Goal: Information Seeking & Learning: Learn about a topic

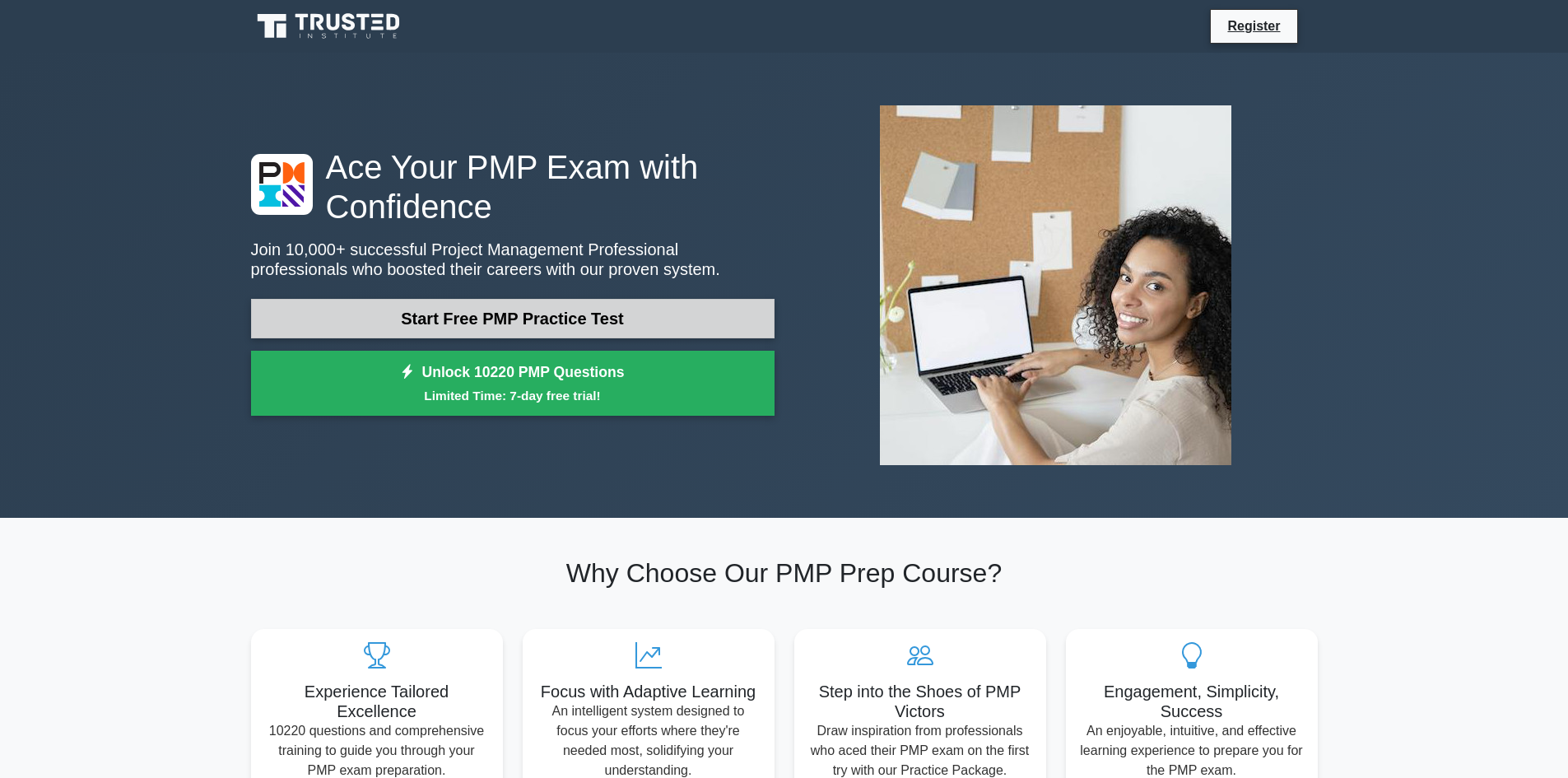
click at [581, 314] on link "Start Free PMP Practice Test" at bounding box center [513, 319] width 524 height 40
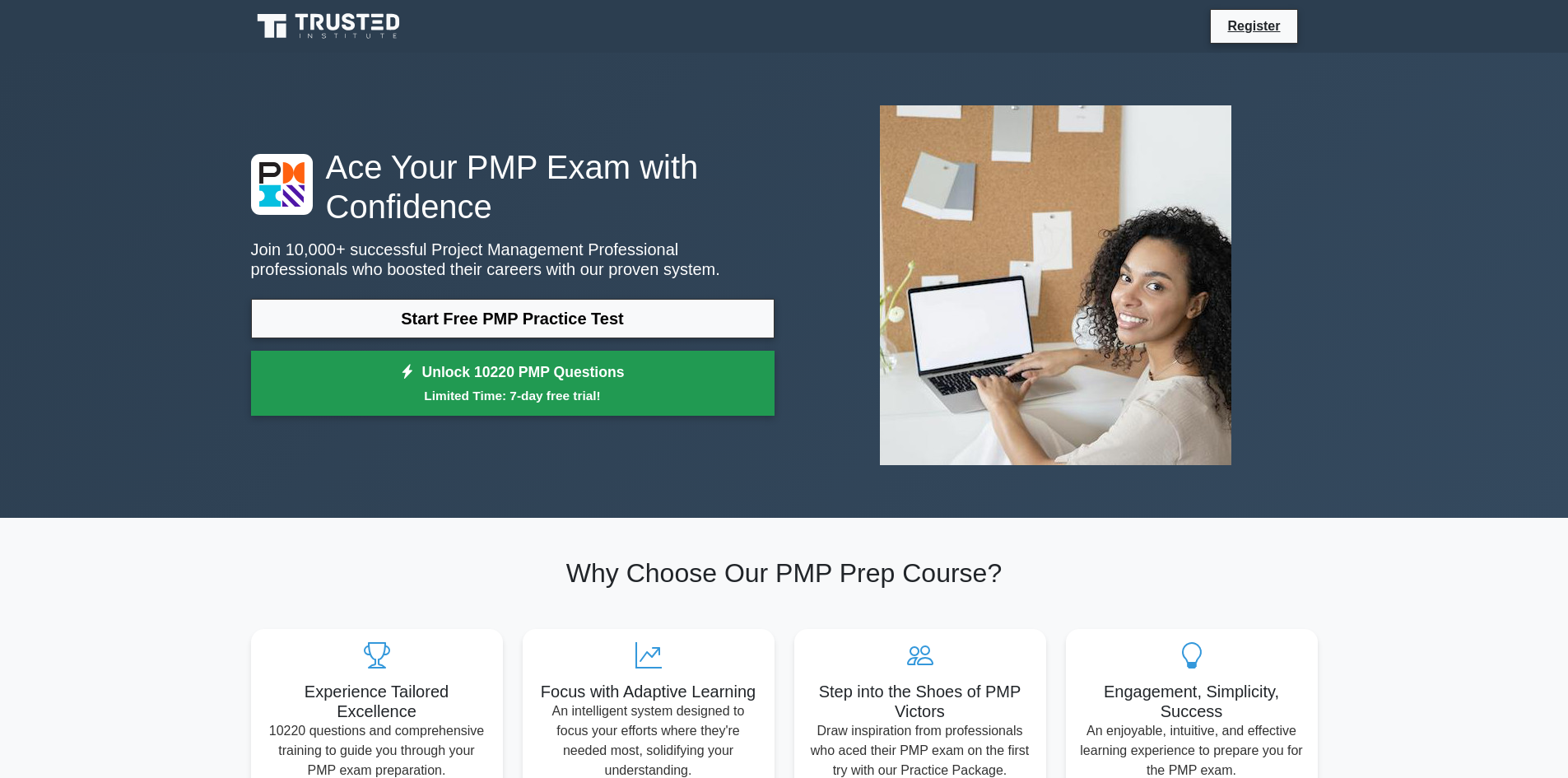
click at [613, 390] on small "Limited Time: 7-day free trial!" at bounding box center [513, 395] width 482 height 19
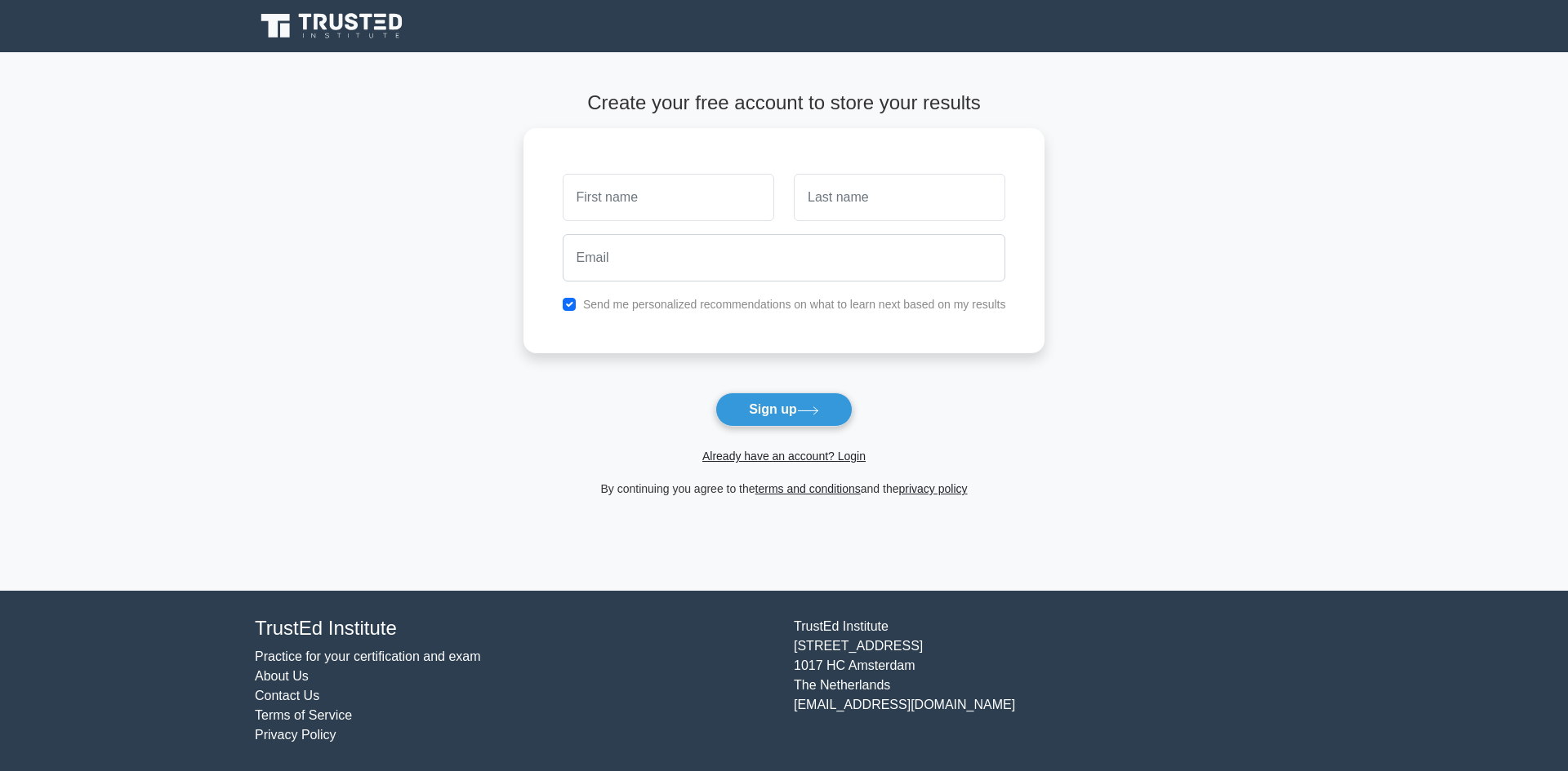
scroll to position [945, 0]
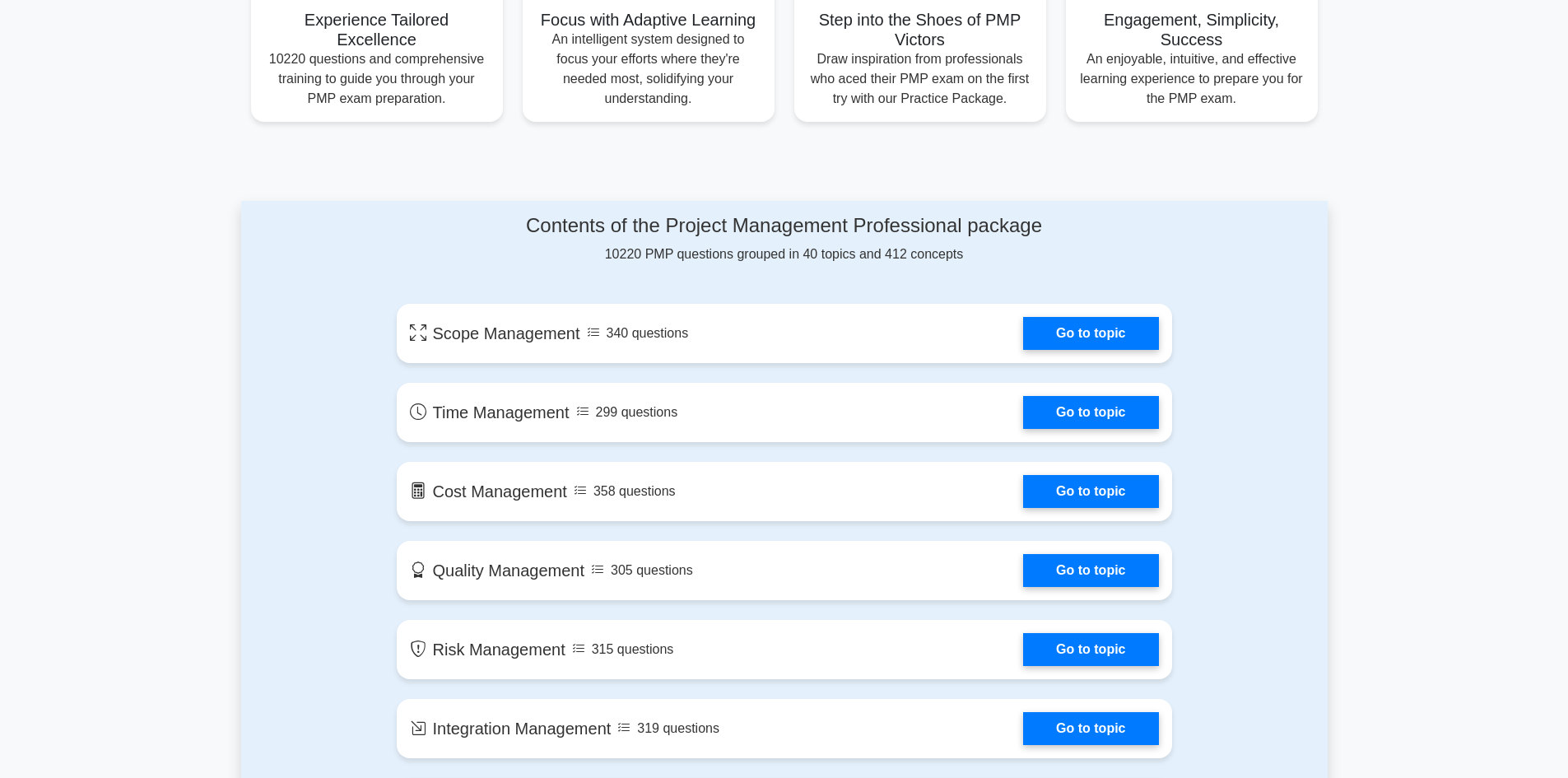
scroll to position [823, 0]
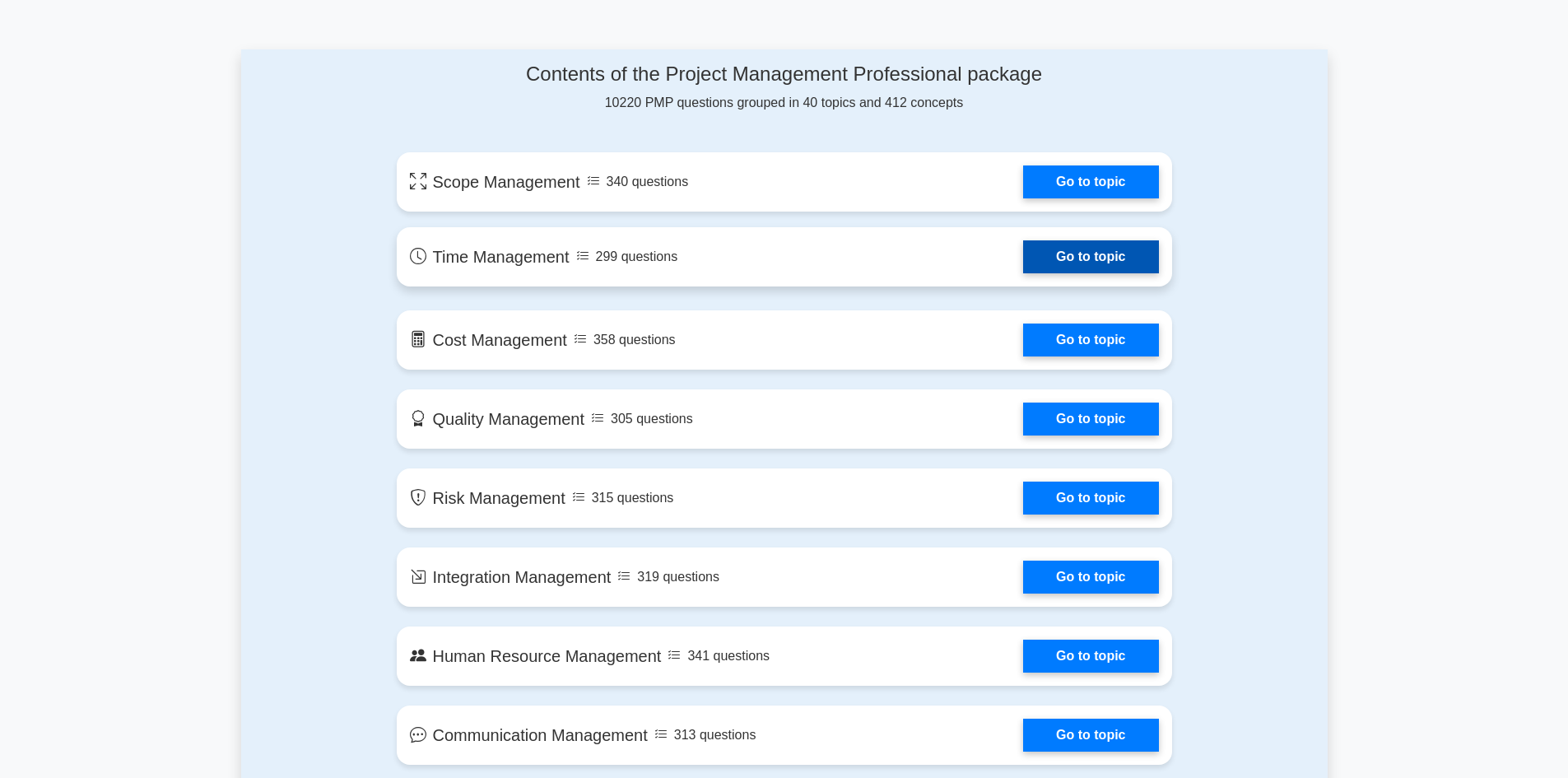
click at [1059, 256] on link "Go to topic" at bounding box center [1090, 257] width 135 height 33
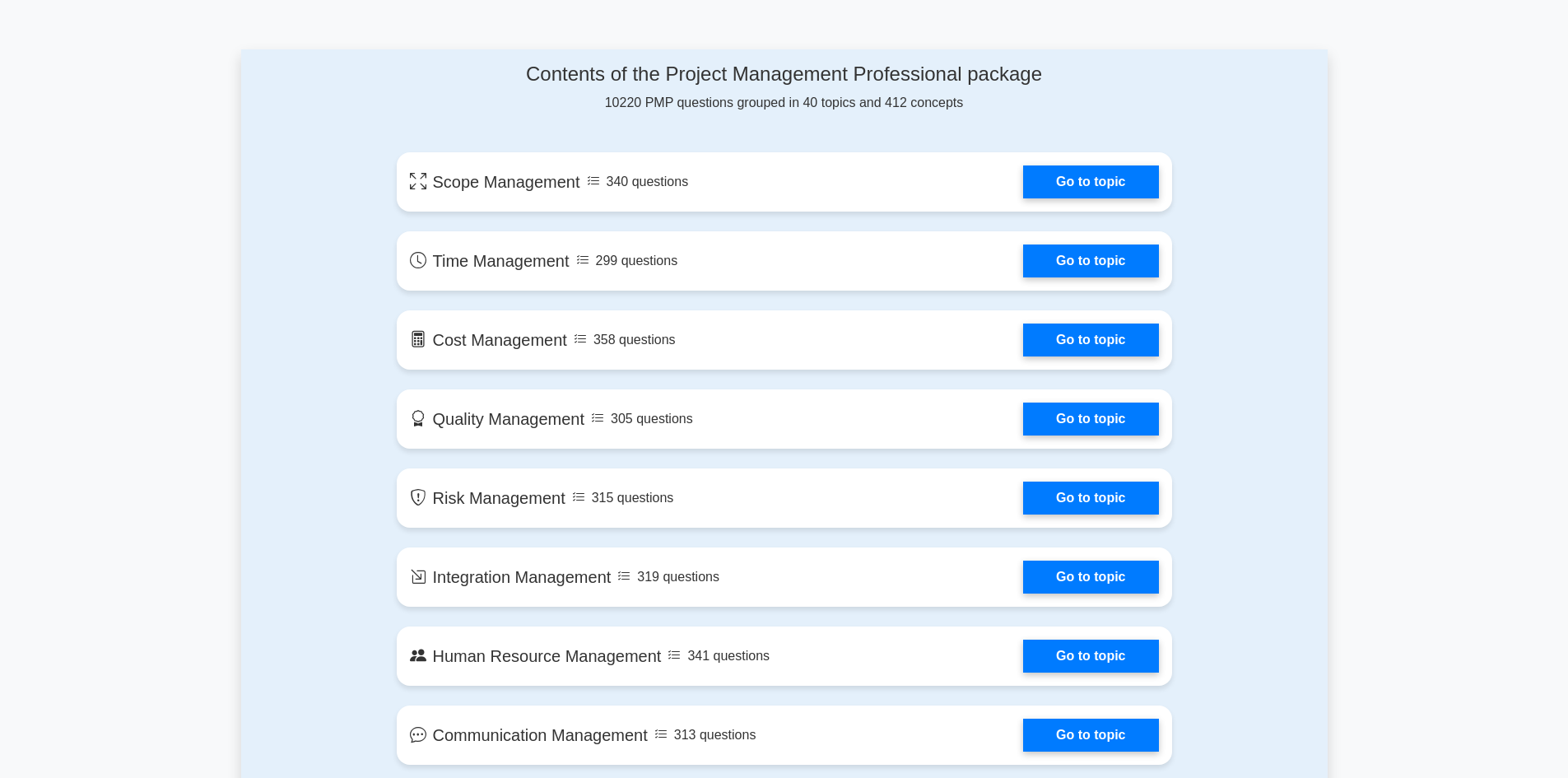
scroll to position [953, 0]
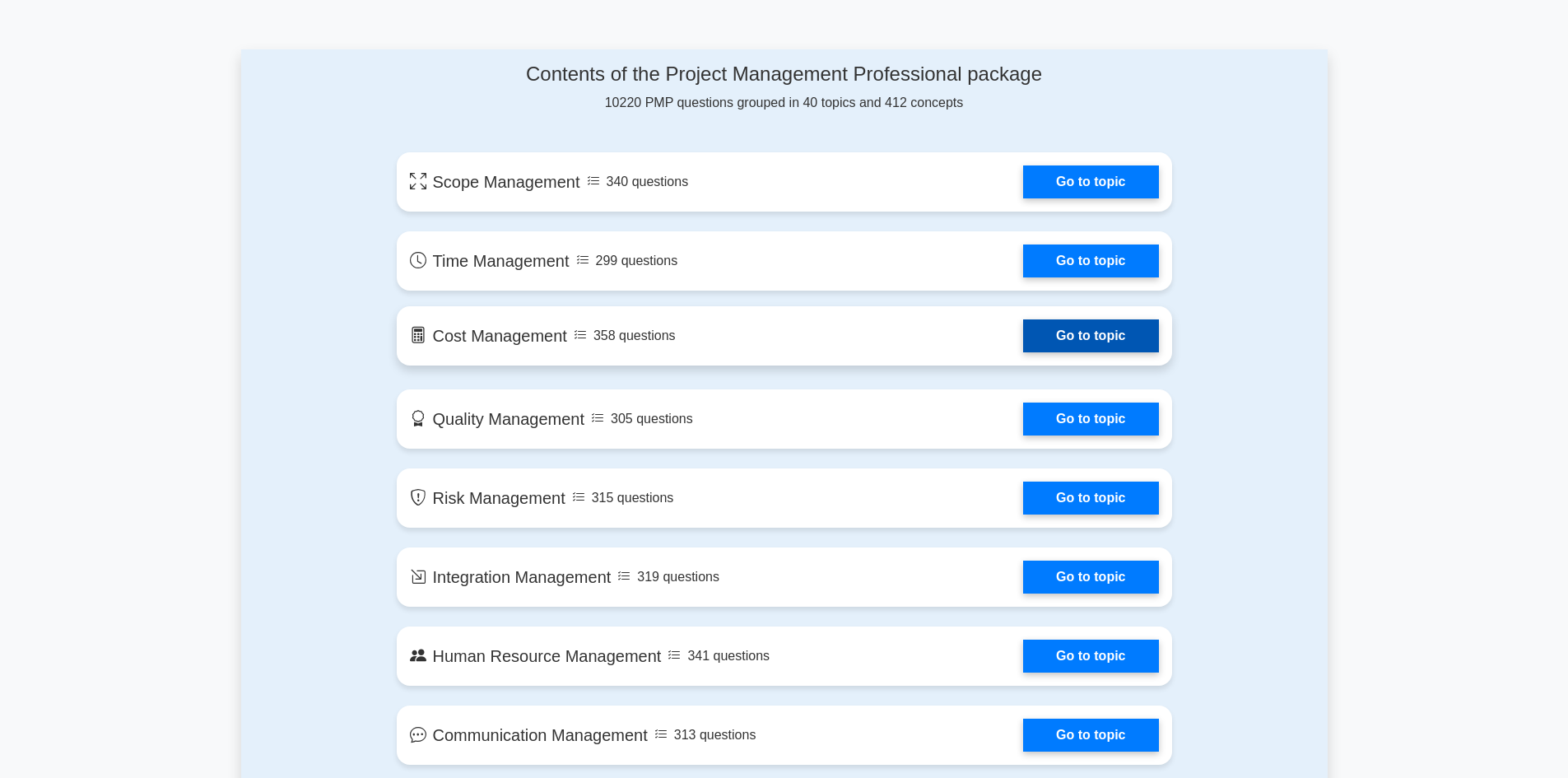
click at [1037, 329] on link "Go to topic" at bounding box center [1090, 336] width 135 height 33
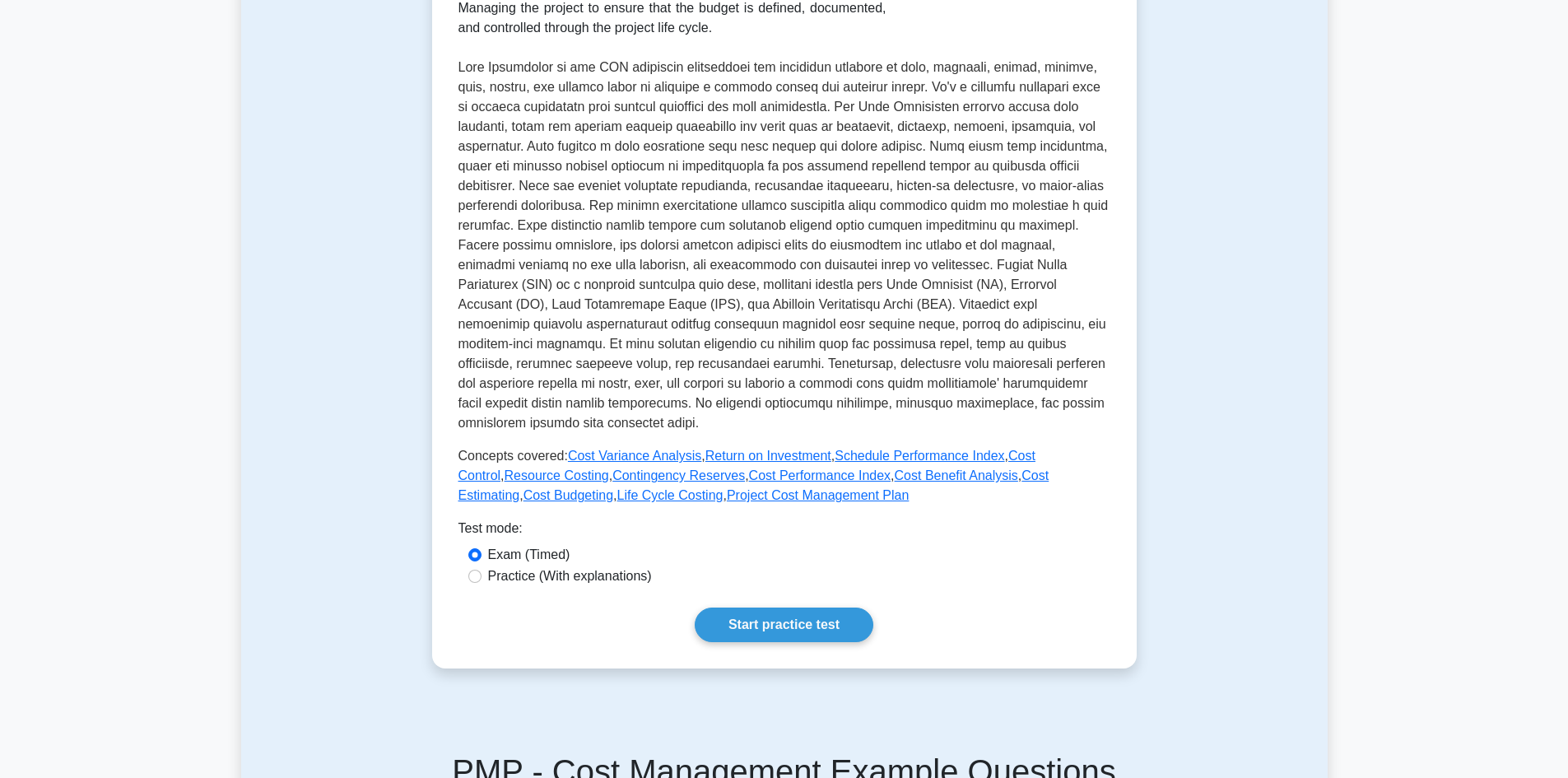
scroll to position [412, 0]
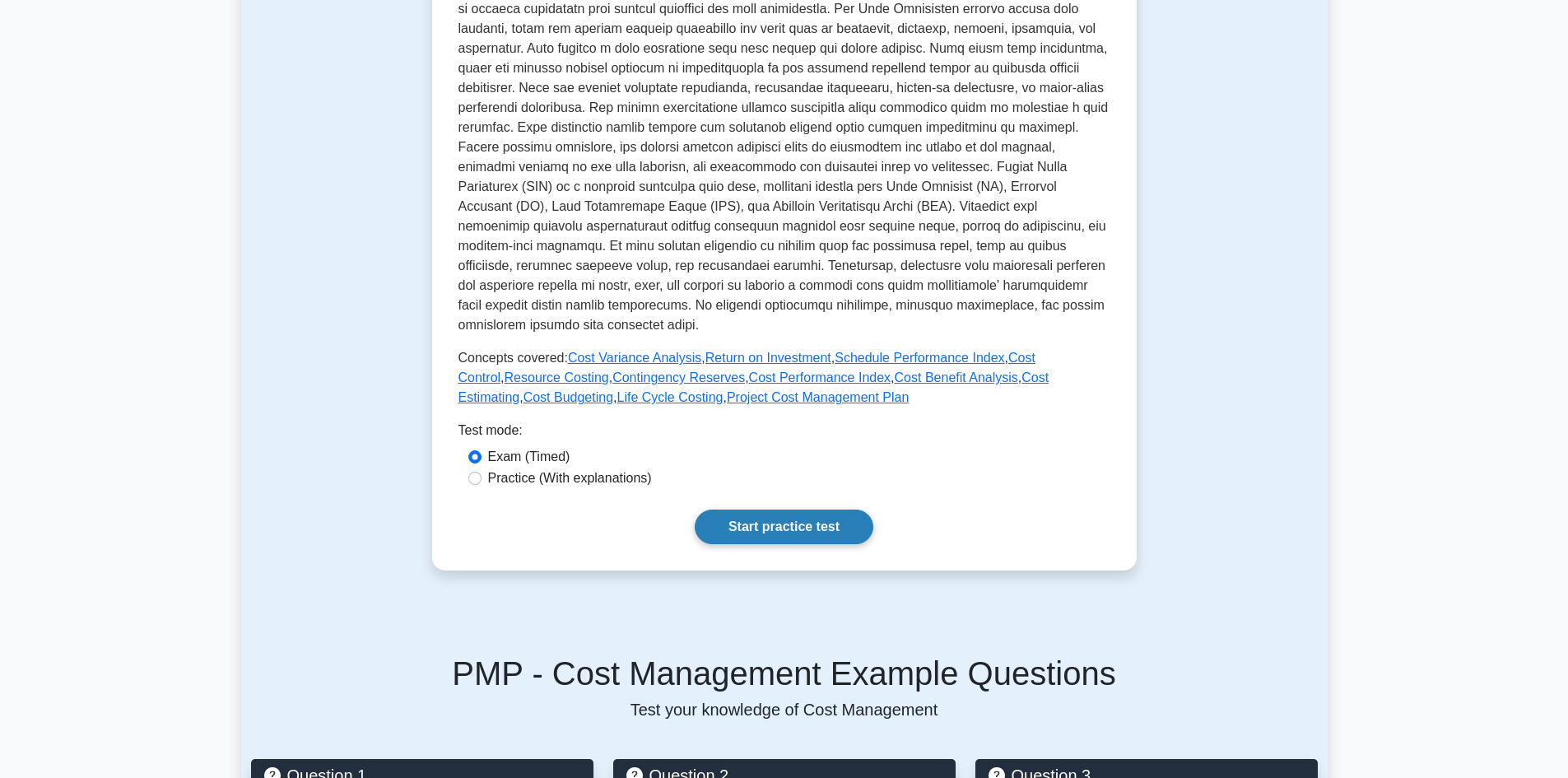
click at [750, 516] on link "Start practice test" at bounding box center [784, 527] width 179 height 34
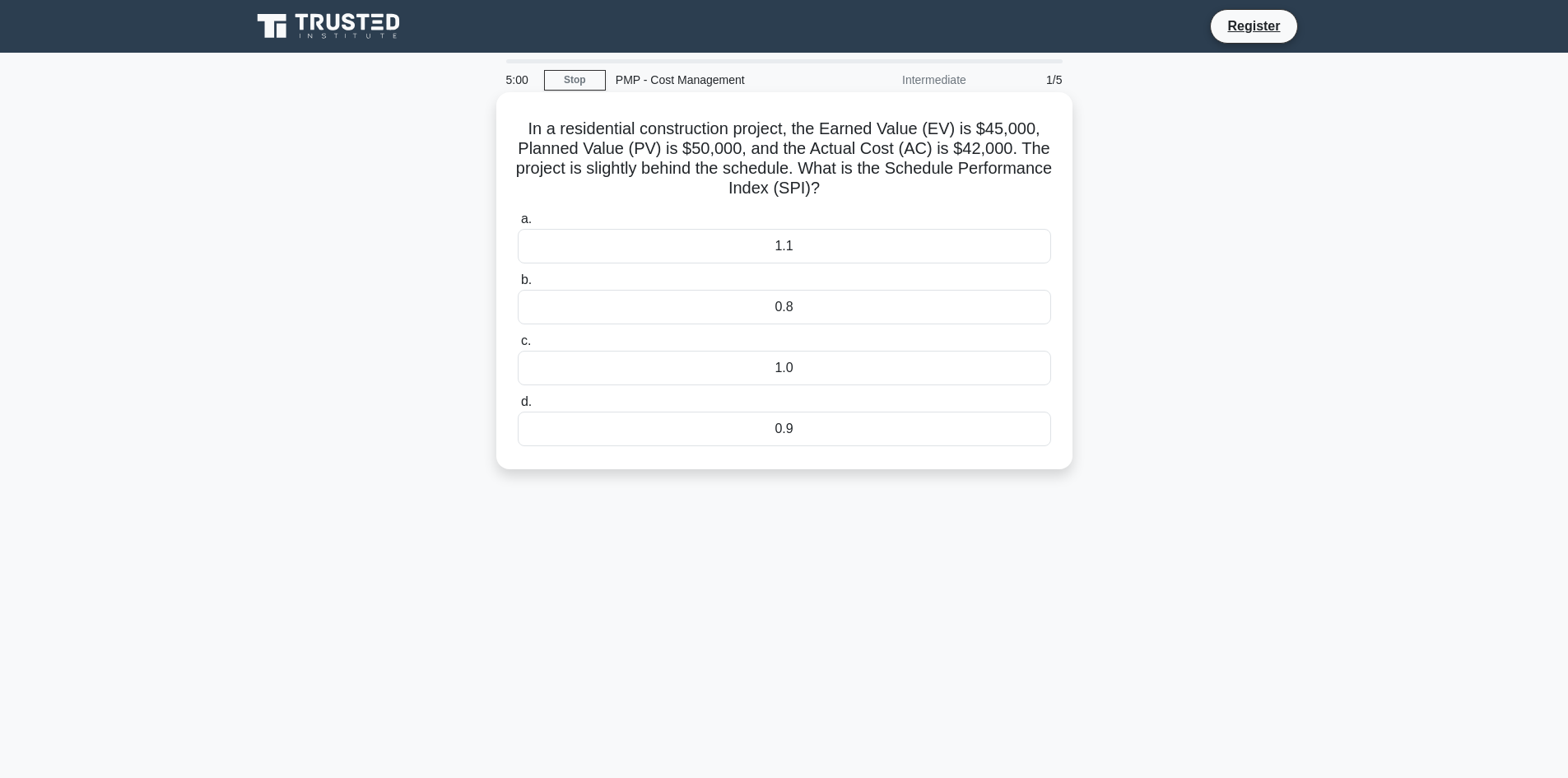
scroll to position [953, 0]
click at [847, 433] on div "0.9" at bounding box center [784, 429] width 534 height 34
click at [518, 408] on input "d. 0.9" at bounding box center [518, 402] width 0 height 11
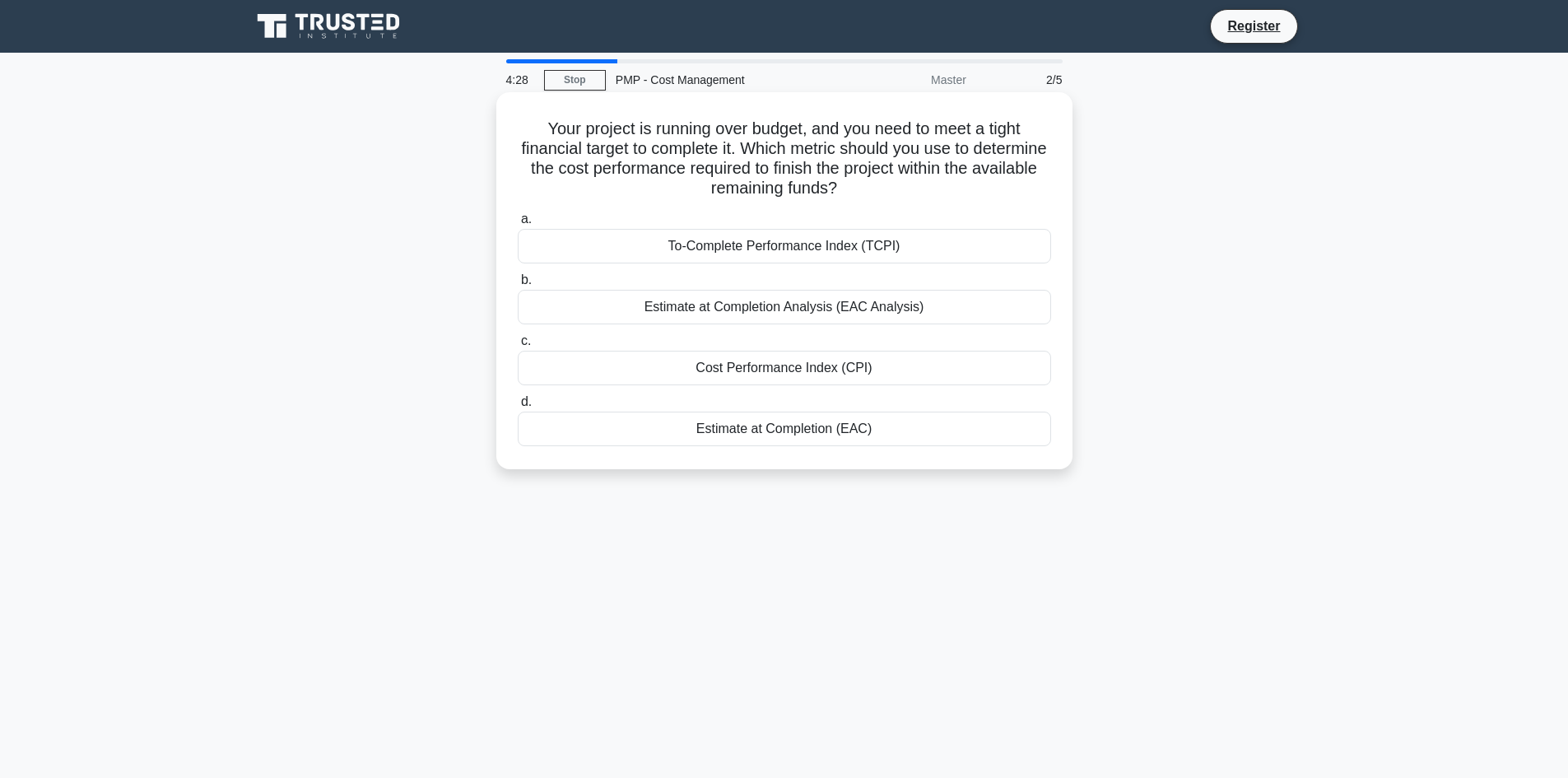
click at [866, 244] on div "To-Complete Performance Index (TCPI)" at bounding box center [784, 246] width 534 height 34
click at [518, 225] on input "a. To-Complete Performance Index (TCPI)" at bounding box center [518, 220] width 0 height 11
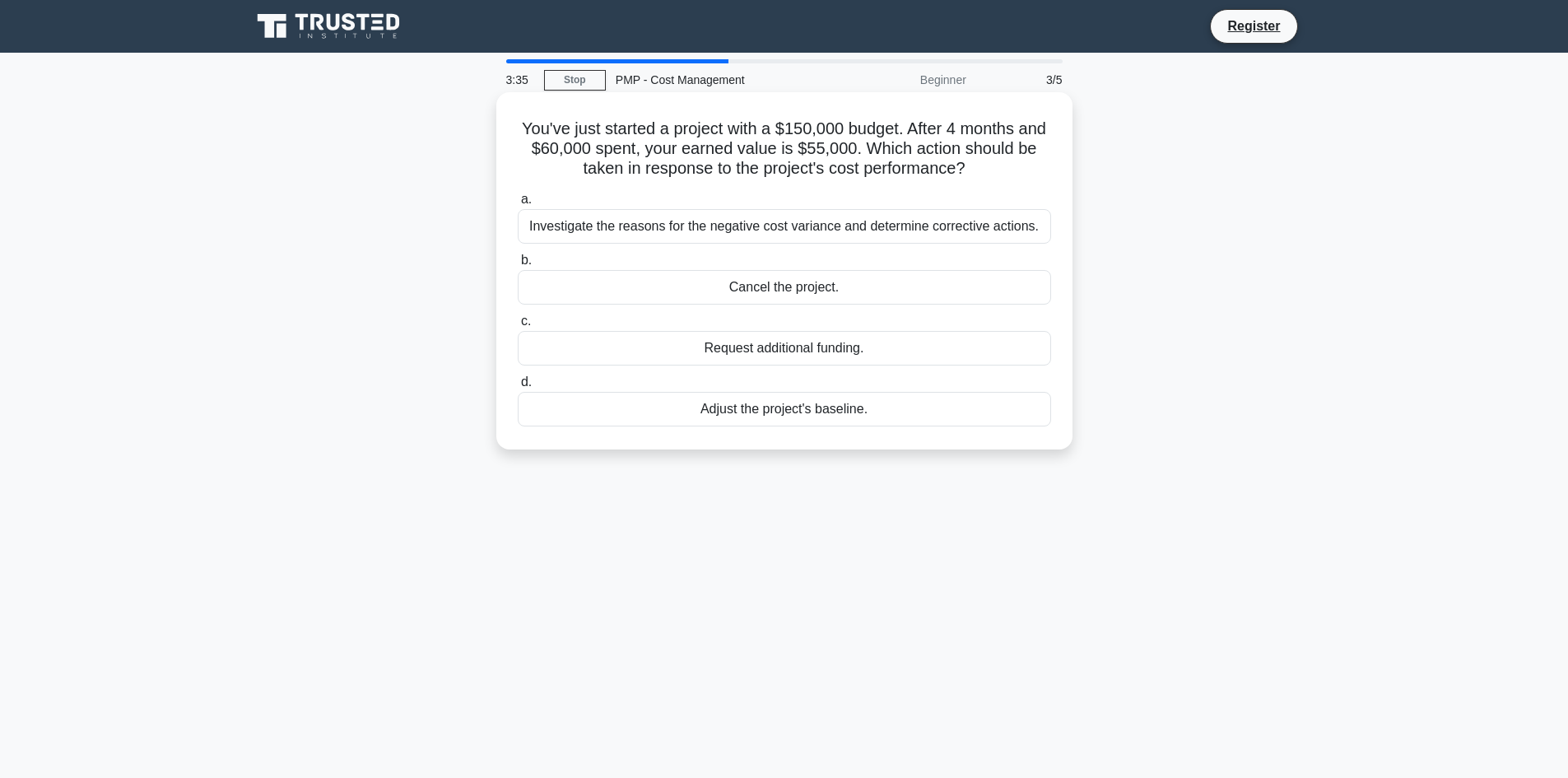
click at [952, 226] on div "Investigate the reasons for the negative cost variance and determine corrective…" at bounding box center [784, 227] width 534 height 34
click at [518, 205] on input "a. Investigate the reasons for the negative cost variance and determine correct…" at bounding box center [518, 200] width 0 height 11
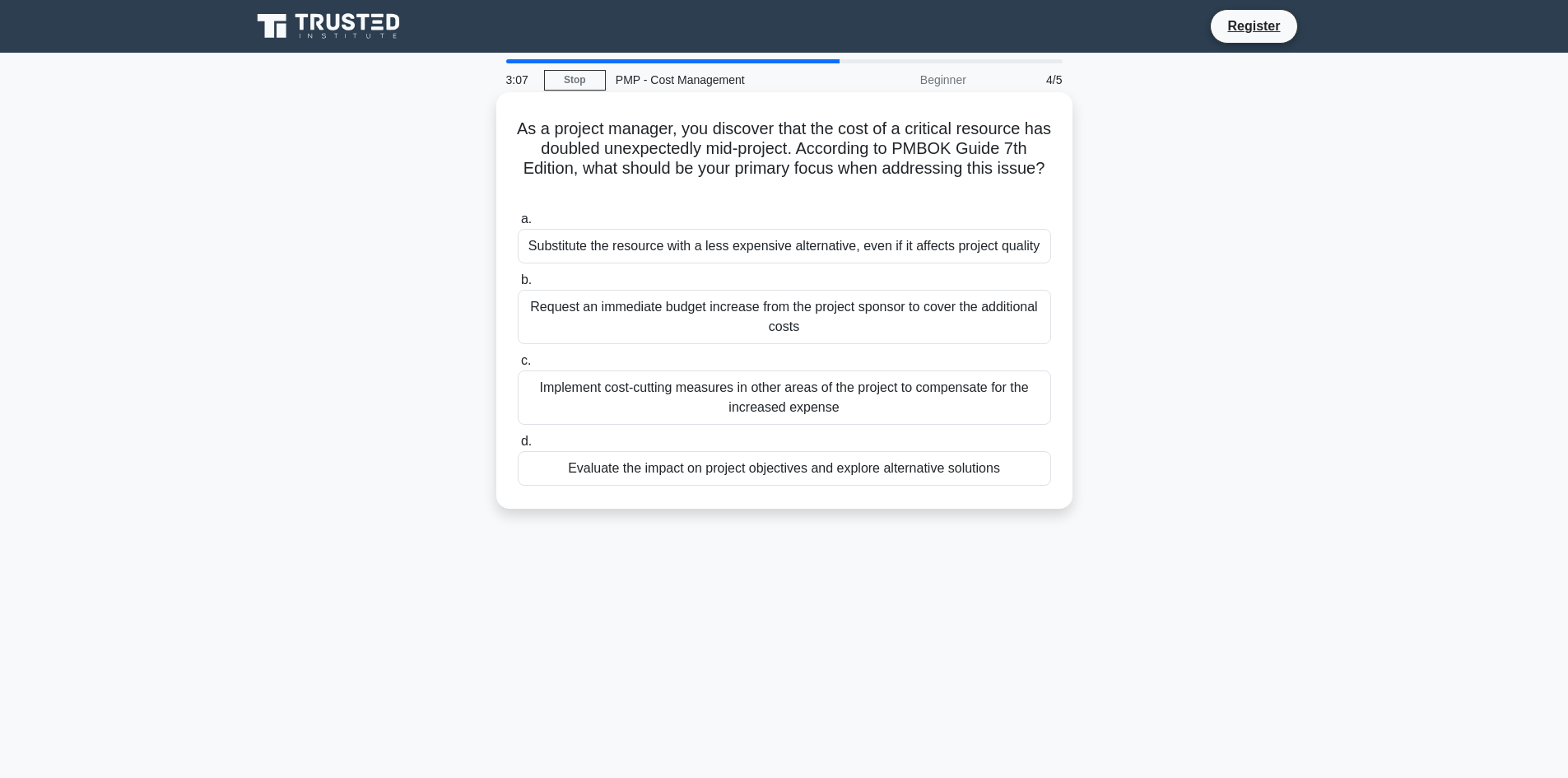
click at [908, 462] on div "Evaluate the impact on project objectives and explore alternative solutions" at bounding box center [784, 468] width 534 height 34
click at [518, 447] on input "d. Evaluate the impact on project objectives and explore alternative solutions" at bounding box center [518, 442] width 0 height 11
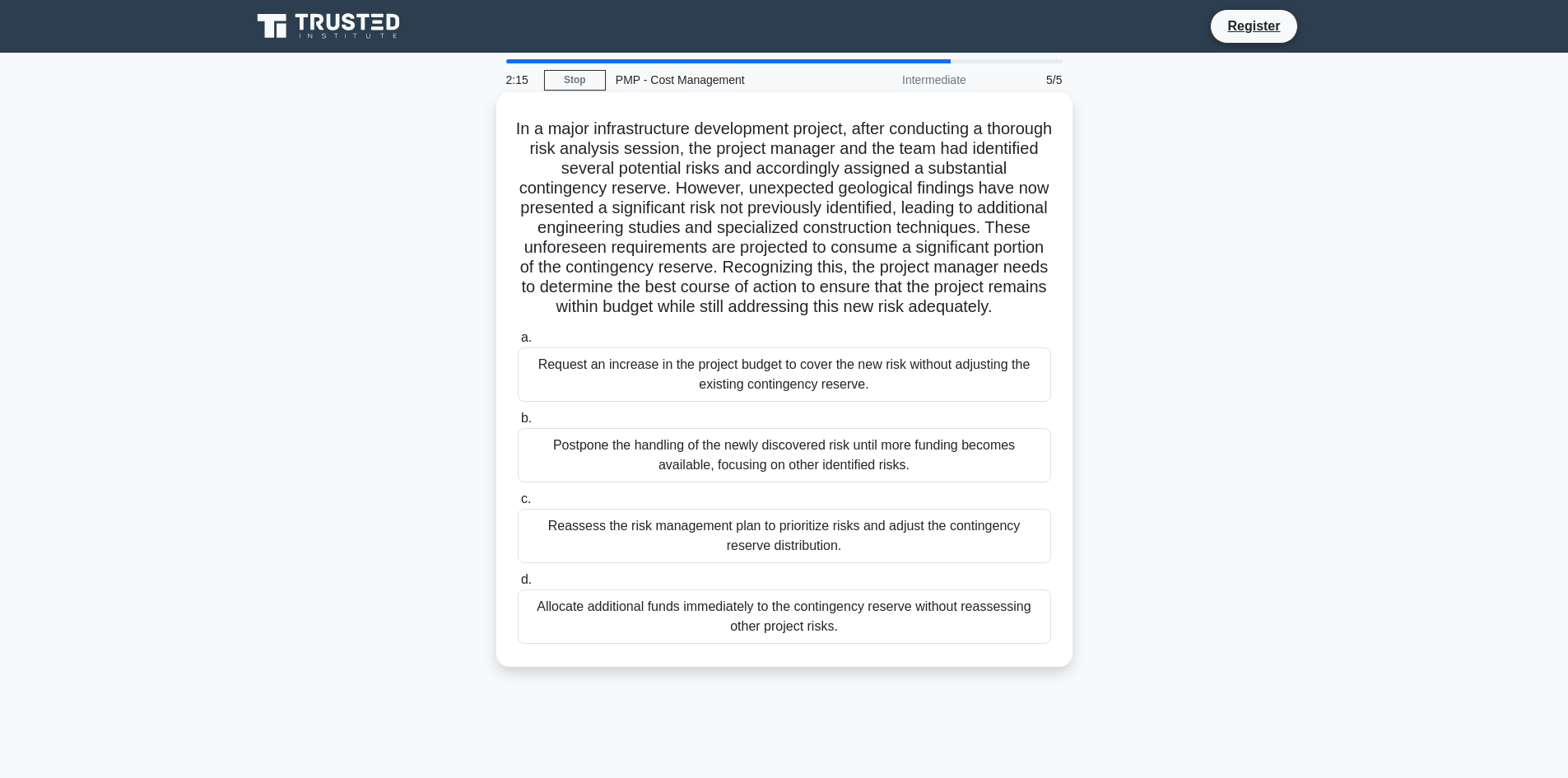
click at [725, 541] on div "Reassess the risk management plan to prioritize risks and adjust the contingenc…" at bounding box center [784, 536] width 534 height 54
click at [518, 505] on input "c. Reassess the risk management plan to prioritize risks and adjust the conting…" at bounding box center [518, 500] width 0 height 11
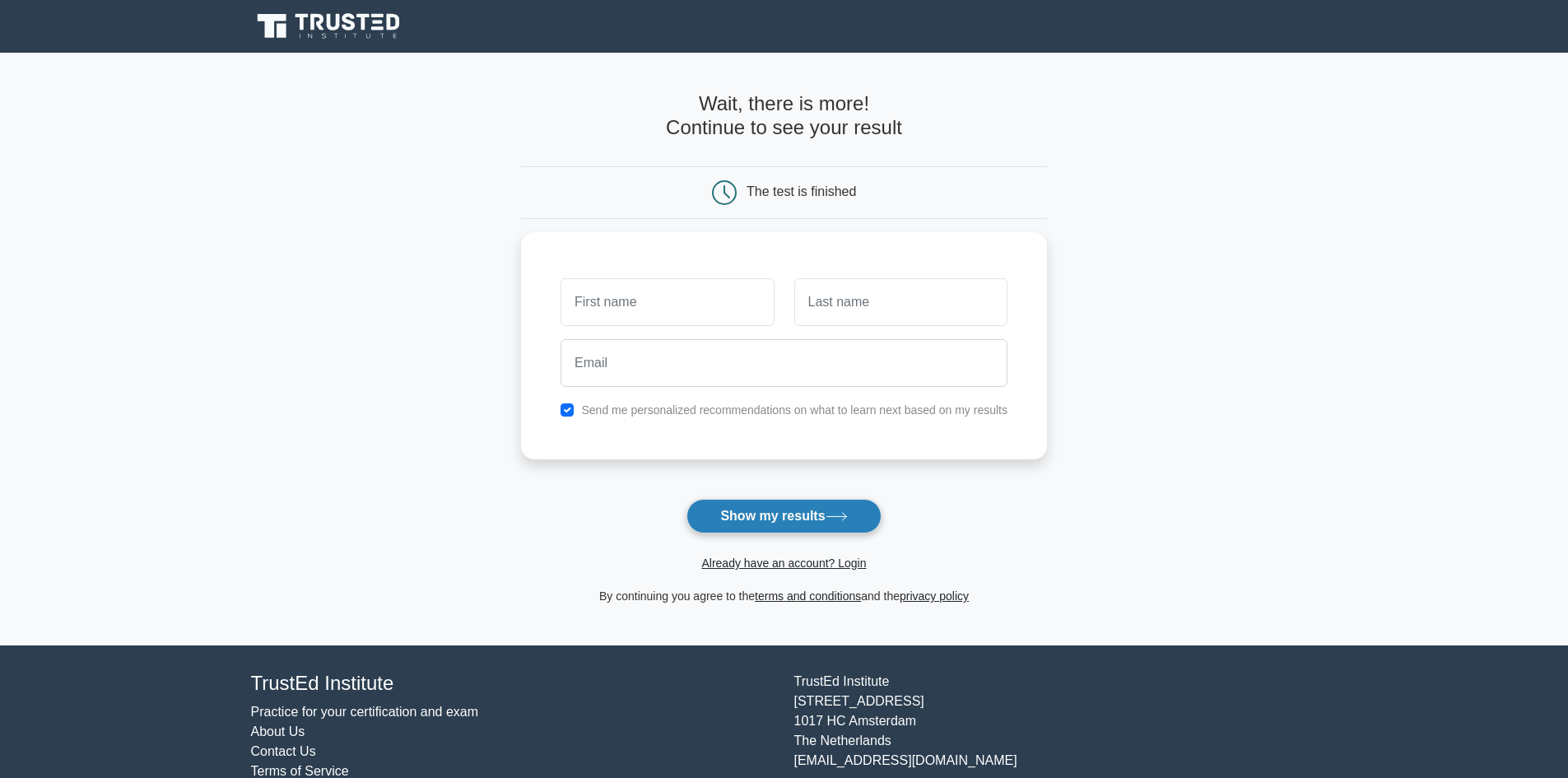
click at [761, 512] on button "Show my results" at bounding box center [783, 516] width 194 height 34
click at [668, 308] on input "text" at bounding box center [667, 298] width 213 height 48
type input "ali"
click at [818, 307] on input "text" at bounding box center [901, 298] width 213 height 48
type input "ahmed"
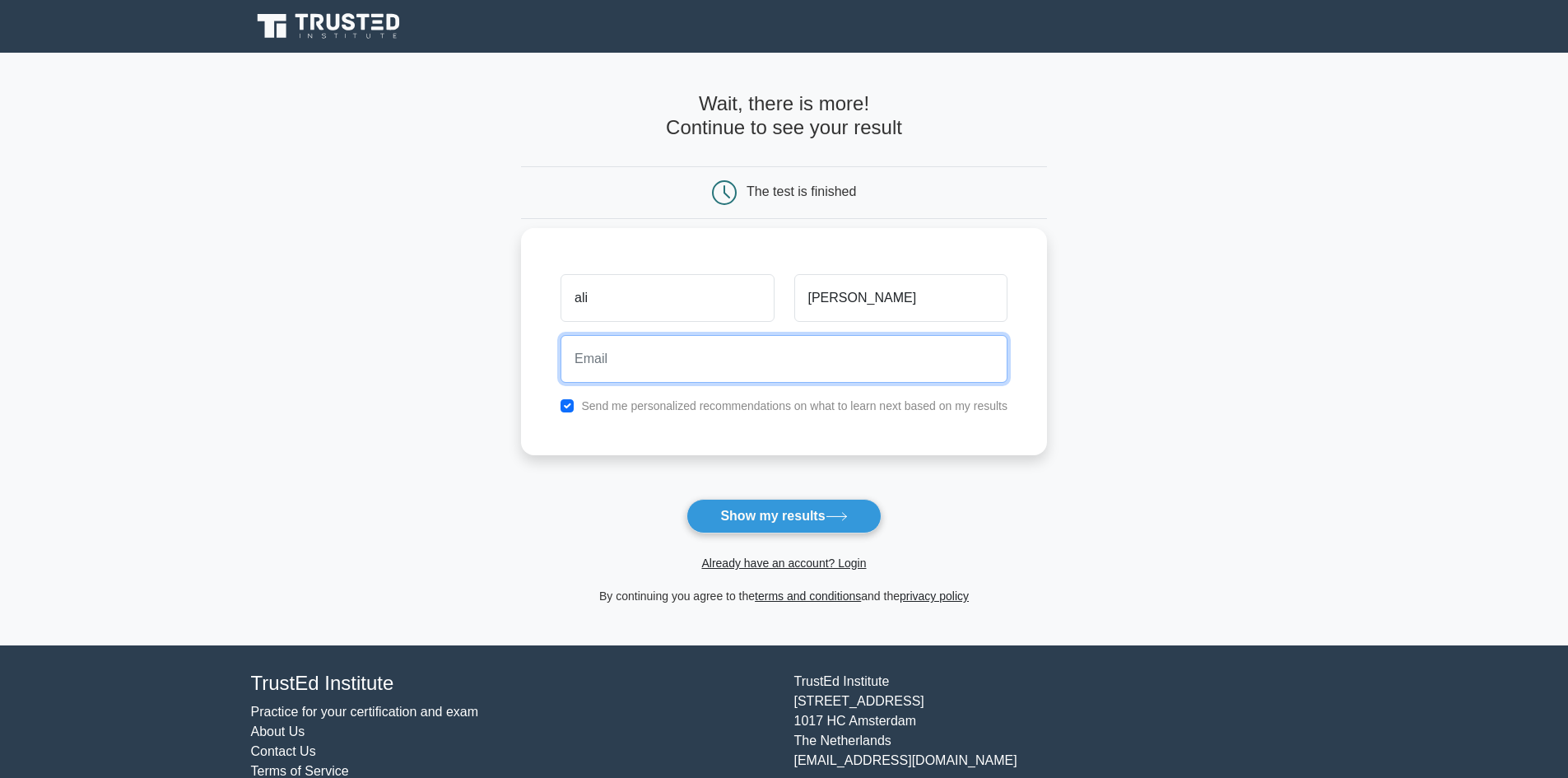
click at [798, 362] on input "email" at bounding box center [784, 359] width 447 height 48
type input "GDFFF@GMAIL.COM"
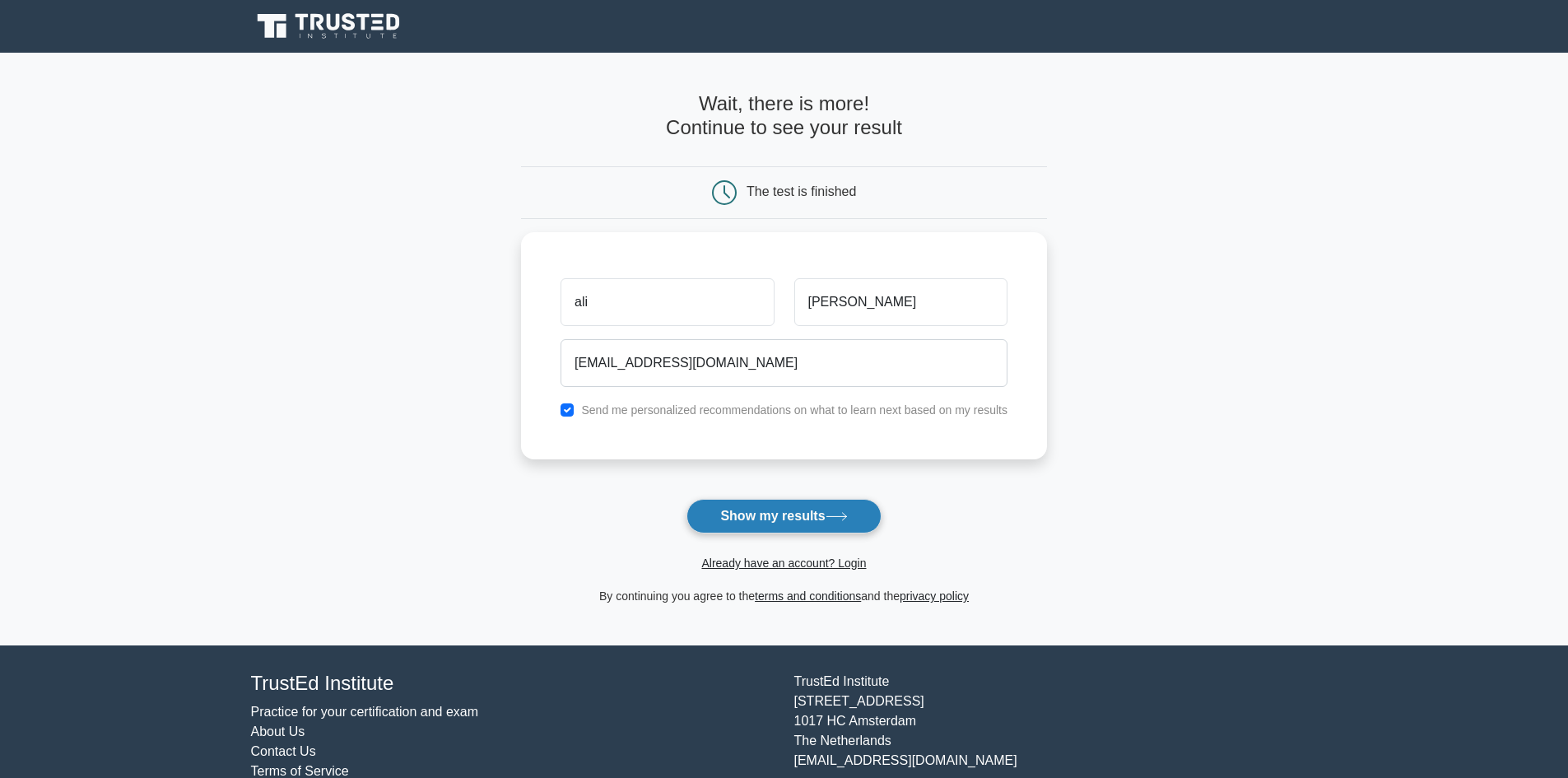
click at [838, 515] on icon at bounding box center [836, 517] width 23 height 9
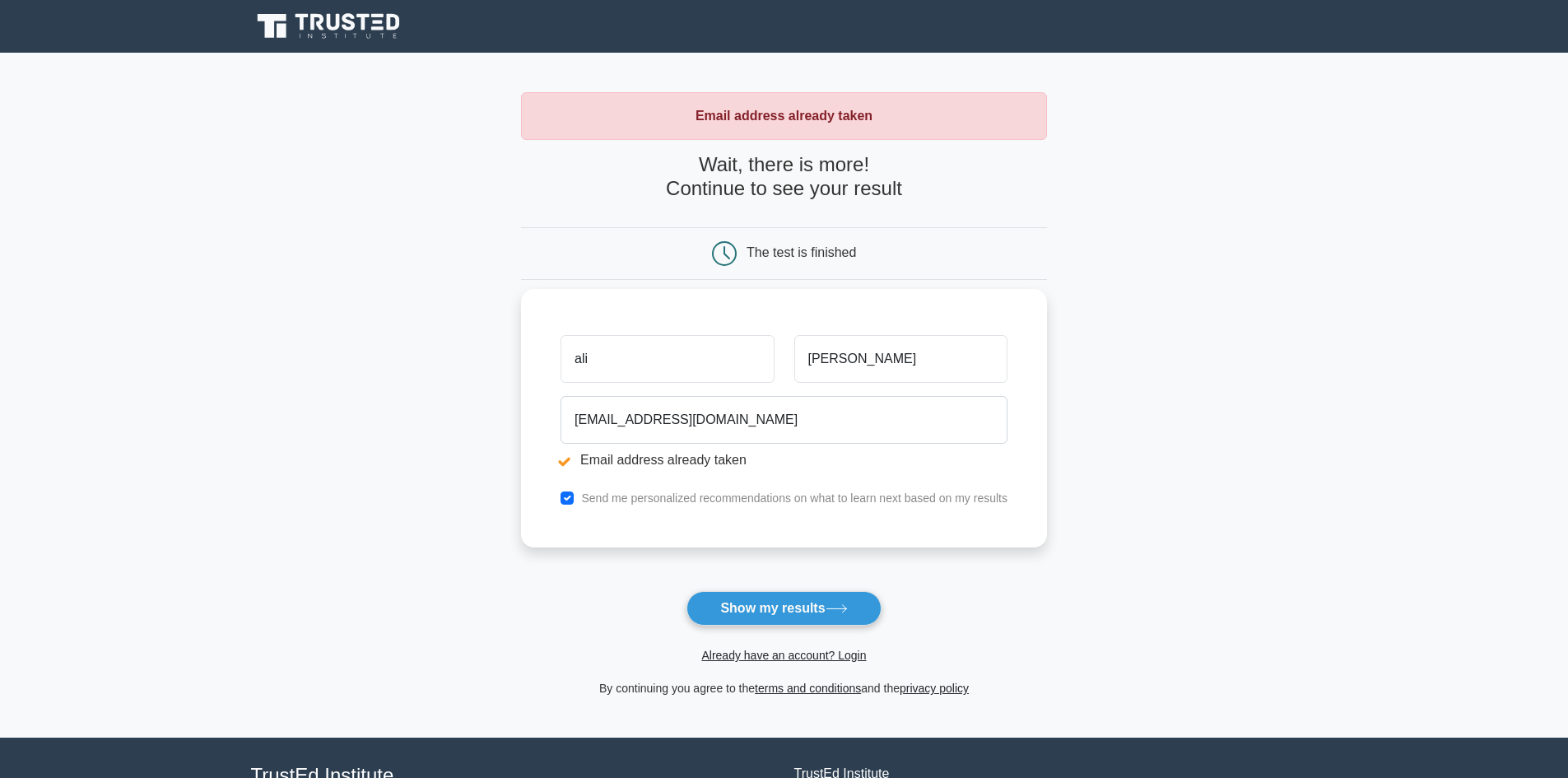
scroll to position [953, 0]
drag, startPoint x: 751, startPoint y: 423, endPoint x: 527, endPoint y: 403, distance: 224.9
click at [527, 403] on div "[PERSON_NAME] [EMAIL_ADDRESS][DOMAIN_NAME] Email address already taken Send me …" at bounding box center [784, 418] width 526 height 258
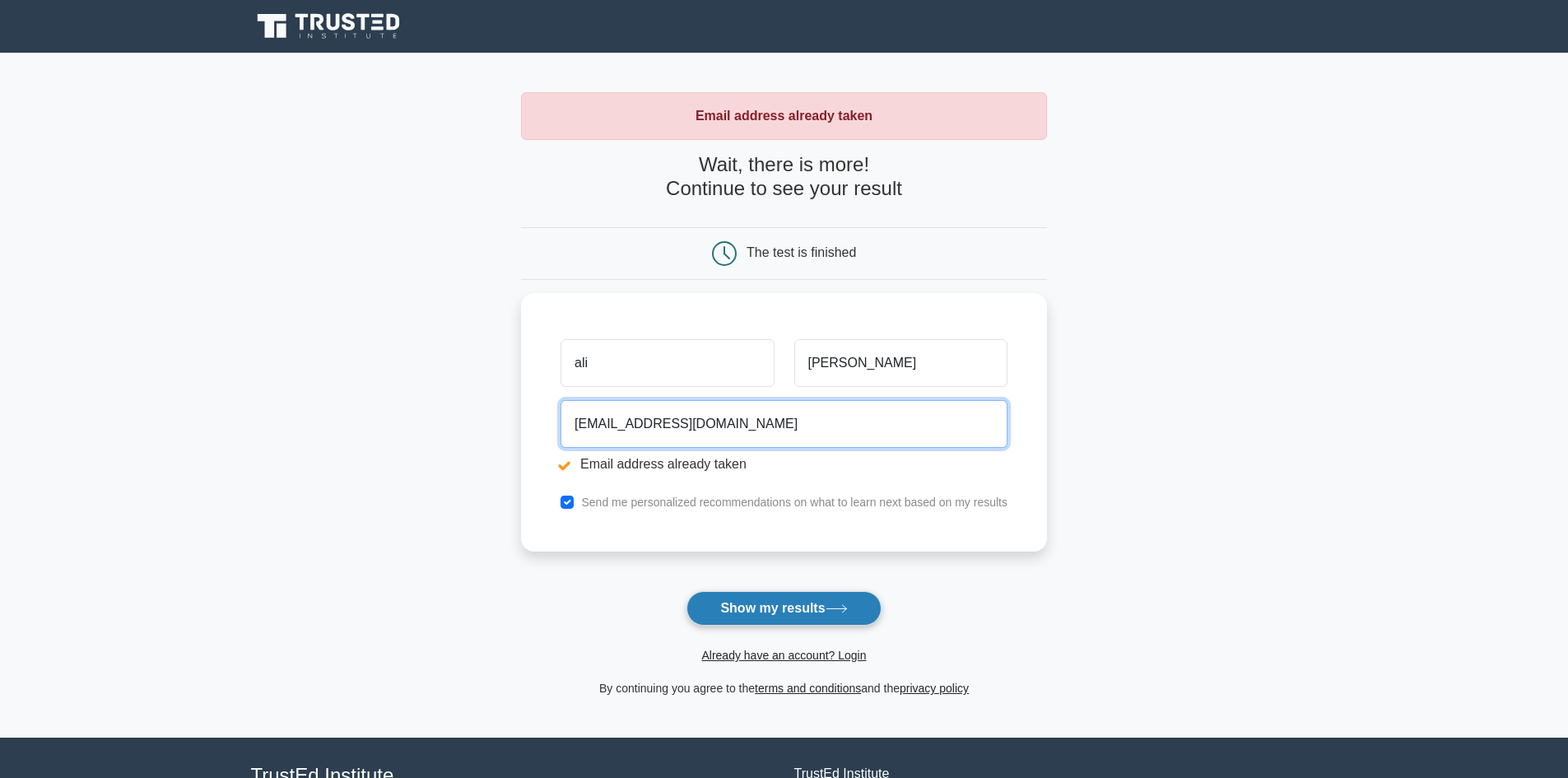
type input "[EMAIL_ADDRESS][DOMAIN_NAME]"
click at [840, 605] on button "Show my results" at bounding box center [783, 608] width 194 height 34
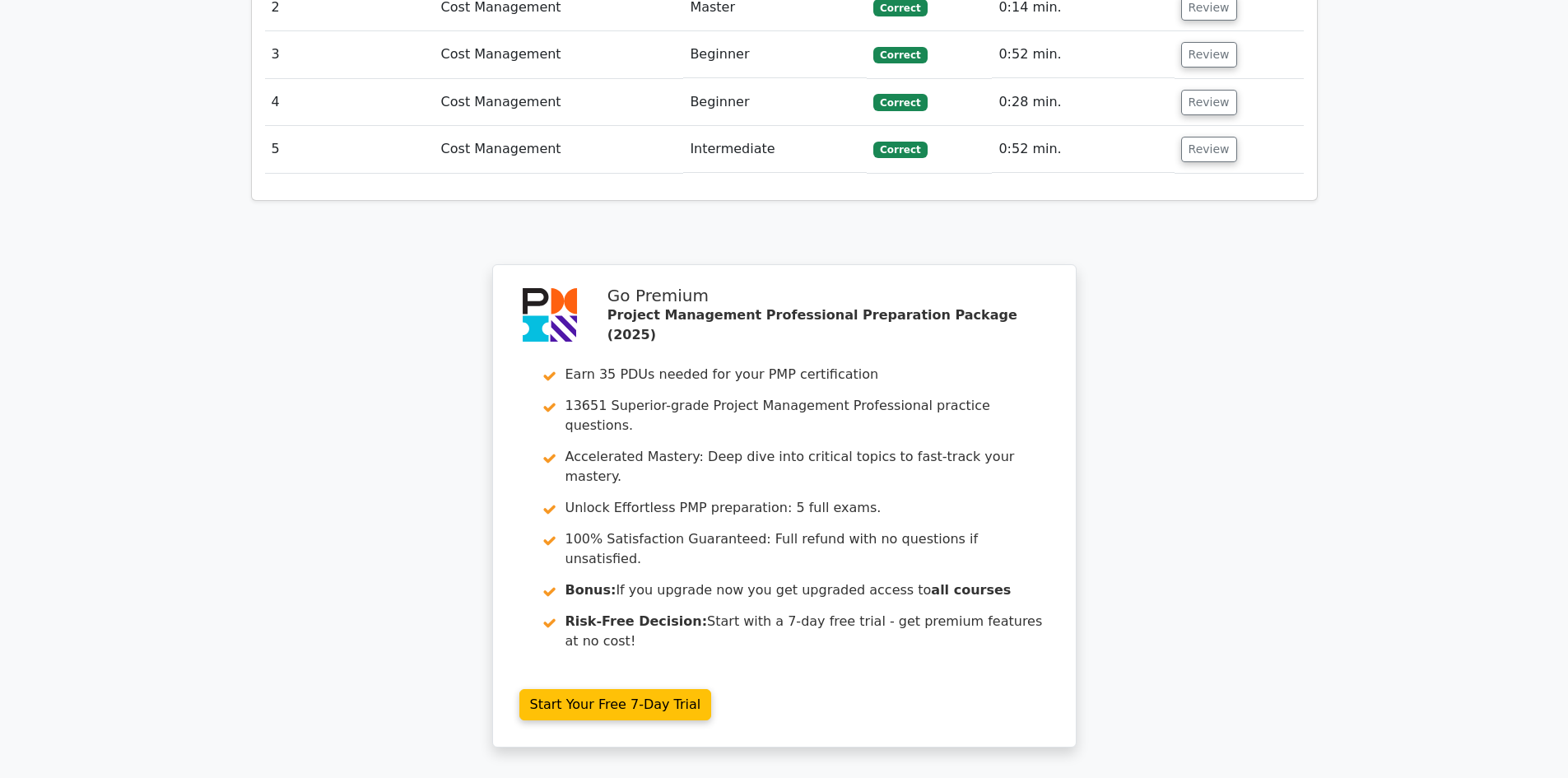
scroll to position [2199, 0]
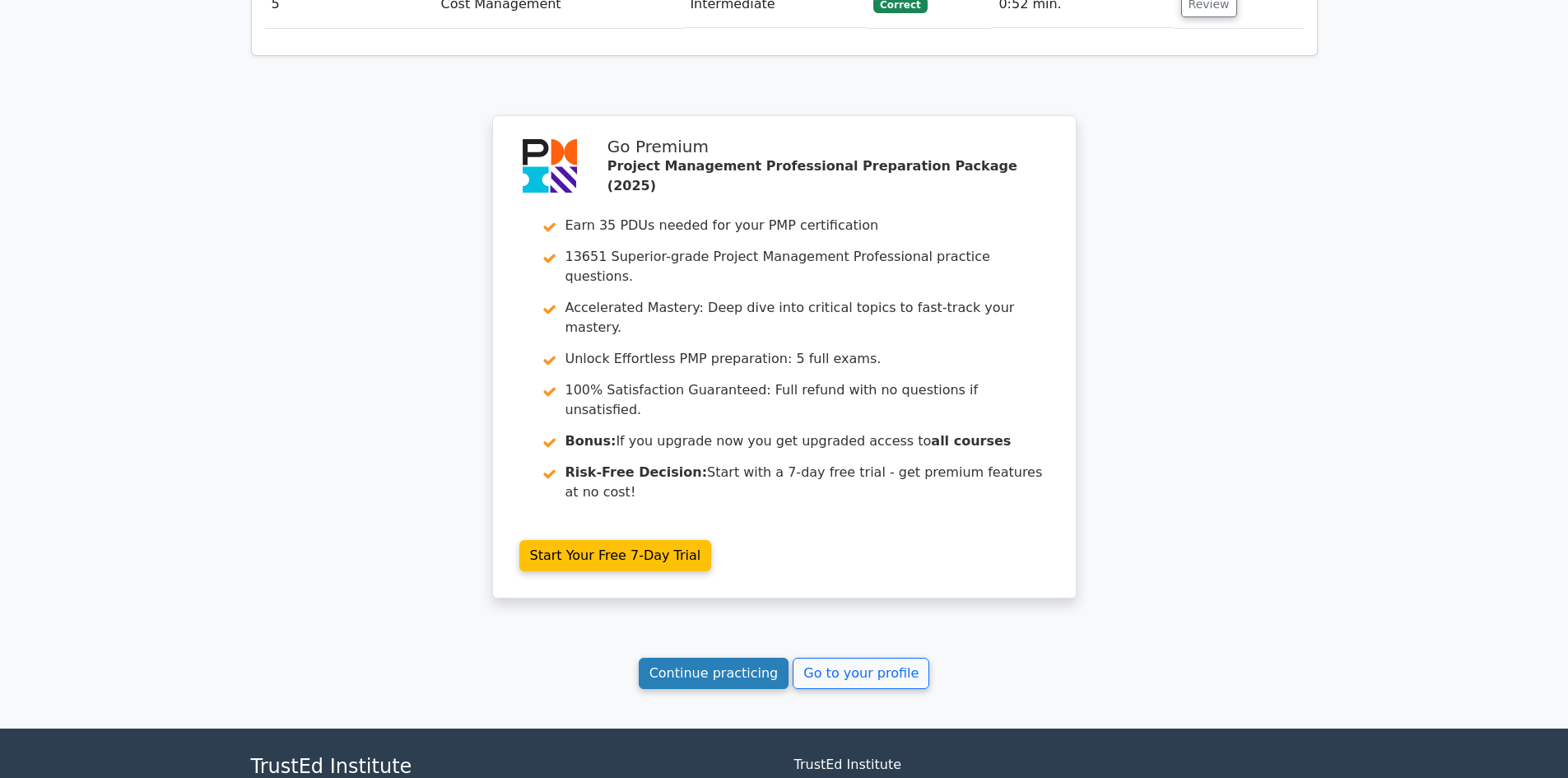
click at [730, 658] on link "Continue practicing" at bounding box center [714, 673] width 151 height 32
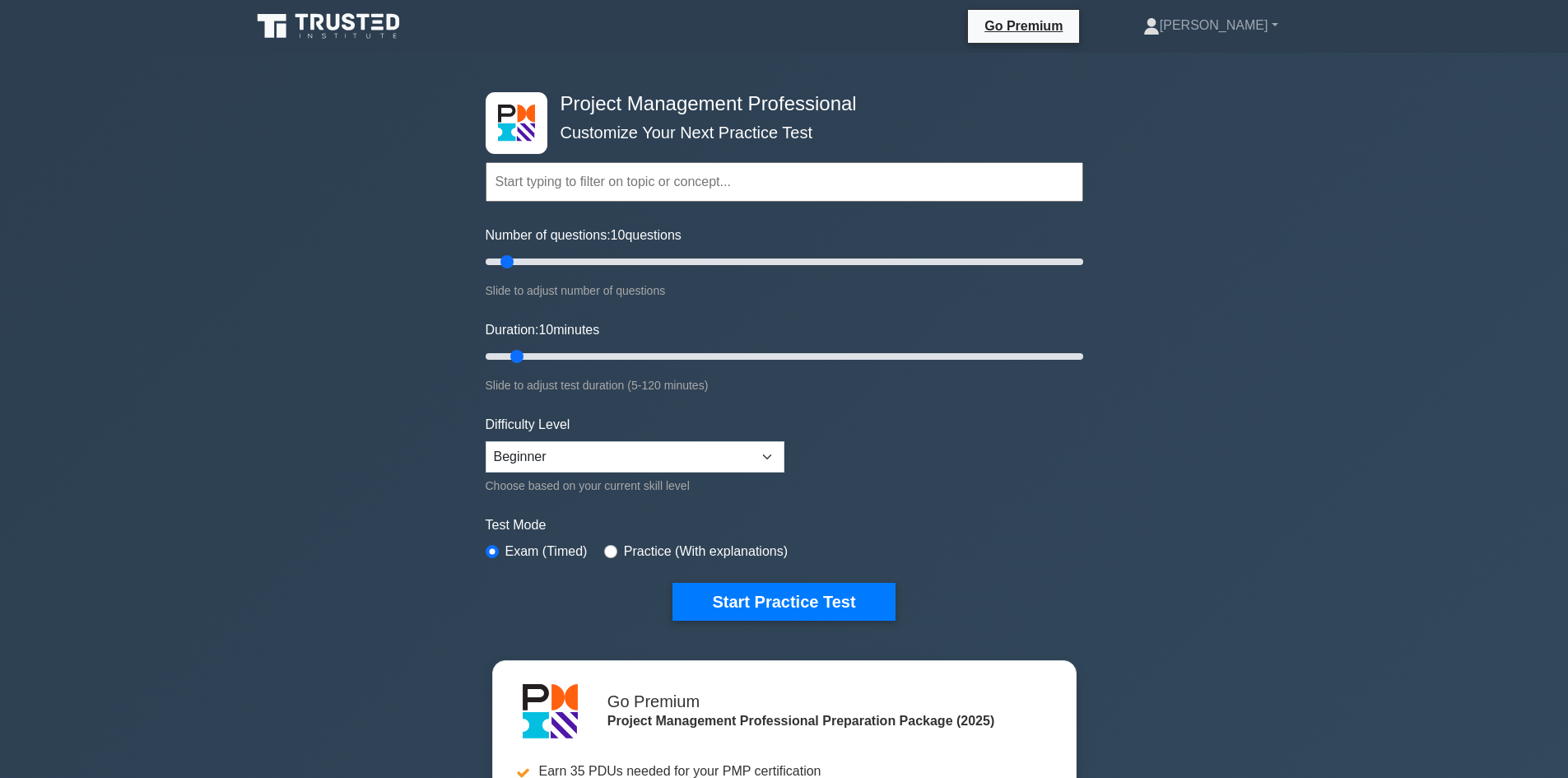
scroll to position [953, 0]
click at [828, 183] on input "text" at bounding box center [785, 183] width 598 height 40
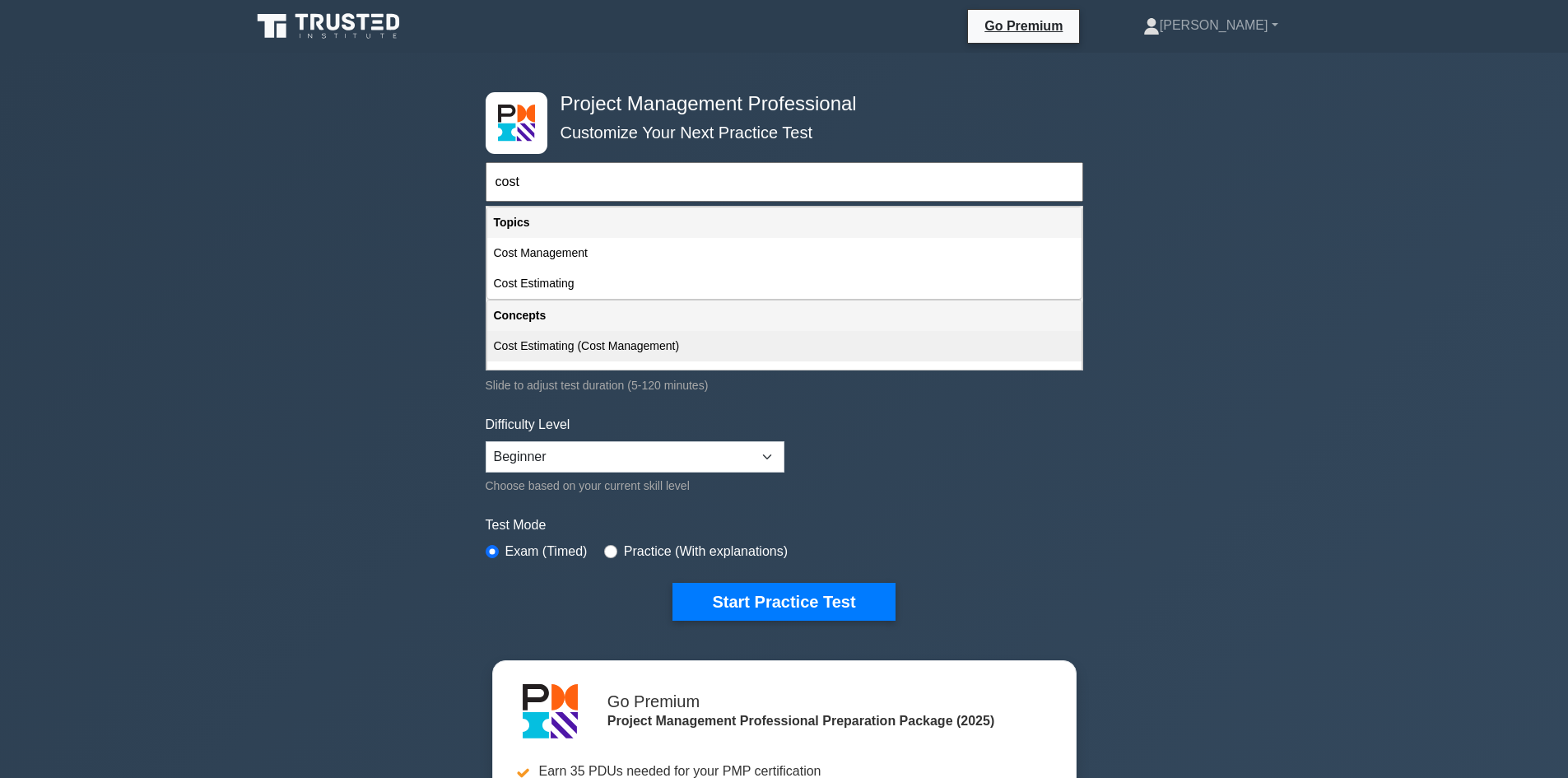
click at [554, 347] on div "Cost Estimating (Cost Management)" at bounding box center [785, 346] width 594 height 31
type input "Cost Estimating (Cost Management)"
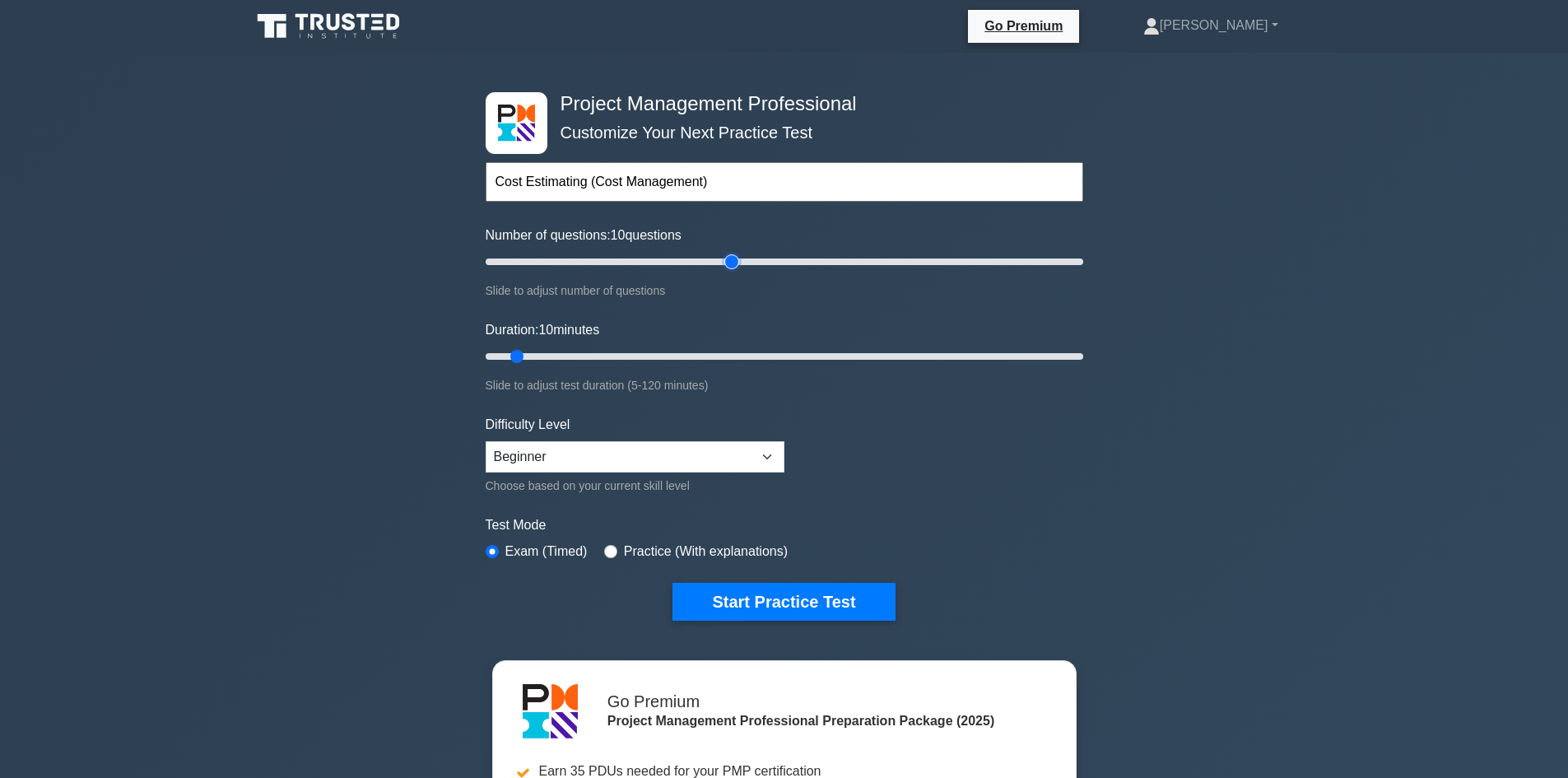
type input "85"
click at [732, 254] on input "Number of questions: 10 questions" at bounding box center [785, 262] width 598 height 20
type input "100"
click at [782, 253] on input "Number of questions: 85 questions" at bounding box center [785, 262] width 598 height 20
drag, startPoint x: 769, startPoint y: 352, endPoint x: 1125, endPoint y: 349, distance: 356.0
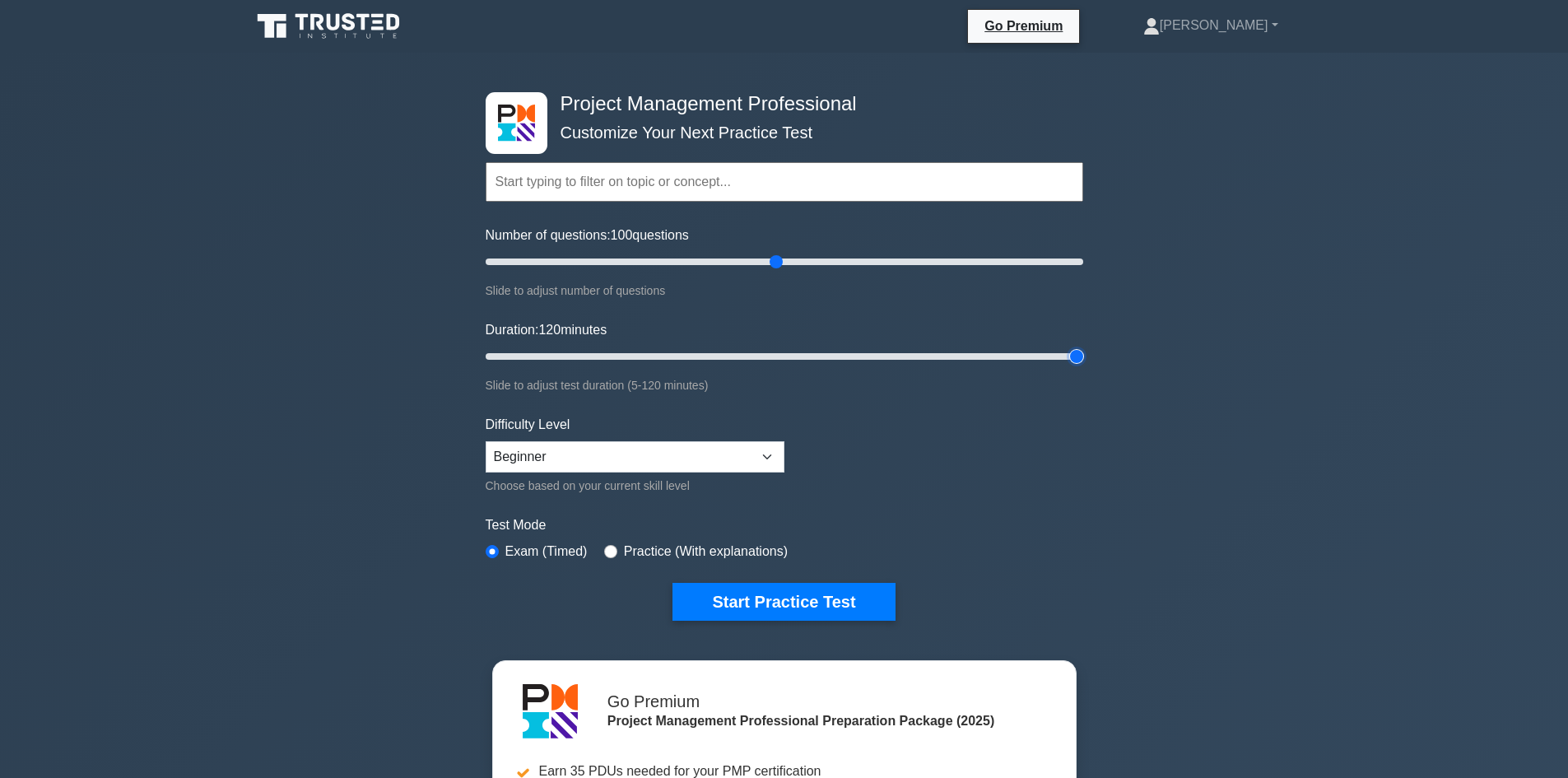
type input "120"
click at [1083, 349] on input "Duration: 120 minutes" at bounding box center [785, 357] width 598 height 20
click at [565, 451] on select "Beginner Intermediate Expert" at bounding box center [635, 457] width 299 height 32
select select "expert"
click at [486, 442] on select "Beginner Intermediate Expert" at bounding box center [635, 457] width 299 height 32
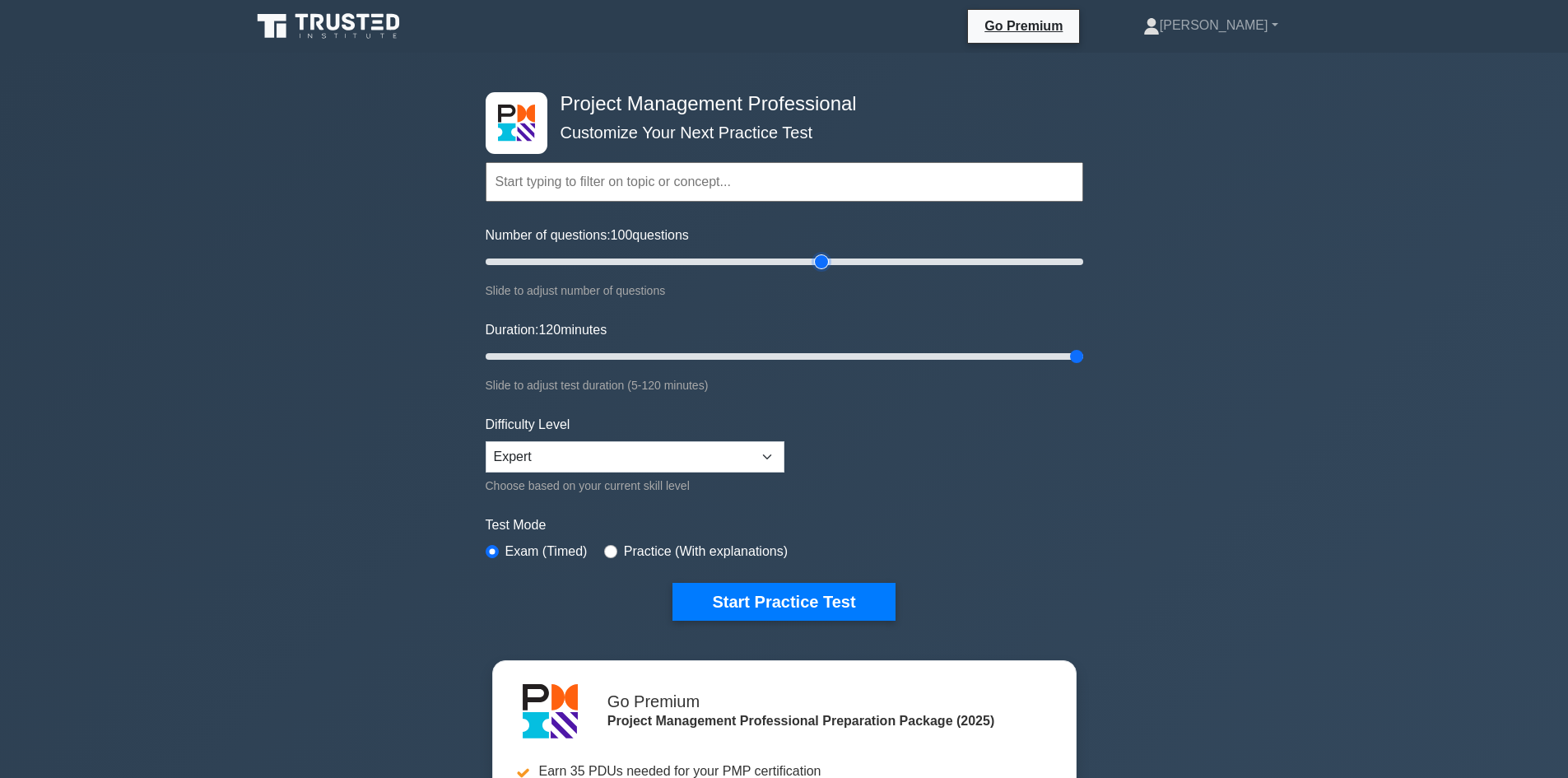
type input "115"
click at [827, 259] on input "Number of questions: 100 questions" at bounding box center [785, 262] width 598 height 20
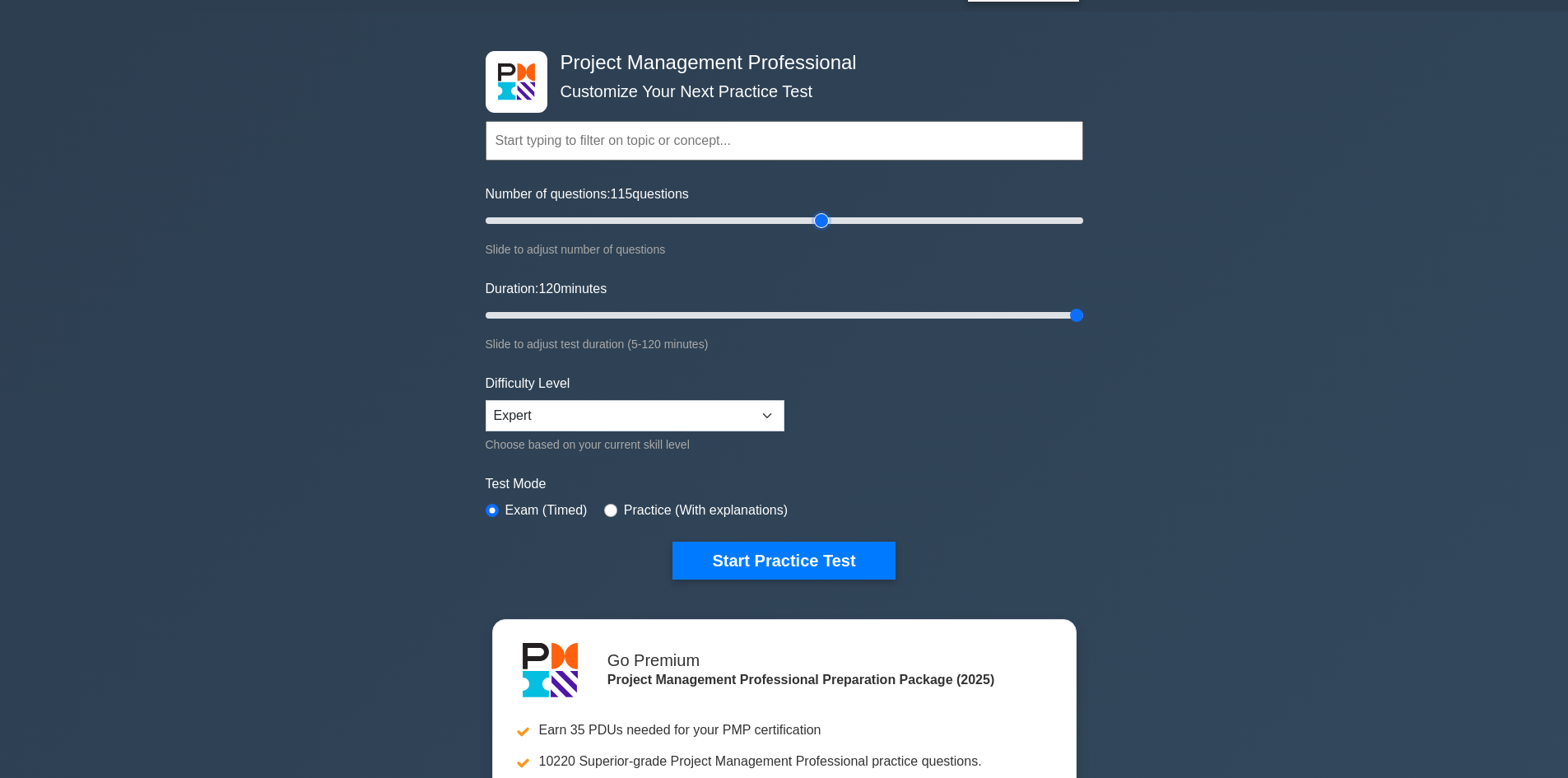
scroll to position [247, 0]
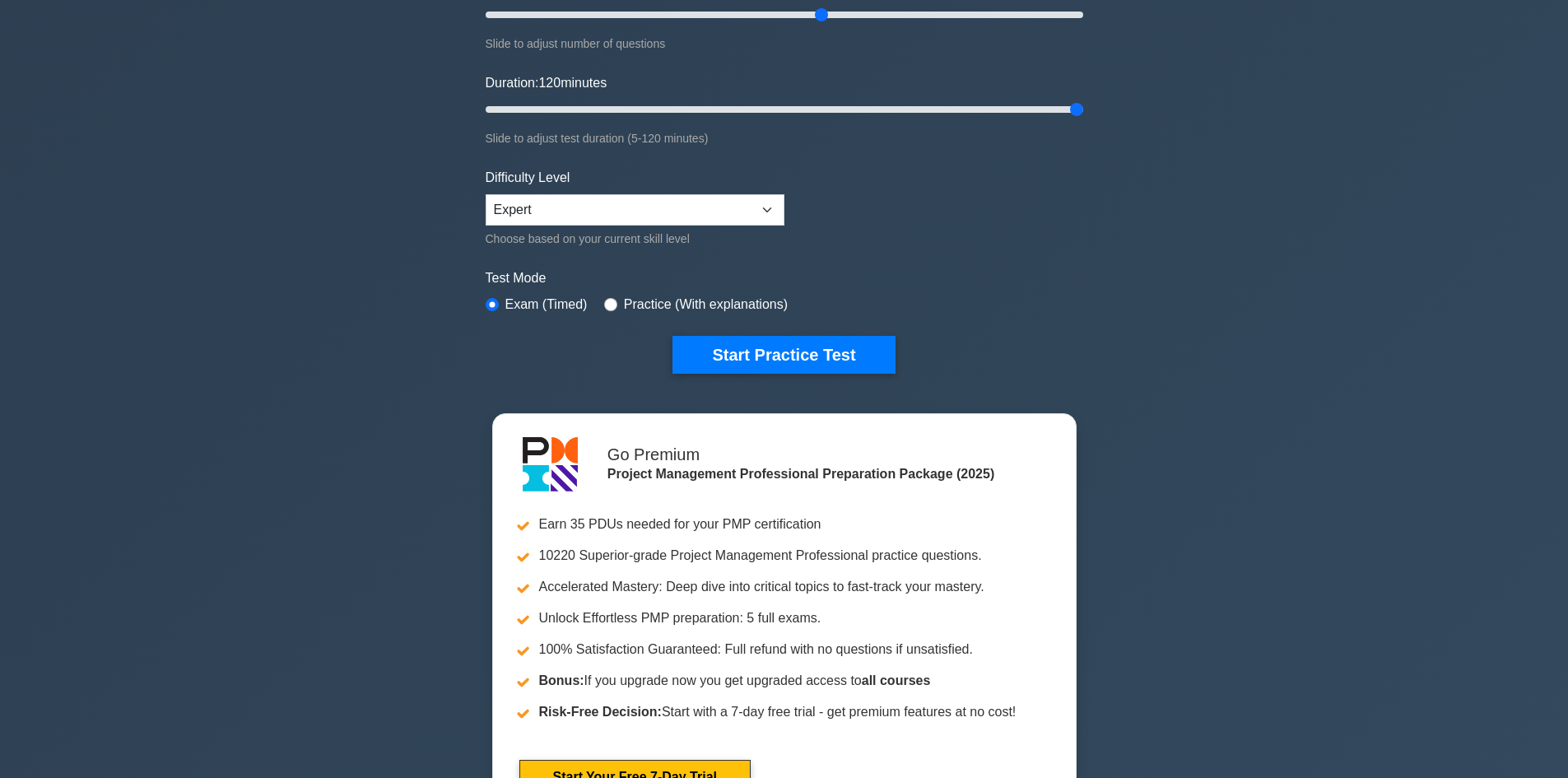
click at [640, 308] on label "Practice (With explanations)" at bounding box center [705, 305] width 163 height 20
click at [640, 297] on label "Practice (With explanations)" at bounding box center [705, 305] width 163 height 20
click at [611, 301] on div "Practice (With explanations)" at bounding box center [695, 305] width 183 height 20
click at [609, 301] on input "radio" at bounding box center [611, 305] width 14 height 14
radio input "true"
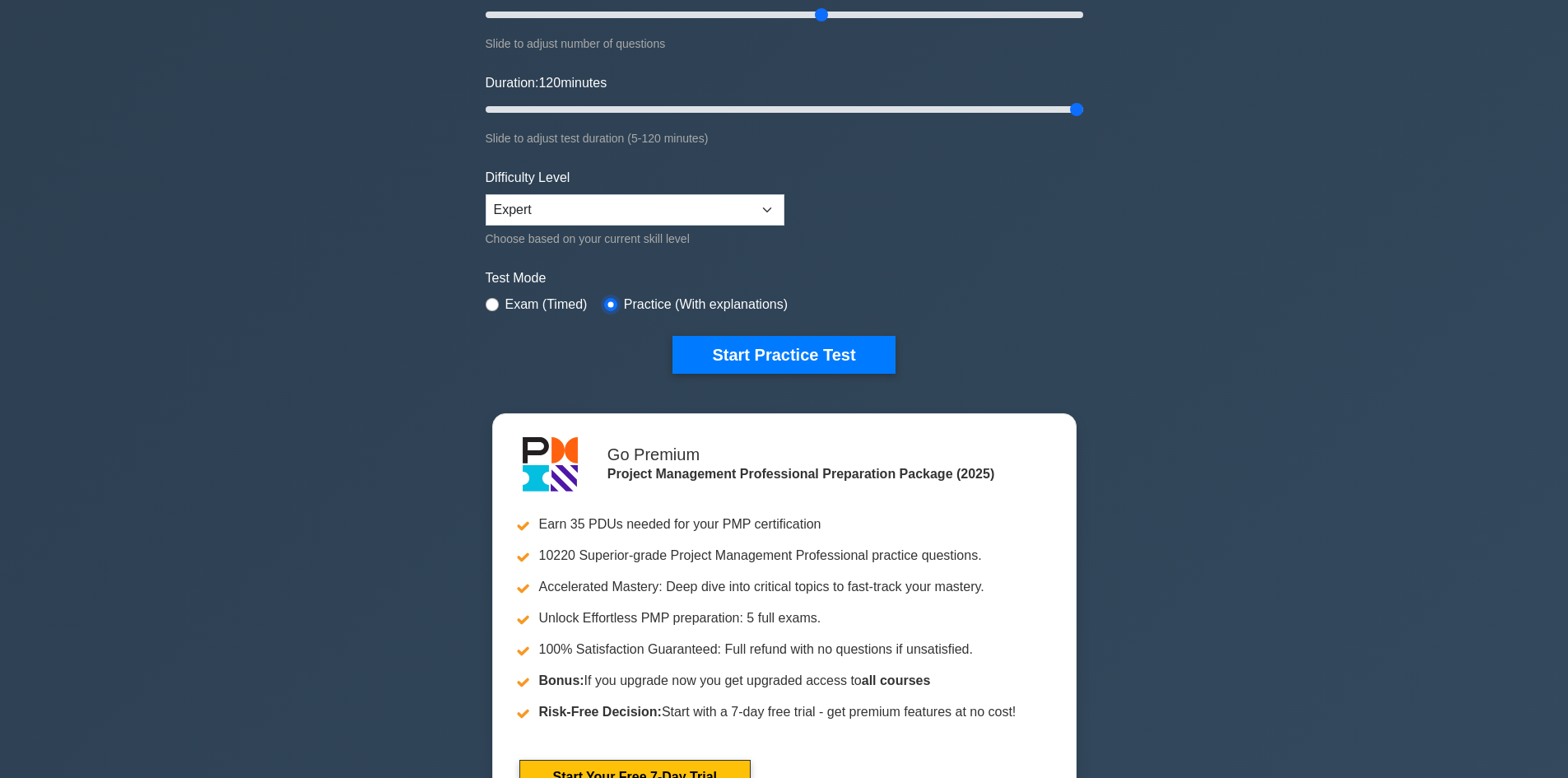
scroll to position [0, 0]
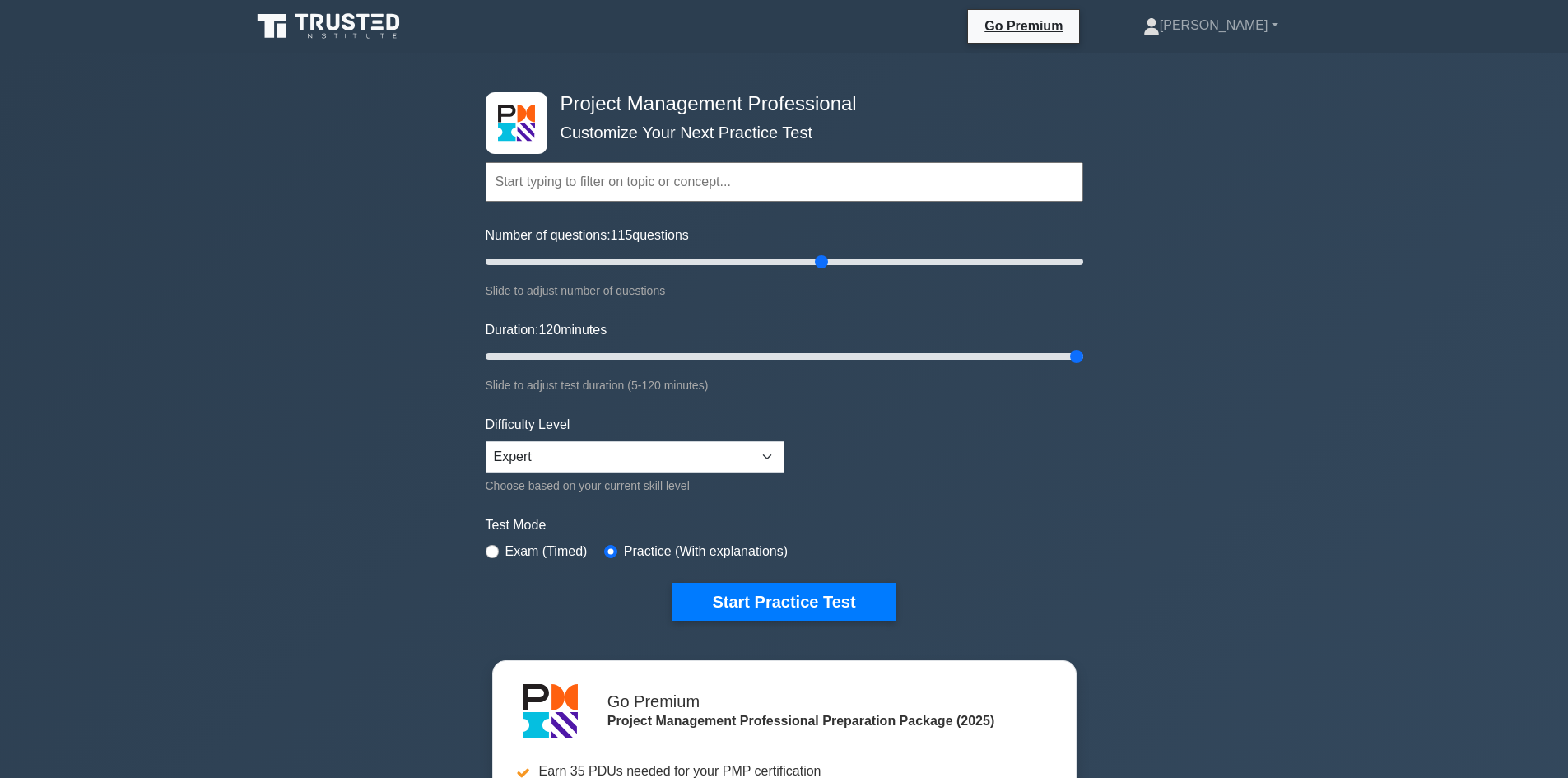
click at [734, 182] on input "text" at bounding box center [785, 183] width 598 height 40
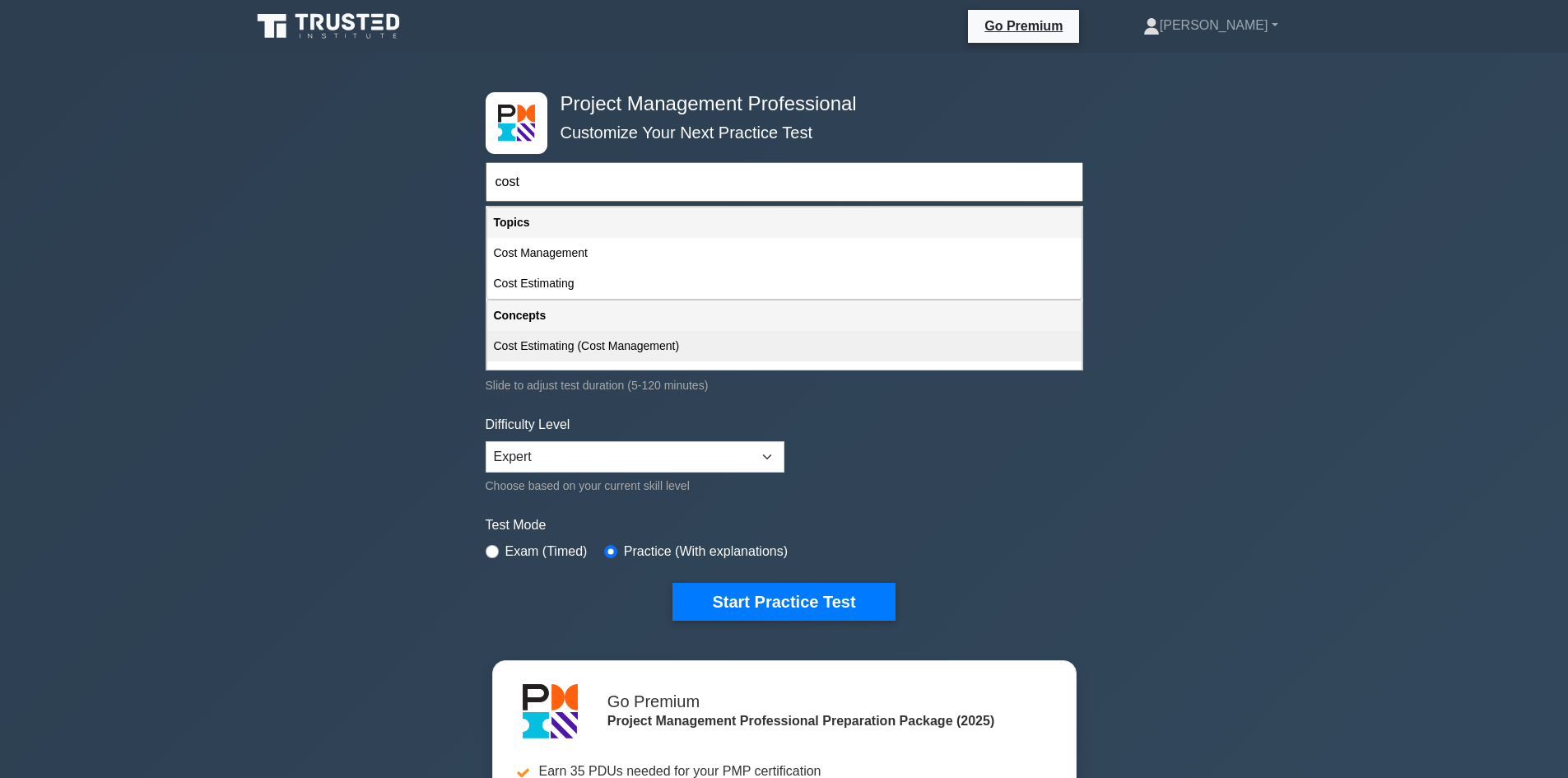
click at [612, 346] on div "Cost Estimating (Cost Management)" at bounding box center [785, 346] width 594 height 31
type input "Cost Estimating (Cost Management)"
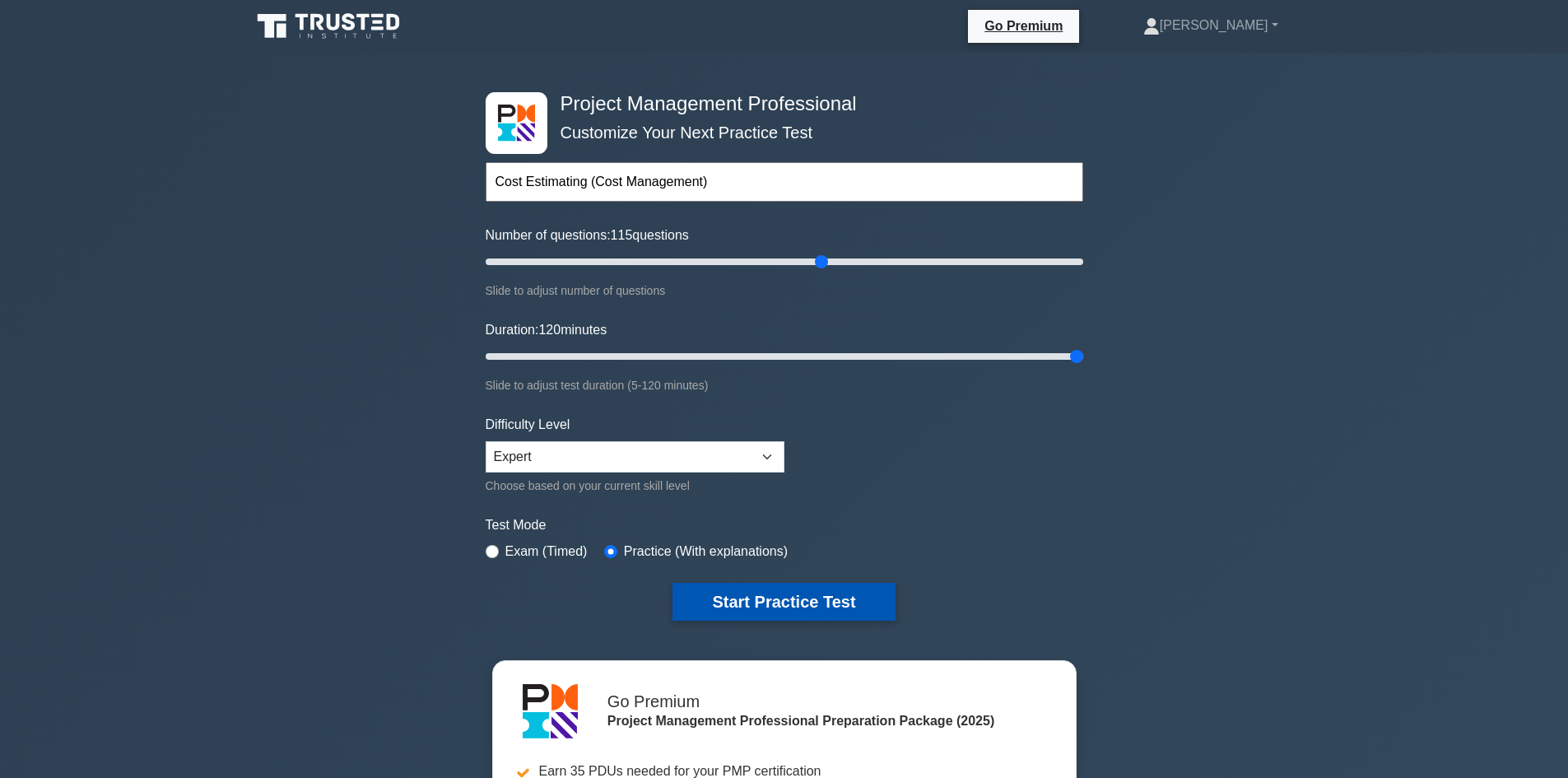
click at [814, 594] on button "Start Practice Test" at bounding box center [784, 602] width 222 height 38
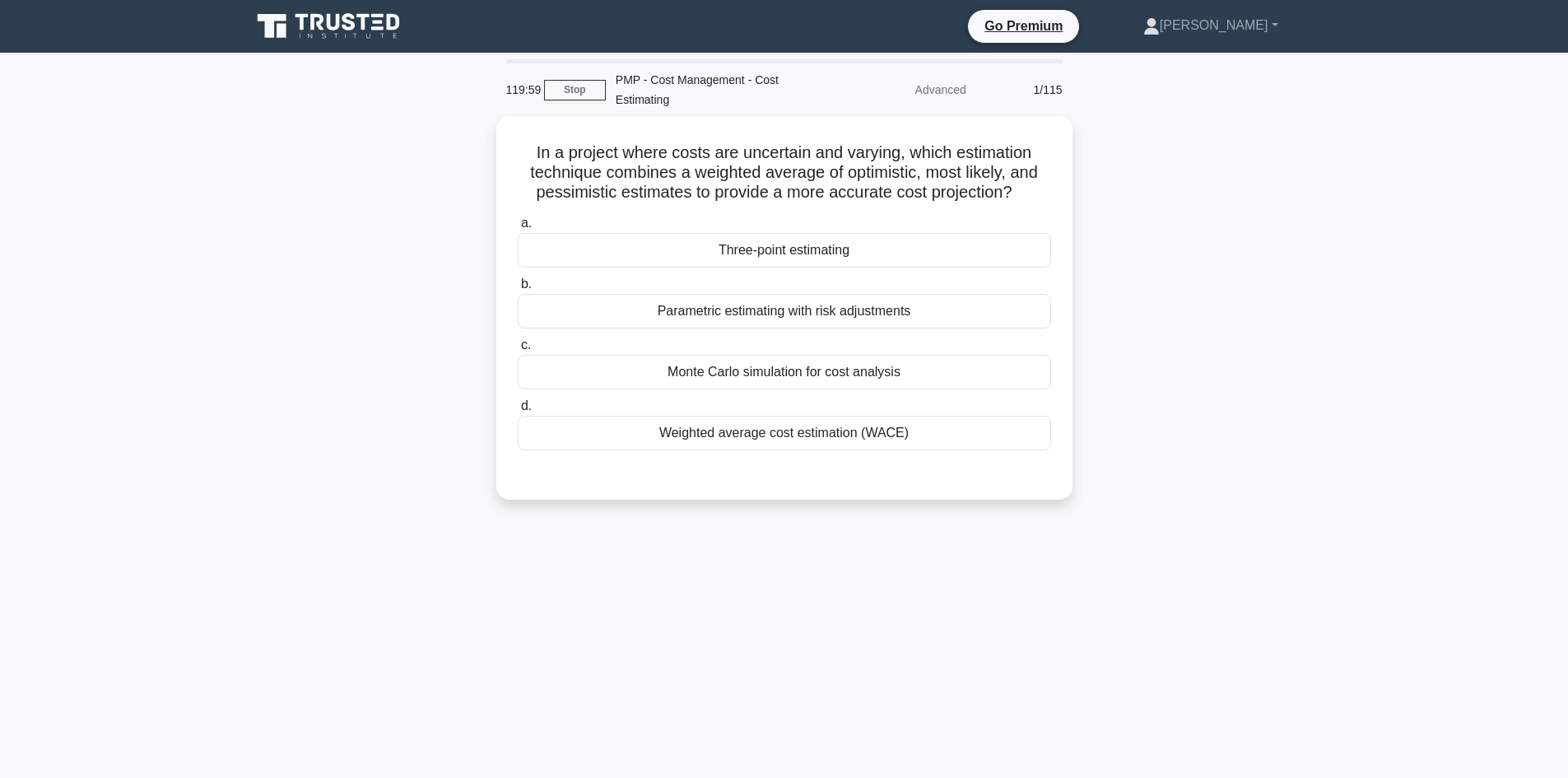
scroll to position [953, 0]
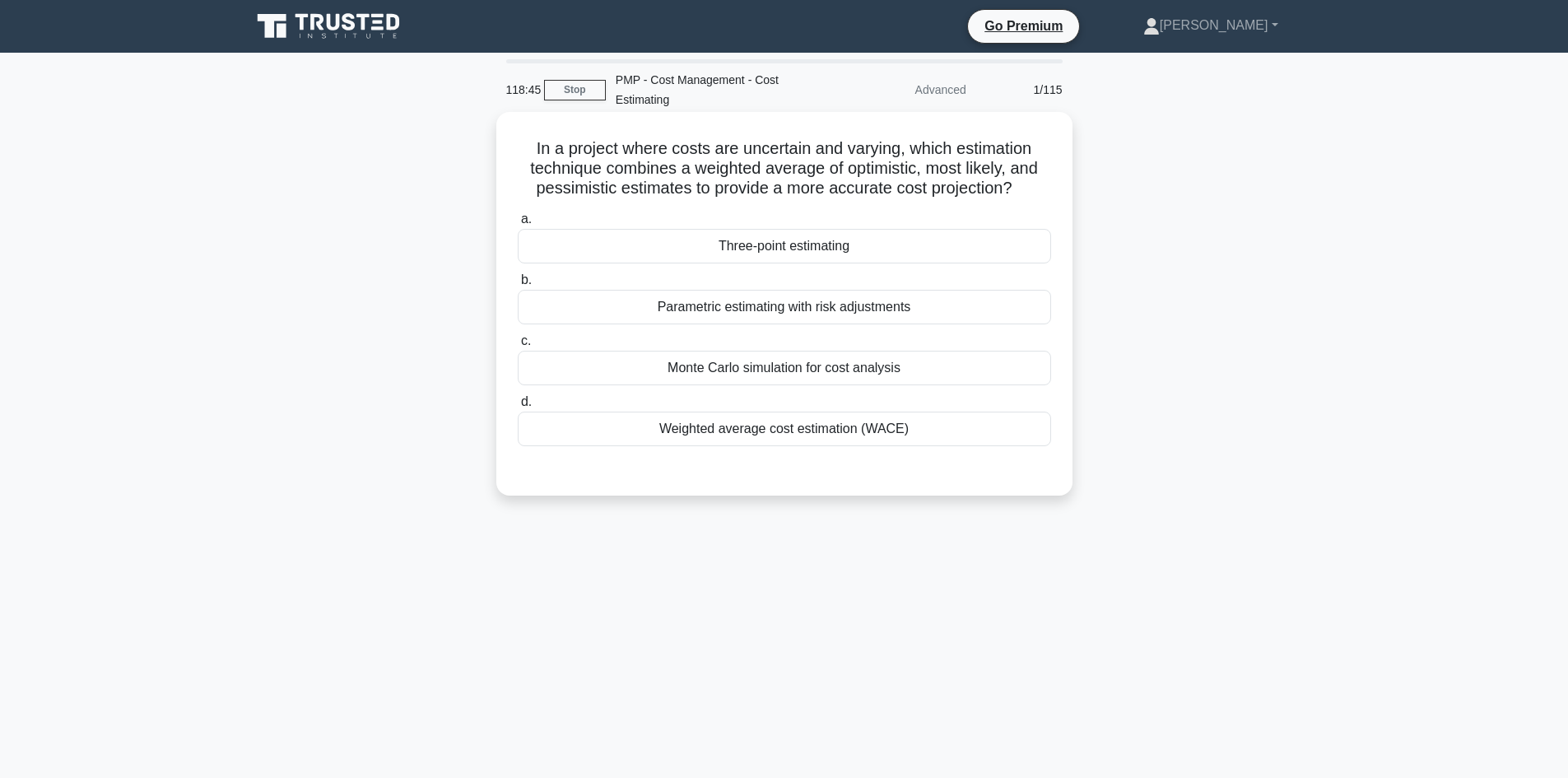
click at [893, 245] on div "Three-point estimating" at bounding box center [784, 246] width 534 height 34
click at [518, 225] on input "a. Three-point estimating" at bounding box center [518, 220] width 0 height 11
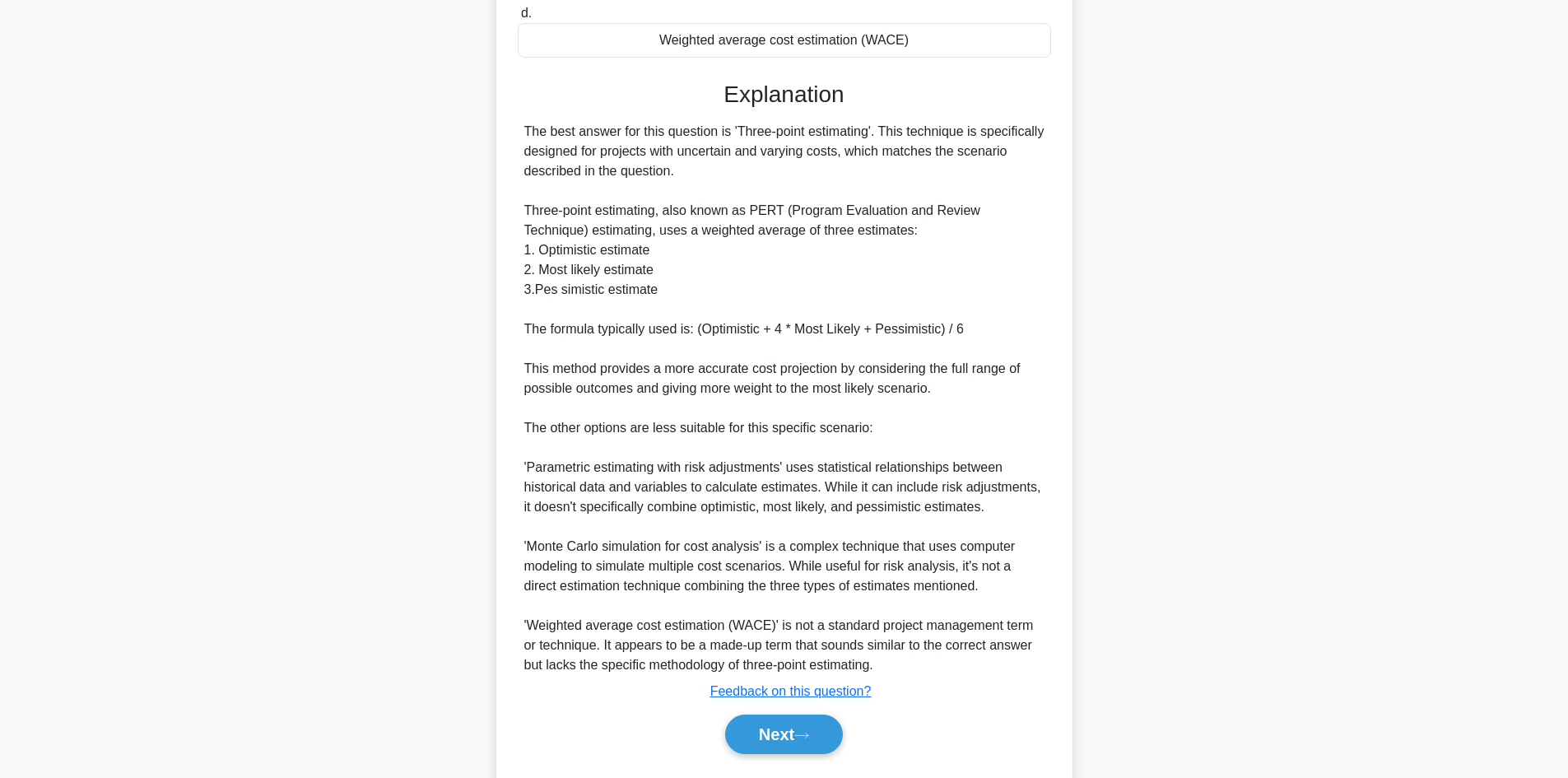
scroll to position [436, 0]
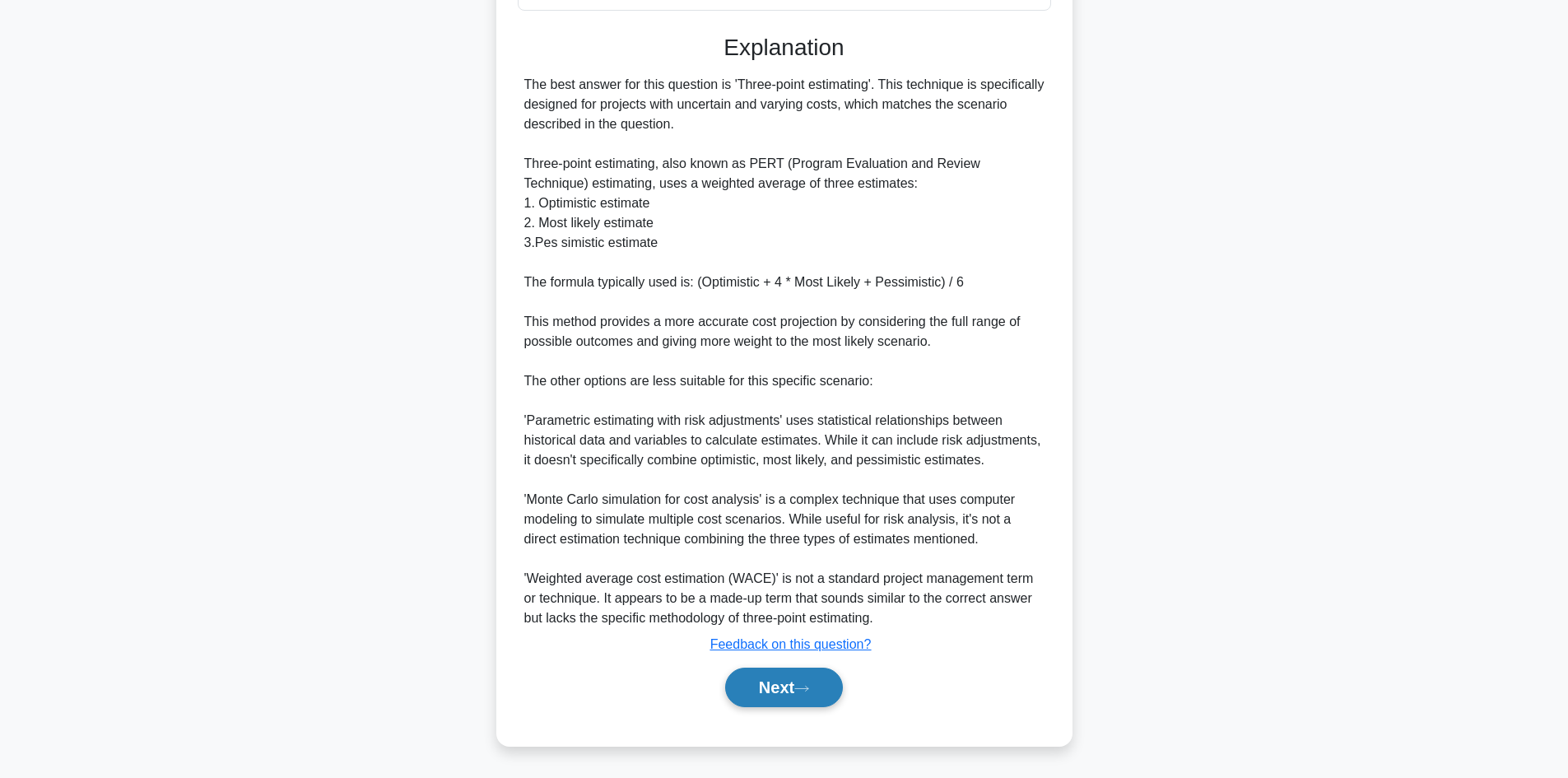
click at [805, 680] on button "Next" at bounding box center [784, 688] width 117 height 40
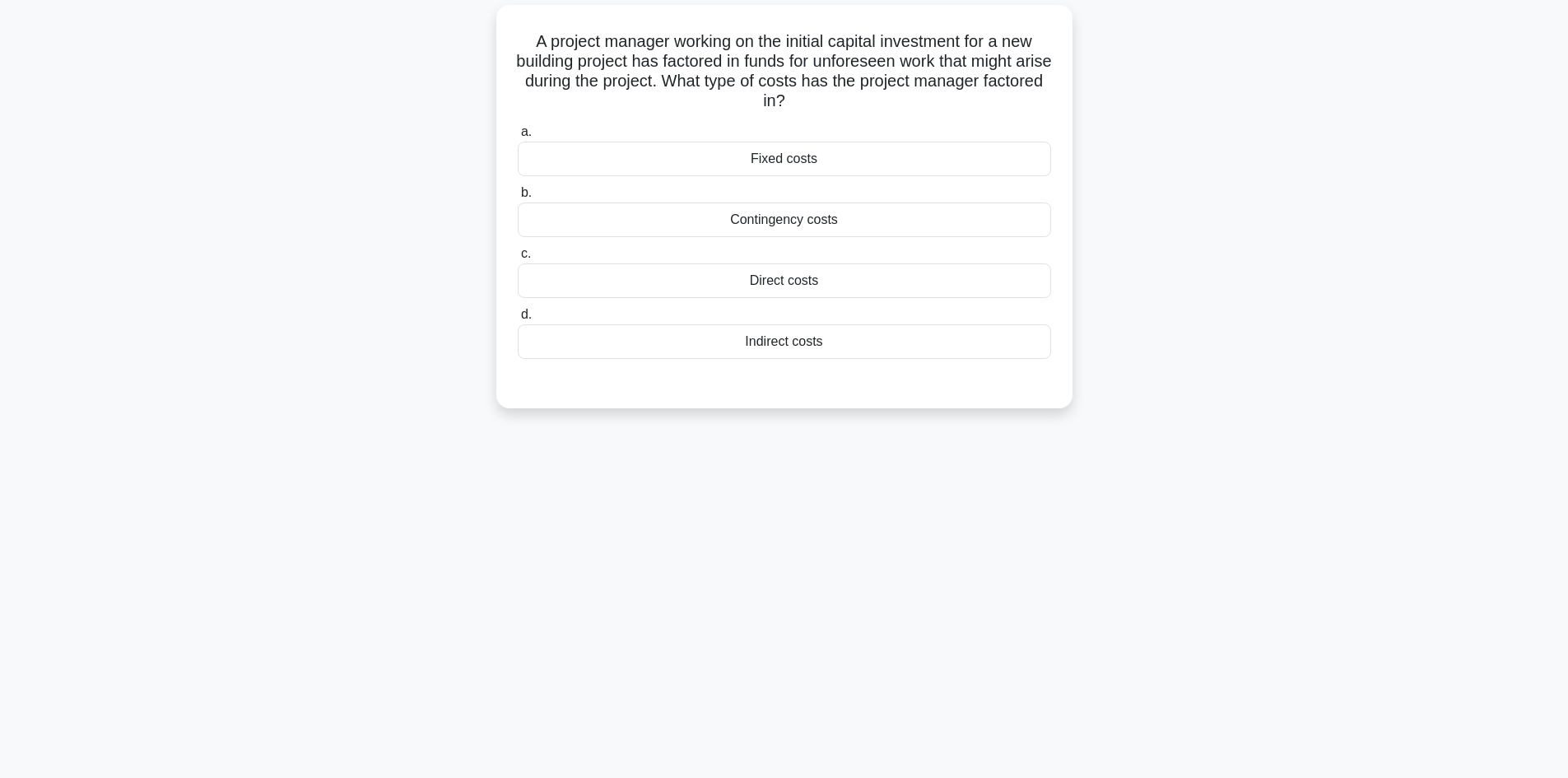
scroll to position [0, 0]
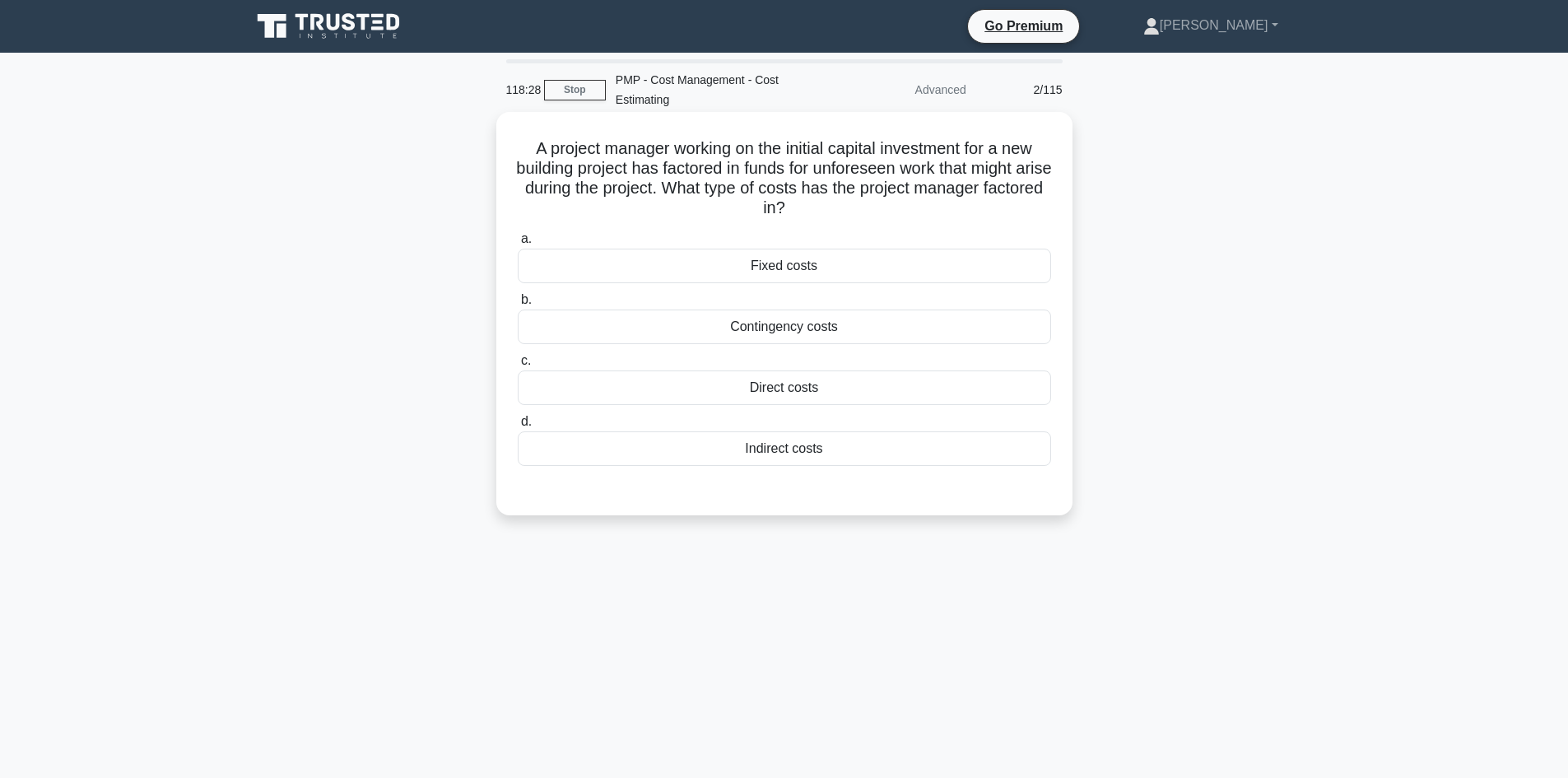
click at [916, 330] on div "Contingency costs" at bounding box center [784, 327] width 534 height 34
click at [518, 305] on input "b. Contingency costs" at bounding box center [518, 300] width 0 height 11
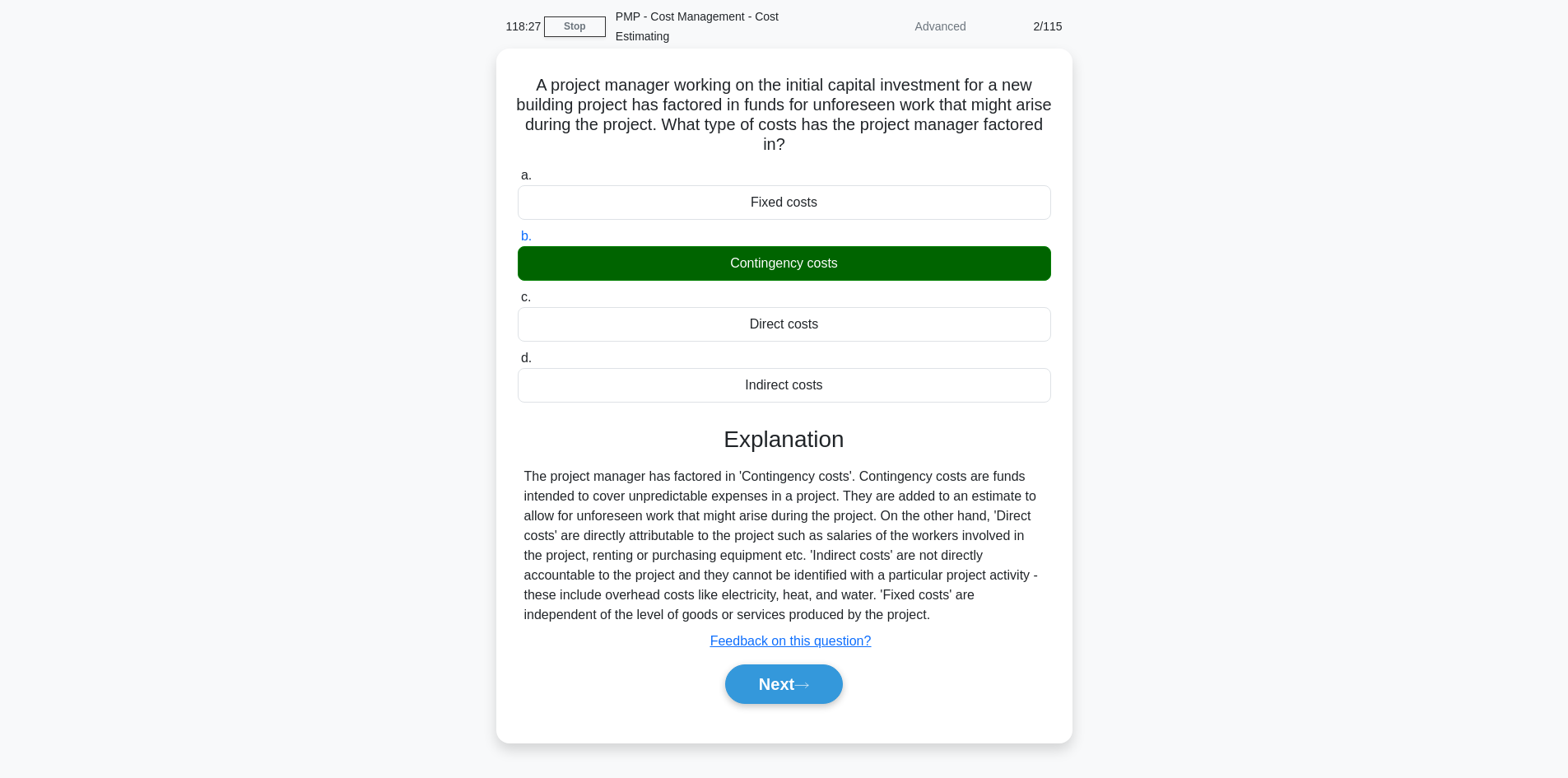
scroll to position [111, 0]
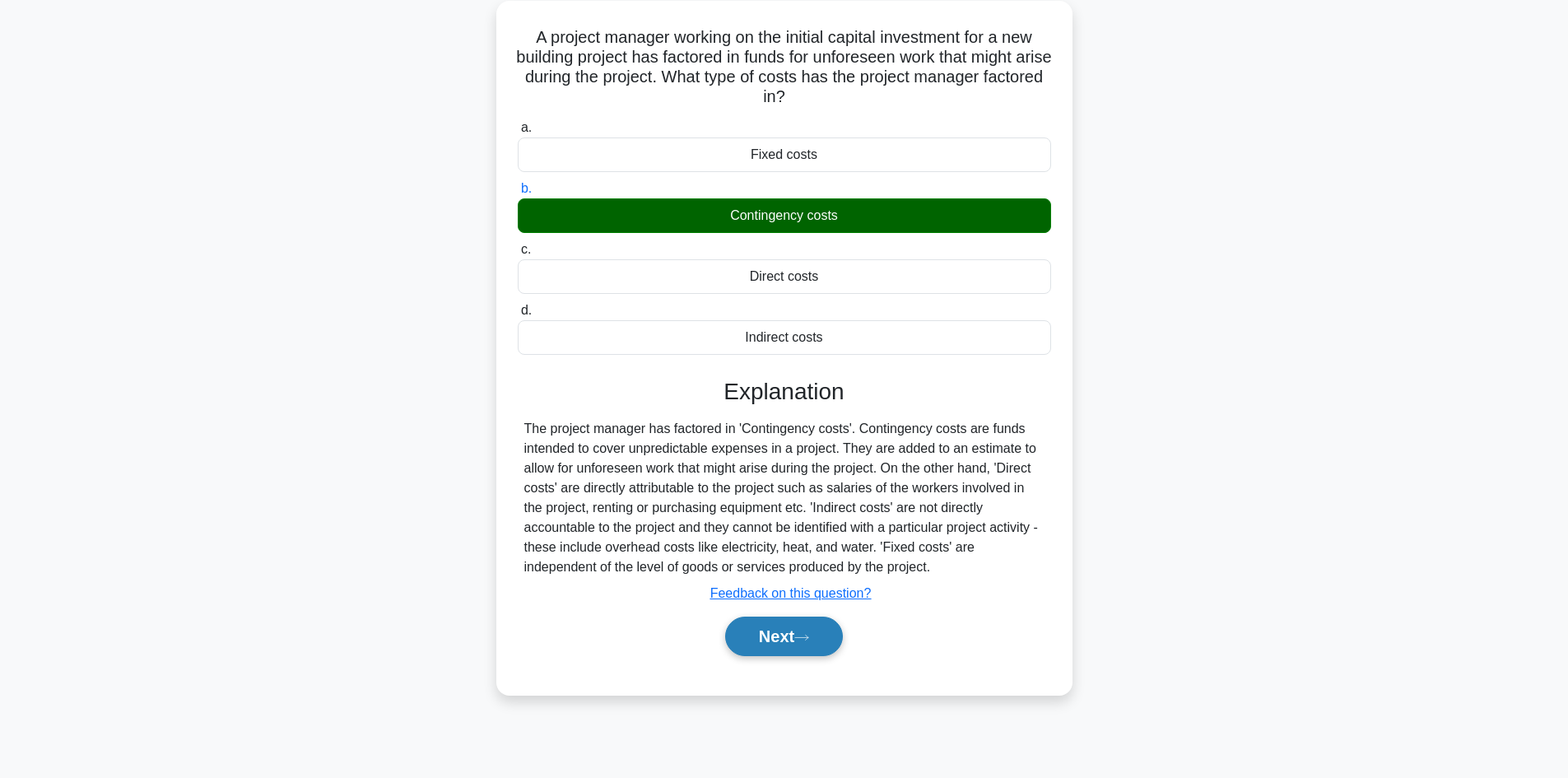
click at [820, 633] on button "Next" at bounding box center [784, 637] width 117 height 40
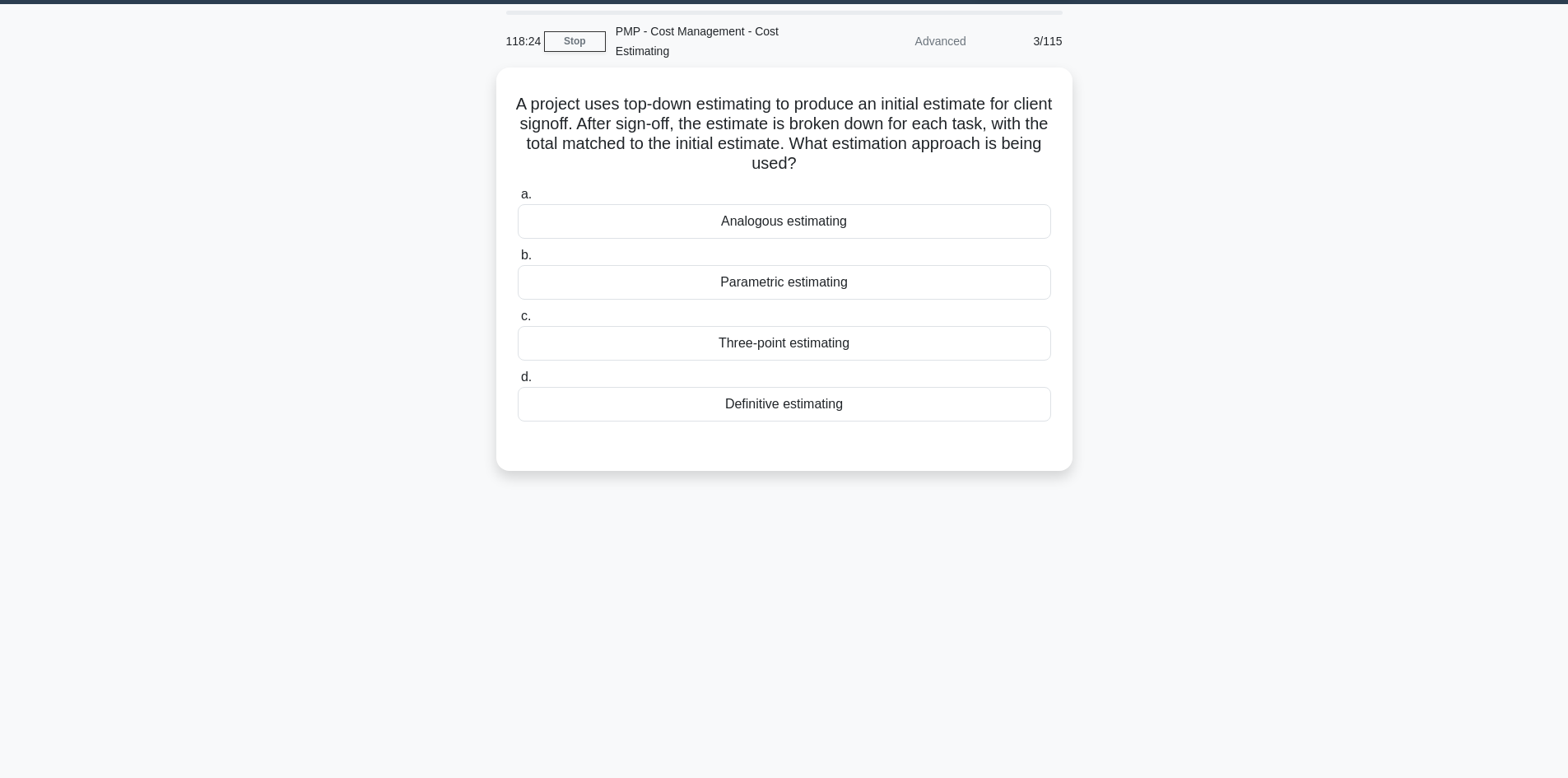
scroll to position [0, 0]
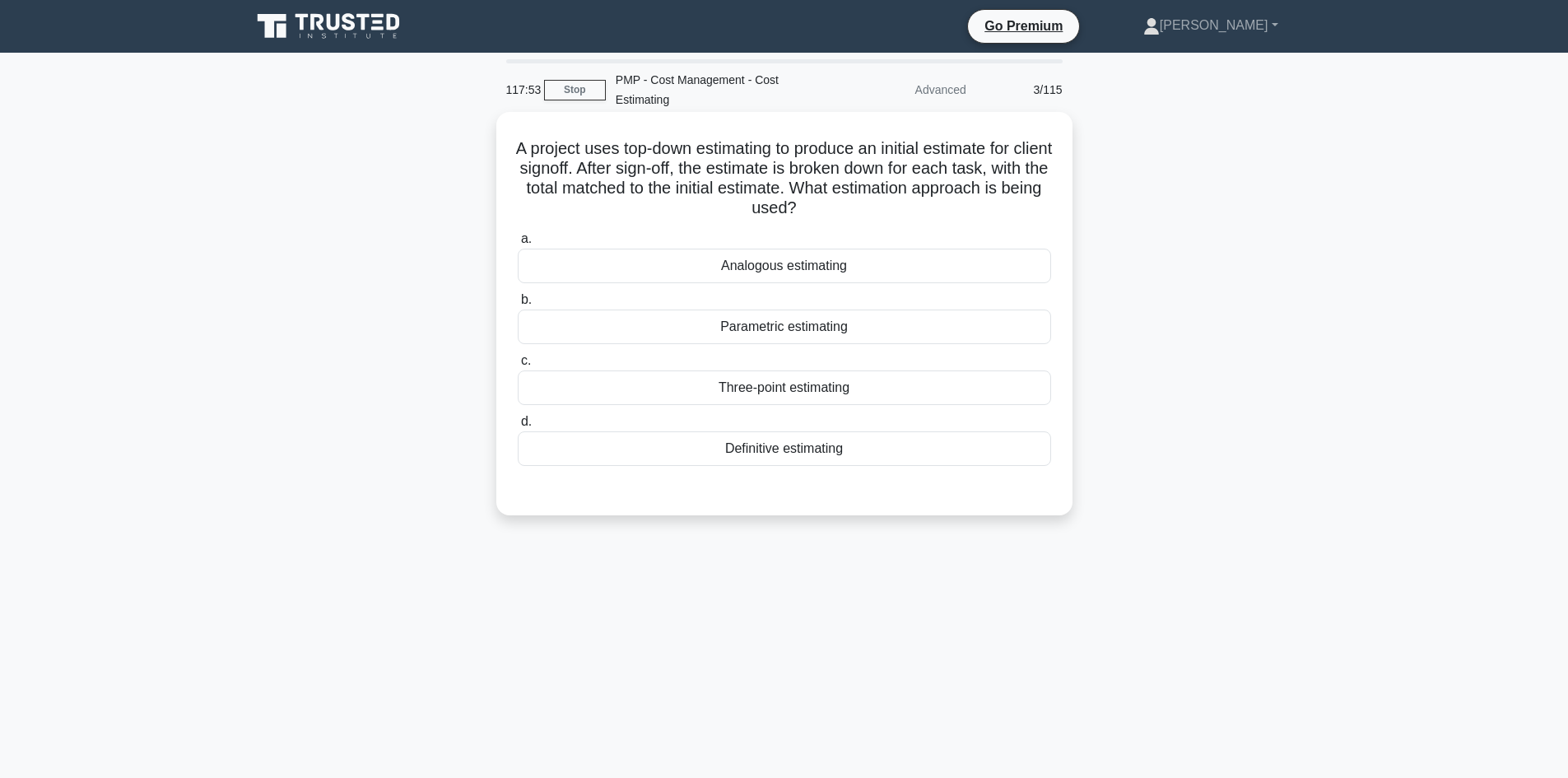
click at [910, 265] on div "Analogous estimating" at bounding box center [784, 266] width 534 height 34
click at [518, 245] on input "a. Analogous estimating" at bounding box center [518, 239] width 0 height 11
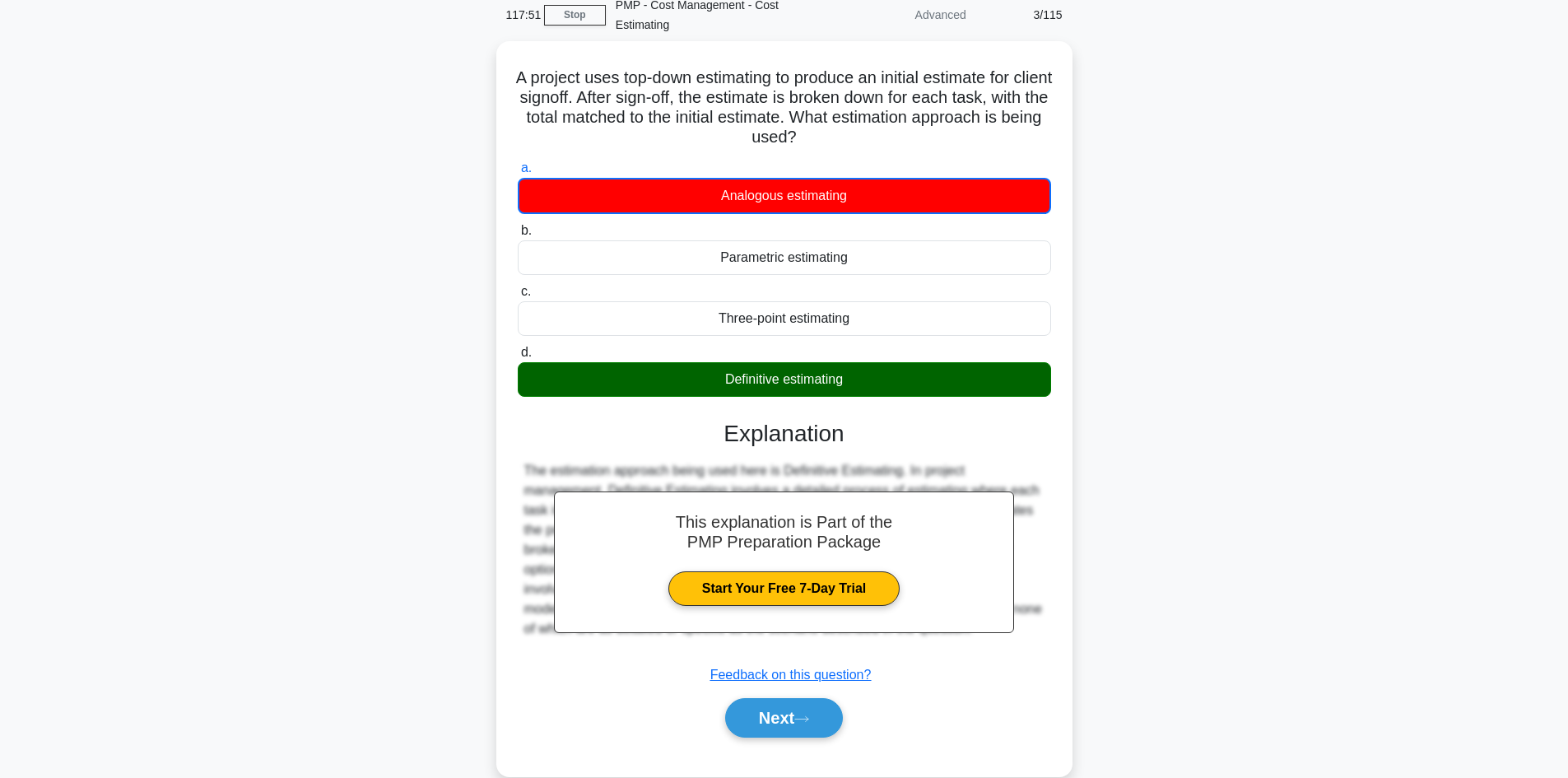
scroll to position [111, 0]
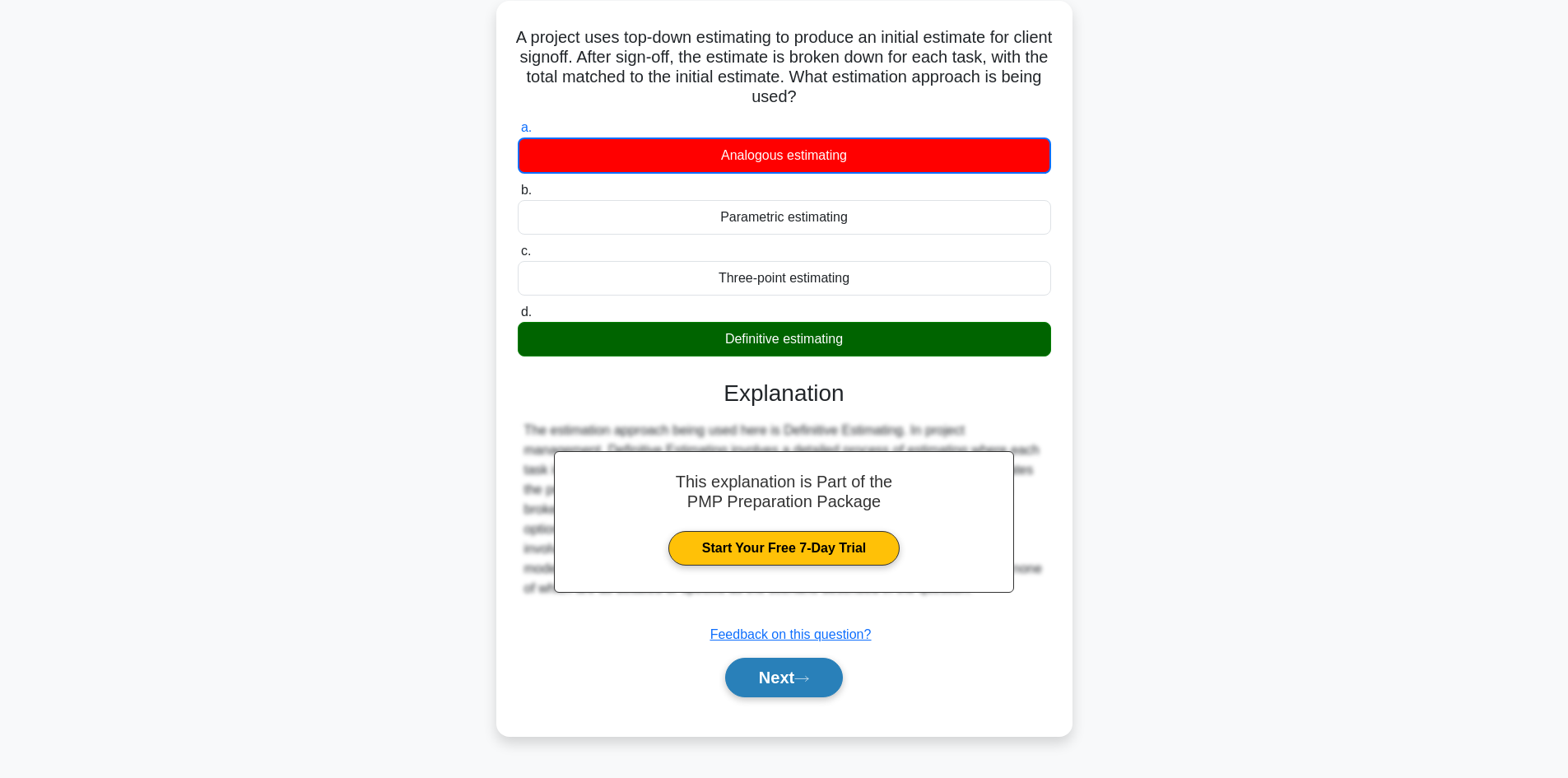
click at [809, 683] on icon at bounding box center [802, 679] width 14 height 9
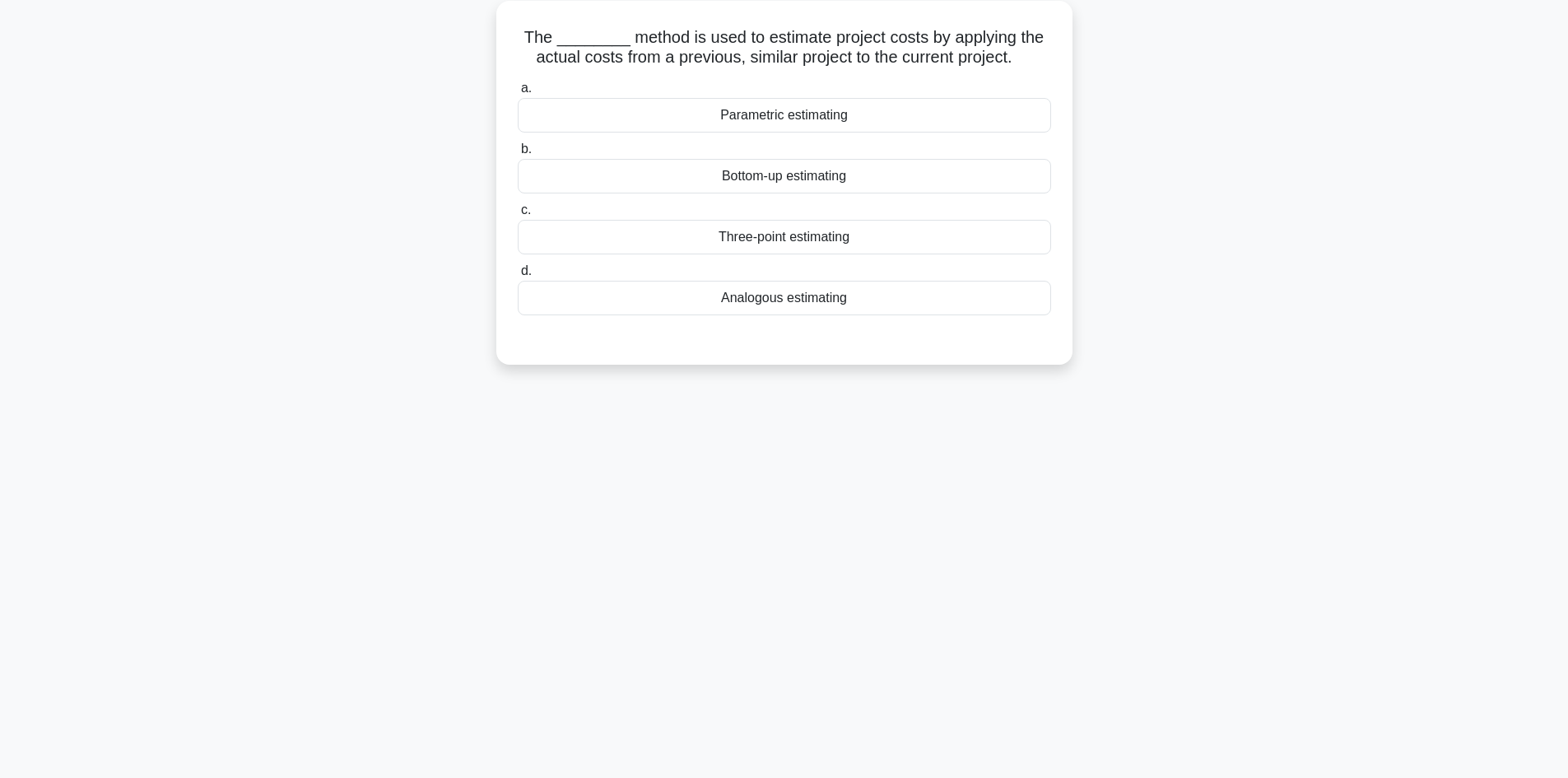
click at [798, 290] on div "Analogous estimating" at bounding box center [784, 298] width 534 height 34
click at [518, 277] on input "d. Analogous estimating" at bounding box center [518, 271] width 0 height 11
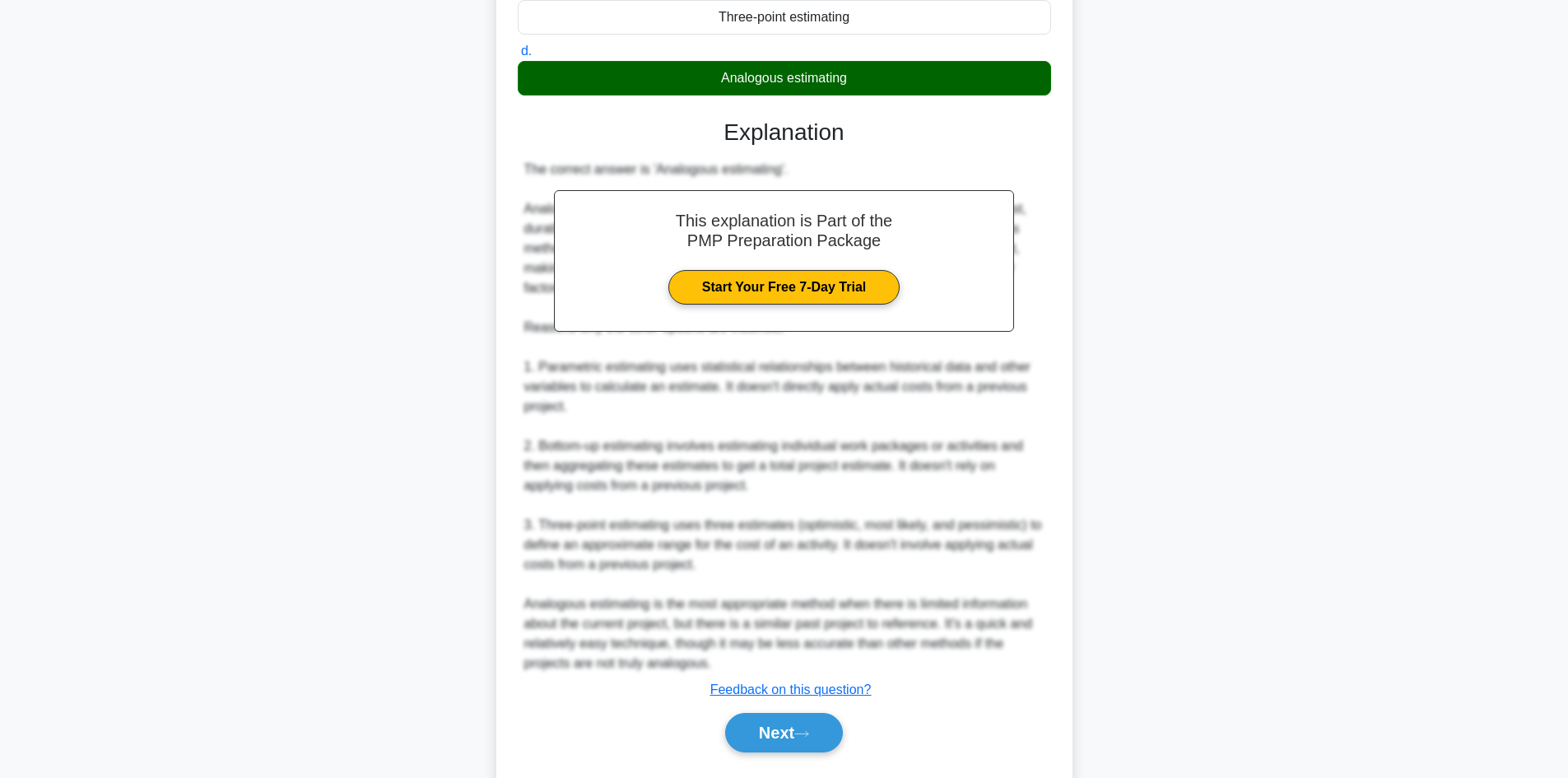
scroll to position [377, 0]
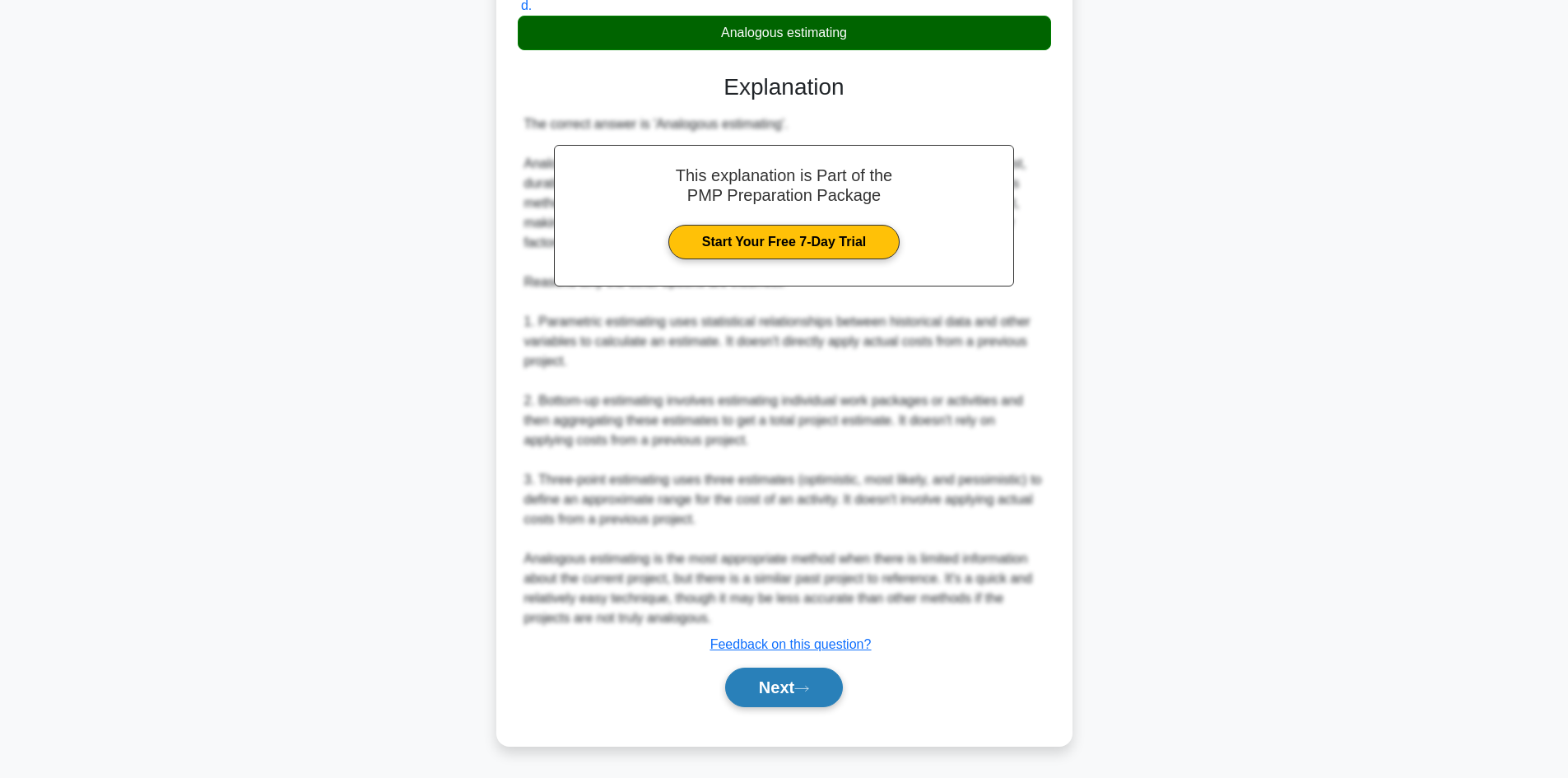
click at [792, 679] on button "Next" at bounding box center [784, 688] width 117 height 40
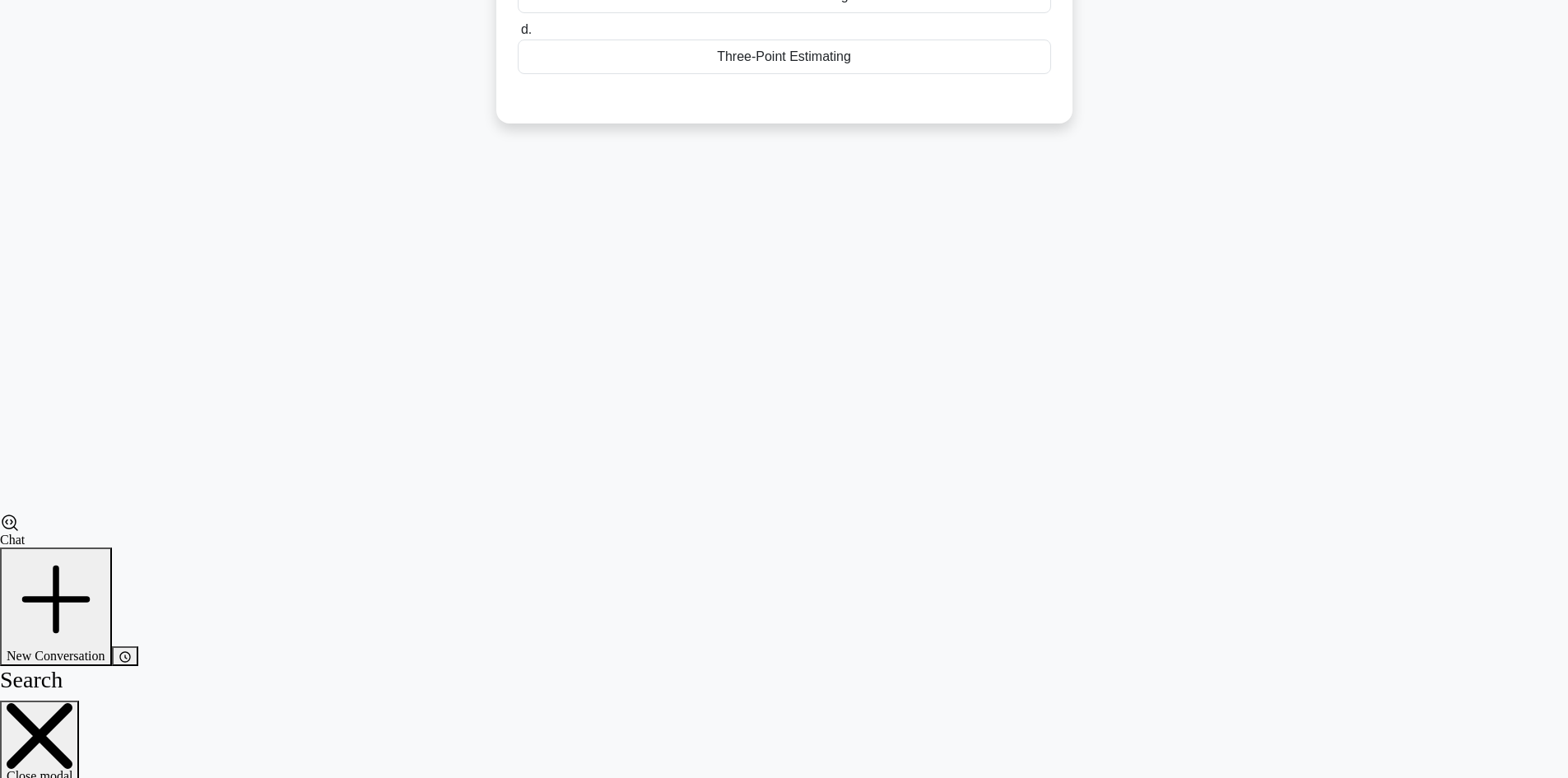
scroll to position [111, 0]
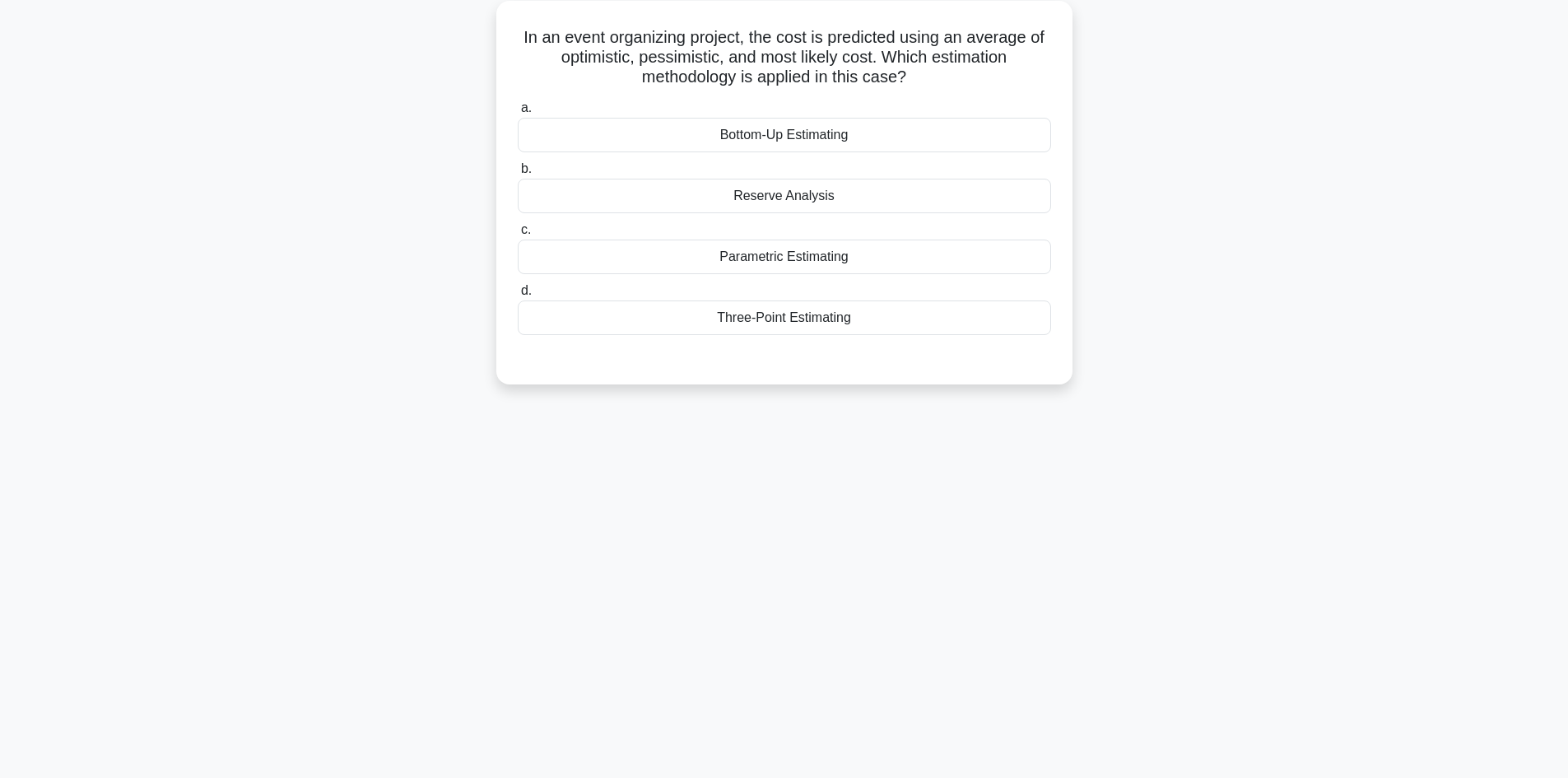
click at [798, 330] on div "Three-Point Estimating" at bounding box center [784, 318] width 534 height 34
click at [518, 296] on input "d. Three-Point Estimating" at bounding box center [518, 291] width 0 height 11
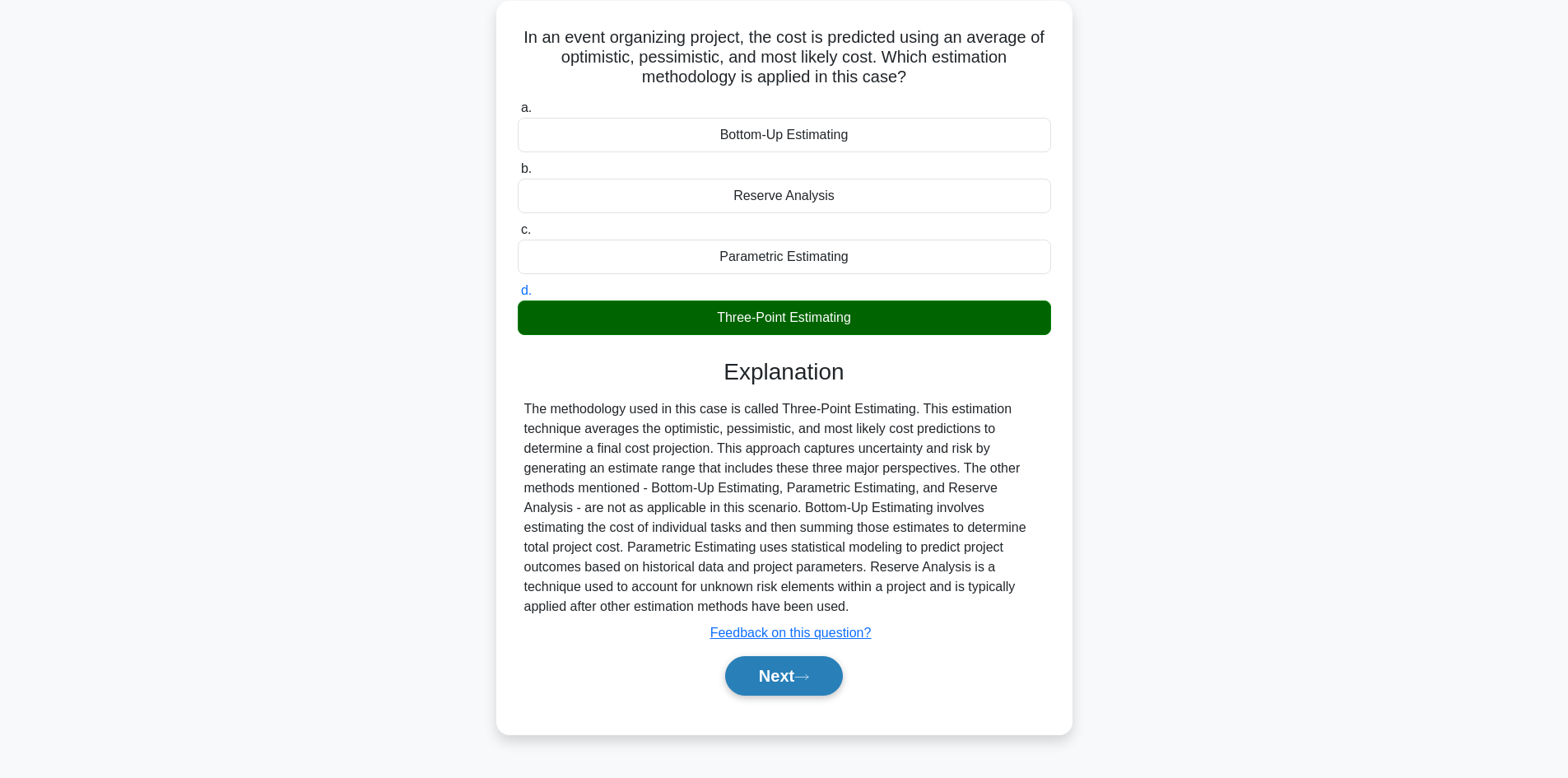
click at [795, 674] on button "Next" at bounding box center [784, 676] width 117 height 40
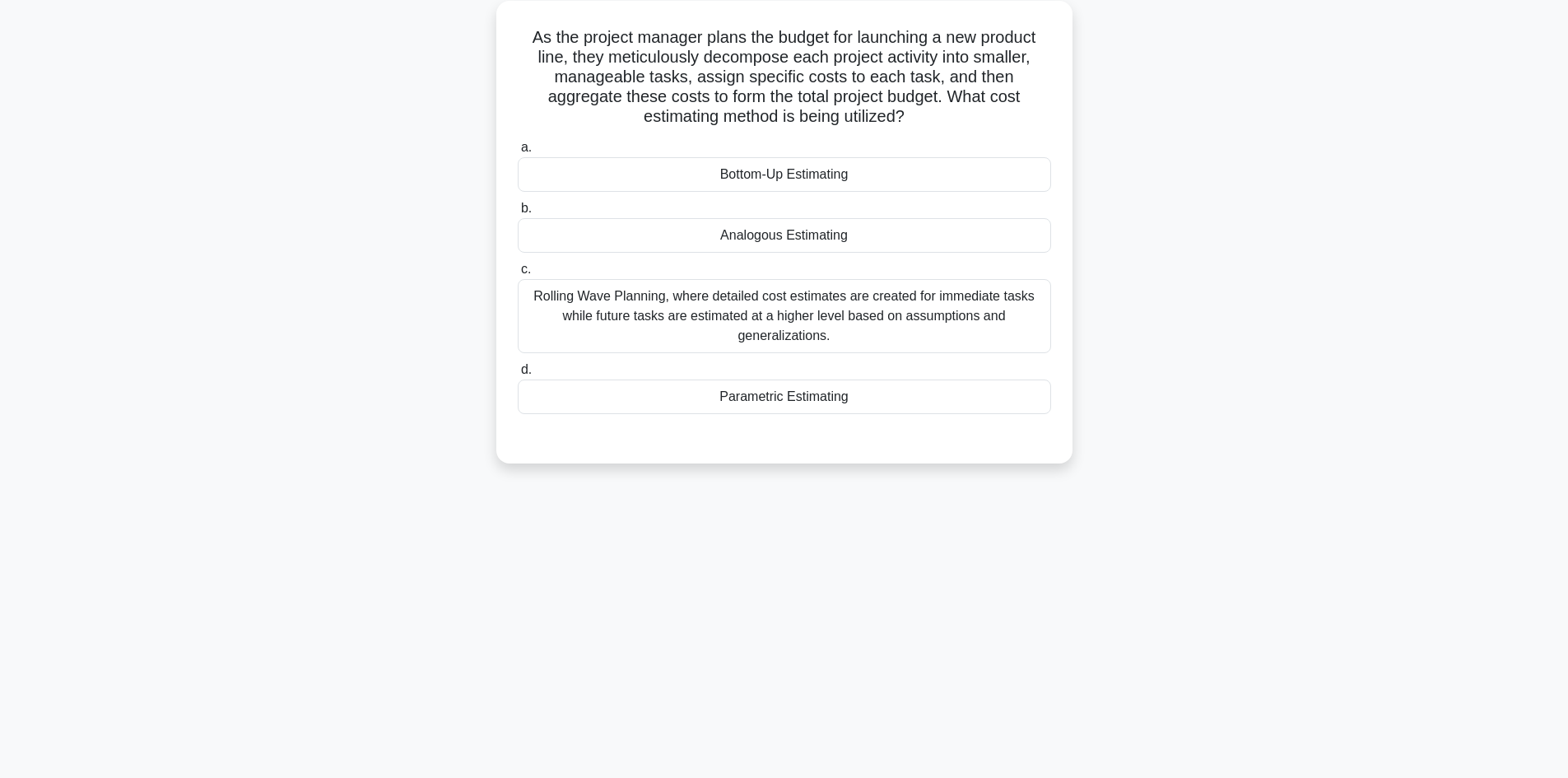
click at [851, 179] on div "Bottom-Up Estimating" at bounding box center [784, 174] width 534 height 34
click at [518, 154] on input "a. Bottom-Up Estimating" at bounding box center [518, 148] width 0 height 11
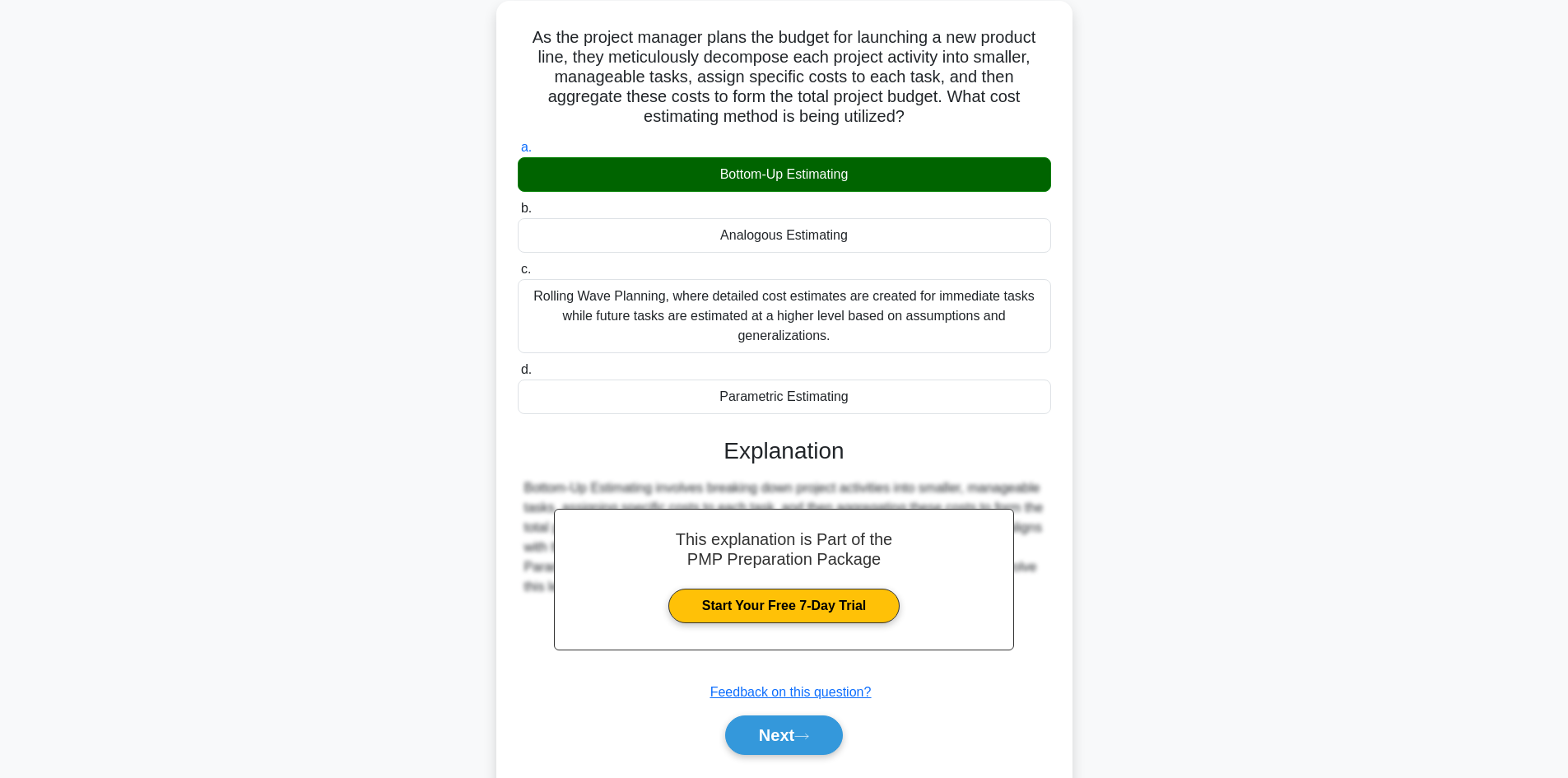
scroll to position [159, 0]
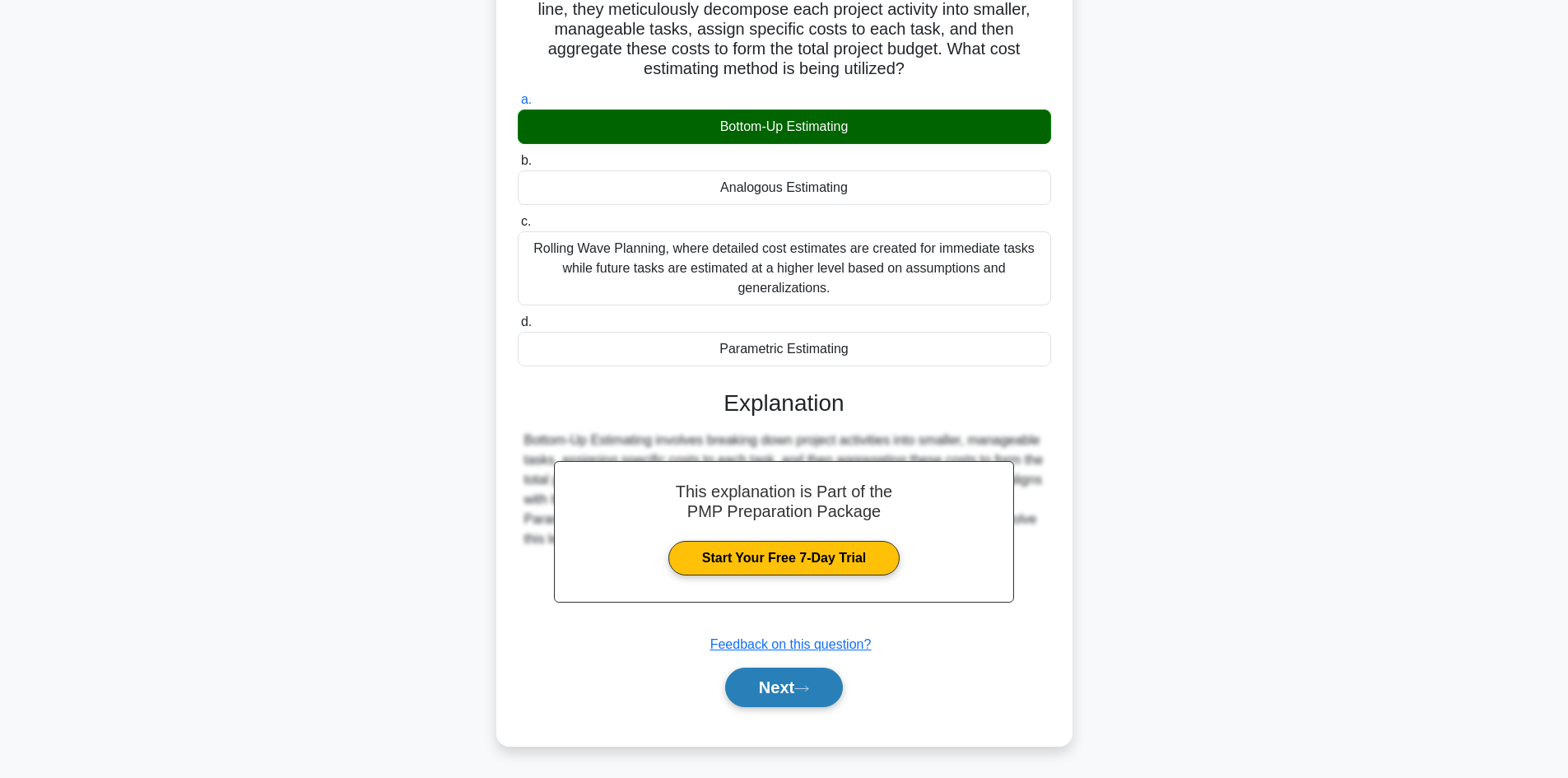
click at [808, 681] on button "Next" at bounding box center [784, 688] width 117 height 40
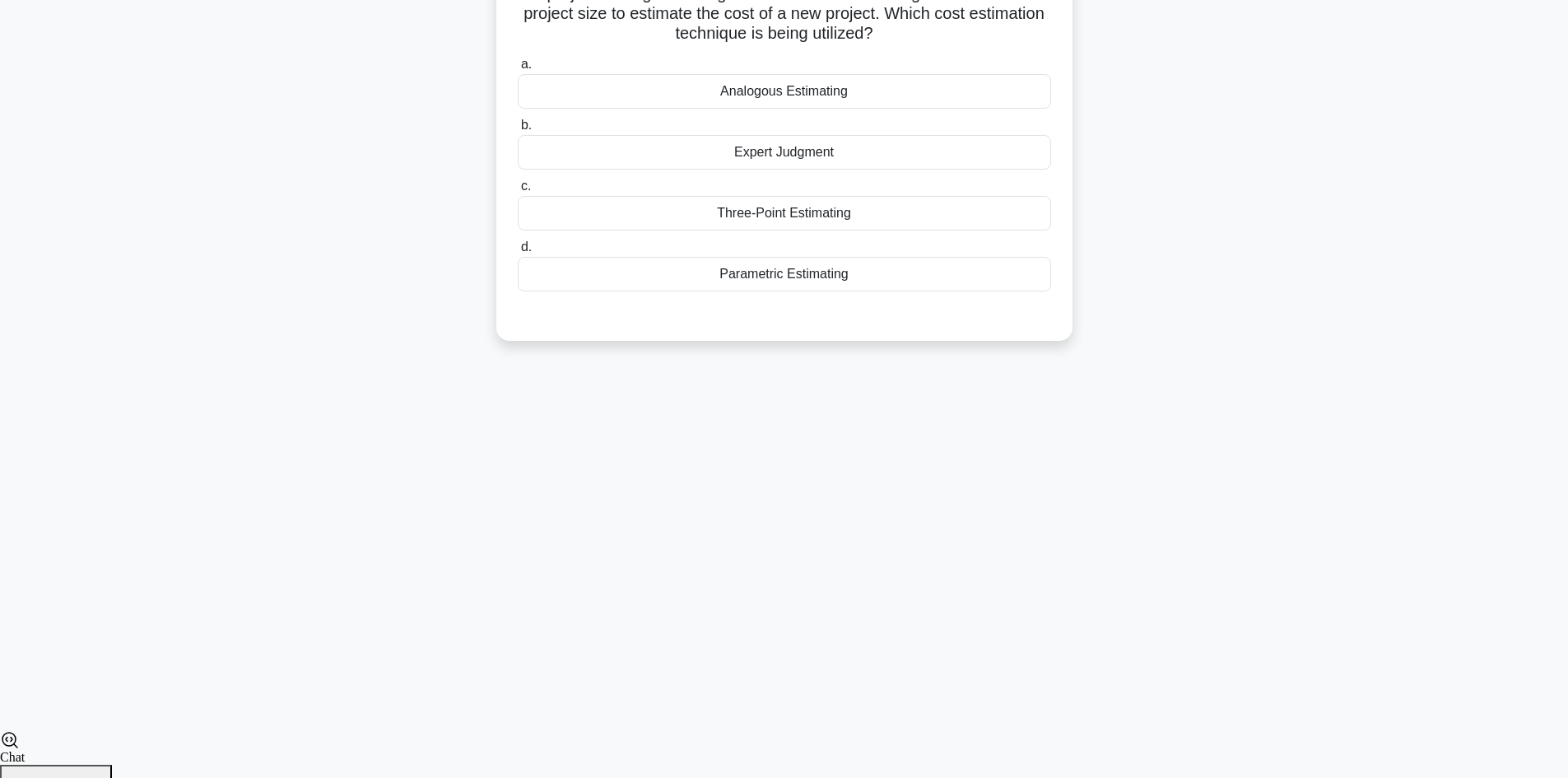
scroll to position [111, 0]
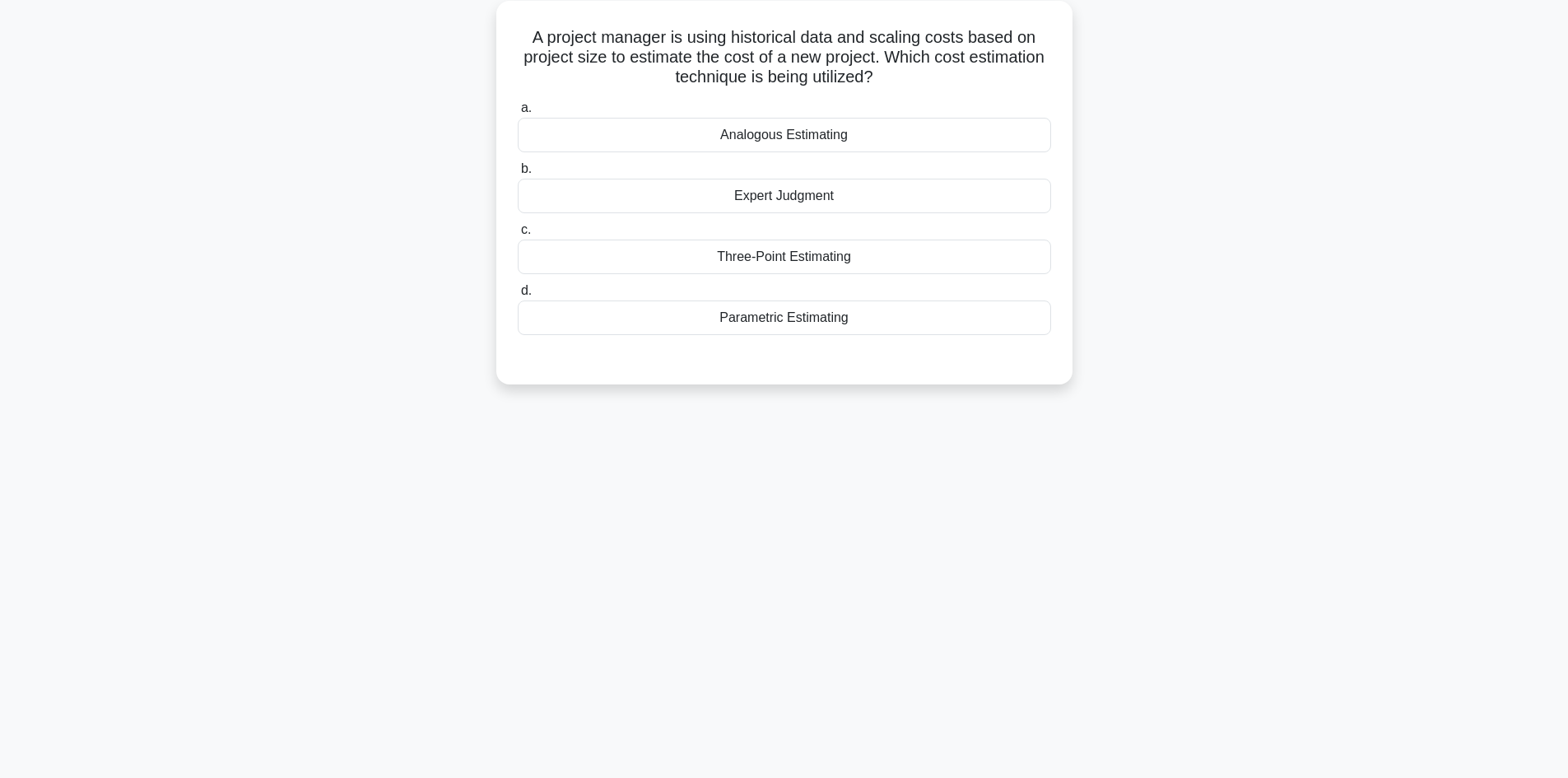
click at [844, 135] on div "Analogous Estimating" at bounding box center [784, 135] width 534 height 34
click at [518, 114] on input "a. Analogous Estimating" at bounding box center [518, 108] width 0 height 11
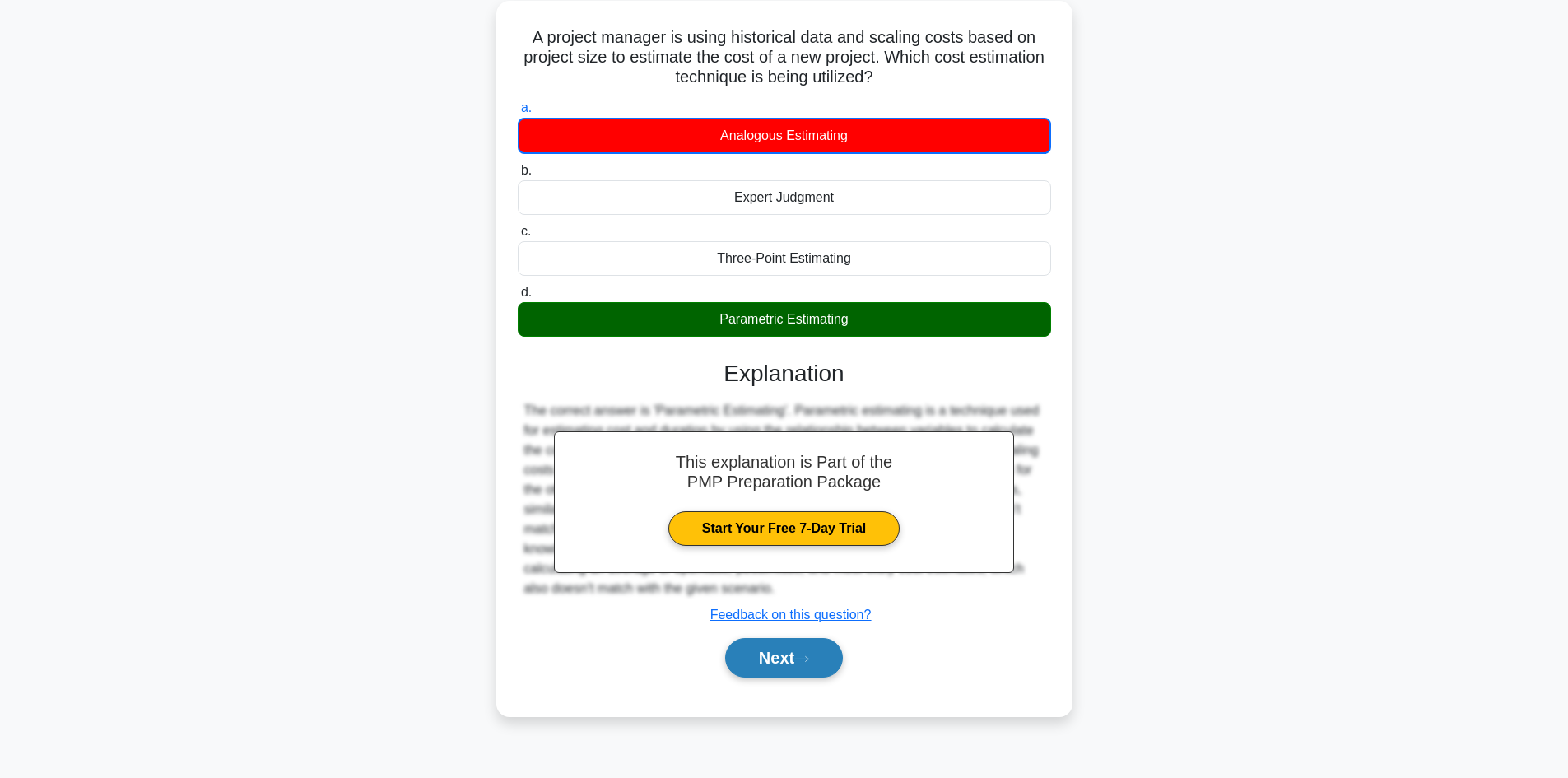
click at [809, 664] on icon at bounding box center [802, 660] width 14 height 9
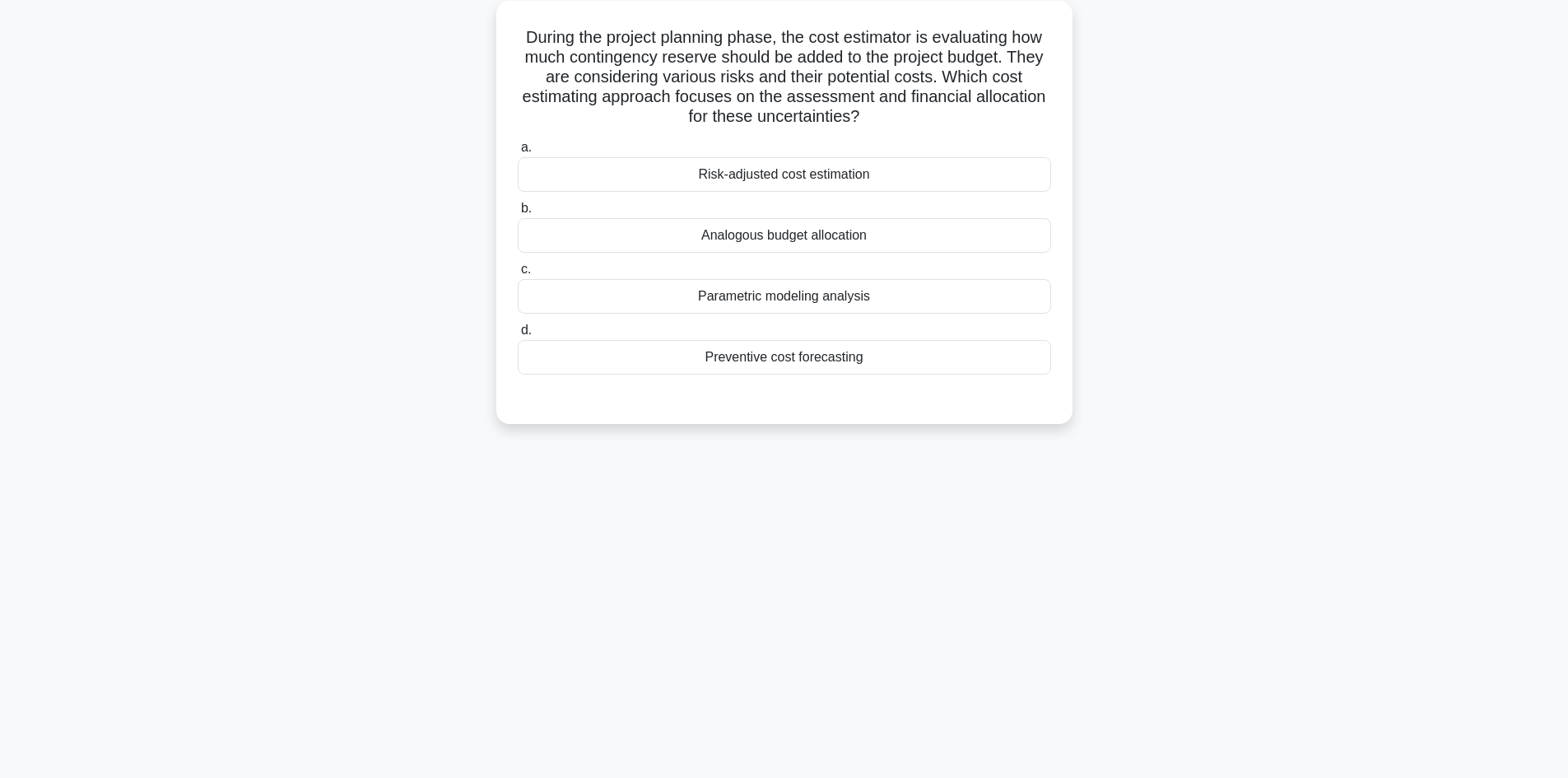
click at [888, 173] on div "Risk-adjusted cost estimation" at bounding box center [784, 174] width 534 height 34
click at [518, 154] on input "a. Risk-adjusted cost estimation" at bounding box center [518, 148] width 0 height 11
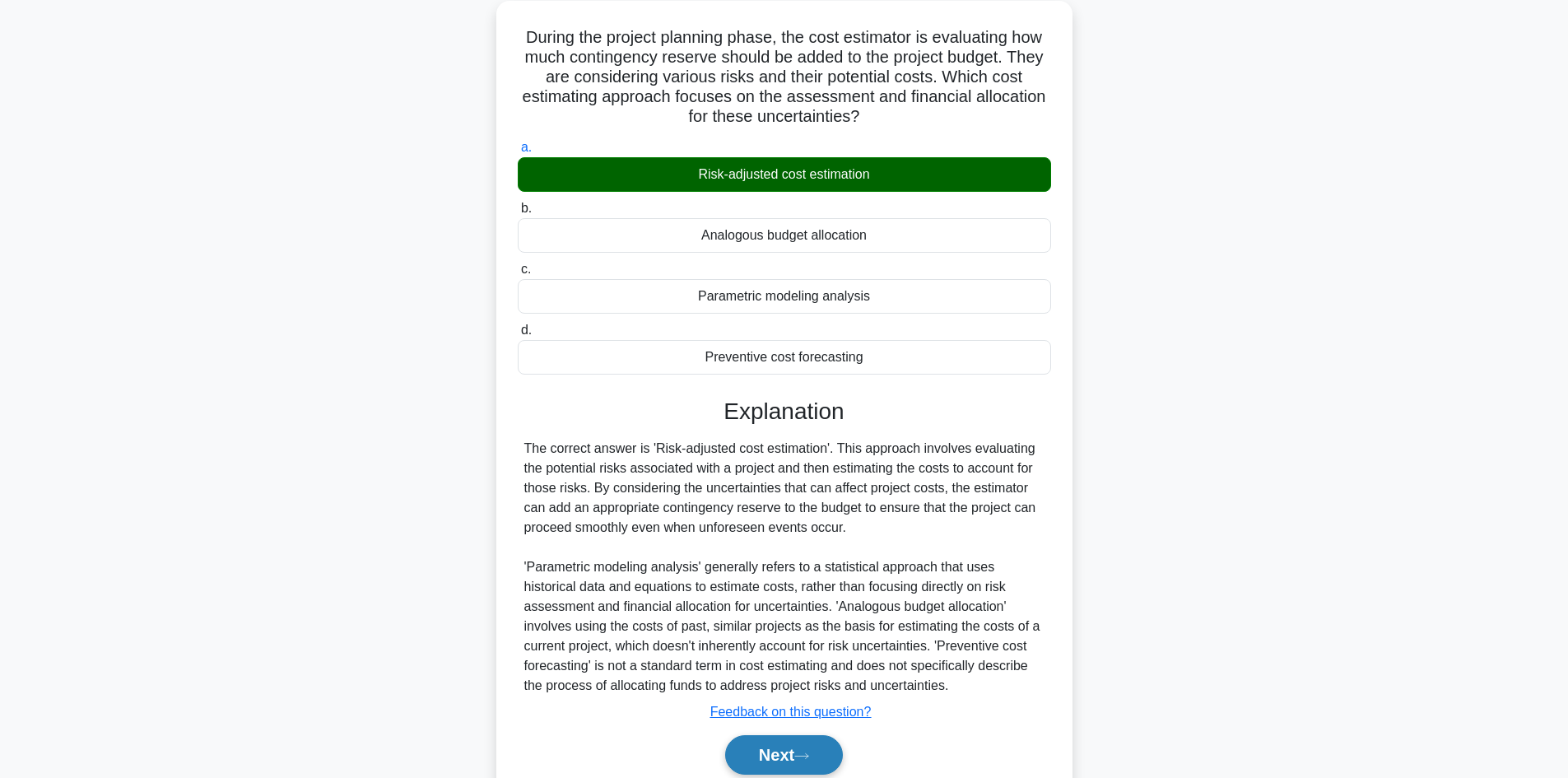
click at [809, 755] on icon at bounding box center [802, 756] width 14 height 9
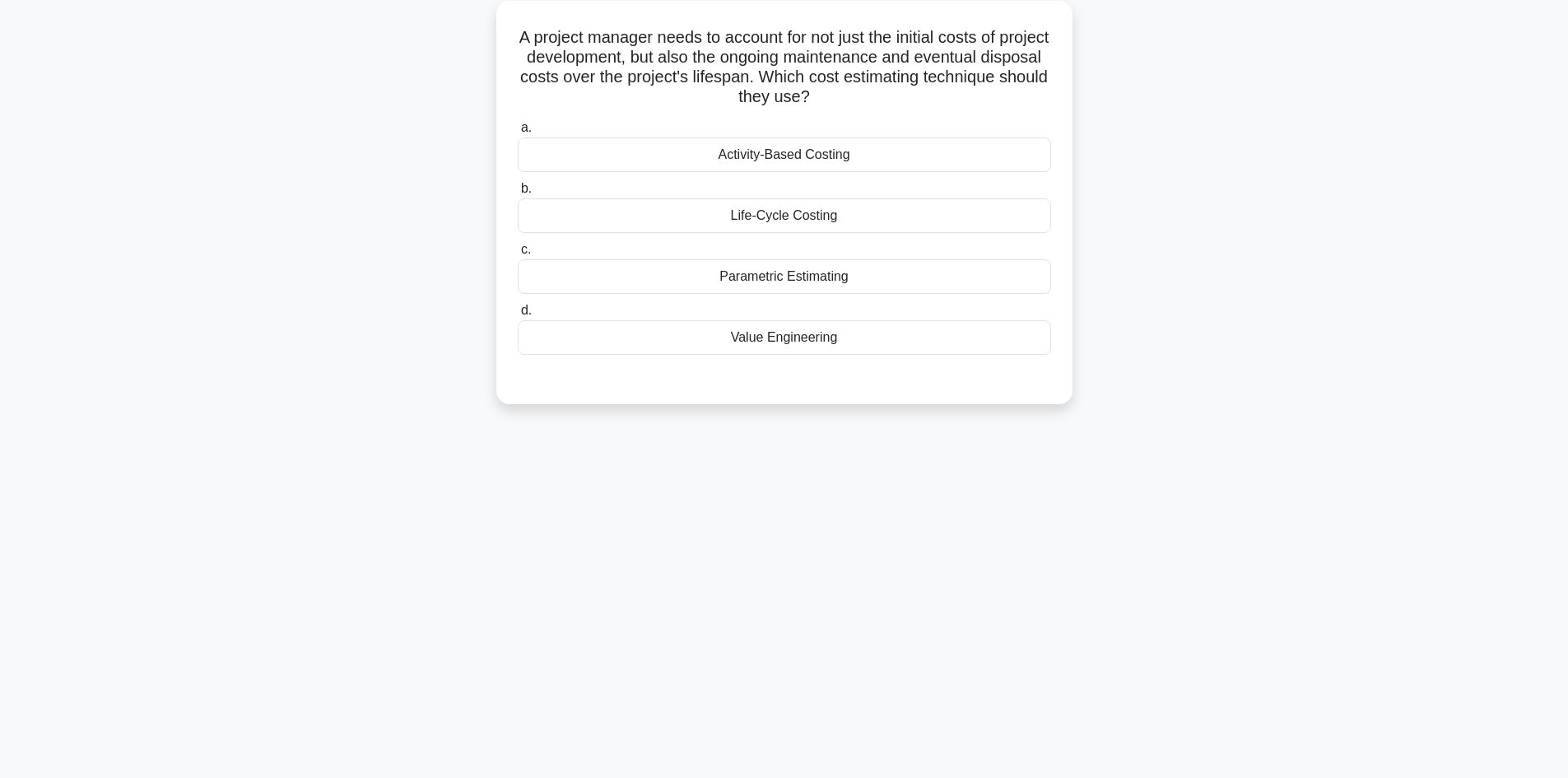
click at [821, 217] on div "Life-Cycle Costing" at bounding box center [784, 216] width 534 height 34
click at [518, 194] on input "b. Life-Cycle Costing" at bounding box center [518, 189] width 0 height 11
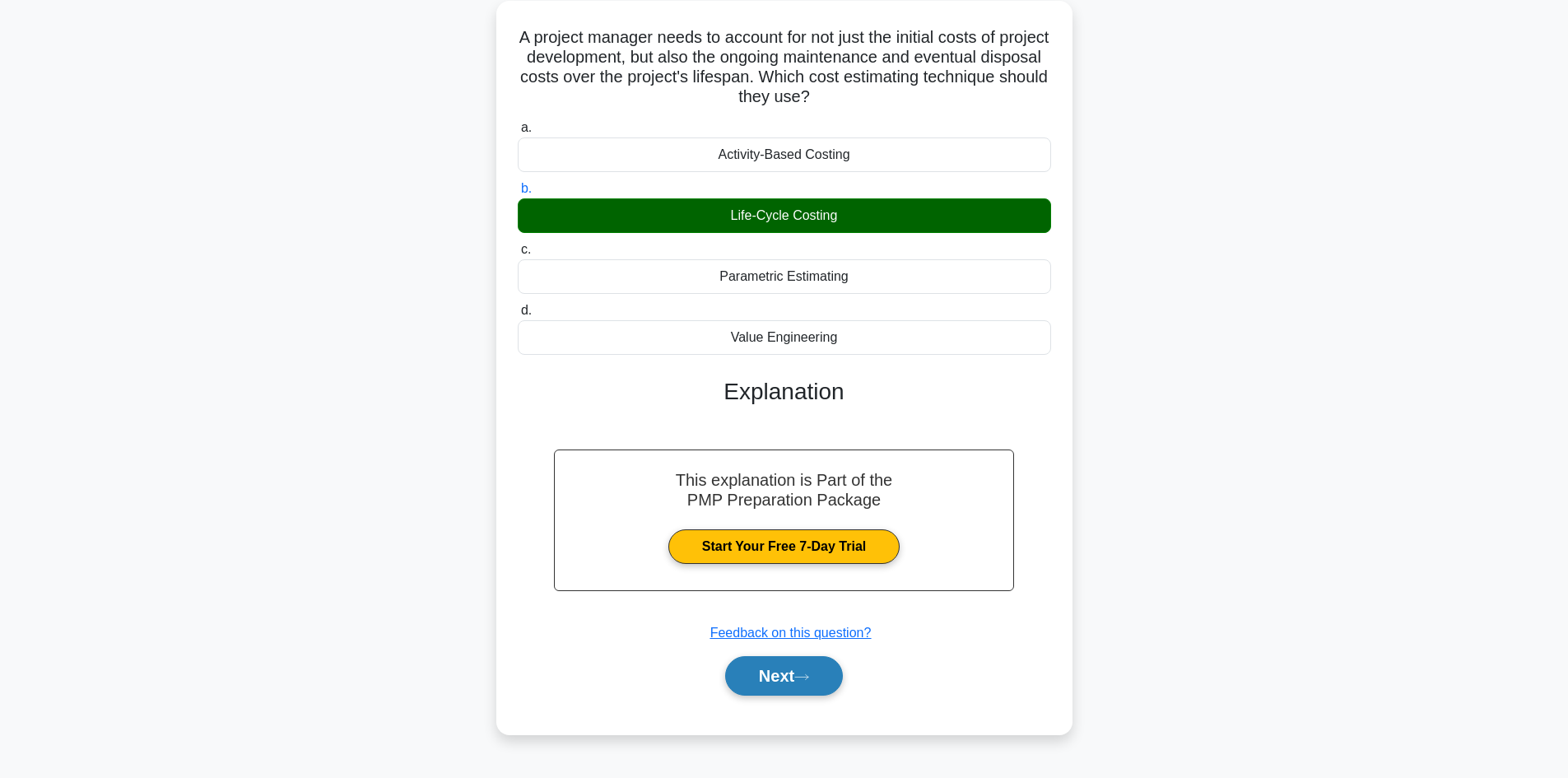
click at [790, 682] on button "Next" at bounding box center [784, 676] width 117 height 40
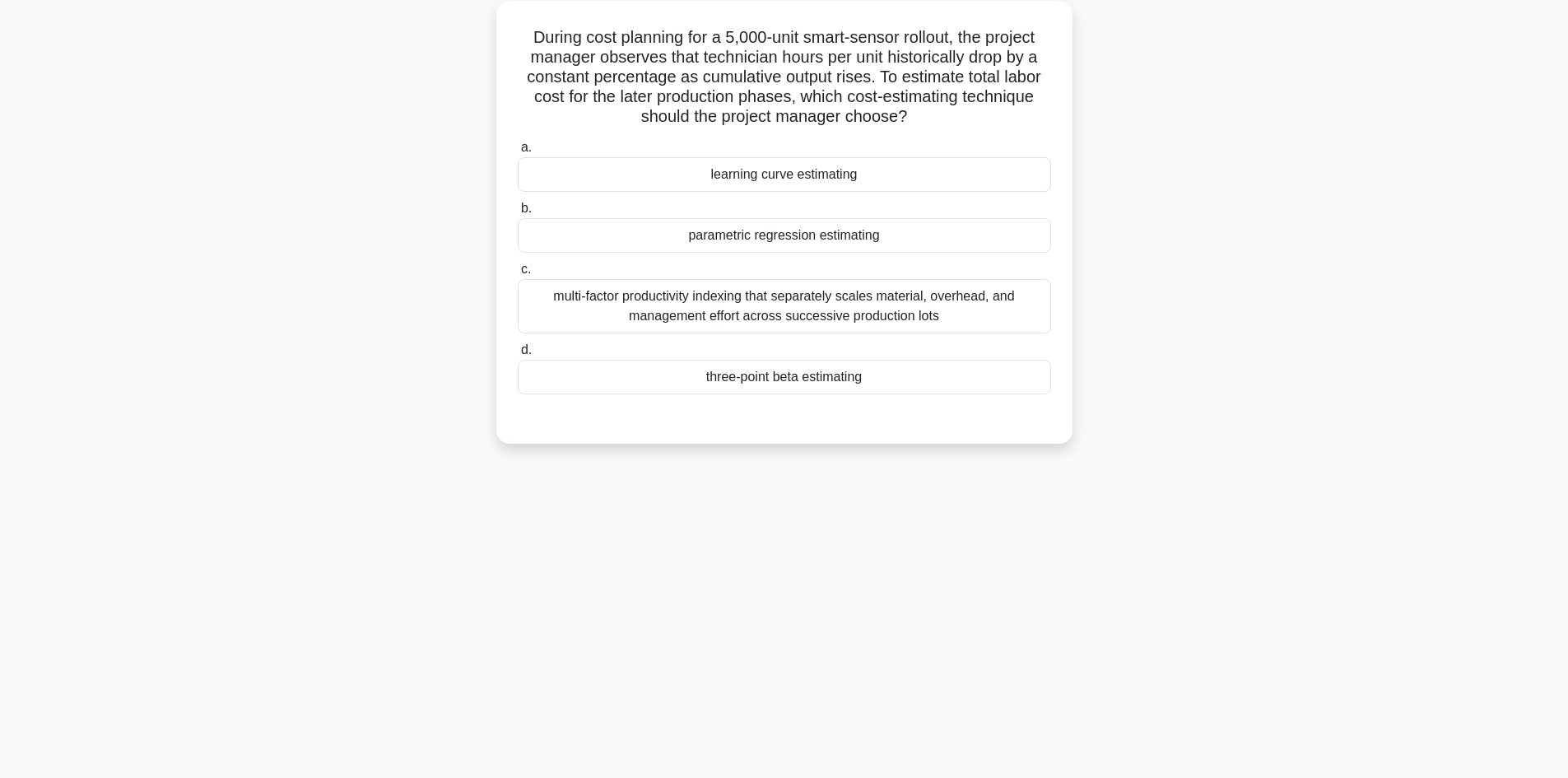
click at [874, 171] on div "learning curve estimating" at bounding box center [784, 174] width 534 height 34
click at [518, 154] on input "a. learning curve estimating" at bounding box center [518, 148] width 0 height 11
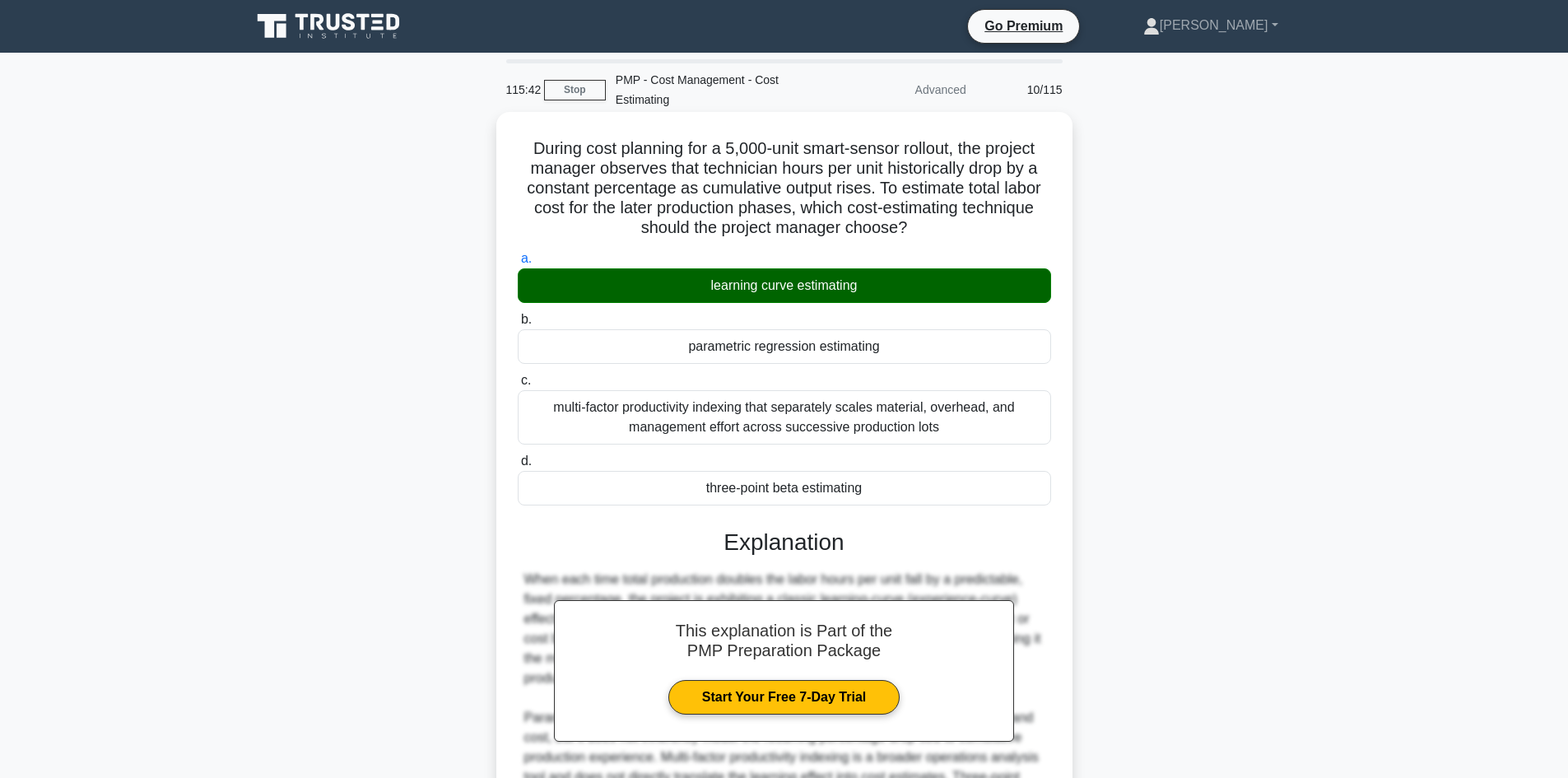
scroll to position [164, 0]
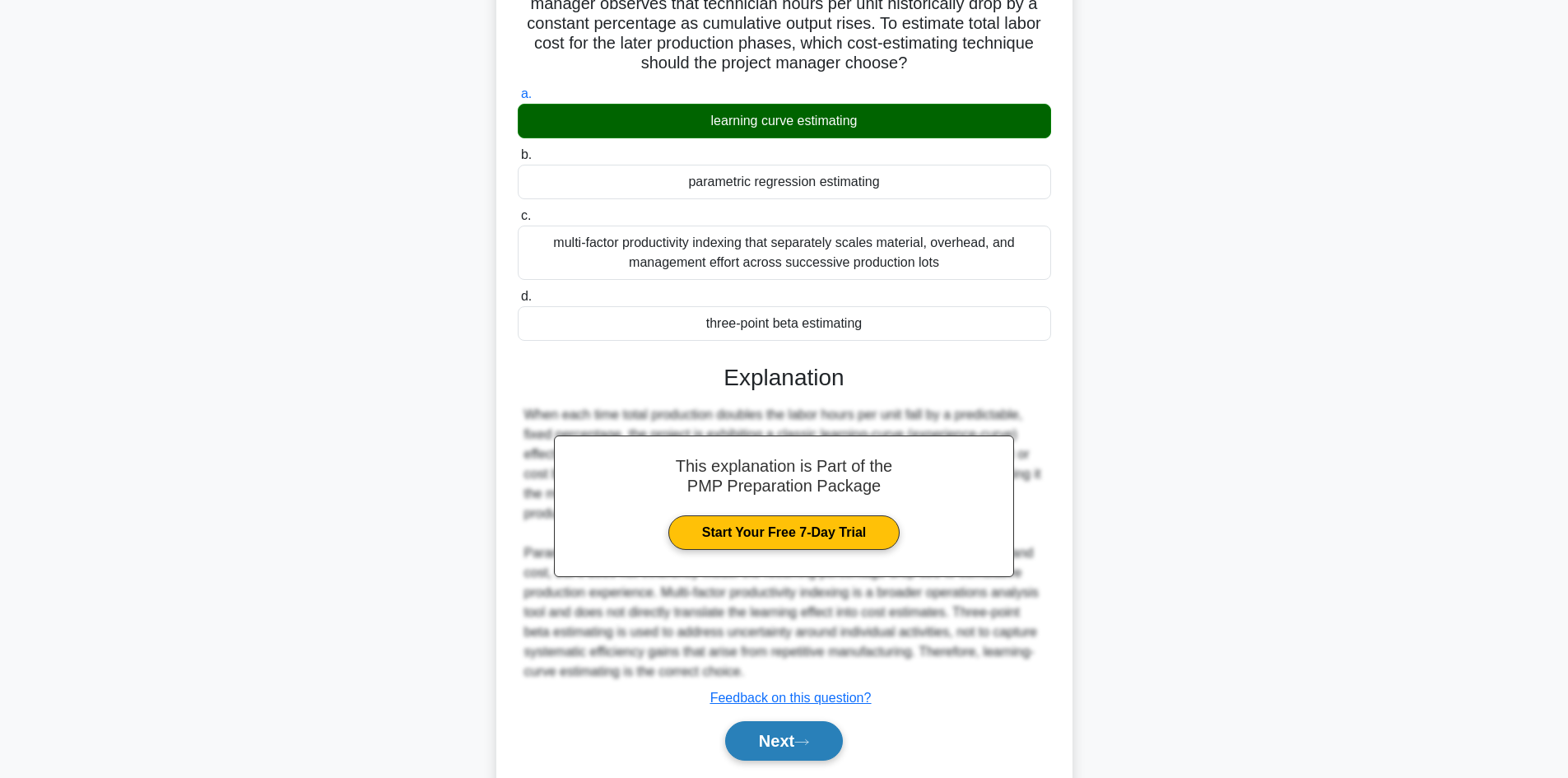
click at [796, 736] on button "Next" at bounding box center [784, 741] width 117 height 40
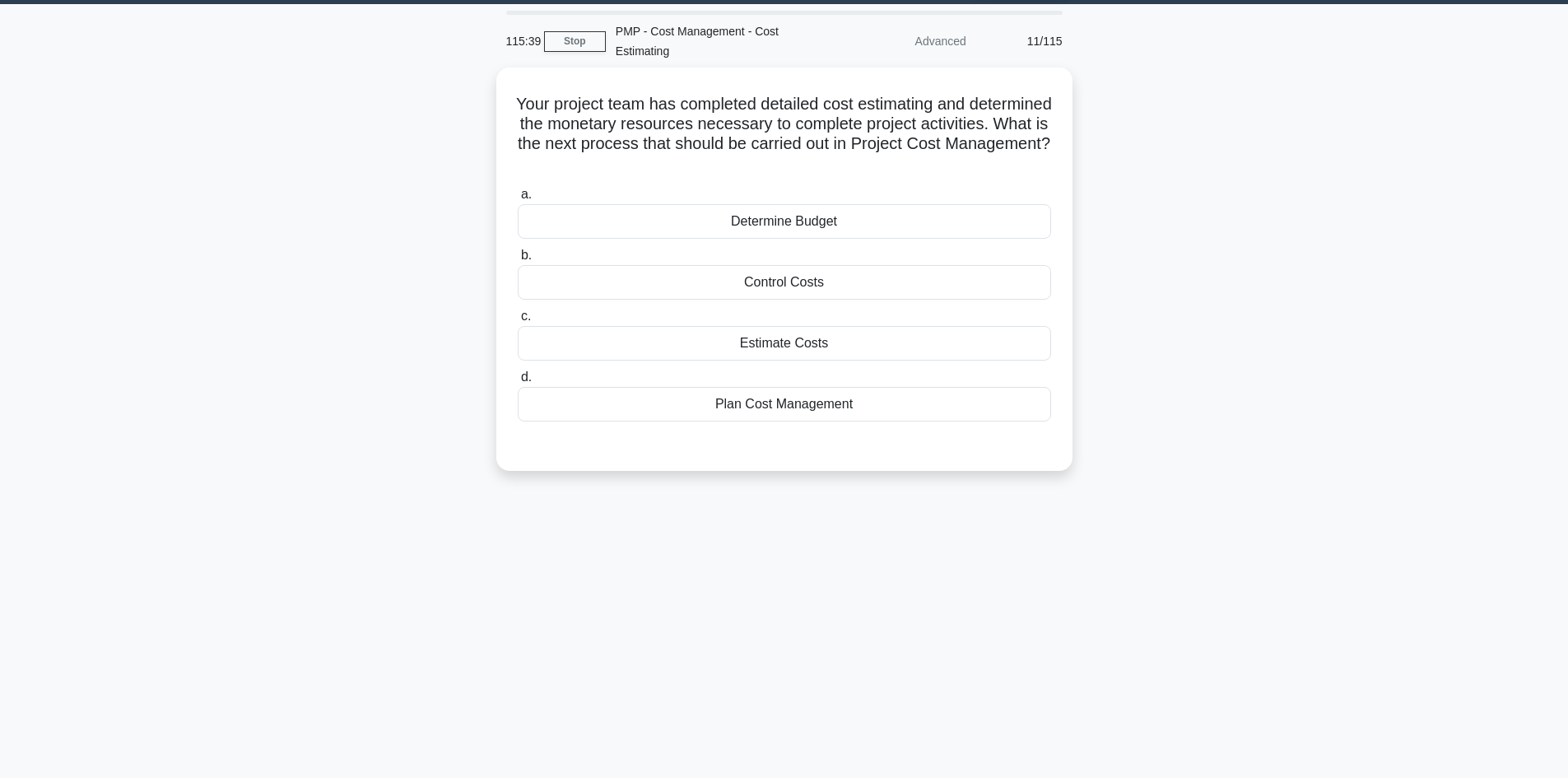
scroll to position [0, 0]
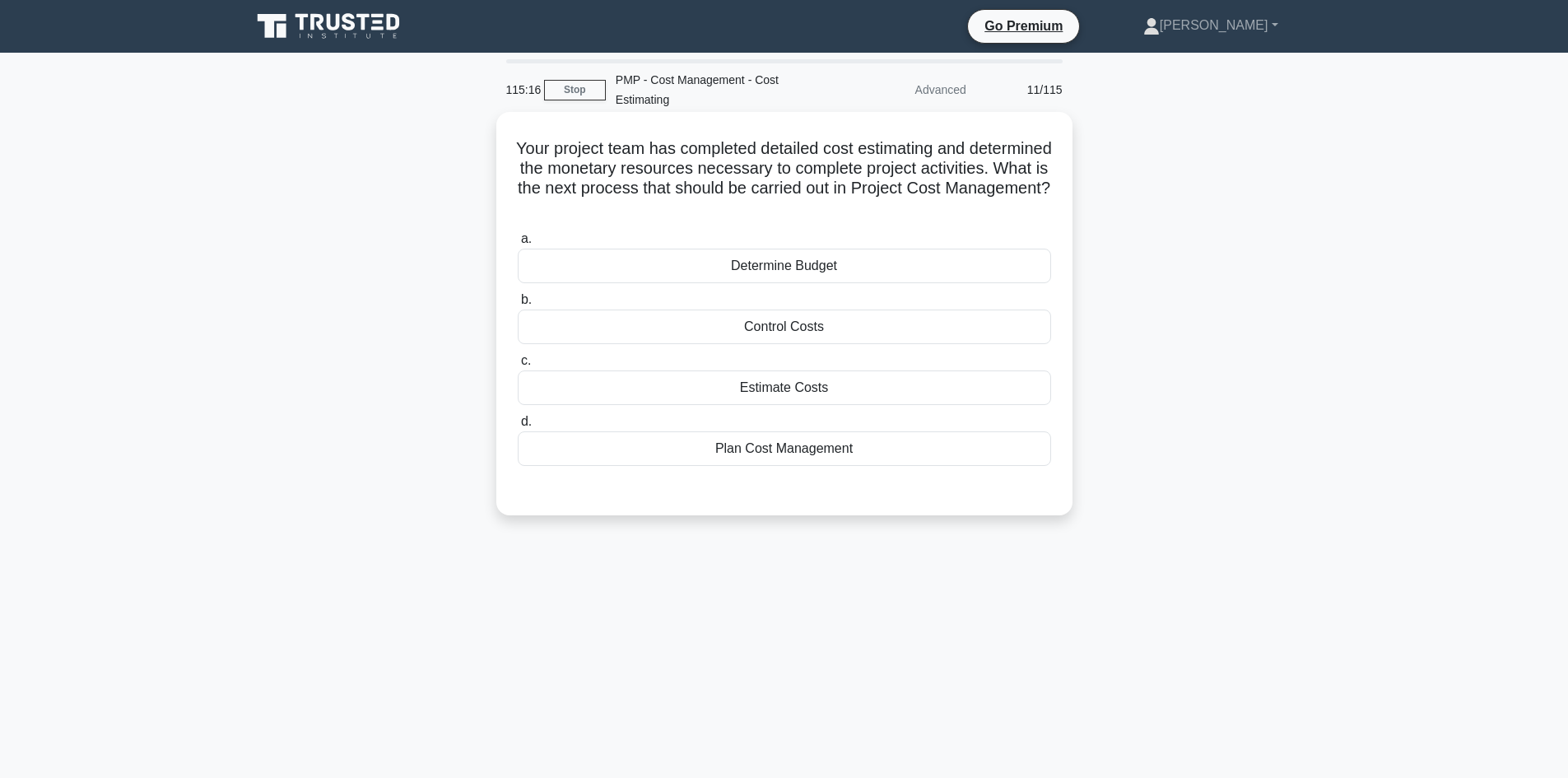
click at [798, 394] on div "Estimate Costs" at bounding box center [784, 388] width 534 height 34
click at [518, 367] on input "c. Estimate Costs" at bounding box center [518, 361] width 0 height 11
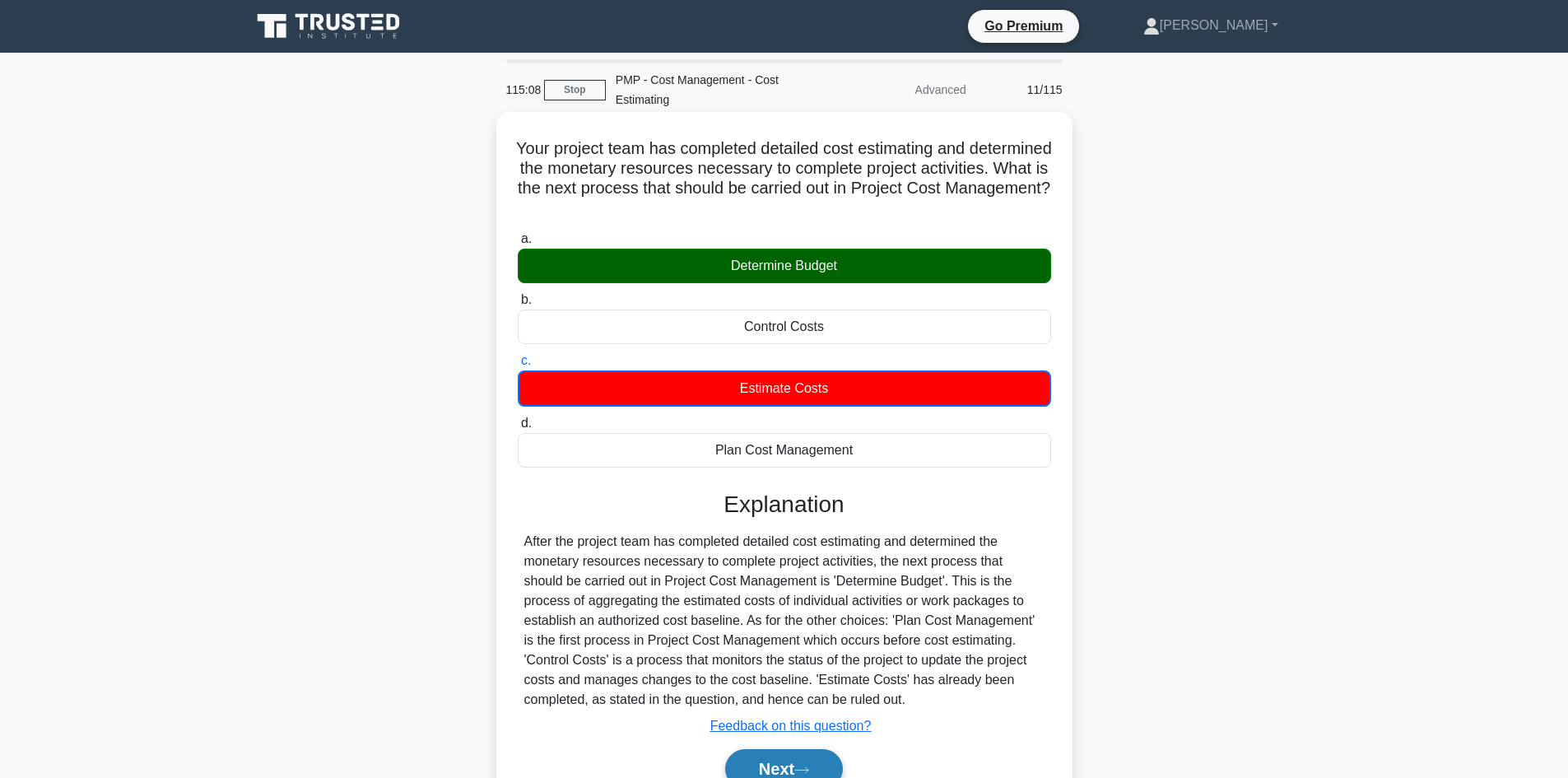
click at [762, 763] on button "Next" at bounding box center [784, 769] width 117 height 40
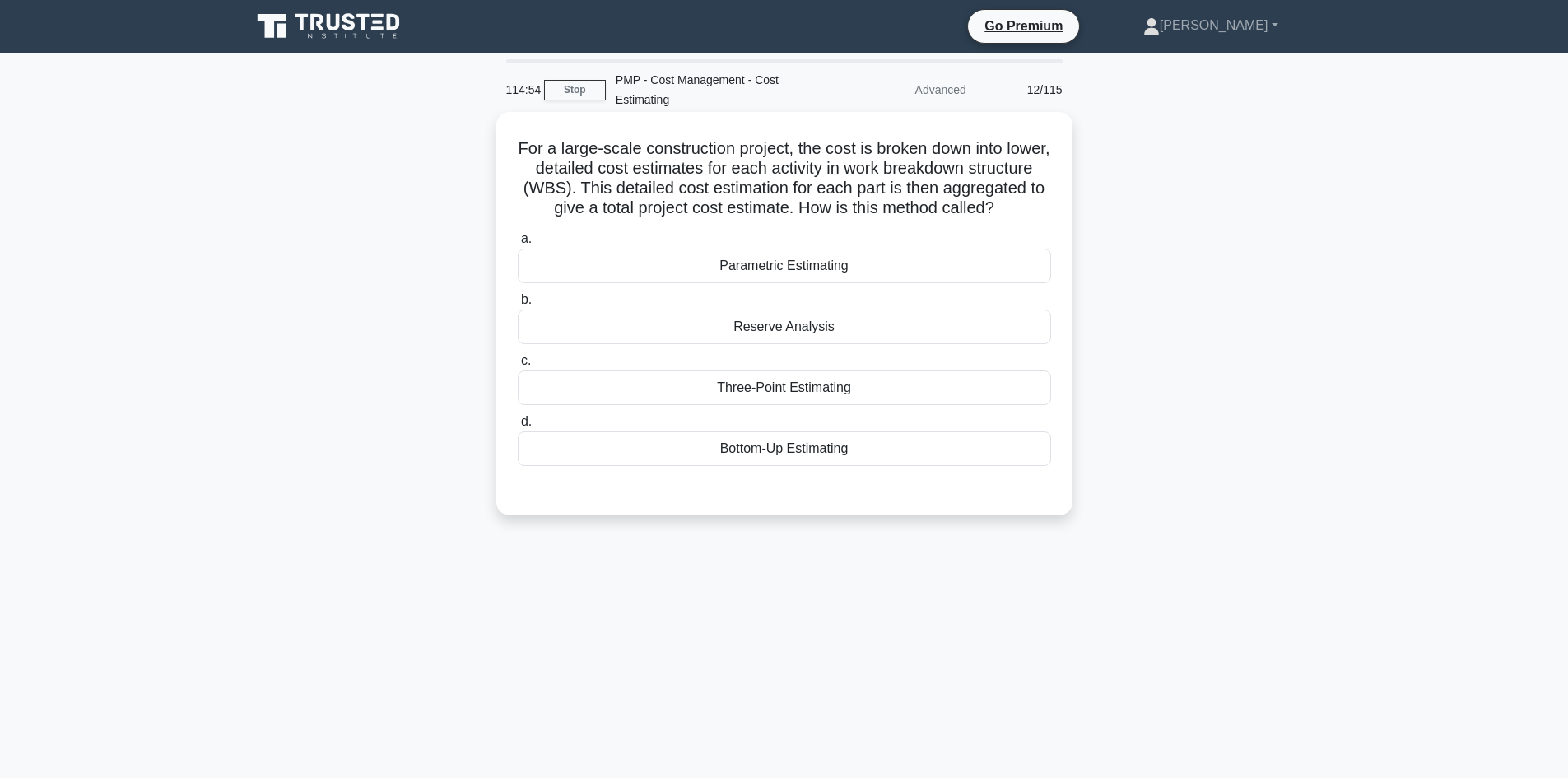
click at [870, 466] on div "Bottom-Up Estimating" at bounding box center [784, 449] width 534 height 34
click at [518, 427] on input "d. Bottom-Up Estimating" at bounding box center [518, 422] width 0 height 11
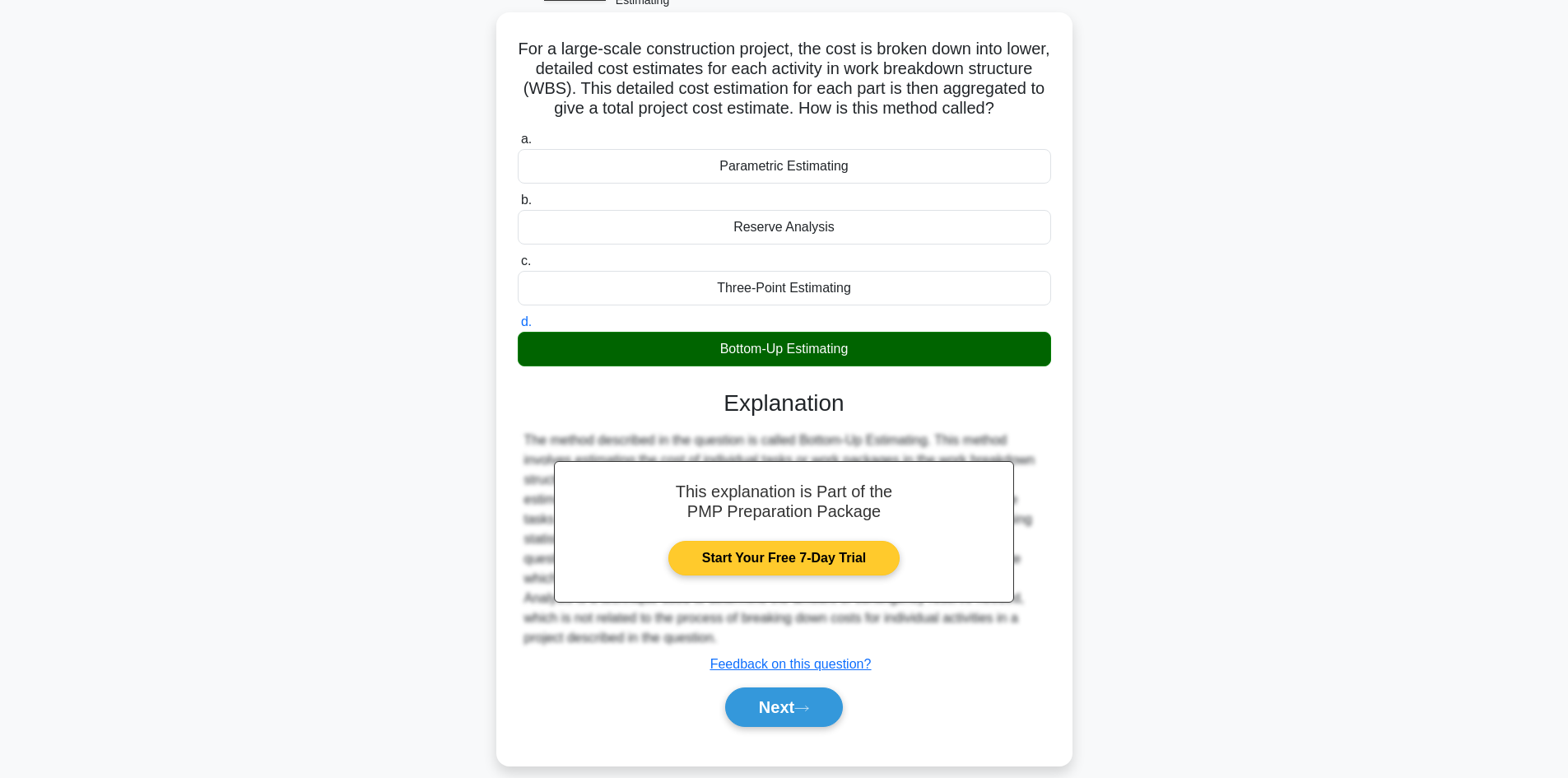
scroll to position [139, 0]
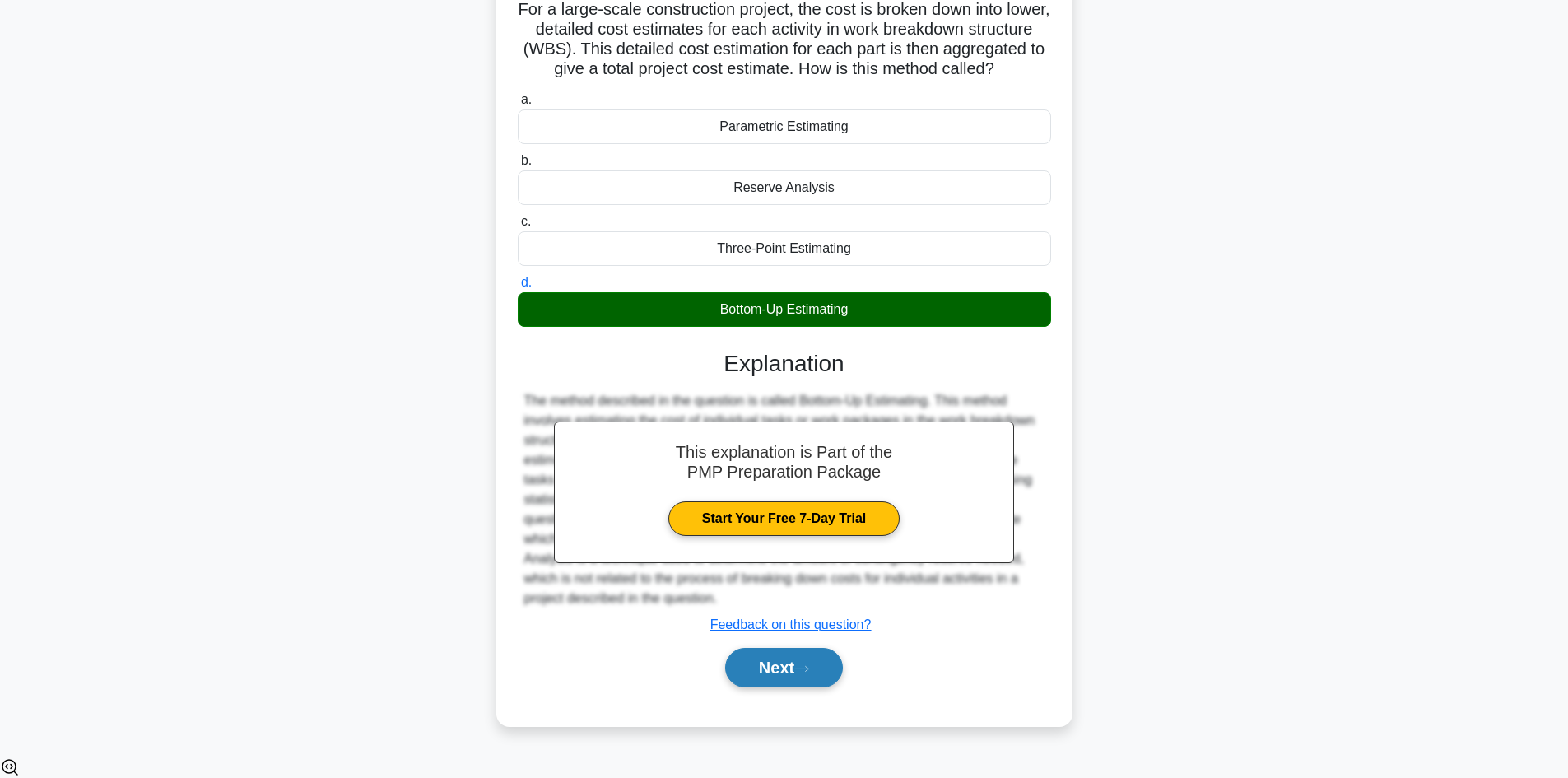
click at [807, 680] on button "Next" at bounding box center [784, 668] width 117 height 40
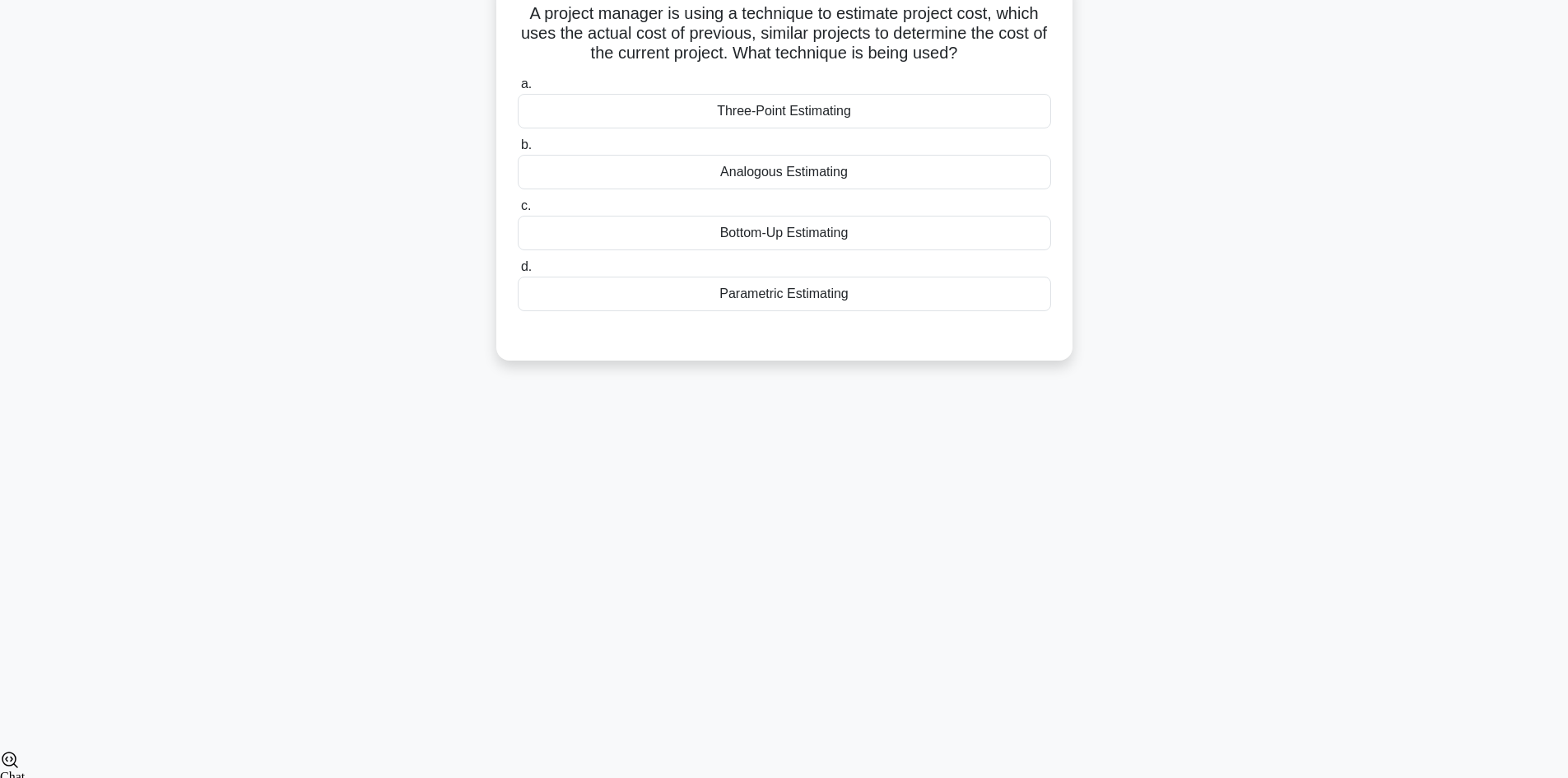
scroll to position [111, 0]
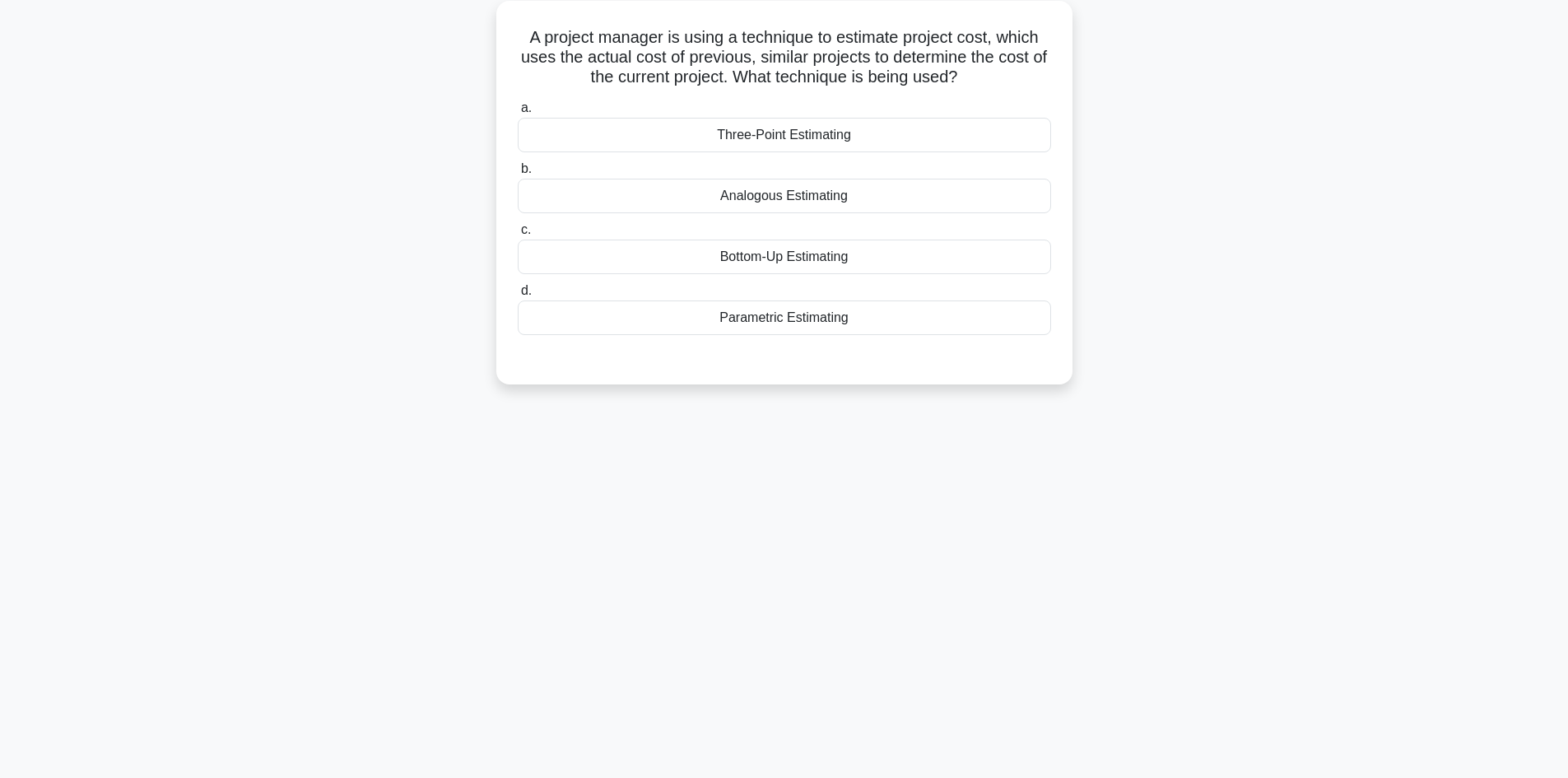
click at [845, 198] on div "Analogous Estimating" at bounding box center [784, 196] width 534 height 34
click at [518, 174] on input "b. Analogous Estimating" at bounding box center [518, 169] width 0 height 11
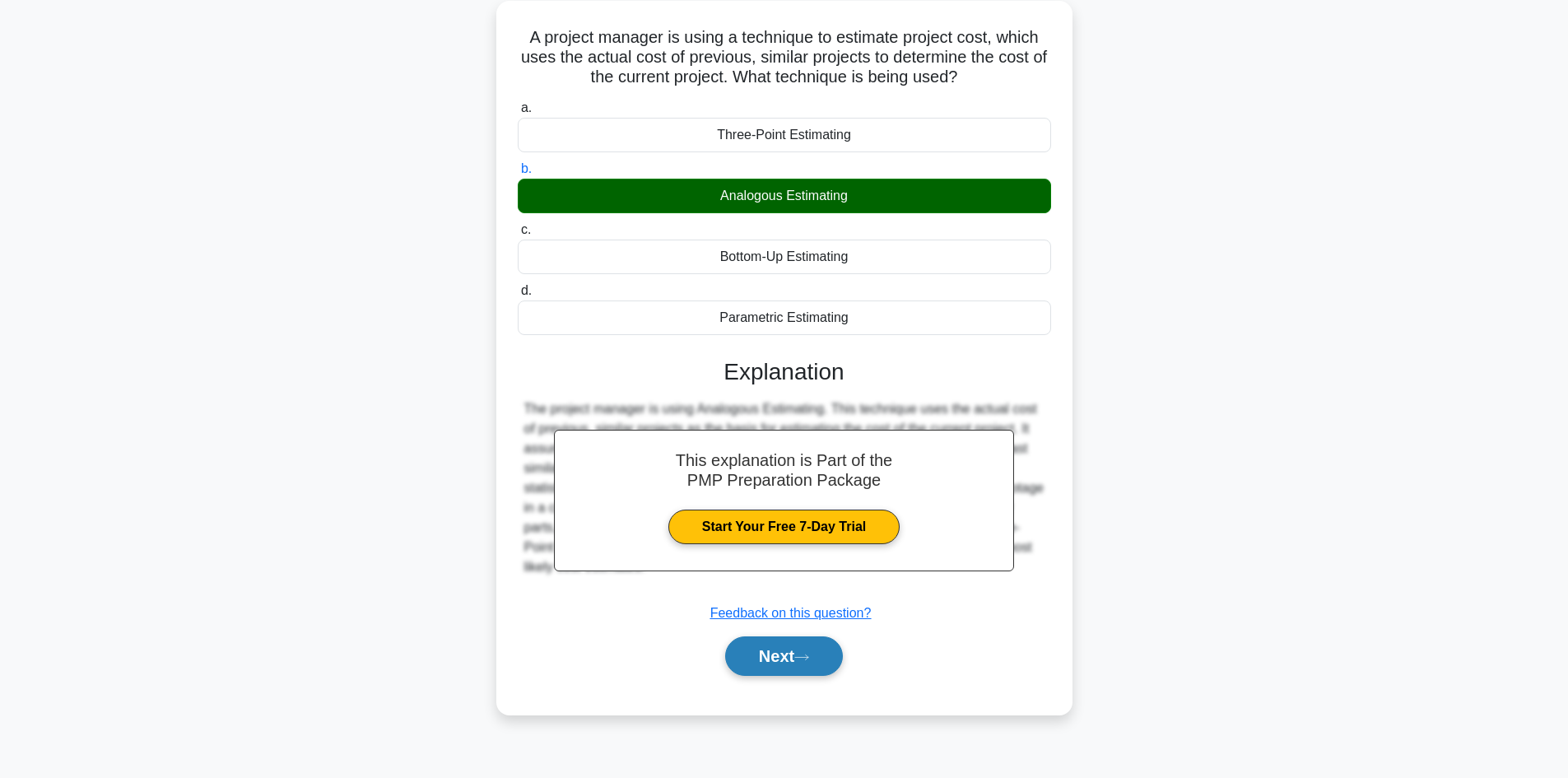
click at [803, 651] on button "Next" at bounding box center [784, 657] width 117 height 40
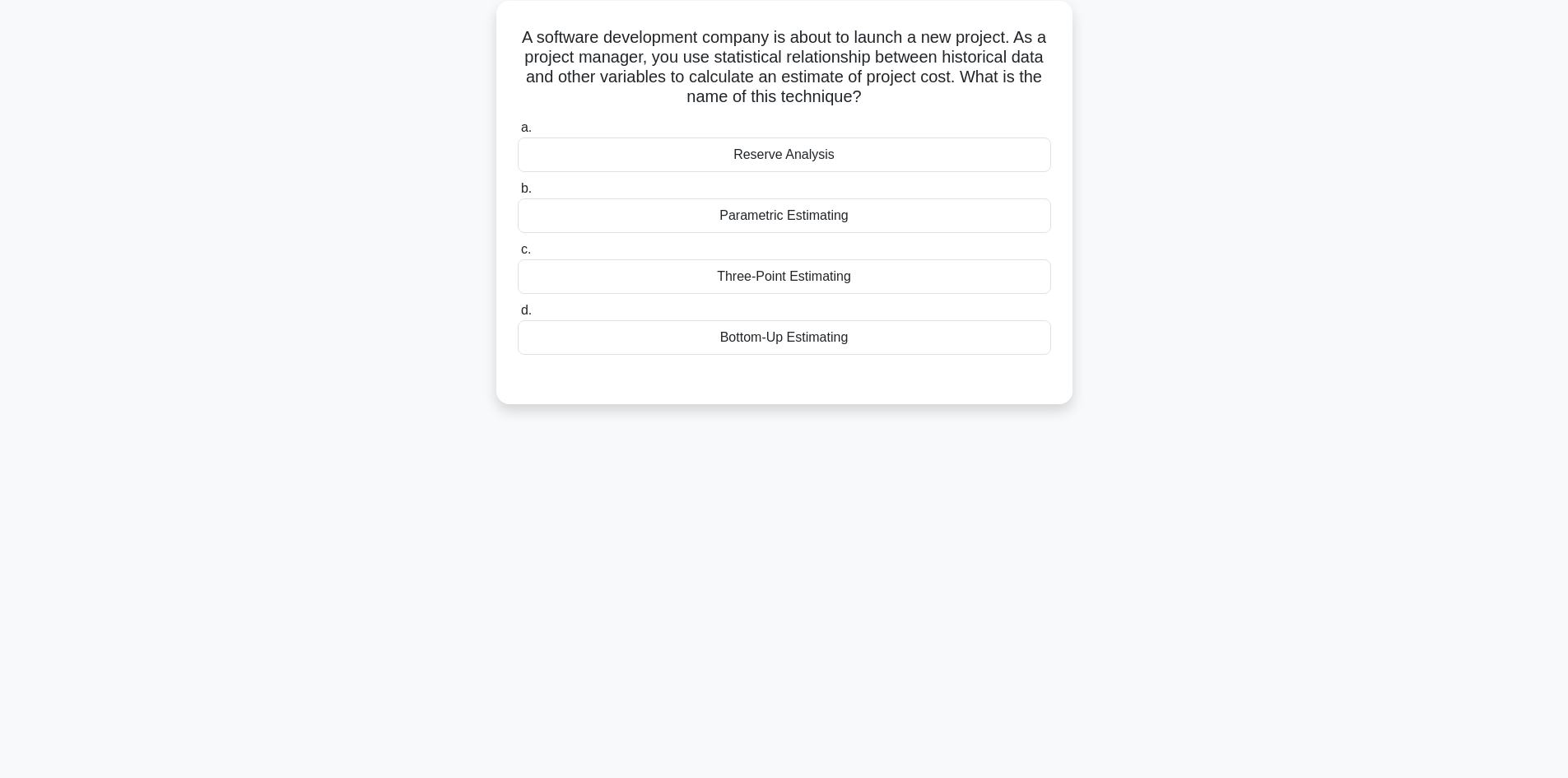
click at [814, 158] on div "Reserve Analysis" at bounding box center [784, 155] width 534 height 34
click at [518, 134] on input "a. Reserve Analysis" at bounding box center [518, 128] width 0 height 11
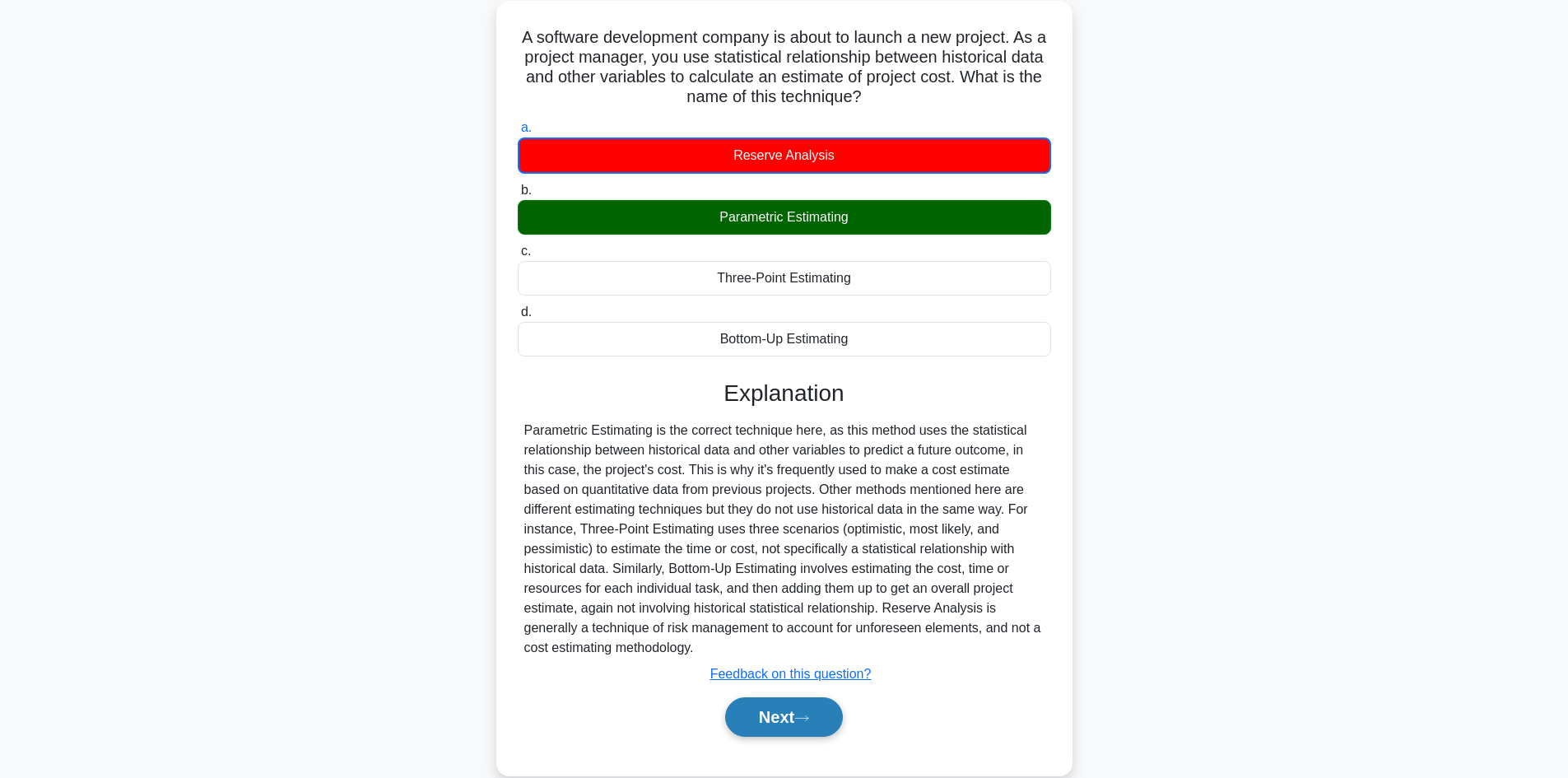
click at [798, 725] on button "Next" at bounding box center [784, 717] width 117 height 40
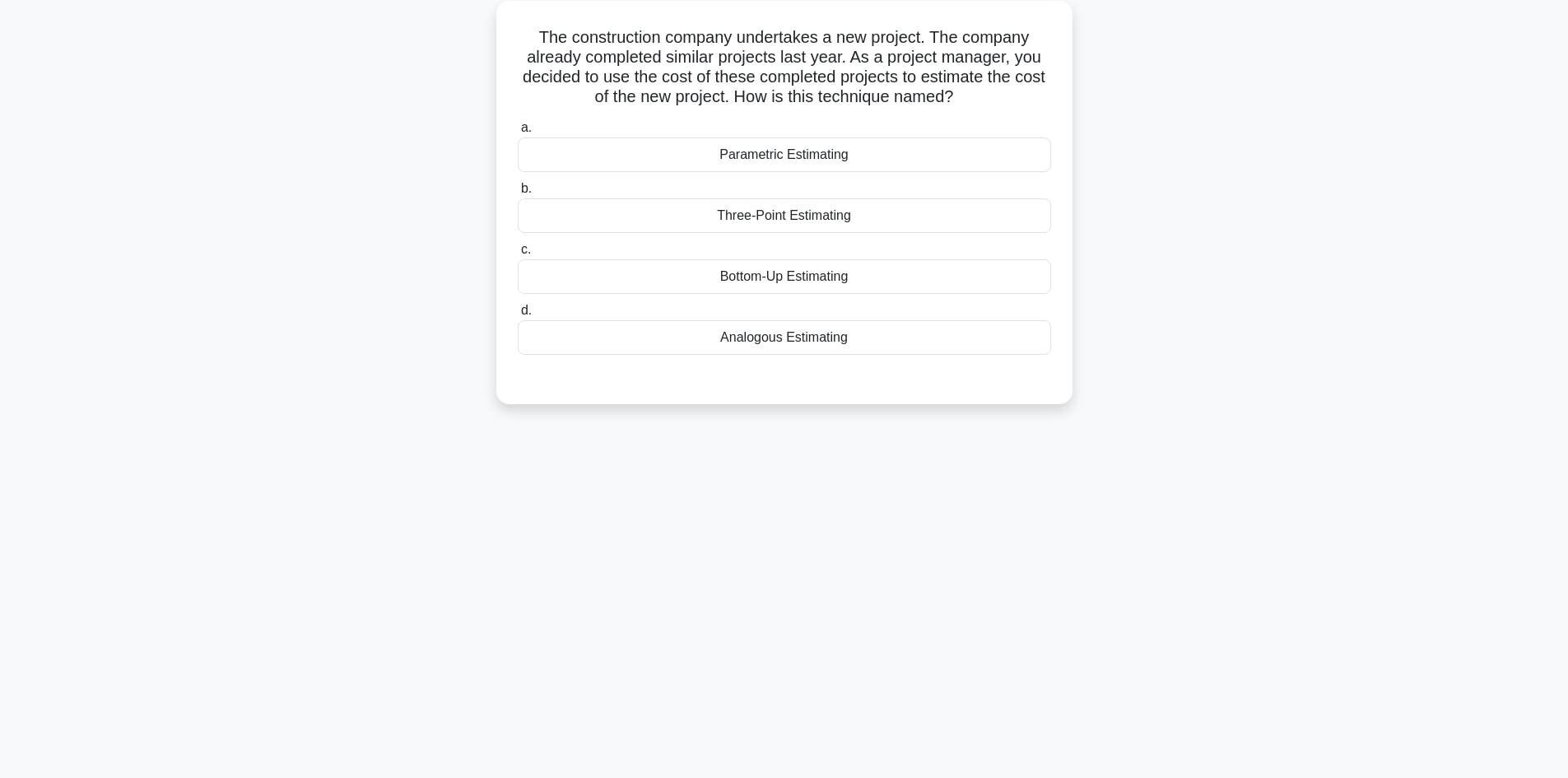
scroll to position [0, 0]
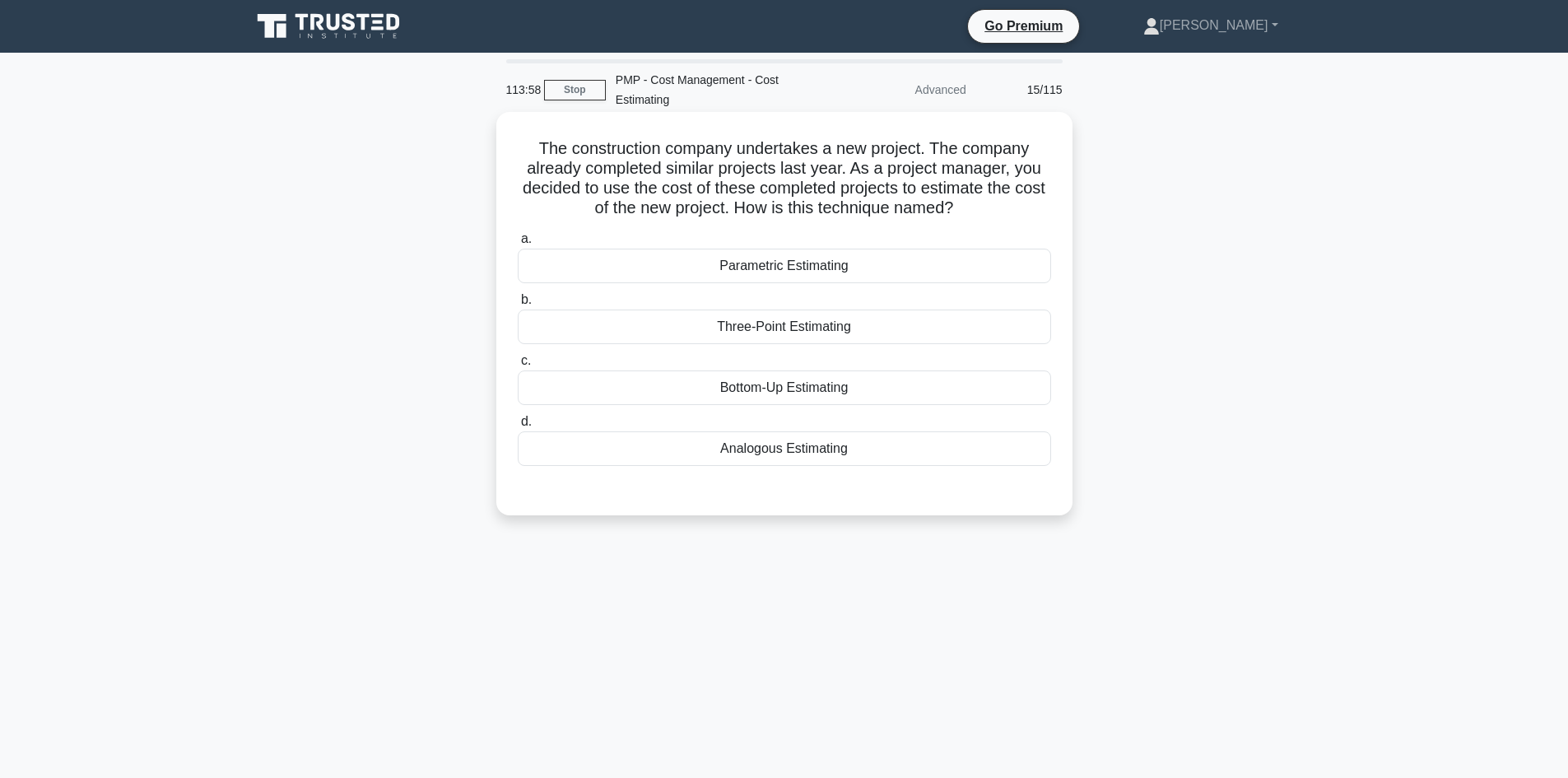
click at [819, 449] on div "Analogous Estimating" at bounding box center [784, 449] width 534 height 34
click at [518, 427] on input "d. Analogous Estimating" at bounding box center [518, 422] width 0 height 11
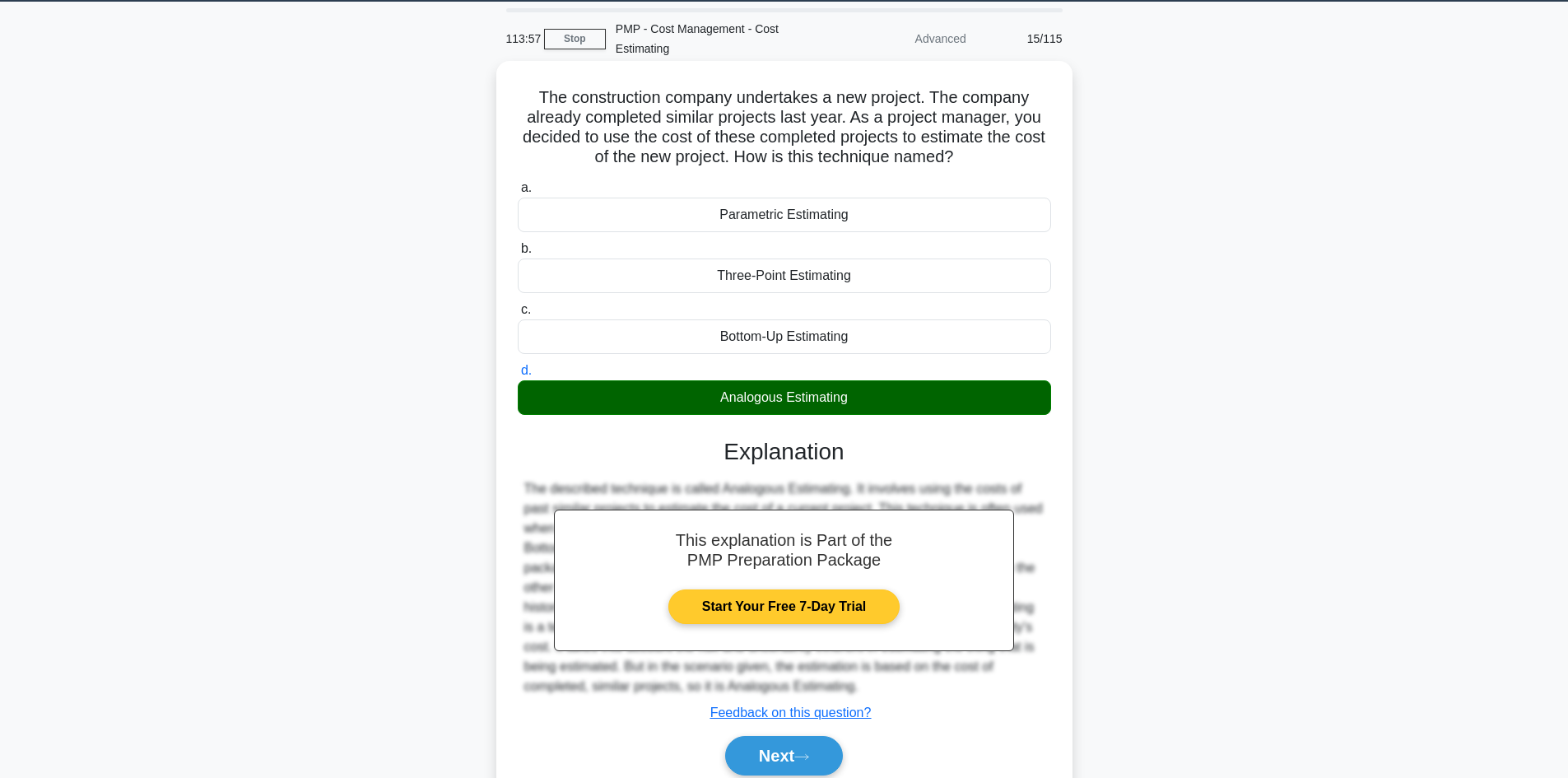
scroll to position [119, 0]
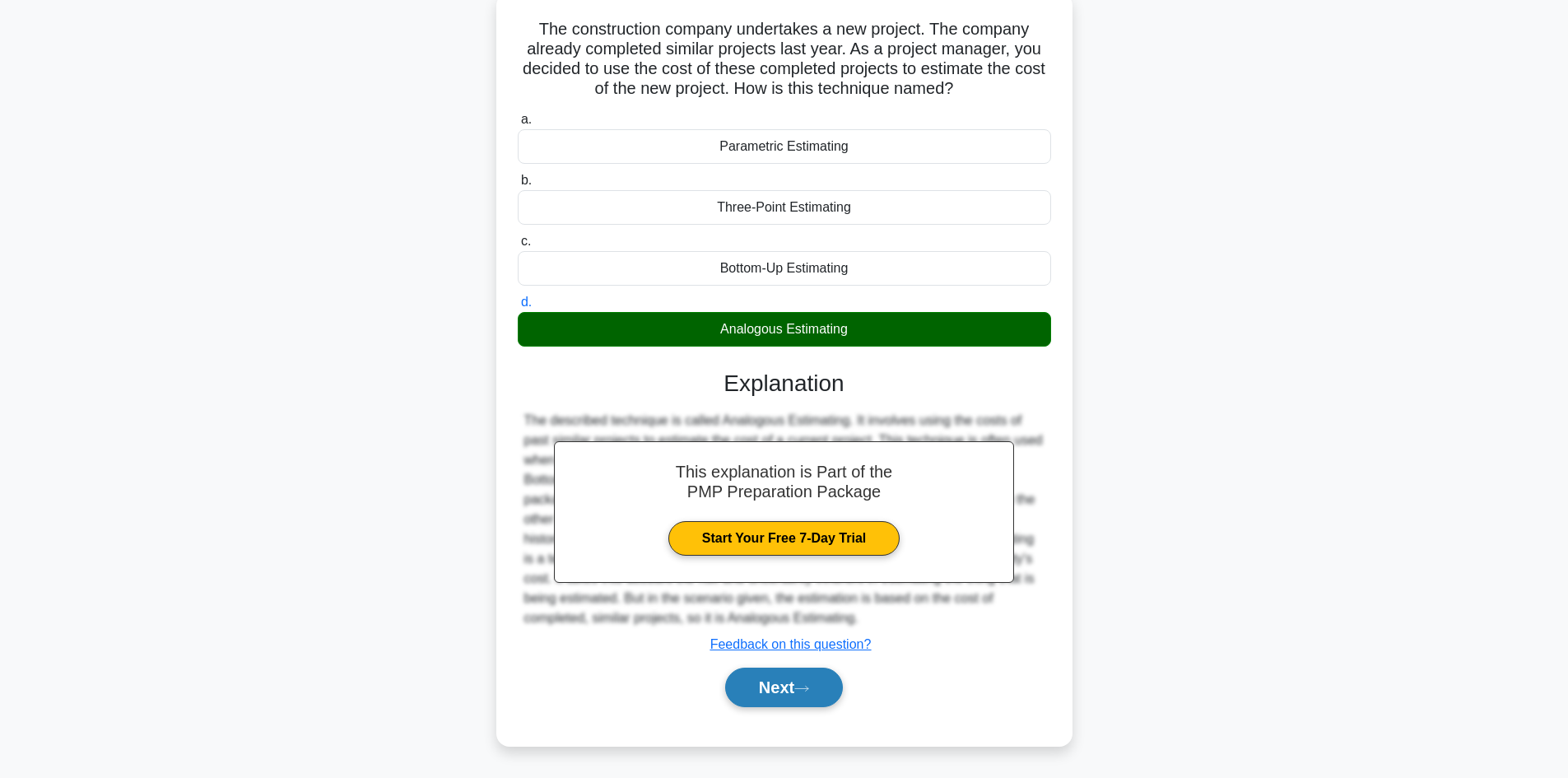
click at [790, 685] on button "Next" at bounding box center [784, 688] width 117 height 40
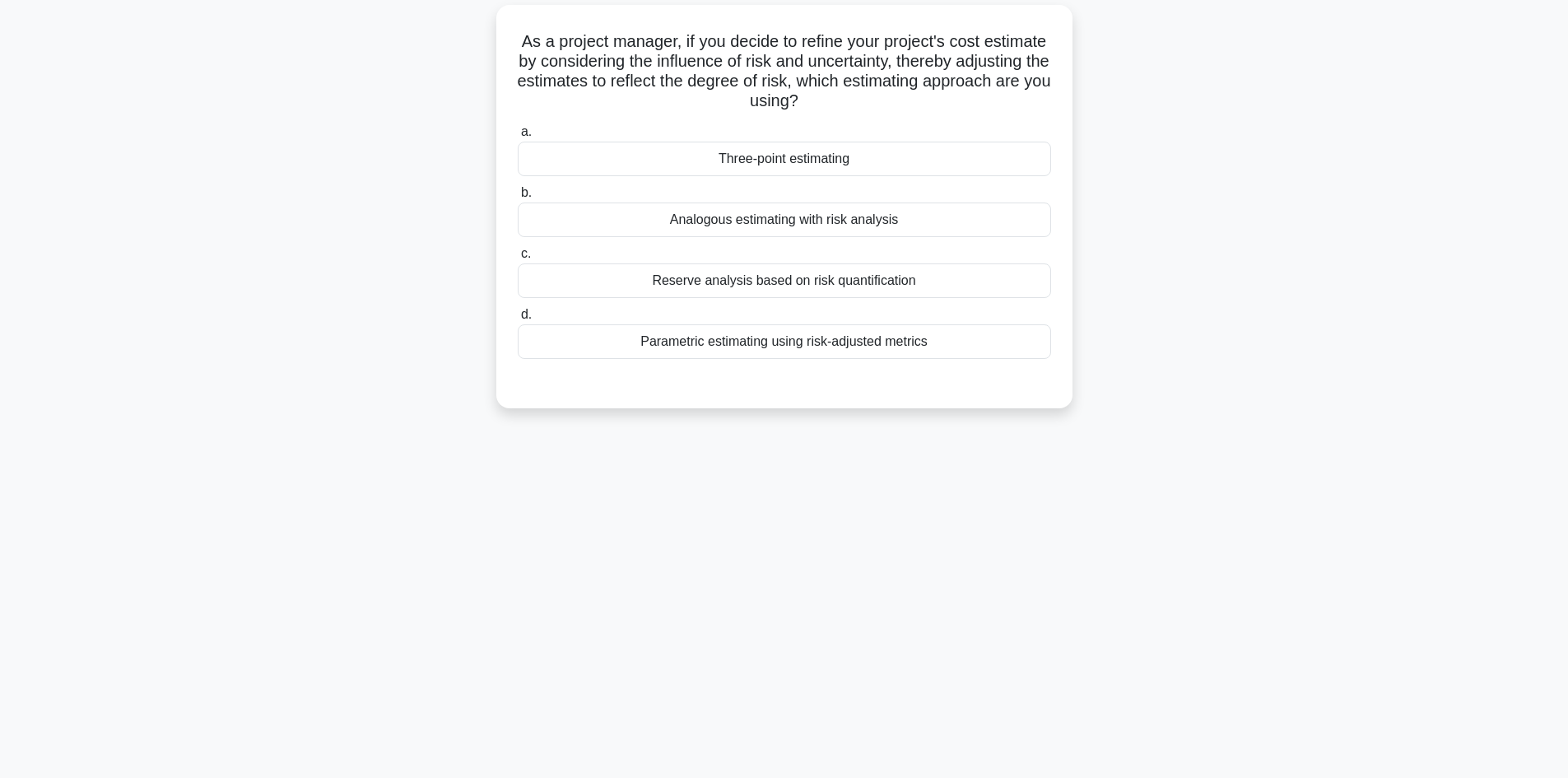
scroll to position [0, 0]
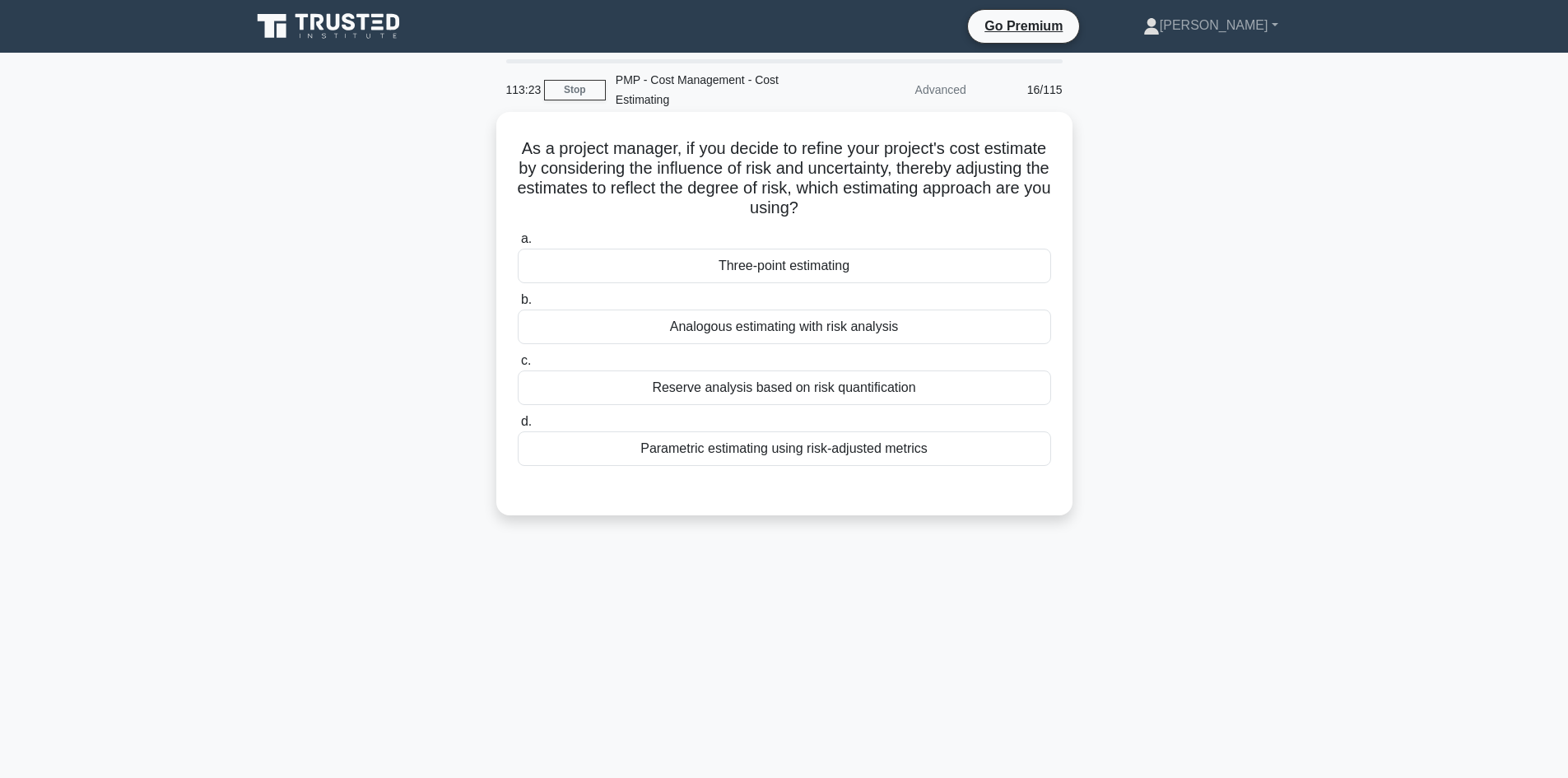
click at [925, 265] on div "Three-point estimating" at bounding box center [784, 266] width 534 height 34
click at [518, 245] on input "a. Three-point estimating" at bounding box center [518, 239] width 0 height 11
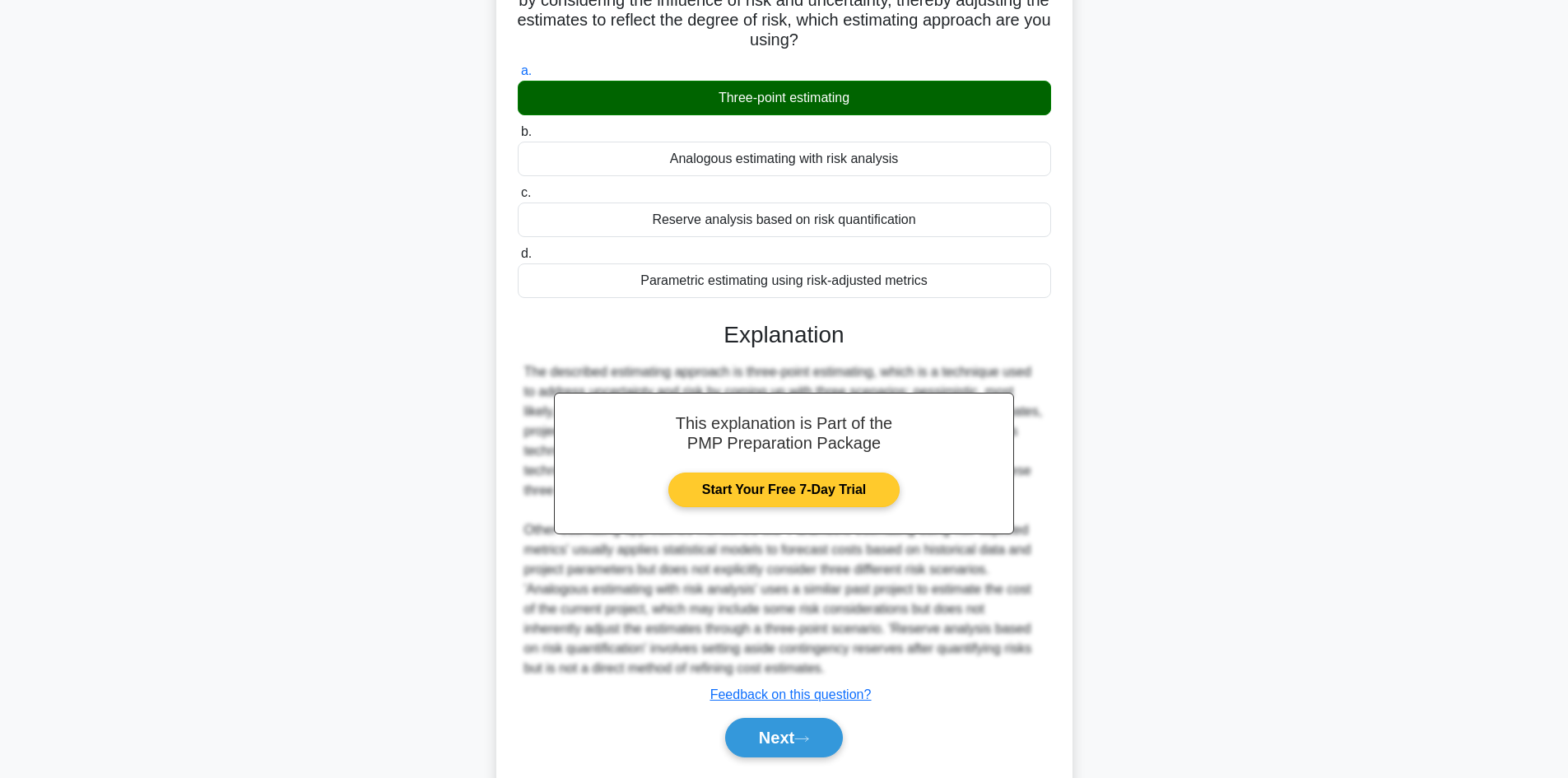
scroll to position [219, 0]
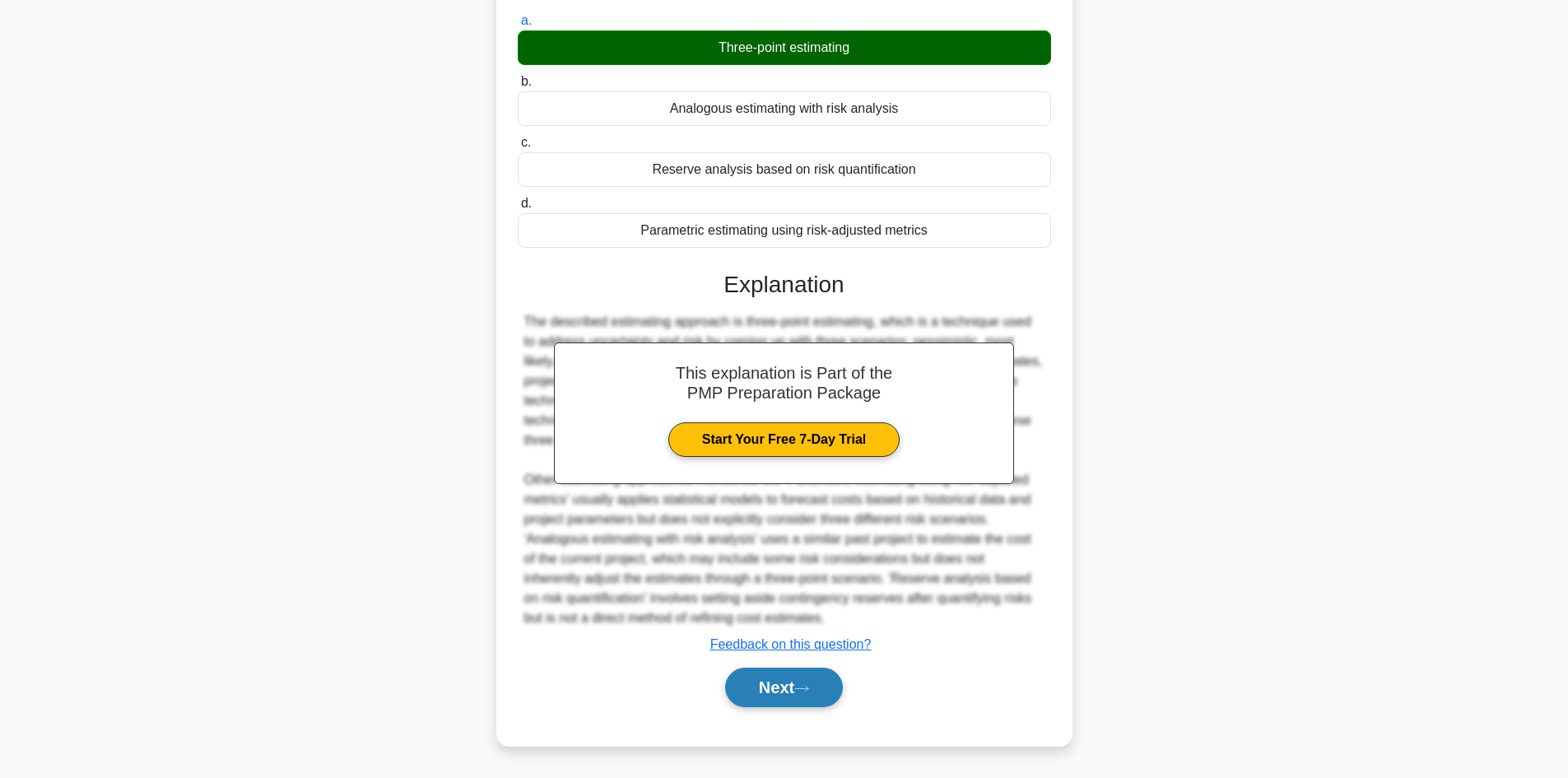
click at [797, 687] on button "Next" at bounding box center [784, 688] width 117 height 40
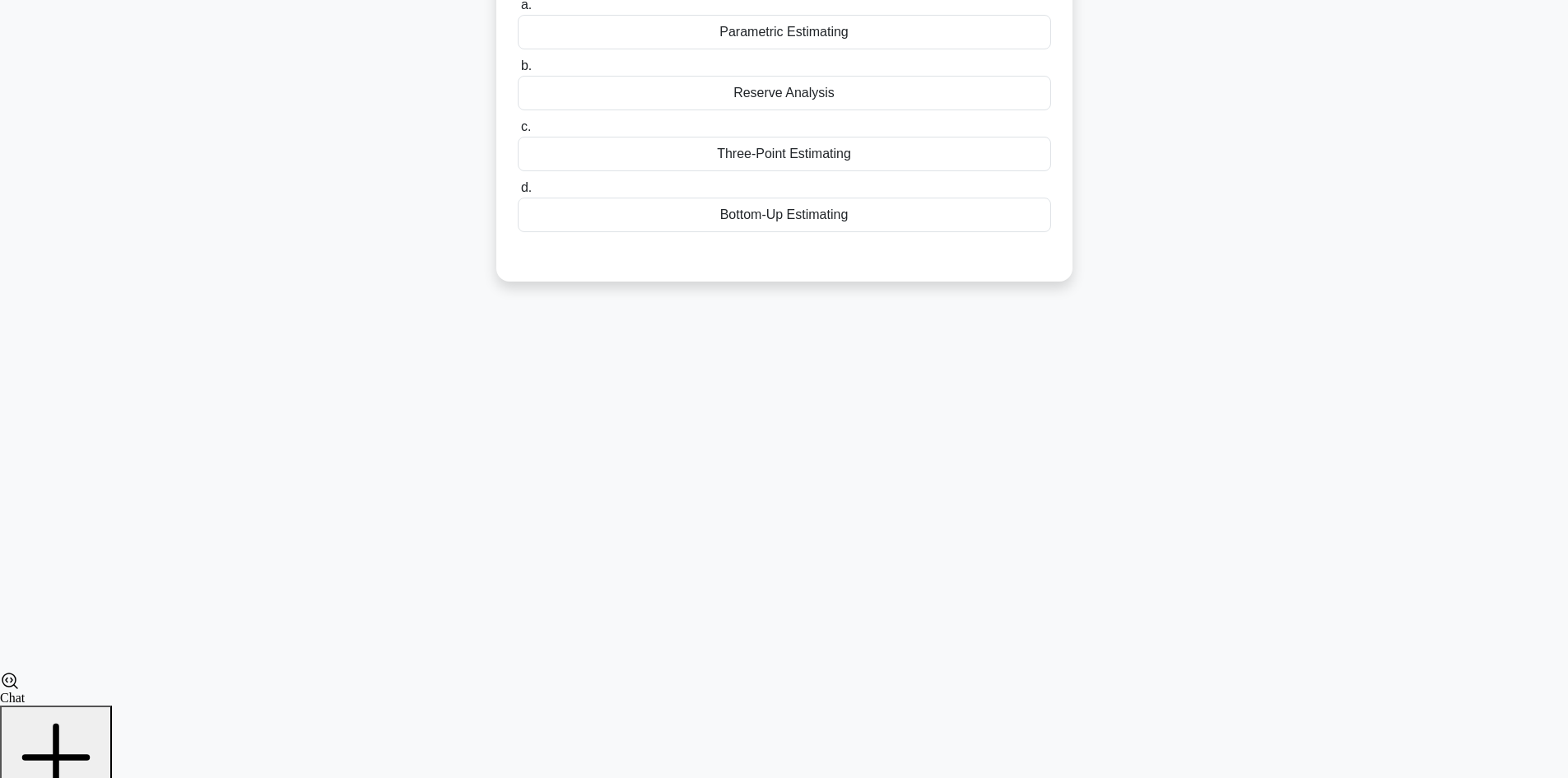
scroll to position [111, 0]
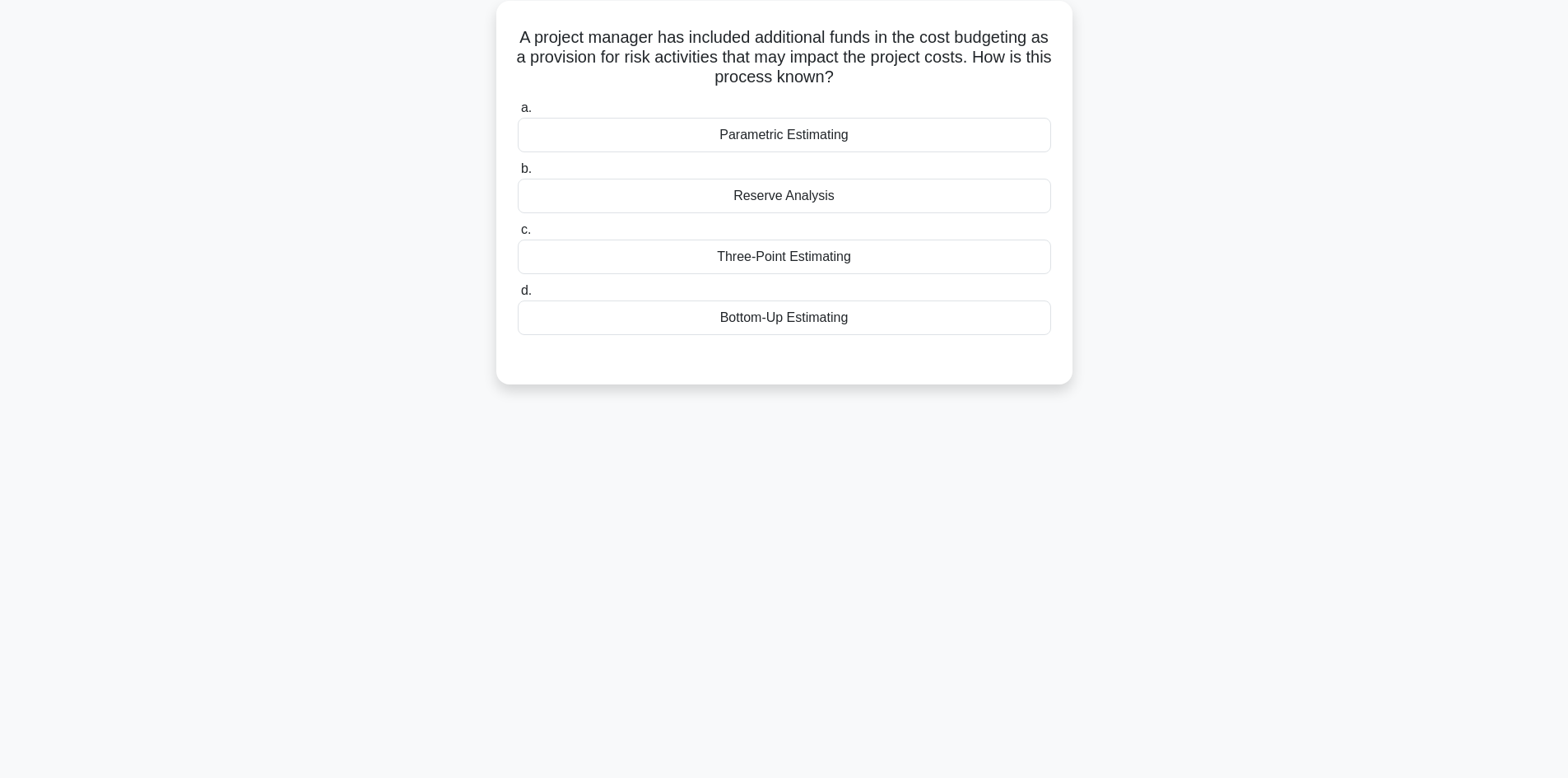
click at [826, 184] on div "Reserve Analysis" at bounding box center [784, 196] width 534 height 34
click at [518, 174] on input "b. Reserve Analysis" at bounding box center [518, 169] width 0 height 11
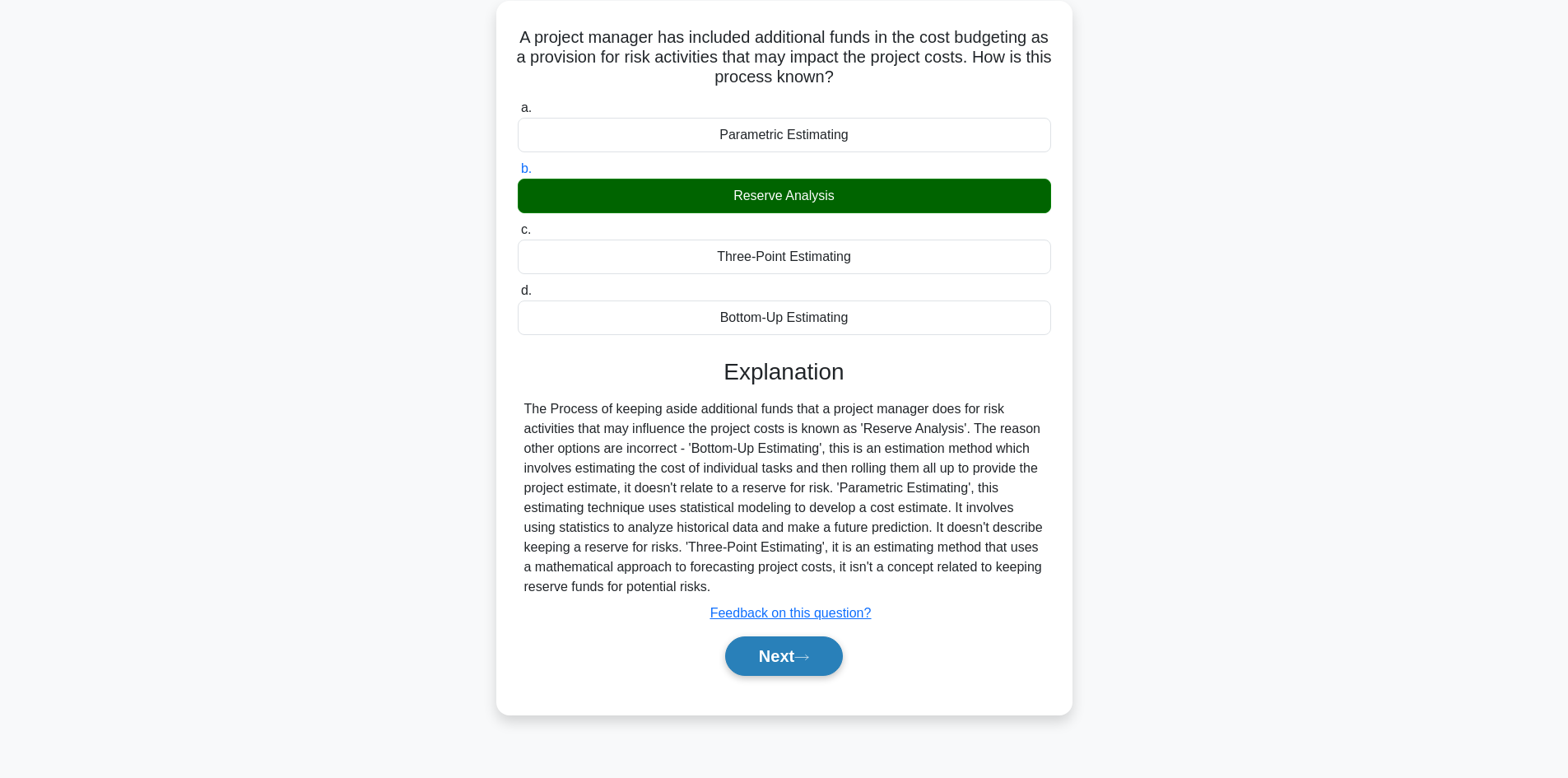
click at [795, 653] on button "Next" at bounding box center [784, 657] width 117 height 40
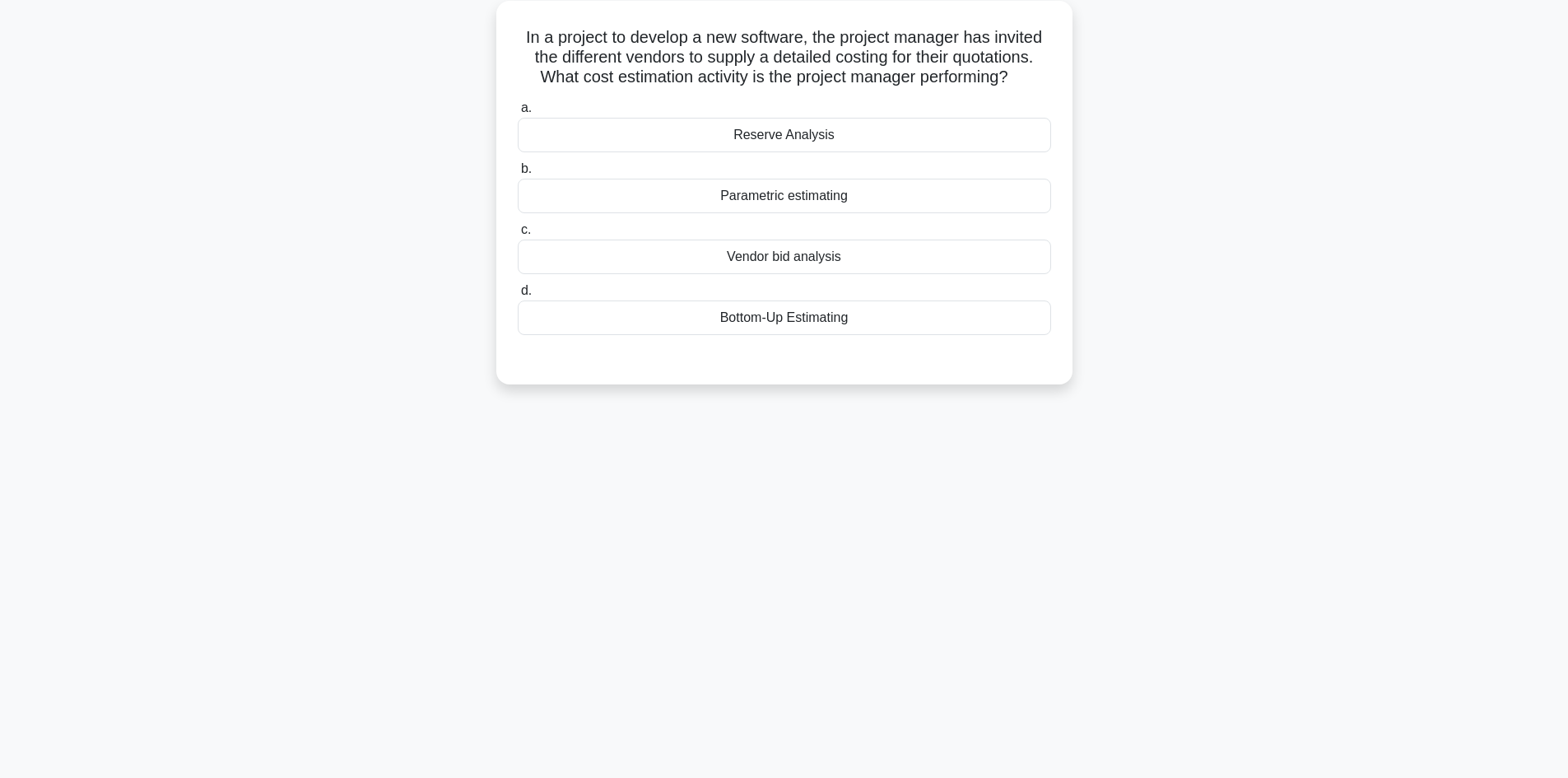
click at [810, 259] on div "Vendor bid analysis" at bounding box center [784, 257] width 534 height 34
click at [518, 236] on input "c. Vendor bid analysis" at bounding box center [518, 230] width 0 height 11
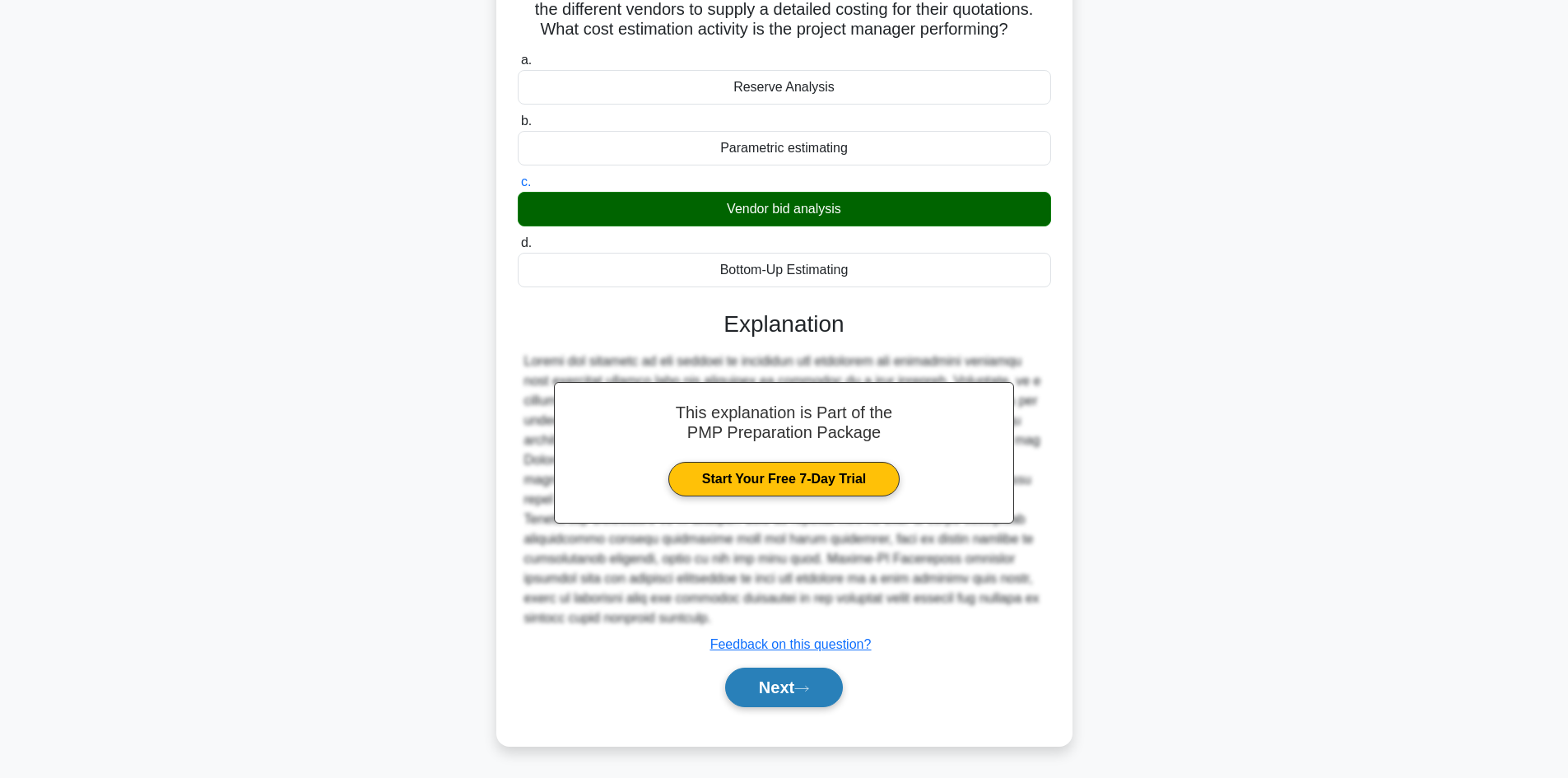
click at [805, 692] on icon at bounding box center [802, 689] width 14 height 9
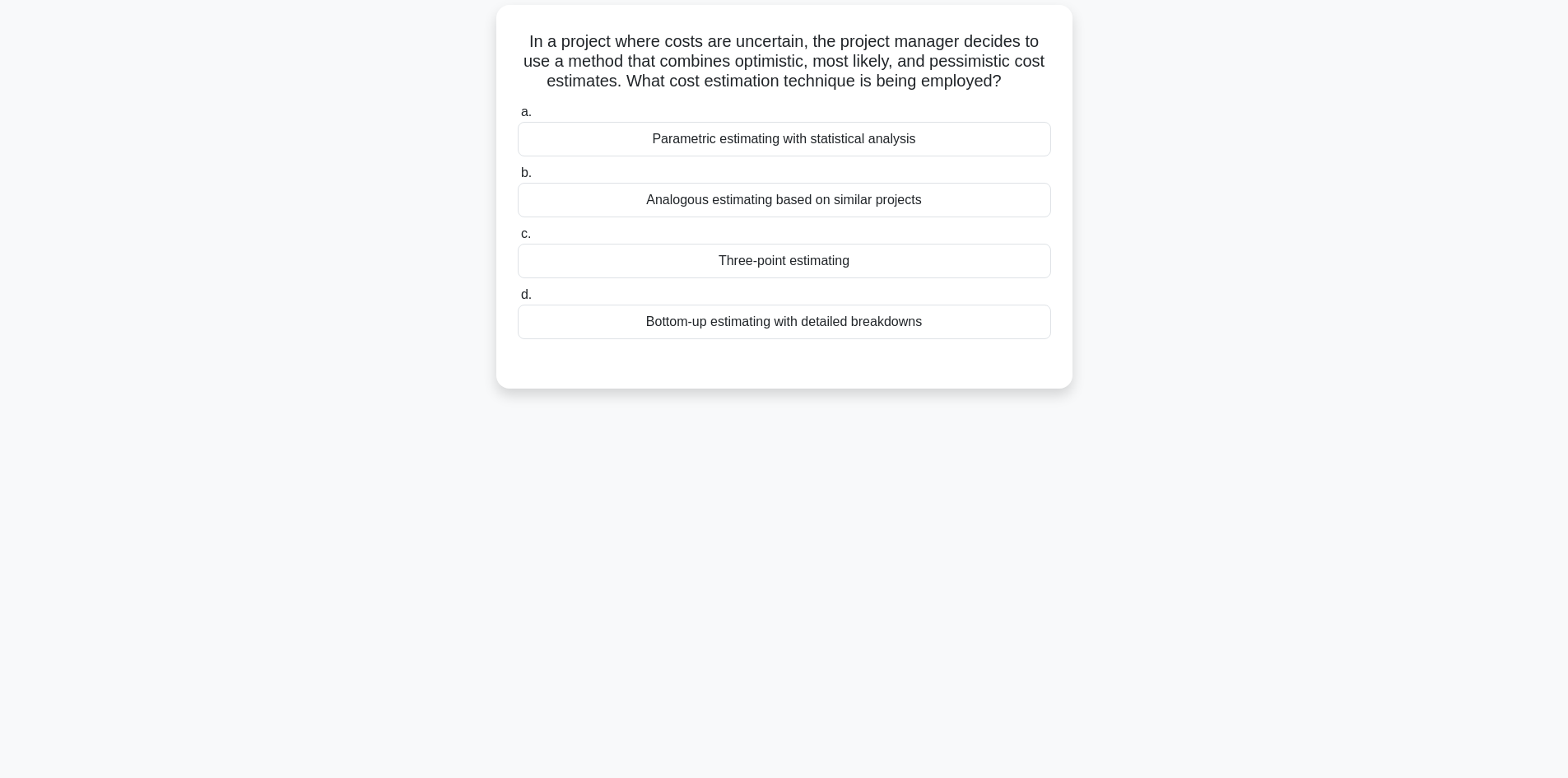
scroll to position [0, 0]
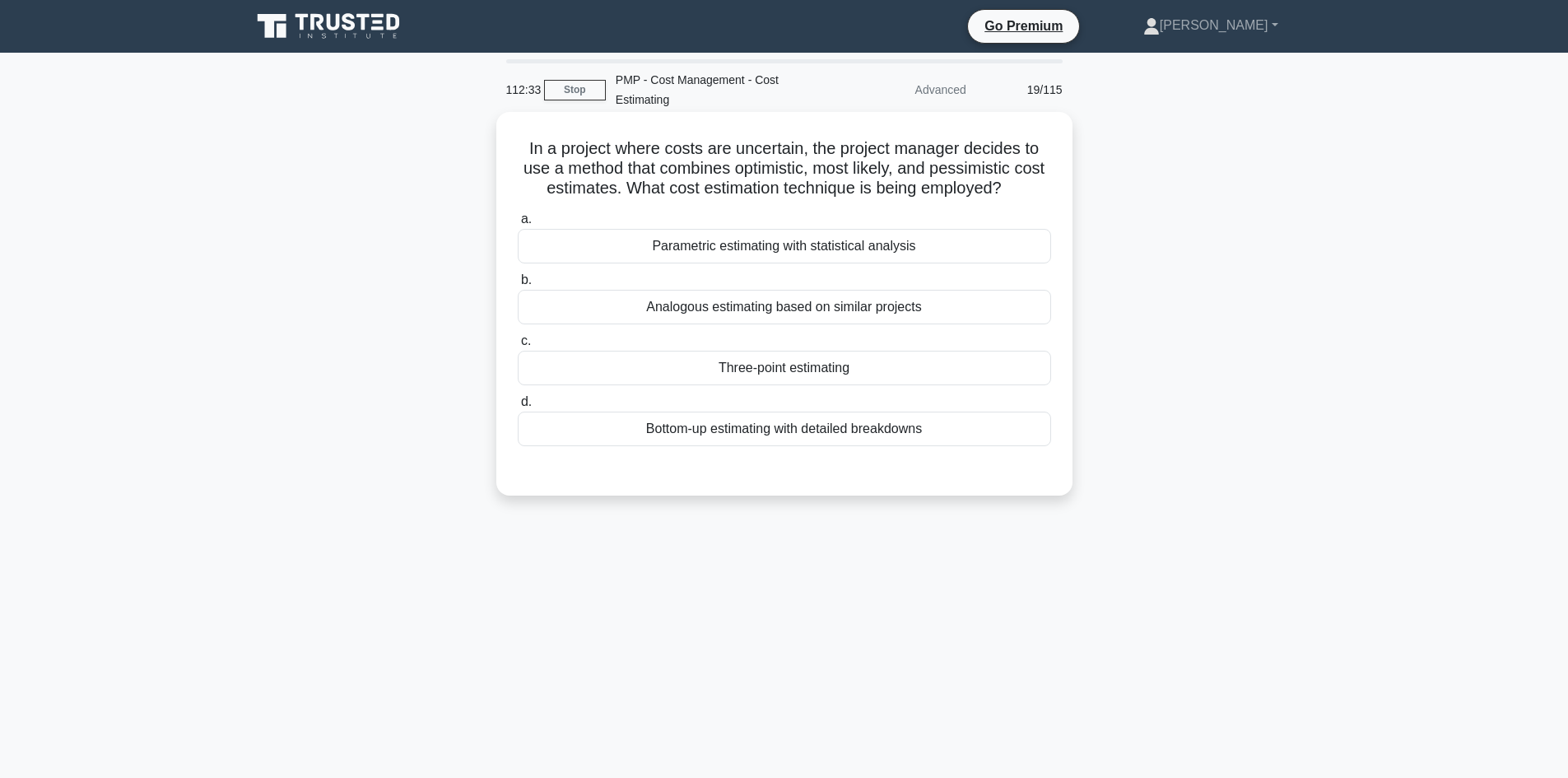
click at [830, 374] on div "Three-point estimating" at bounding box center [784, 368] width 534 height 34
click at [518, 347] on input "c. Three-point estimating" at bounding box center [518, 342] width 0 height 11
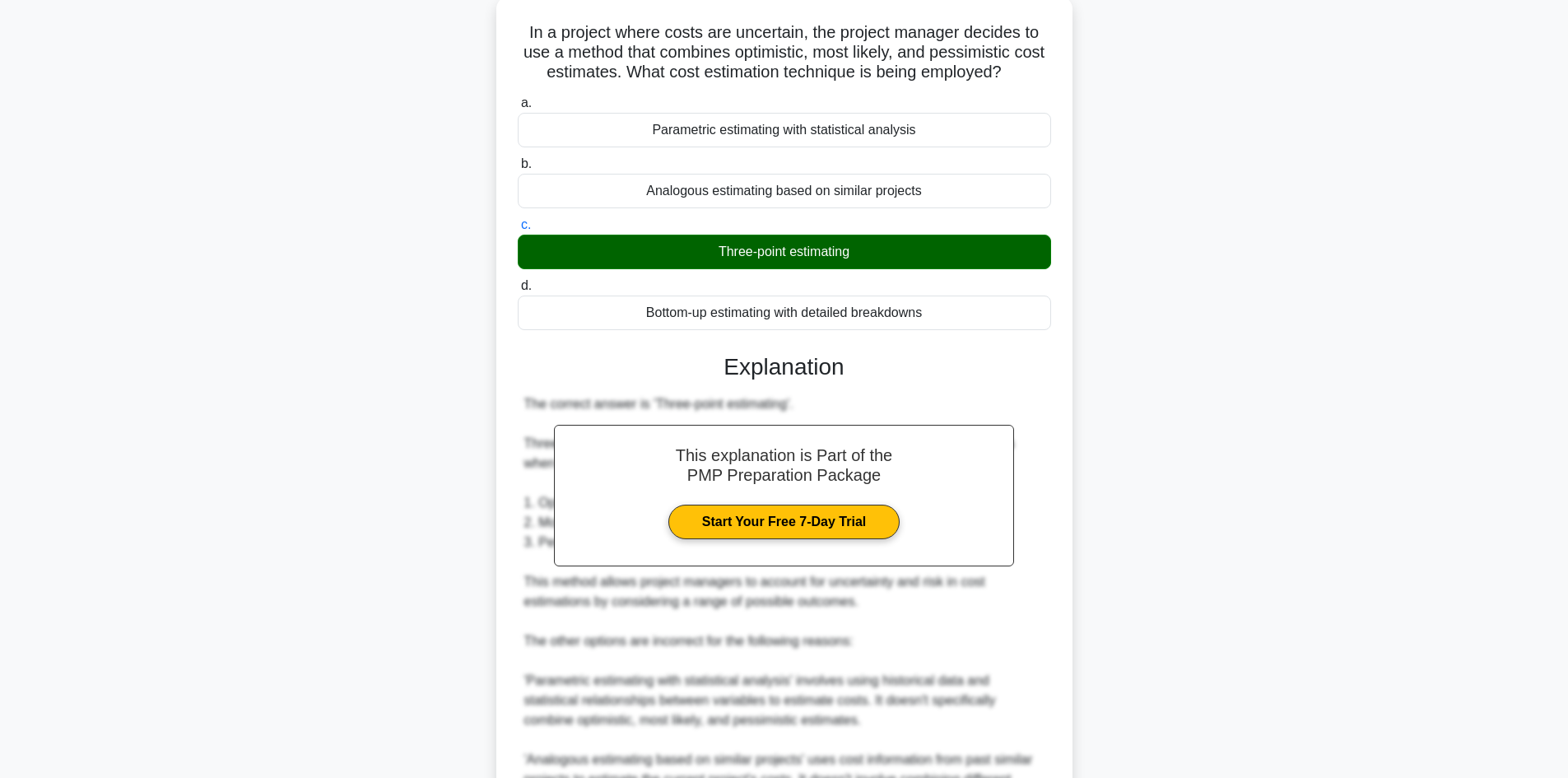
scroll to position [377, 0]
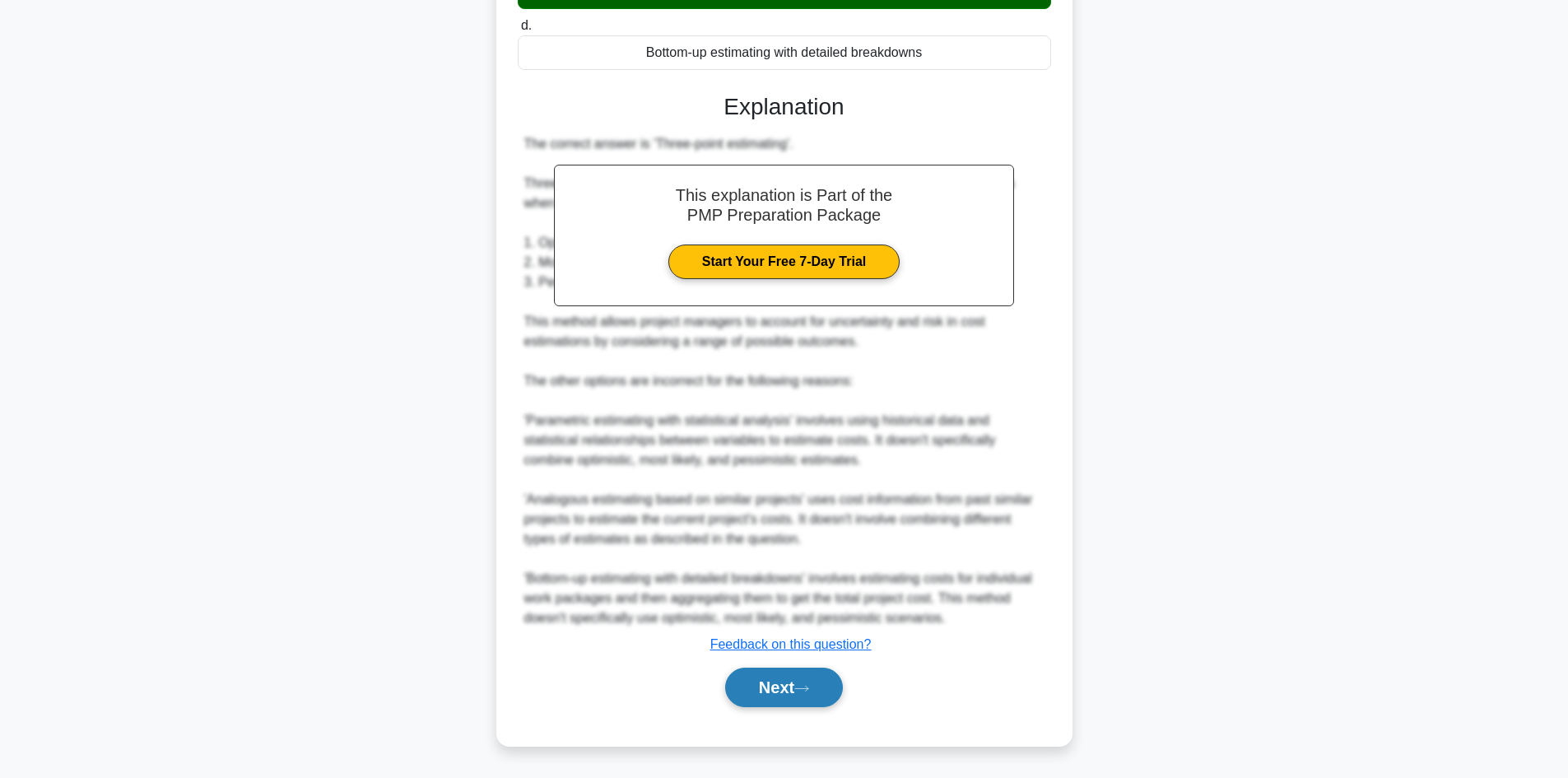
click at [807, 684] on button "Next" at bounding box center [784, 688] width 117 height 40
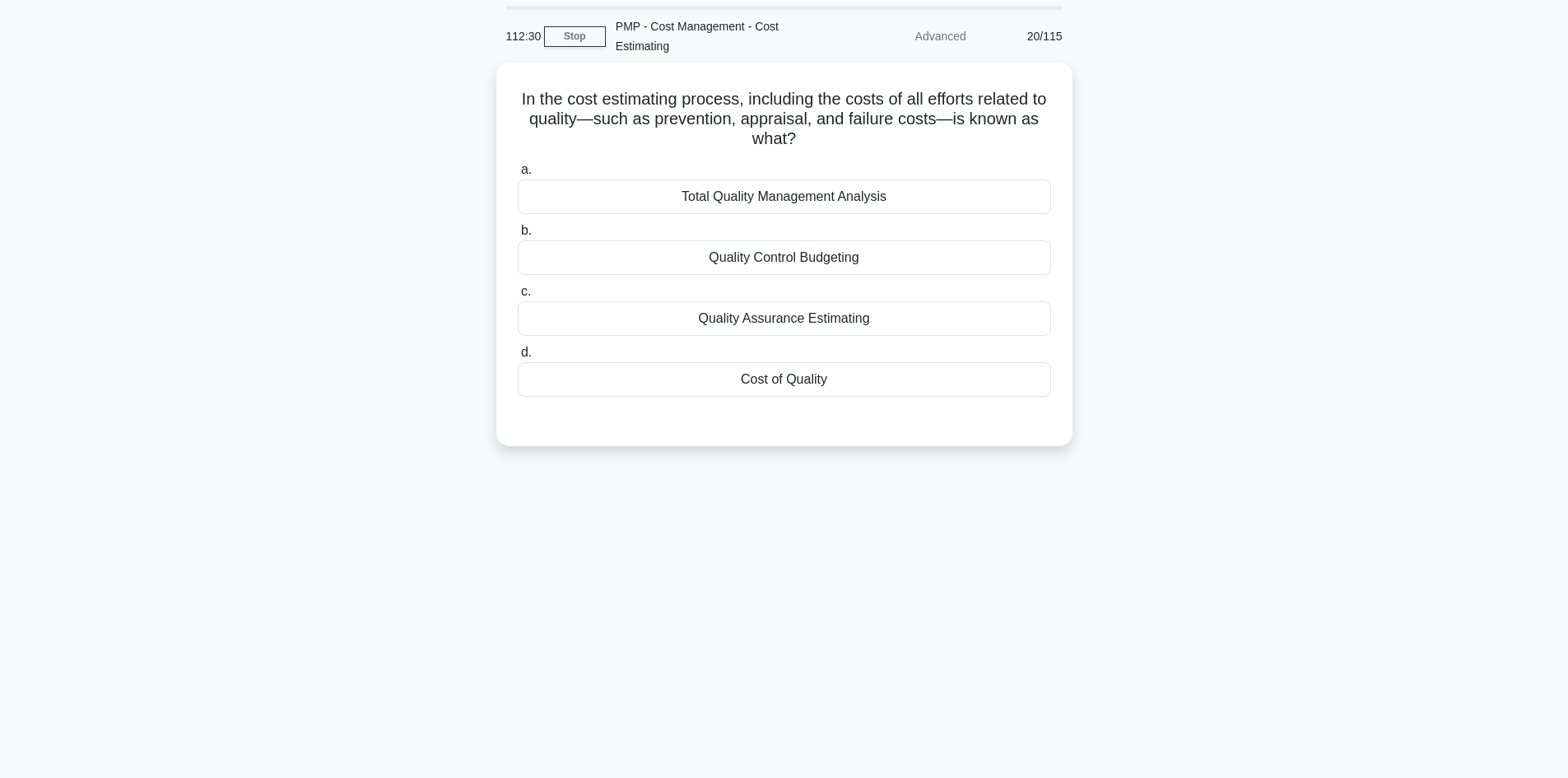
scroll to position [0, 0]
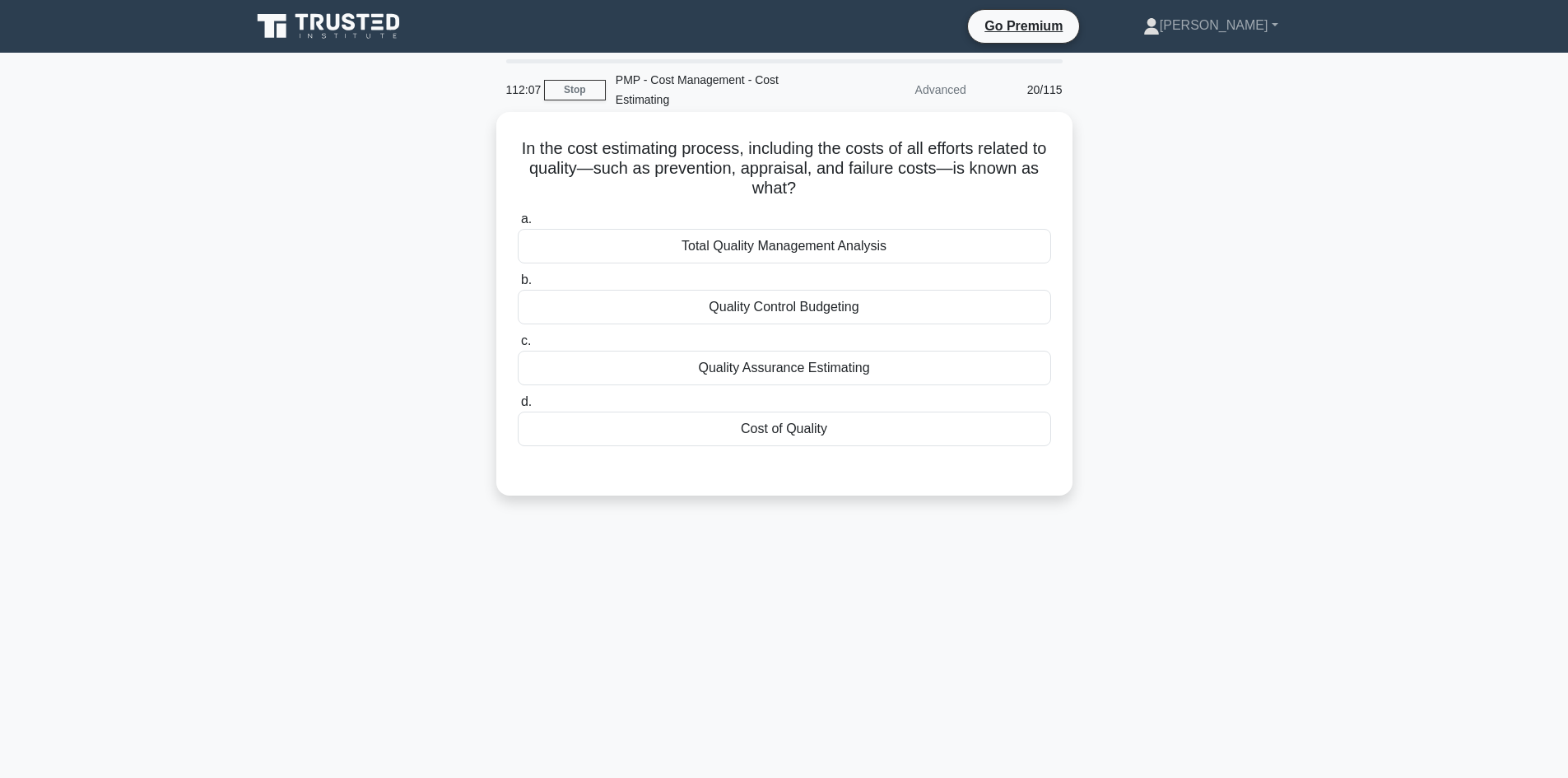
click at [812, 426] on div "Cost of Quality" at bounding box center [784, 429] width 534 height 34
click at [518, 408] on input "d. Cost of Quality" at bounding box center [518, 402] width 0 height 11
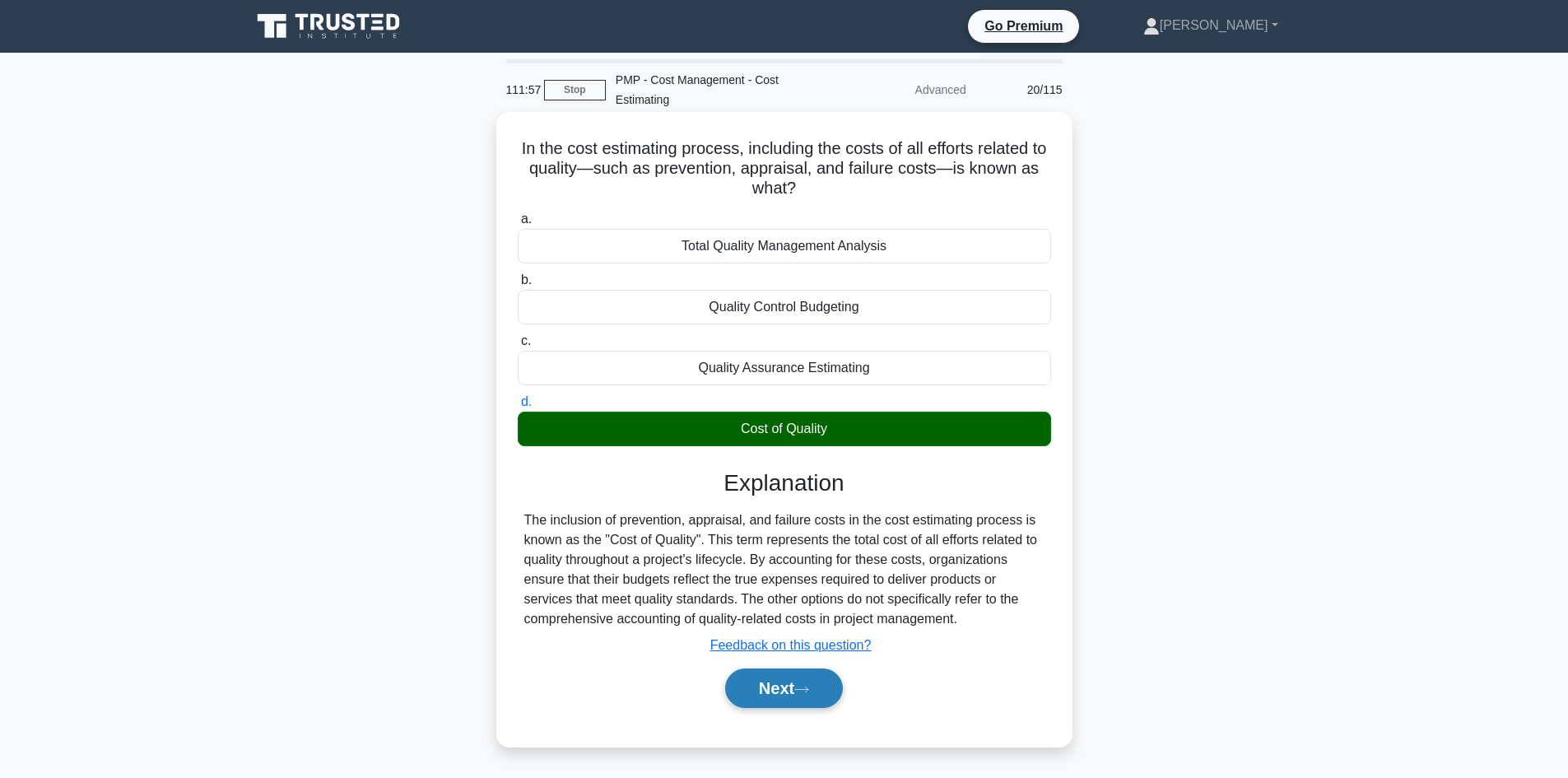
click at [798, 685] on button "Next" at bounding box center [784, 689] width 117 height 40
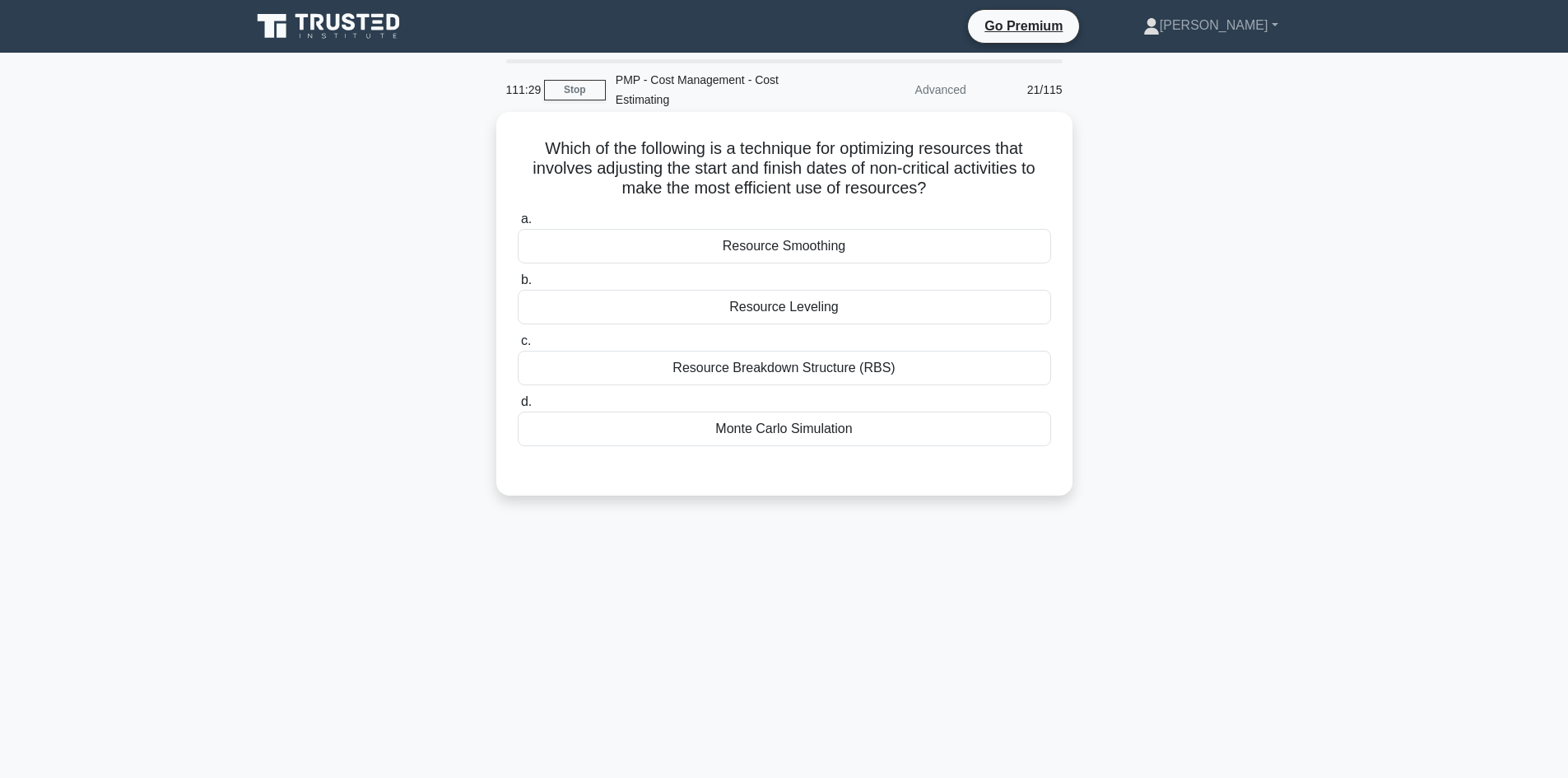
click at [832, 247] on div "Resource Smoothing" at bounding box center [784, 246] width 534 height 34
click at [518, 225] on input "a. Resource Smoothing" at bounding box center [518, 220] width 0 height 11
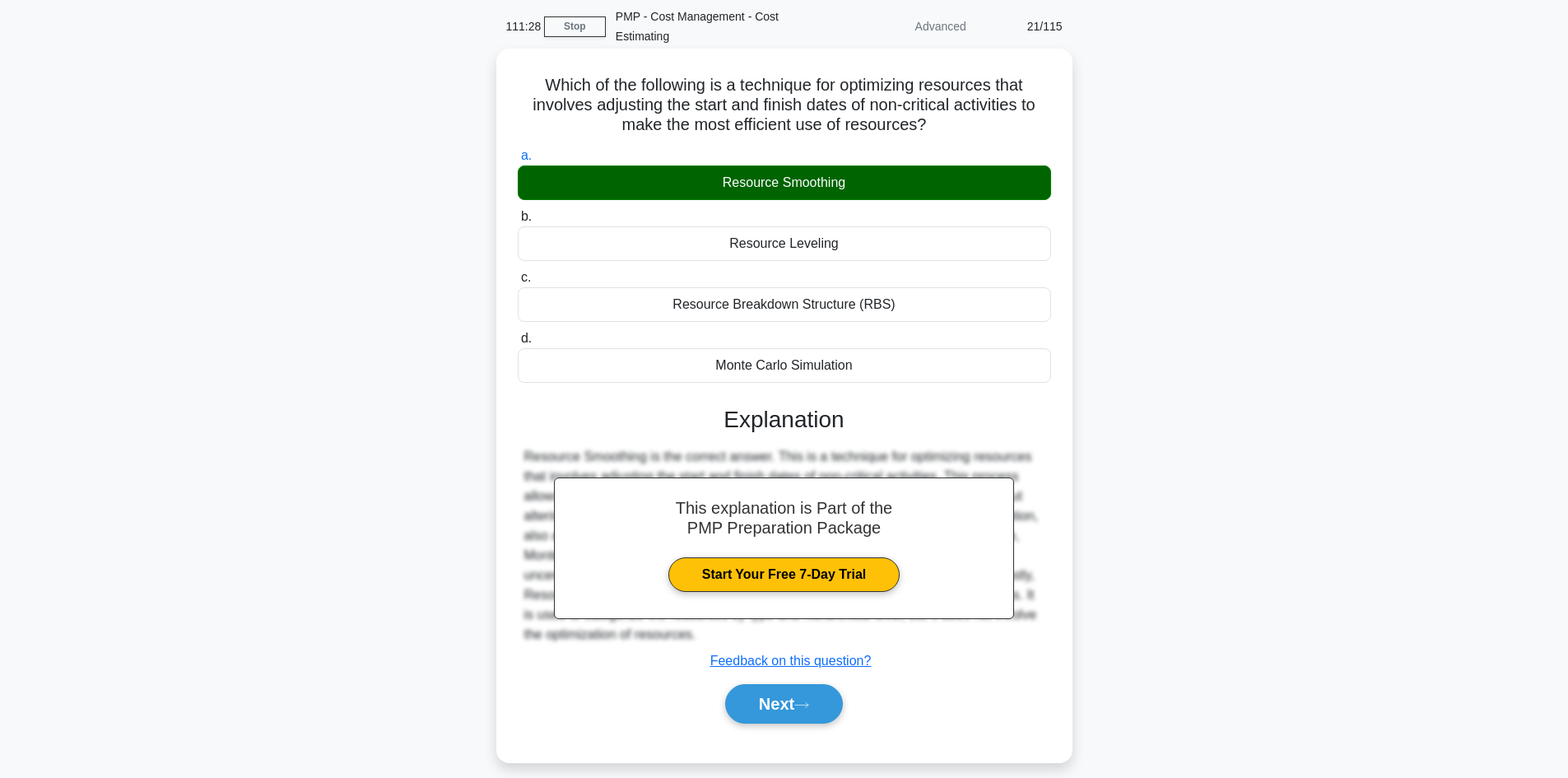
scroll to position [111, 0]
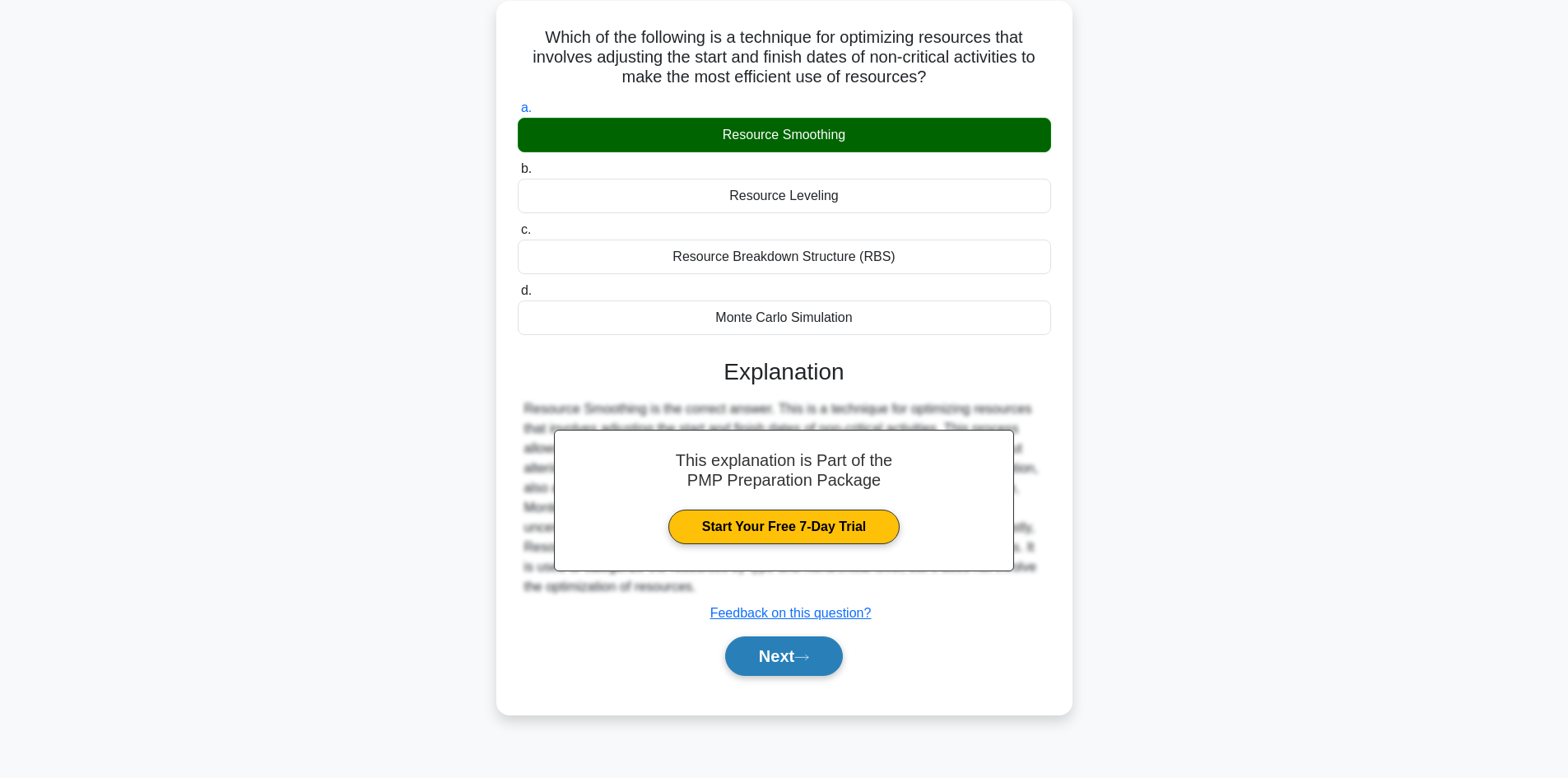
click at [804, 647] on button "Next" at bounding box center [784, 657] width 117 height 40
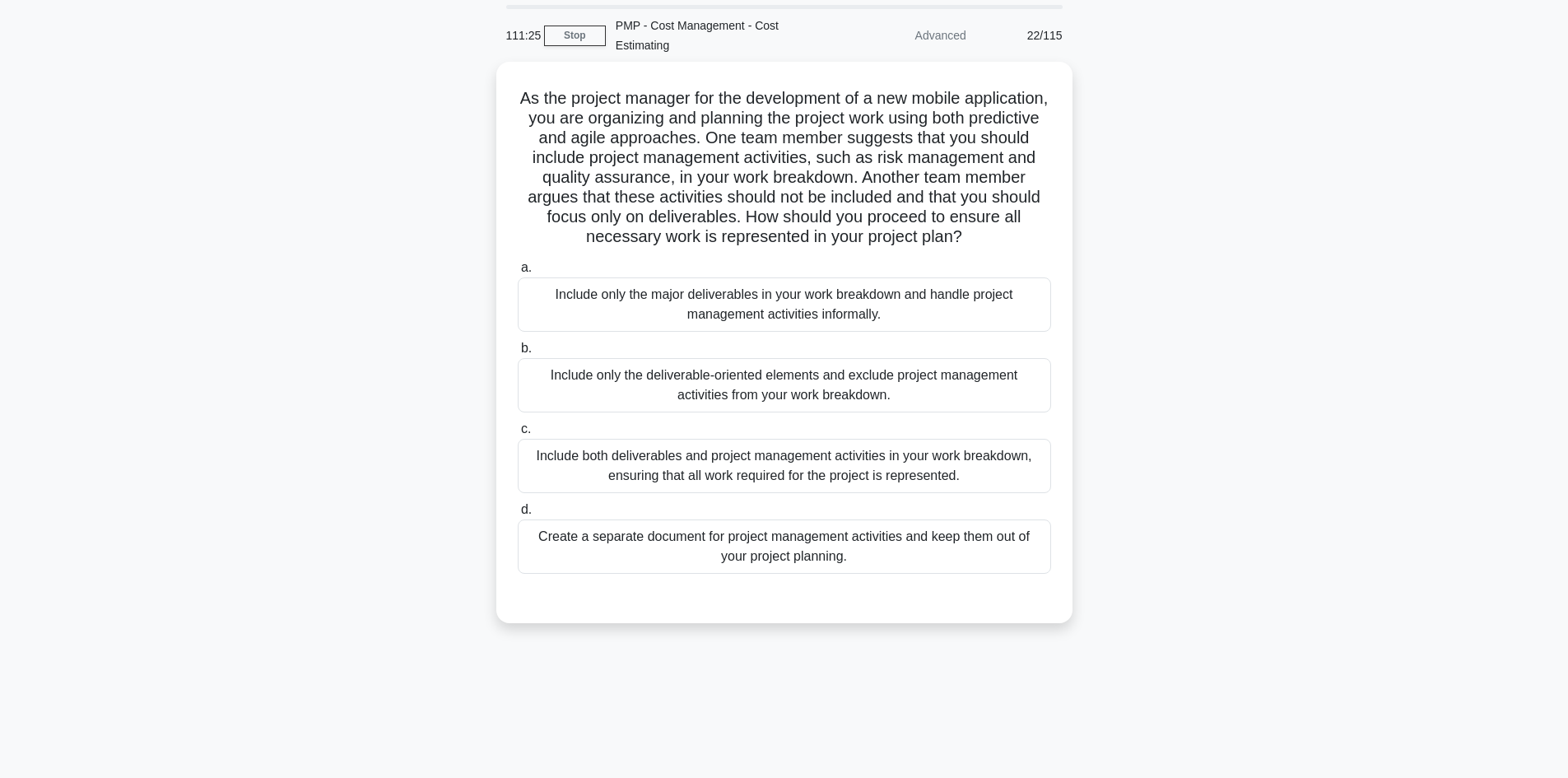
scroll to position [0, 0]
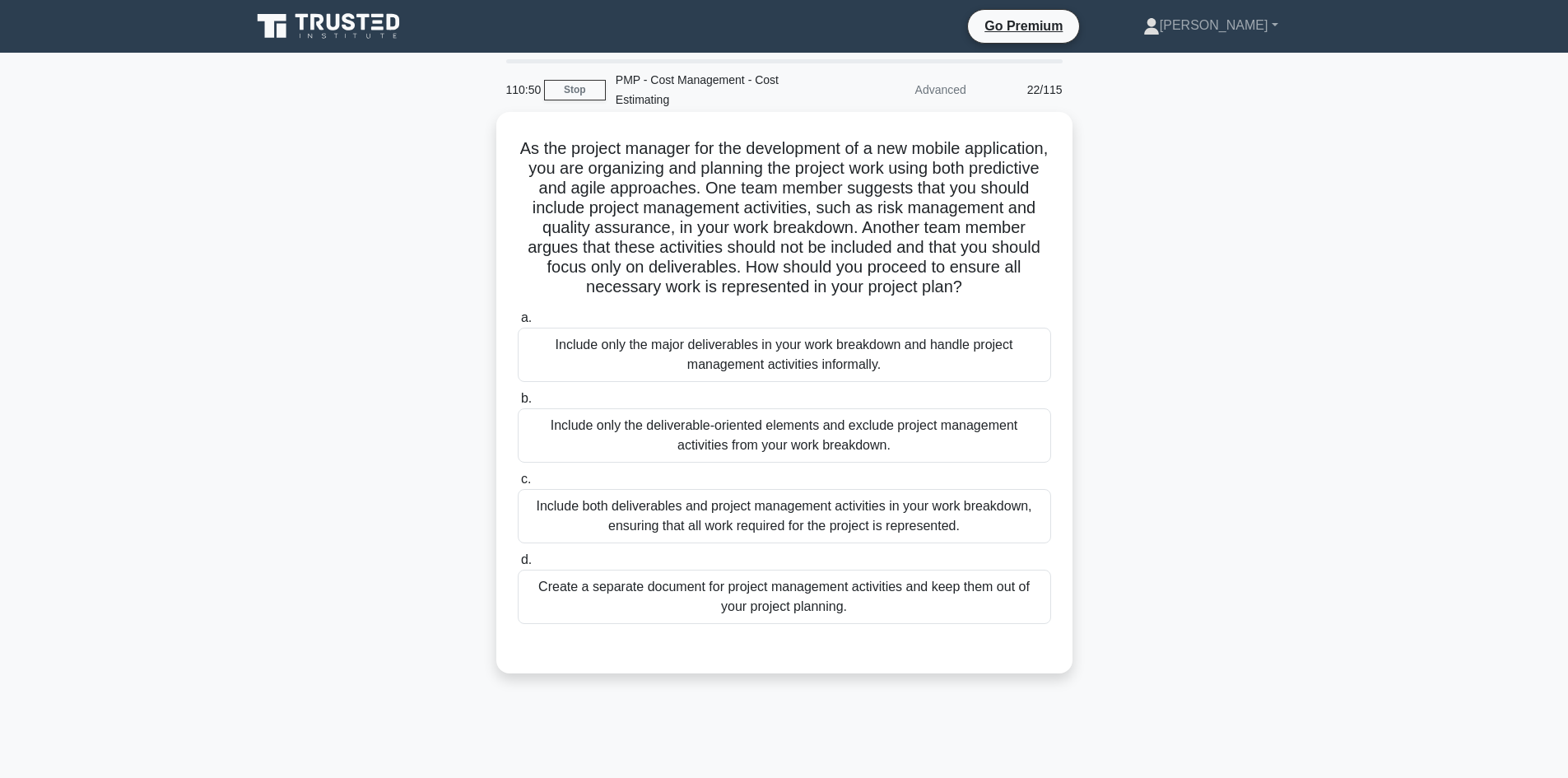
drag, startPoint x: 863, startPoint y: 513, endPoint x: 852, endPoint y: 520, distance: 13.0
click at [863, 514] on div "Include both deliverables and project management activities in your work breakd…" at bounding box center [784, 516] width 534 height 54
click at [518, 485] on input "c. Include both deliverables and project management activities in your work bre…" at bounding box center [518, 480] width 0 height 11
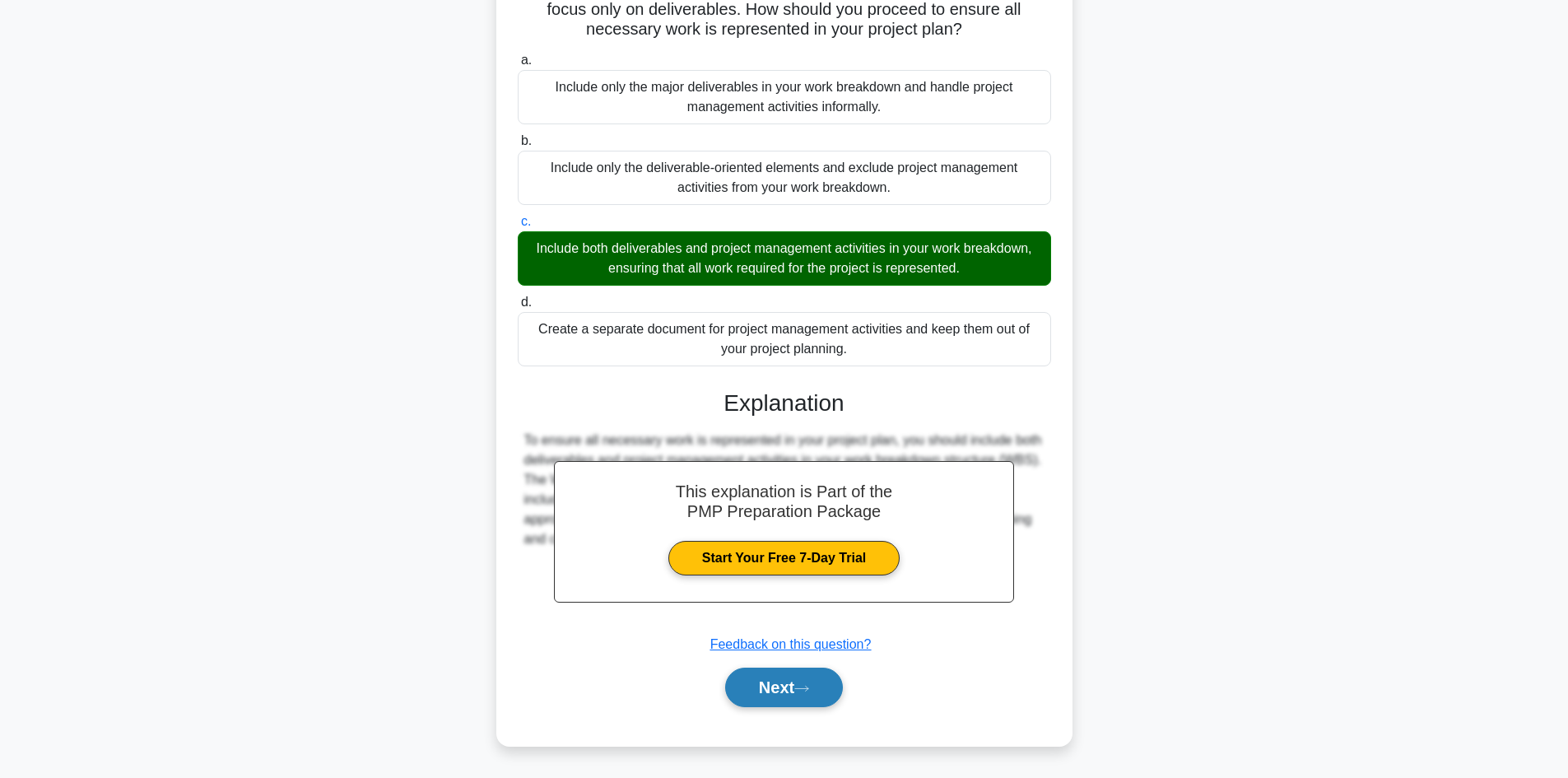
click at [797, 683] on button "Next" at bounding box center [784, 688] width 117 height 40
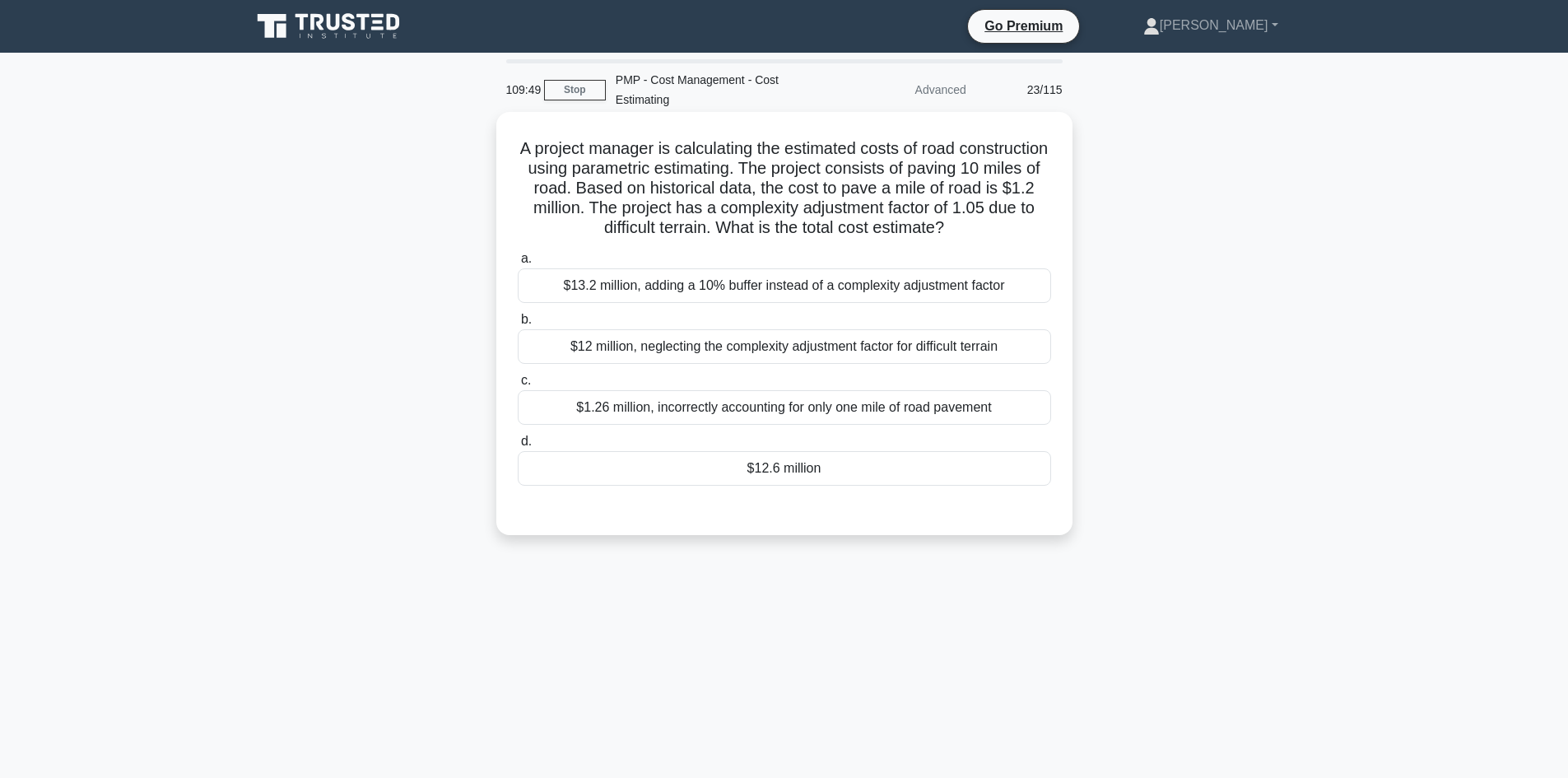
click at [845, 473] on div "$12.6 million" at bounding box center [784, 468] width 534 height 34
click at [518, 447] on input "d. $12.6 million" at bounding box center [518, 442] width 0 height 11
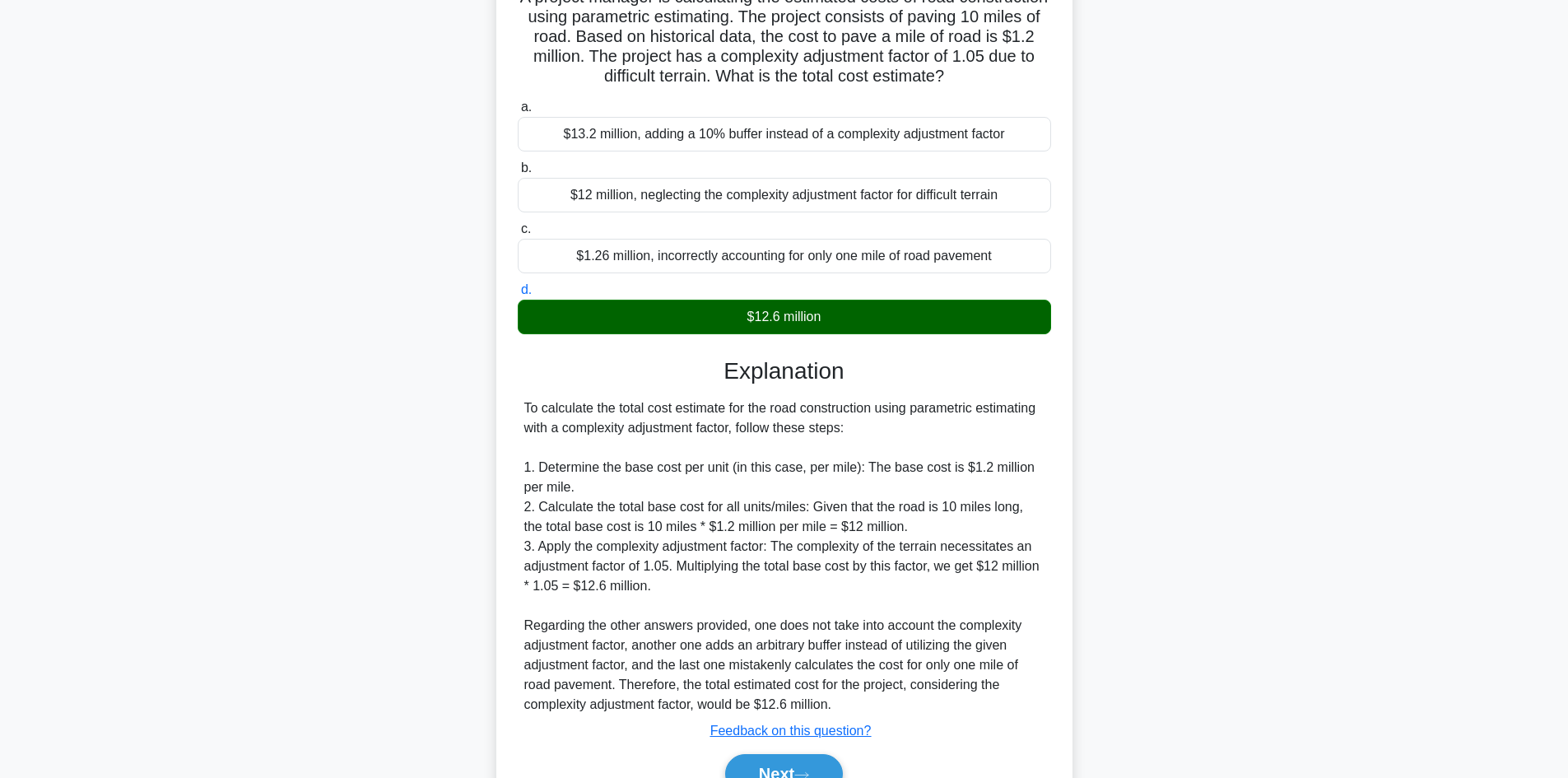
scroll to position [238, 0]
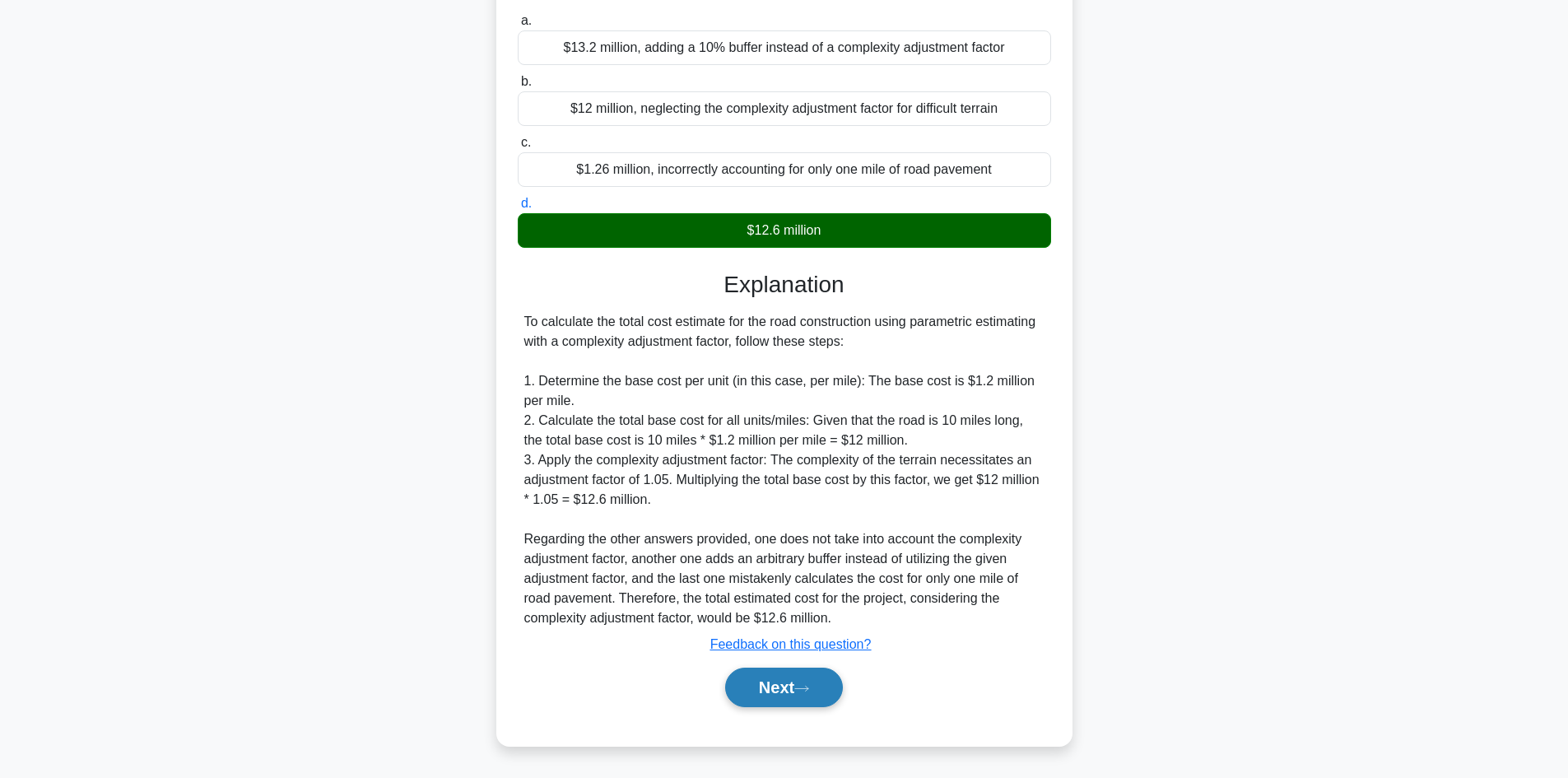
click at [792, 679] on button "Next" at bounding box center [784, 688] width 117 height 40
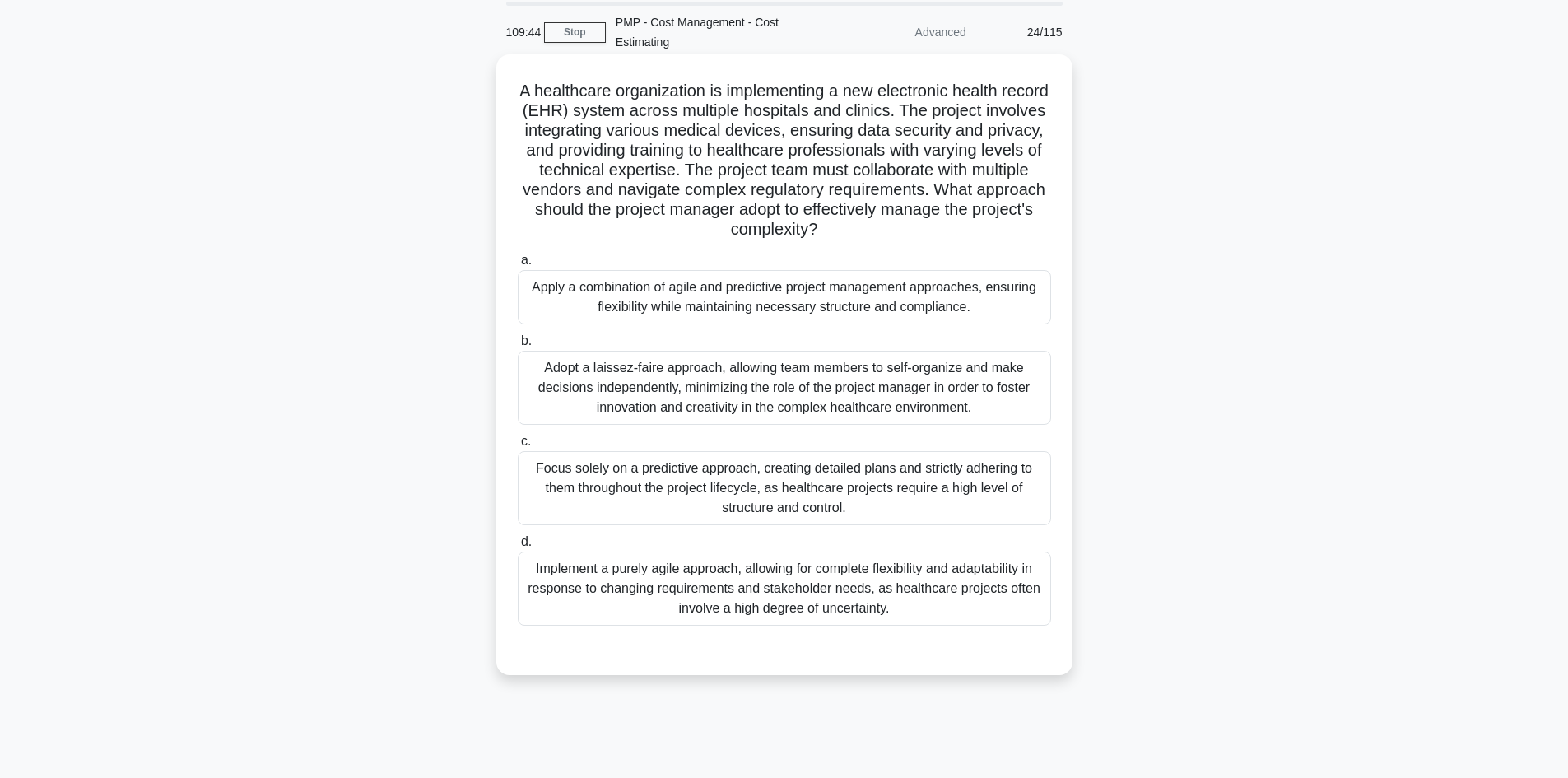
scroll to position [29, 0]
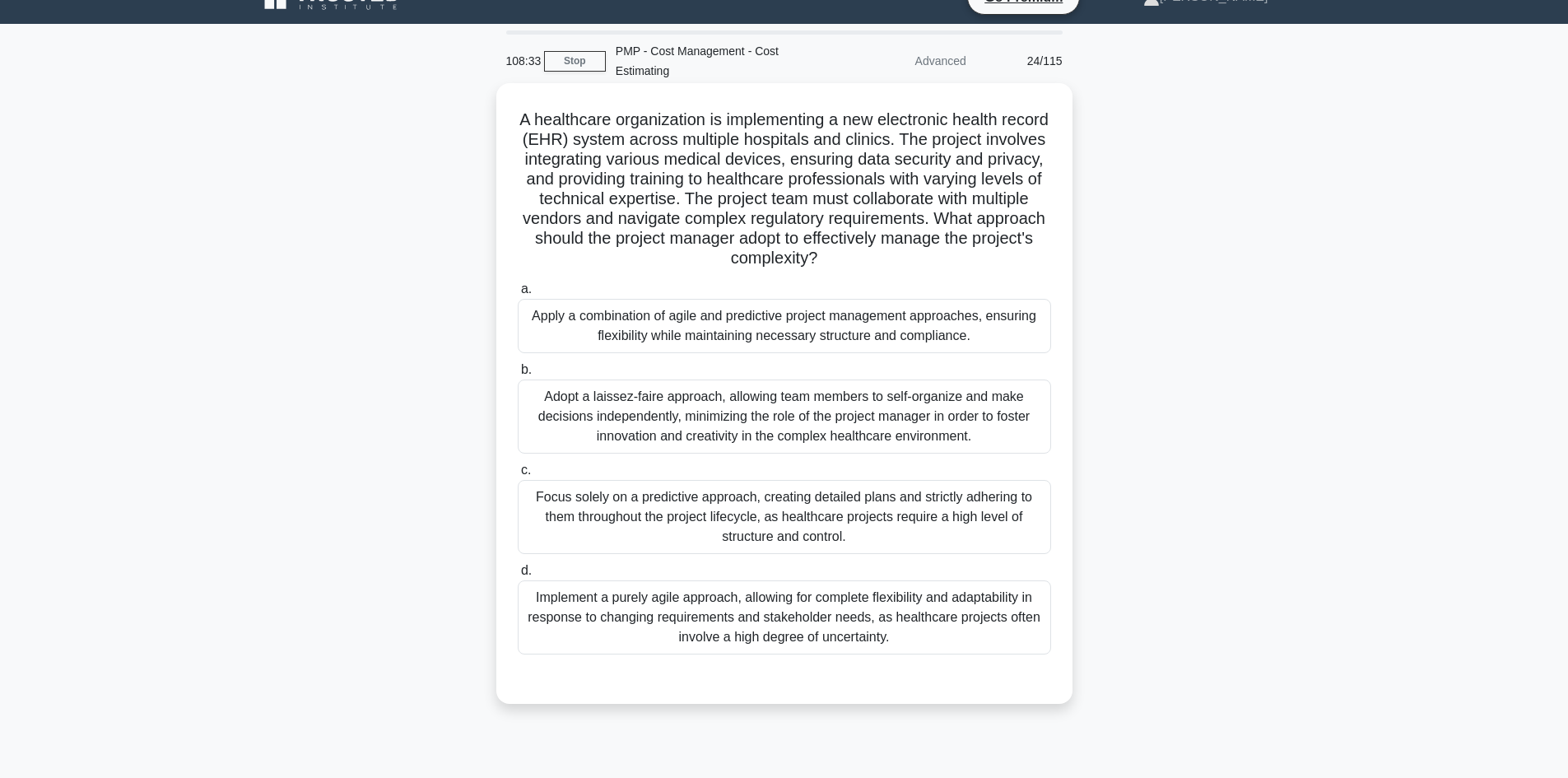
click at [894, 332] on div "Apply a combination of agile and predictive project management approaches, ensu…" at bounding box center [784, 326] width 534 height 54
click at [518, 295] on input "a. Apply a combination of agile and predictive project management approaches, e…" at bounding box center [518, 289] width 0 height 11
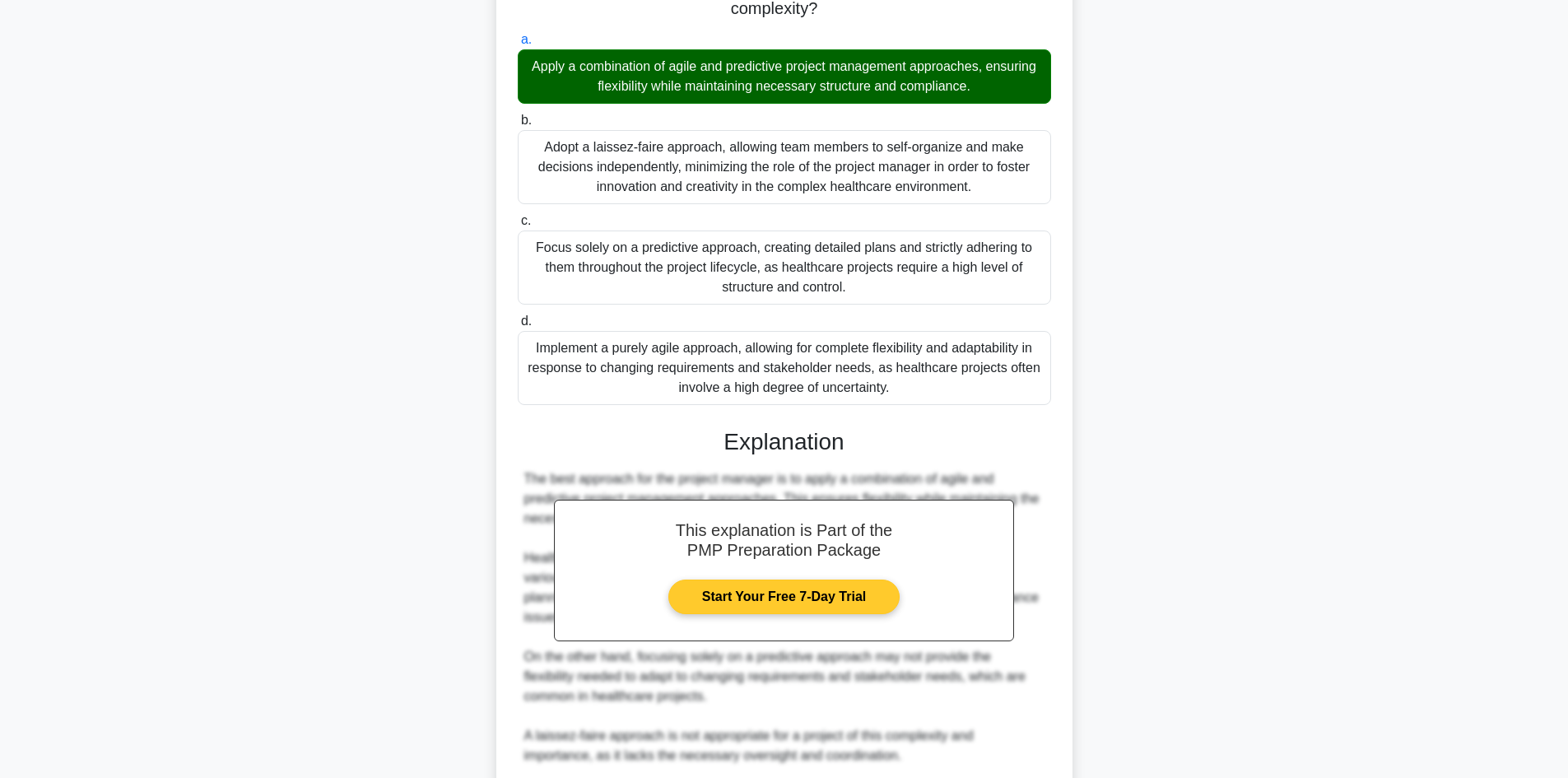
scroll to position [475, 0]
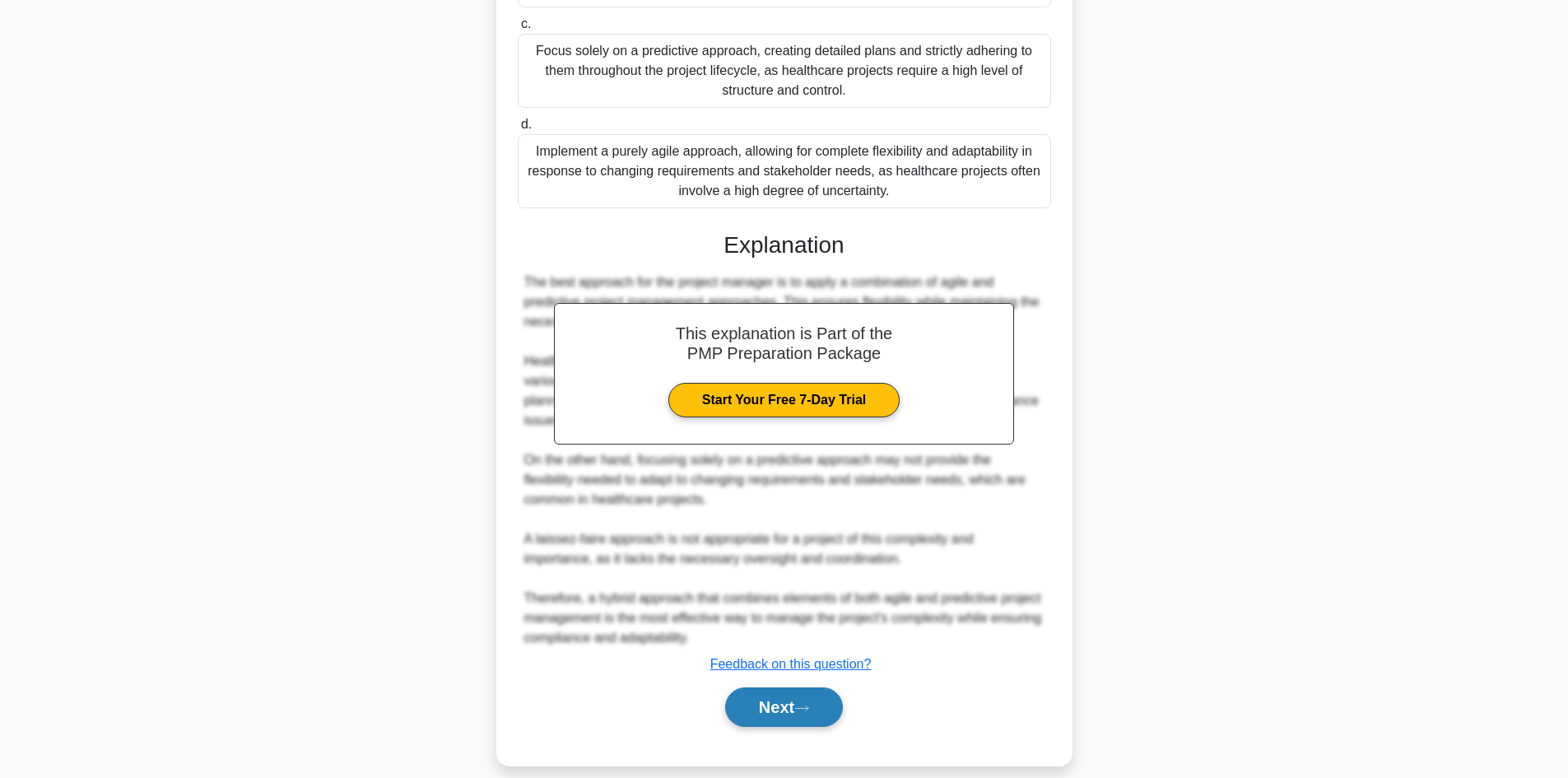
click at [798, 688] on button "Next" at bounding box center [784, 708] width 117 height 40
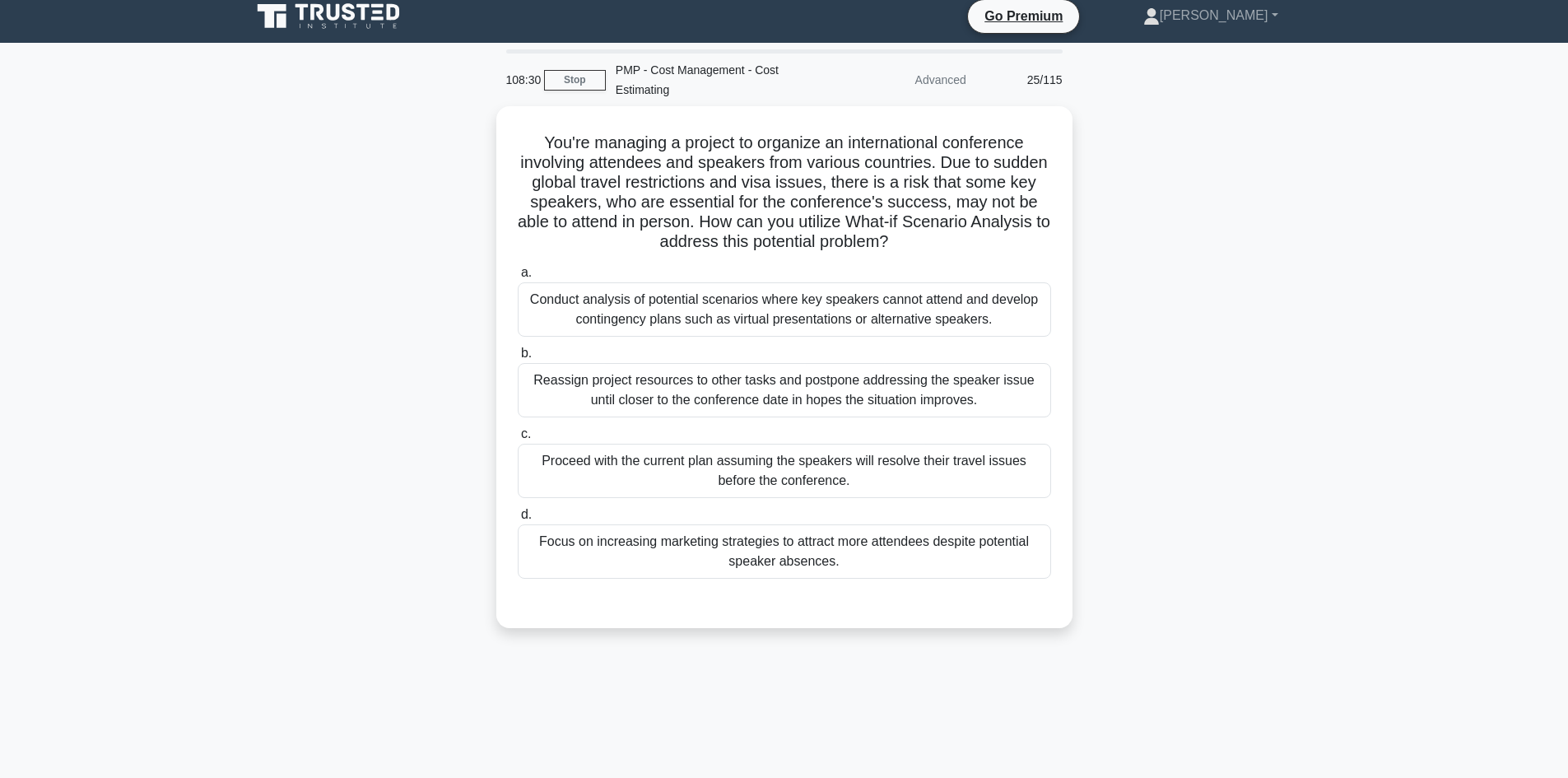
scroll to position [0, 0]
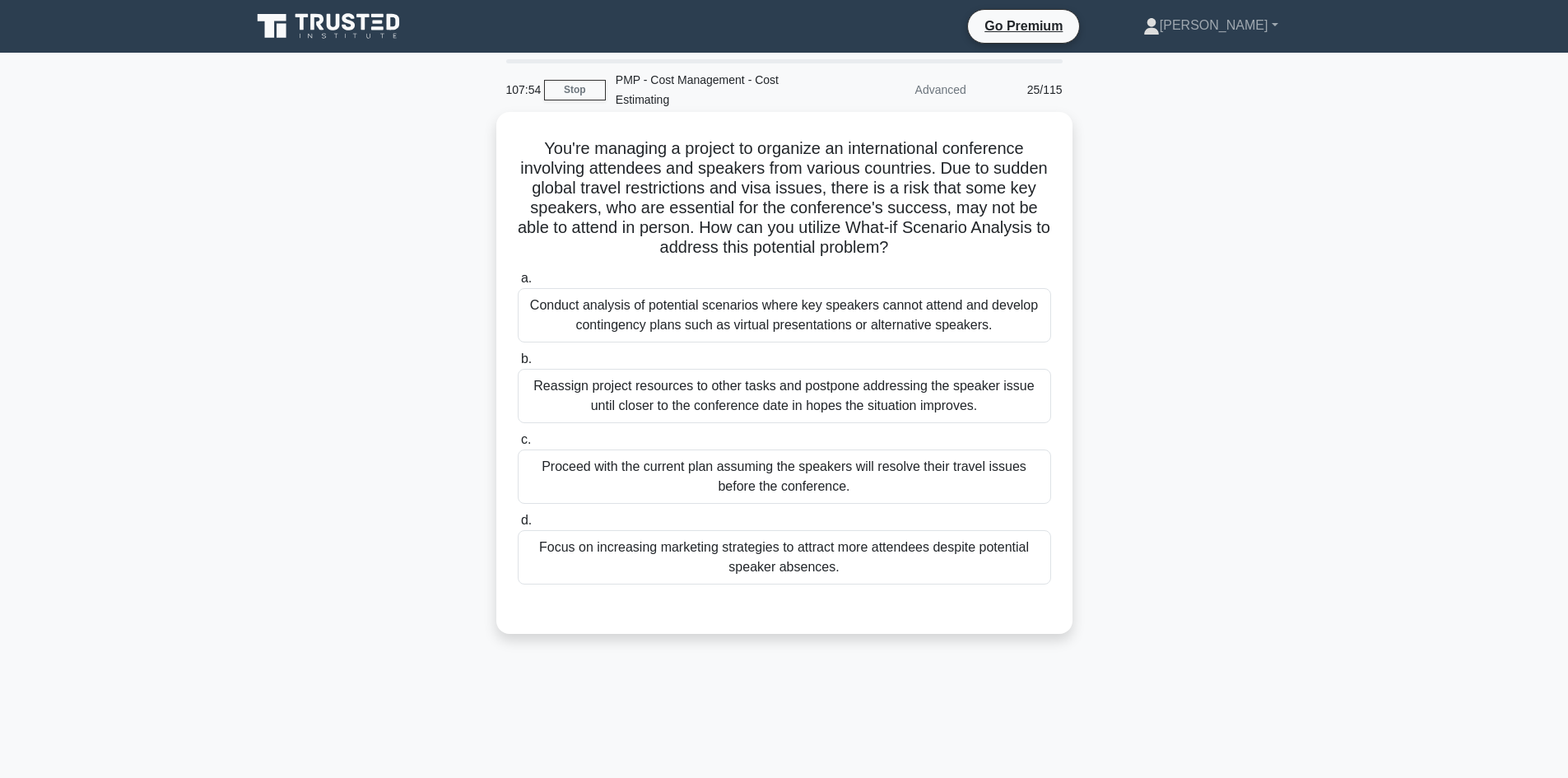
click at [980, 321] on div "Conduct analysis of potential scenarios where key speakers cannot attend and de…" at bounding box center [784, 315] width 534 height 54
click at [518, 284] on input "a. Conduct analysis of potential scenarios where key speakers cannot attend and…" at bounding box center [518, 279] width 0 height 11
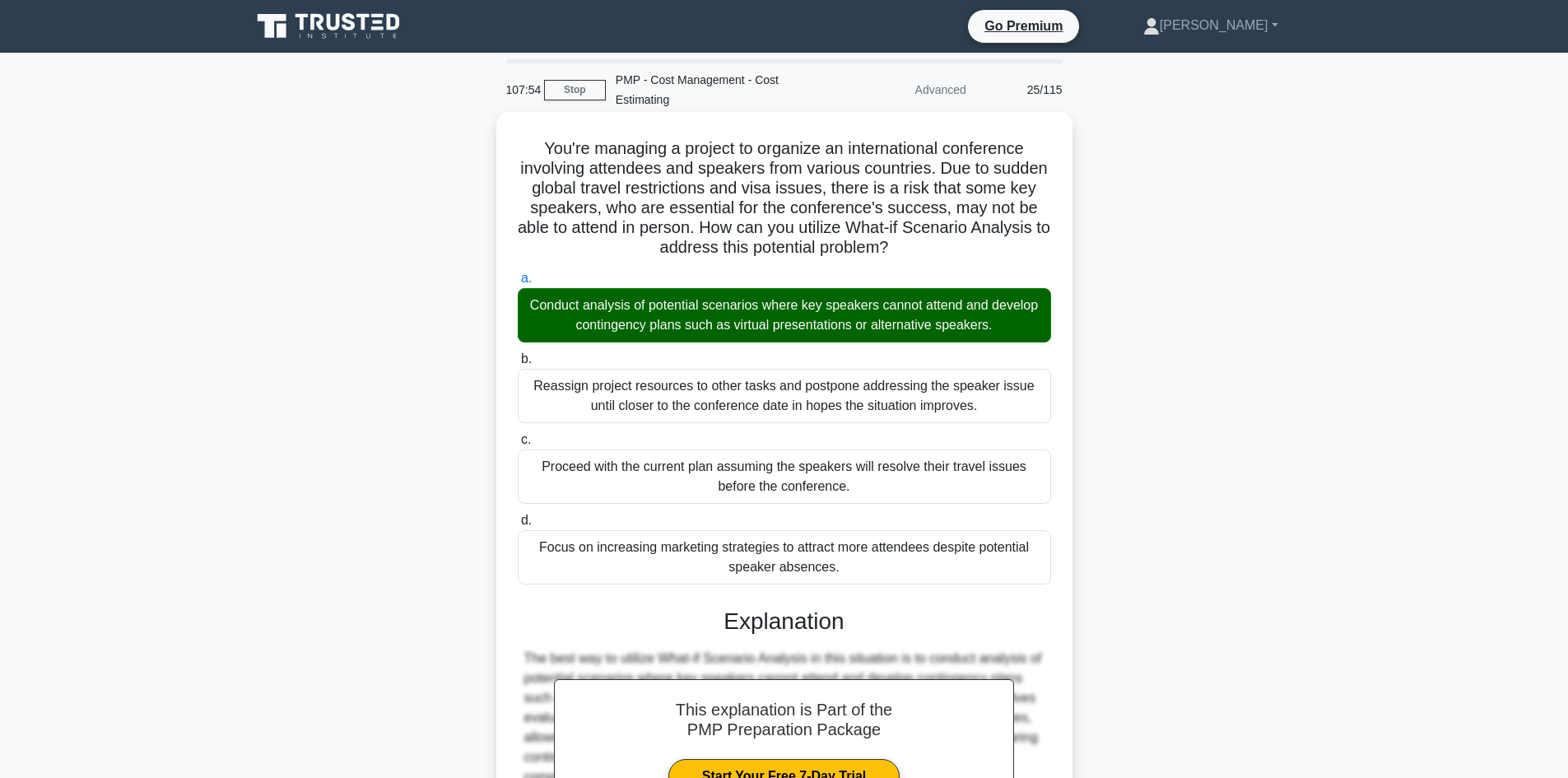
scroll to position [297, 0]
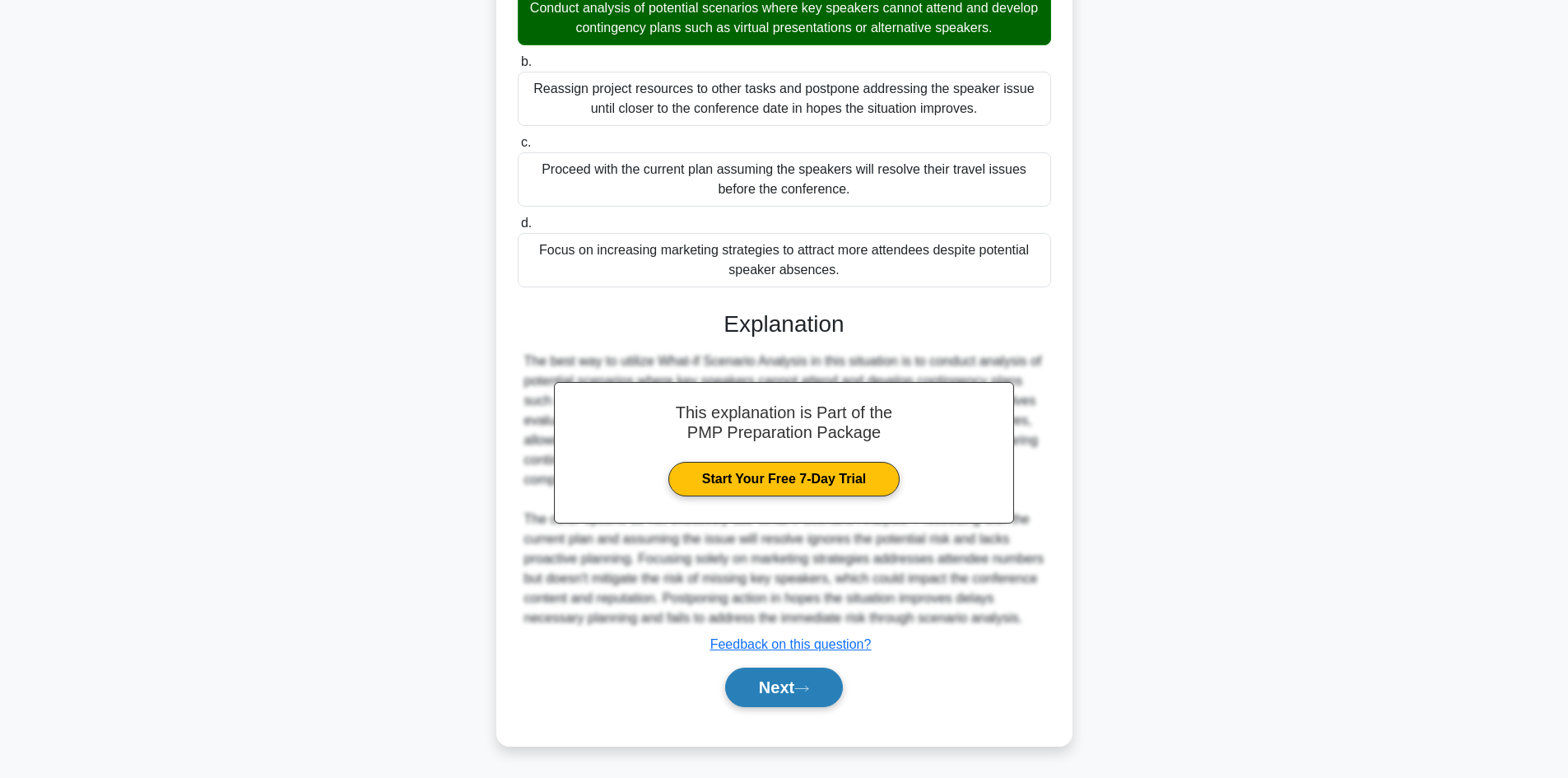
click at [824, 691] on button "Next" at bounding box center [784, 688] width 117 height 40
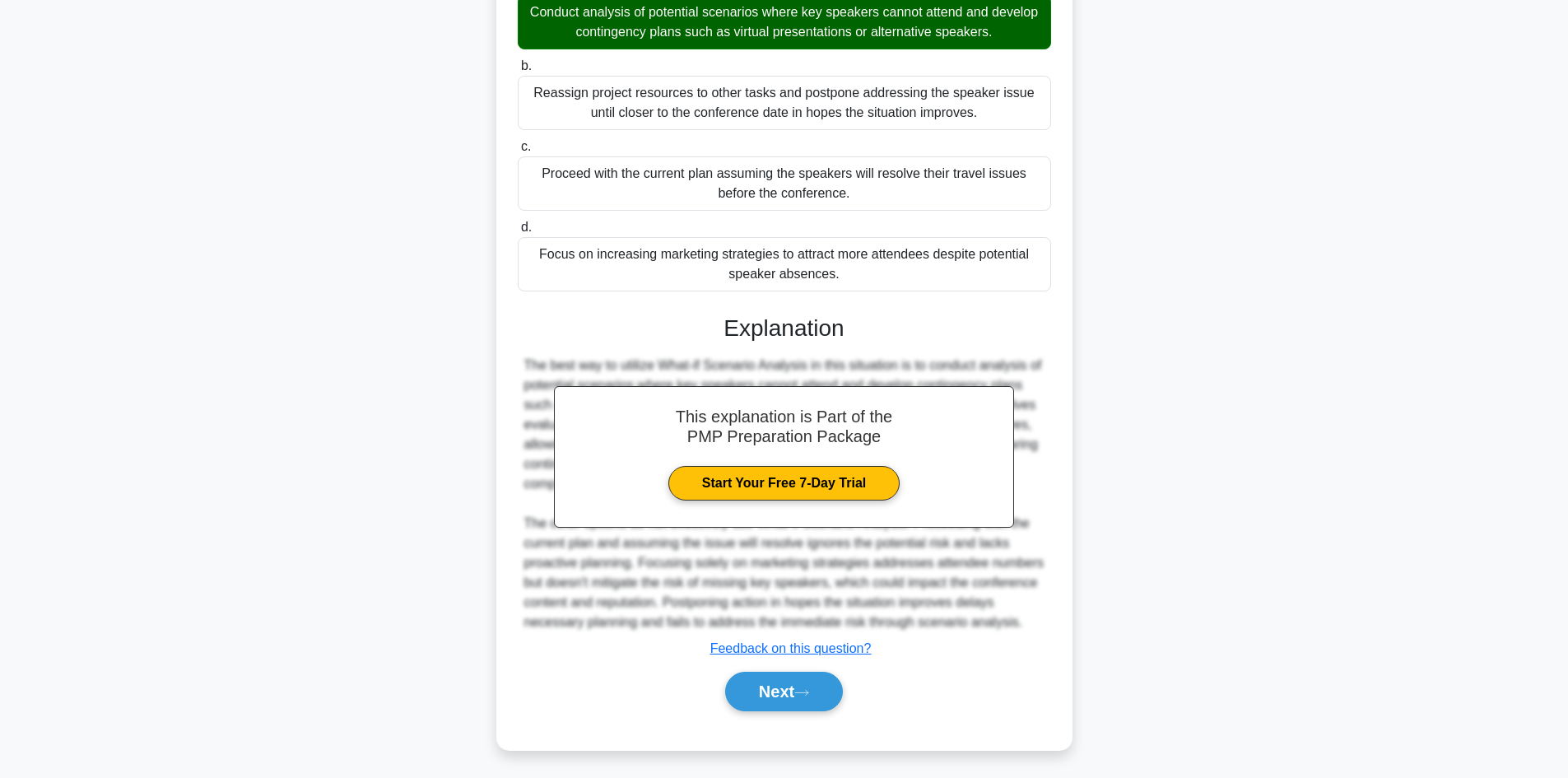
scroll to position [111, 0]
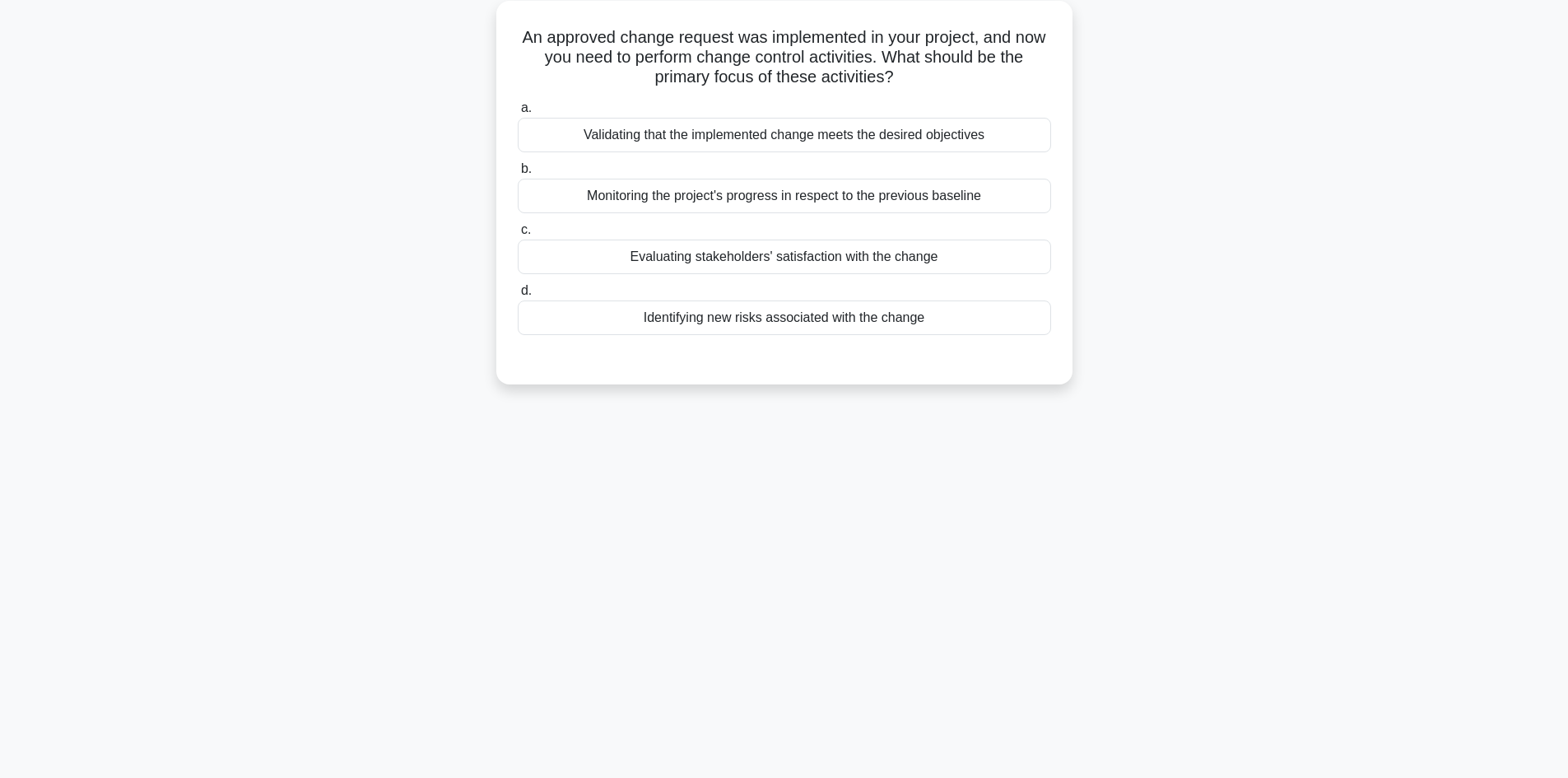
click at [841, 145] on div "Validating that the implemented change meets the desired objectives" at bounding box center [784, 135] width 534 height 34
click at [518, 114] on input "a. Validating that the implemented change meets the desired objectives" at bounding box center [518, 108] width 0 height 11
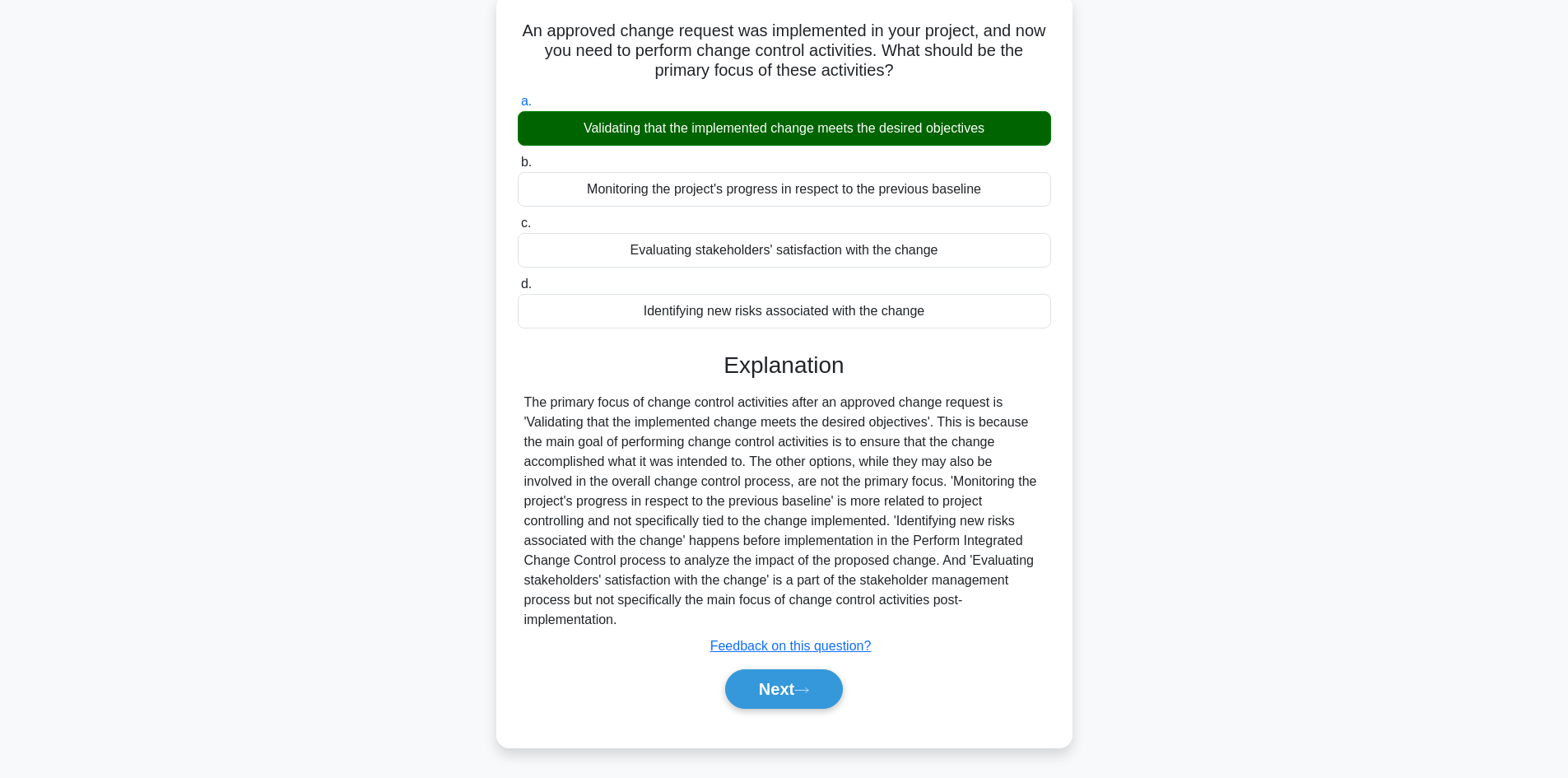
scroll to position [119, 0]
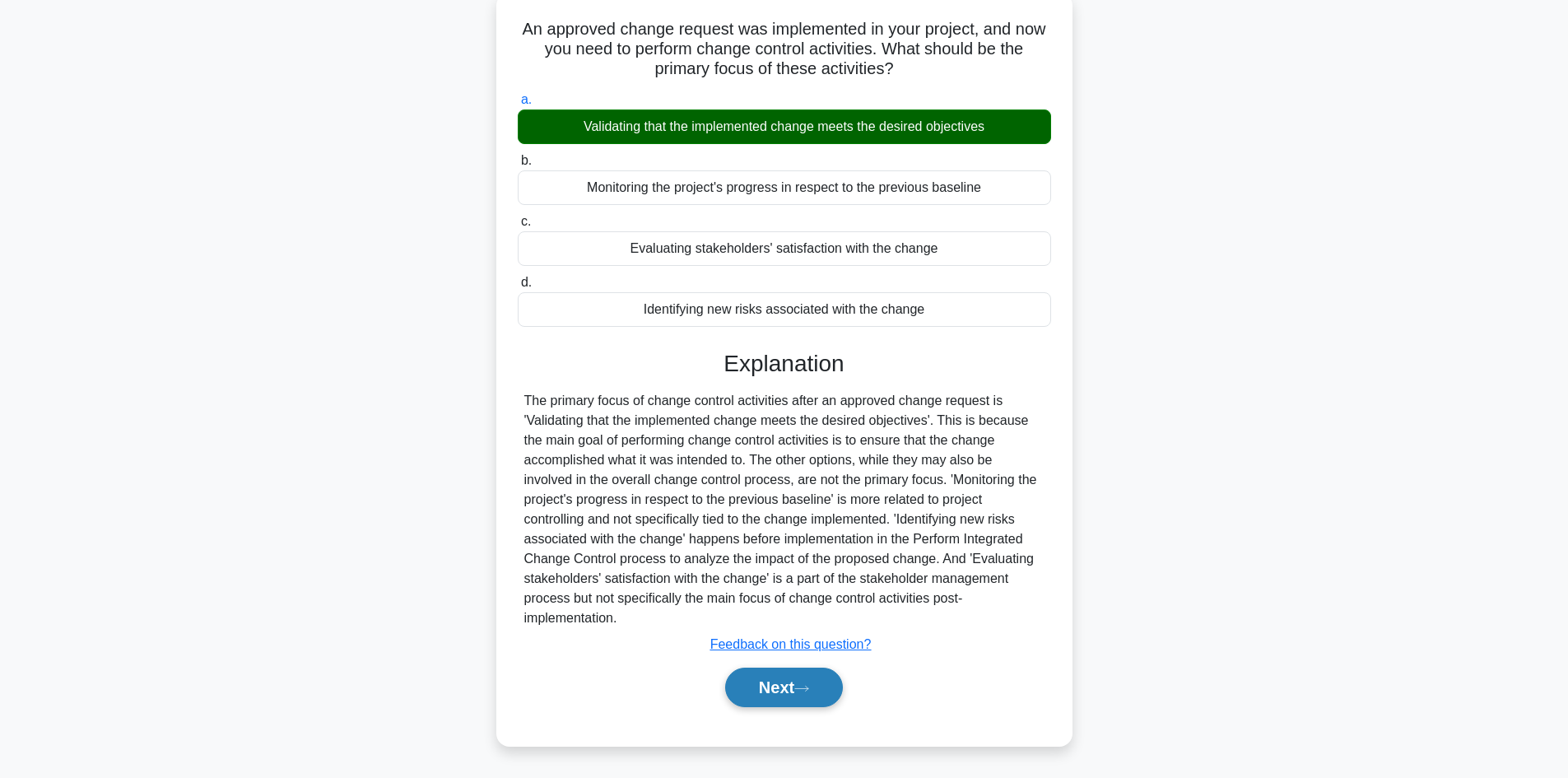
click at [786, 687] on button "Next" at bounding box center [784, 688] width 117 height 40
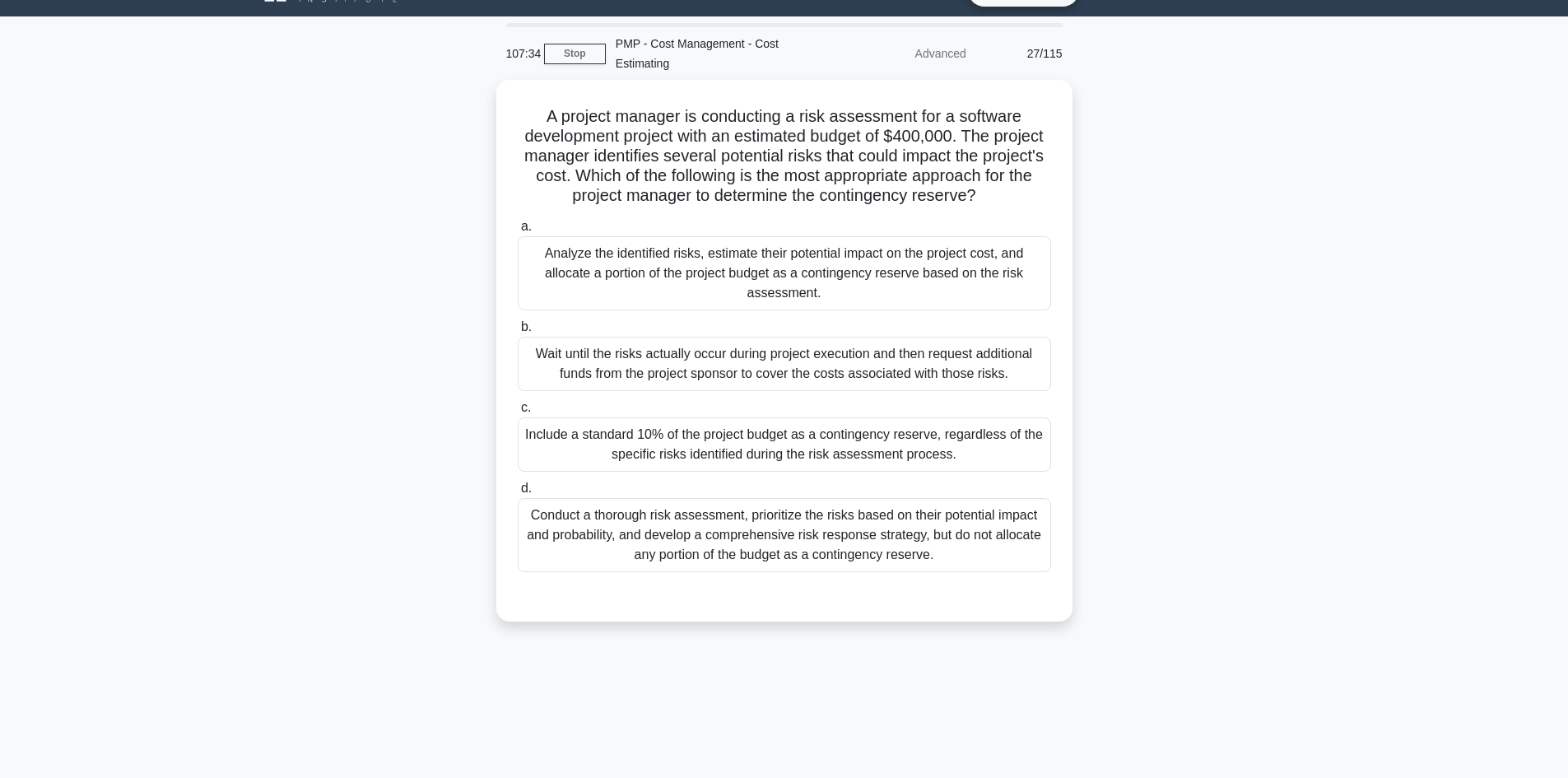
scroll to position [0, 0]
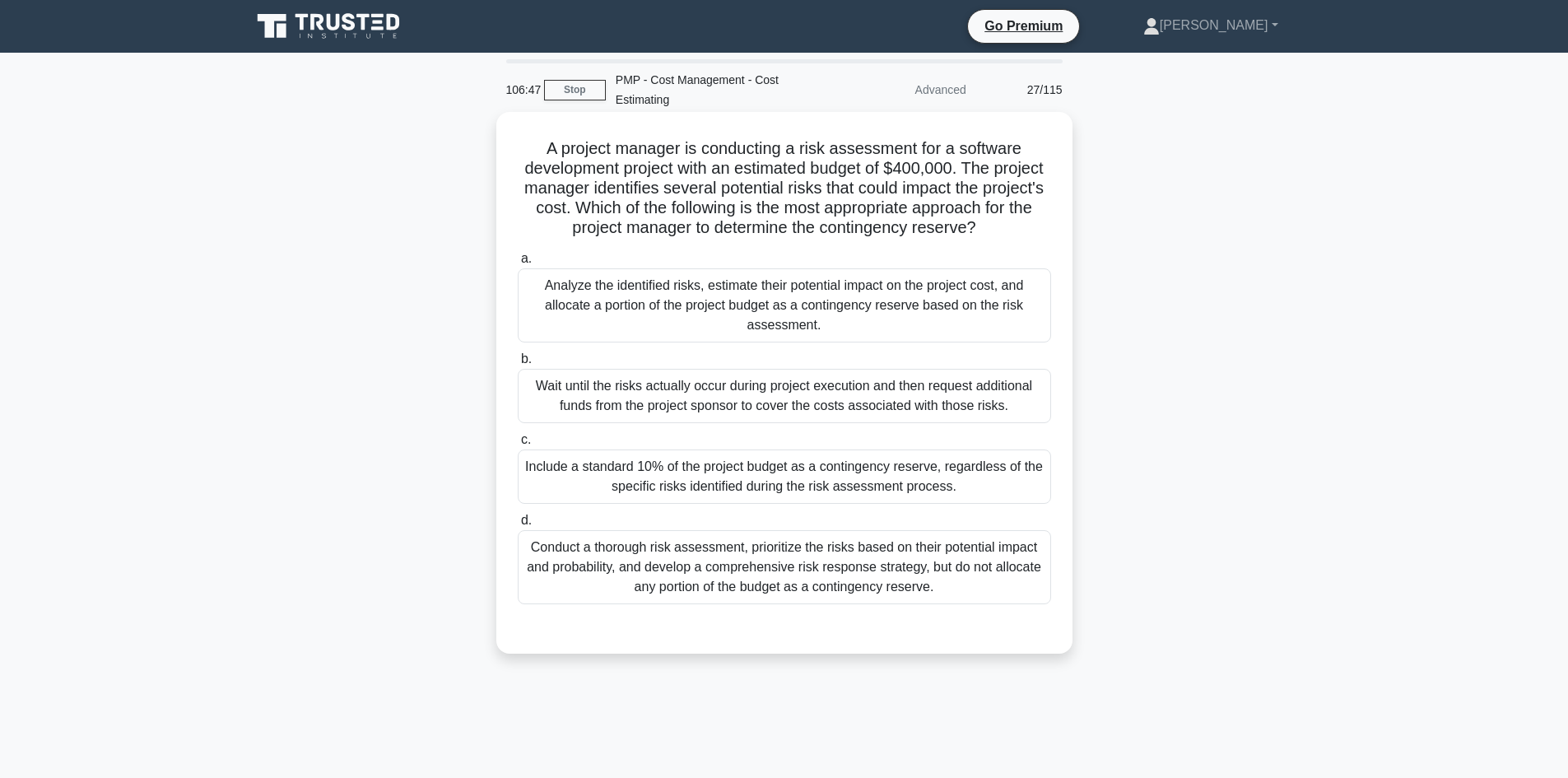
click at [863, 305] on div "Analyze the identified risks, estimate their potential impact on the project co…" at bounding box center [784, 305] width 534 height 74
click at [518, 265] on input "a. Analyze the identified risks, estimate their potential impact on the project…" at bounding box center [518, 259] width 0 height 11
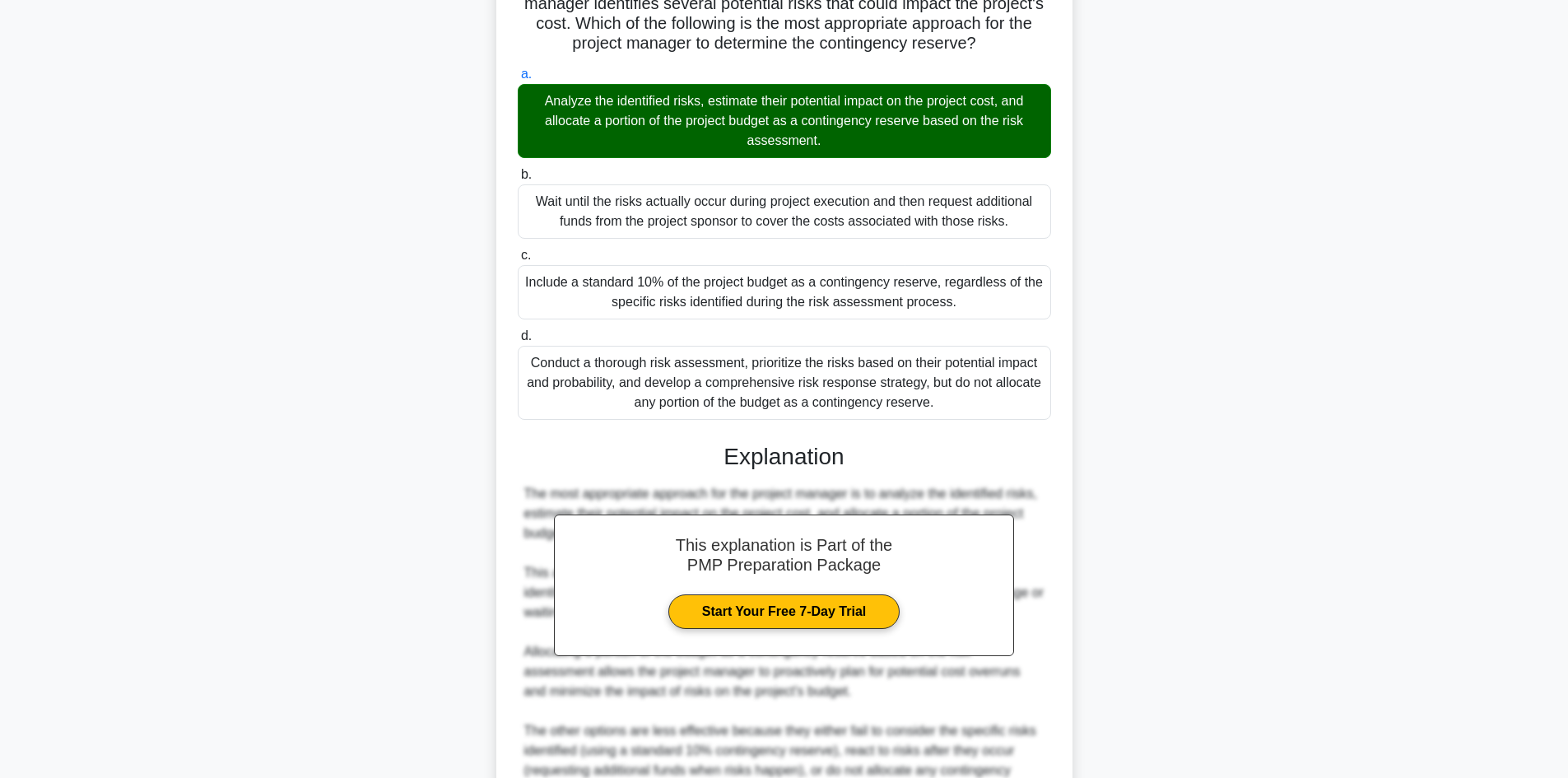
scroll to position [275, 0]
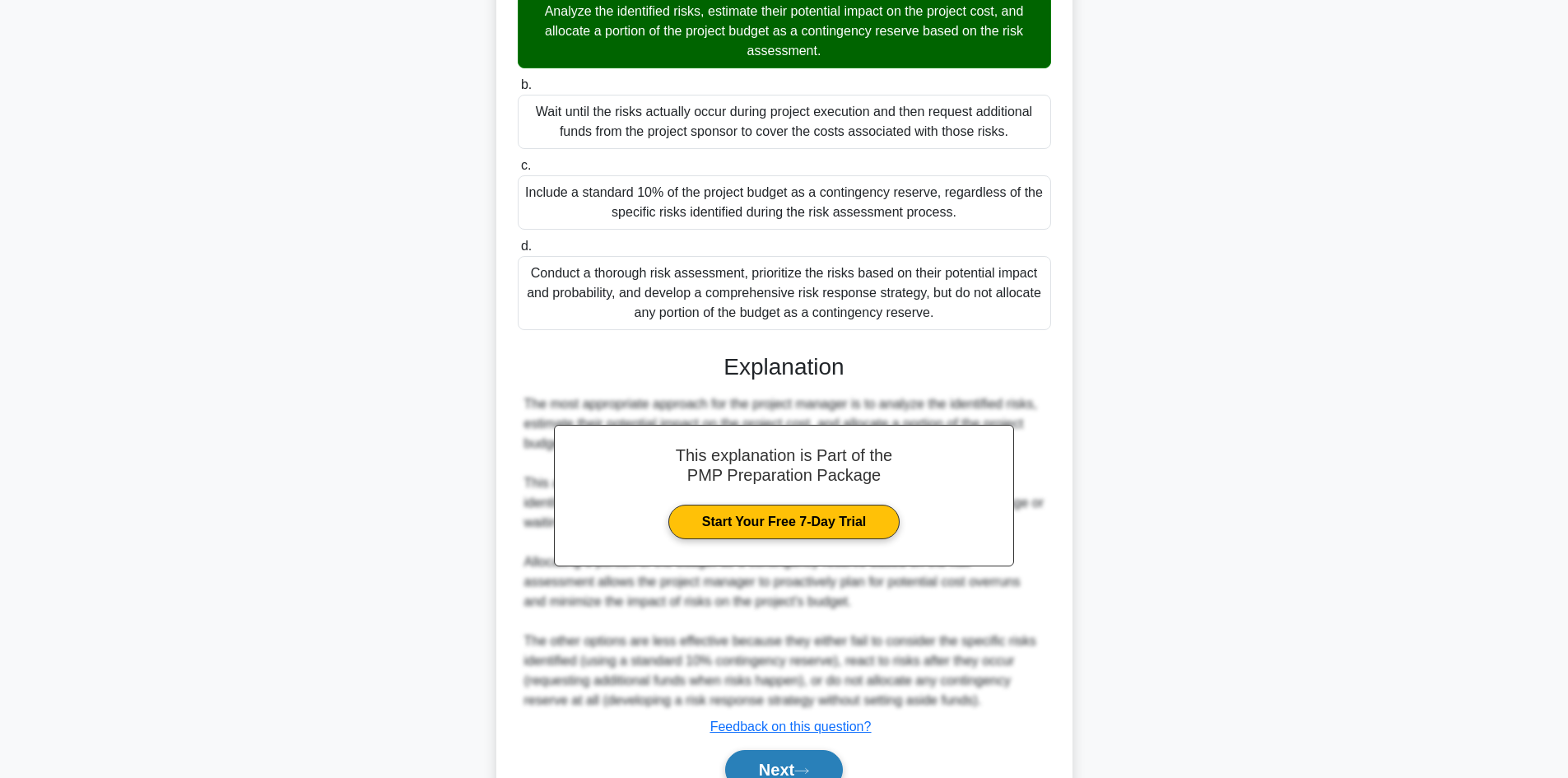
click at [777, 764] on button "Next" at bounding box center [784, 770] width 117 height 40
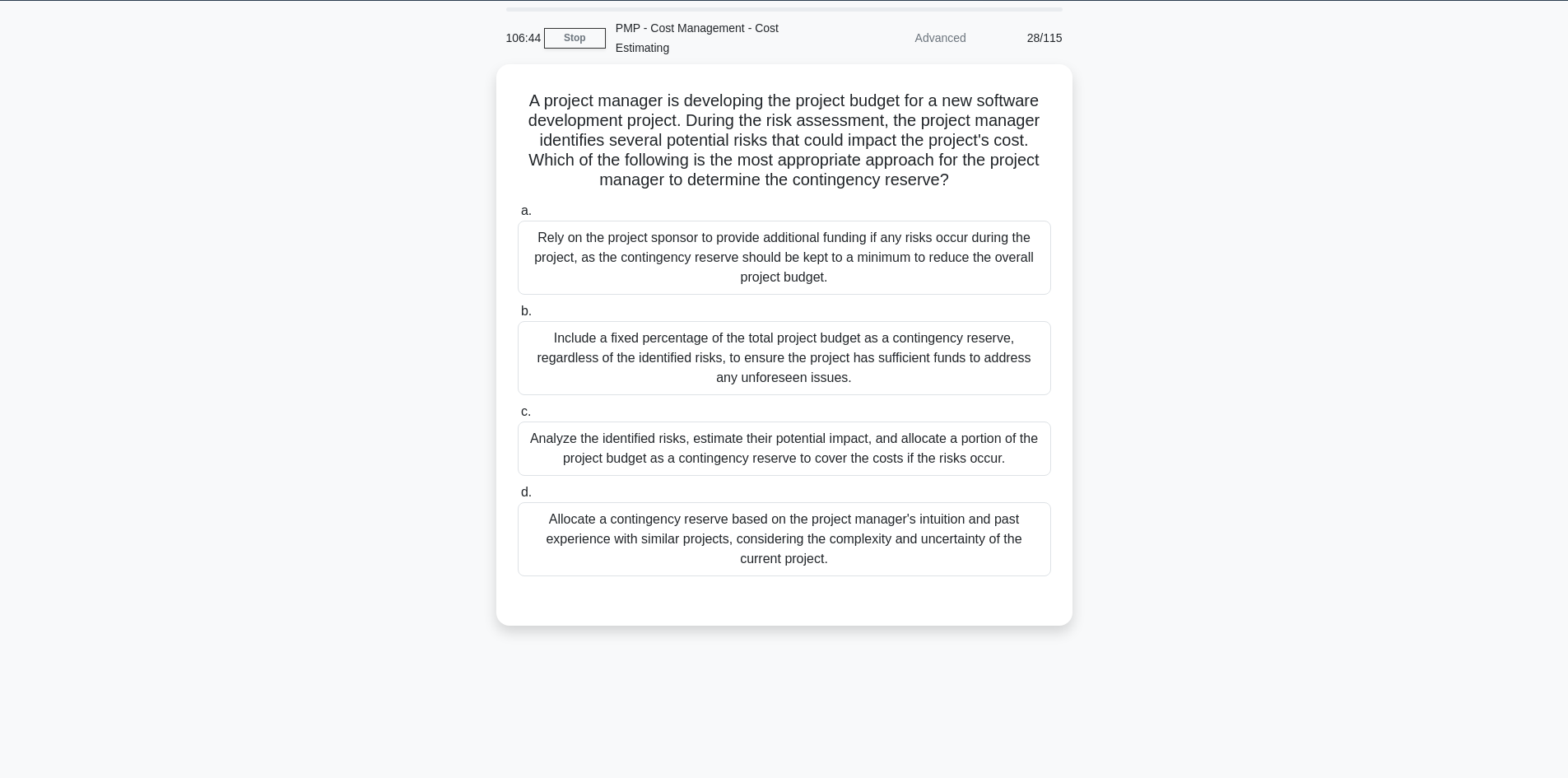
scroll to position [0, 0]
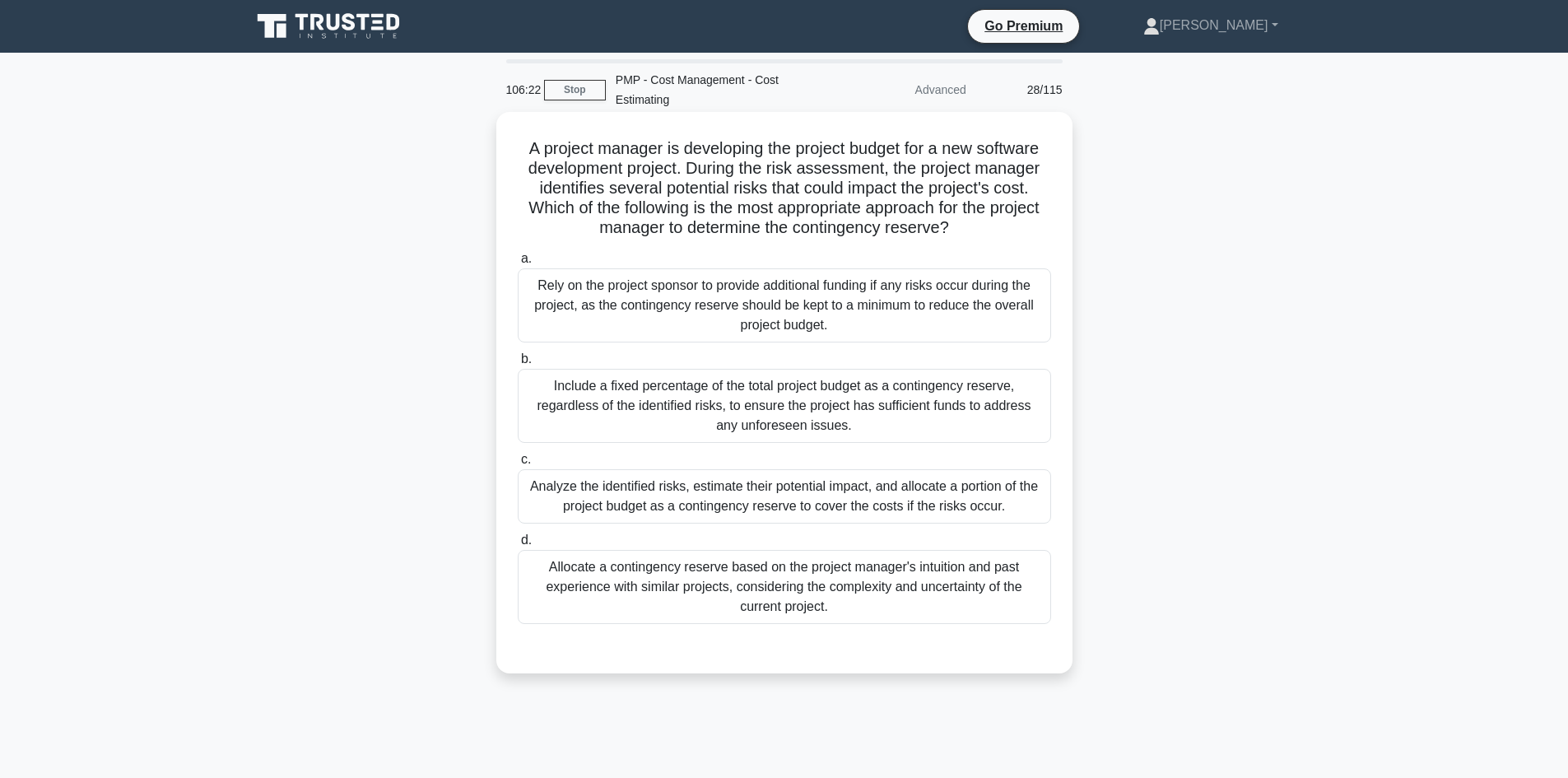
click at [867, 408] on div "Include a fixed percentage of the total project budget as a contingency reserve…" at bounding box center [784, 406] width 534 height 74
click at [518, 365] on input "b. Include a fixed percentage of the total project budget as a contingency rese…" at bounding box center [518, 360] width 0 height 11
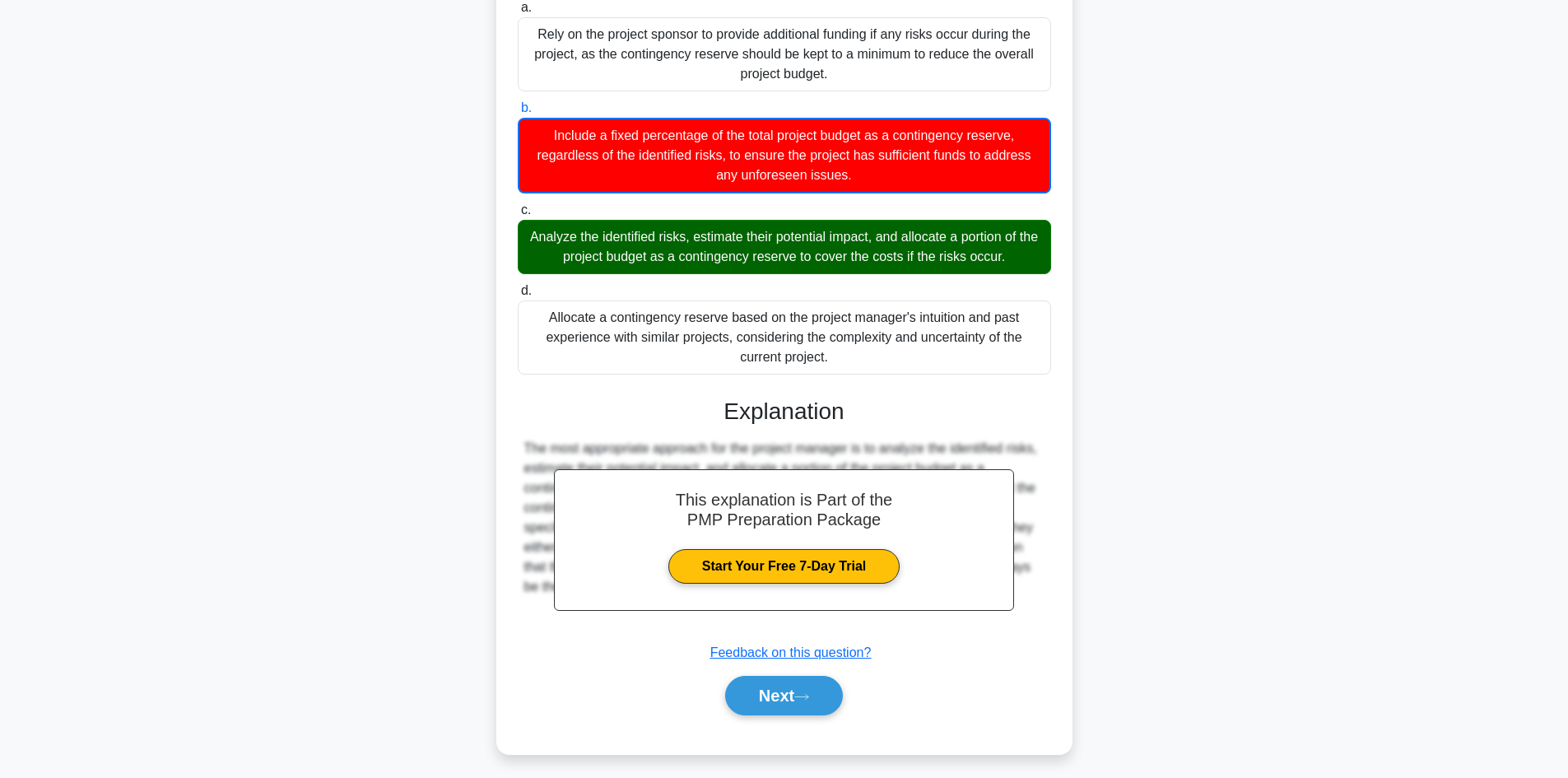
scroll to position [259, 0]
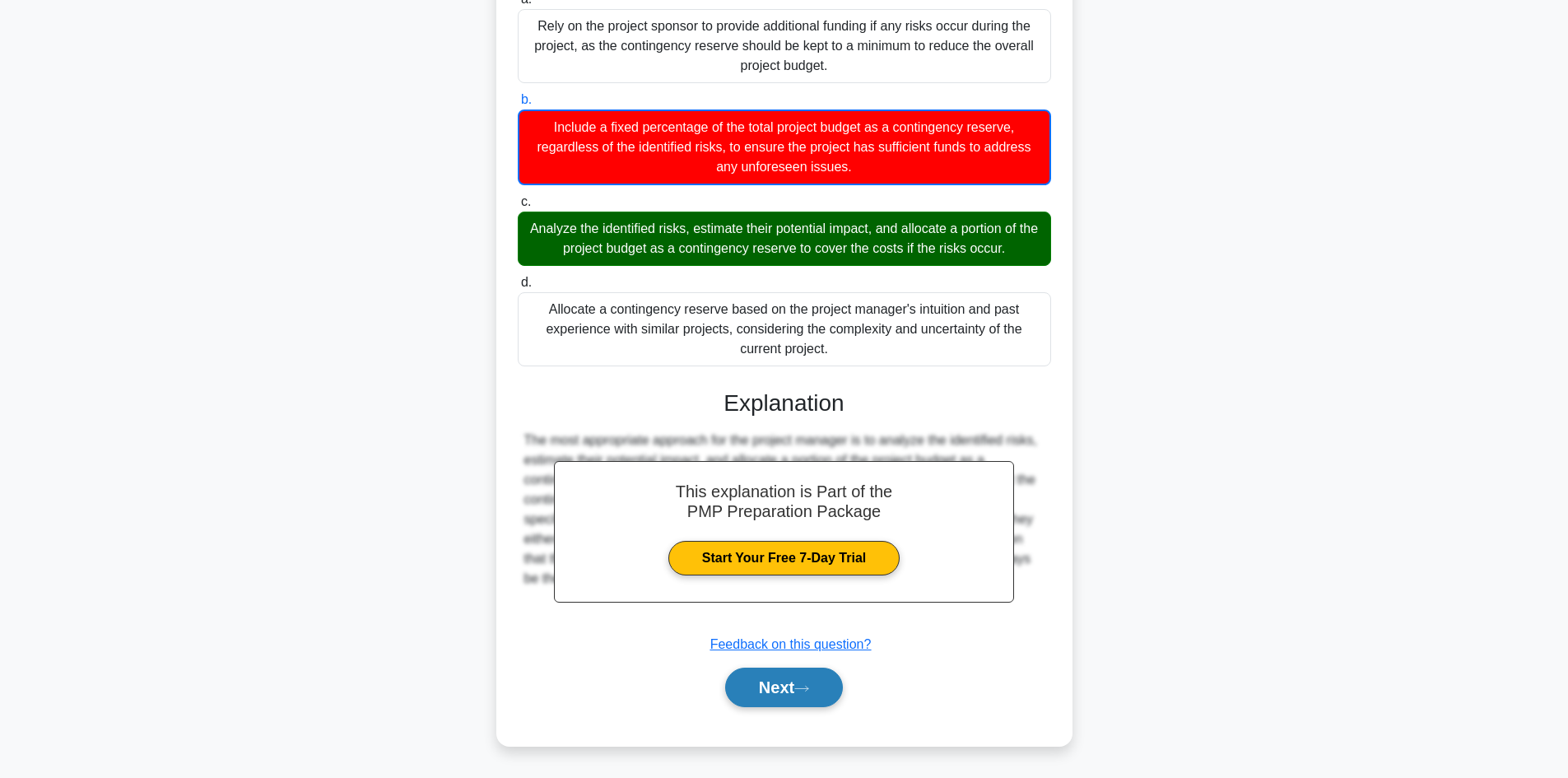
click at [799, 691] on button "Next" at bounding box center [784, 688] width 117 height 40
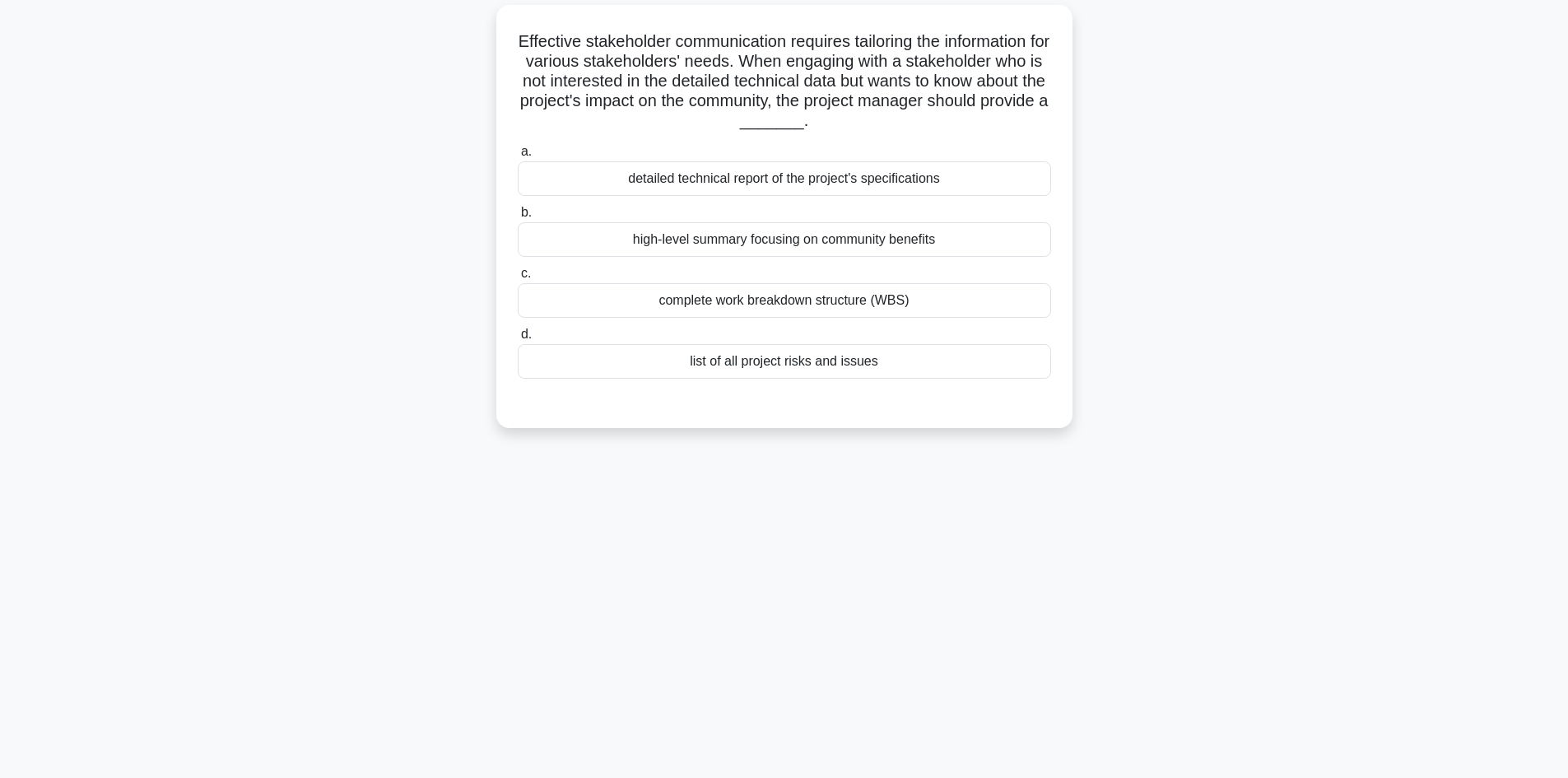
scroll to position [0, 0]
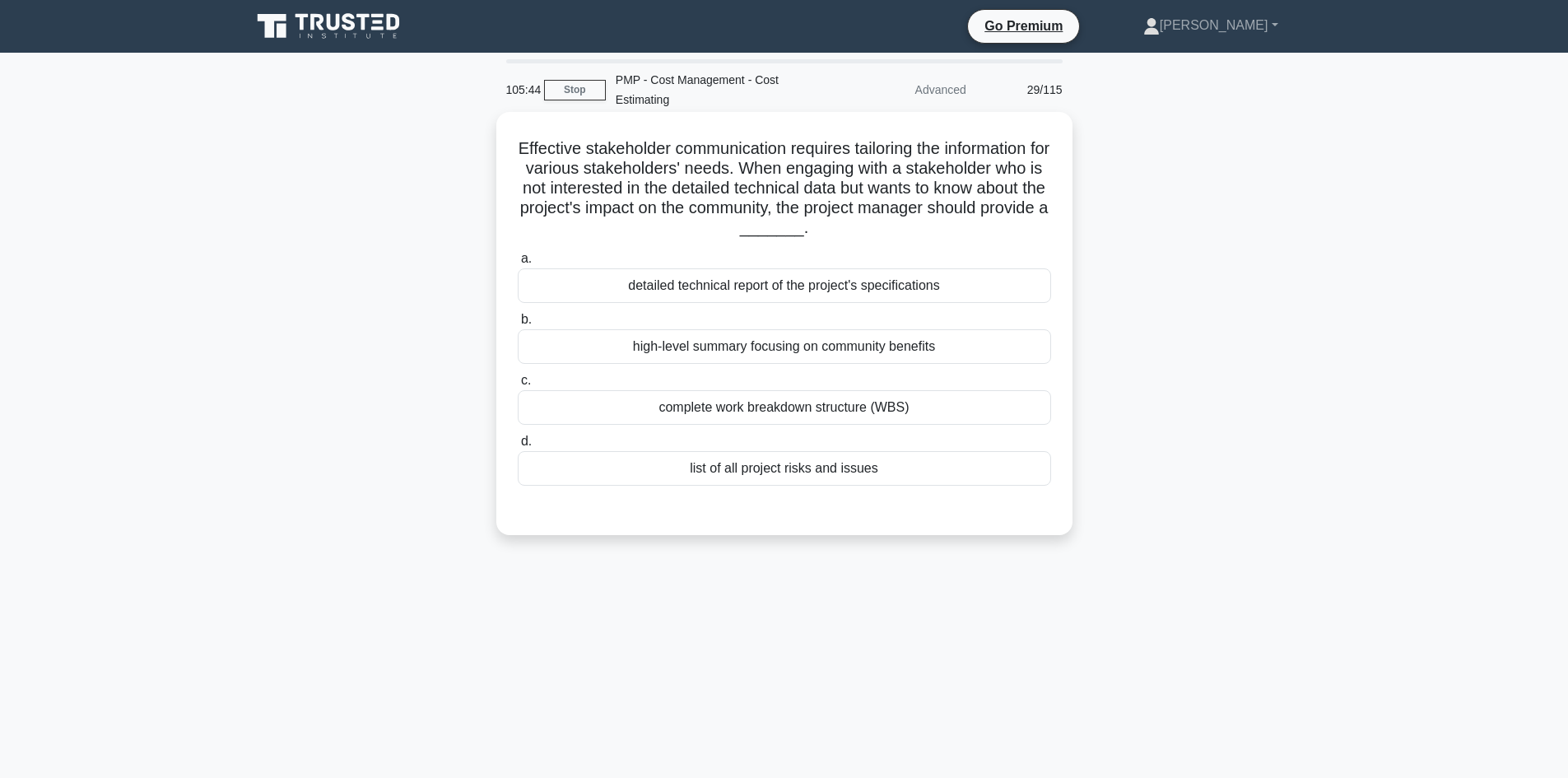
click at [873, 357] on div "high-level summary focusing on community benefits" at bounding box center [784, 347] width 534 height 34
click at [518, 325] on input "b. high-level summary focusing on community benefits" at bounding box center [518, 320] width 0 height 11
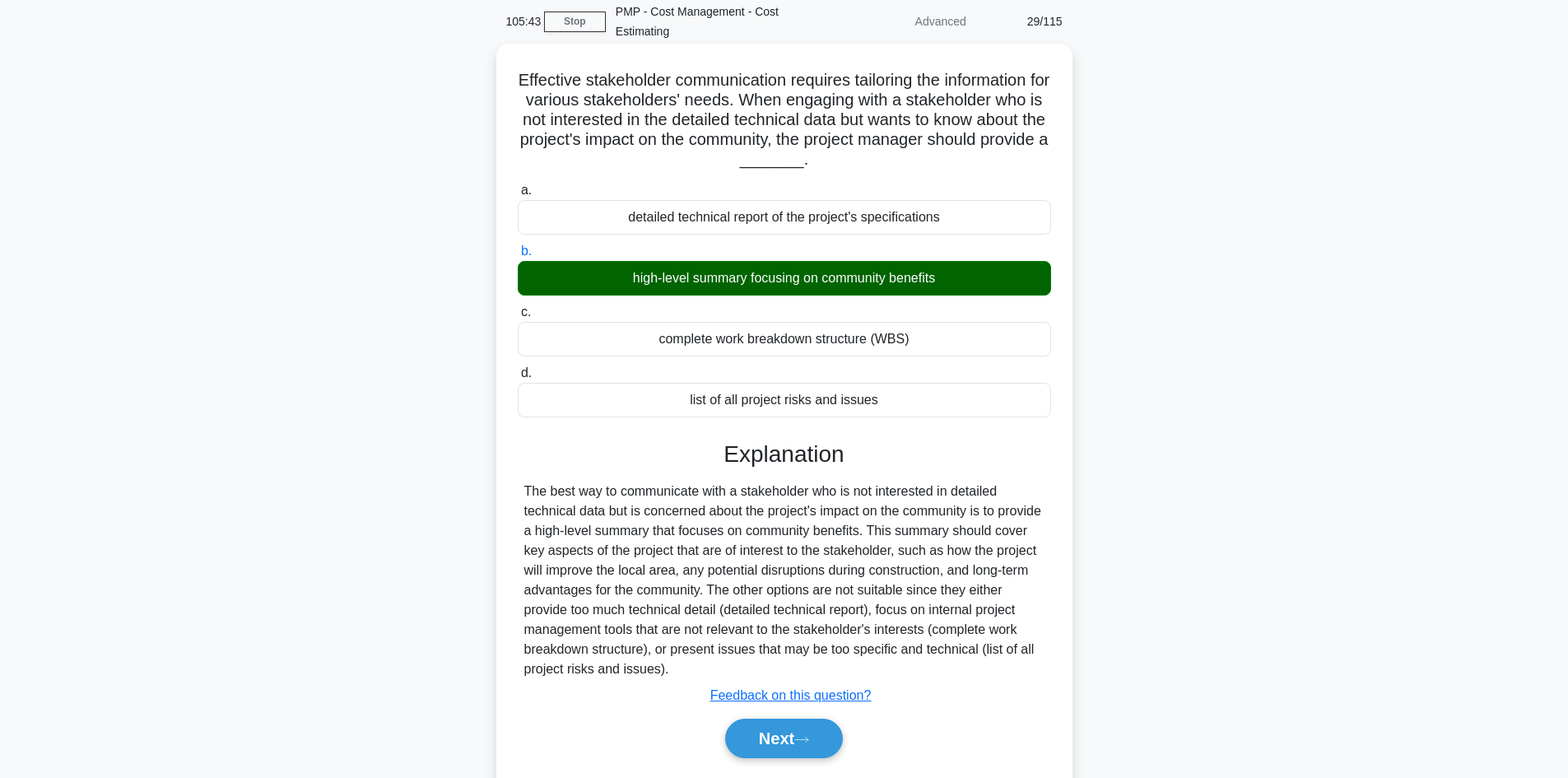
scroll to position [119, 0]
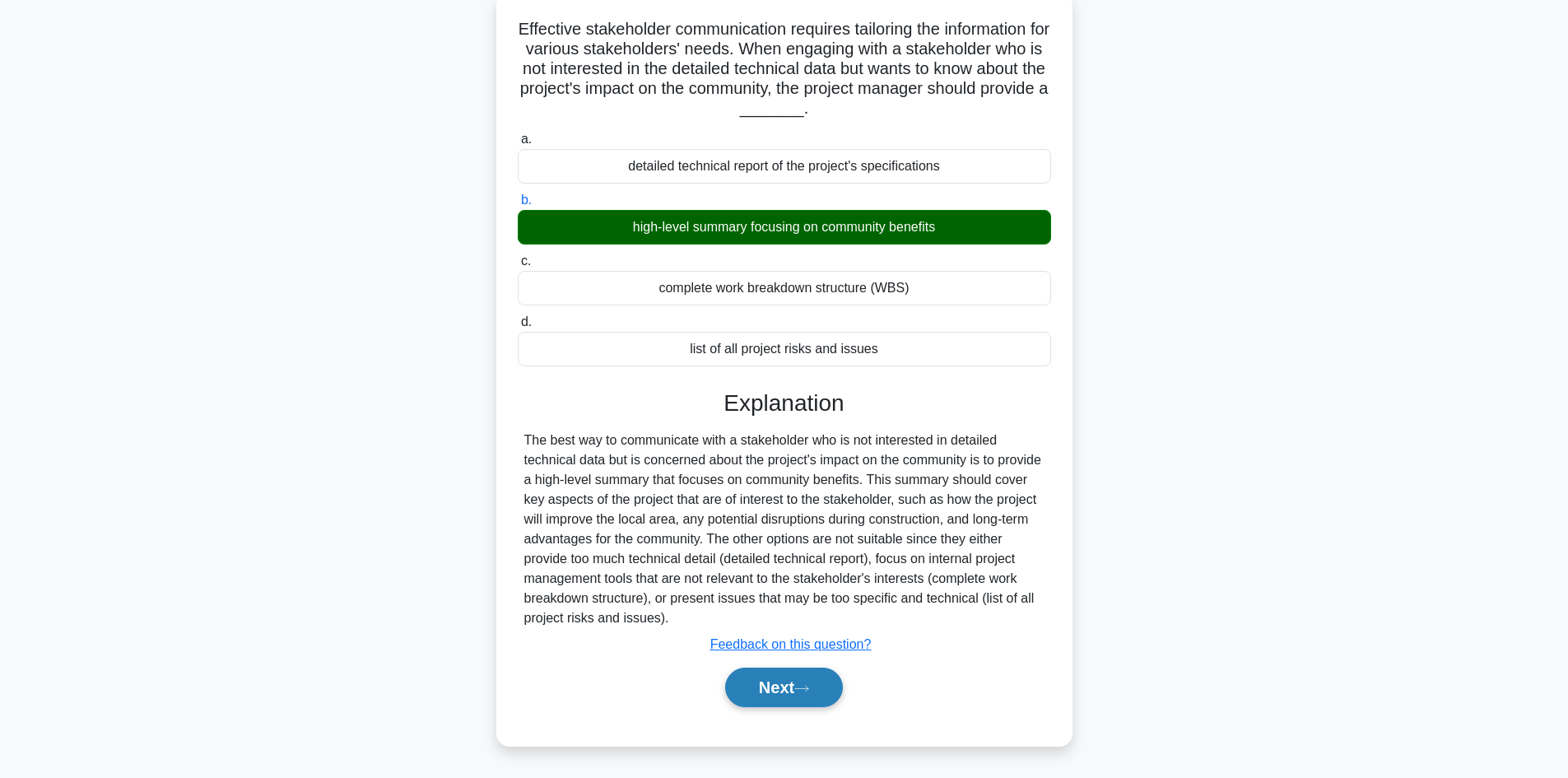
click at [815, 684] on button "Next" at bounding box center [784, 688] width 117 height 40
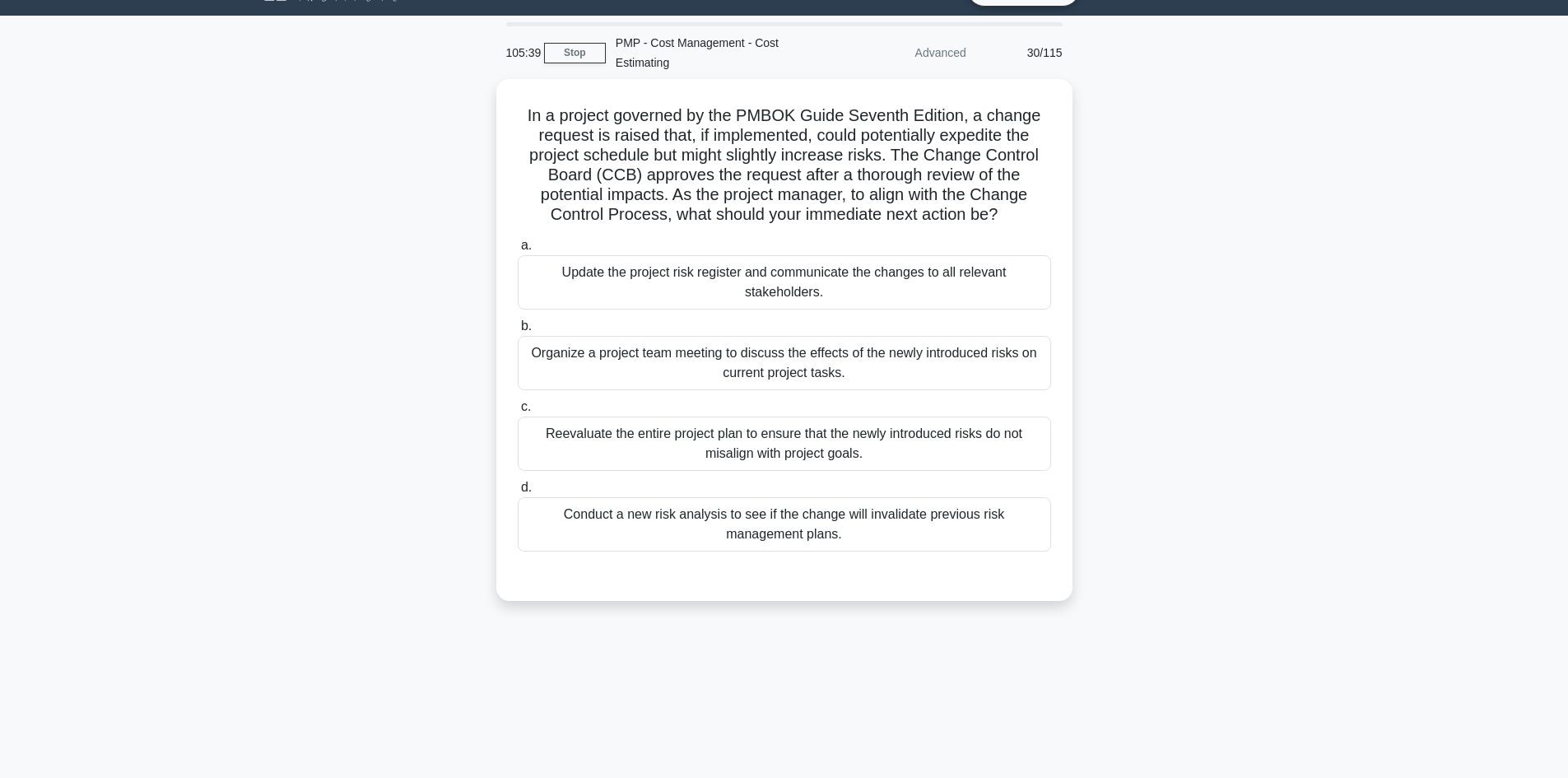
scroll to position [0, 0]
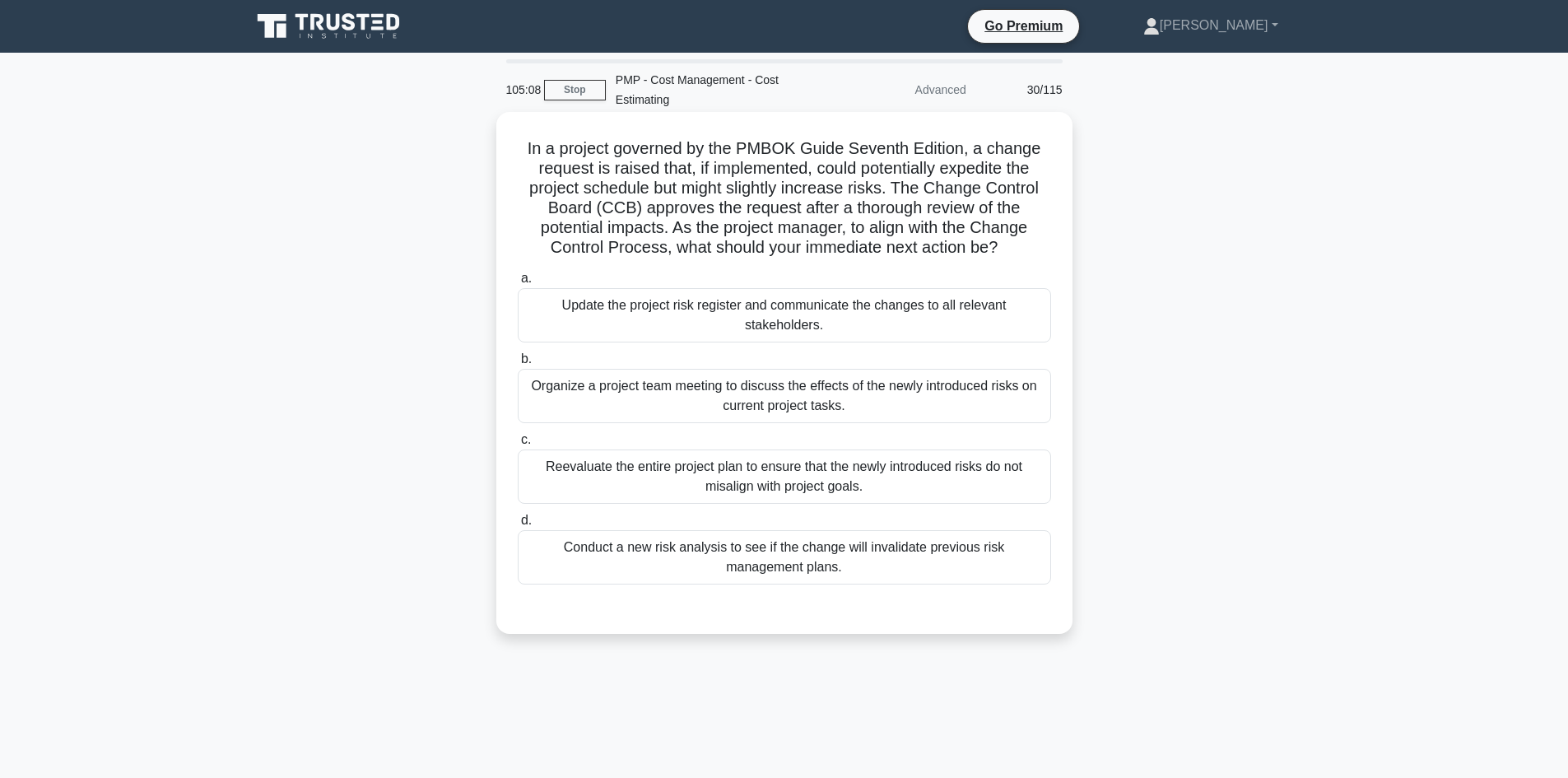
click at [857, 313] on div "Update the project risk register and communicate the changes to all relevant st…" at bounding box center [784, 315] width 534 height 54
click at [518, 284] on input "a. Update the project risk register and communicate the changes to all relevant…" at bounding box center [518, 279] width 0 height 11
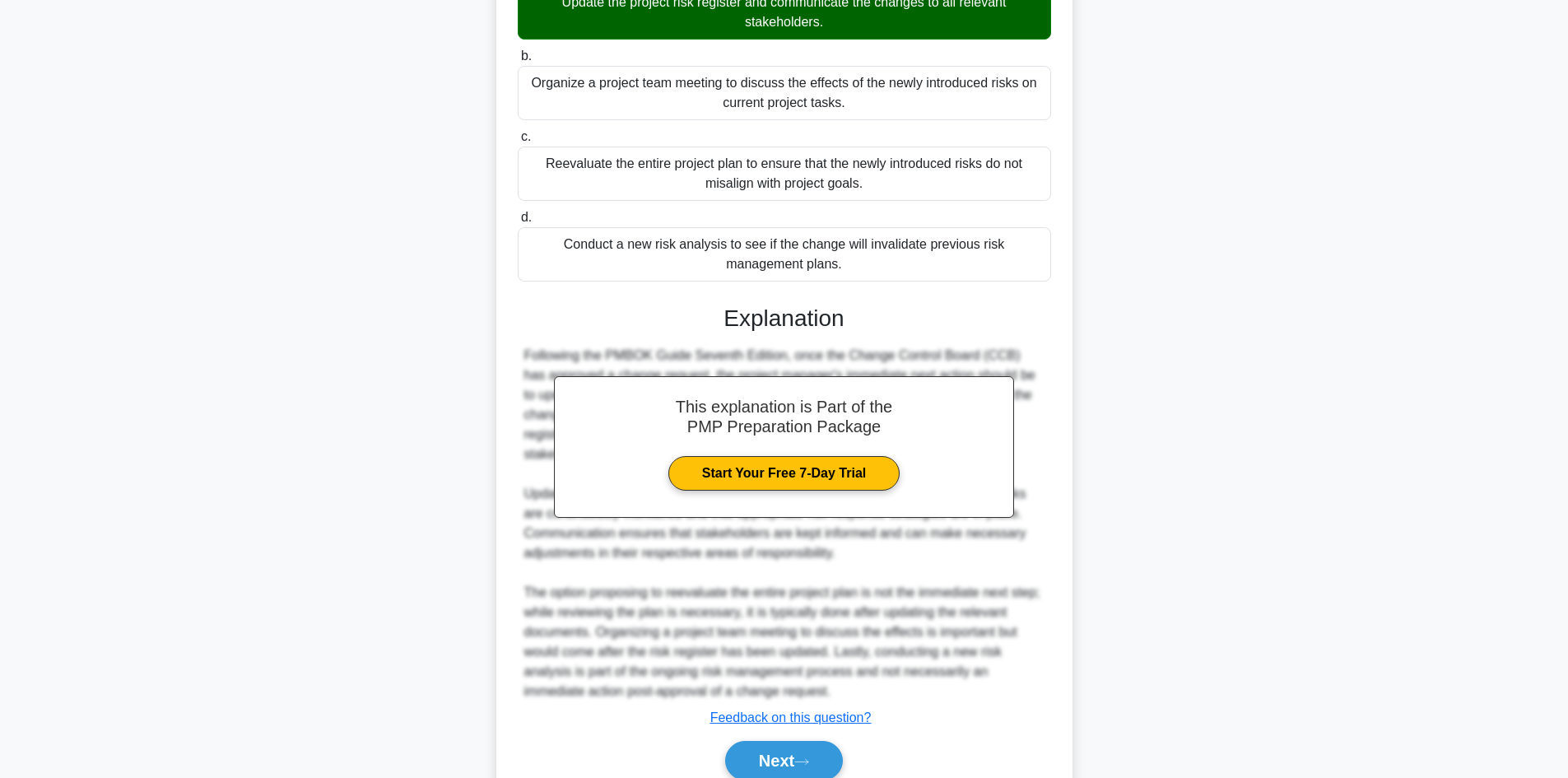
scroll to position [377, 0]
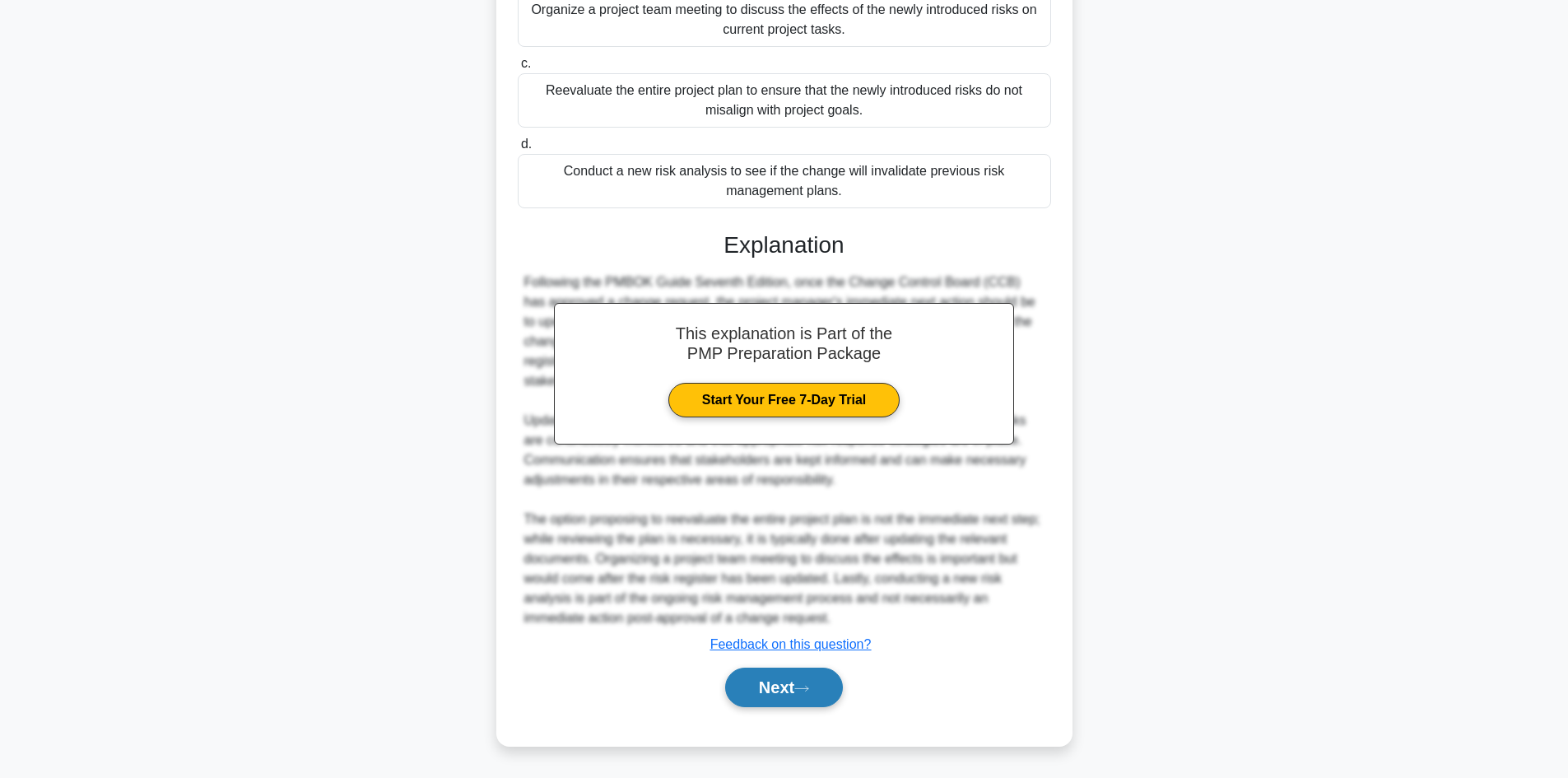
click at [805, 669] on button "Next" at bounding box center [784, 688] width 117 height 40
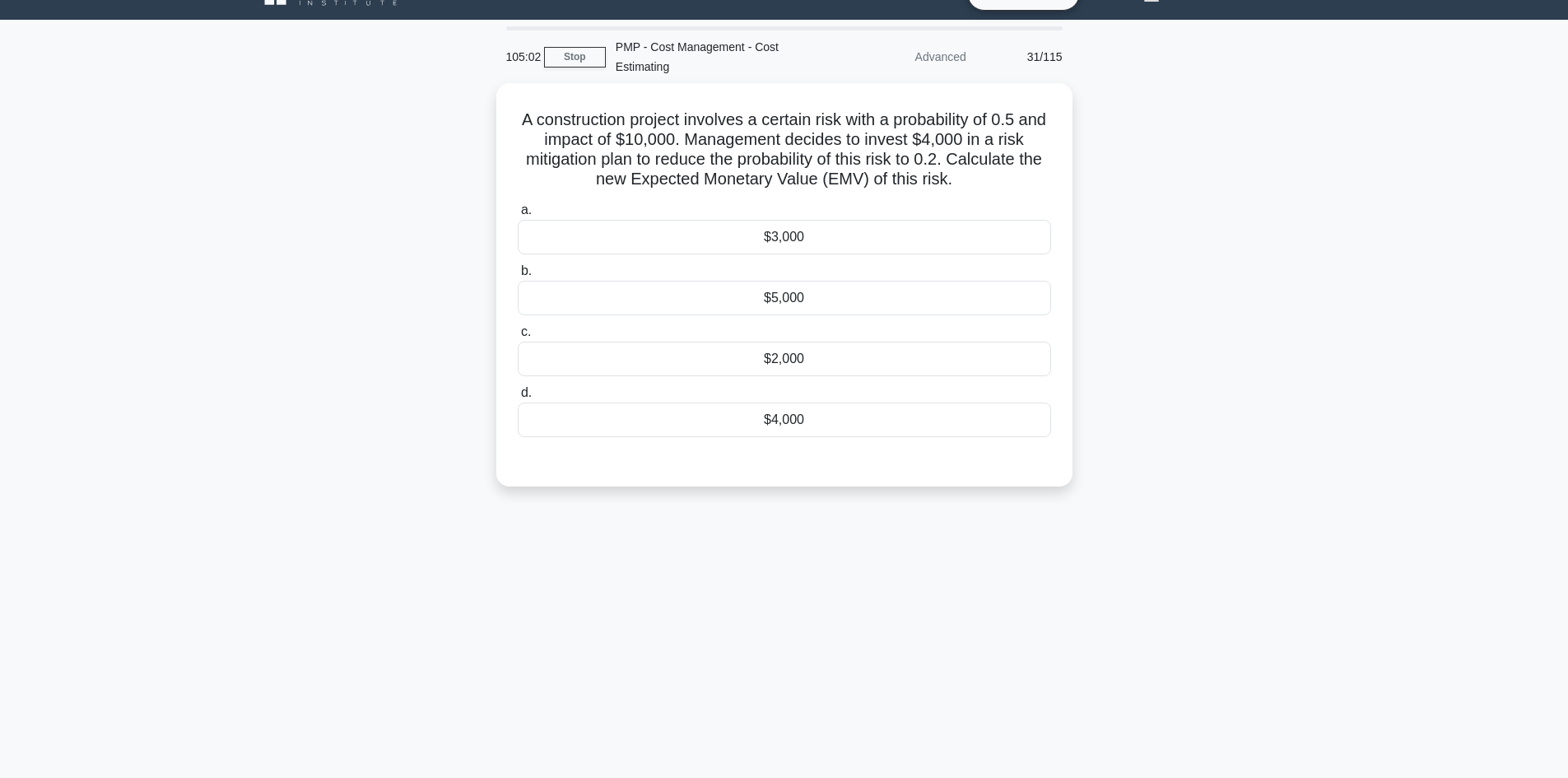
scroll to position [0, 0]
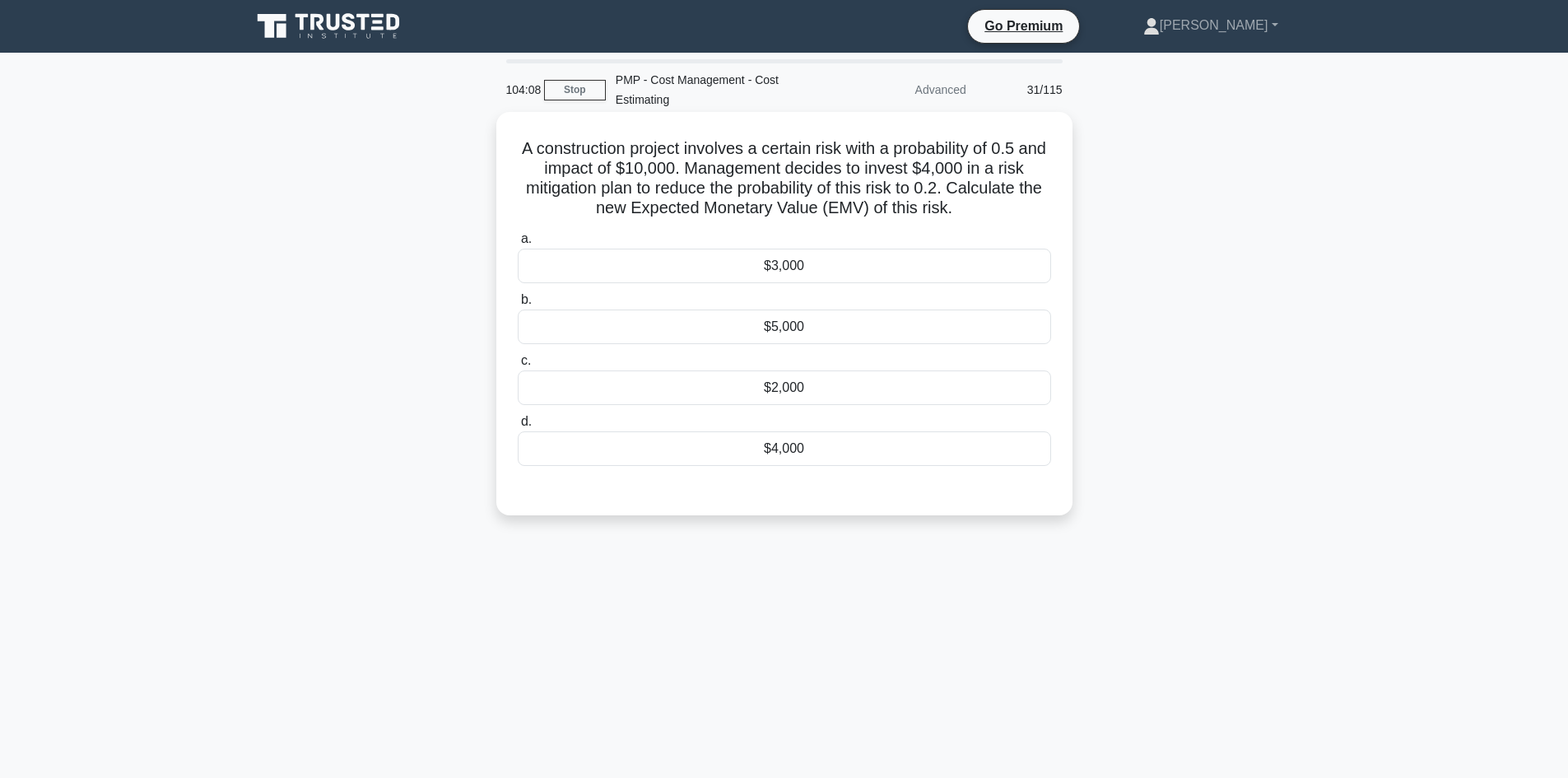
click at [799, 447] on div "$4,000" at bounding box center [784, 449] width 534 height 34
click at [518, 427] on input "d. $4,000" at bounding box center [518, 422] width 0 height 11
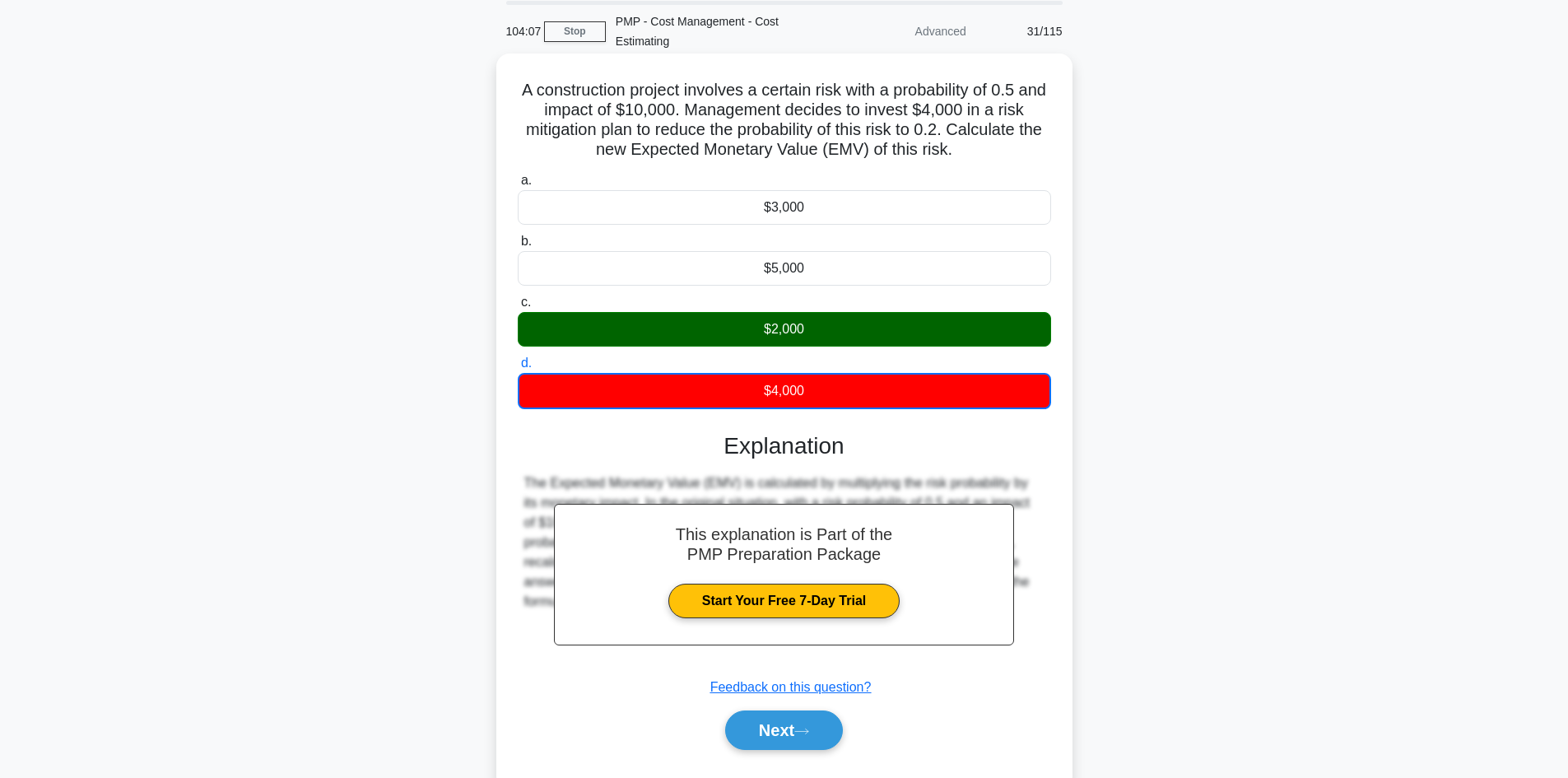
scroll to position [111, 0]
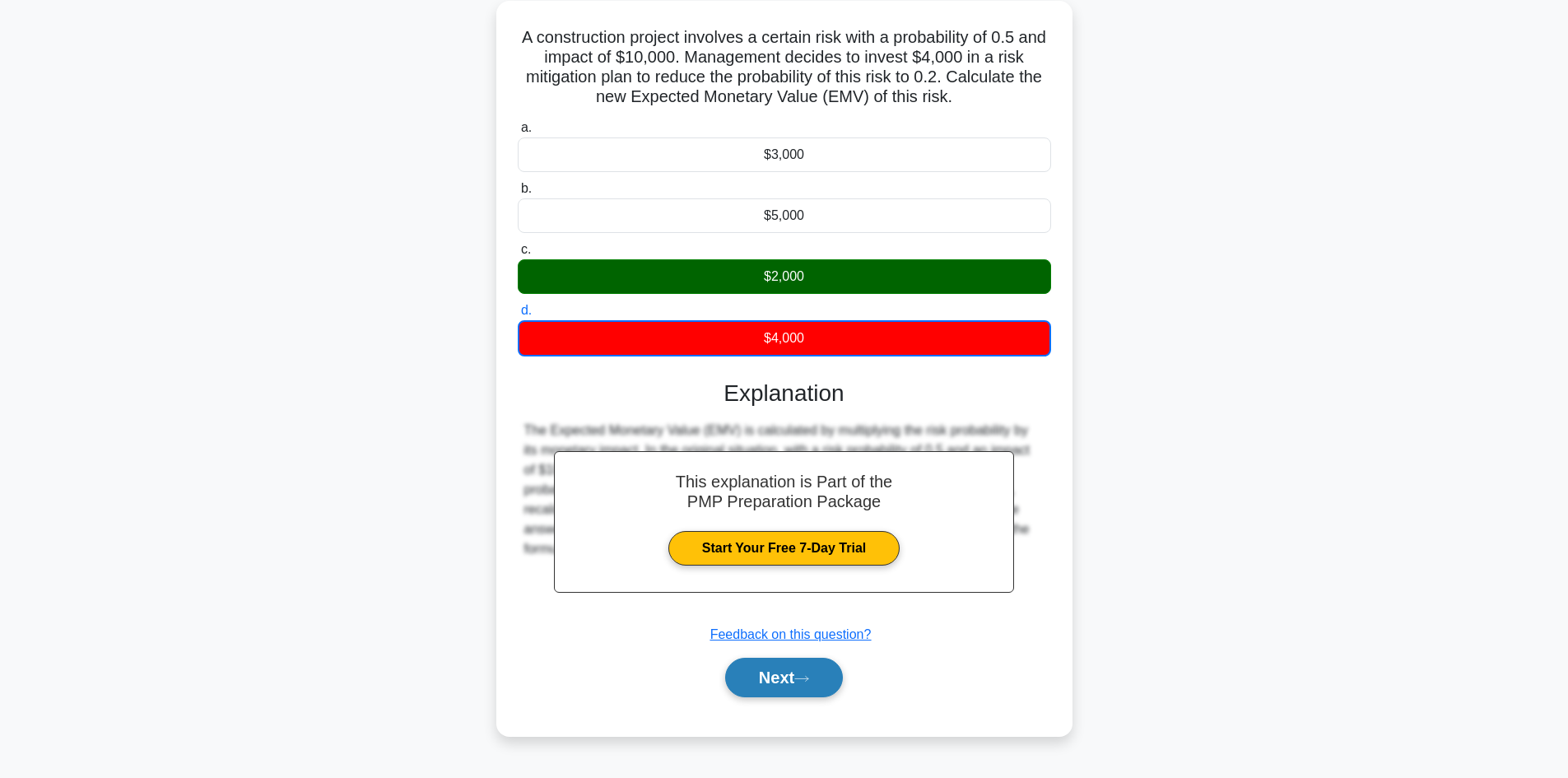
click at [794, 678] on button "Next" at bounding box center [784, 678] width 117 height 40
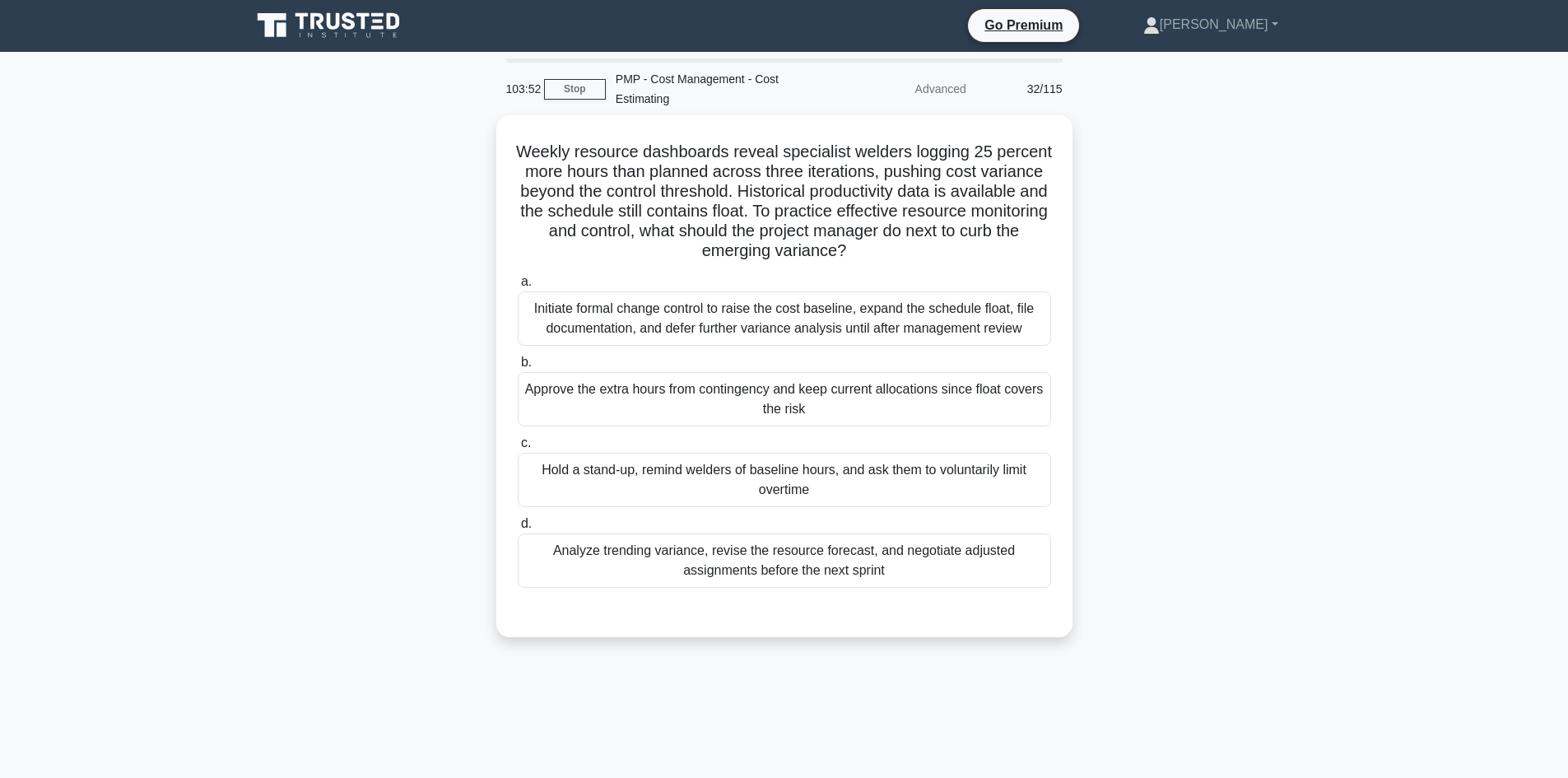
scroll to position [0, 0]
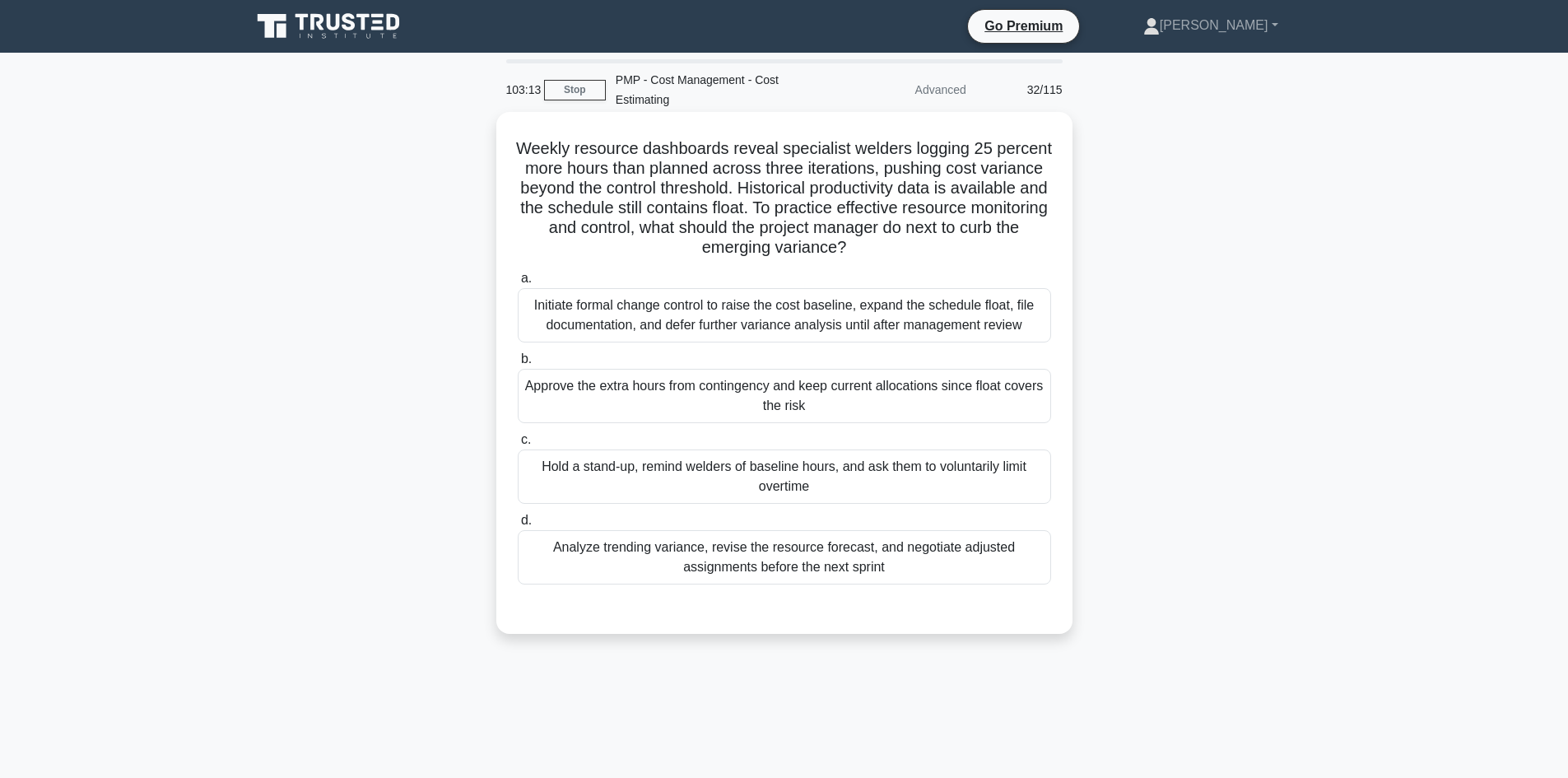
click at [827, 560] on div "Analyze trending variance, revise the resource forecast, and negotiate adjusted…" at bounding box center [784, 558] width 534 height 54
click at [518, 526] on input "d. Analyze trending variance, revise the resource forecast, and negotiate adjus…" at bounding box center [518, 521] width 0 height 11
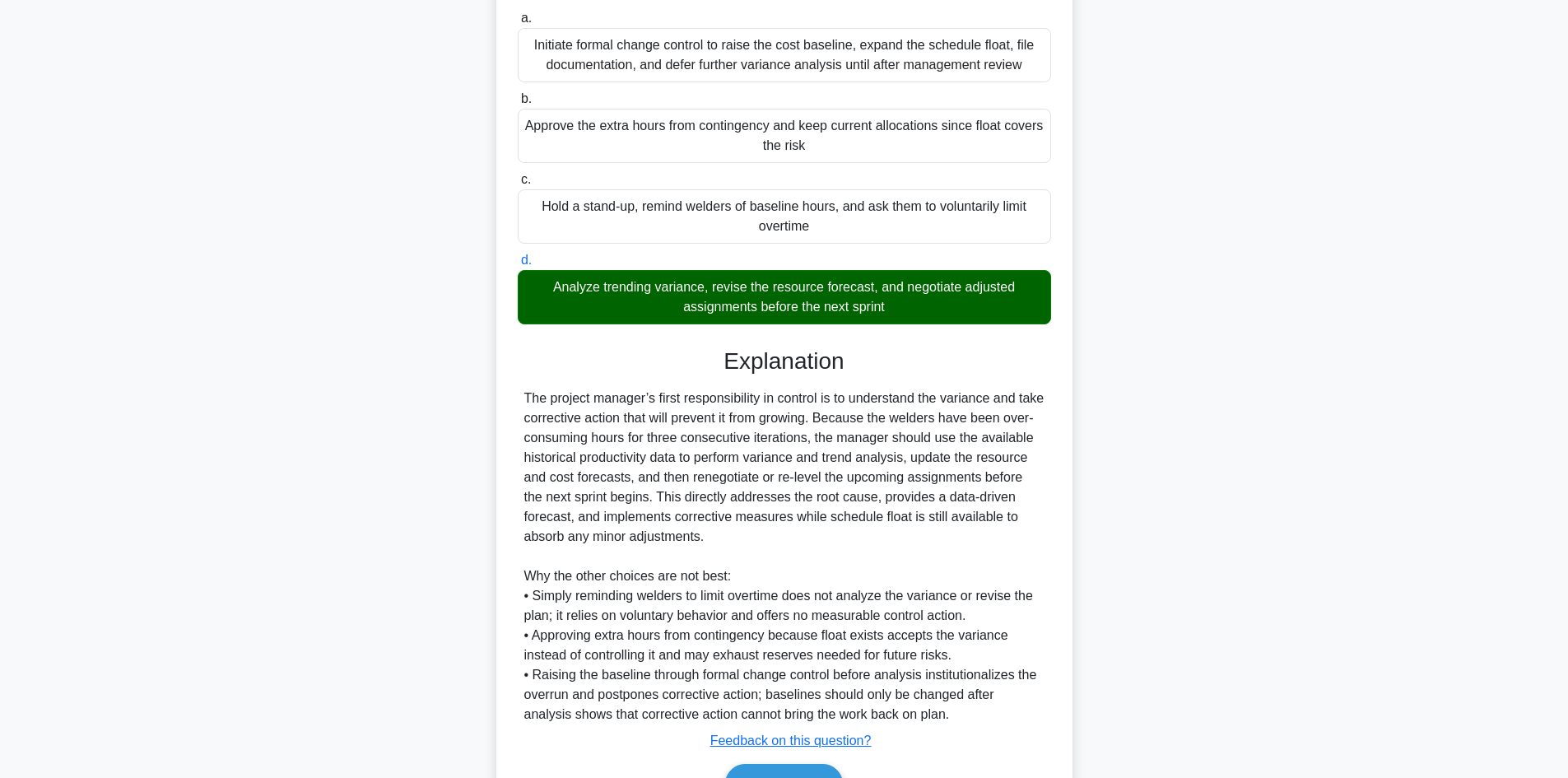
scroll to position [357, 0]
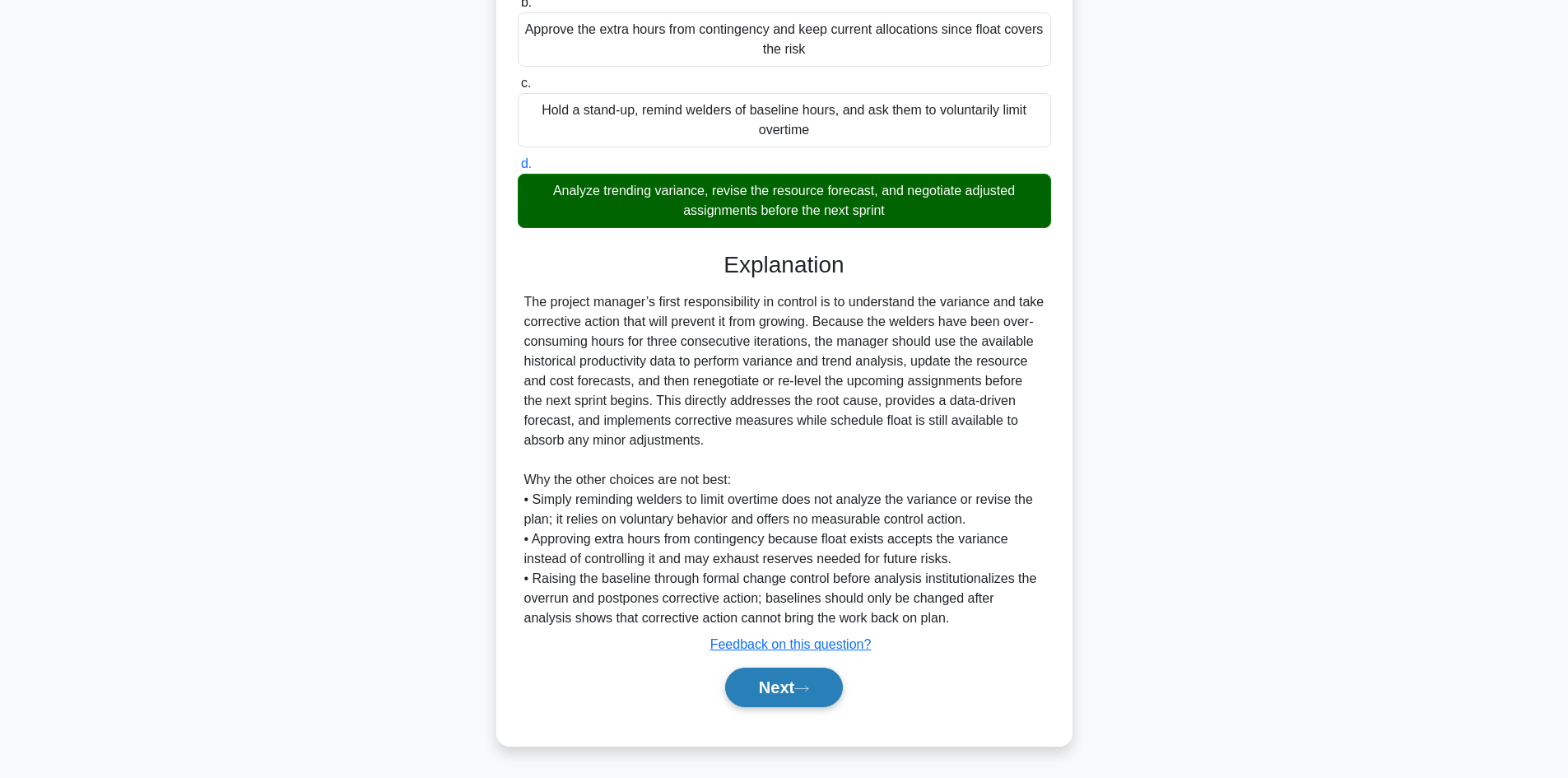
click at [826, 686] on button "Next" at bounding box center [784, 688] width 117 height 40
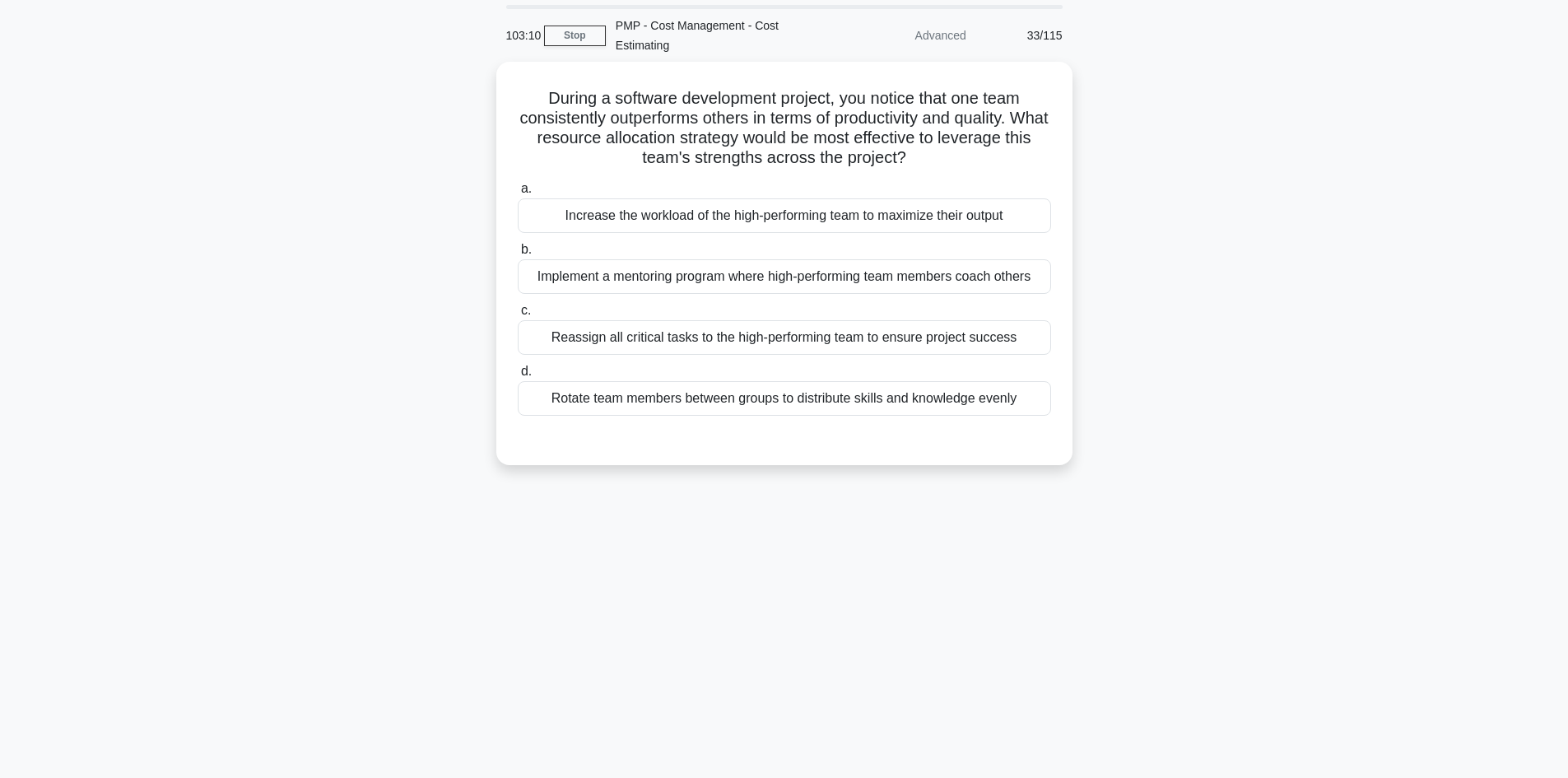
scroll to position [0, 0]
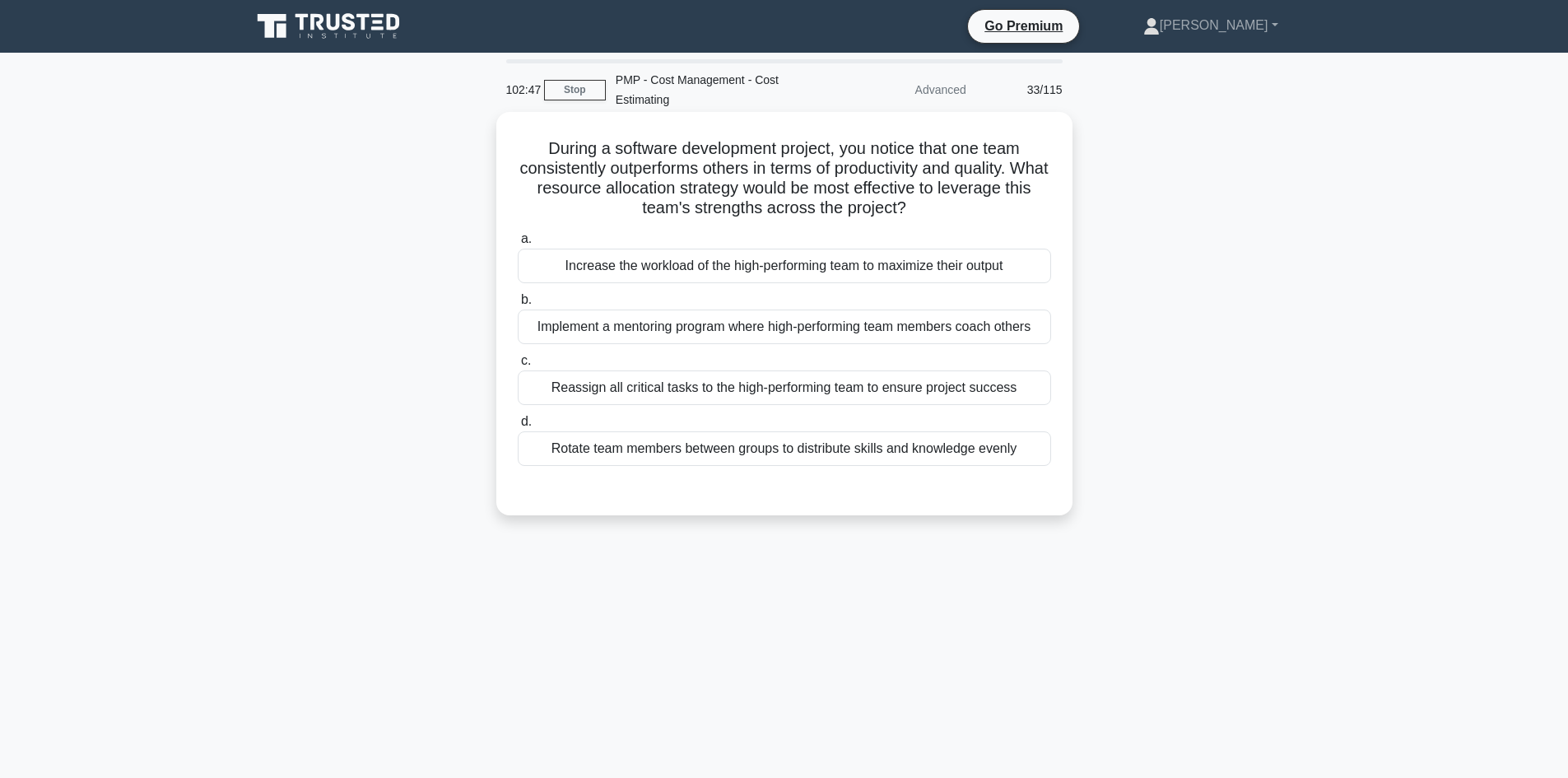
click at [929, 330] on div "Implement a mentoring program where high-performing team members coach others" at bounding box center [784, 327] width 534 height 34
click at [518, 305] on input "b. Implement a mentoring program where high-performing team members coach others" at bounding box center [518, 300] width 0 height 11
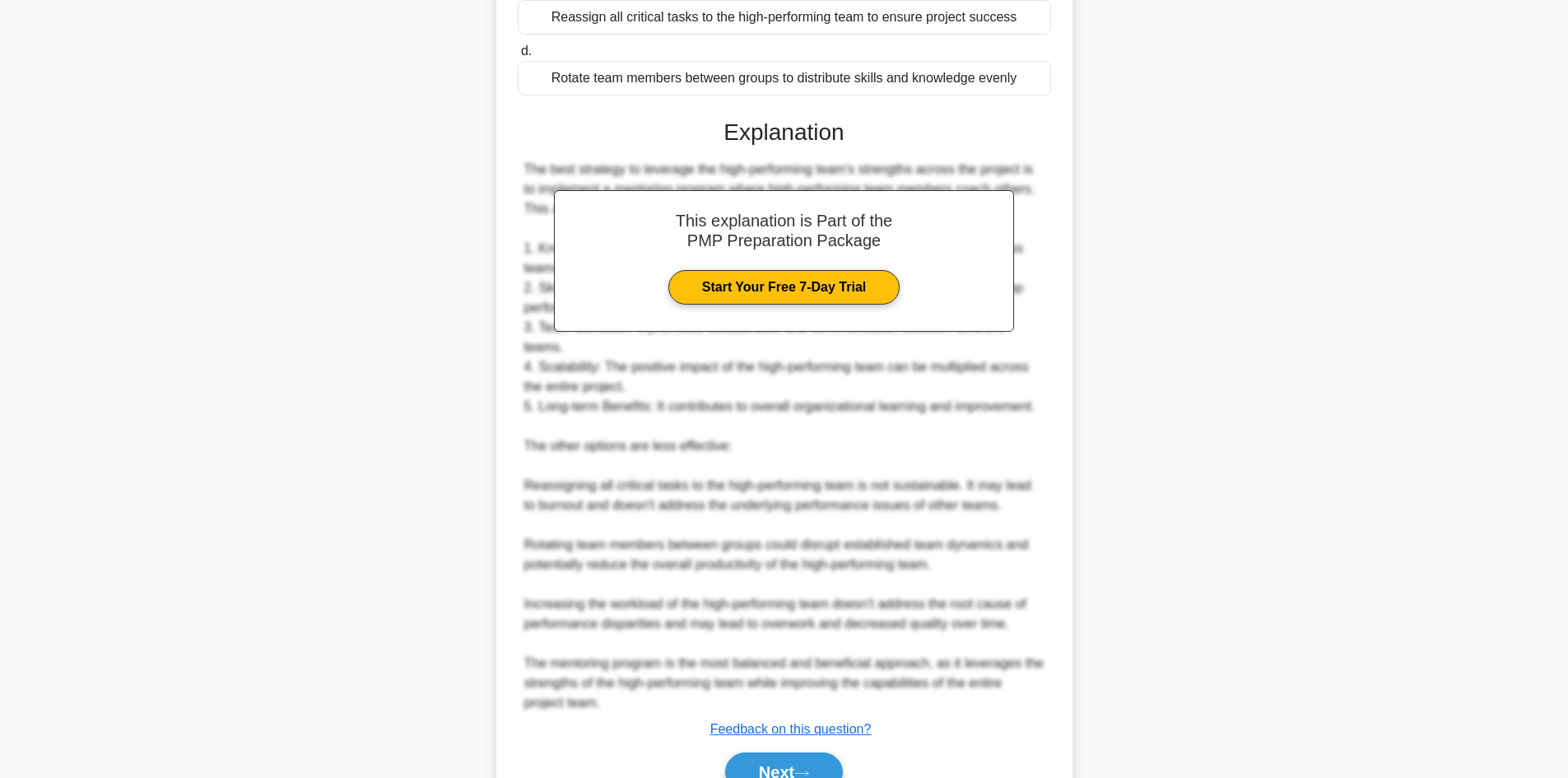
scroll to position [455, 0]
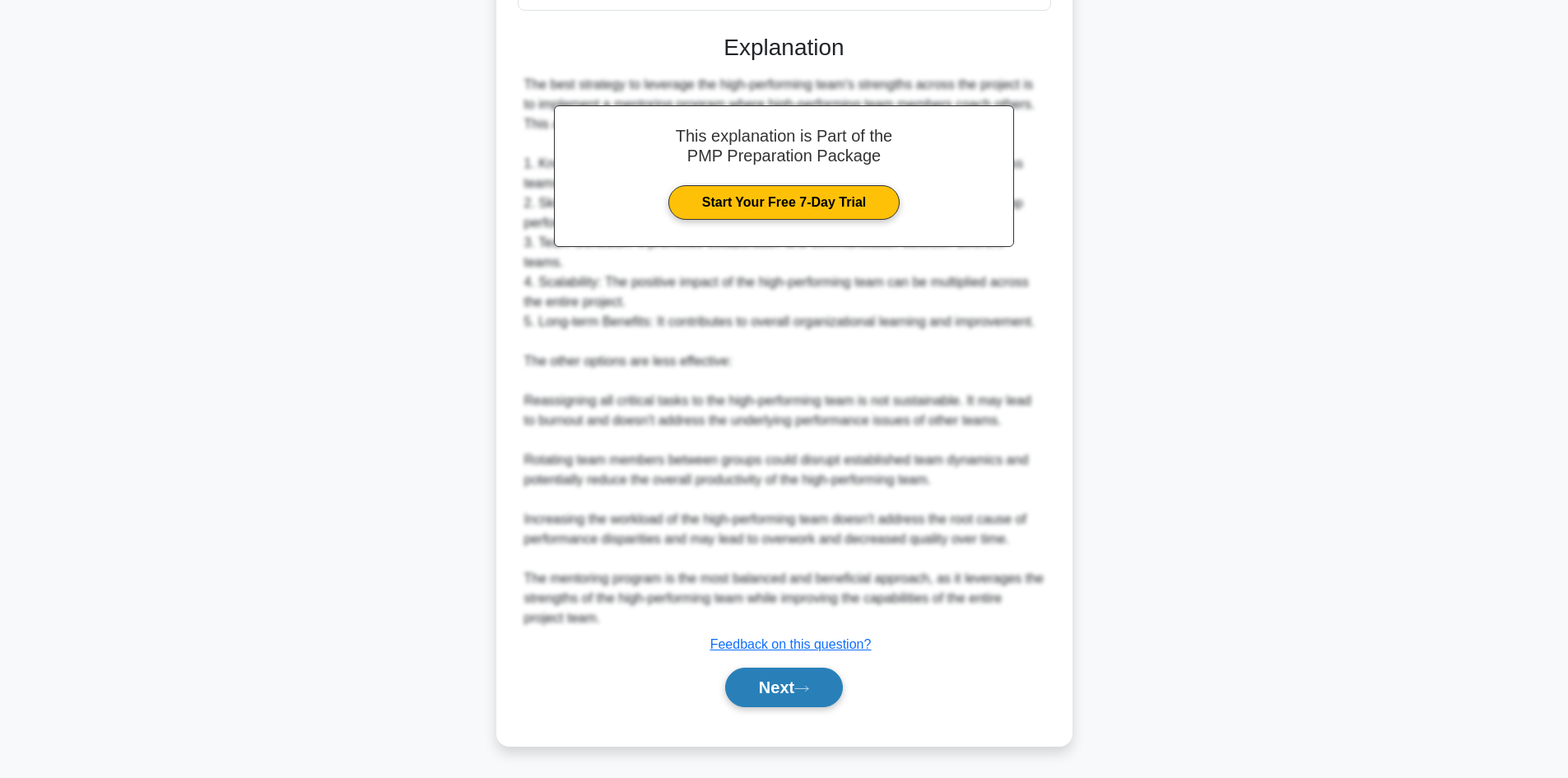
click at [792, 690] on button "Next" at bounding box center [784, 688] width 117 height 40
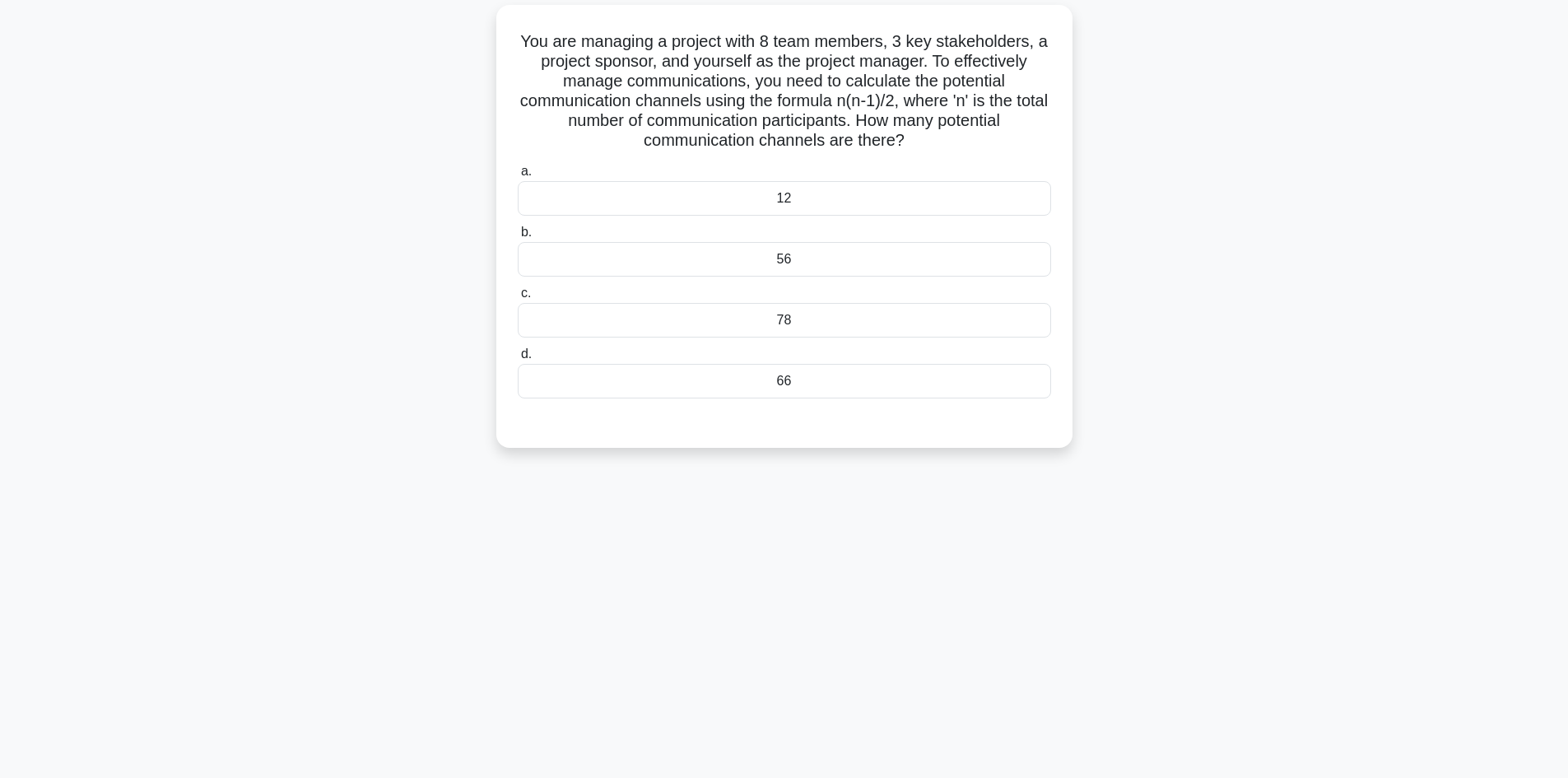
scroll to position [0, 0]
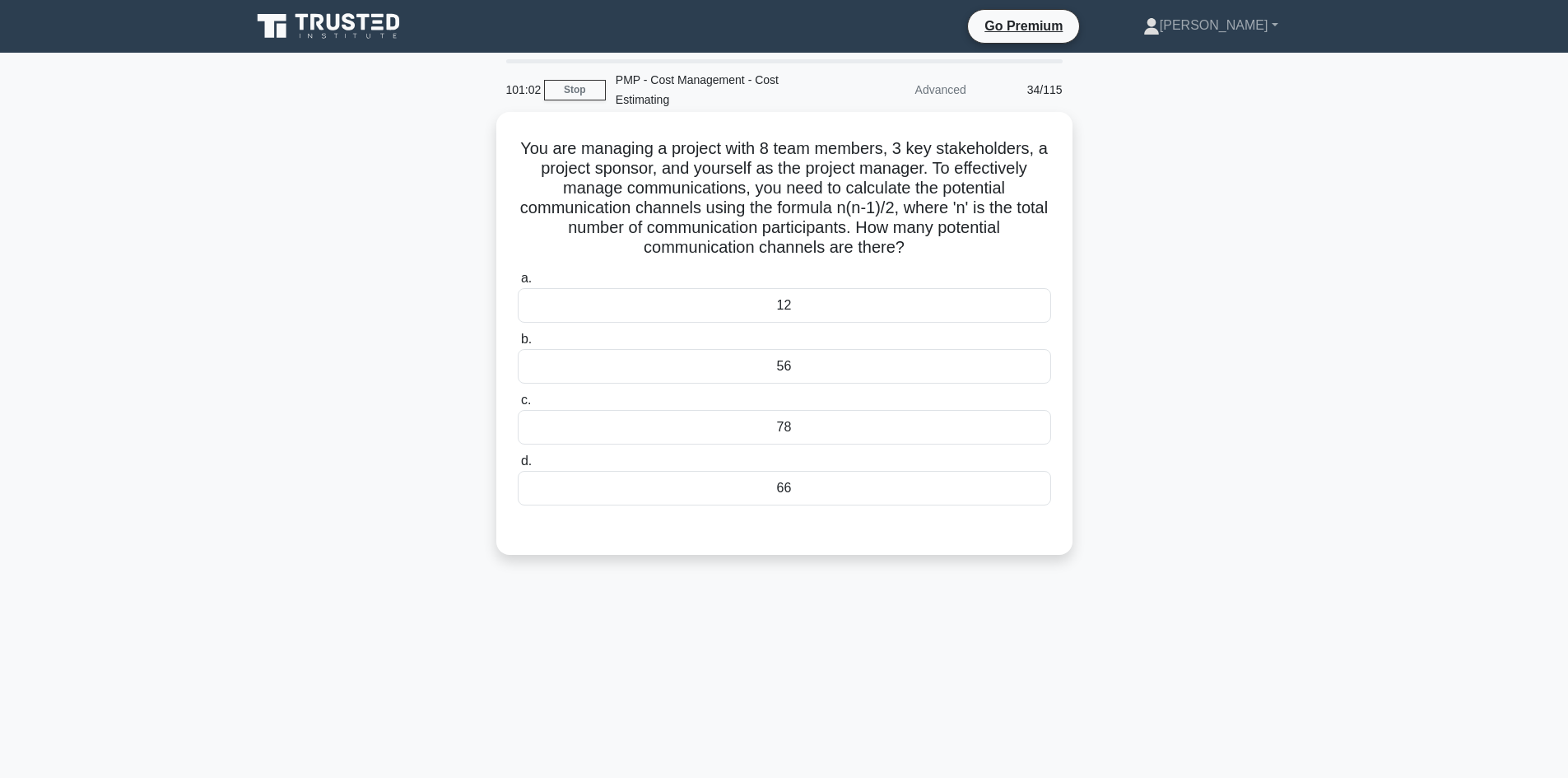
click at [743, 425] on div "78" at bounding box center [784, 427] width 534 height 34
click at [518, 406] on input "c. 78" at bounding box center [518, 400] width 0 height 11
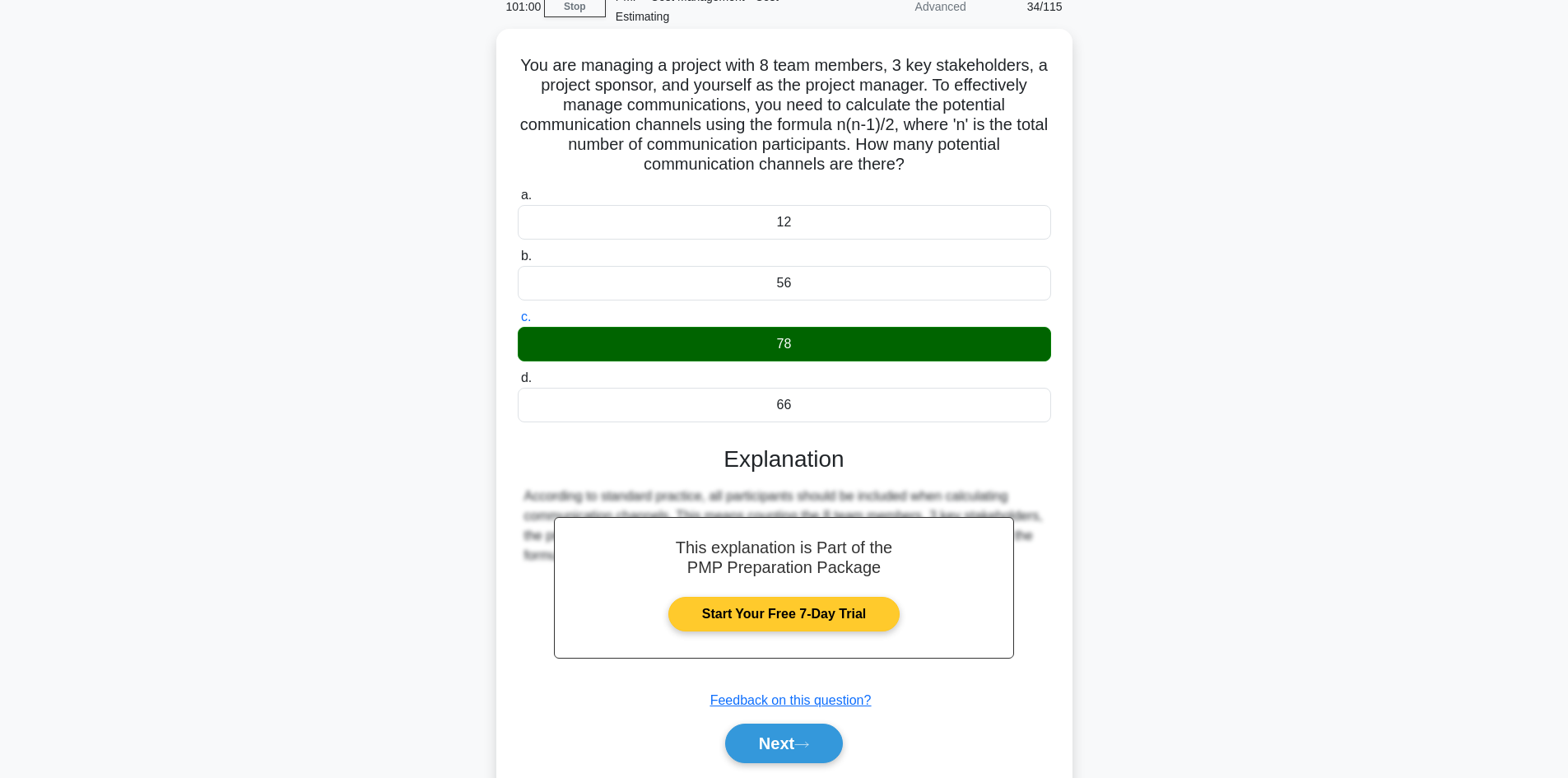
scroll to position [139, 0]
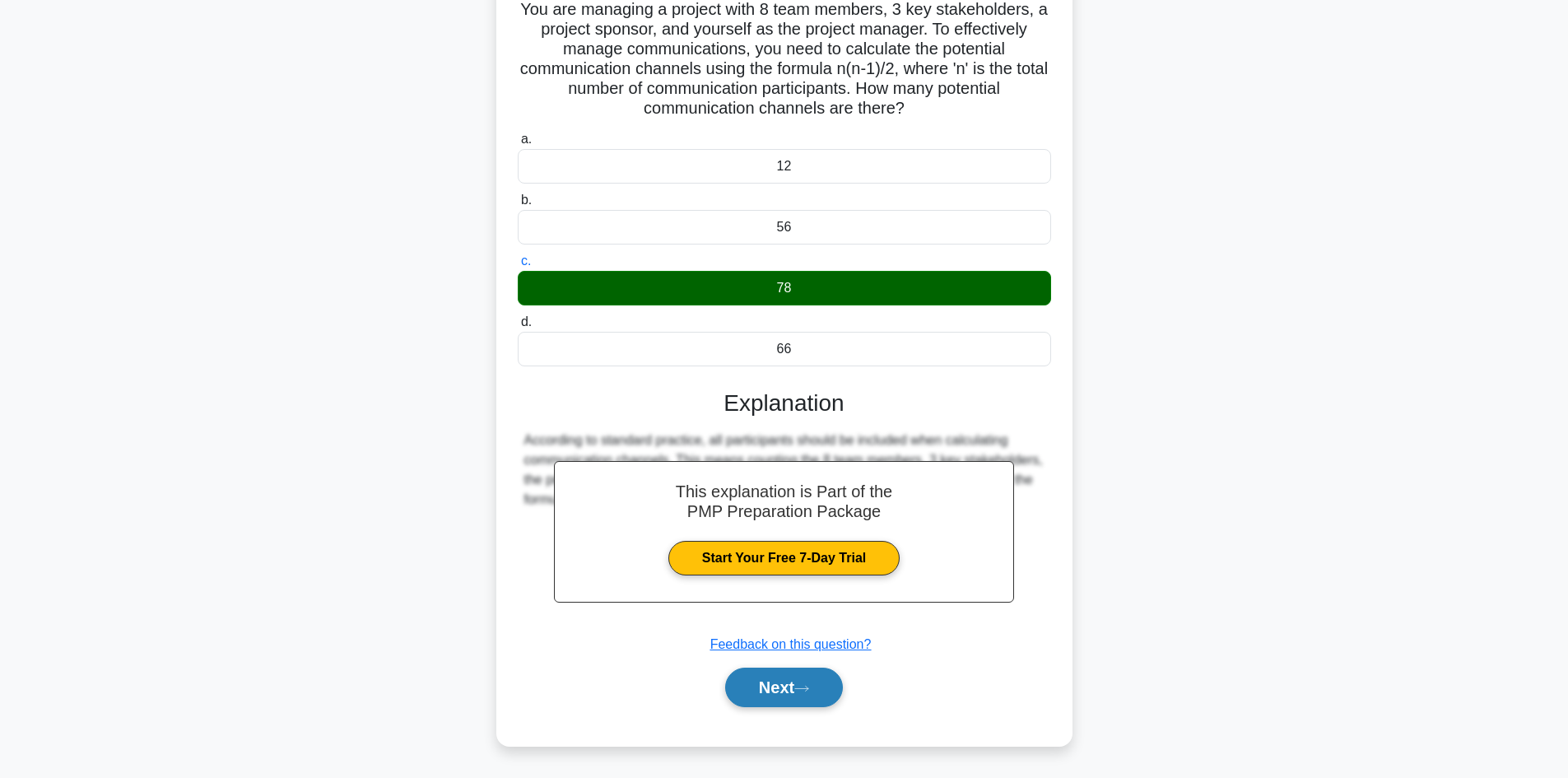
click at [762, 696] on button "Next" at bounding box center [784, 688] width 117 height 40
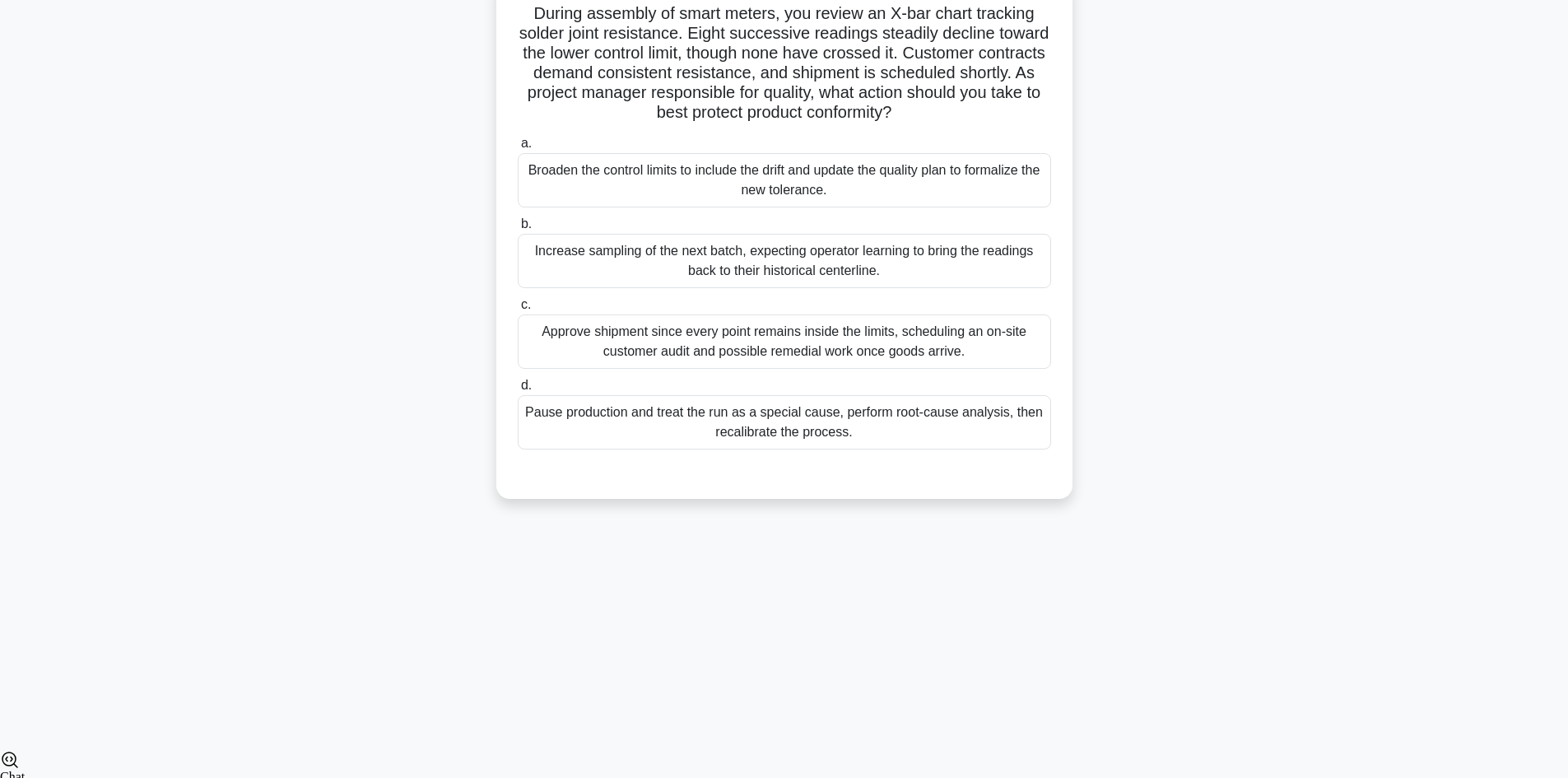
scroll to position [111, 0]
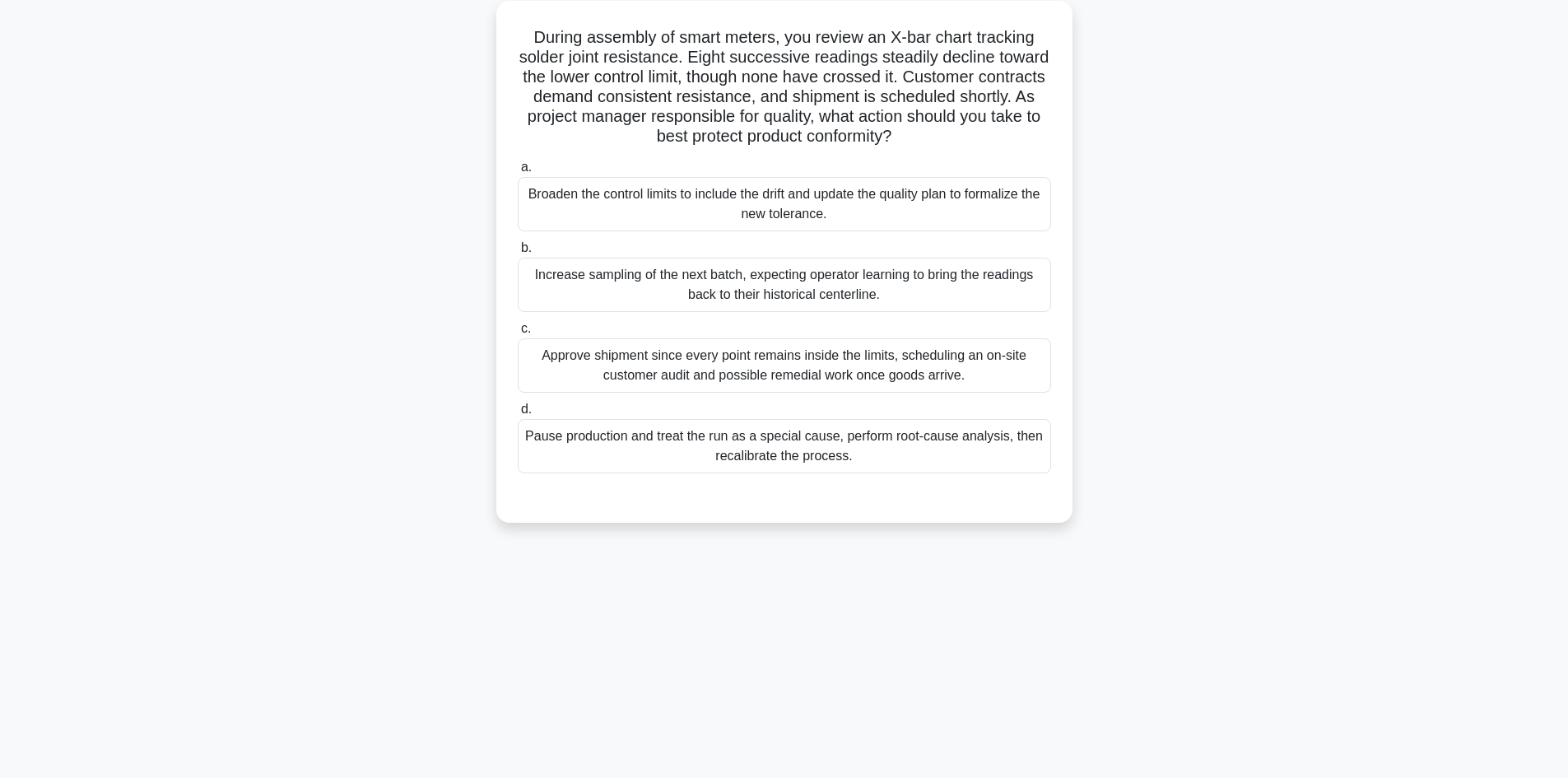
click at [932, 299] on div "Increase sampling of the next batch, expecting operator learning to bring the r…" at bounding box center [784, 285] width 534 height 54
click at [518, 254] on input "b. Increase sampling of the next batch, expecting operator learning to bring th…" at bounding box center [518, 248] width 0 height 11
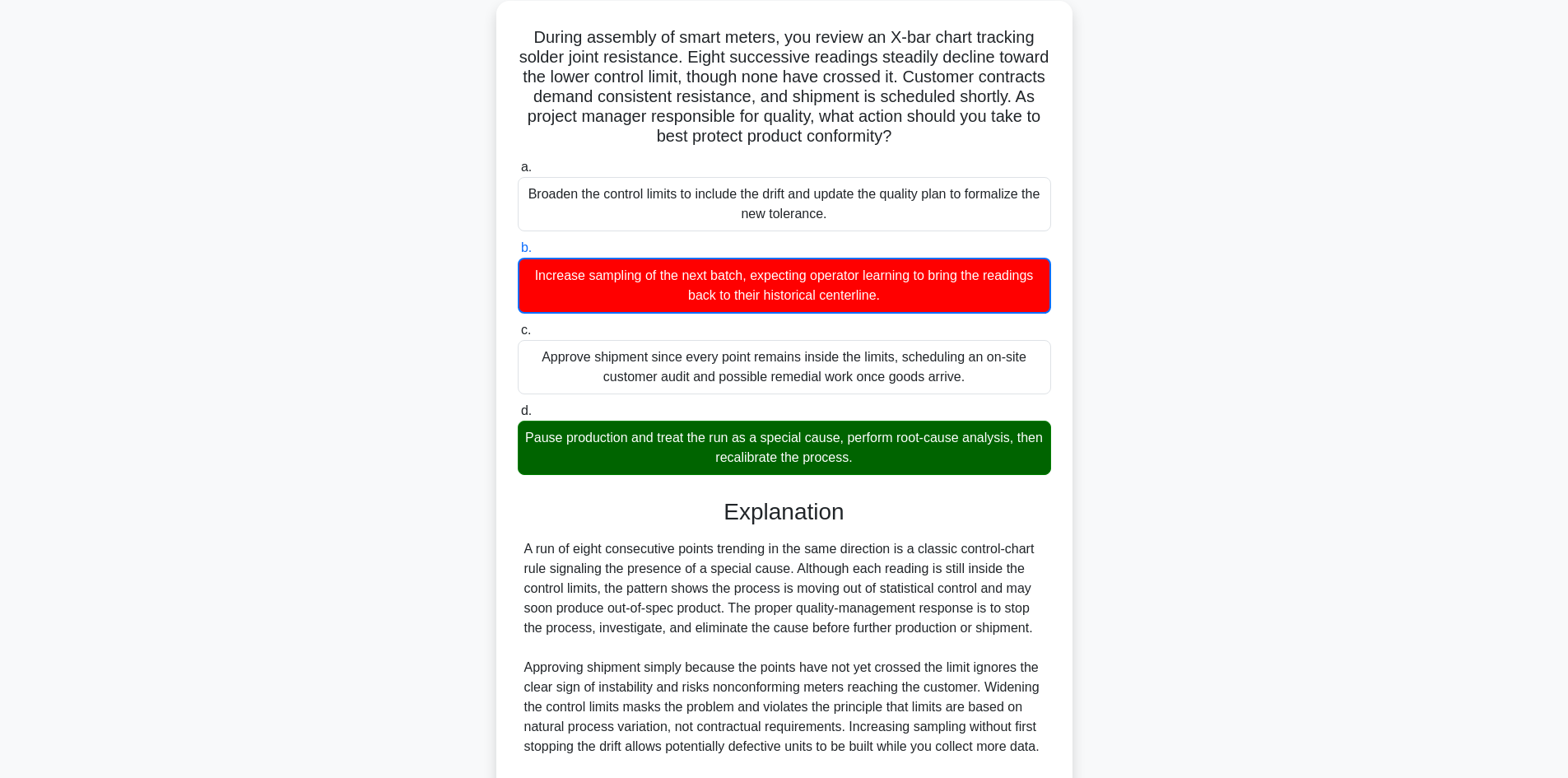
scroll to position [319, 0]
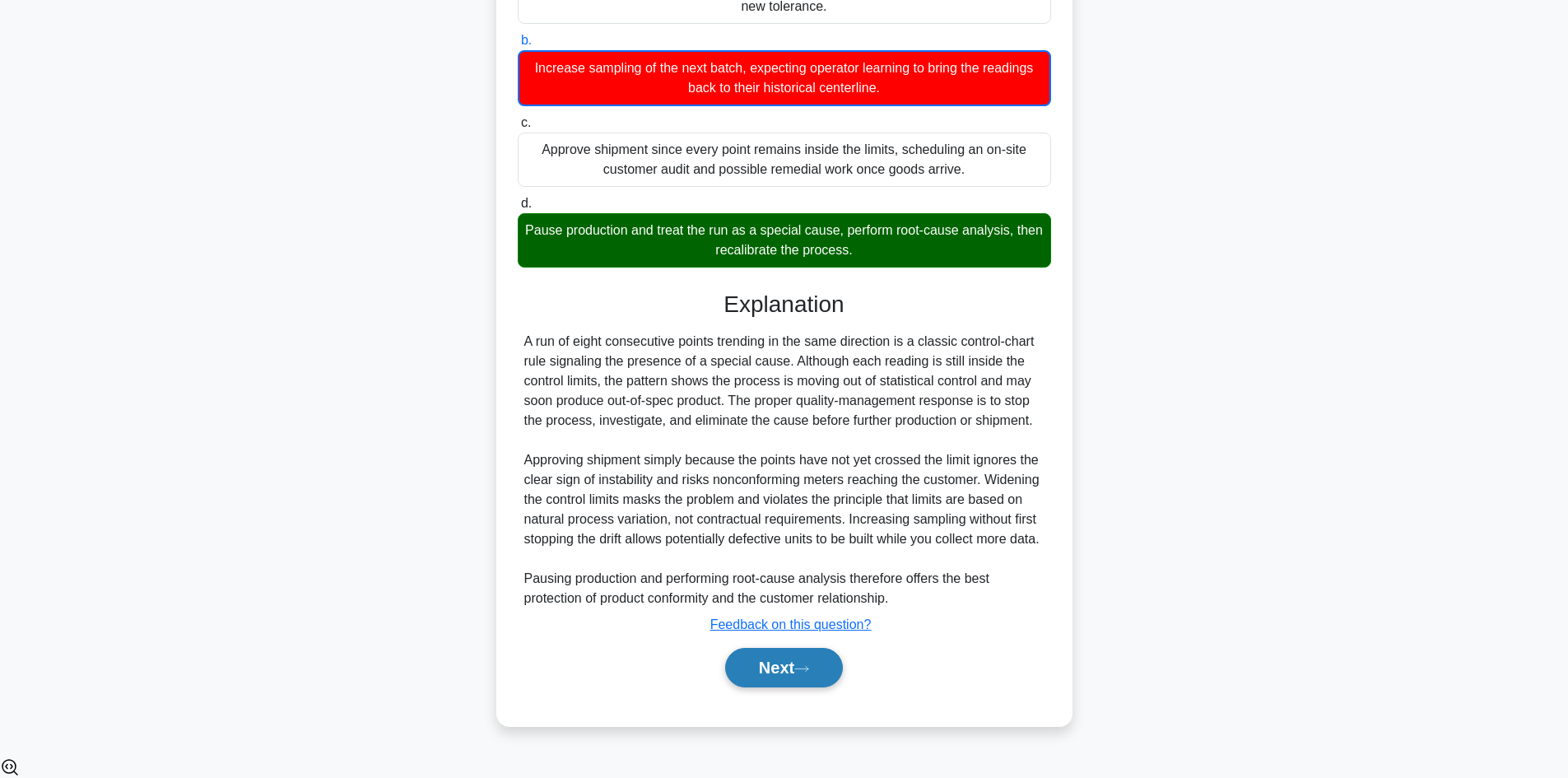
click at [793, 688] on button "Next" at bounding box center [784, 668] width 117 height 40
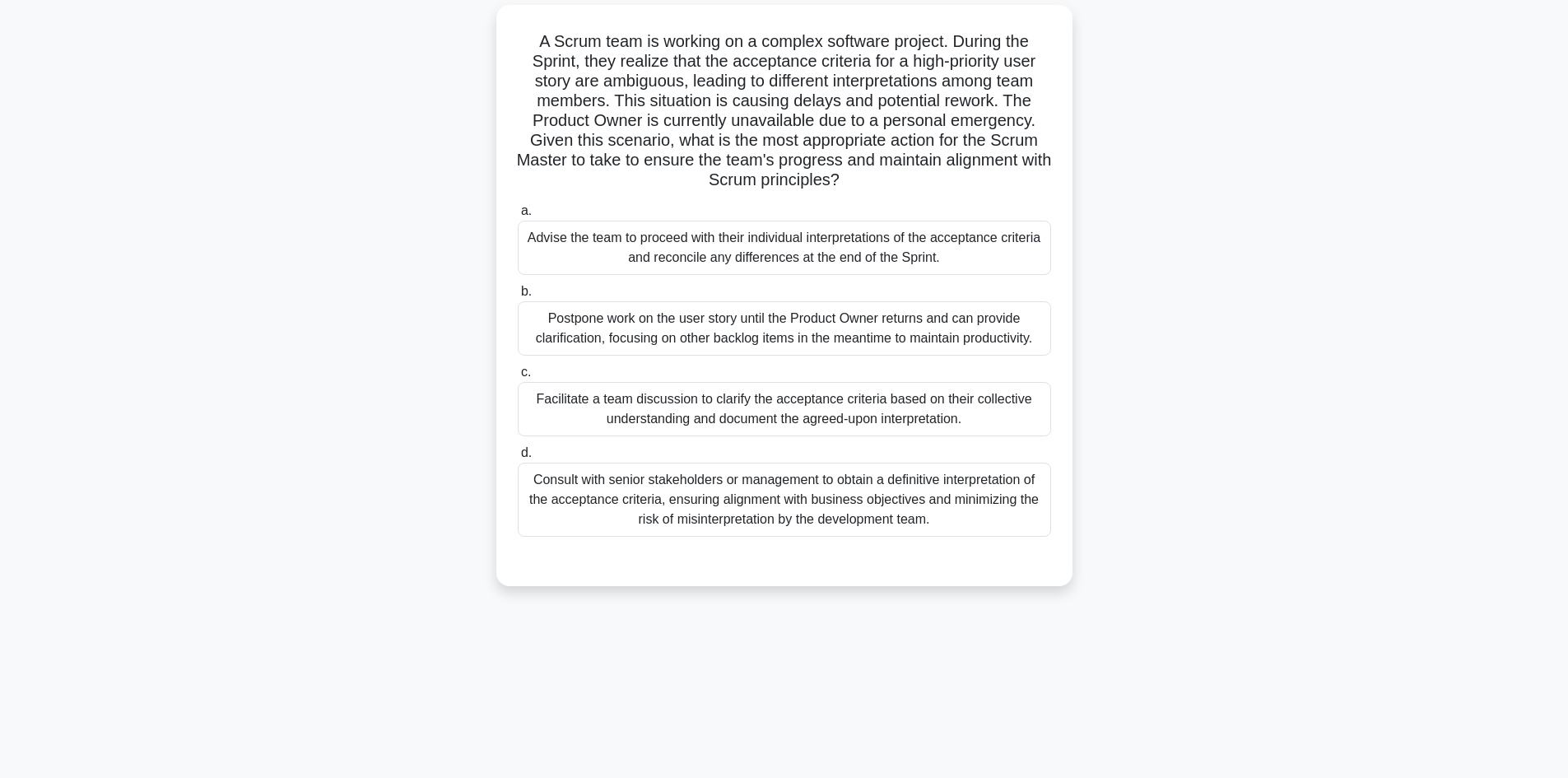
scroll to position [0, 0]
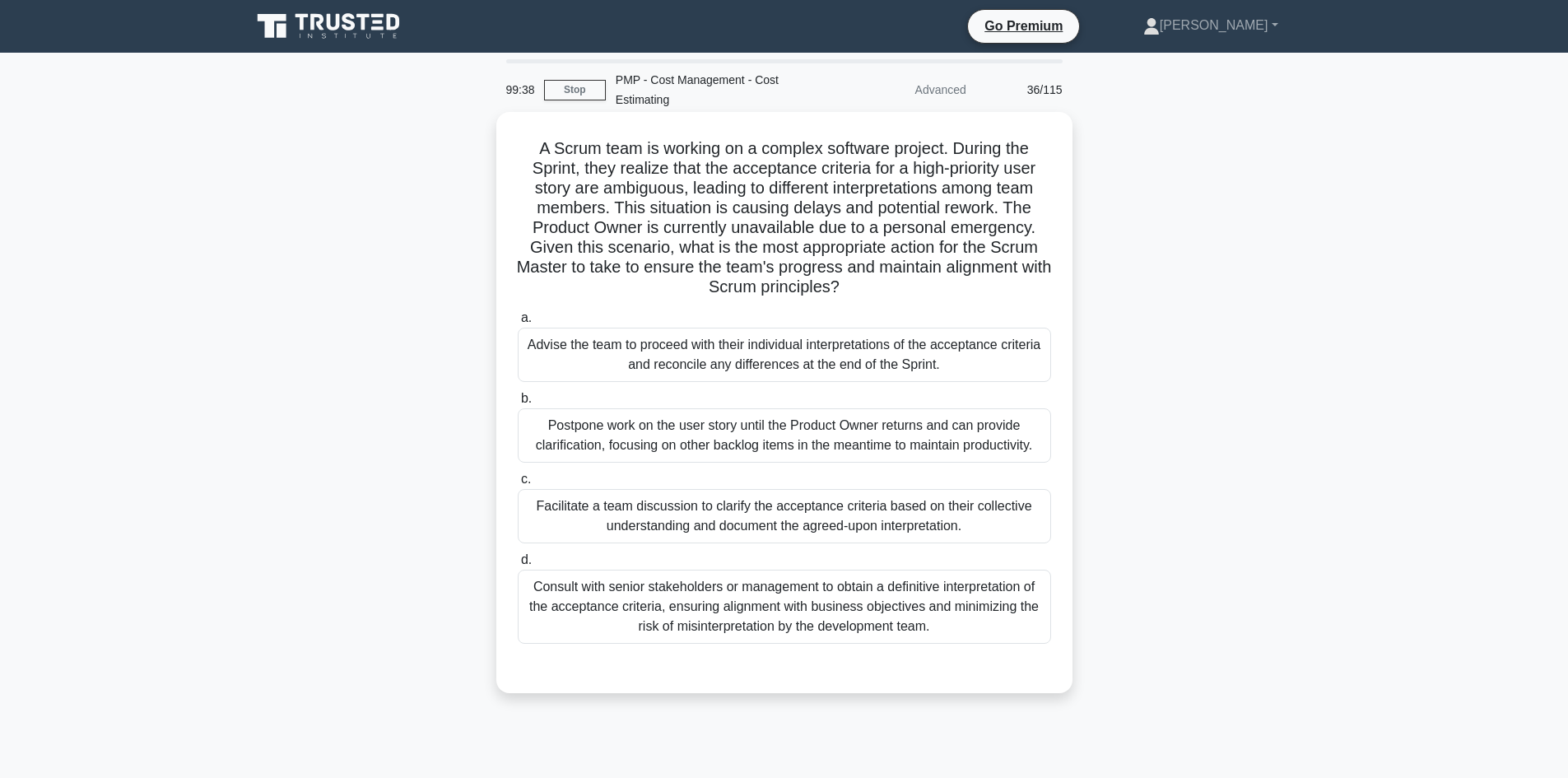
click at [841, 618] on div "Consult with senior stakeholders or management to obtain a definitive interpret…" at bounding box center [784, 607] width 534 height 74
click at [518, 566] on input "d. Consult with senior stakeholders or management to obtain a definitive interp…" at bounding box center [518, 560] width 0 height 11
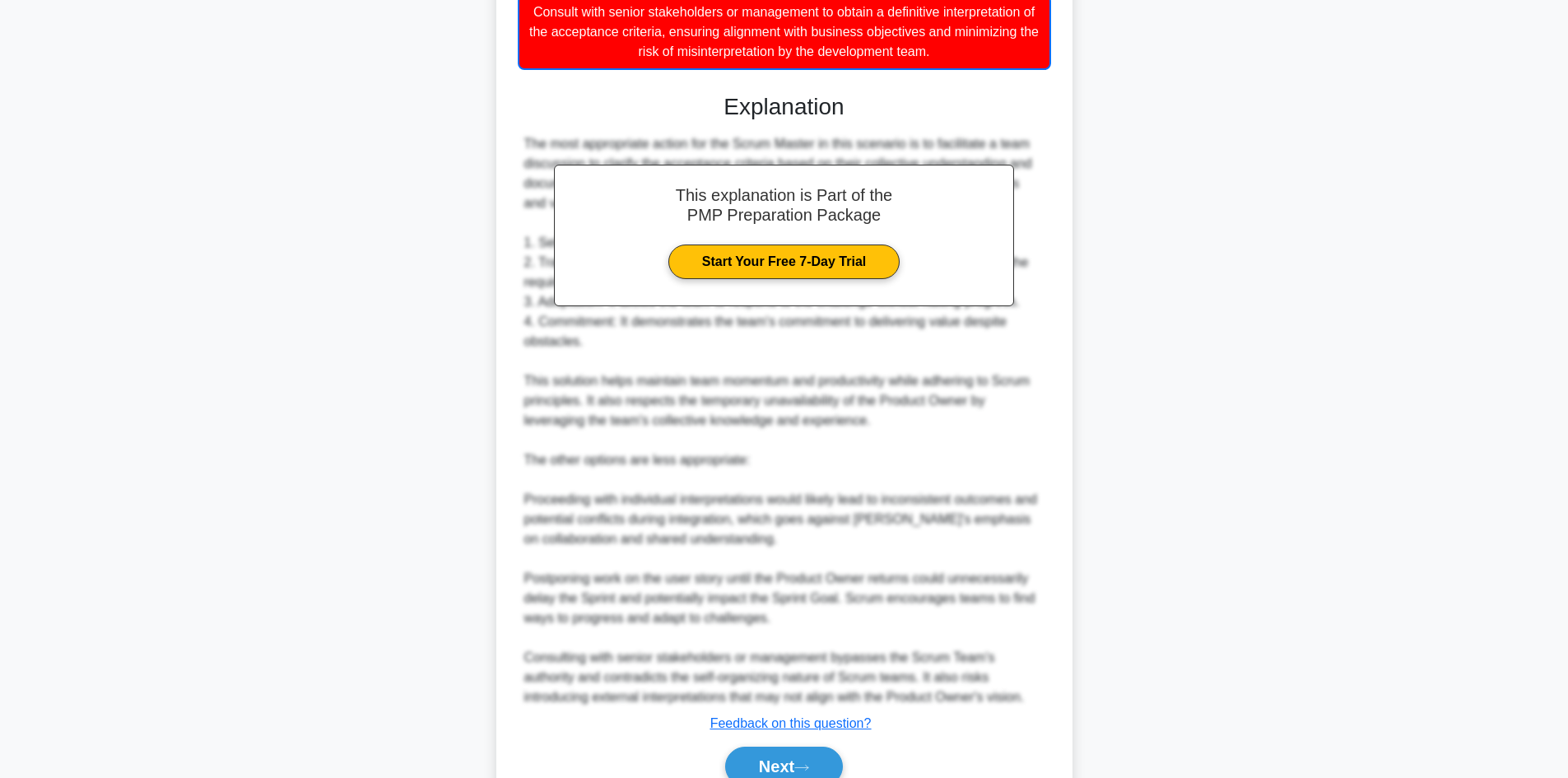
scroll to position [576, 0]
click at [786, 755] on button "Next" at bounding box center [784, 766] width 117 height 40
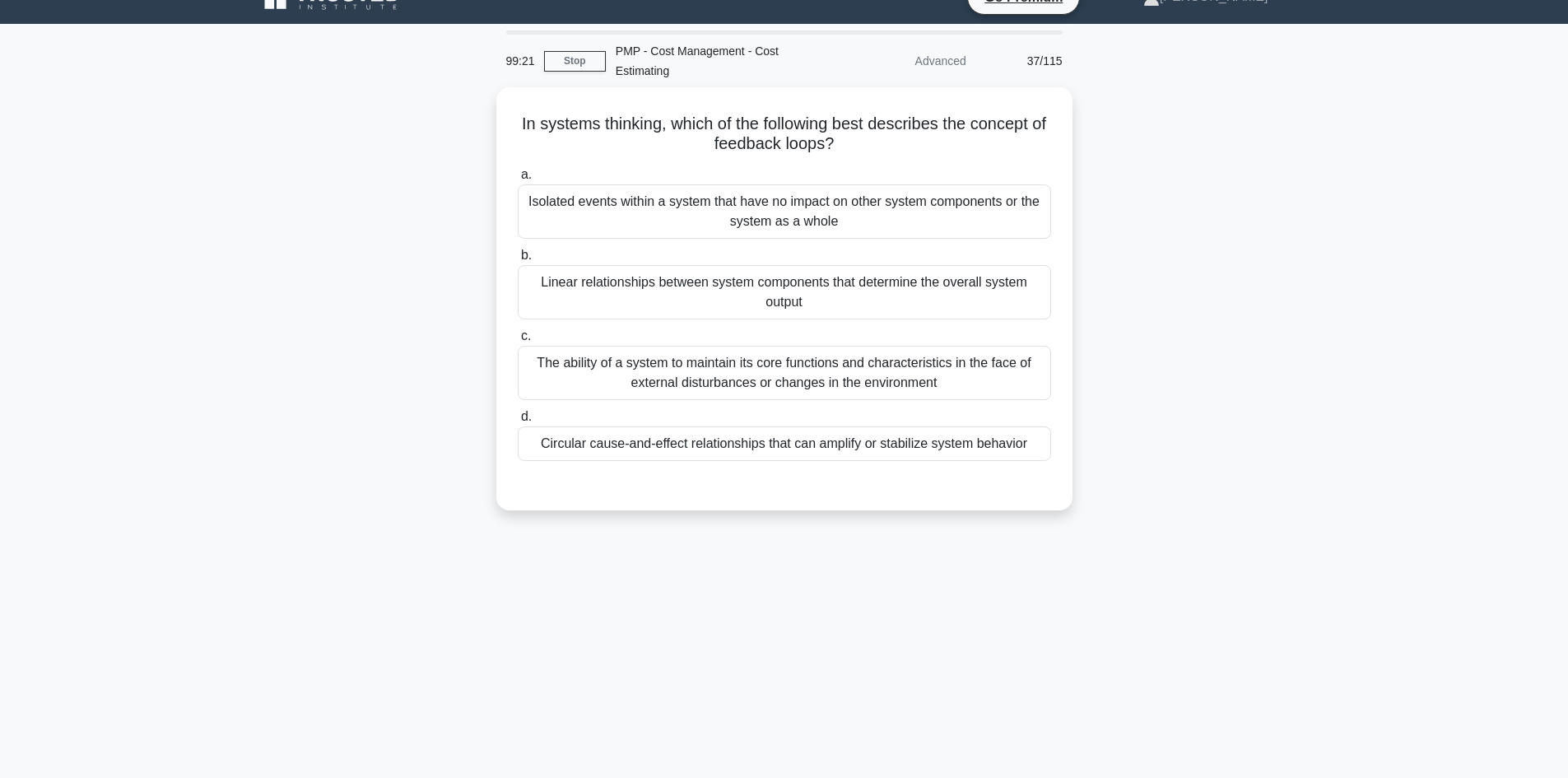
scroll to position [0, 0]
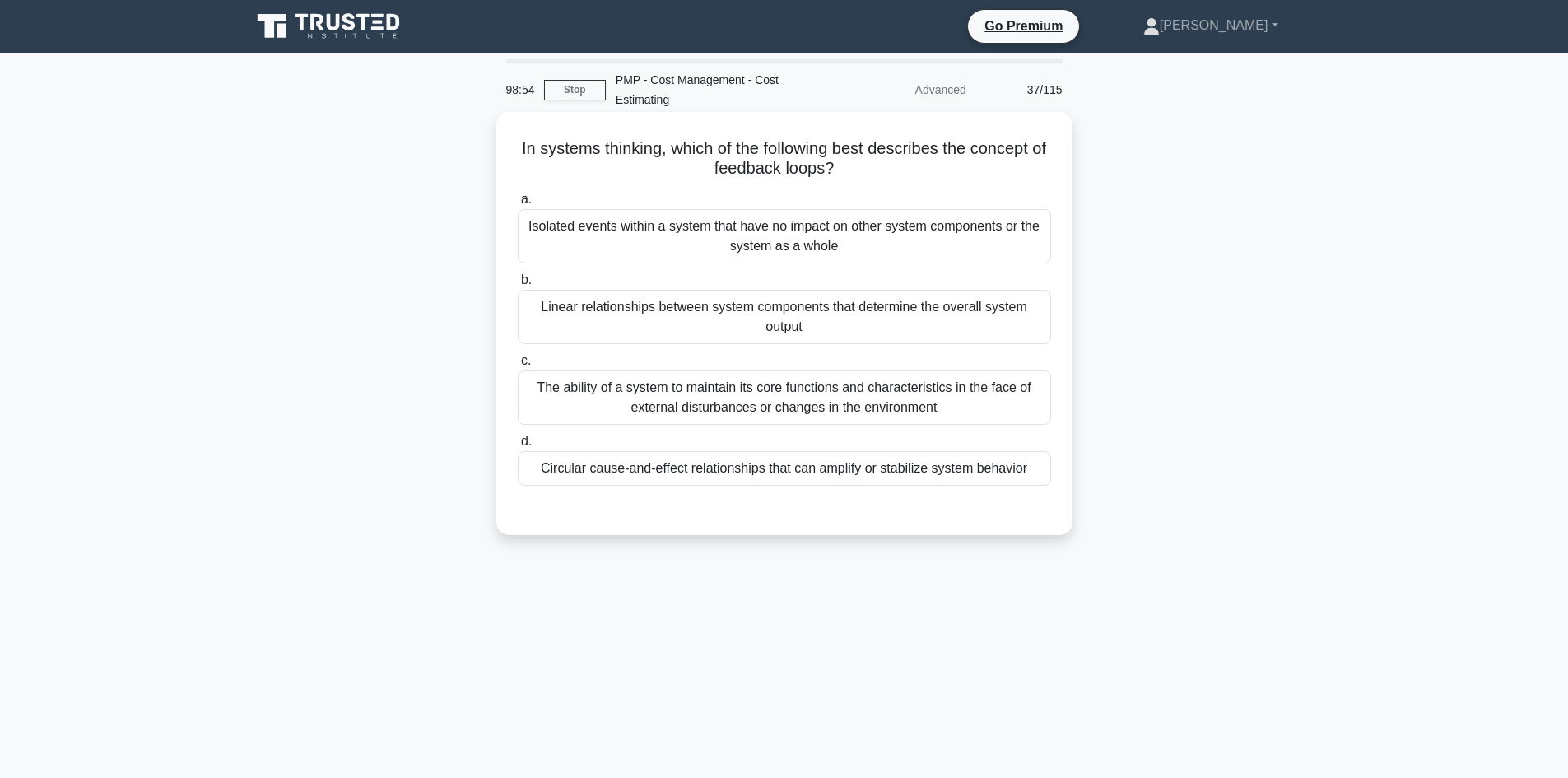
click at [914, 247] on div "Isolated events within a system that have no impact on other system components …" at bounding box center [784, 237] width 534 height 54
click at [518, 205] on input "a. Isolated events within a system that have no impact on other system componen…" at bounding box center [518, 200] width 0 height 11
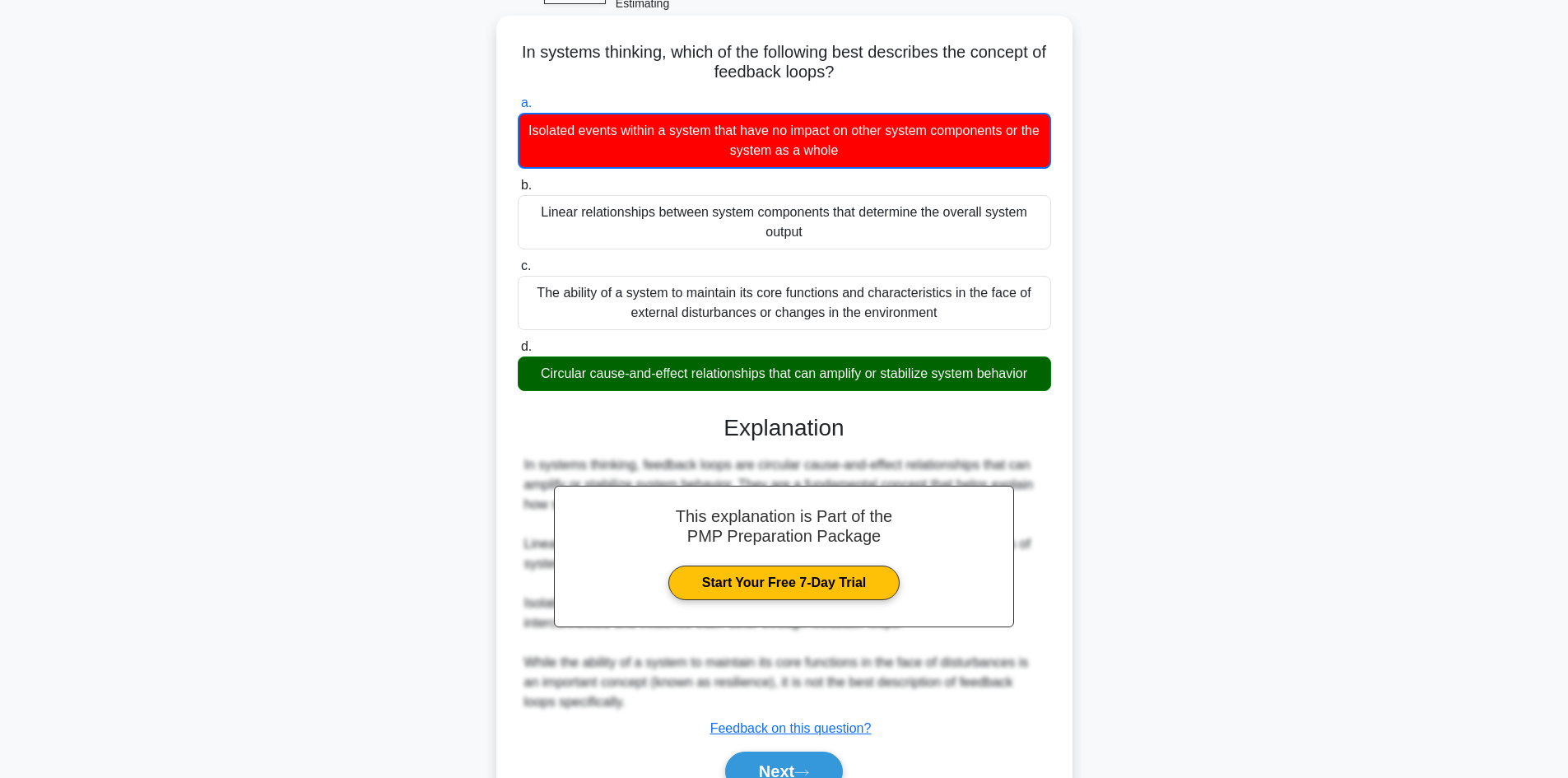
scroll to position [181, 0]
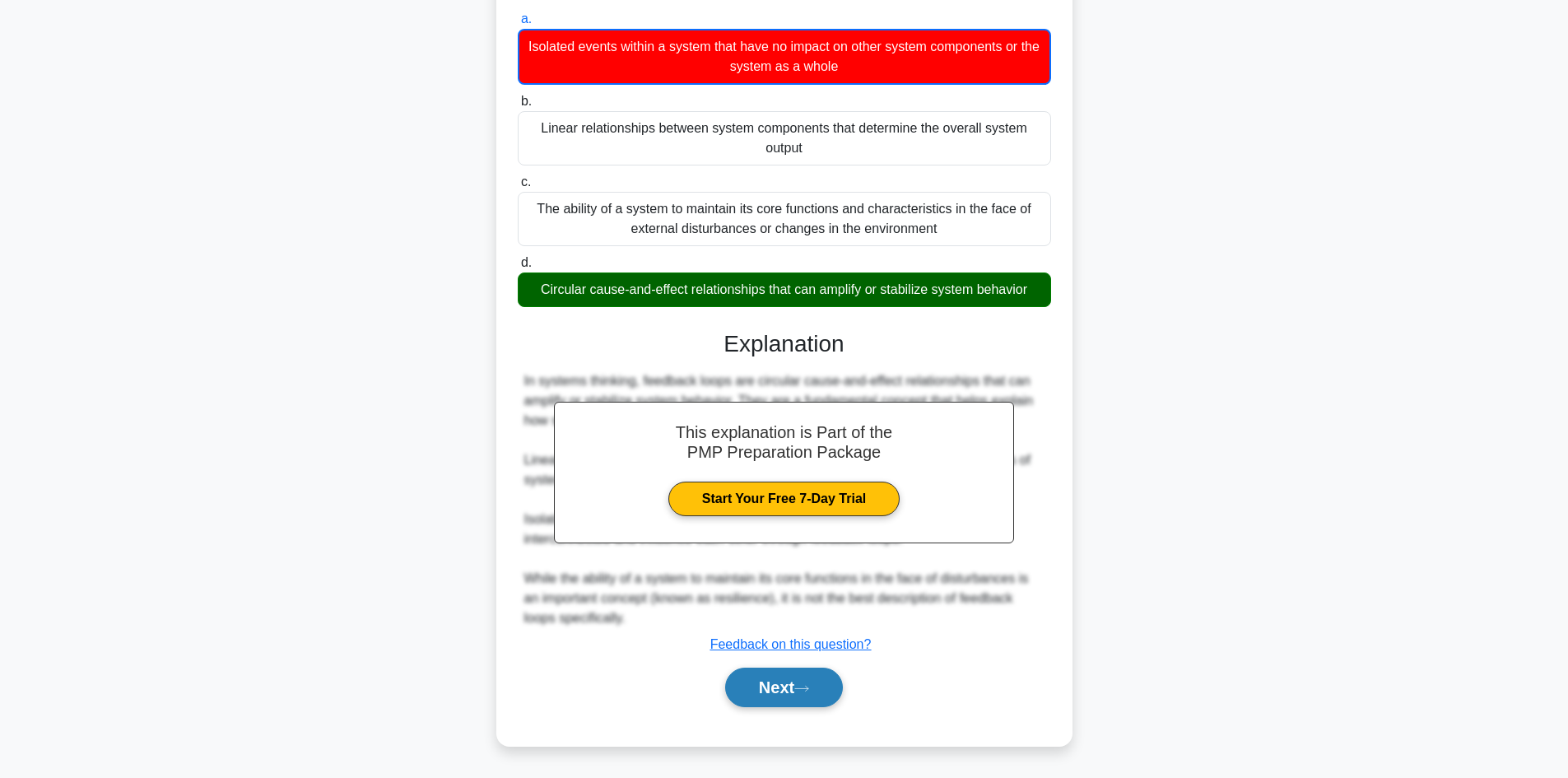
click at [800, 698] on button "Next" at bounding box center [784, 688] width 117 height 40
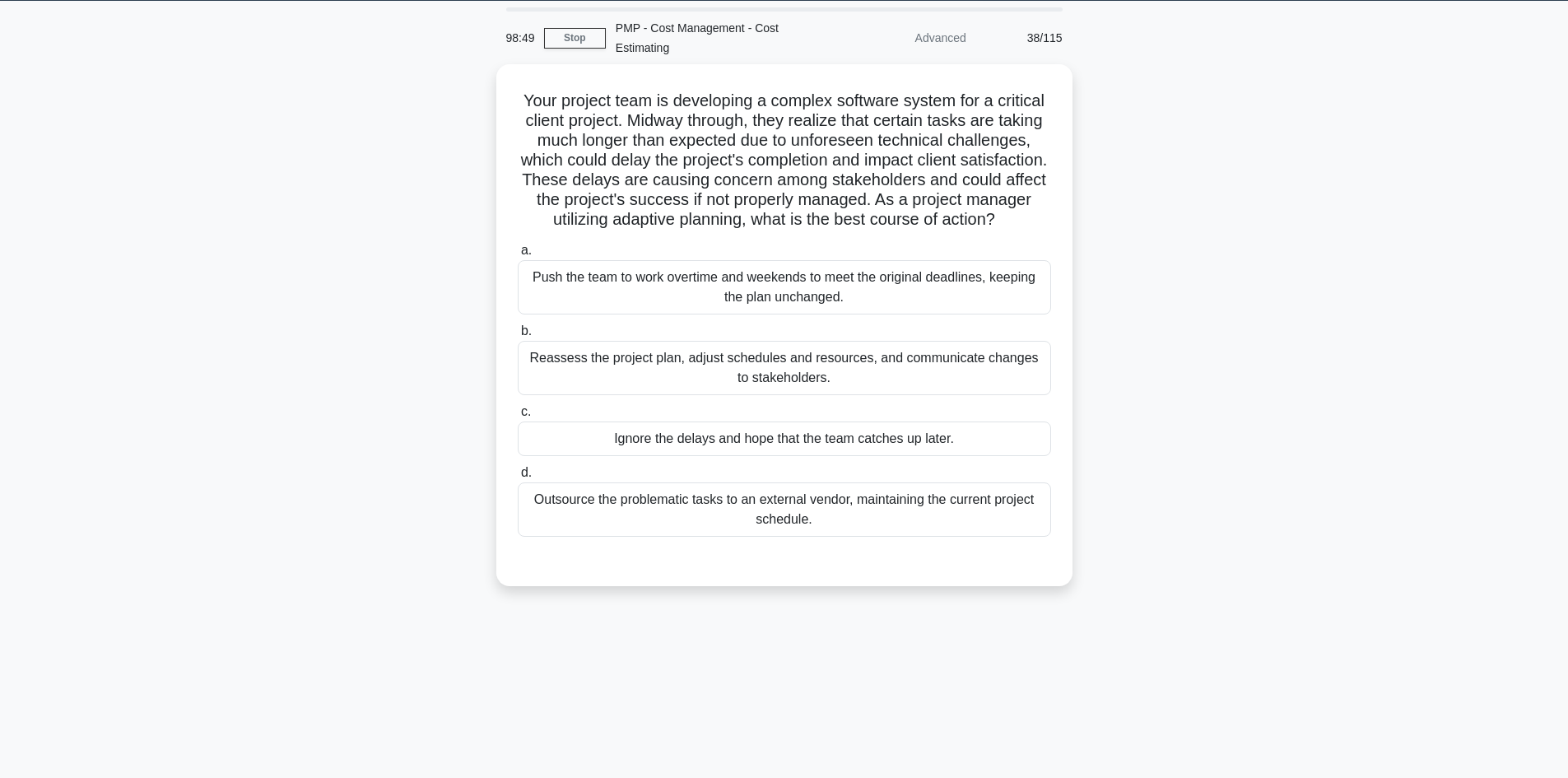
scroll to position [0, 0]
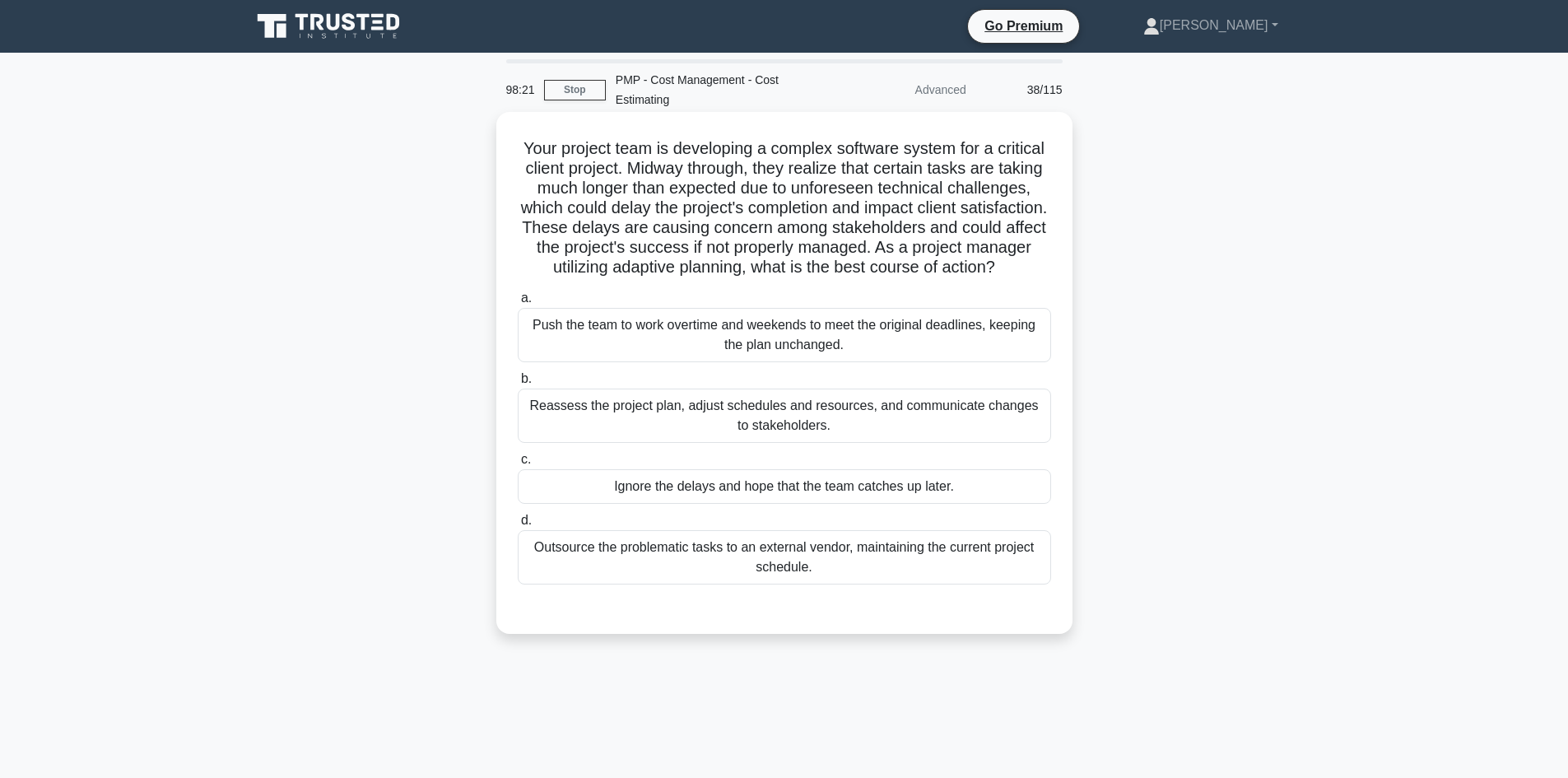
click at [900, 443] on div "Reassess the project plan, adjust schedules and resources, and communicate chan…" at bounding box center [784, 416] width 534 height 54
click at [518, 385] on input "b. Reassess the project plan, adjust schedules and resources, and communicate c…" at bounding box center [518, 380] width 0 height 11
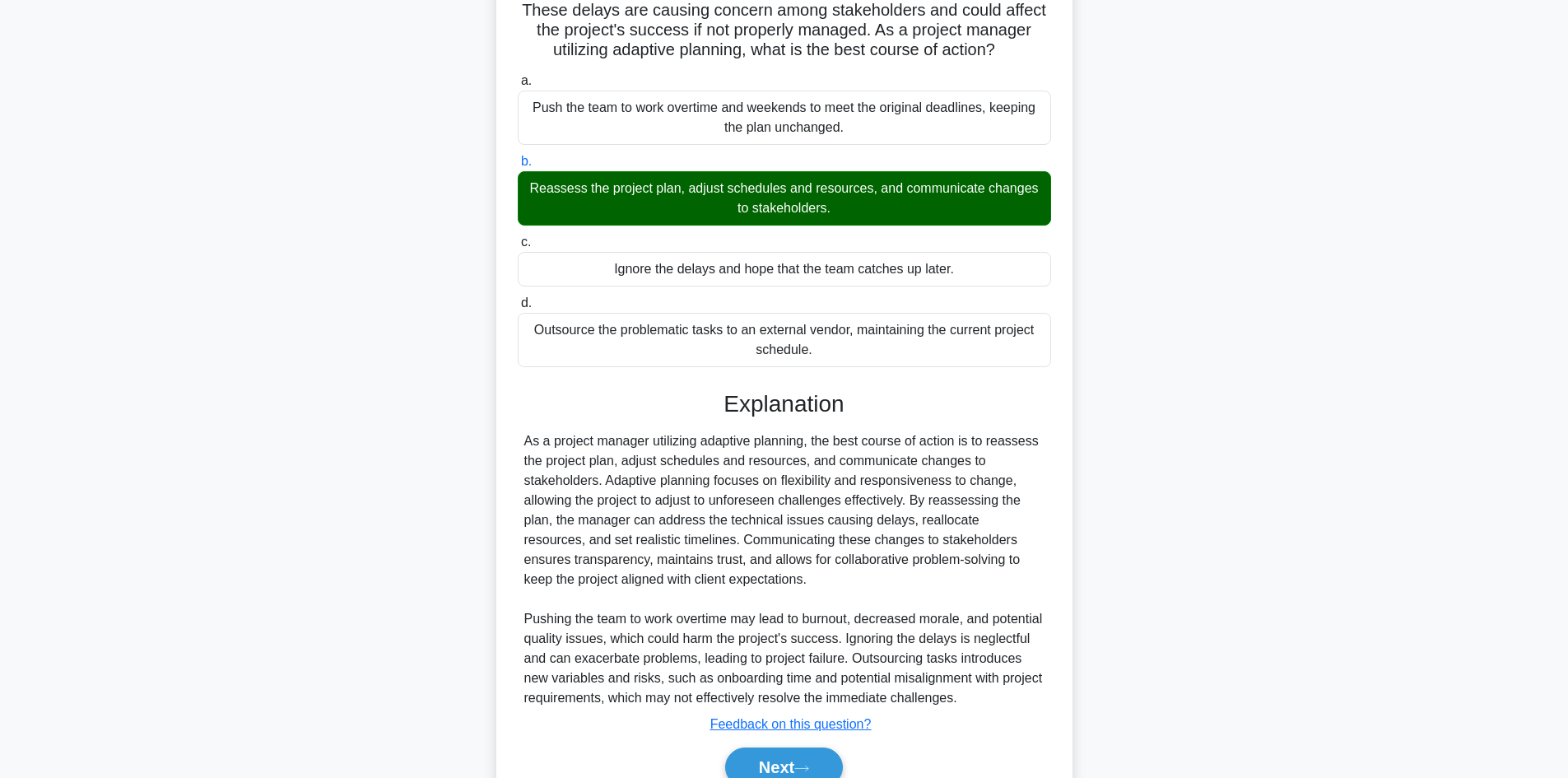
scroll to position [247, 0]
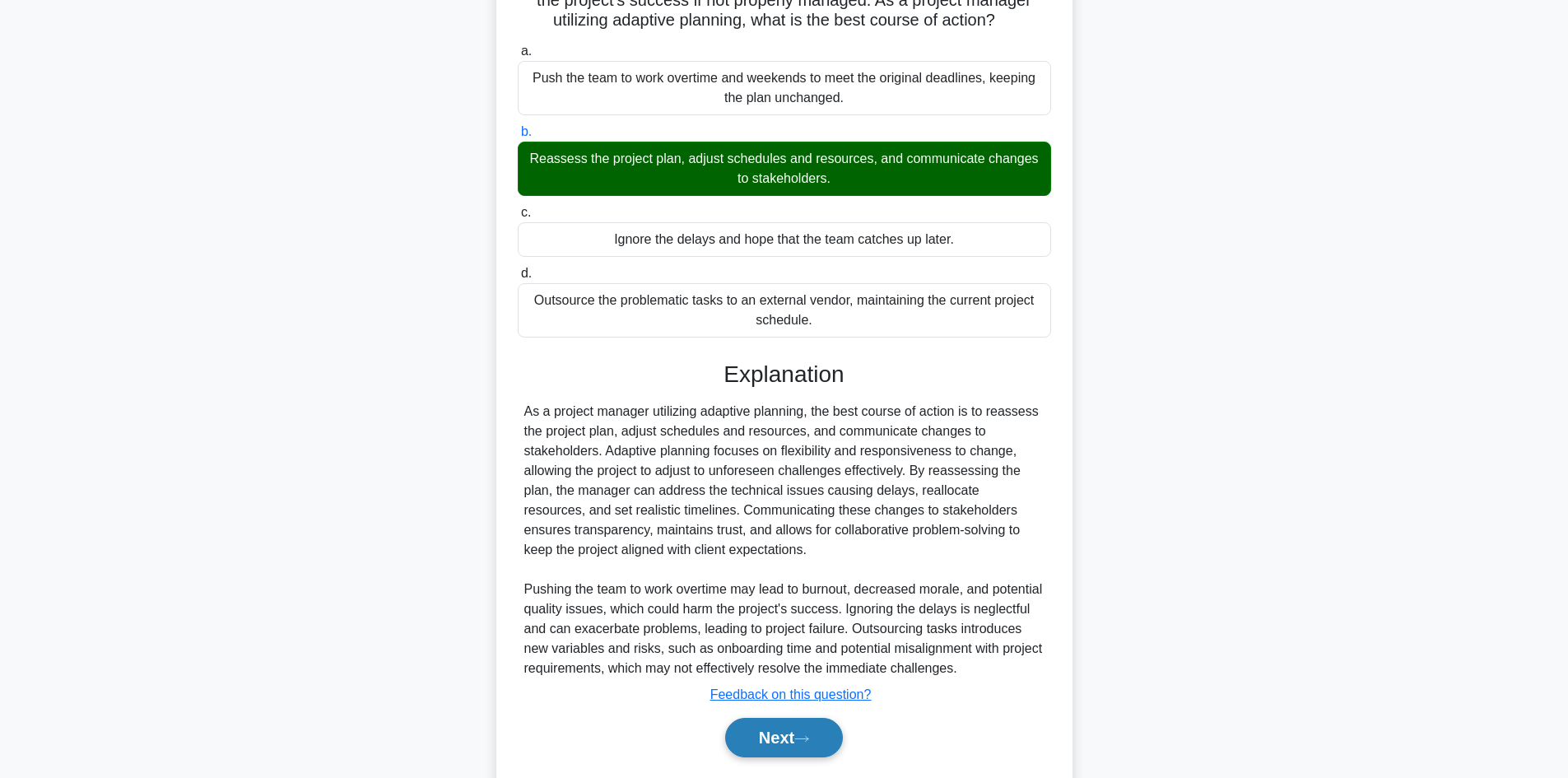
click at [814, 745] on button "Next" at bounding box center [784, 738] width 117 height 40
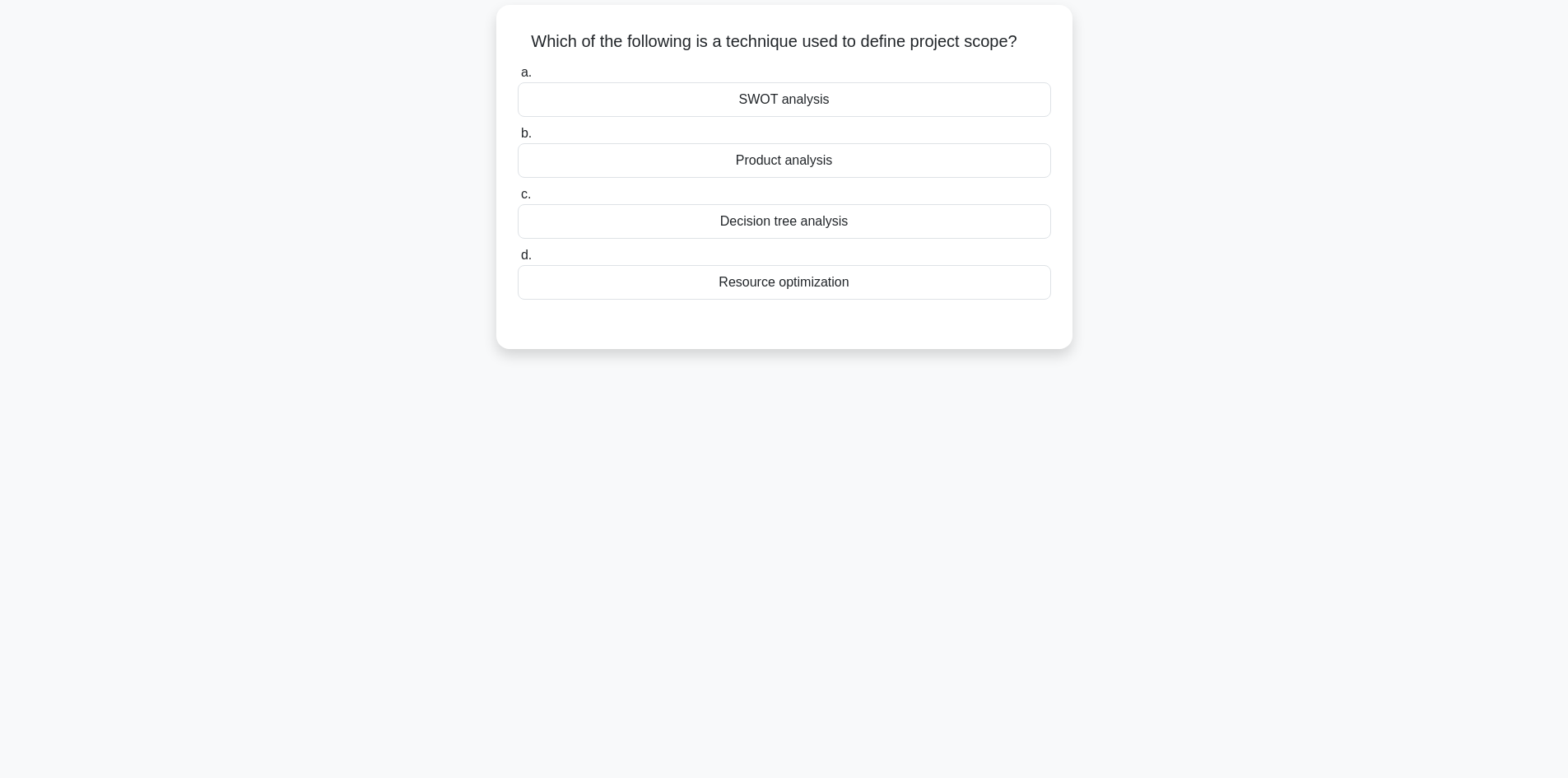
scroll to position [29, 0]
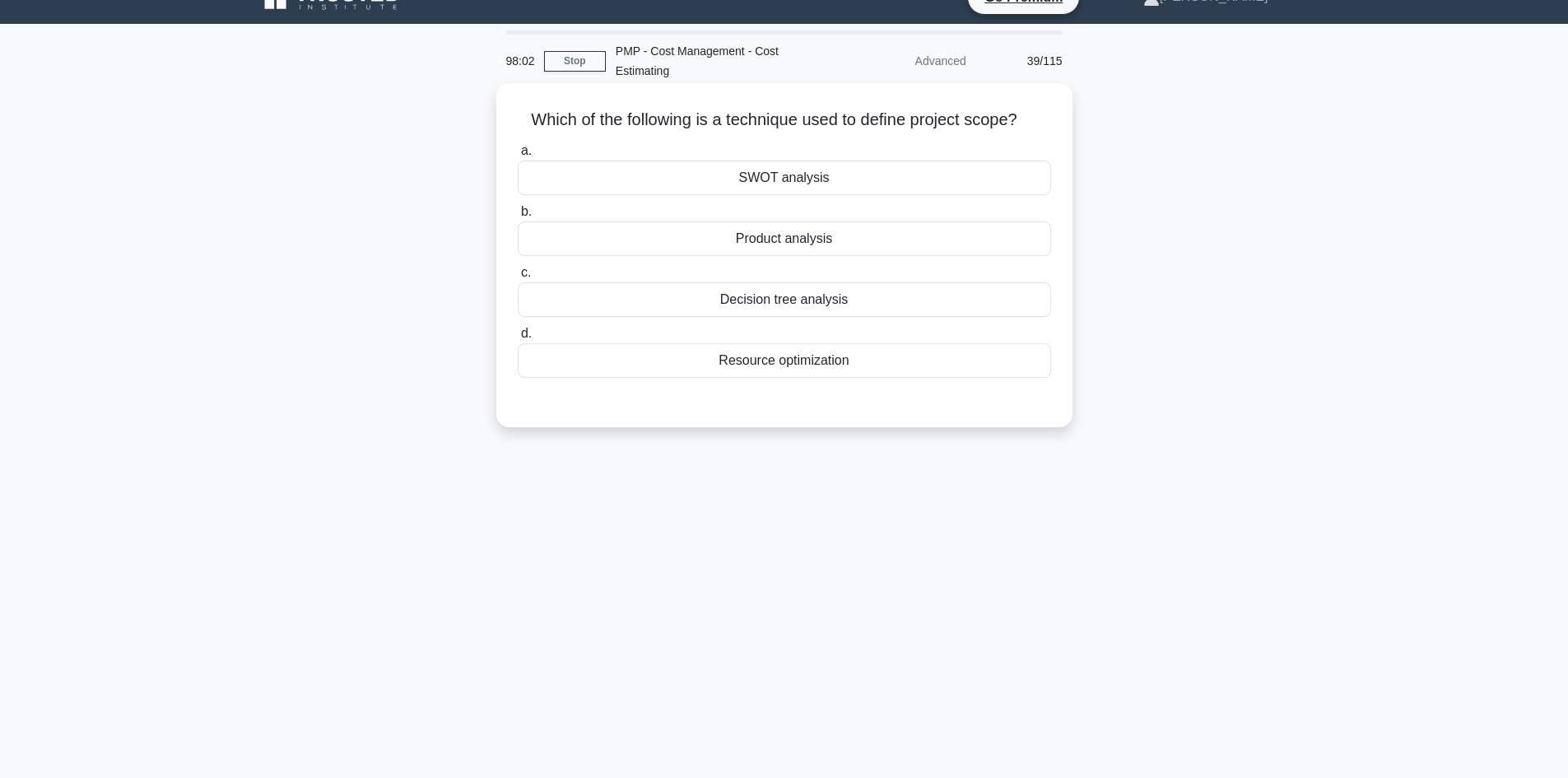
click at [852, 182] on div "SWOT analysis" at bounding box center [784, 178] width 534 height 34
click at [518, 156] on input "a. SWOT analysis" at bounding box center [518, 151] width 0 height 11
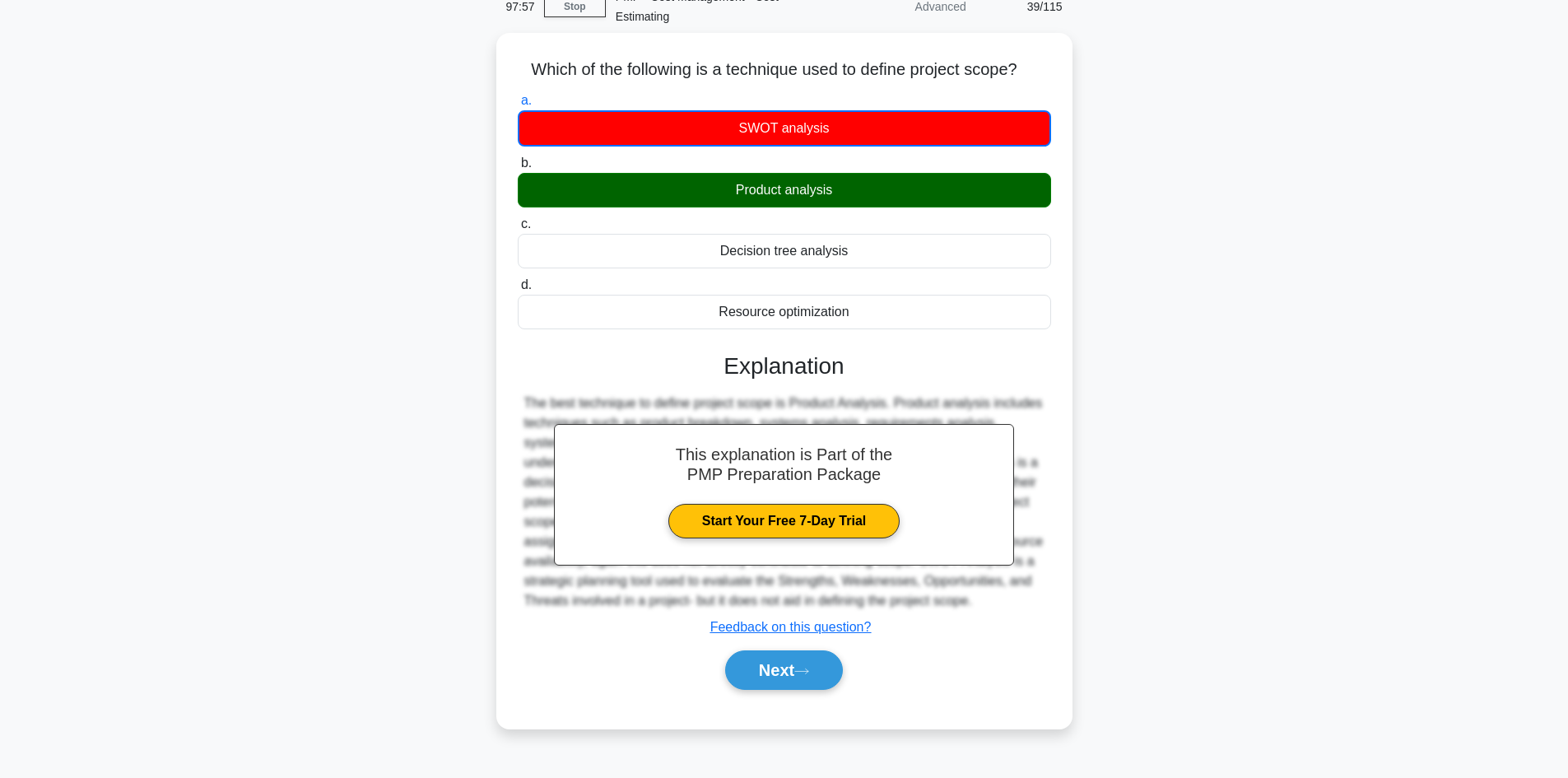
scroll to position [111, 0]
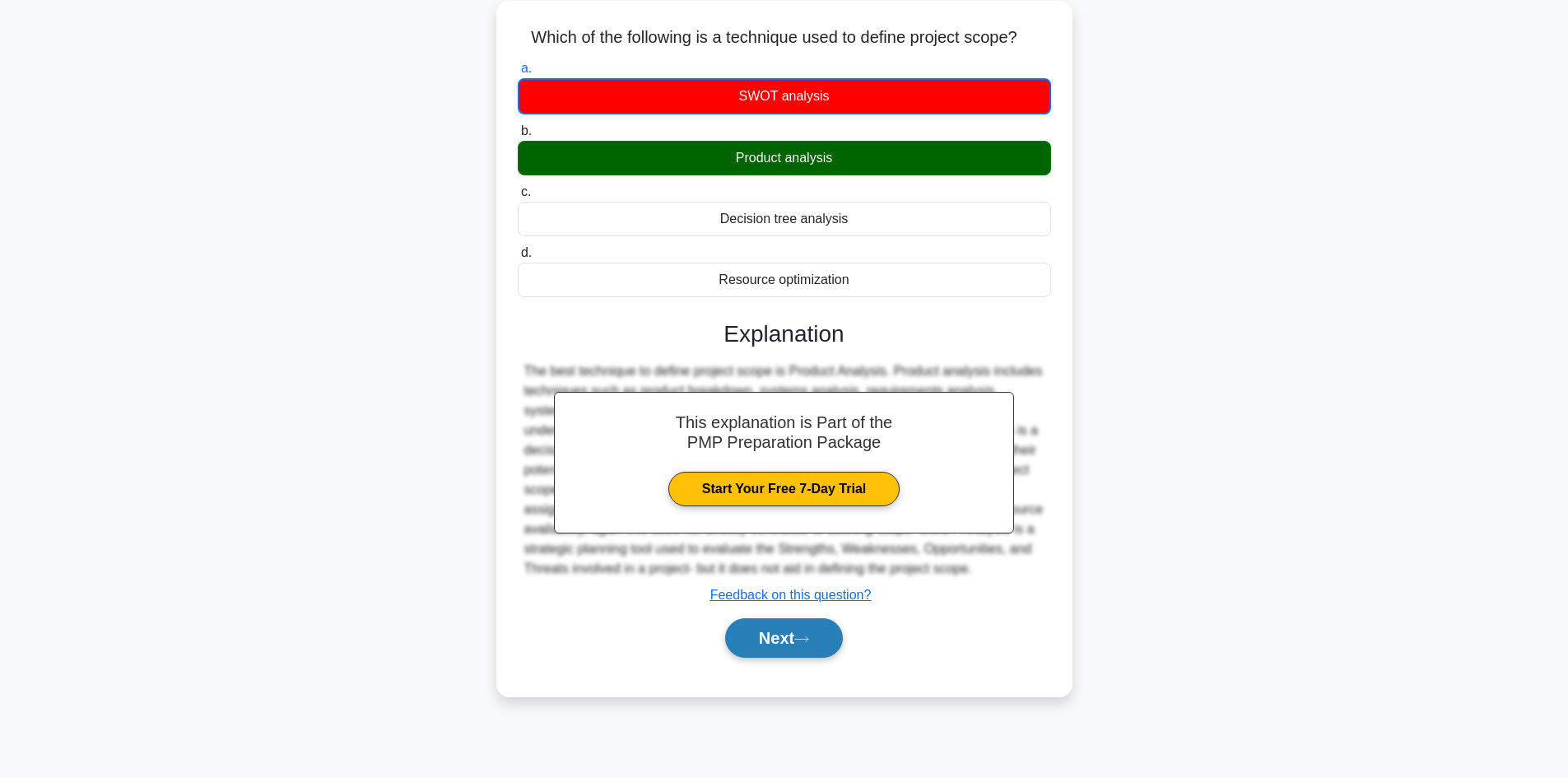
click at [823, 629] on button "Next" at bounding box center [784, 638] width 117 height 40
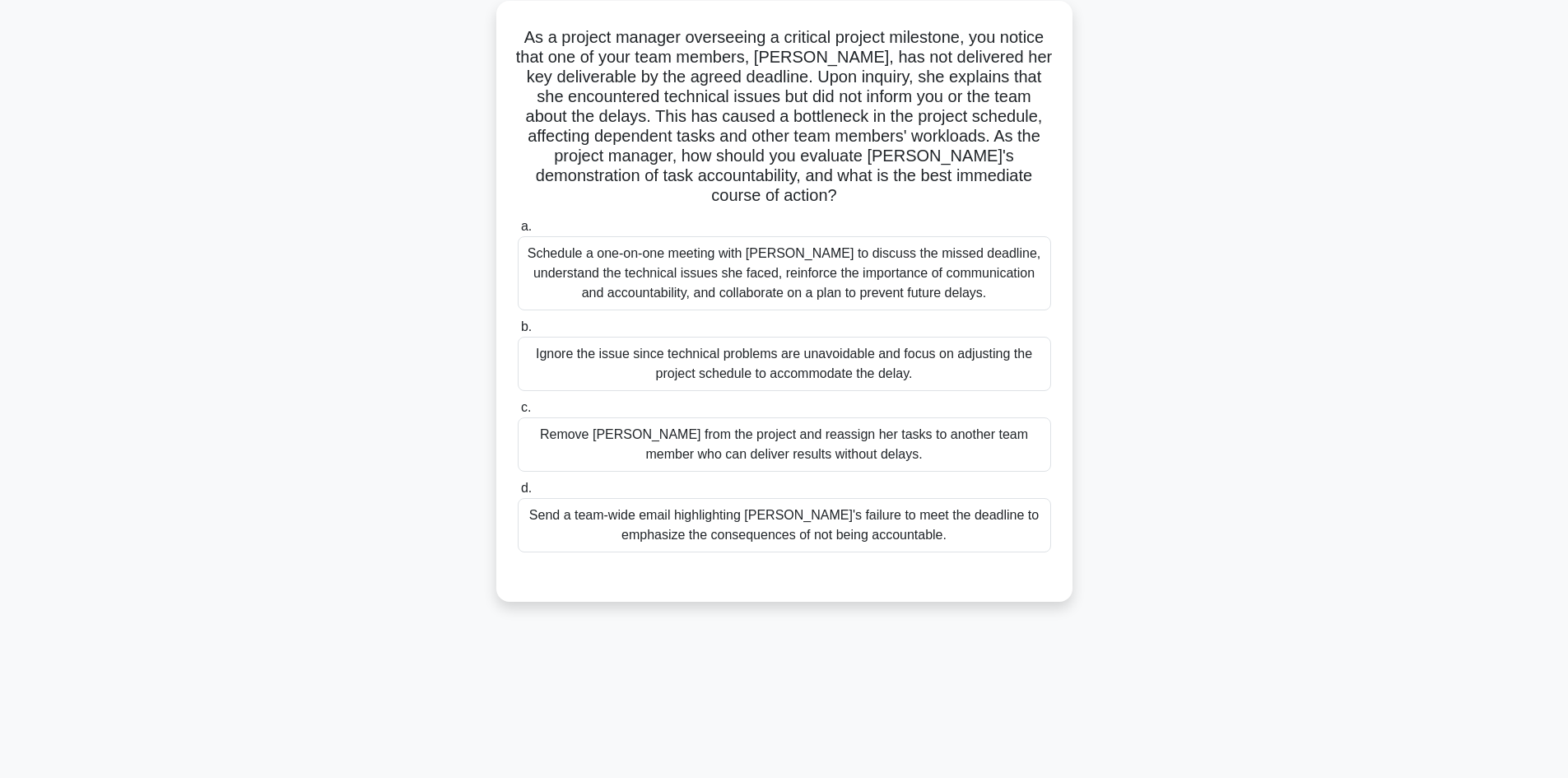
click at [916, 296] on div "Schedule a one-on-one meeting with Emily to discuss the missed deadline, unders…" at bounding box center [784, 274] width 534 height 74
click at [518, 232] on input "a. Schedule a one-on-one meeting with Emily to discuss the missed deadline, und…" at bounding box center [518, 227] width 0 height 11
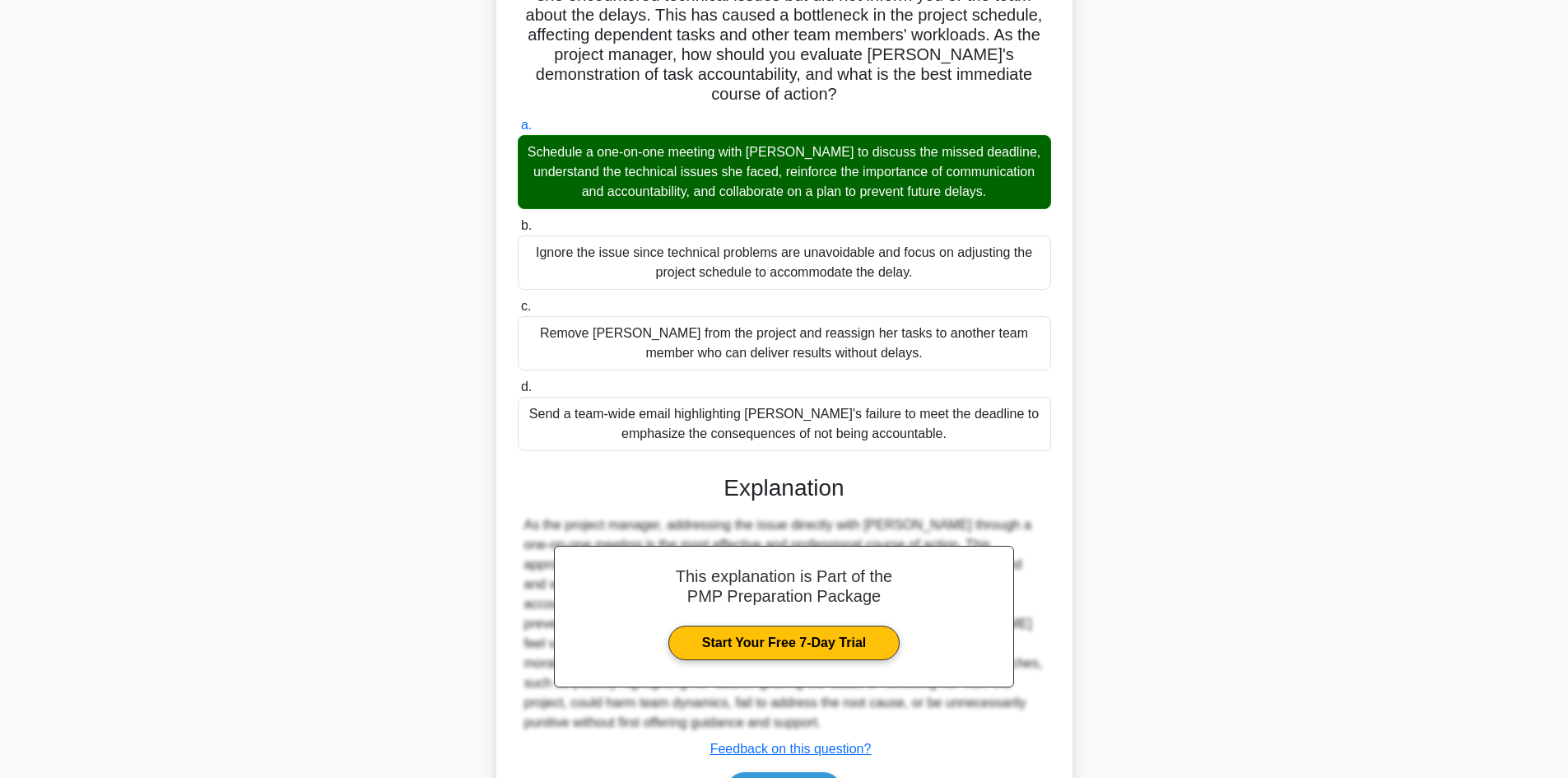
scroll to position [317, 0]
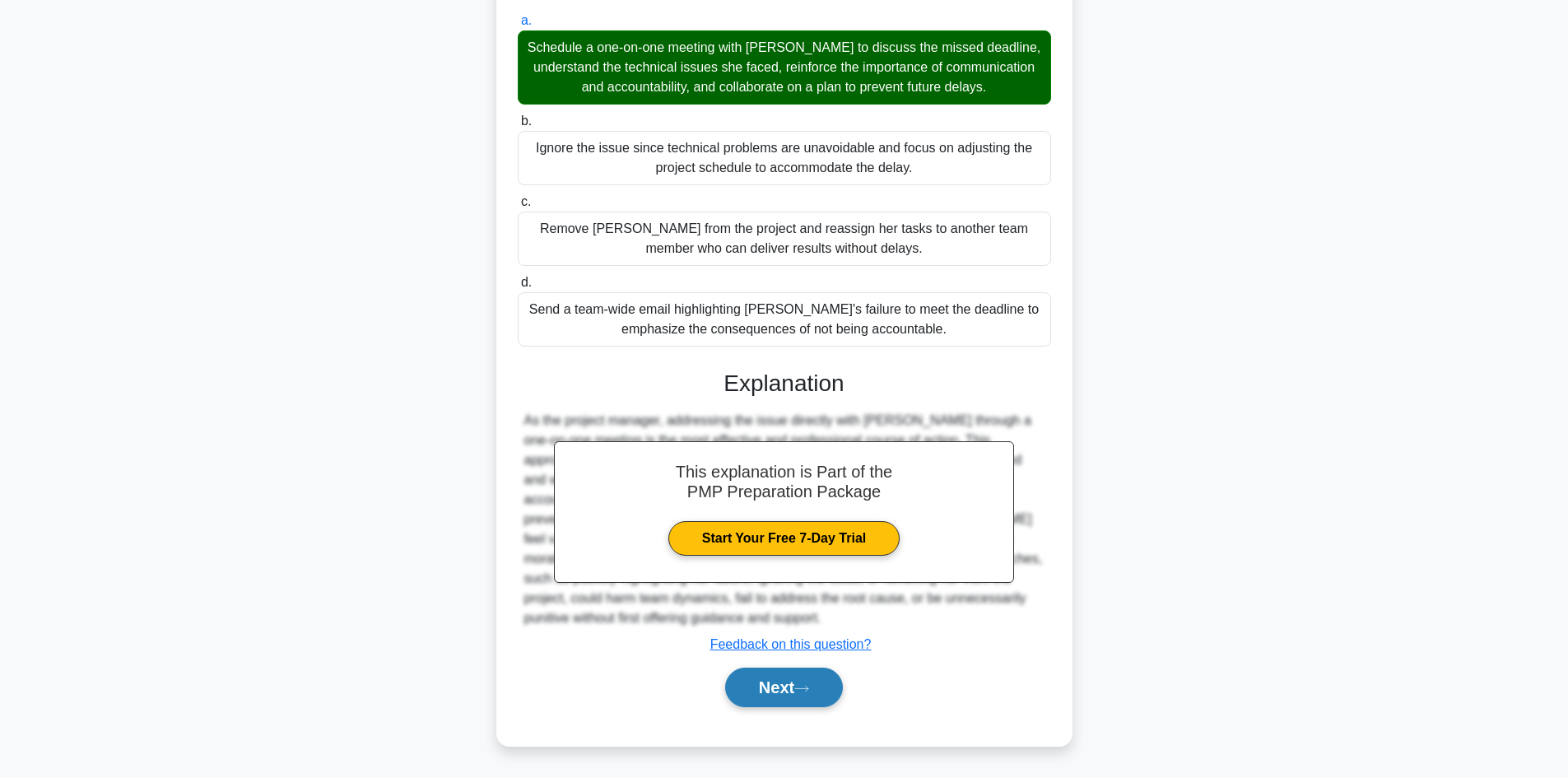
click at [809, 692] on icon at bounding box center [802, 689] width 14 height 9
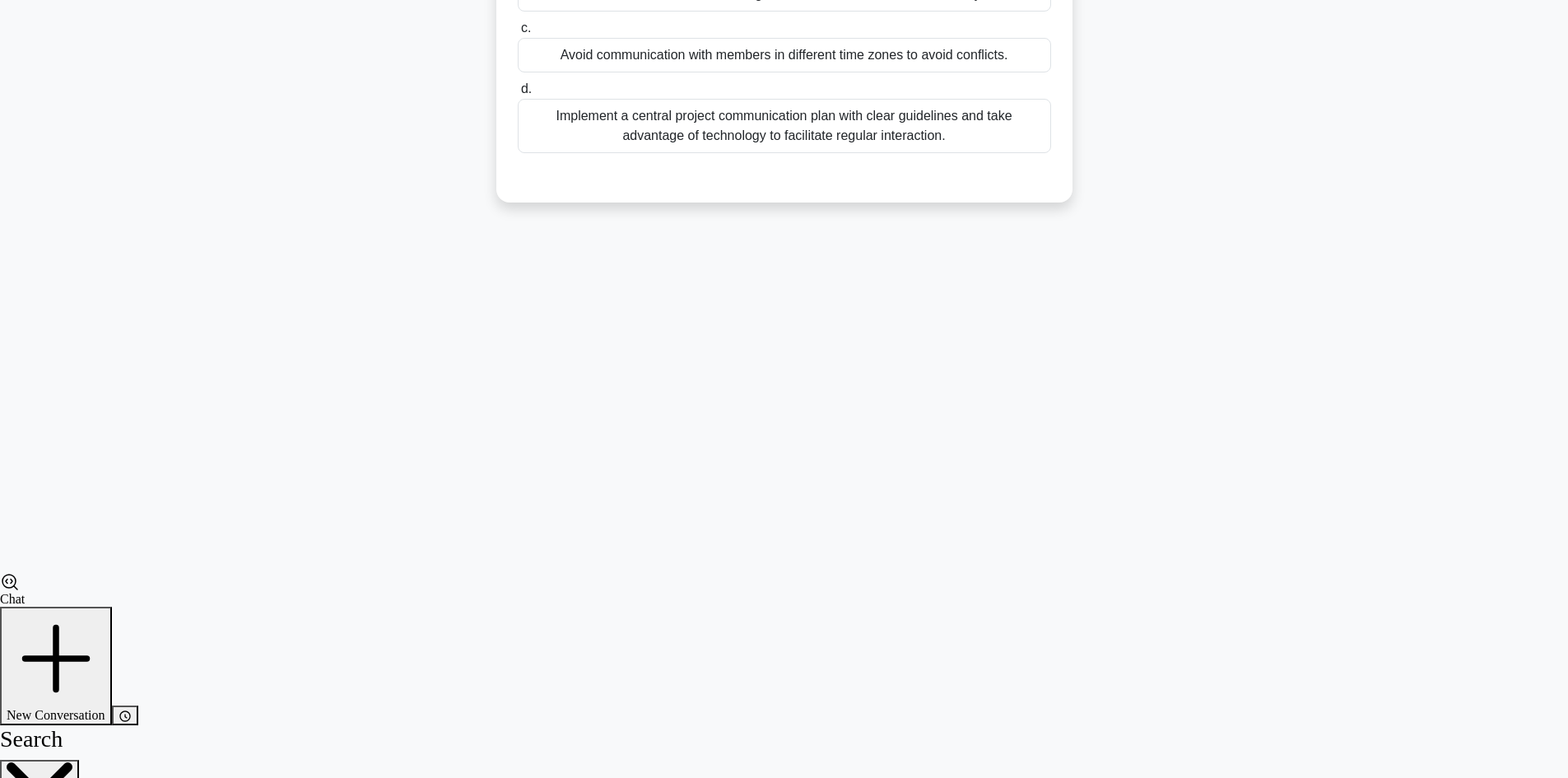
scroll to position [0, 0]
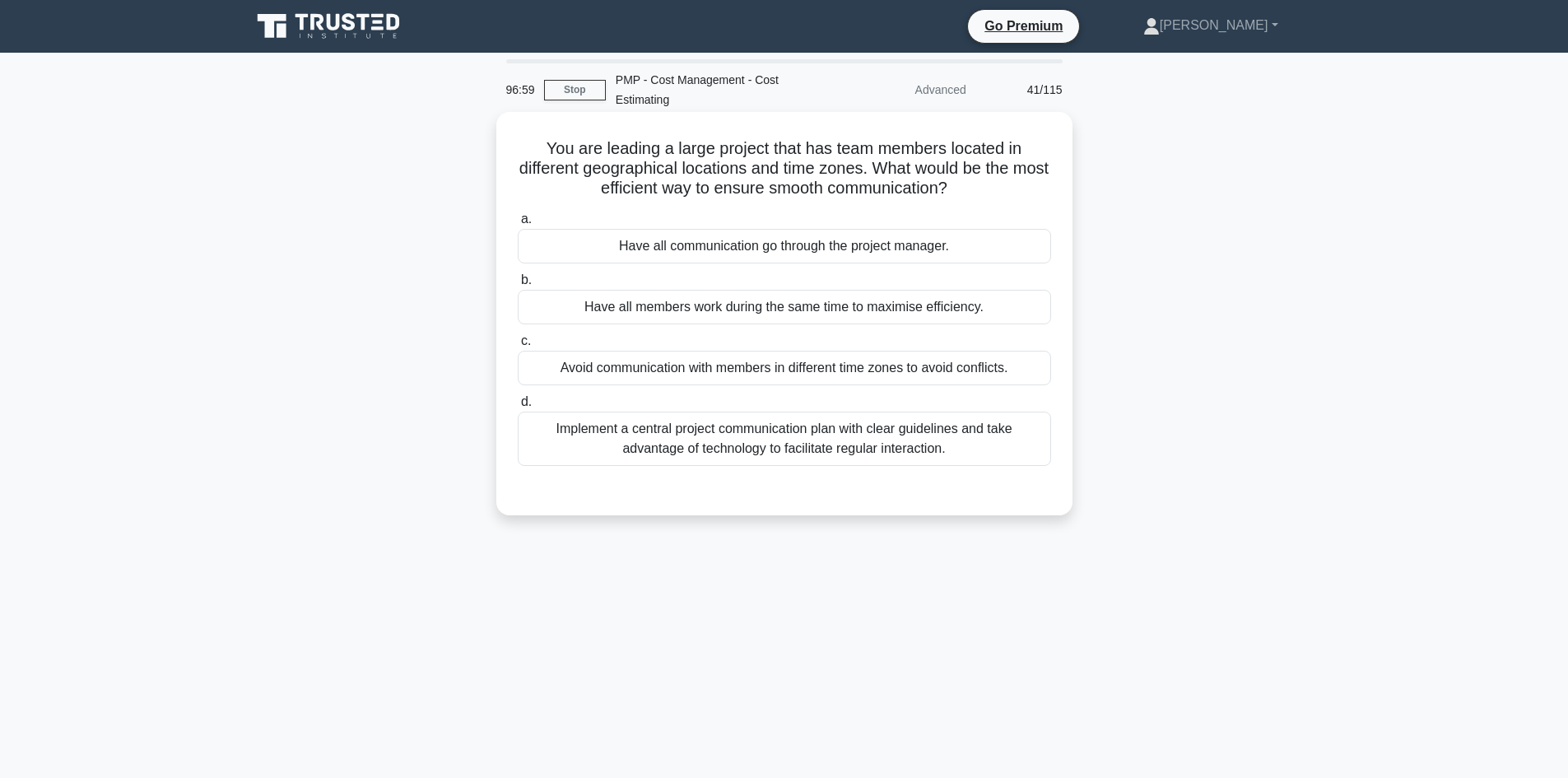
click at [922, 433] on div "Implement a central project communication plan with clear guidelines and take a…" at bounding box center [784, 439] width 534 height 54
click at [518, 408] on input "d. Implement a central project communication plan with clear guidelines and tak…" at bounding box center [518, 402] width 0 height 11
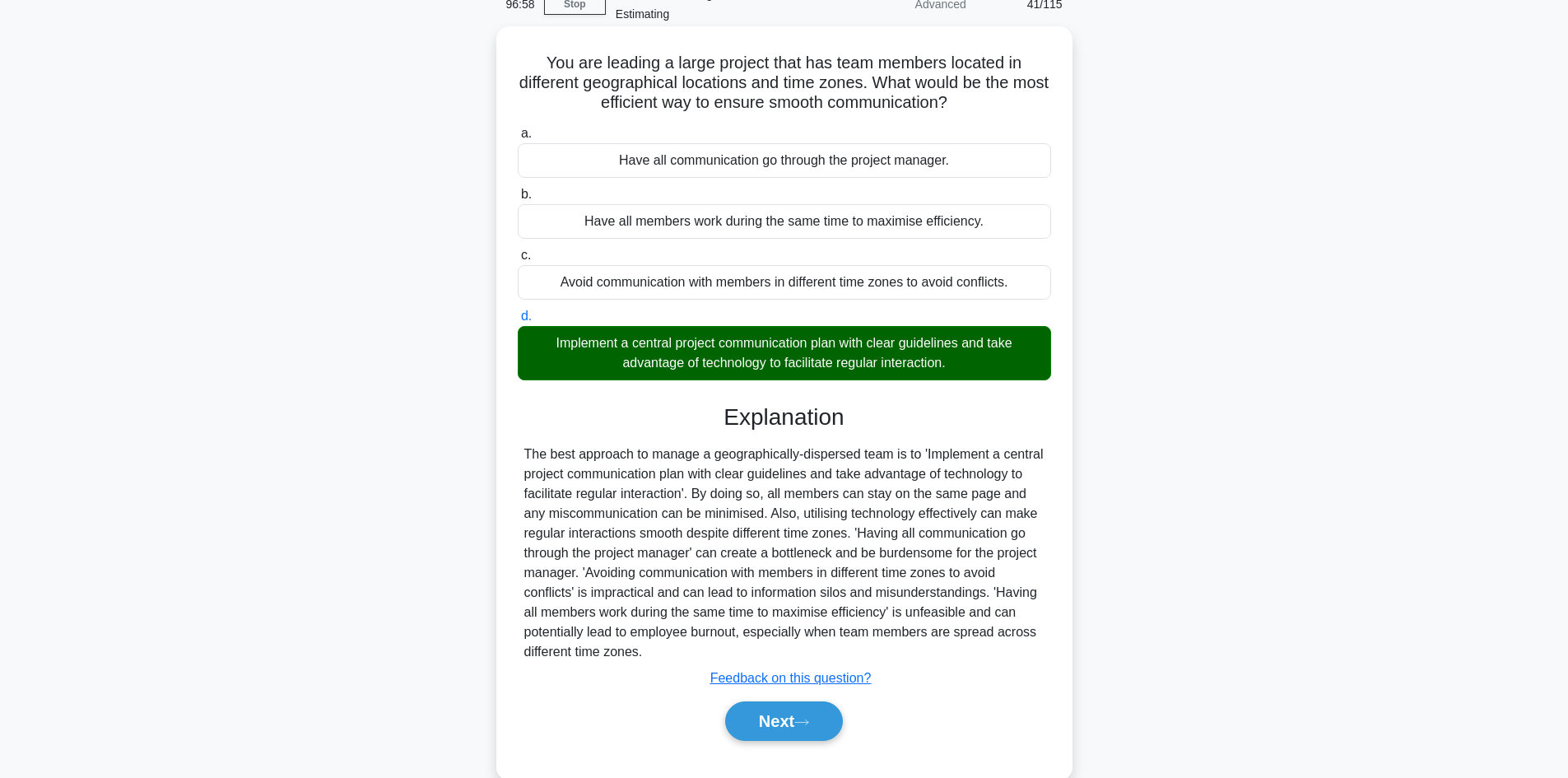
scroll to position [119, 0]
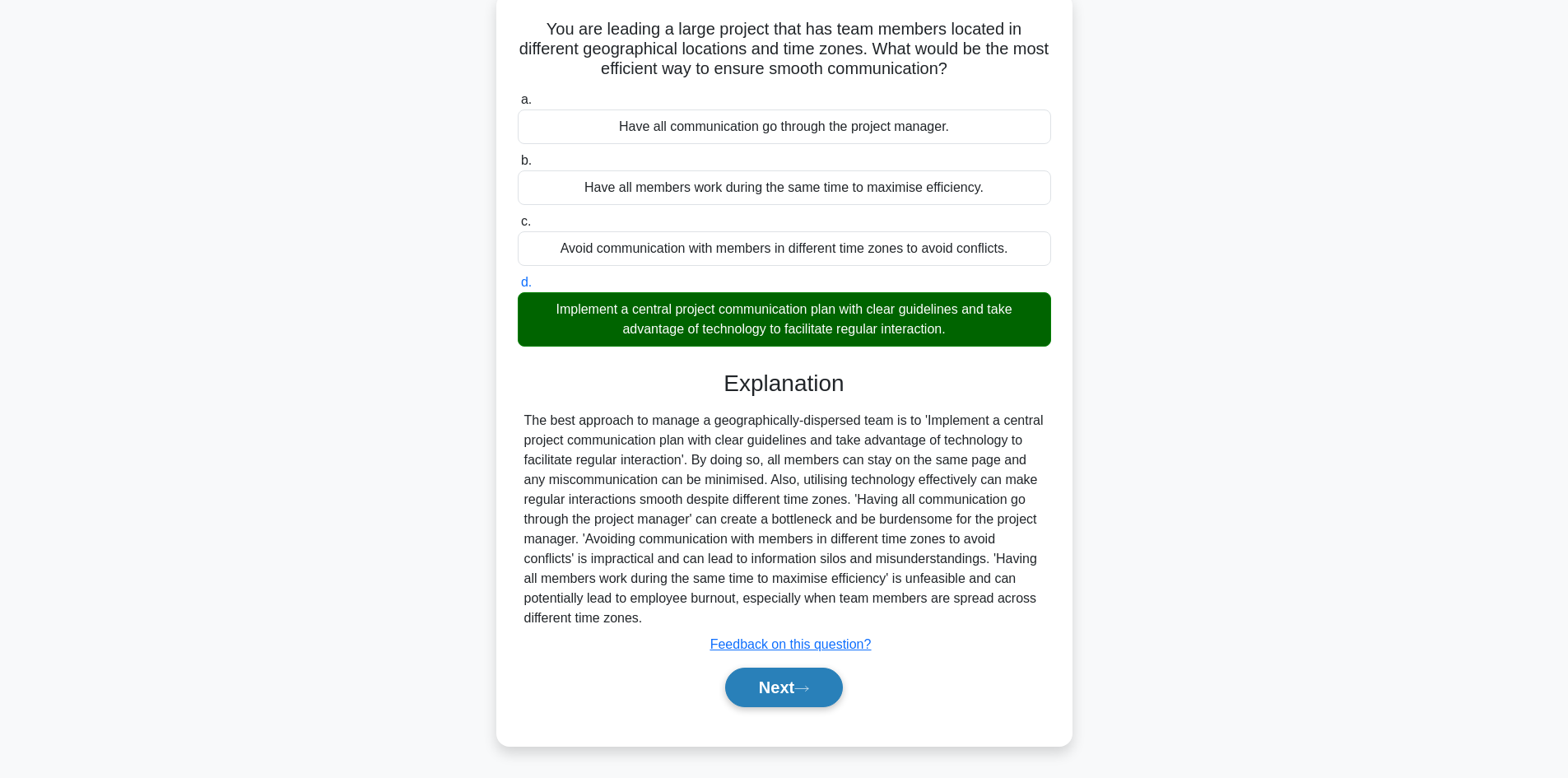
click at [809, 687] on icon at bounding box center [802, 689] width 14 height 9
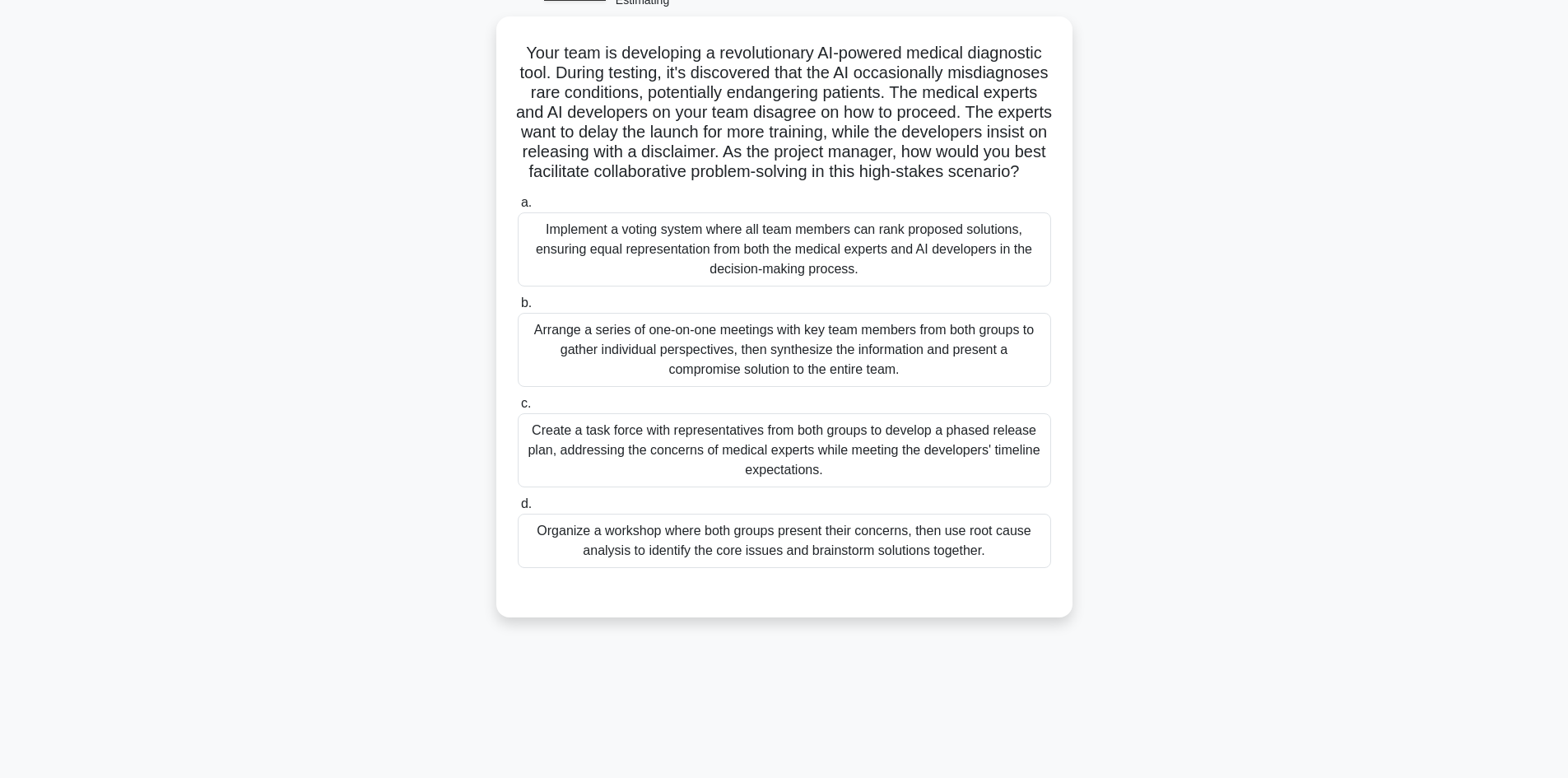
scroll to position [111, 0]
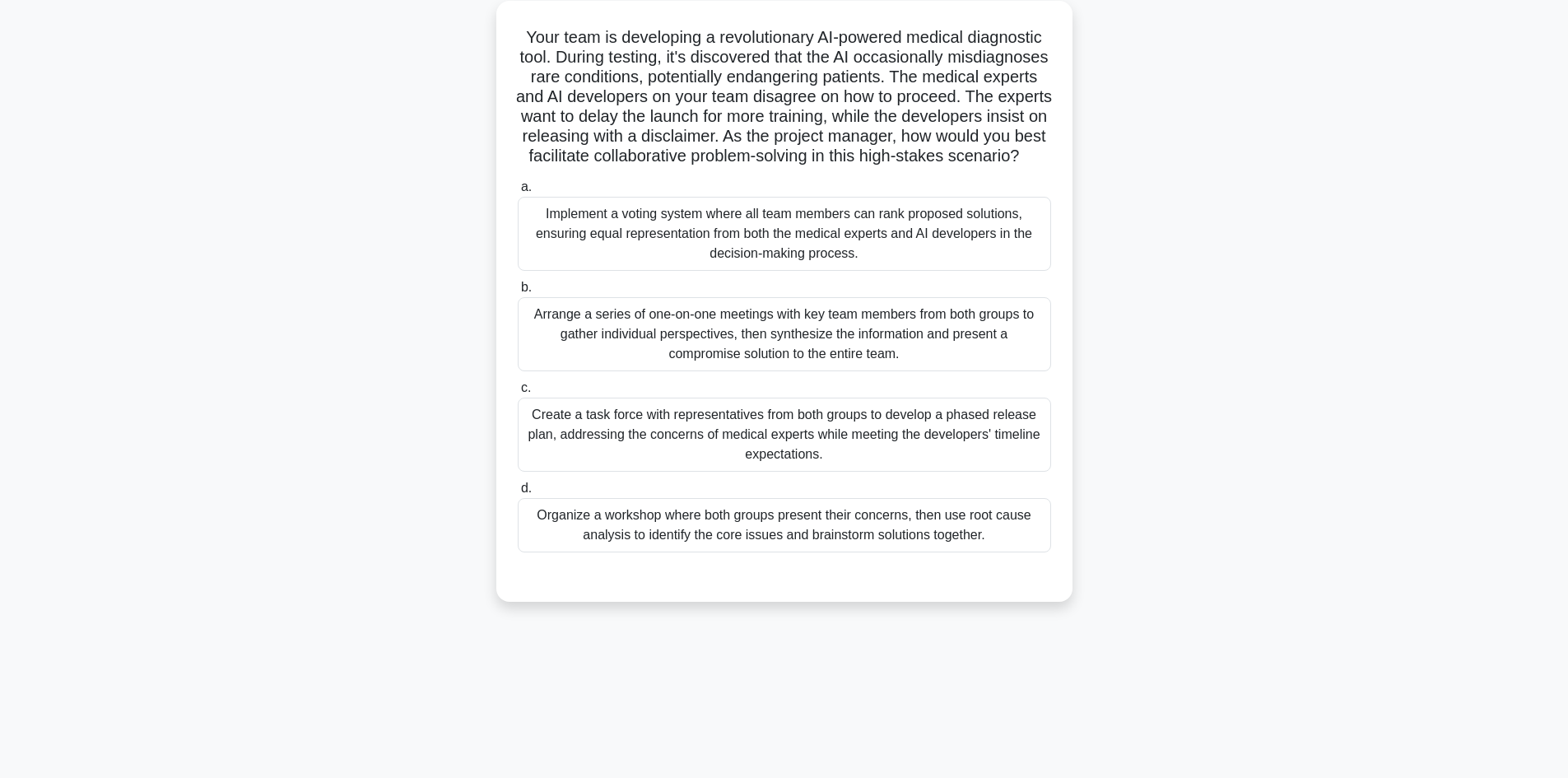
click at [889, 363] on div "Arrange a series of one-on-one meetings with key team members from both groups …" at bounding box center [784, 334] width 534 height 74
click at [518, 293] on input "b. Arrange a series of one-on-one meetings with key team members from both grou…" at bounding box center [518, 288] width 0 height 11
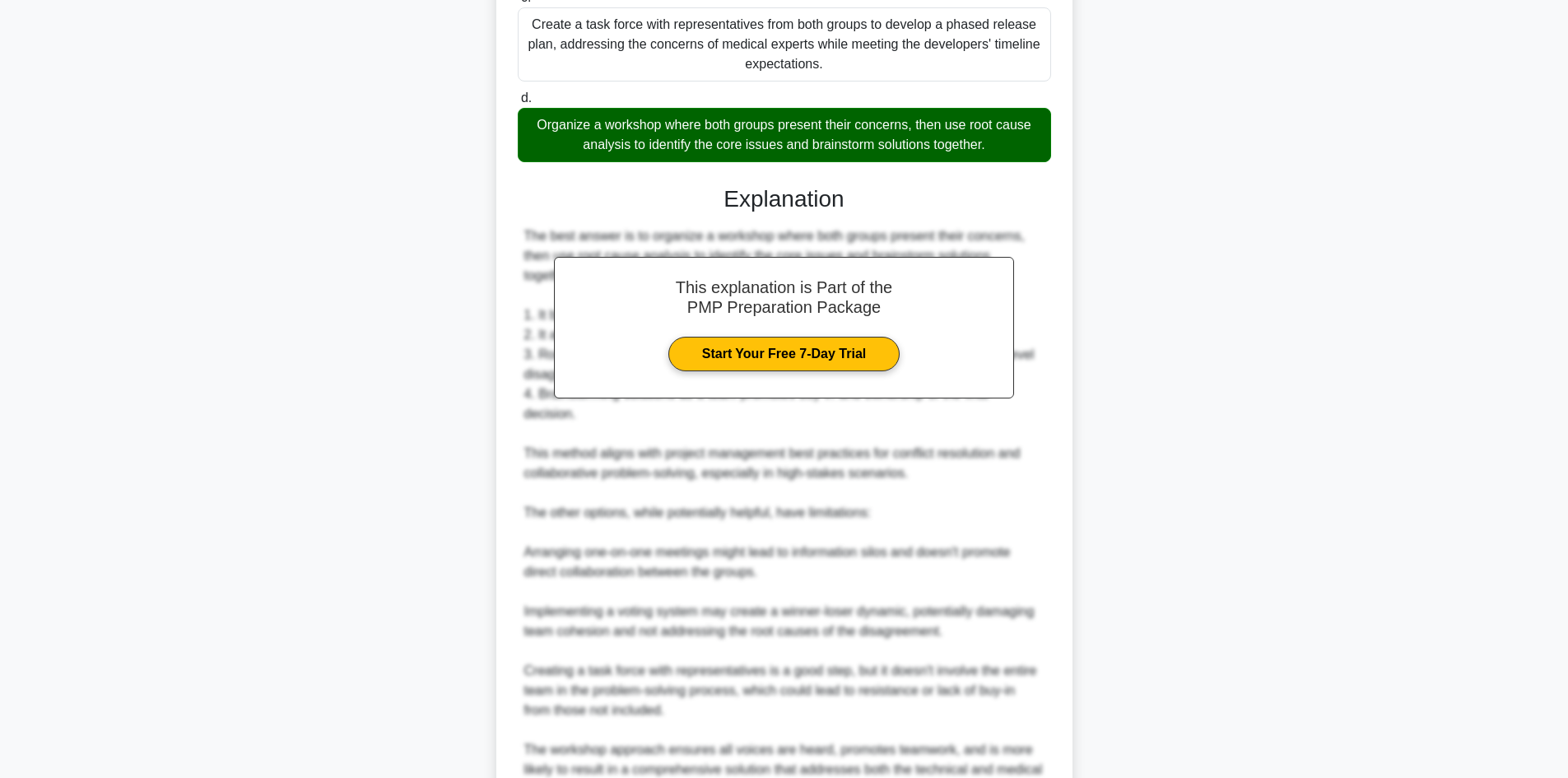
scroll to position [688, 0]
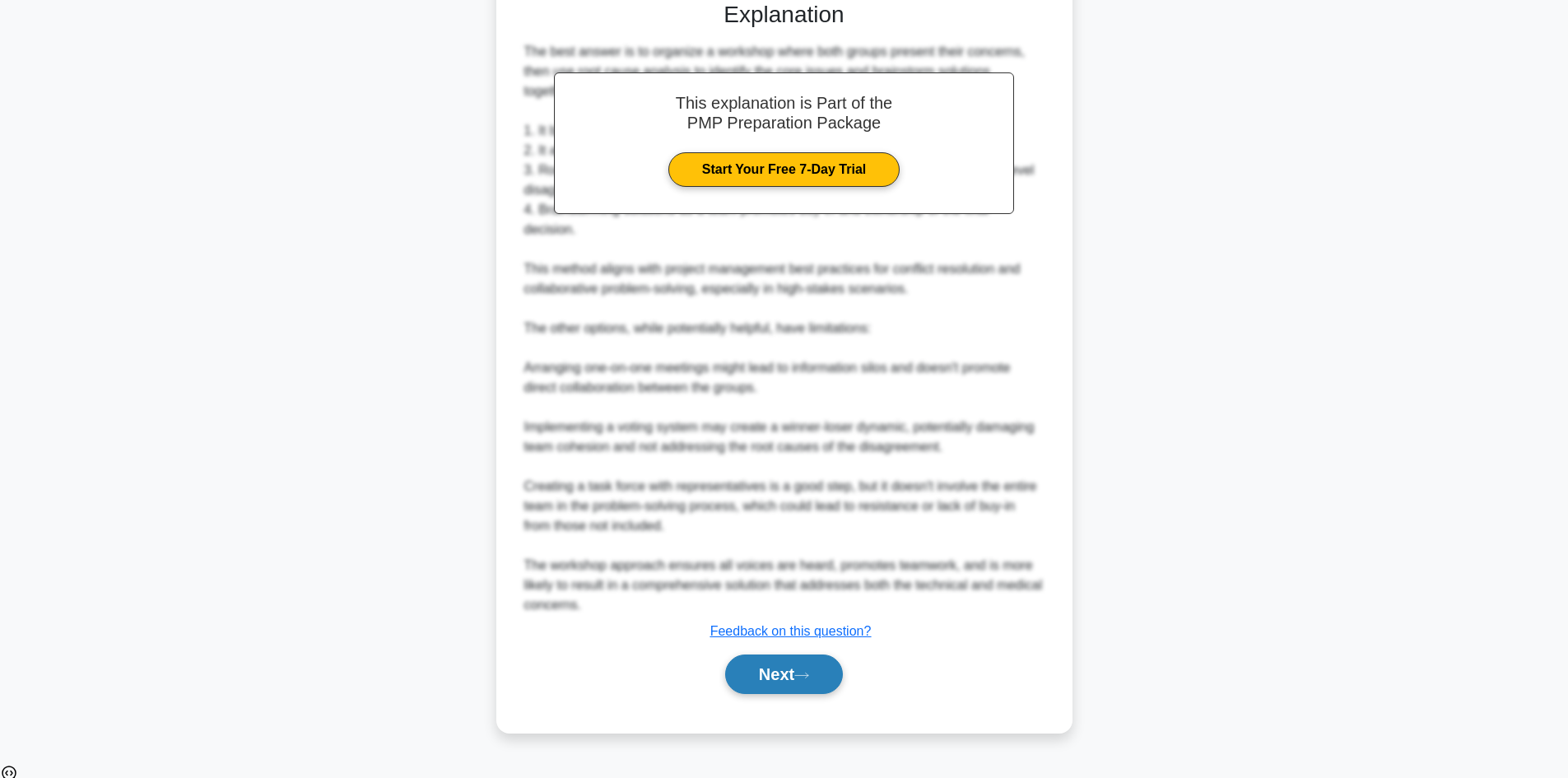
click at [806, 689] on button "Next" at bounding box center [784, 675] width 117 height 40
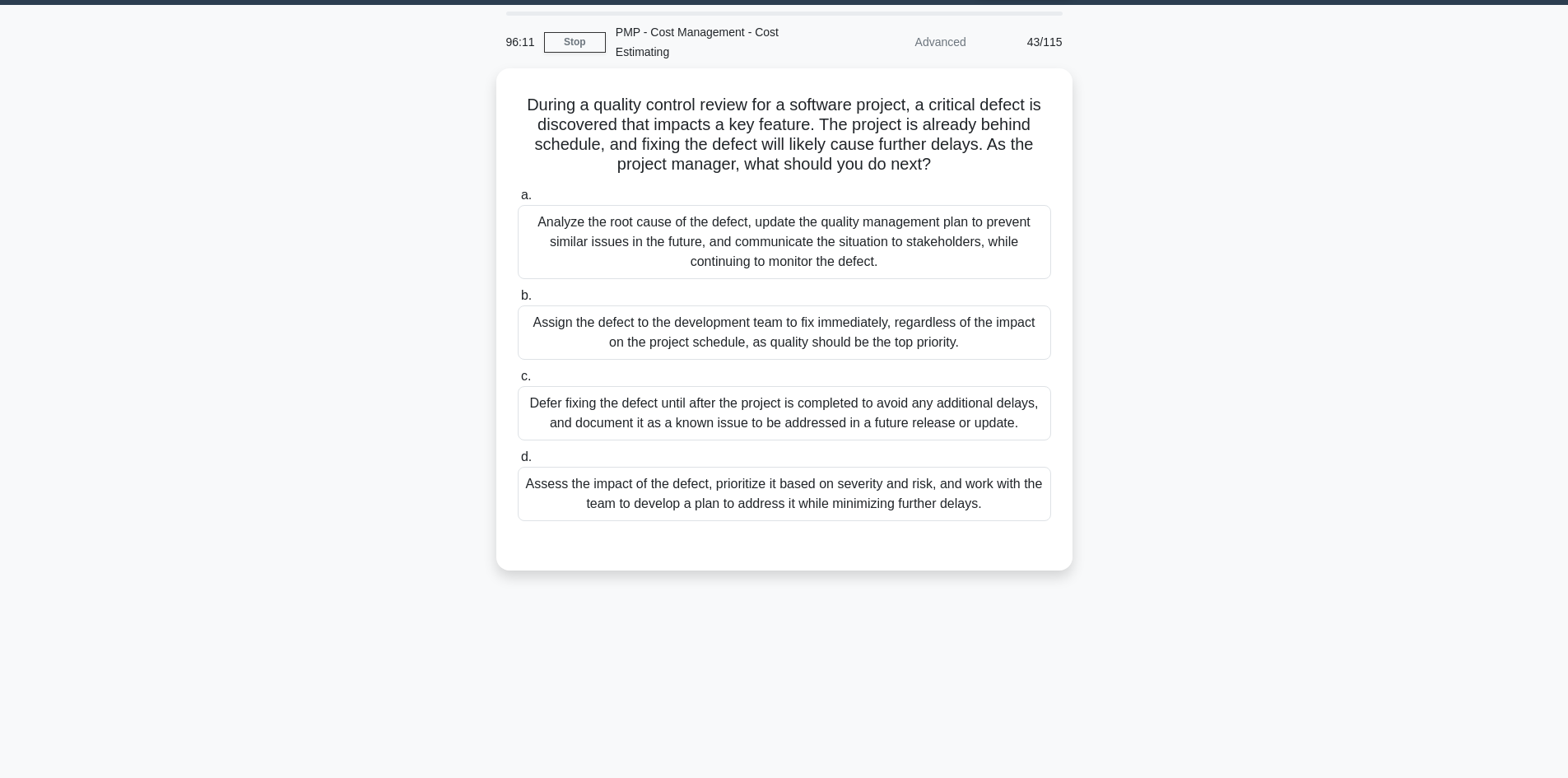
scroll to position [0, 0]
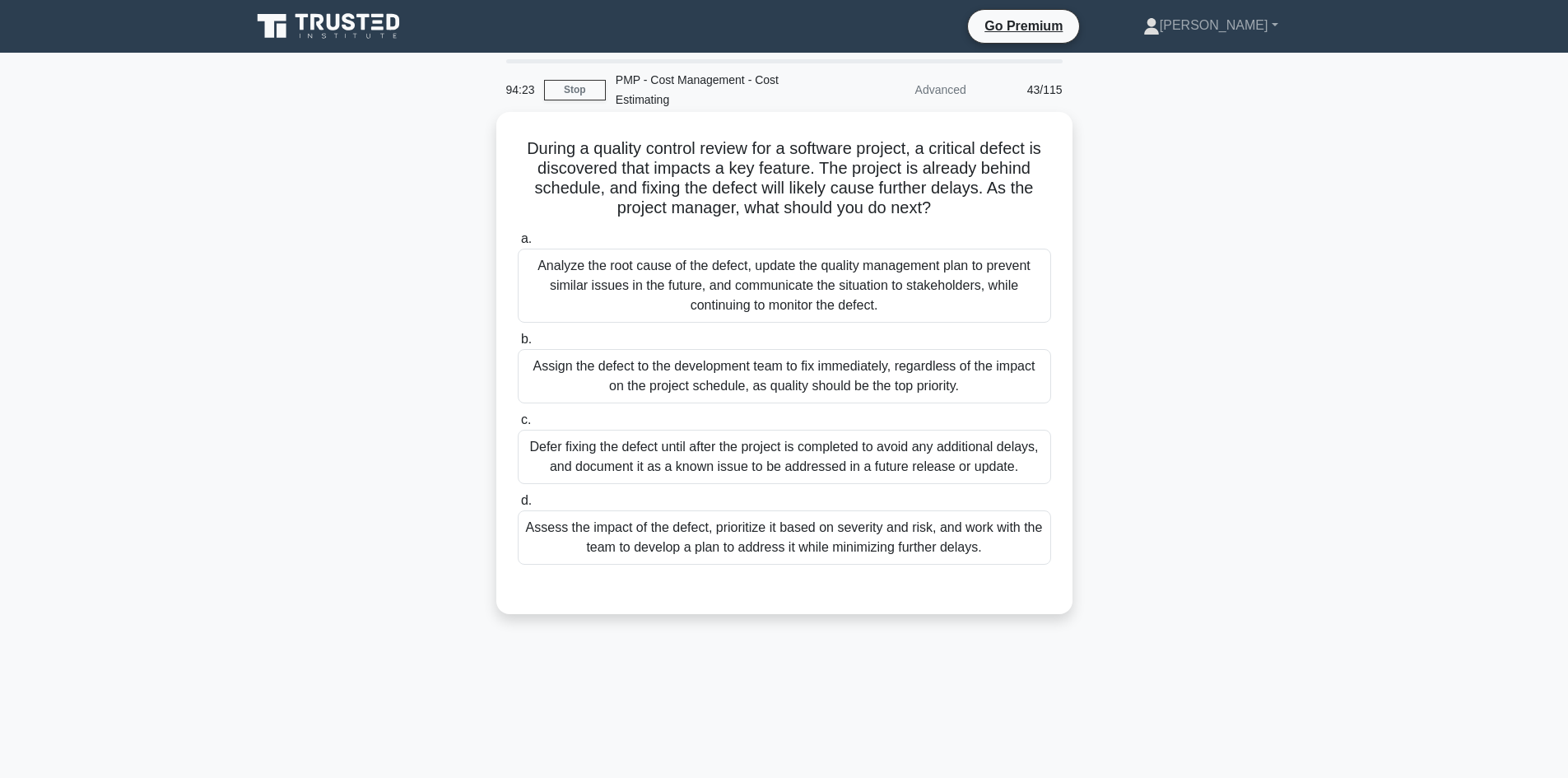
click at [776, 512] on div "Assess the impact of the defect, prioritize it based on severity and risk, and …" at bounding box center [784, 538] width 534 height 54
click at [518, 507] on input "d. Assess the impact of the defect, prioritize it based on severity and risk, a…" at bounding box center [518, 501] width 0 height 11
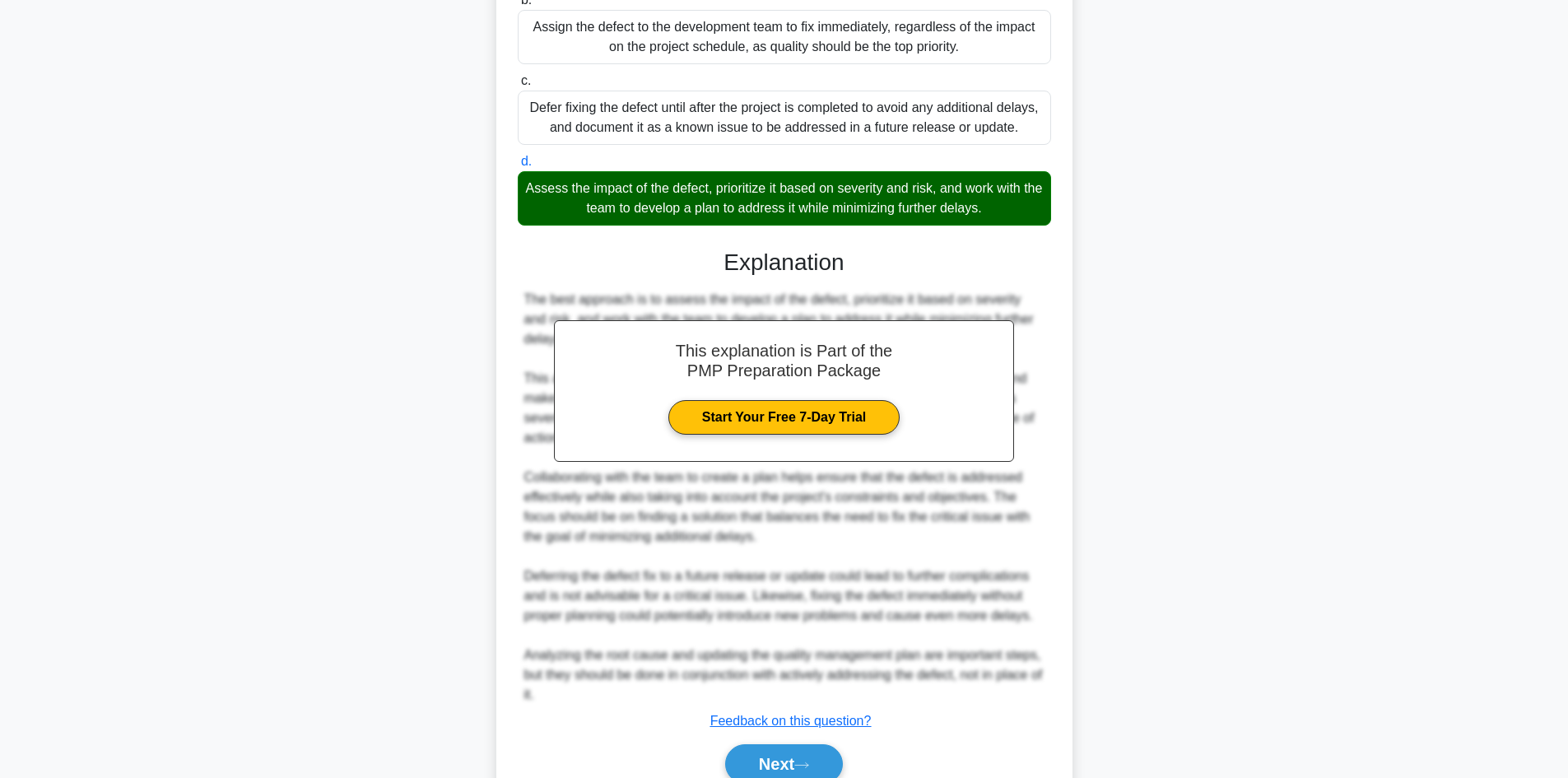
scroll to position [416, 0]
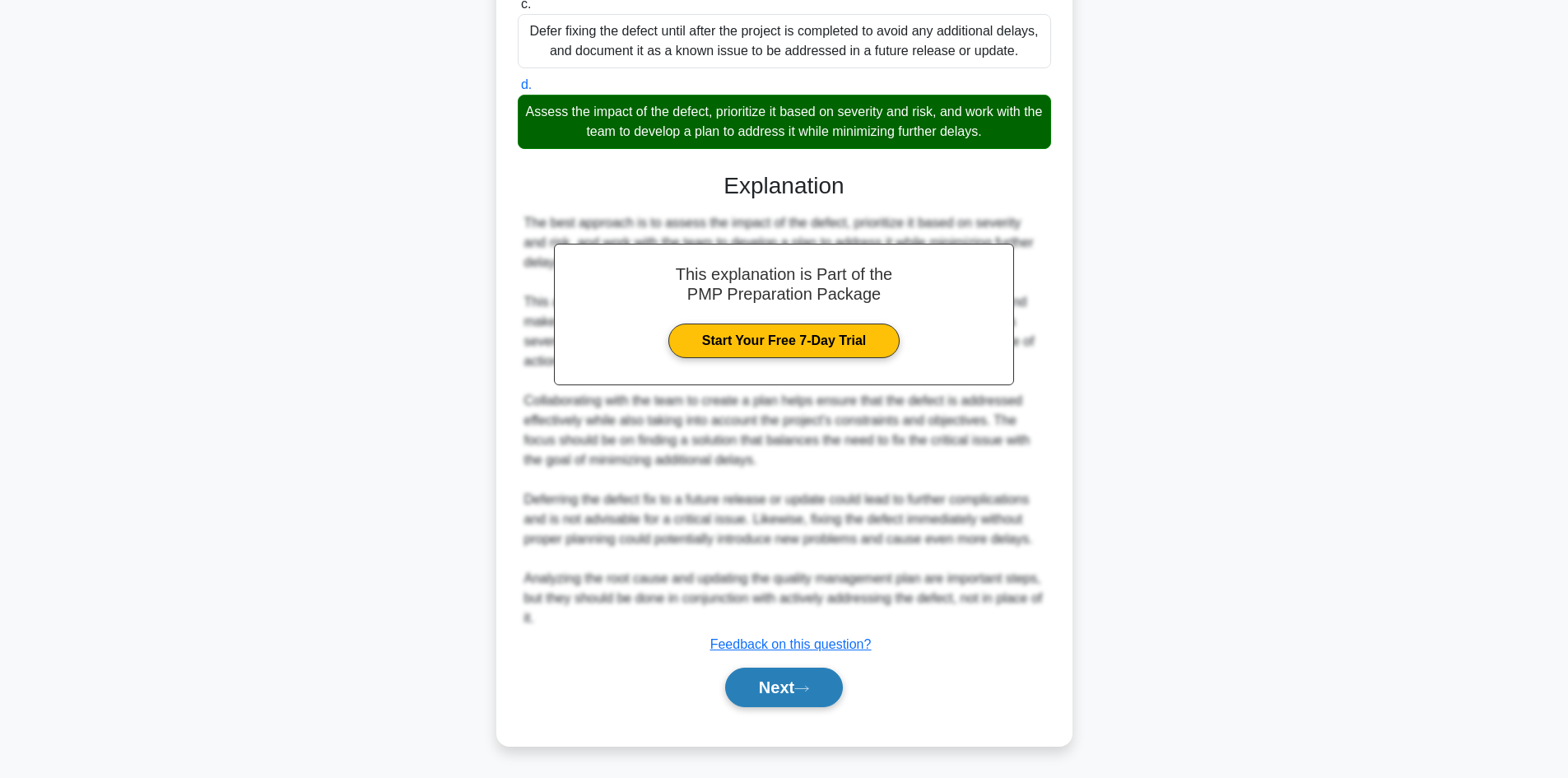
click at [799, 680] on button "Next" at bounding box center [784, 688] width 117 height 40
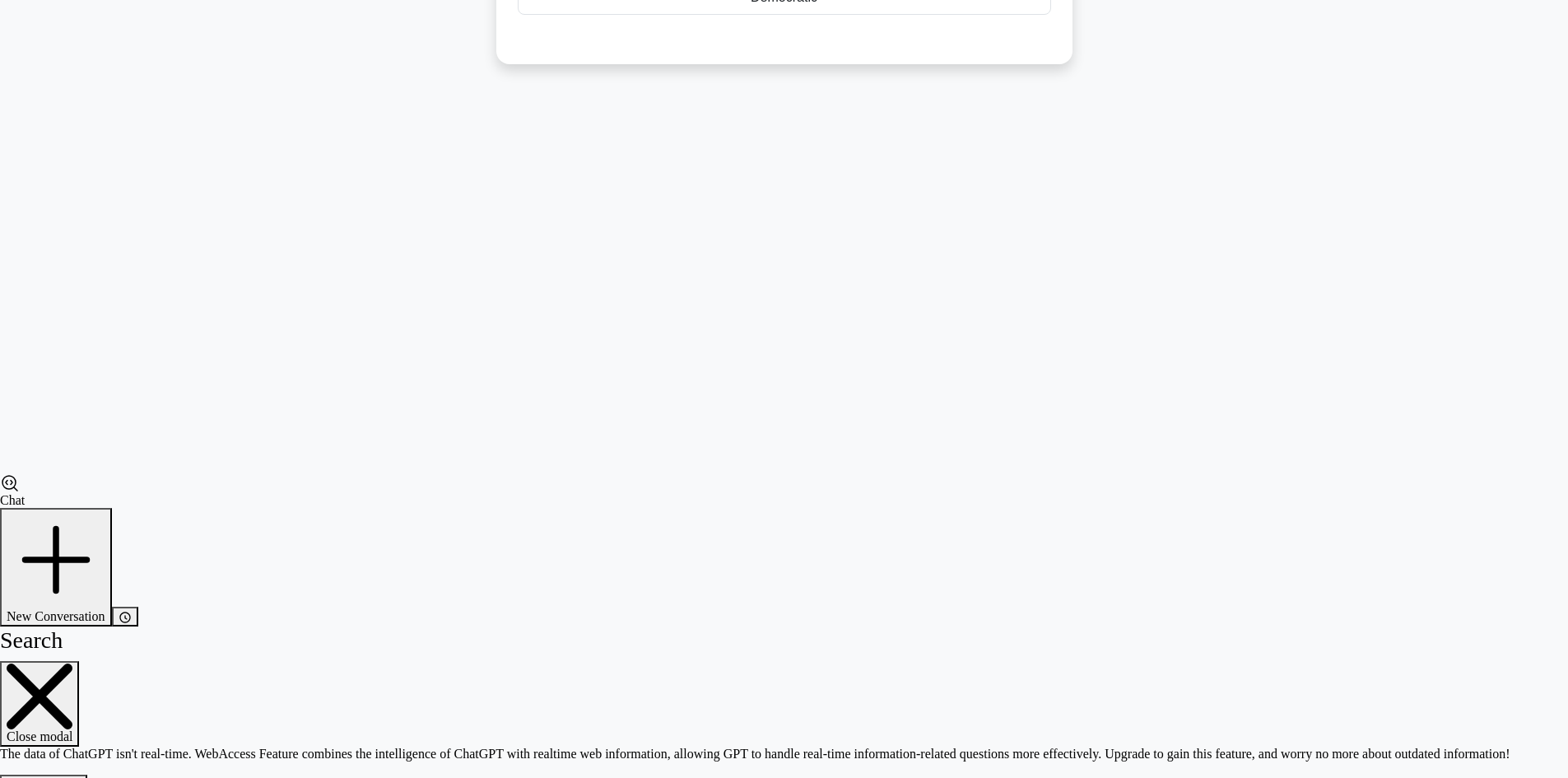
scroll to position [111, 0]
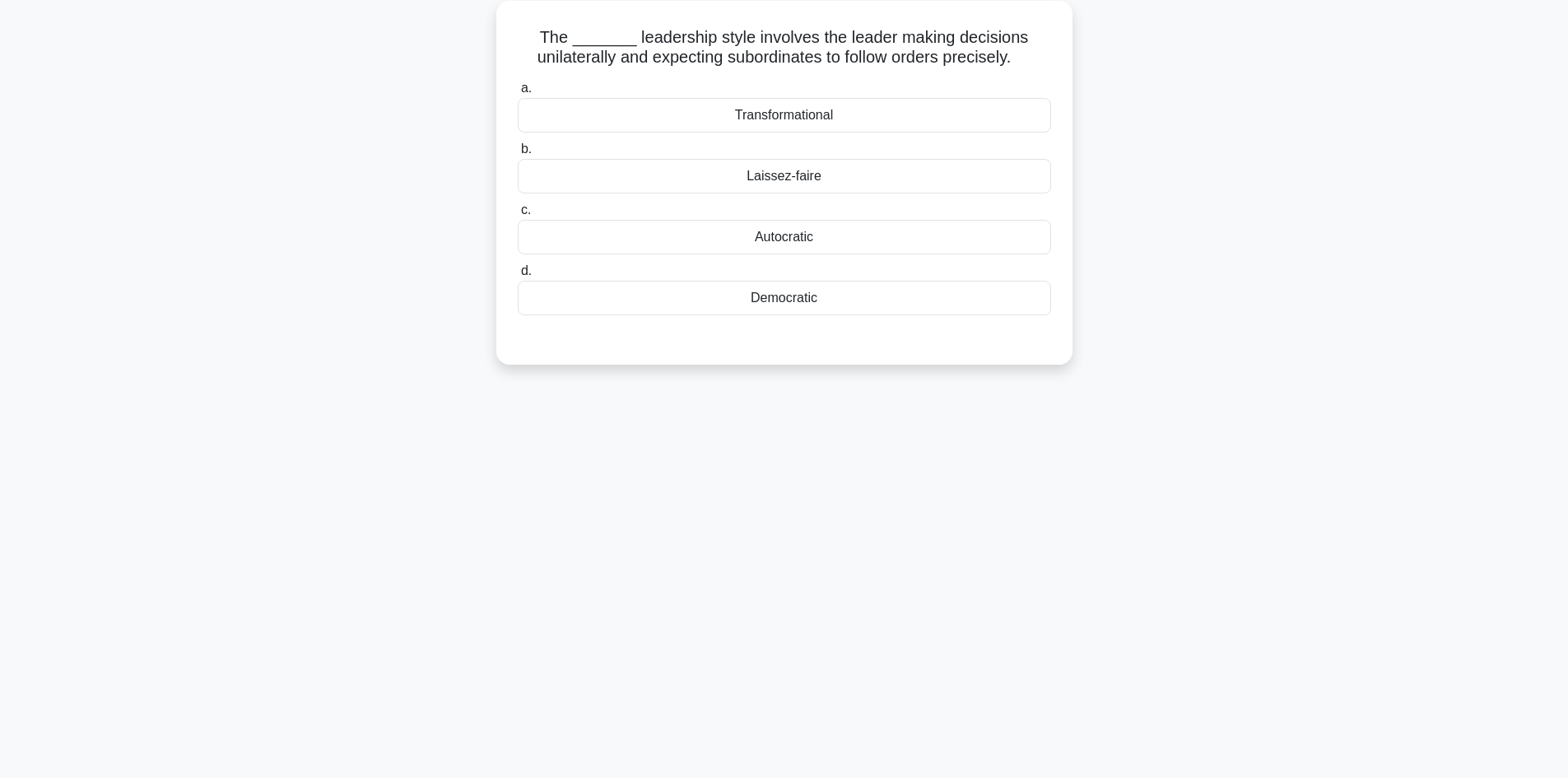
click at [800, 237] on div "Autocratic" at bounding box center [784, 237] width 534 height 34
click at [518, 216] on input "c. Autocratic" at bounding box center [518, 211] width 0 height 11
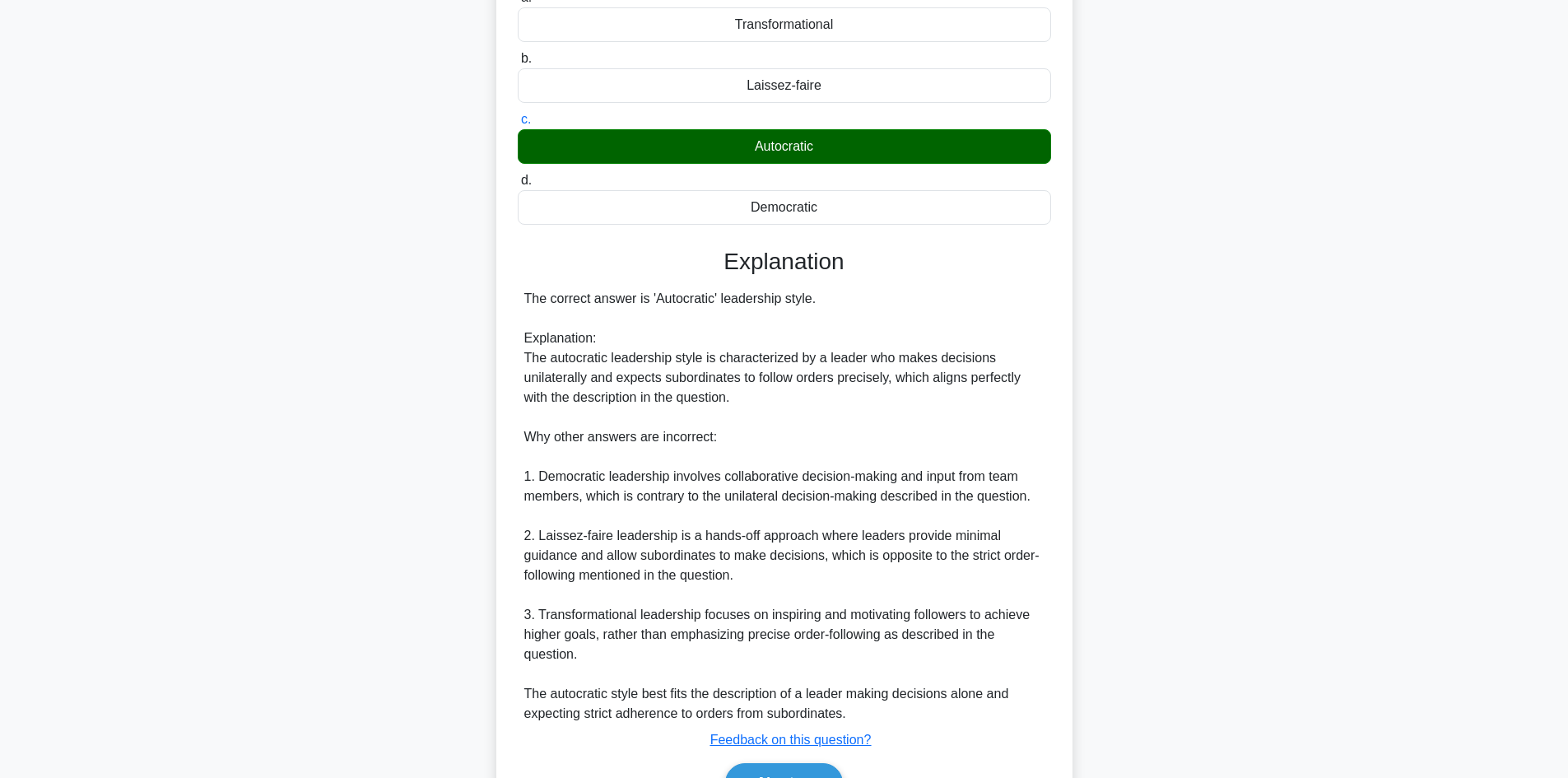
scroll to position [297, 0]
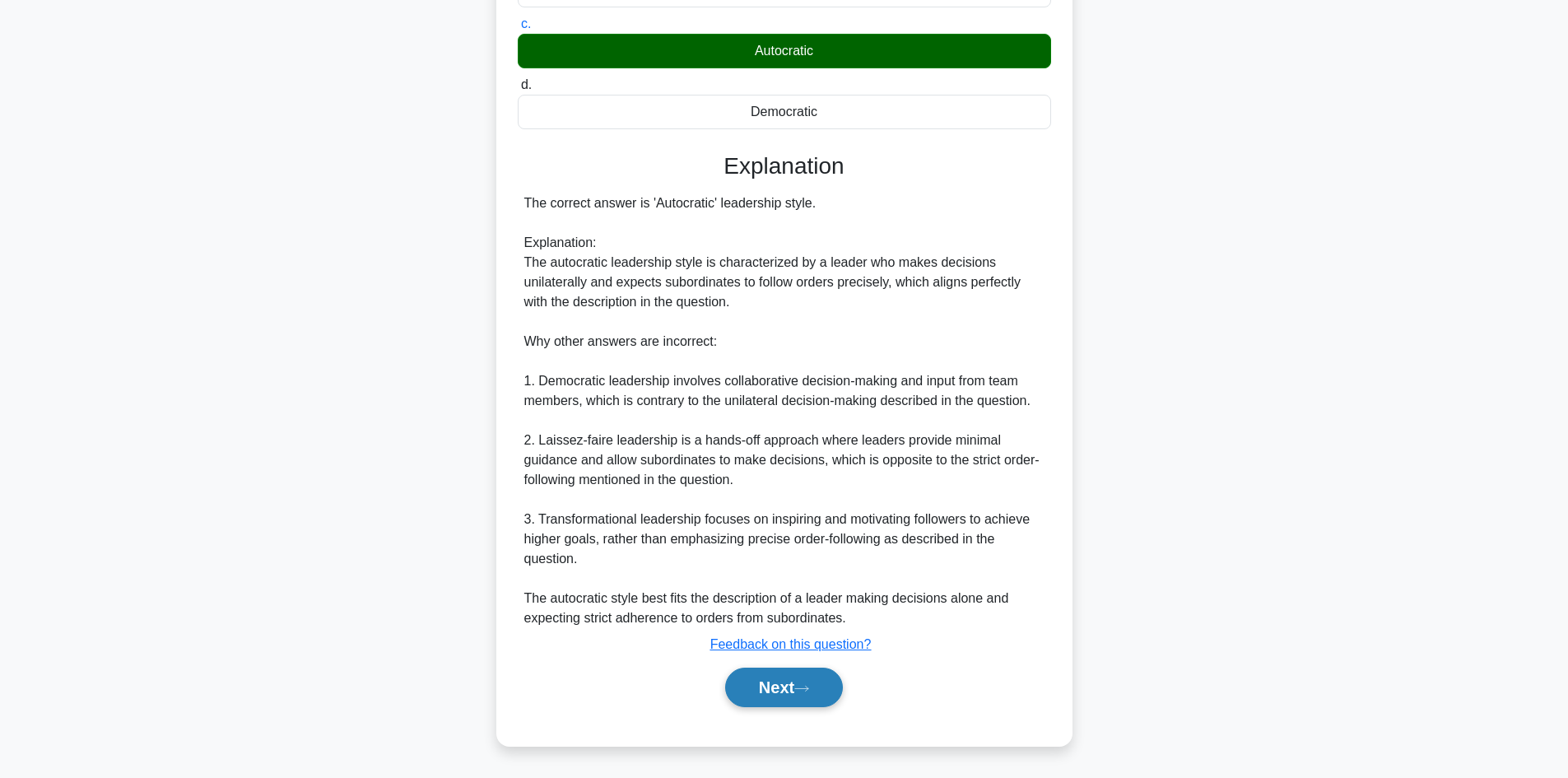
click at [780, 690] on button "Next" at bounding box center [784, 688] width 117 height 40
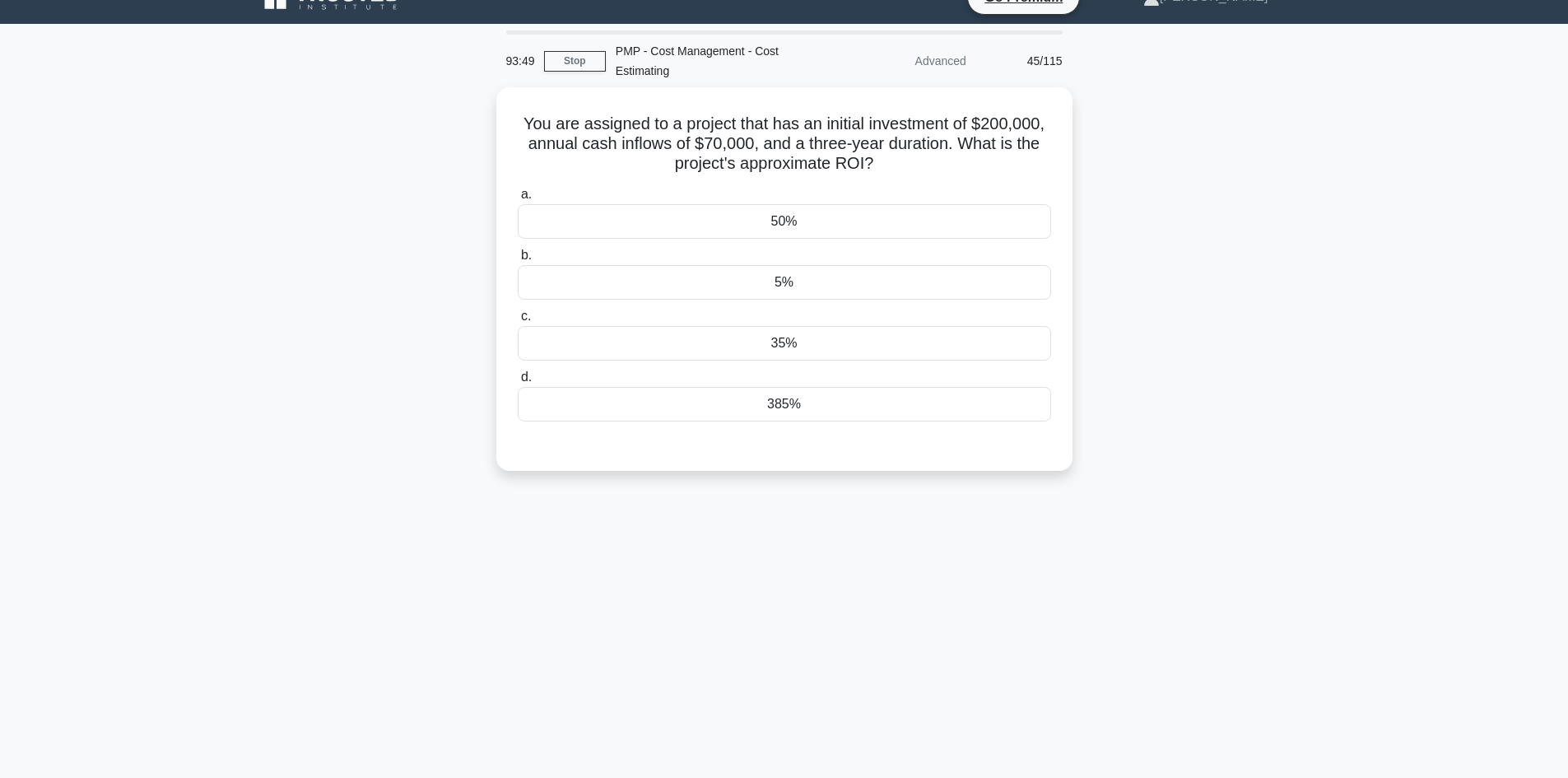
scroll to position [0, 0]
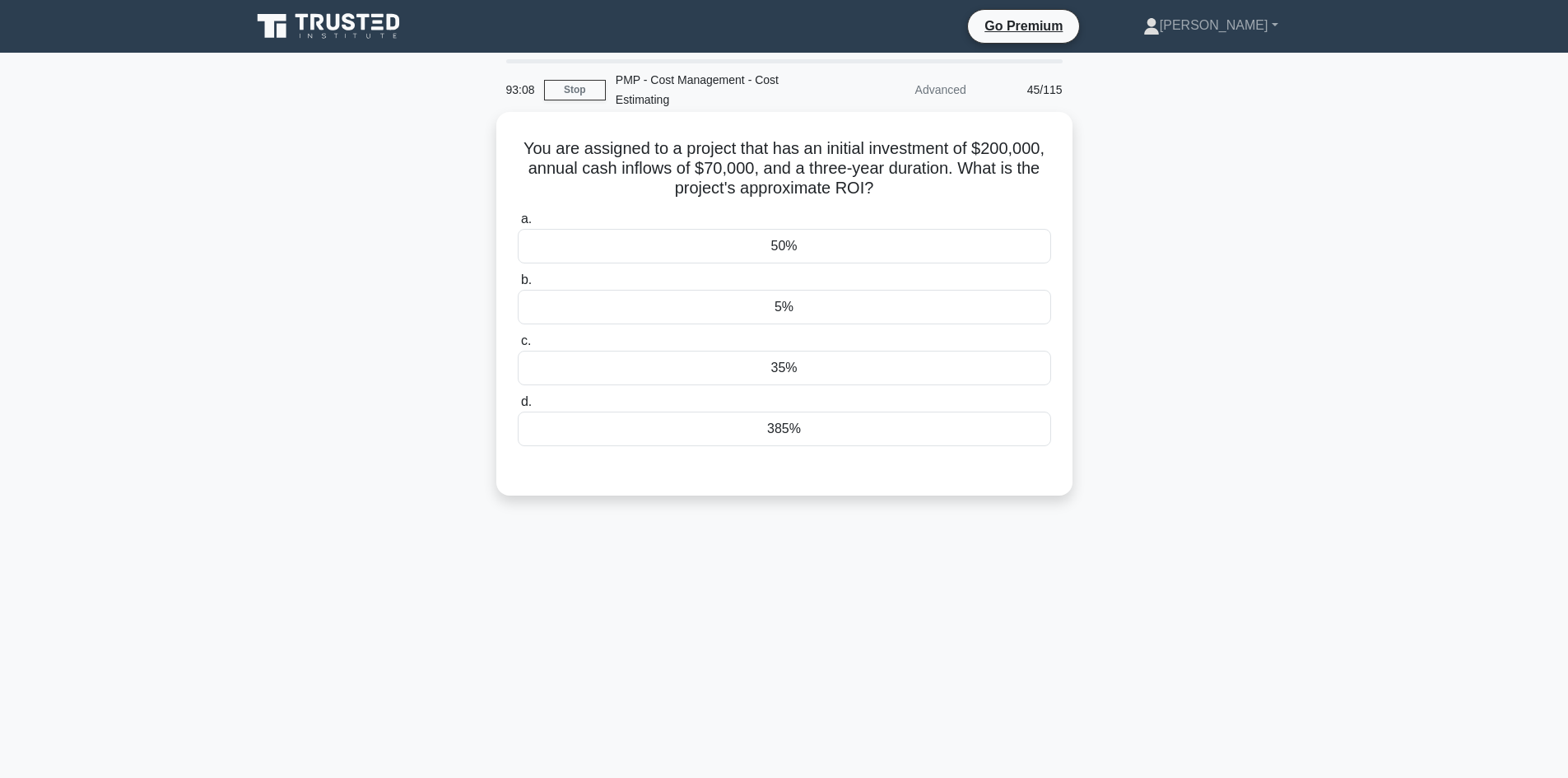
click at [857, 306] on div "5%" at bounding box center [784, 307] width 534 height 34
click at [518, 286] on input "b. 5%" at bounding box center [518, 280] width 0 height 11
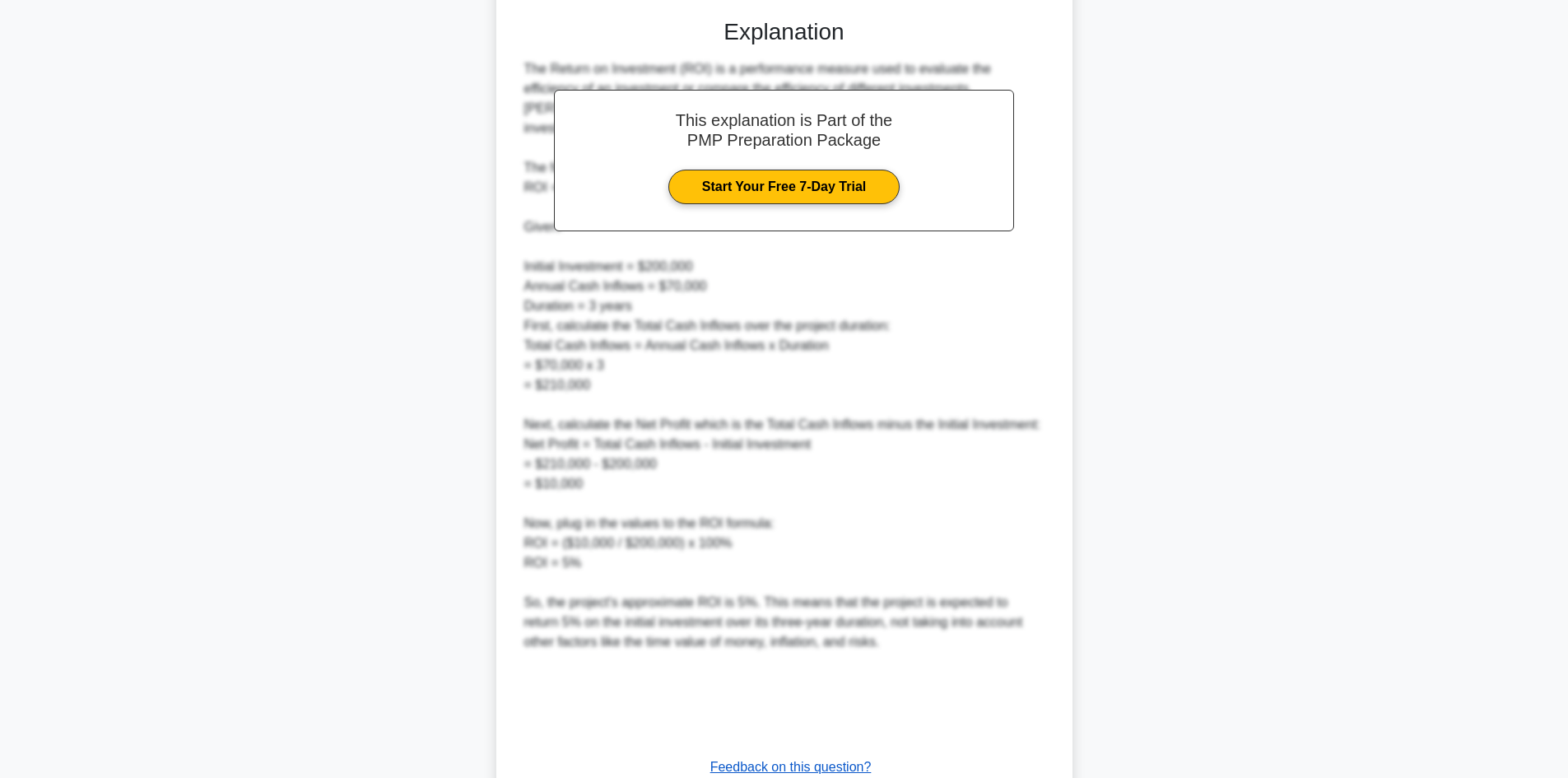
scroll to position [574, 0]
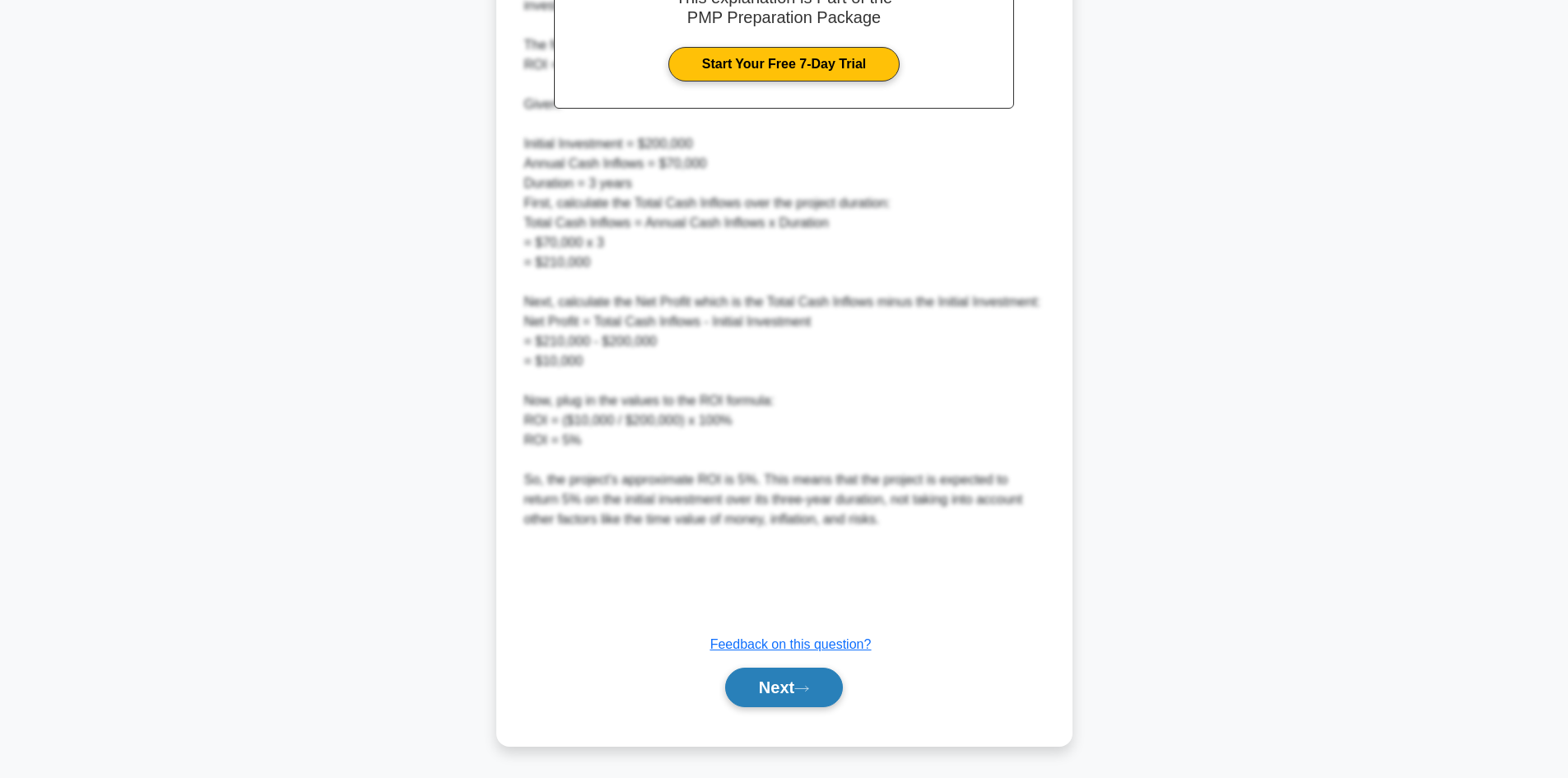
click at [806, 688] on icon at bounding box center [802, 689] width 14 height 9
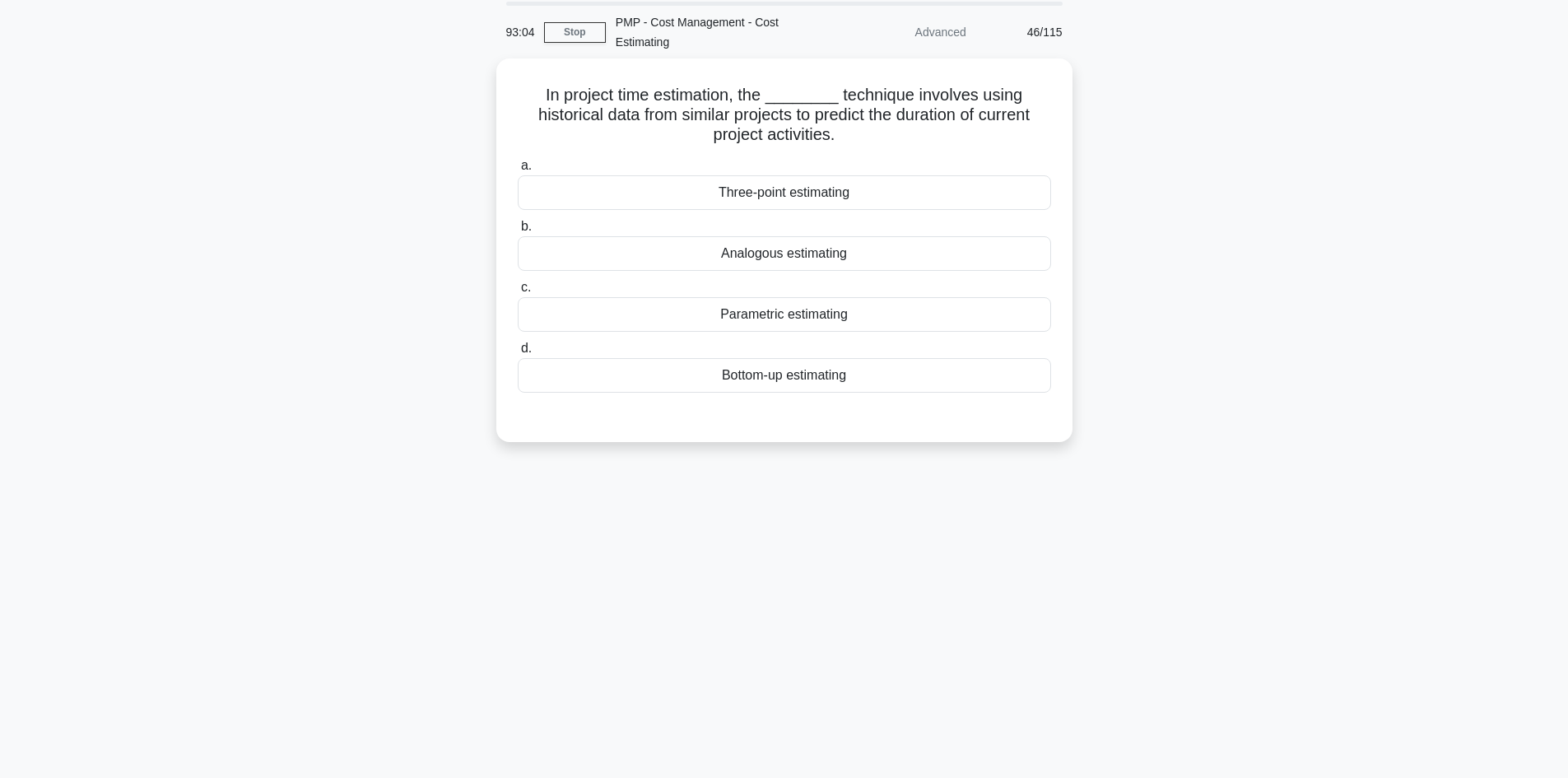
scroll to position [29, 0]
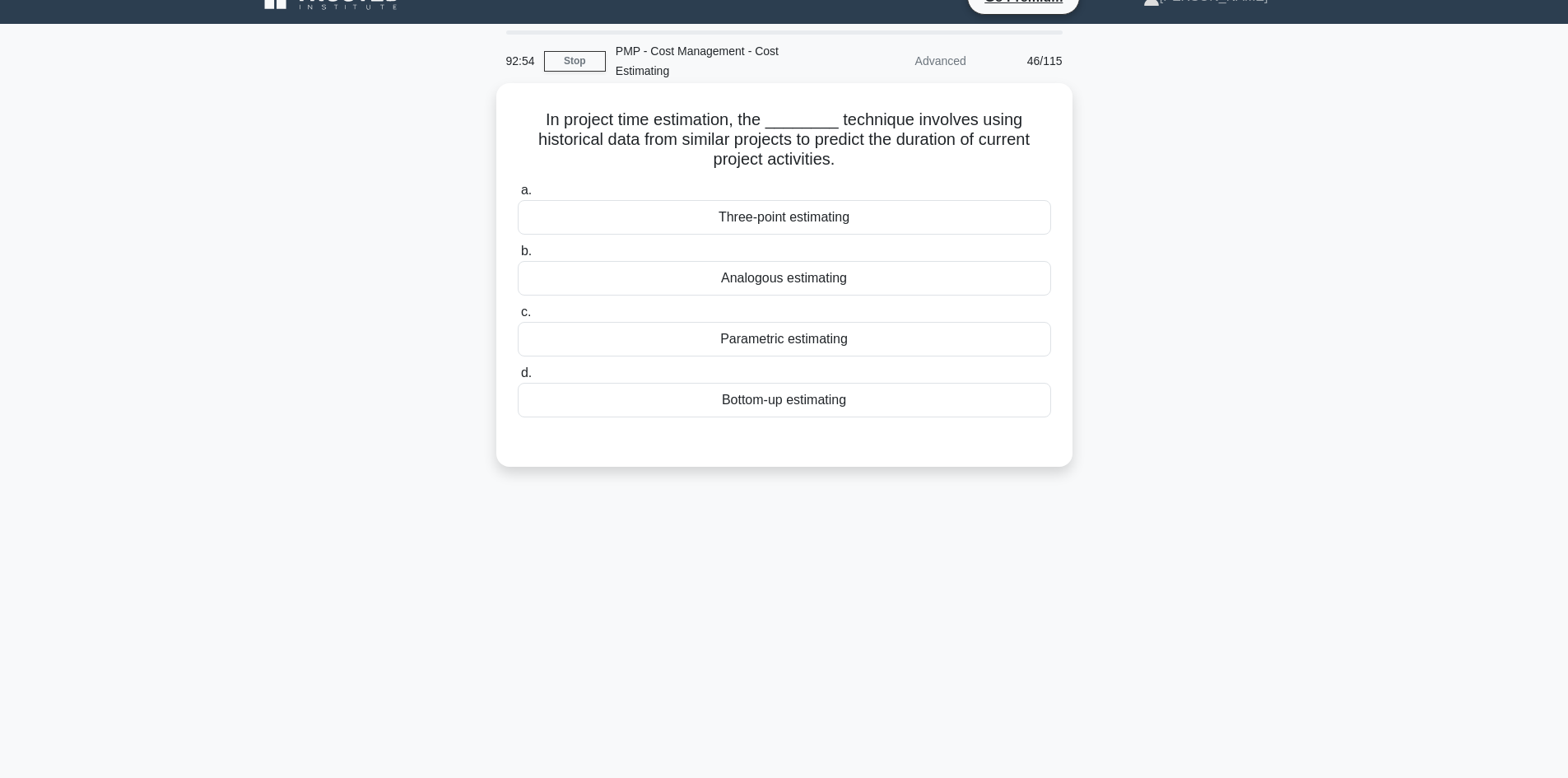
click at [840, 277] on div "Analogous estimating" at bounding box center [784, 278] width 534 height 34
click at [518, 257] on input "b. Analogous estimating" at bounding box center [518, 252] width 0 height 11
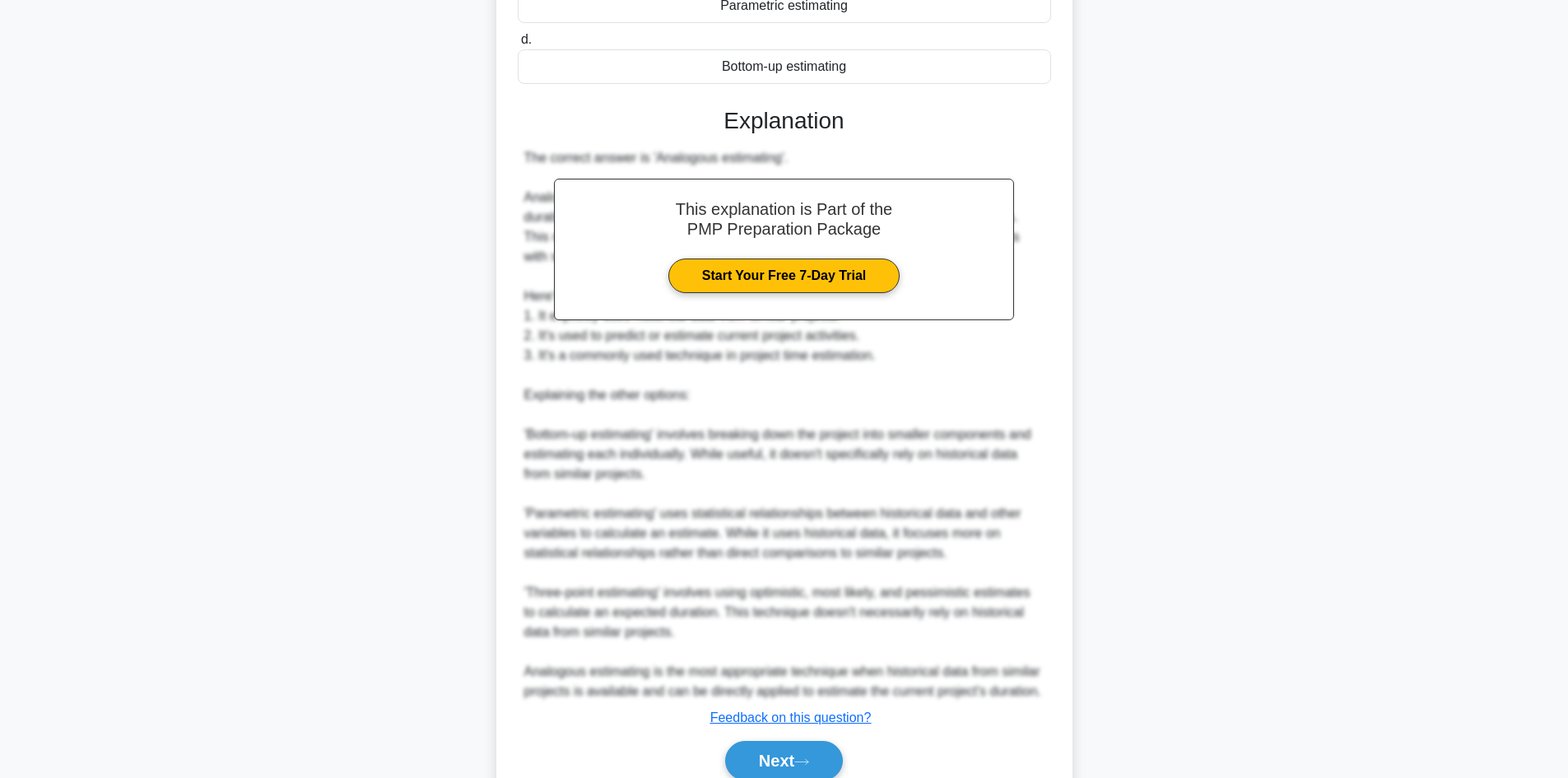
scroll to position [436, 0]
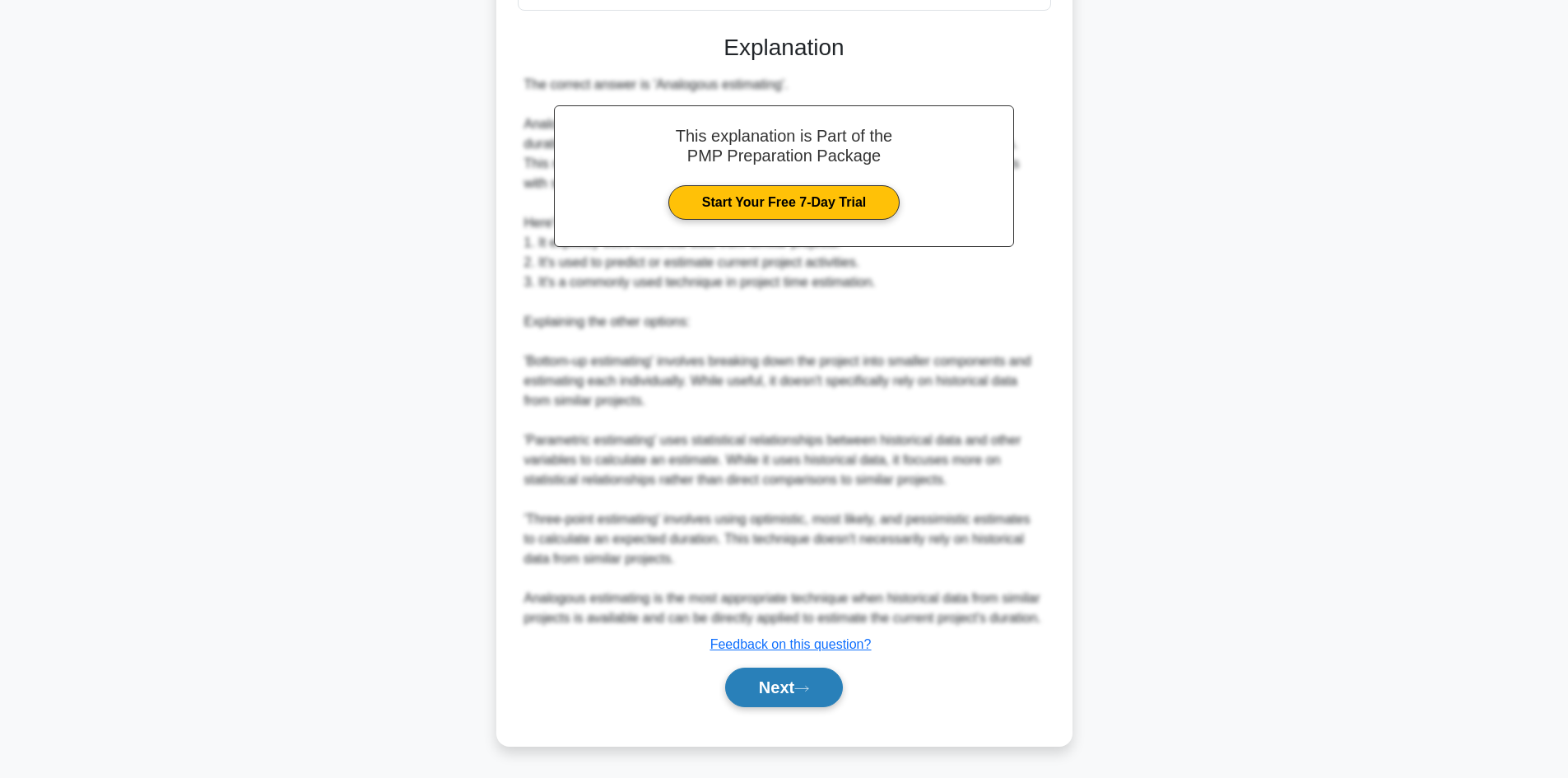
click at [788, 690] on button "Next" at bounding box center [784, 688] width 117 height 40
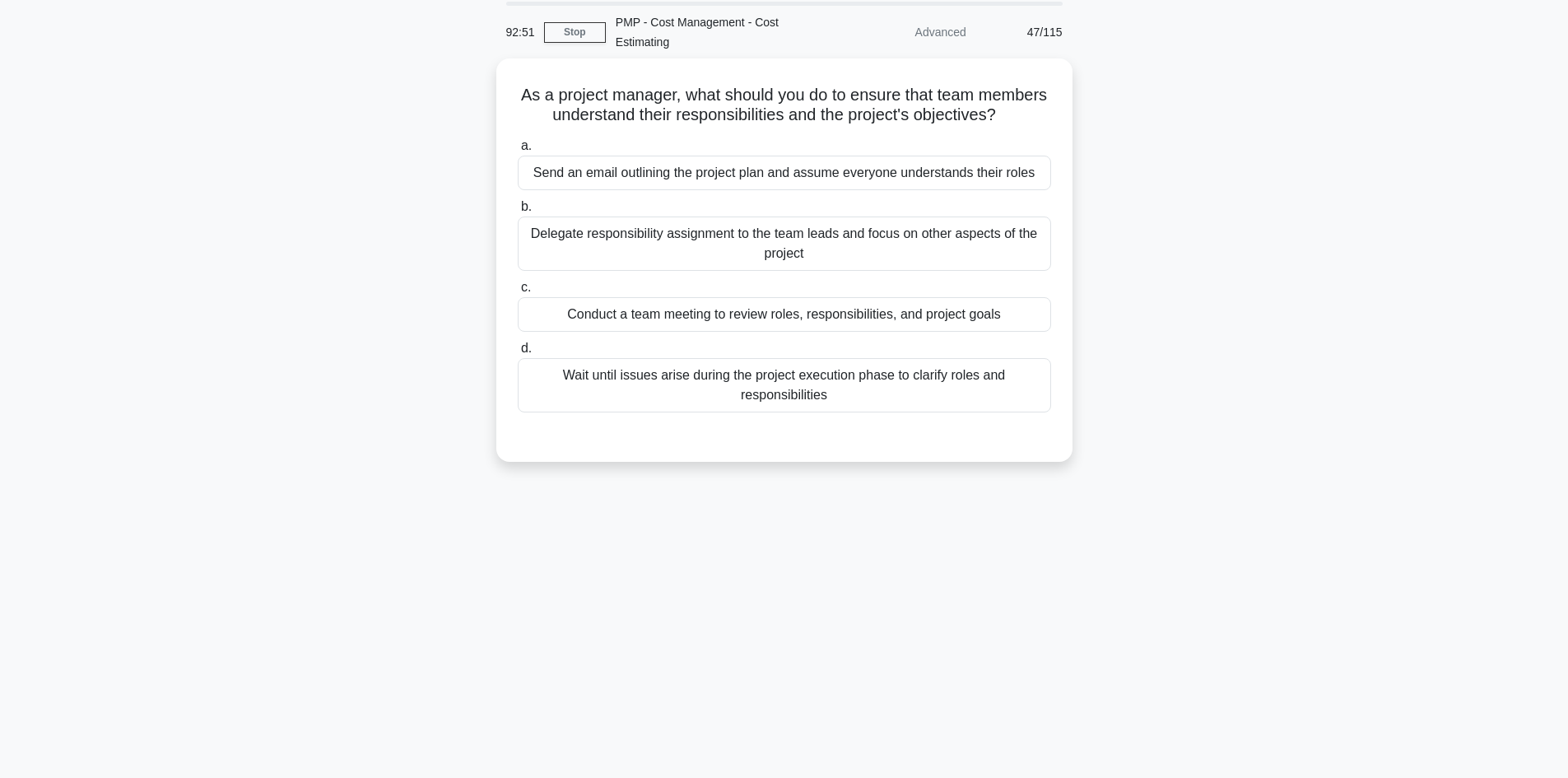
scroll to position [29, 0]
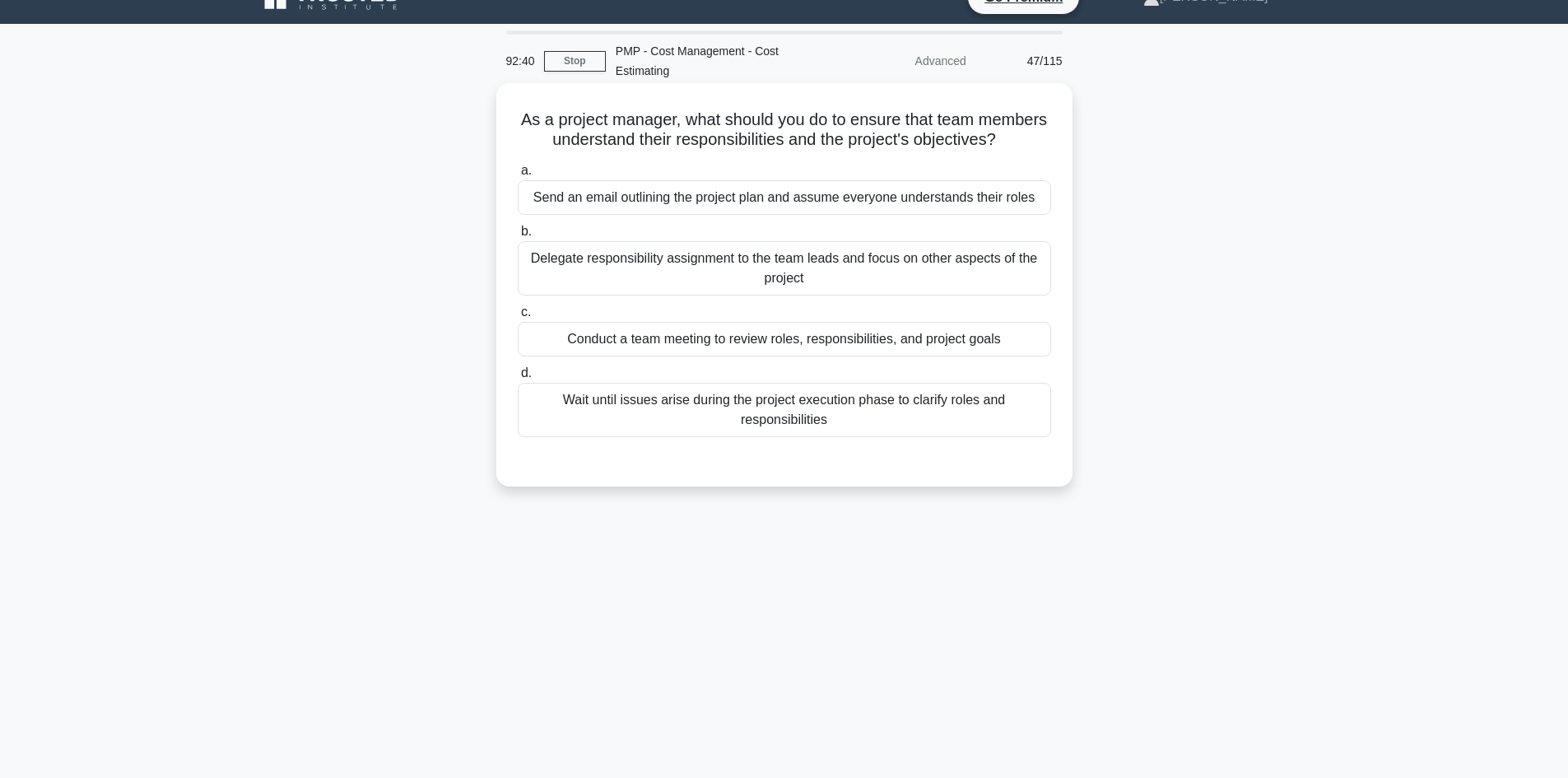
click at [990, 357] on div "Conduct a team meeting to review roles, responsibilities, and project goals" at bounding box center [784, 339] width 534 height 34
click at [518, 318] on input "c. Conduct a team meeting to review roles, responsibilities, and project goals" at bounding box center [518, 313] width 0 height 11
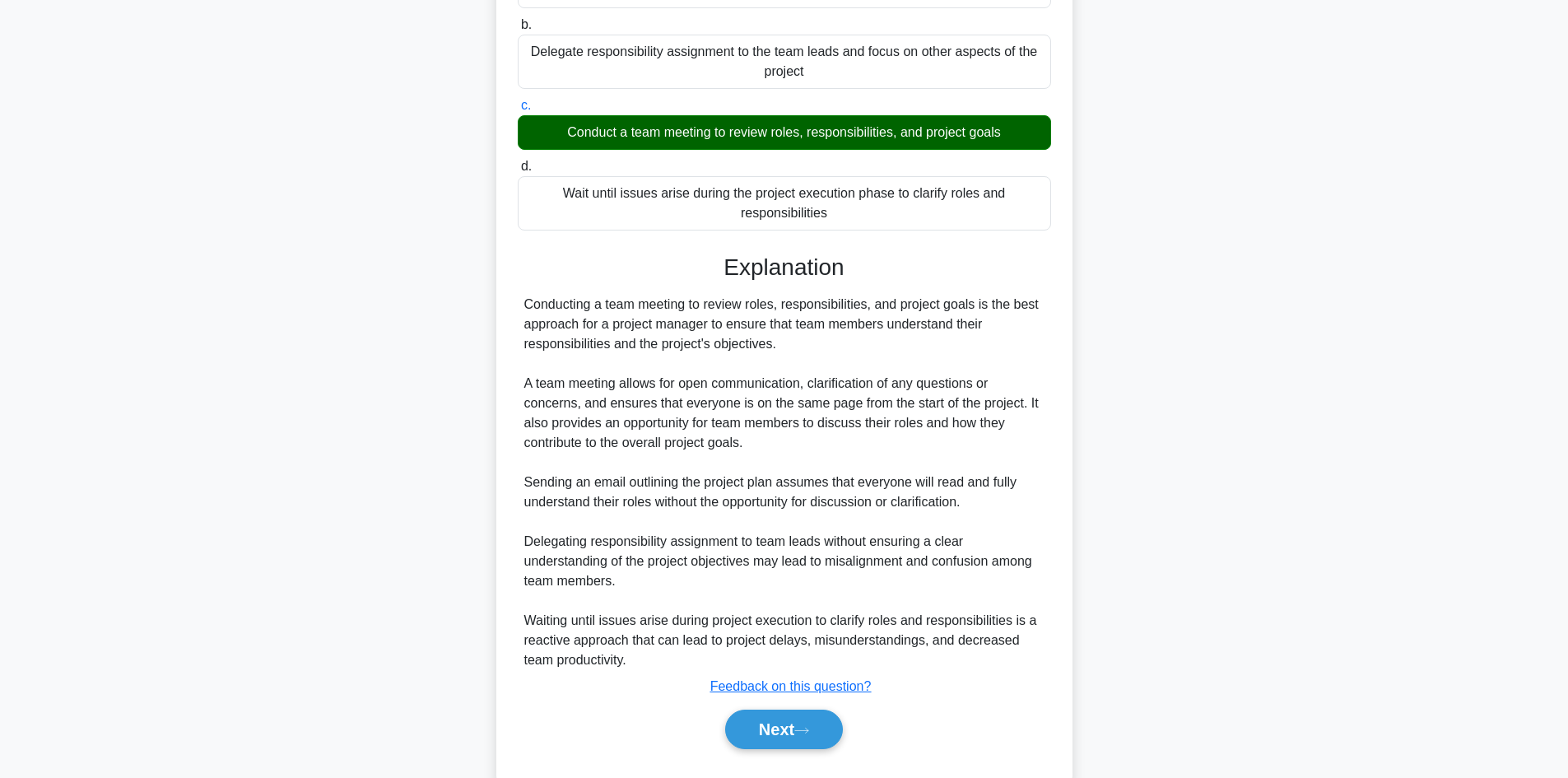
scroll to position [297, 0]
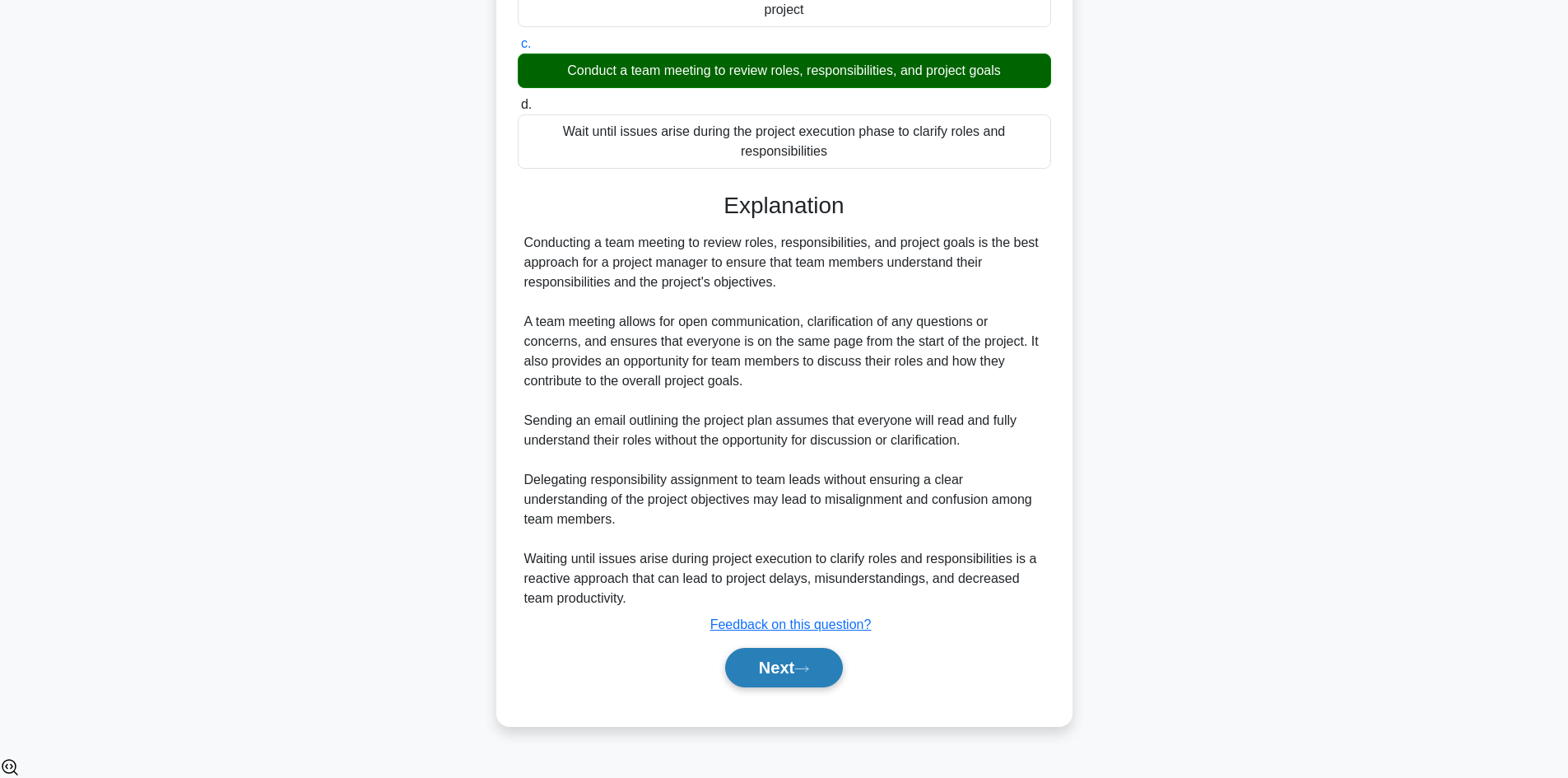
click at [826, 688] on button "Next" at bounding box center [784, 668] width 117 height 40
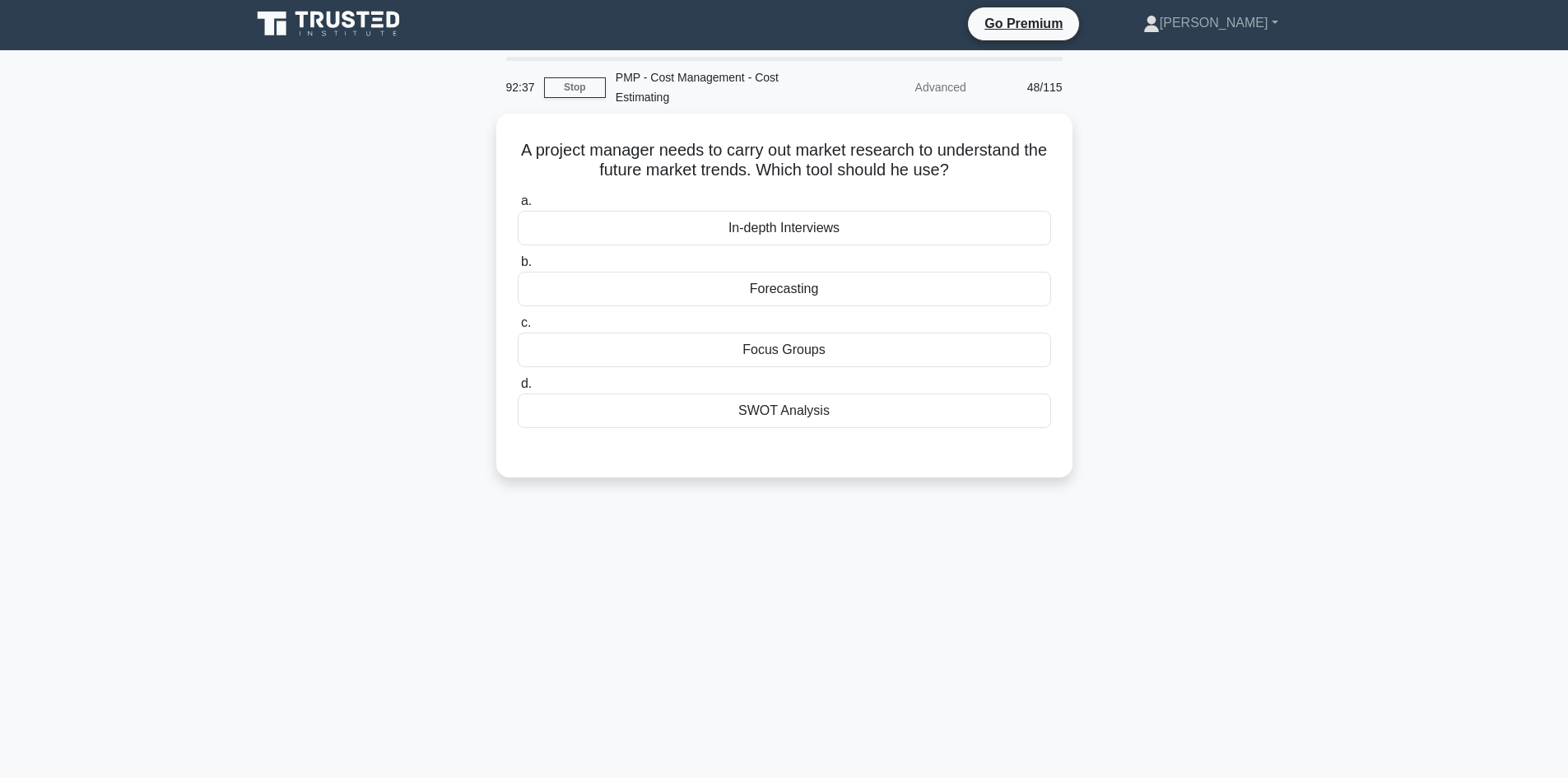
scroll to position [0, 0]
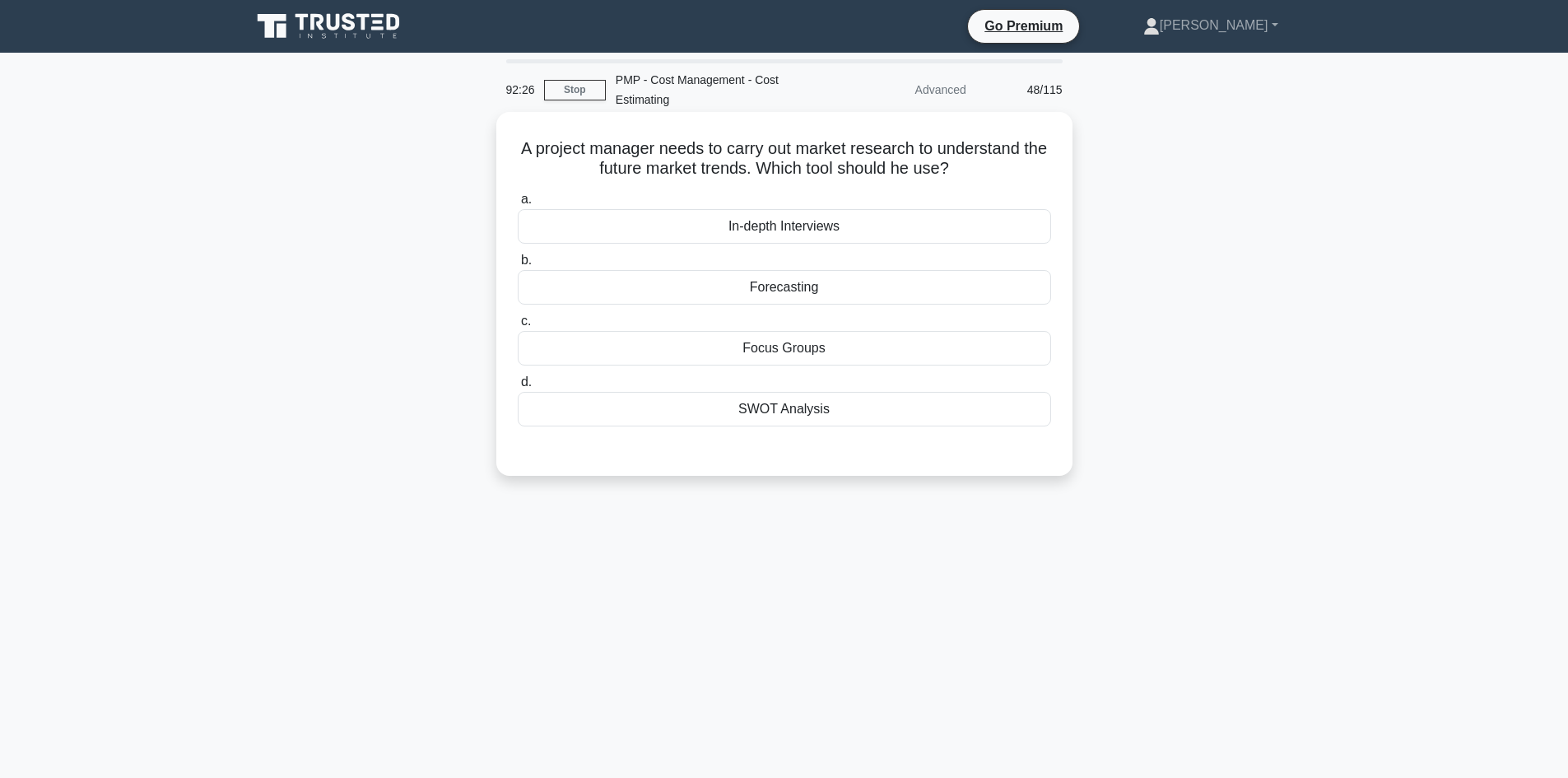
click at [778, 285] on div "Forecasting" at bounding box center [784, 287] width 534 height 34
click at [518, 266] on input "b. Forecasting" at bounding box center [518, 261] width 0 height 11
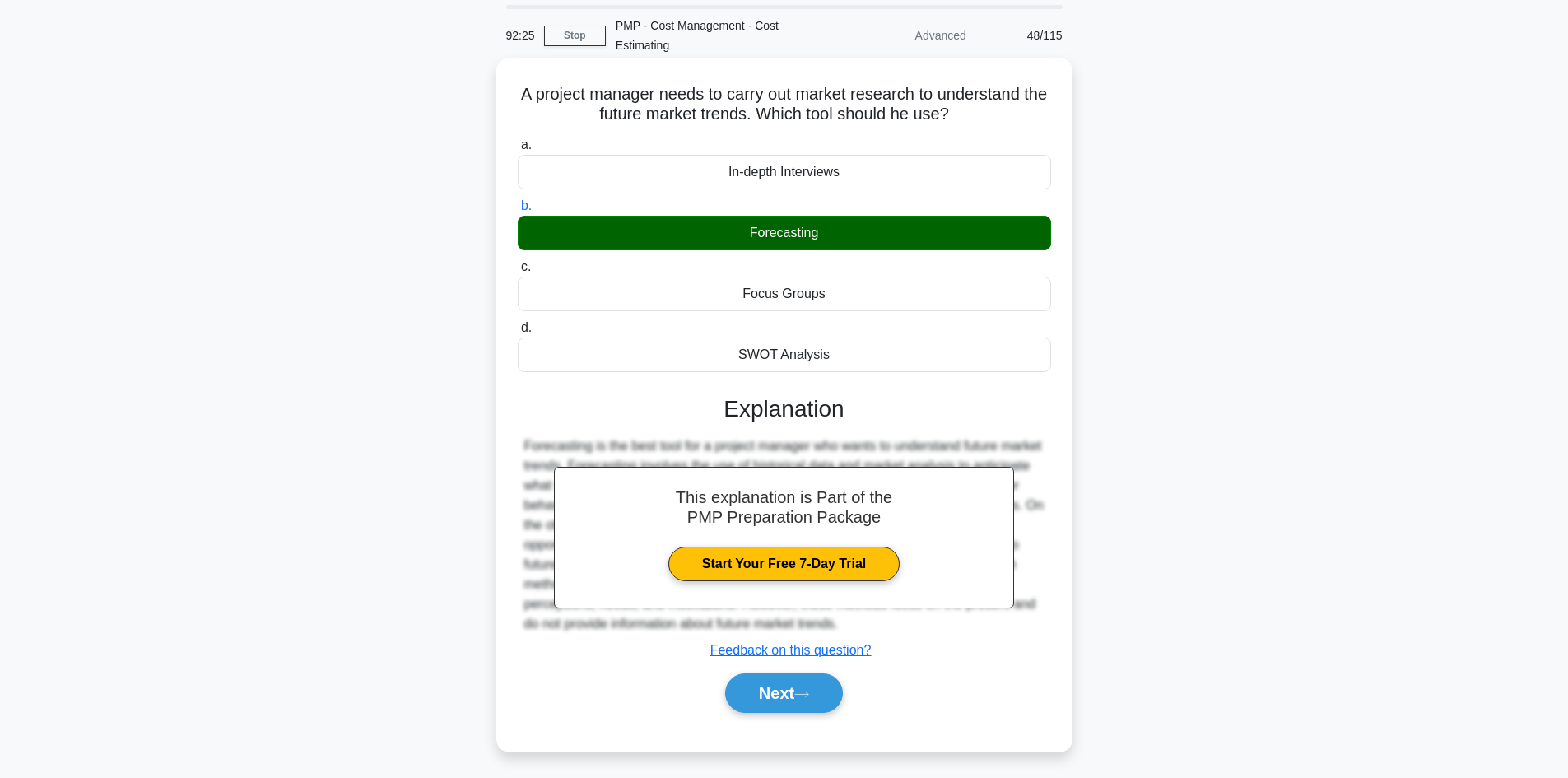
scroll to position [111, 0]
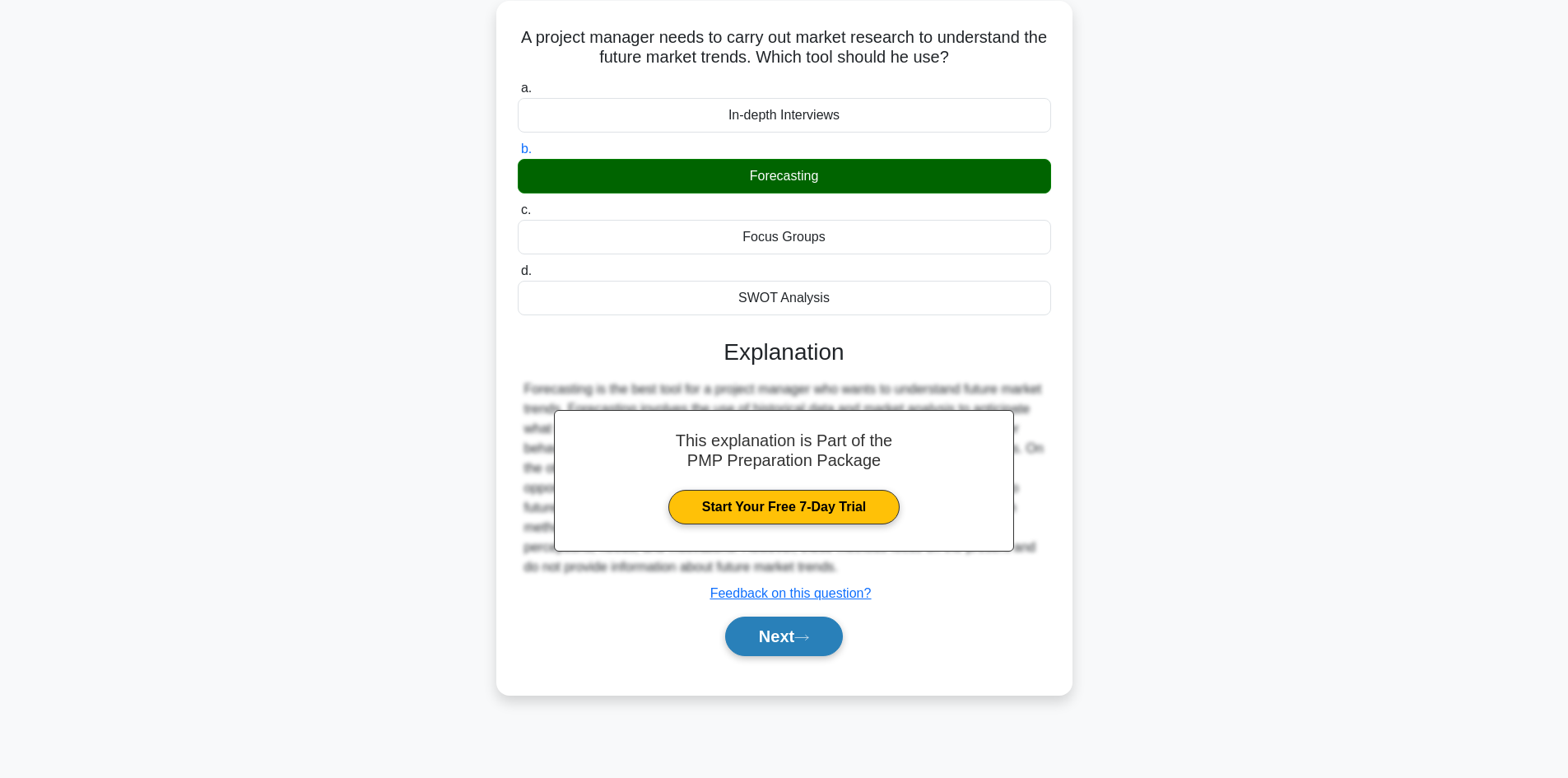
click at [807, 626] on button "Next" at bounding box center [784, 637] width 117 height 40
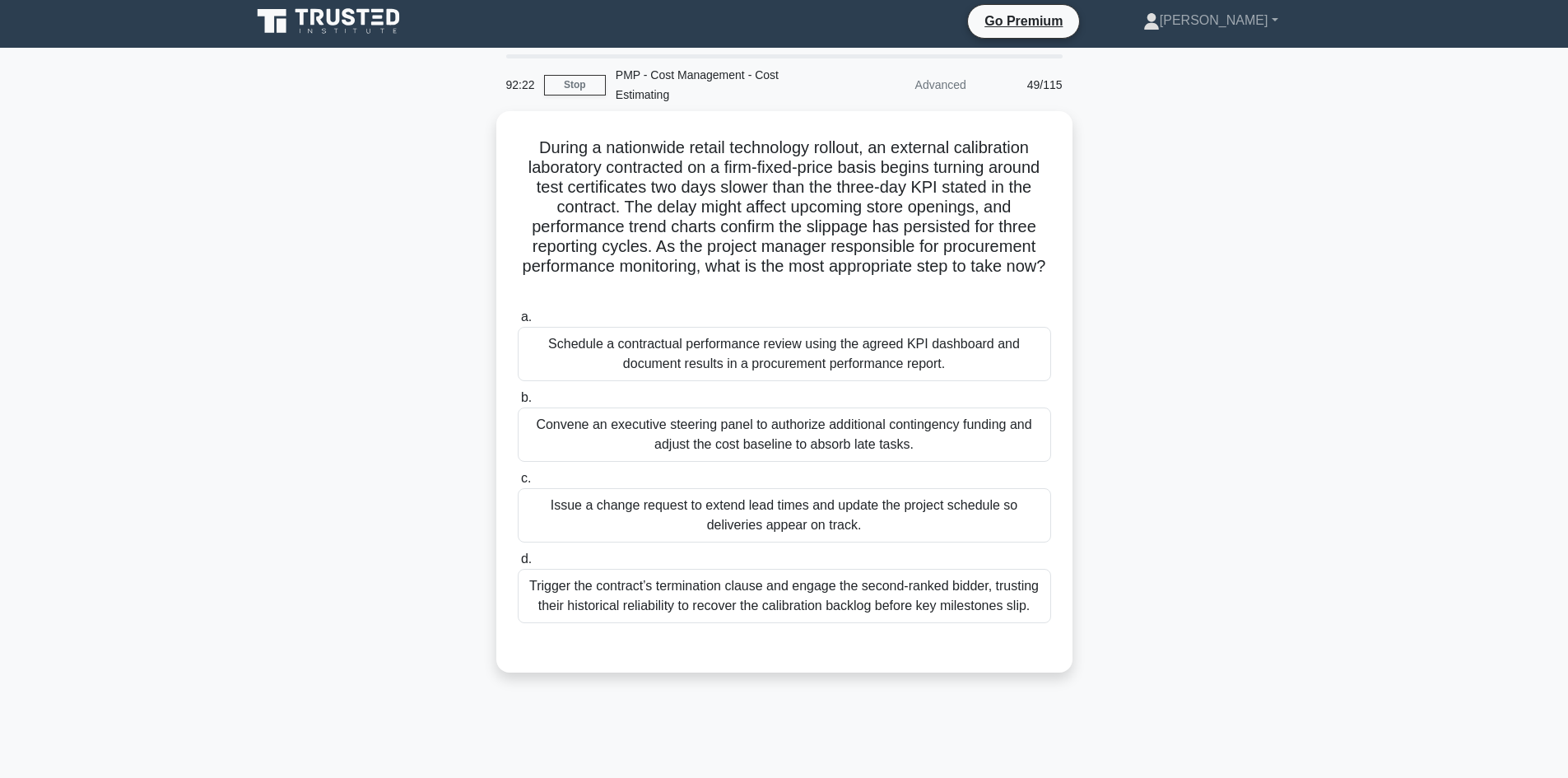
scroll to position [0, 0]
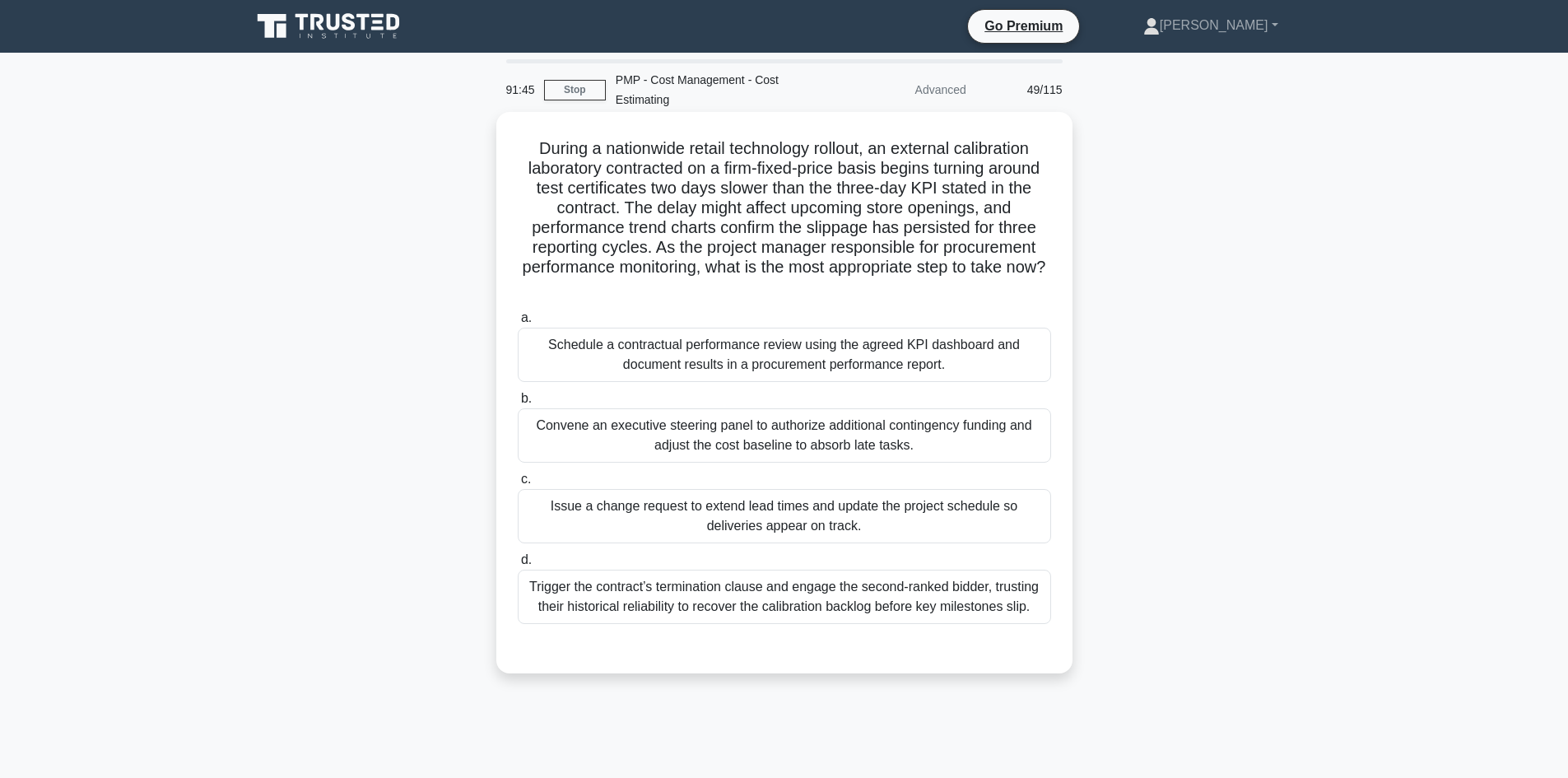
click at [896, 370] on div "Schedule a contractual performance review using the agreed KPI dashboard and do…" at bounding box center [784, 355] width 534 height 54
click at [518, 323] on input "a. Schedule a contractual performance review using the agreed KPI dashboard and…" at bounding box center [518, 318] width 0 height 11
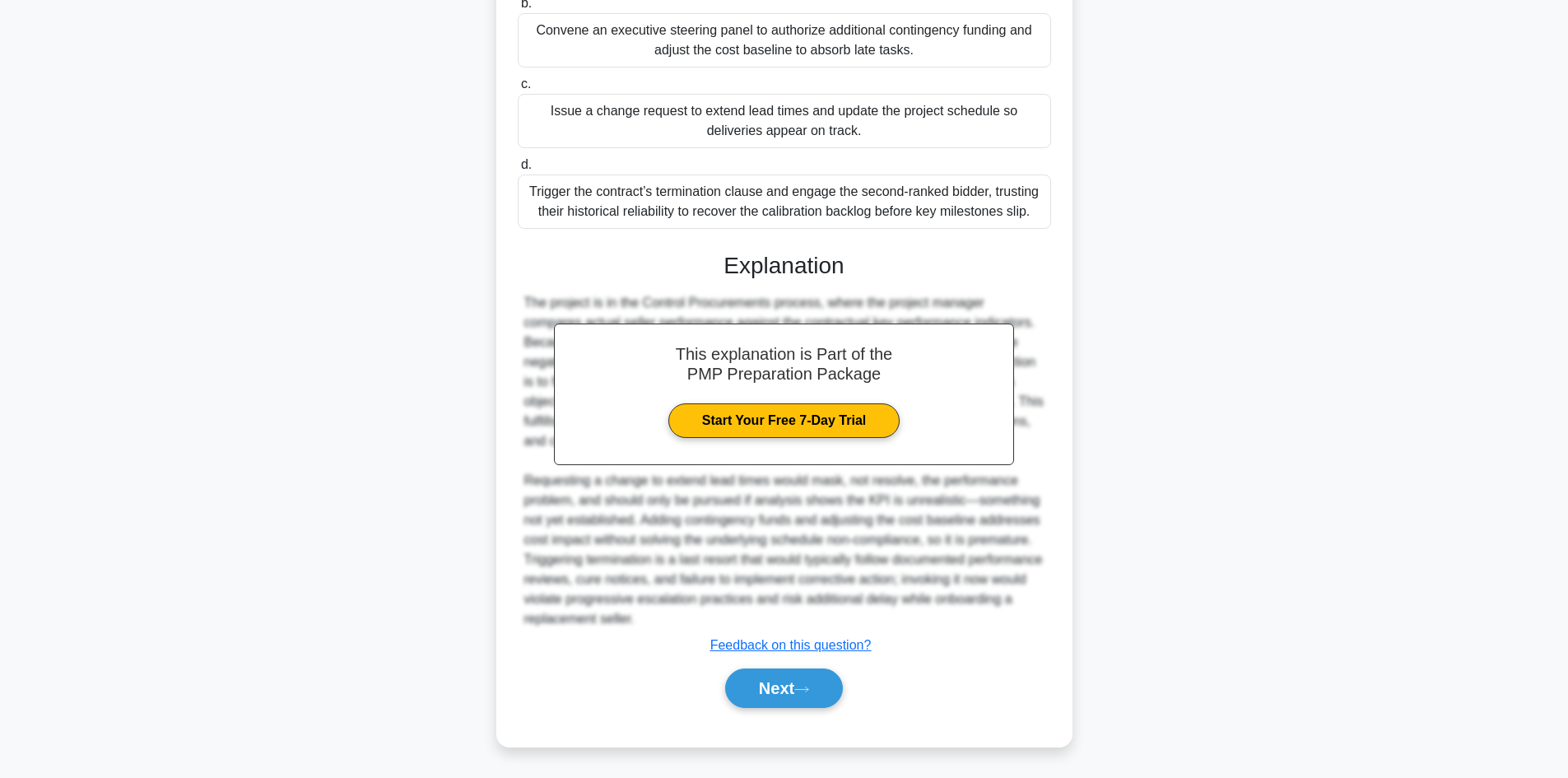
scroll to position [396, 0]
click at [812, 674] on button "Next" at bounding box center [784, 688] width 117 height 40
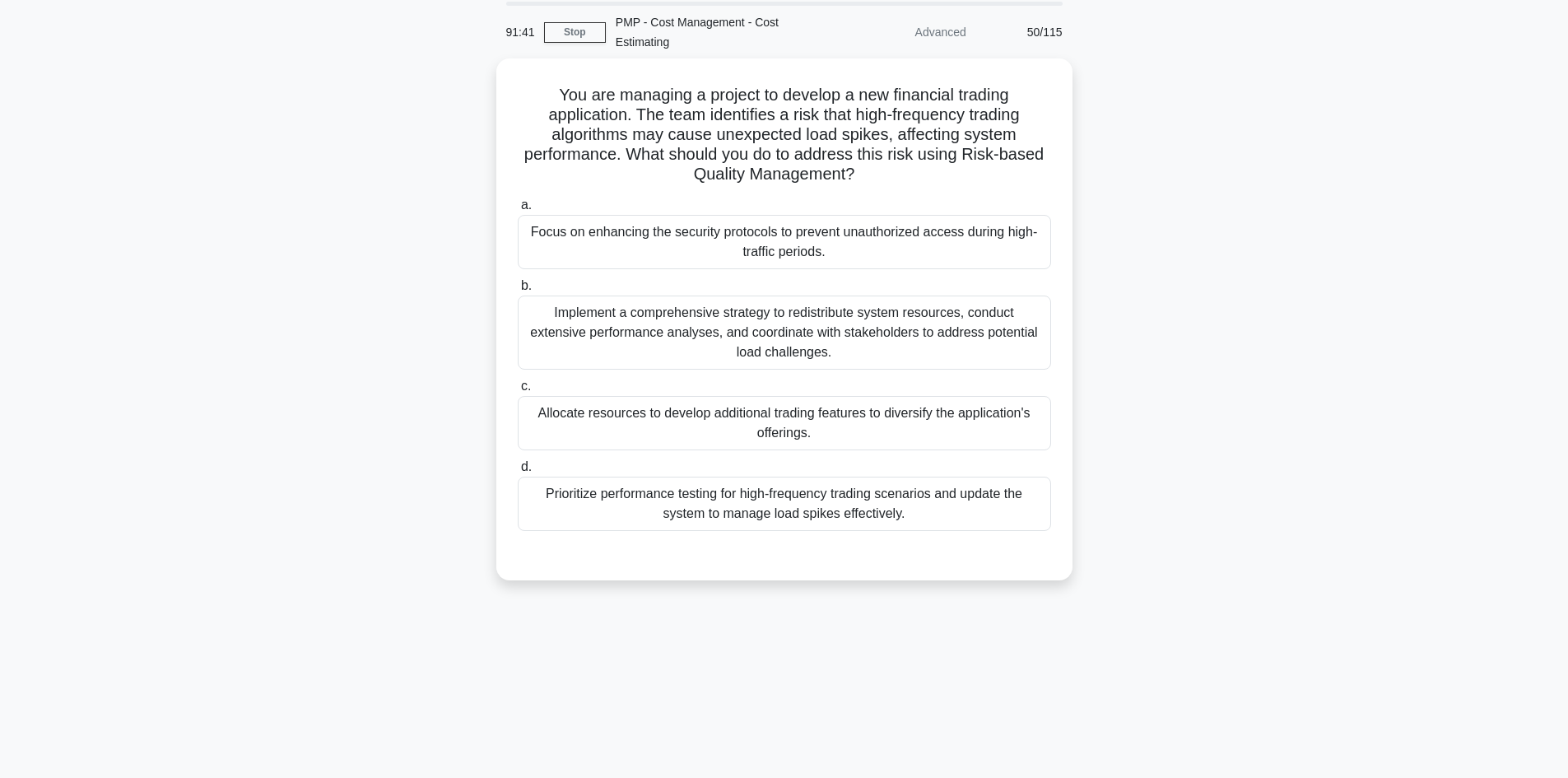
scroll to position [29, 0]
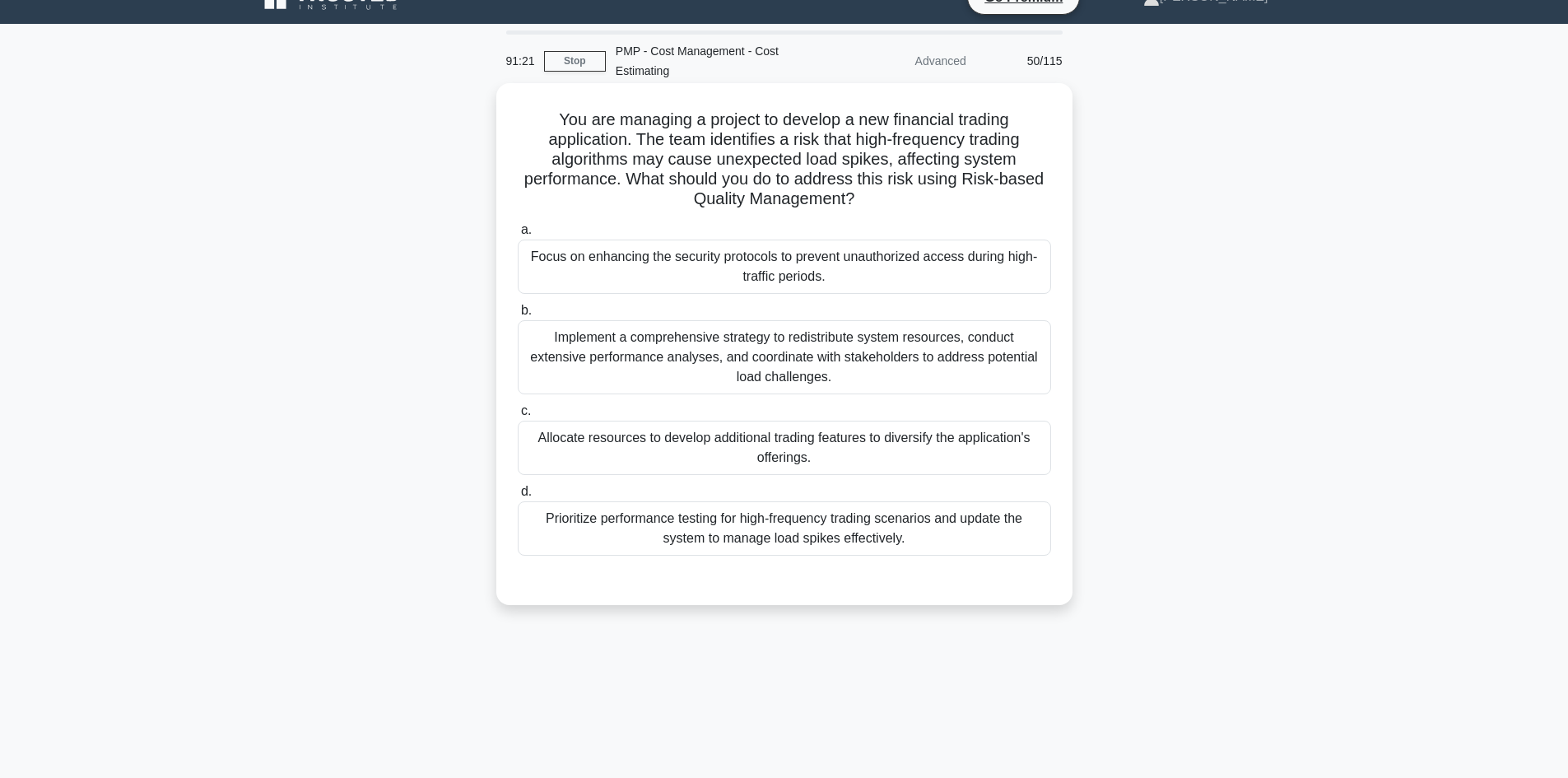
click at [868, 349] on div "Implement a comprehensive strategy to redistribute system resources, conduct ex…" at bounding box center [784, 358] width 534 height 74
click at [518, 316] on input "b. Implement a comprehensive strategy to redistribute system resources, conduct…" at bounding box center [518, 311] width 0 height 11
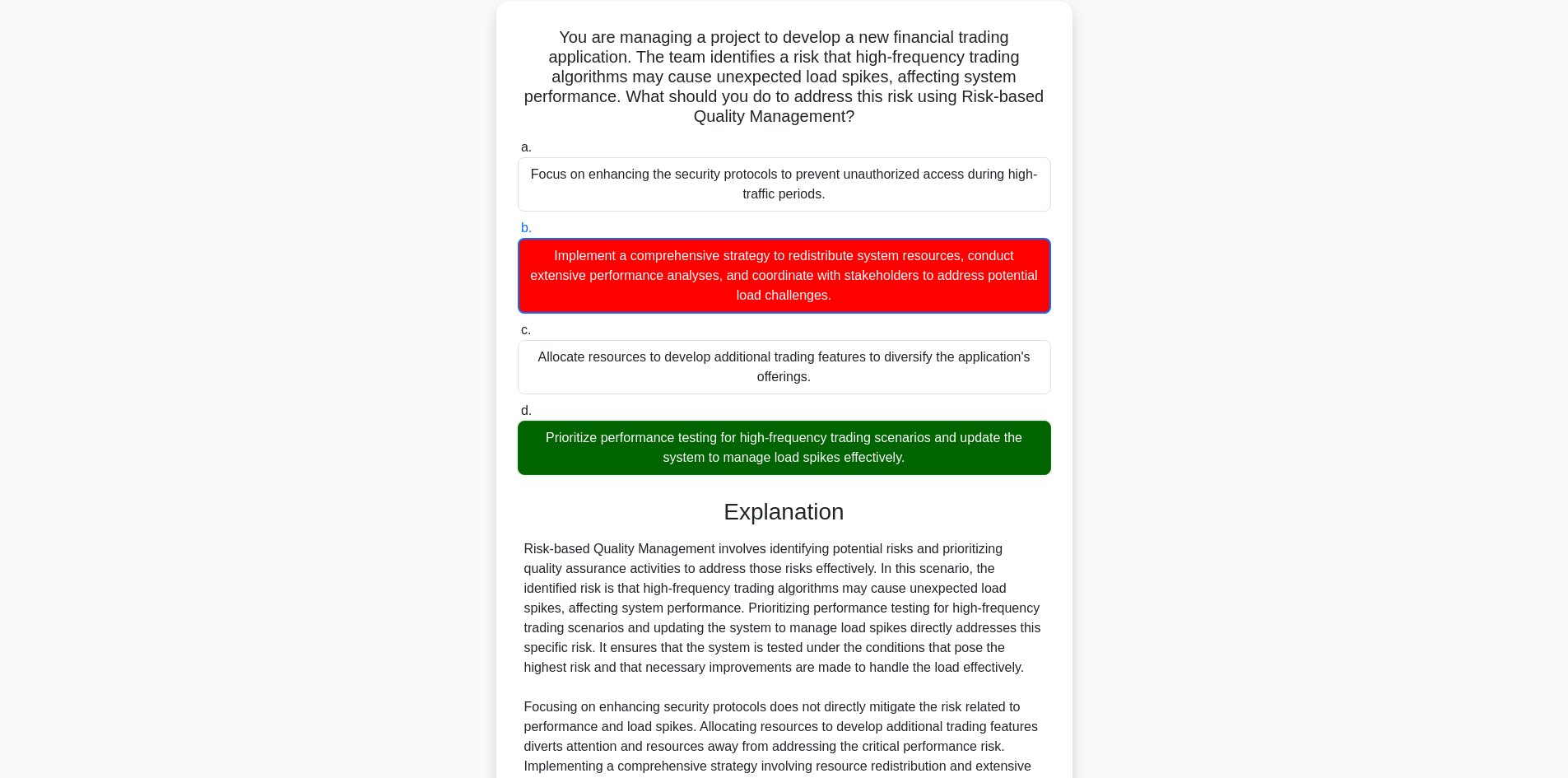
scroll to position [276, 0]
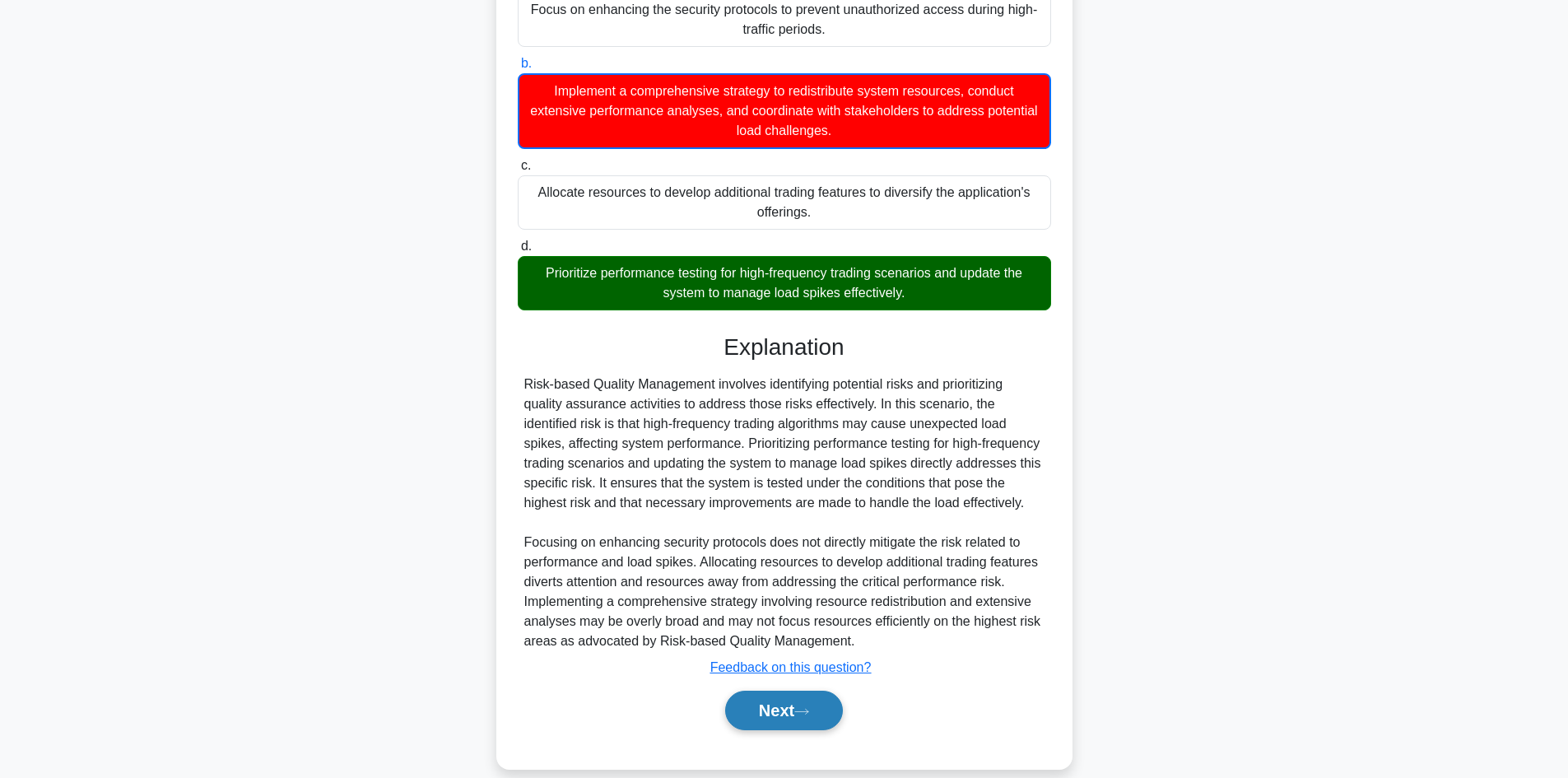
click at [797, 706] on button "Next" at bounding box center [784, 711] width 117 height 40
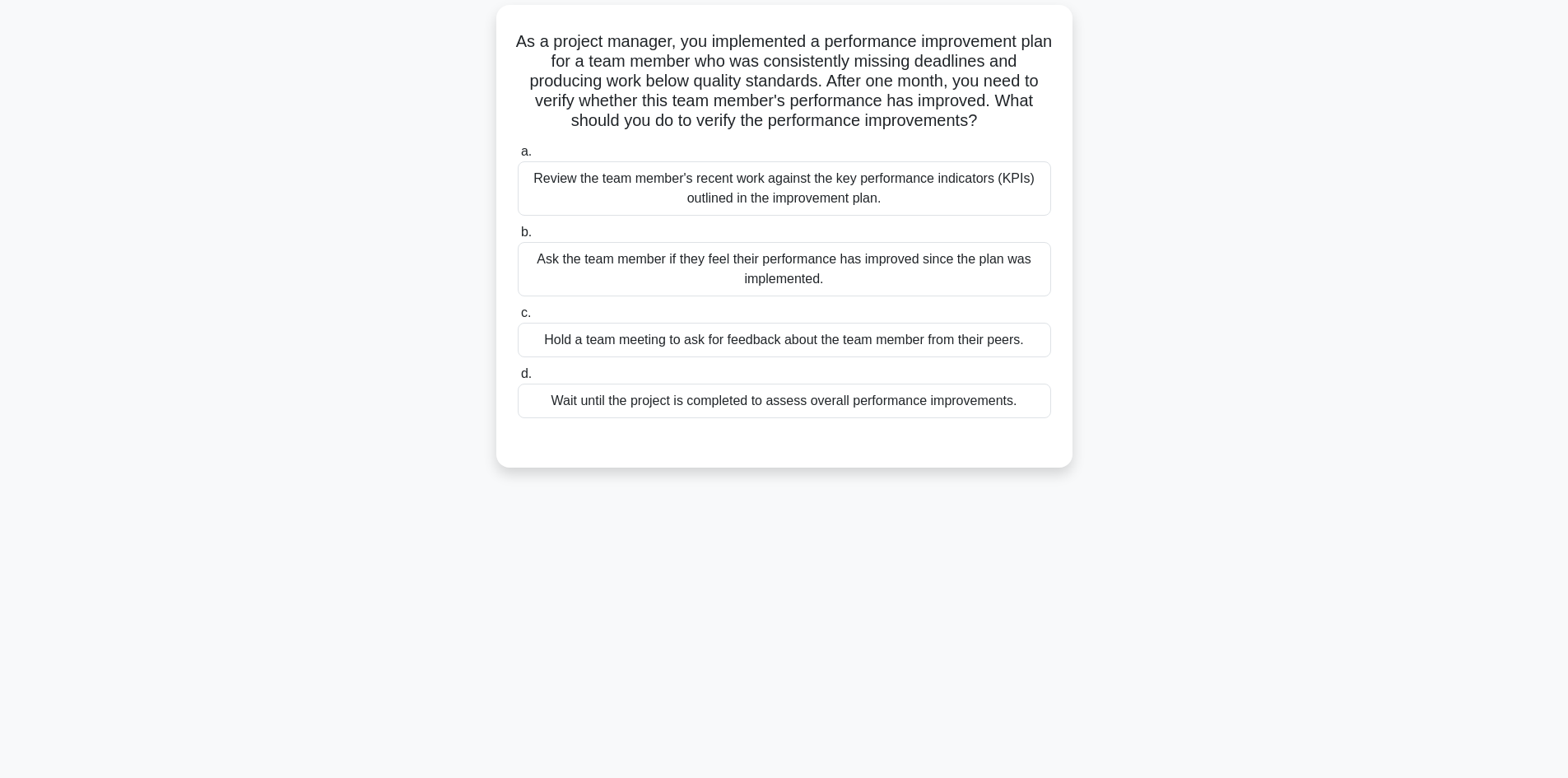
scroll to position [0, 0]
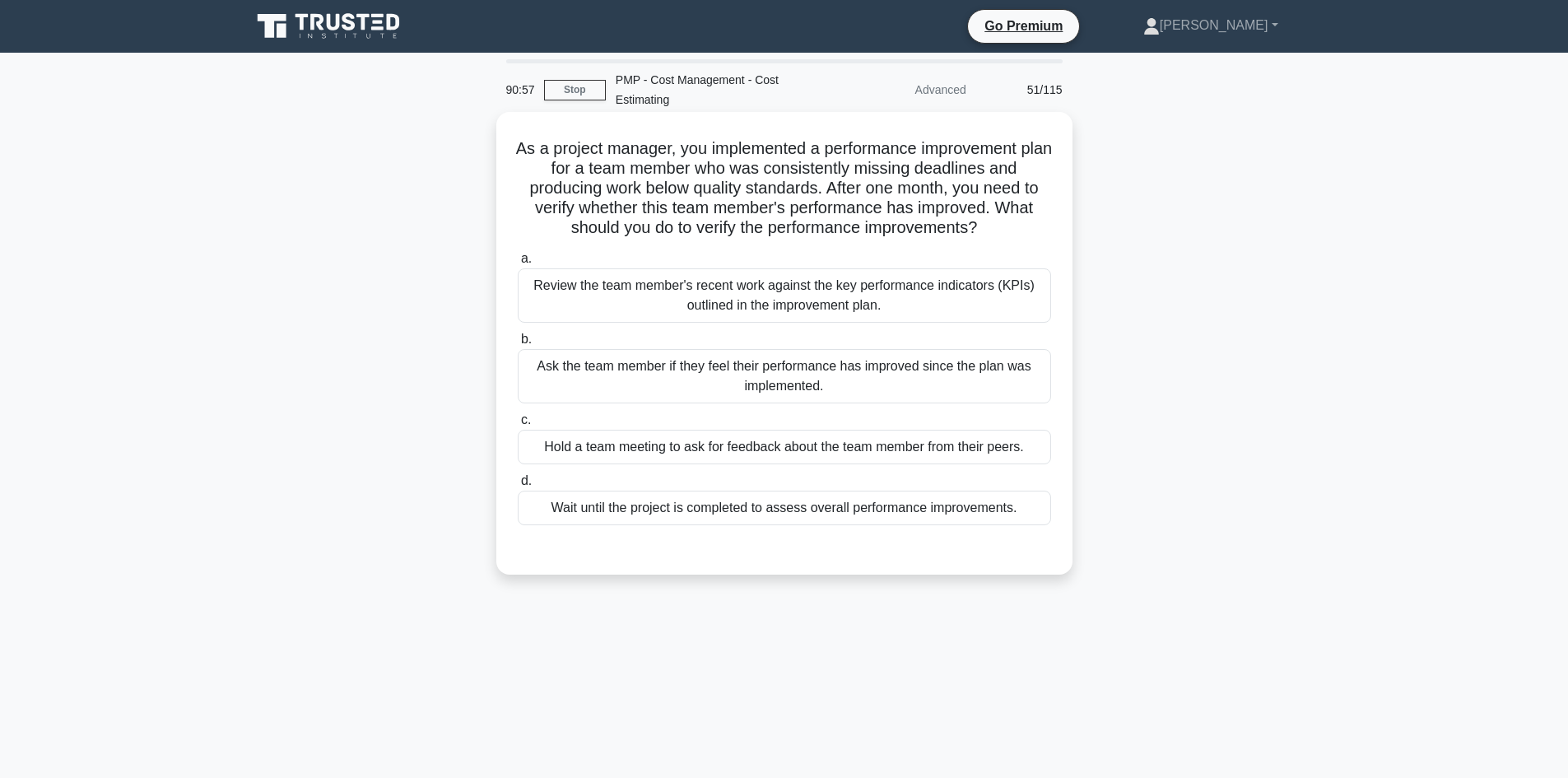
click at [806, 275] on div "Review the team member's recent work against the key performance indicators (KP…" at bounding box center [784, 295] width 534 height 54
click at [518, 265] on input "a. Review the team member's recent work against the key performance indicators …" at bounding box center [518, 259] width 0 height 11
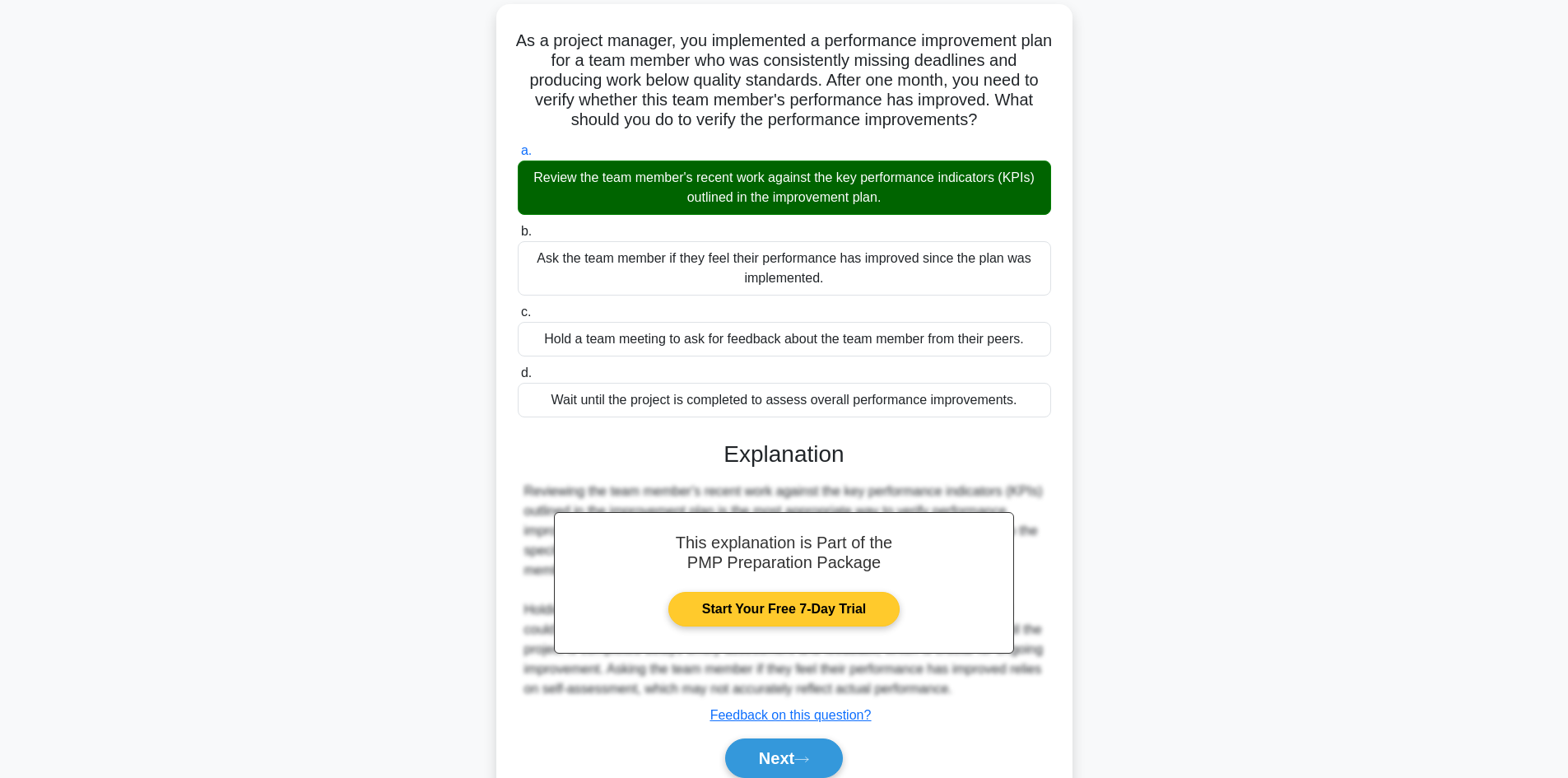
scroll to position [179, 0]
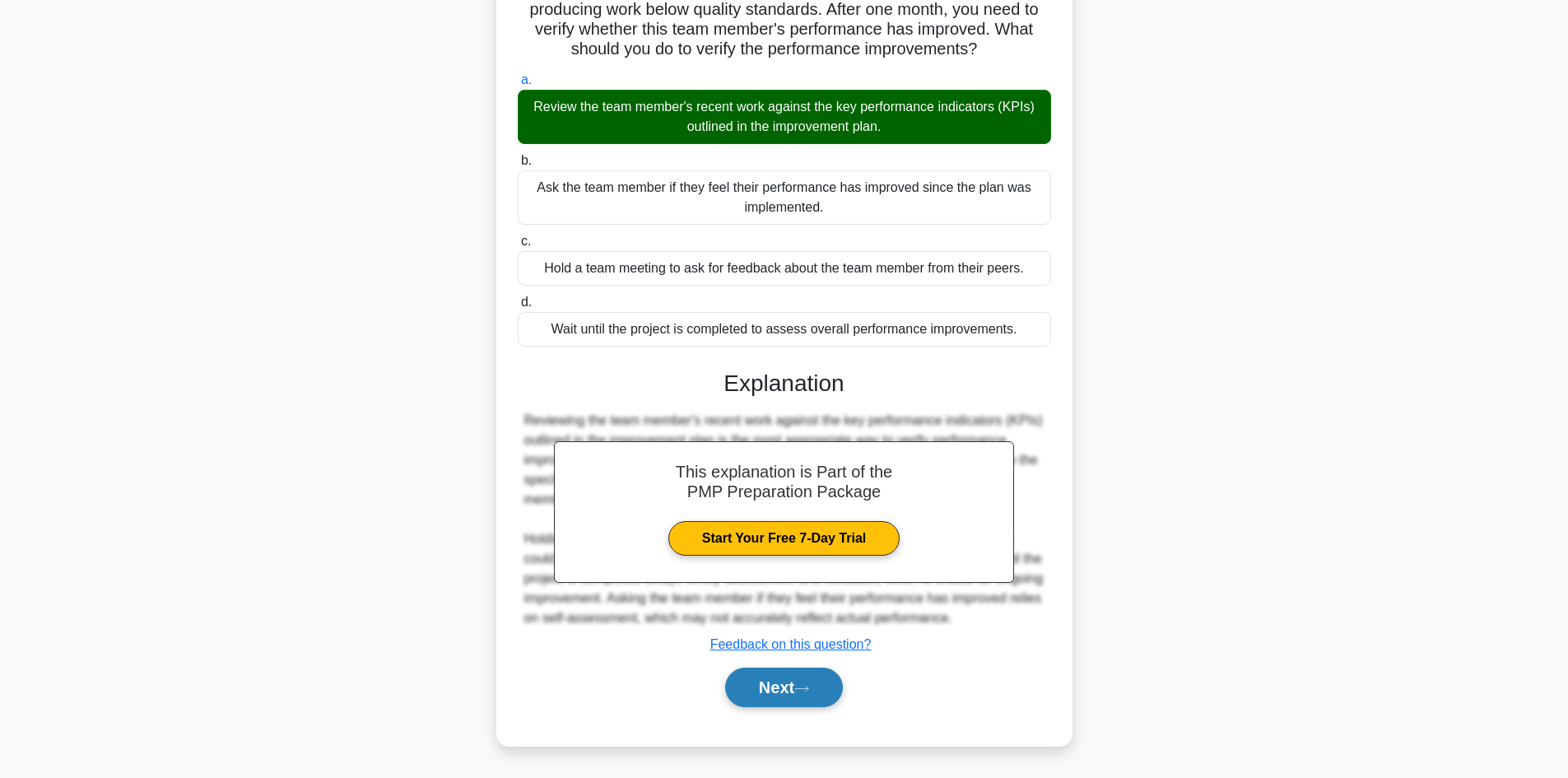
click at [823, 683] on button "Next" at bounding box center [784, 688] width 117 height 40
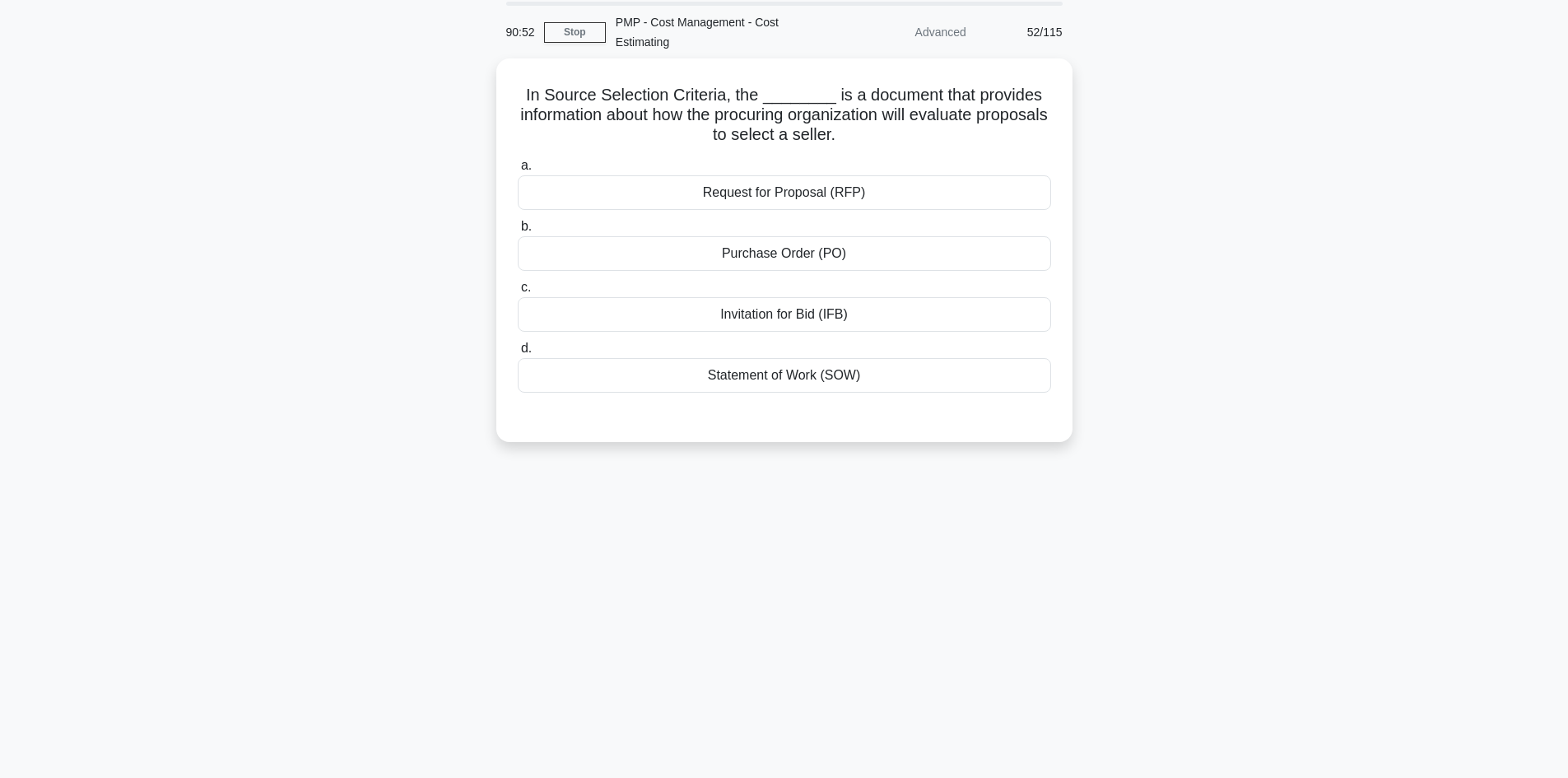
scroll to position [29, 0]
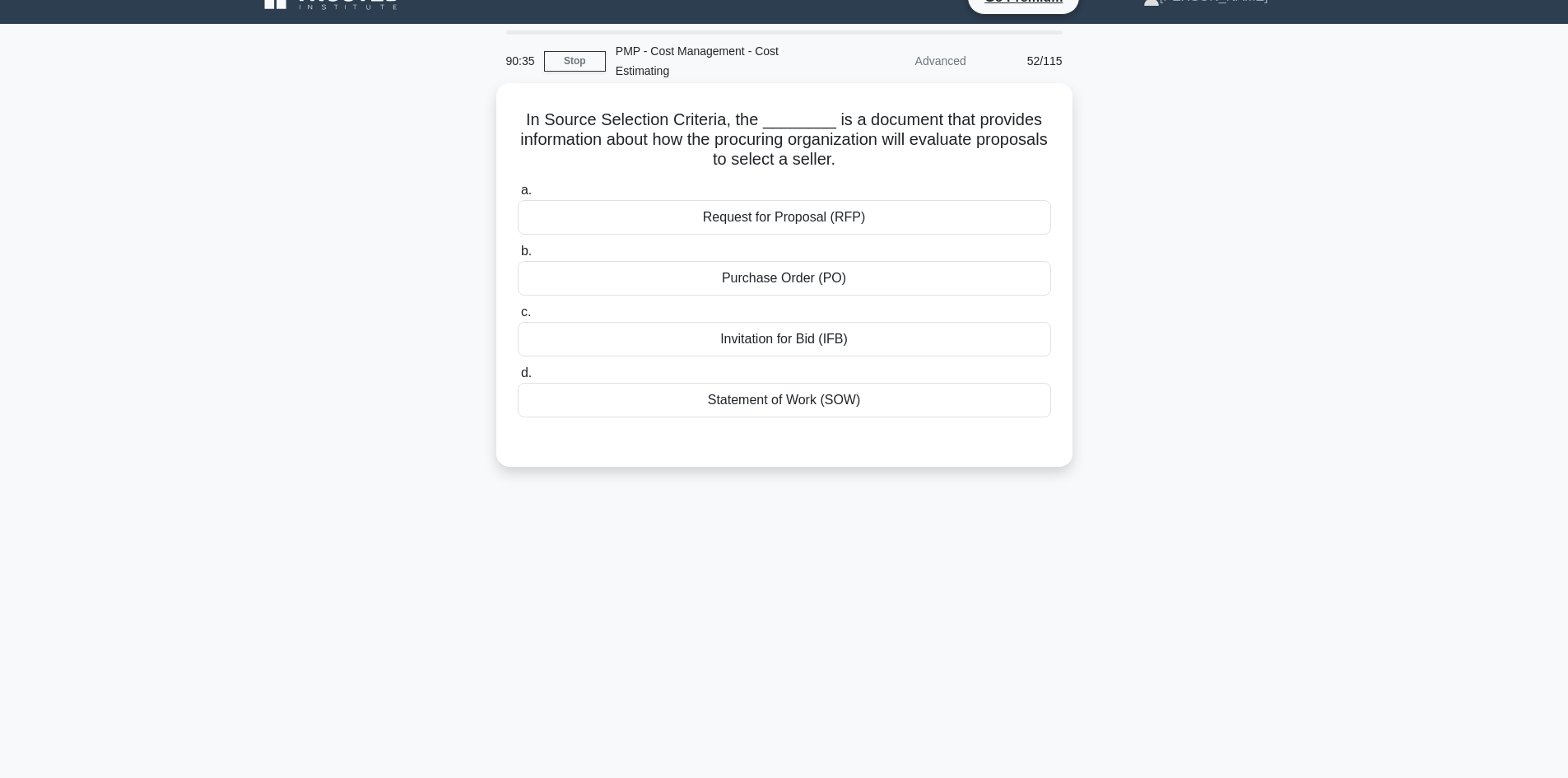
click at [780, 215] on div "Request for Proposal (RFP)" at bounding box center [784, 217] width 534 height 34
click at [518, 196] on input "a. Request for Proposal (RFP)" at bounding box center [518, 191] width 0 height 11
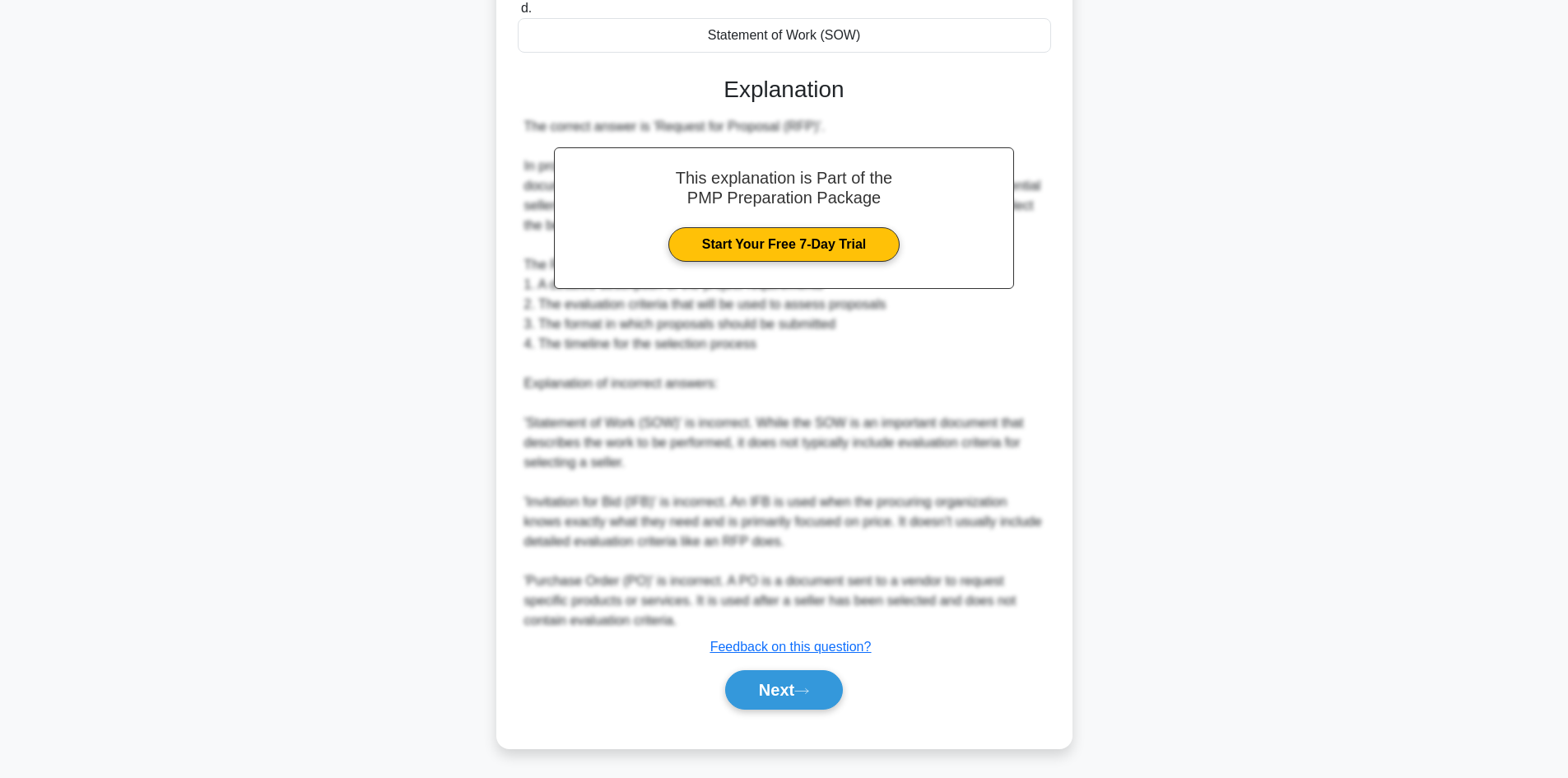
scroll to position [396, 0]
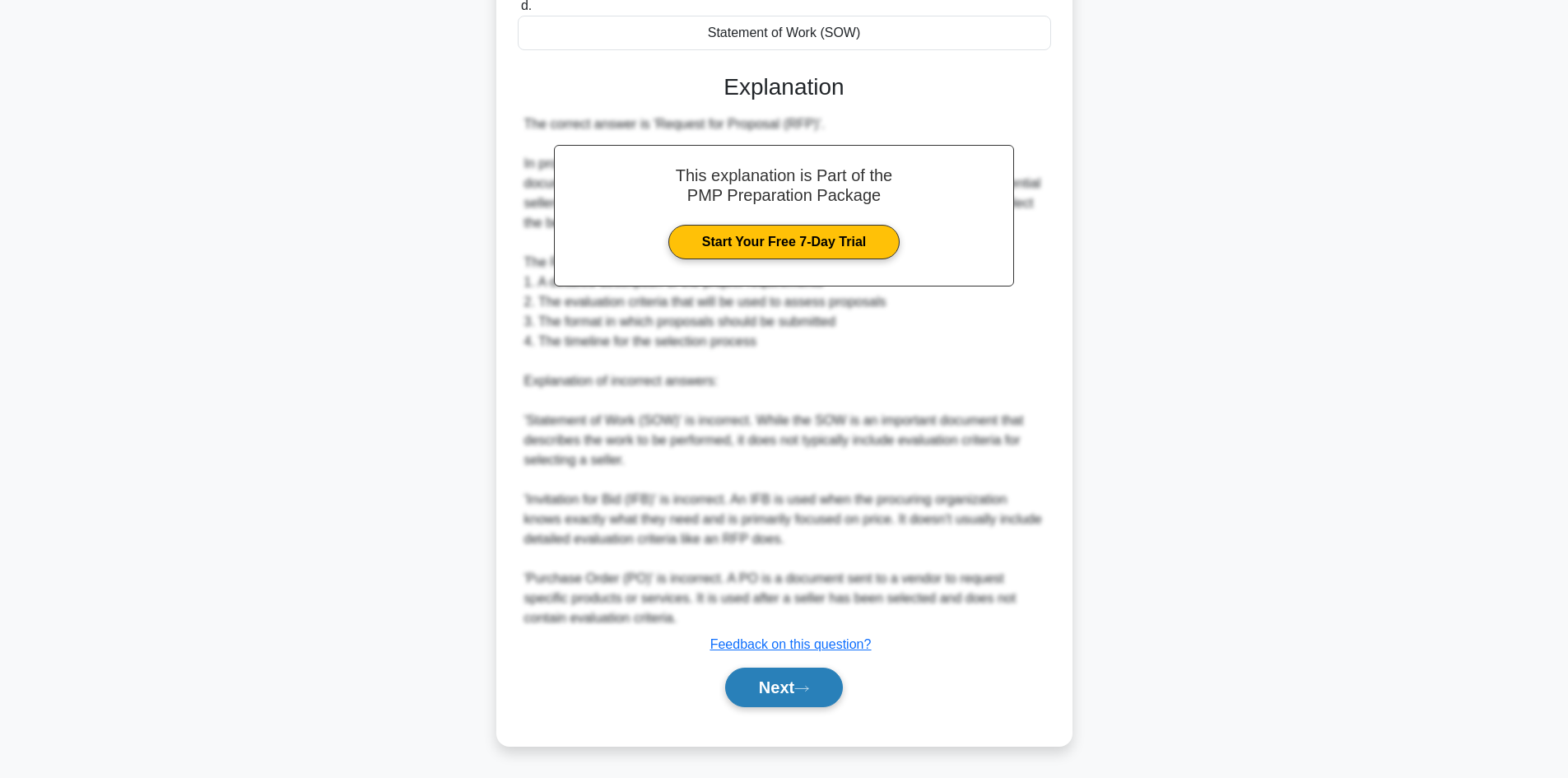
click at [822, 684] on button "Next" at bounding box center [784, 688] width 117 height 40
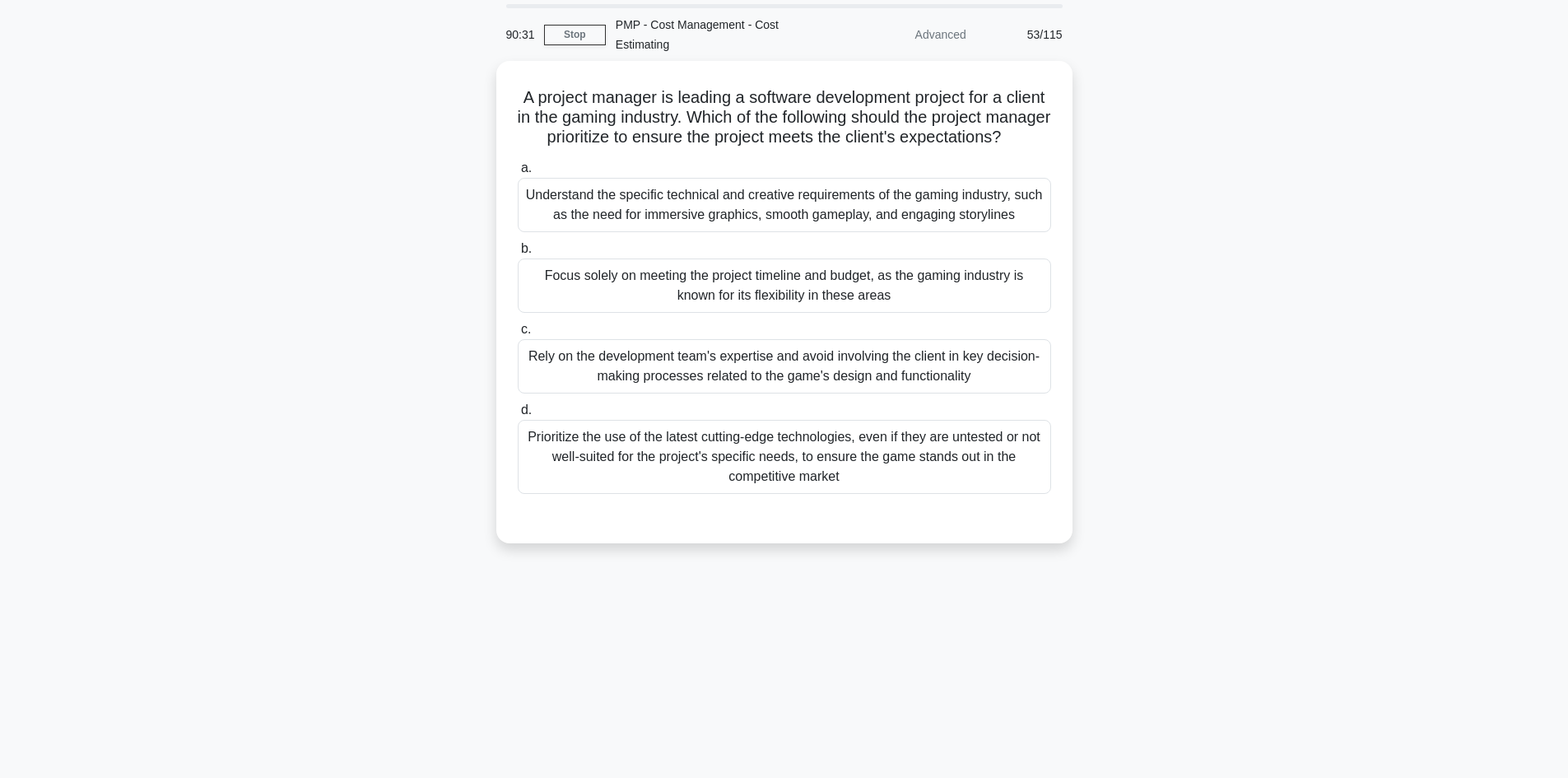
scroll to position [0, 0]
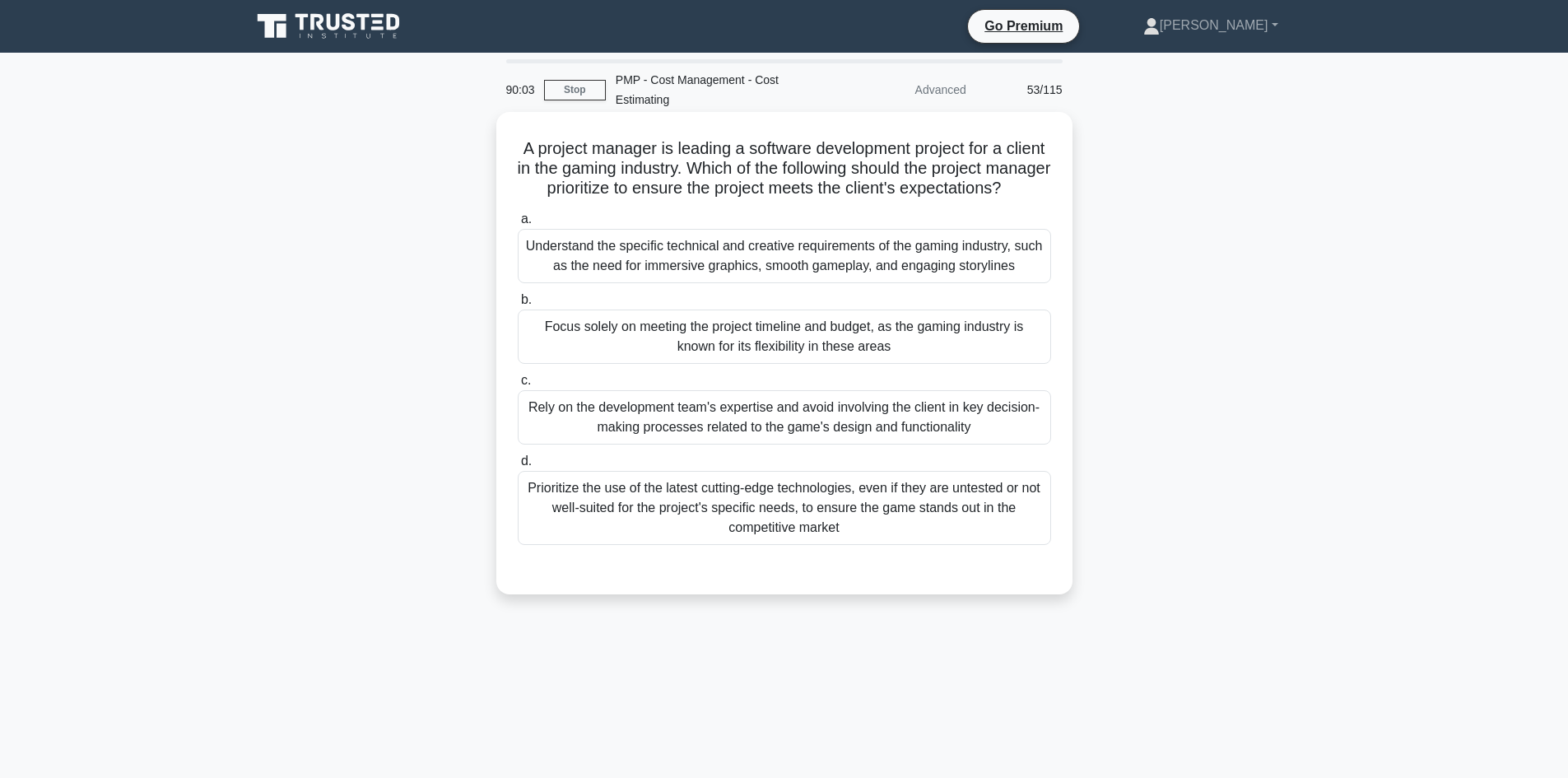
click at [919, 284] on div "Understand the specific technical and creative requirements of the gaming indus…" at bounding box center [784, 256] width 534 height 54
click at [518, 225] on input "a. Understand the specific technical and creative requirements of the gaming in…" at bounding box center [518, 220] width 0 height 11
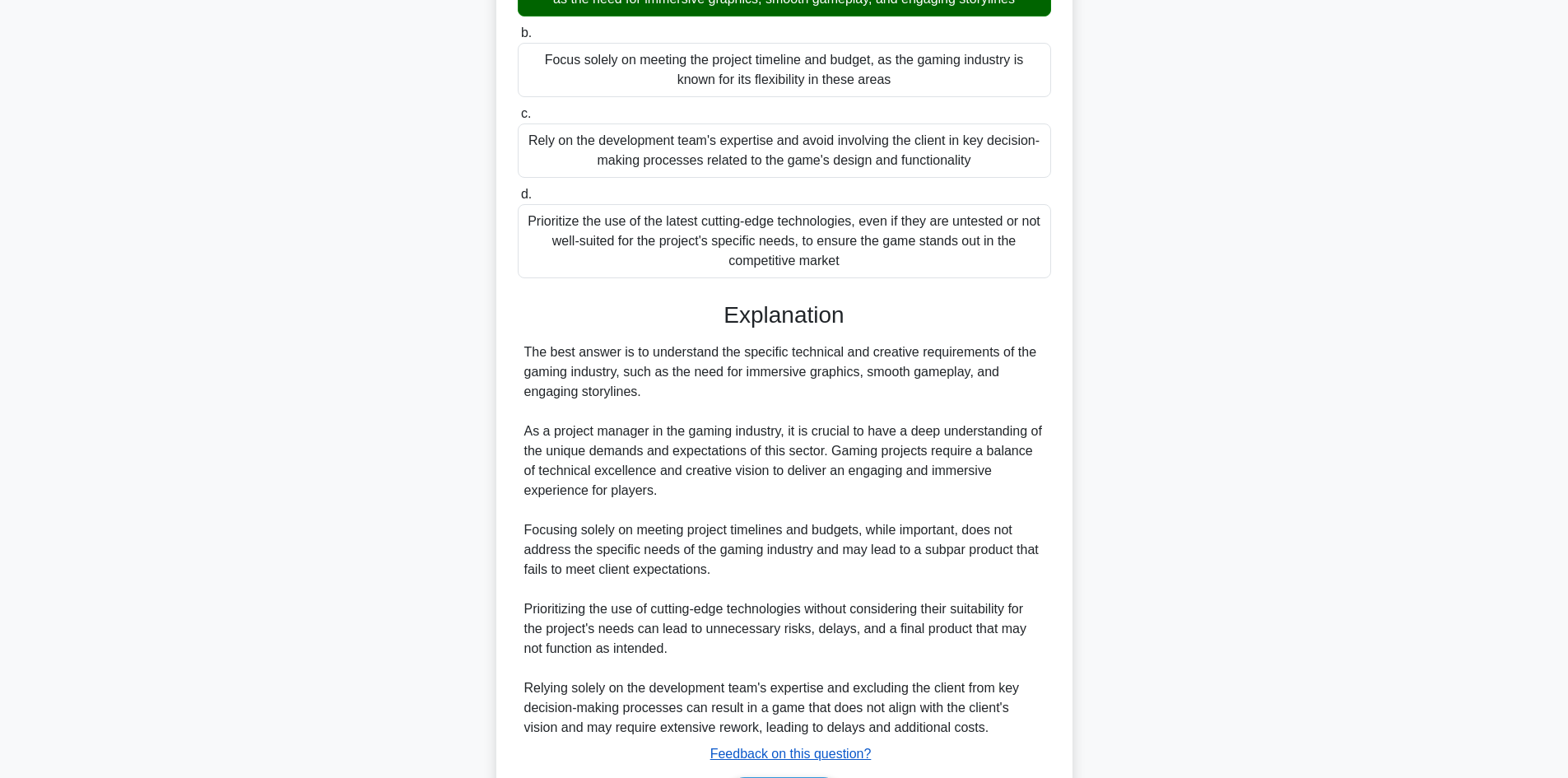
scroll to position [396, 0]
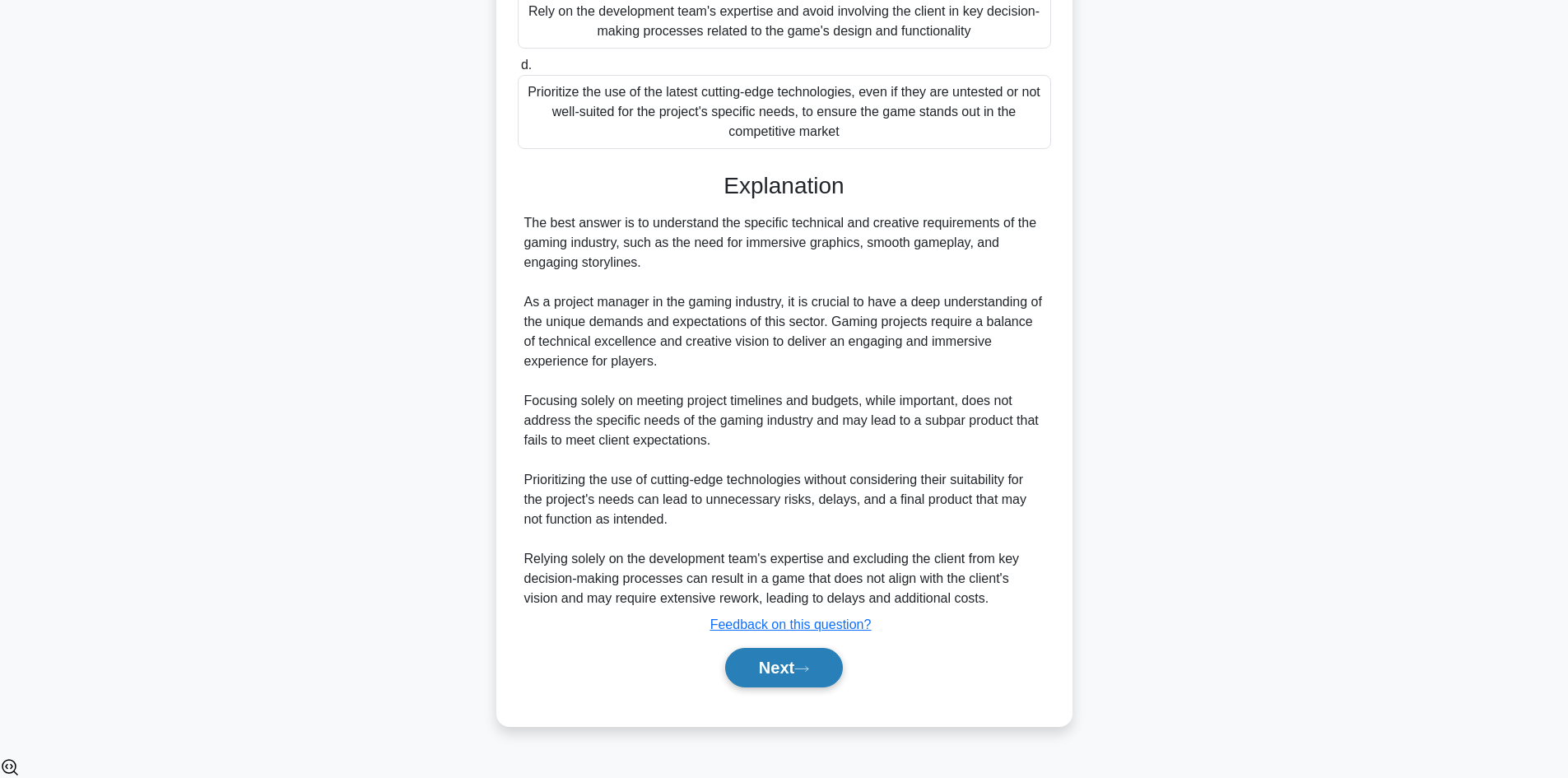
click at [789, 688] on button "Next" at bounding box center [784, 668] width 117 height 40
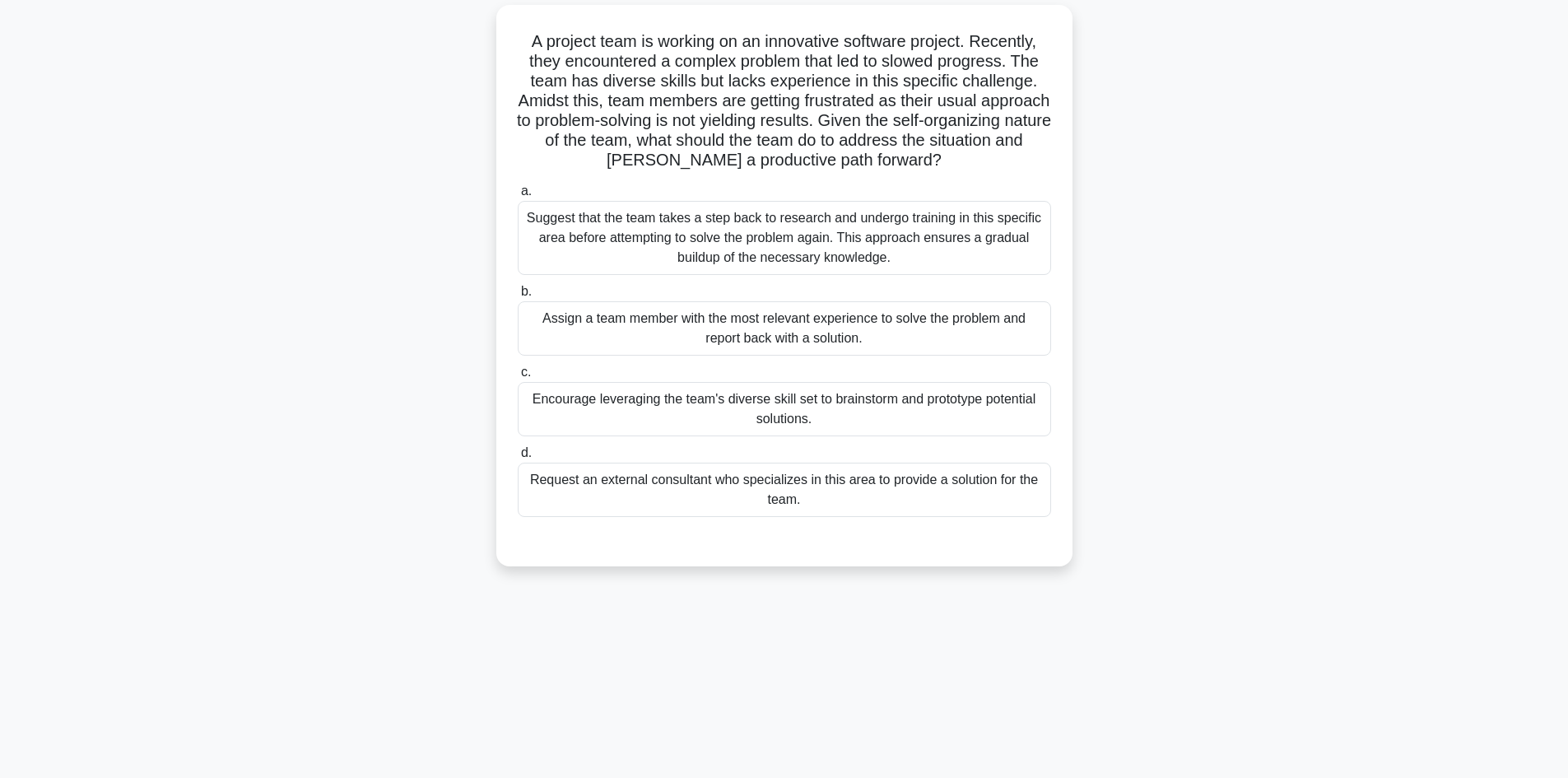
scroll to position [0, 0]
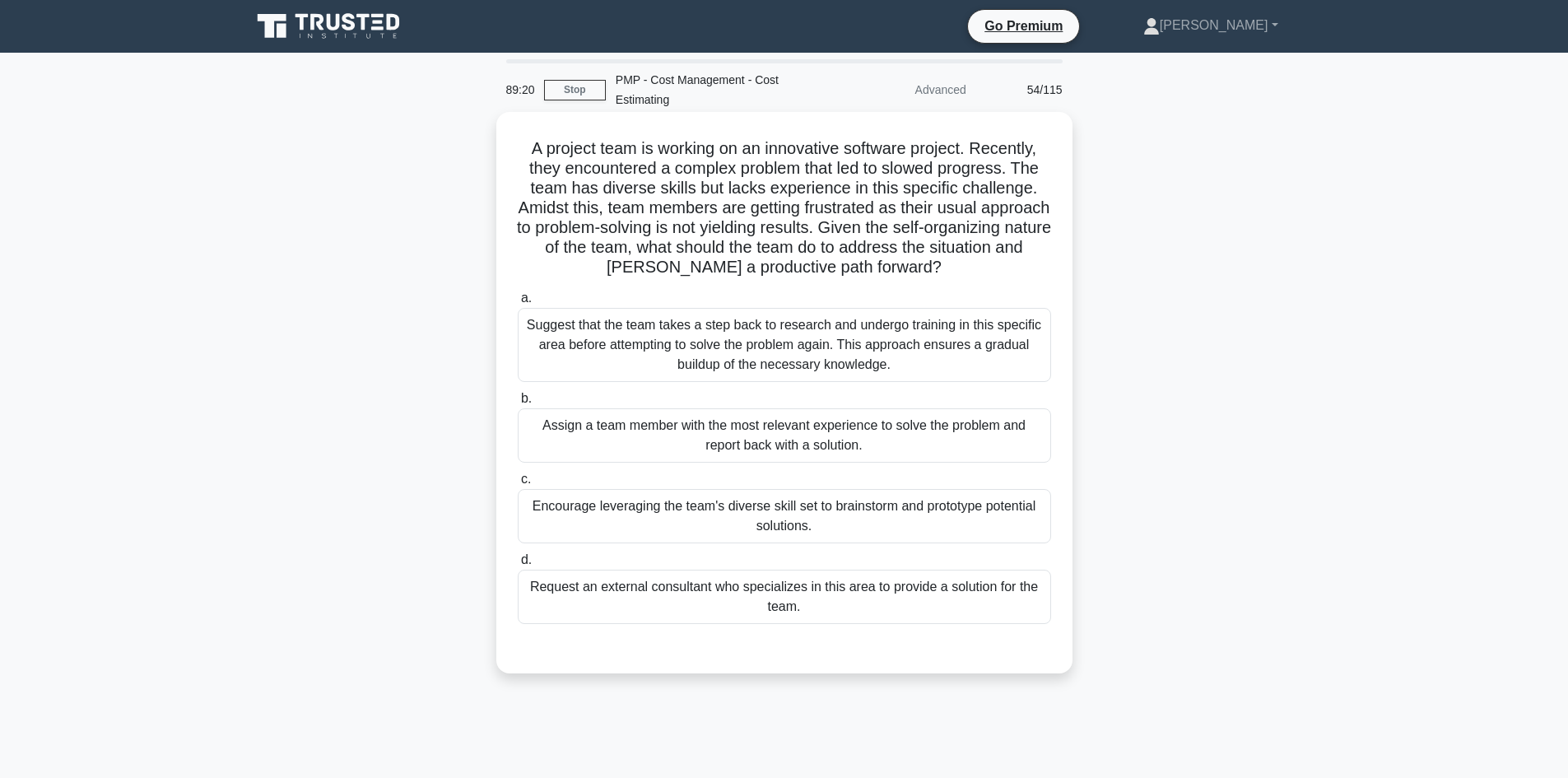
click at [853, 513] on div "Encourage leveraging the team's diverse skill set to brainstorm and prototype p…" at bounding box center [784, 516] width 534 height 54
click at [518, 485] on input "c. Encourage leveraging the team's diverse skill set to brainstorm and prototyp…" at bounding box center [518, 480] width 0 height 11
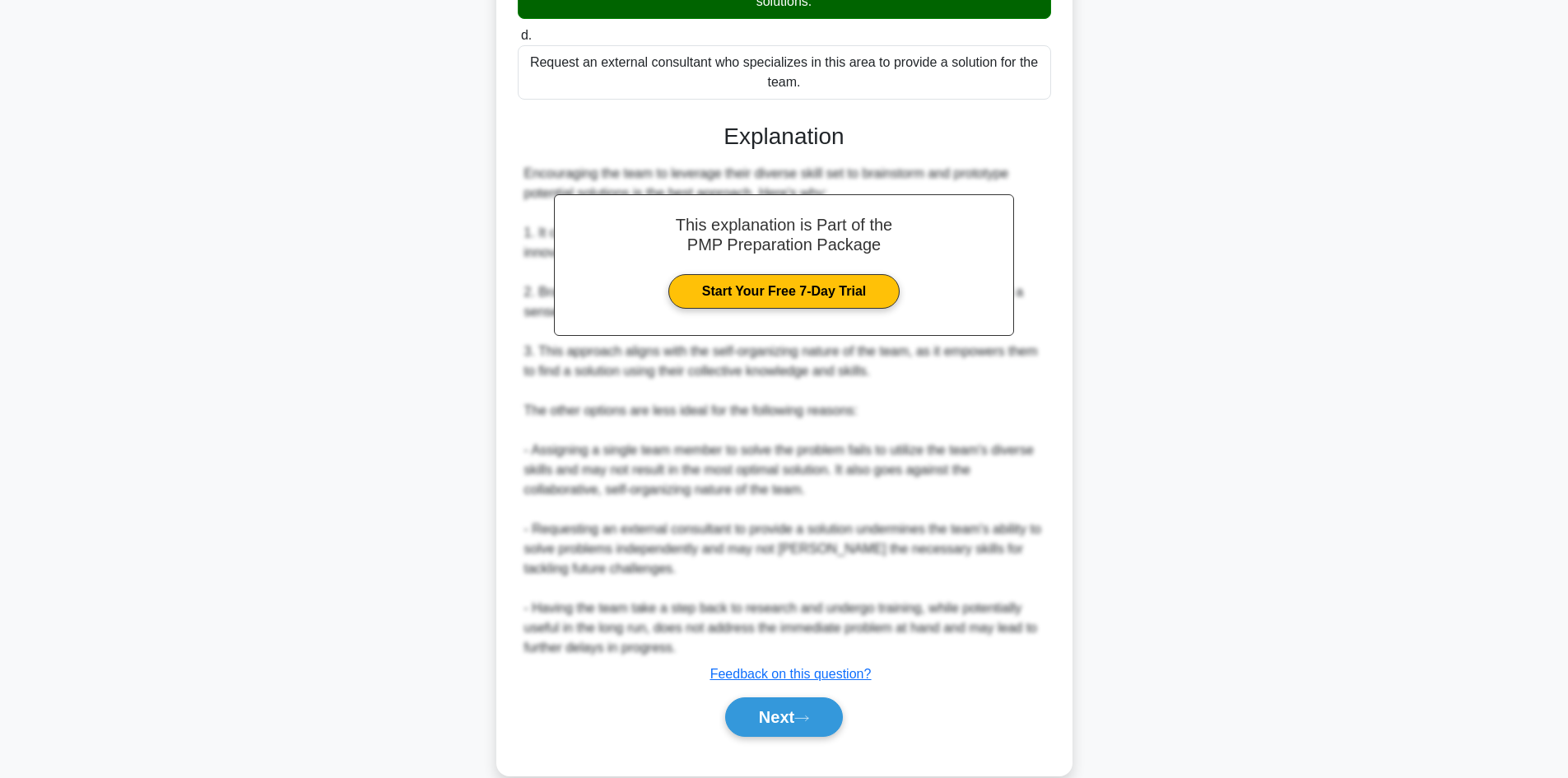
scroll to position [554, 0]
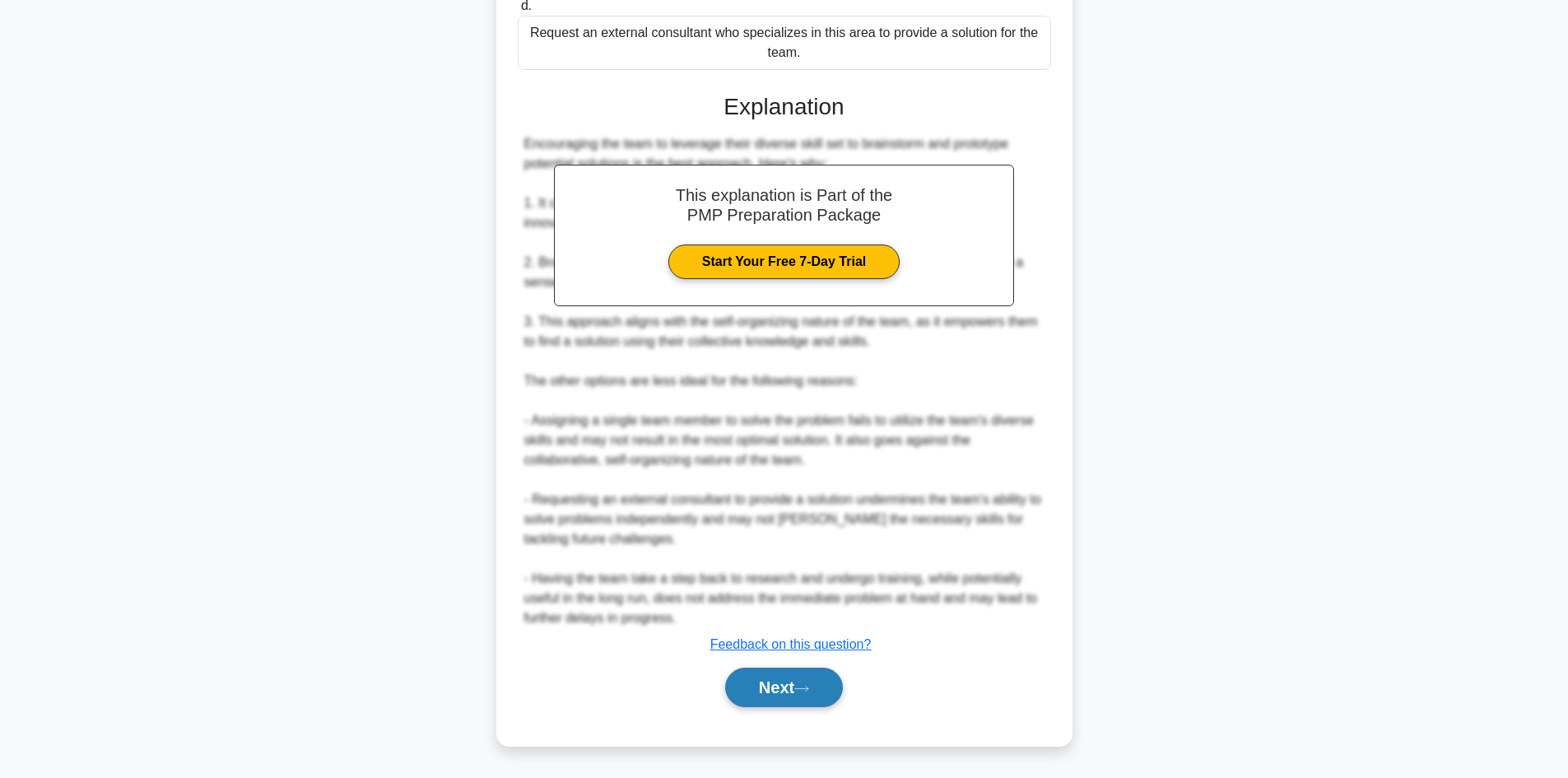
click at [795, 694] on button "Next" at bounding box center [784, 688] width 117 height 40
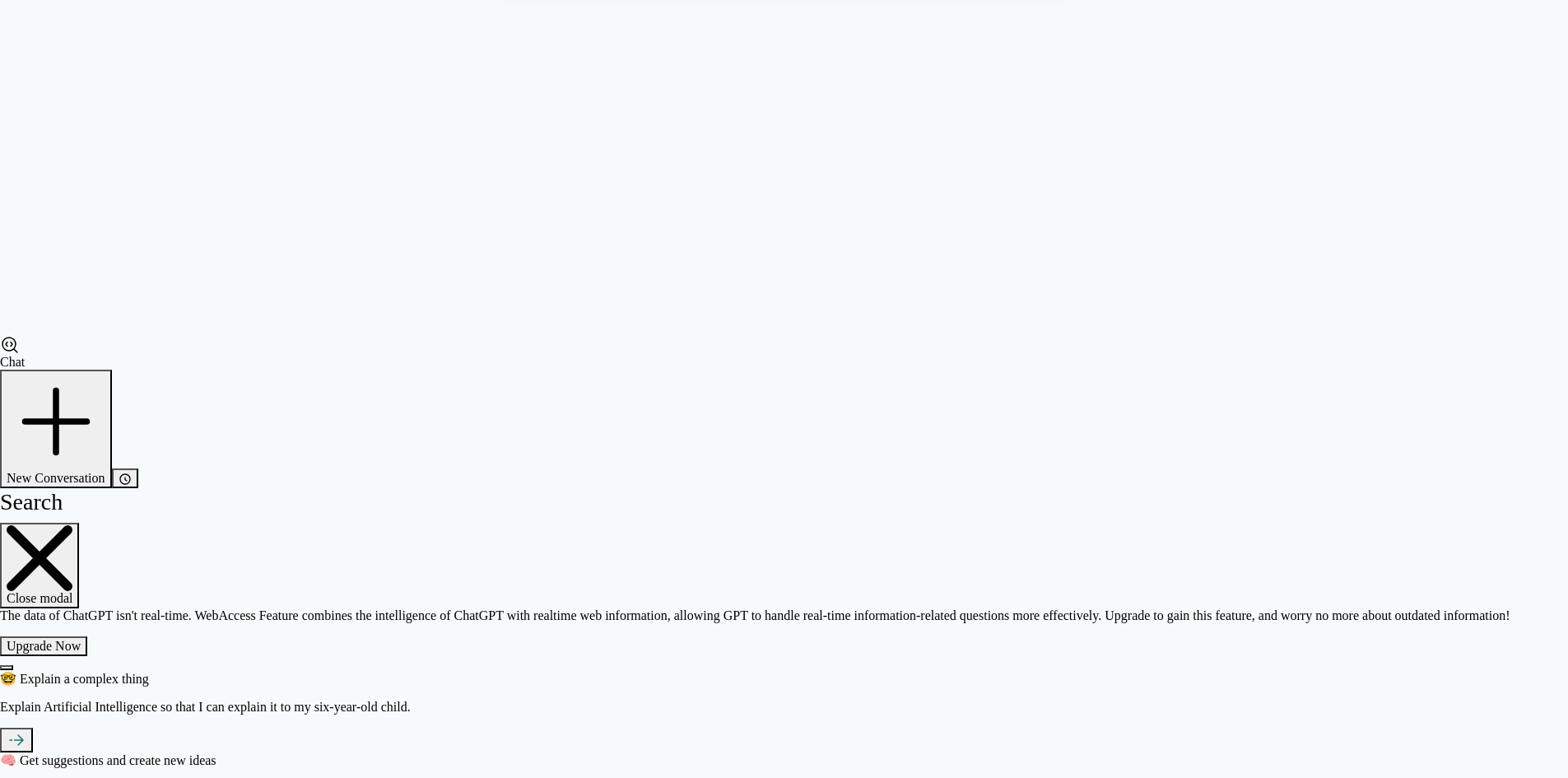
scroll to position [111, 0]
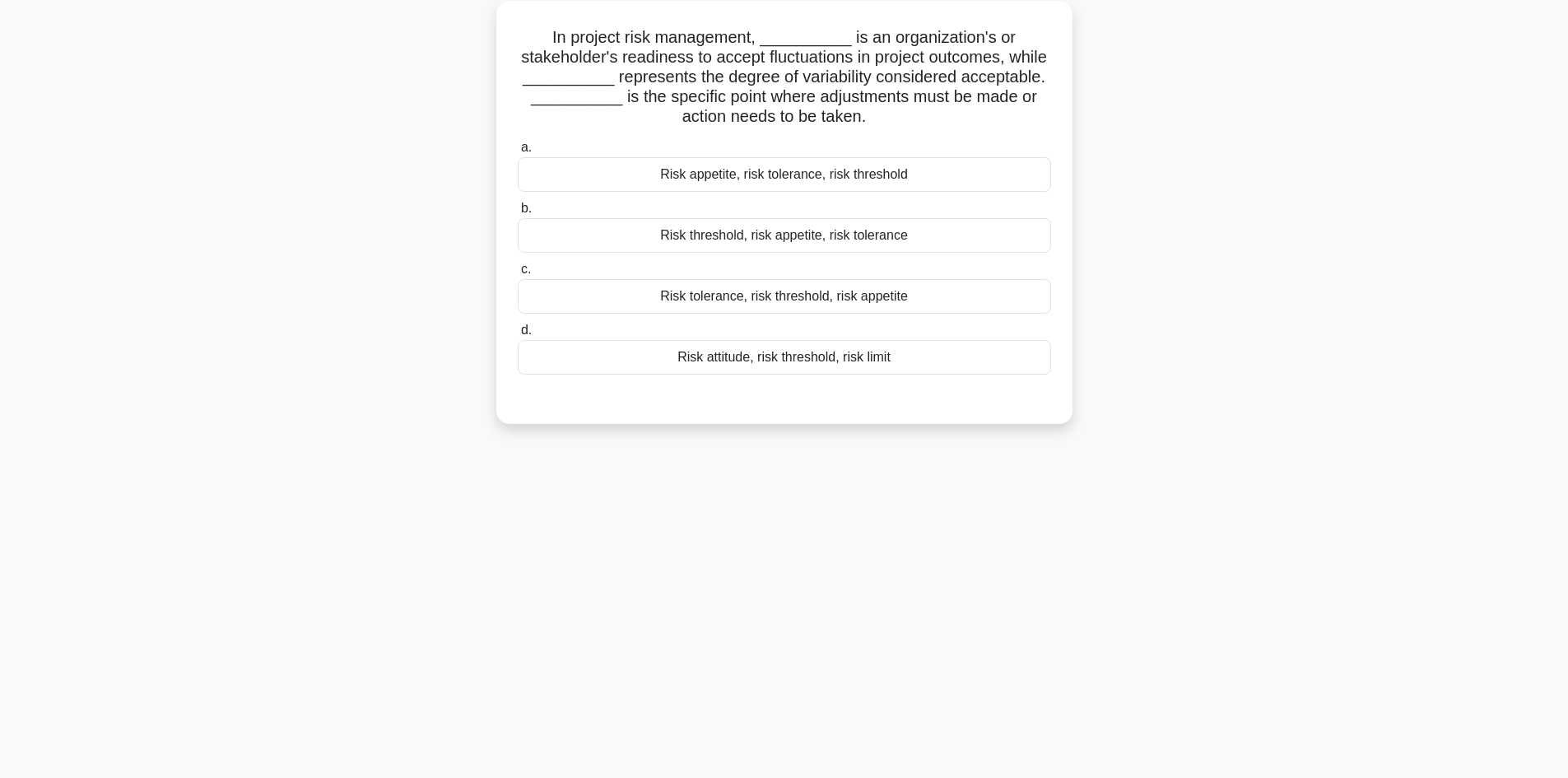
click at [892, 243] on div "Risk threshold, risk appetite, risk tolerance" at bounding box center [784, 236] width 534 height 34
click at [518, 214] on input "b. Risk threshold, risk appetite, risk tolerance" at bounding box center [518, 209] width 0 height 11
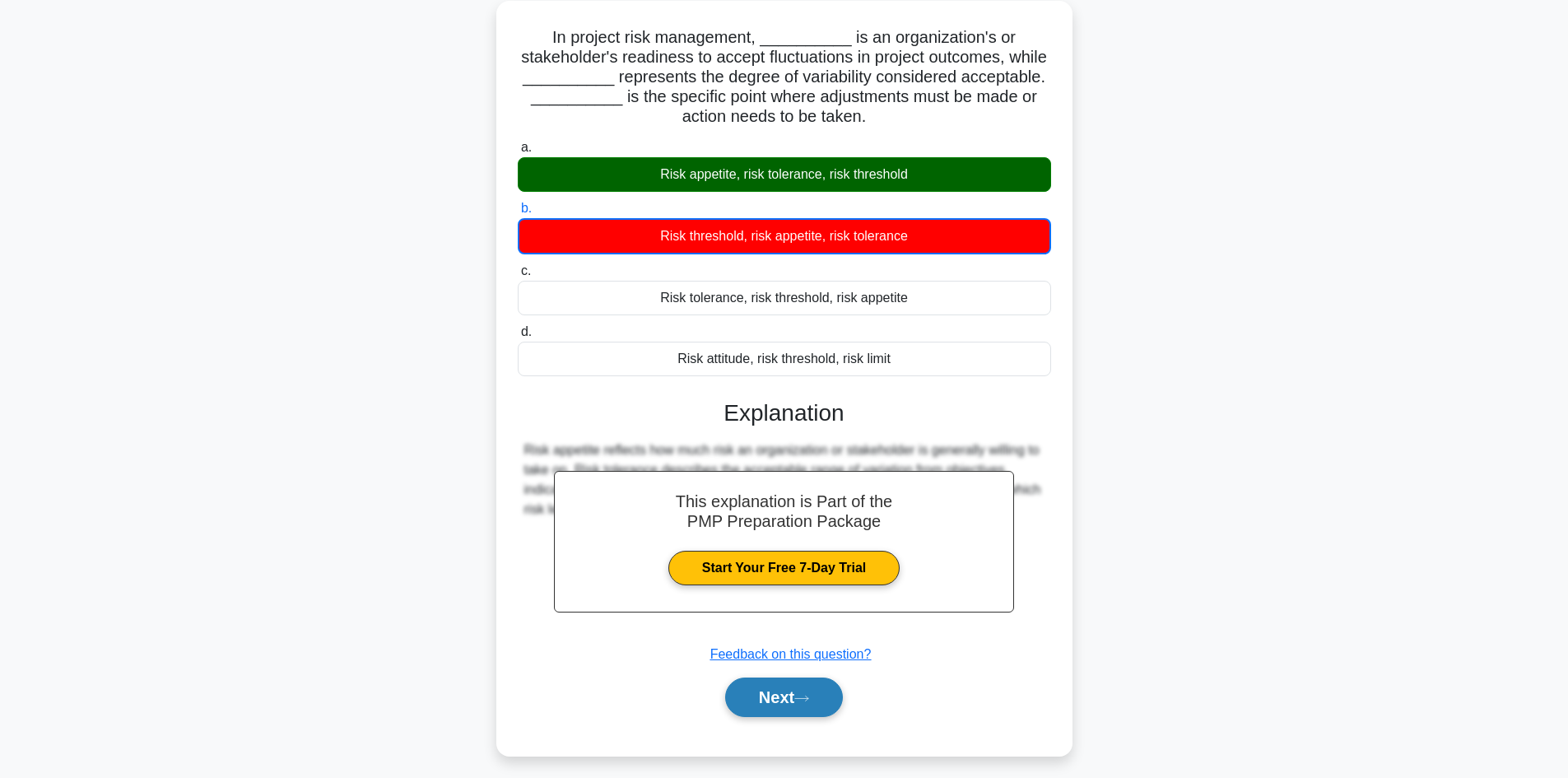
click at [804, 693] on button "Next" at bounding box center [784, 698] width 117 height 40
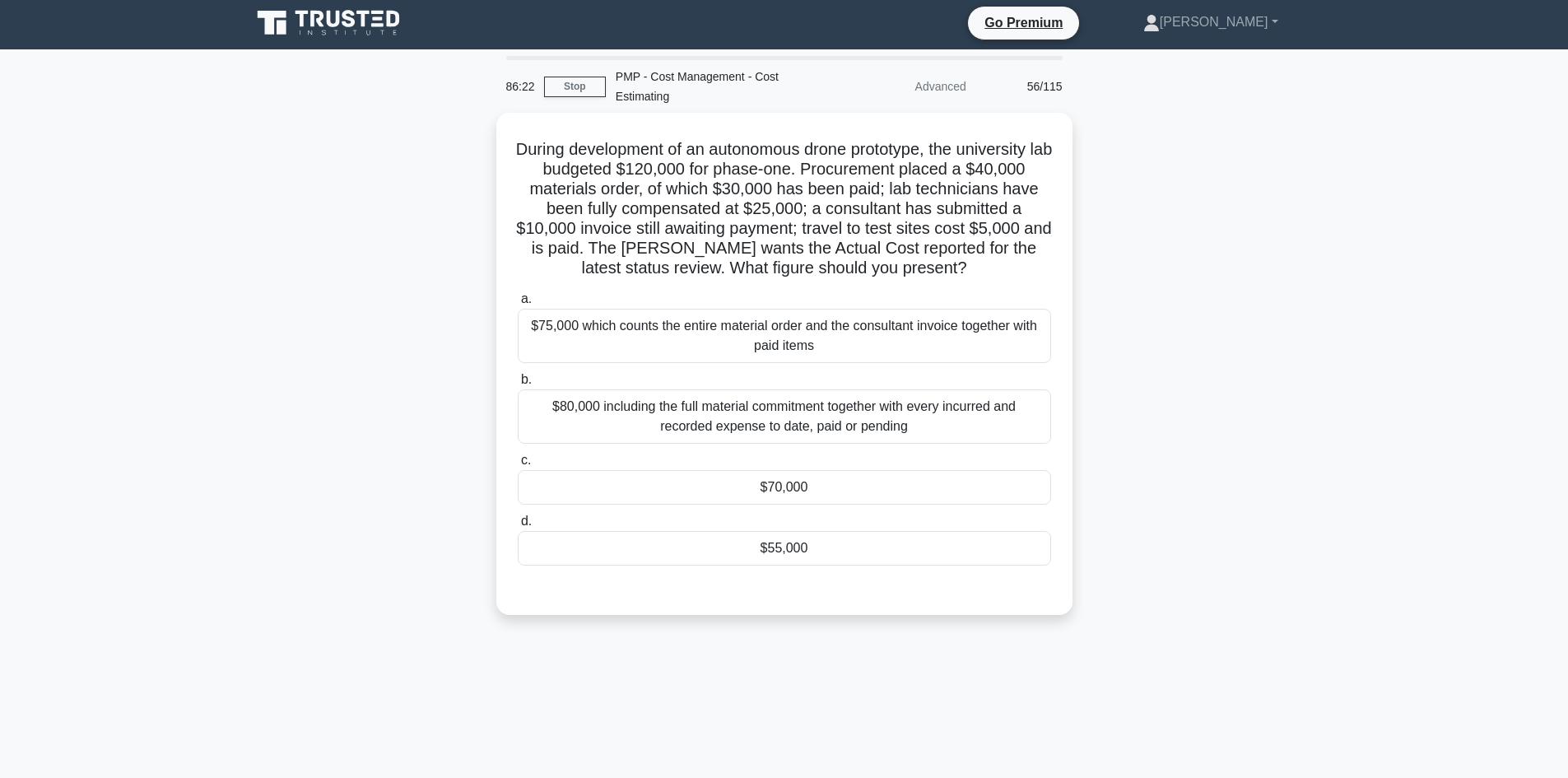
scroll to position [0, 0]
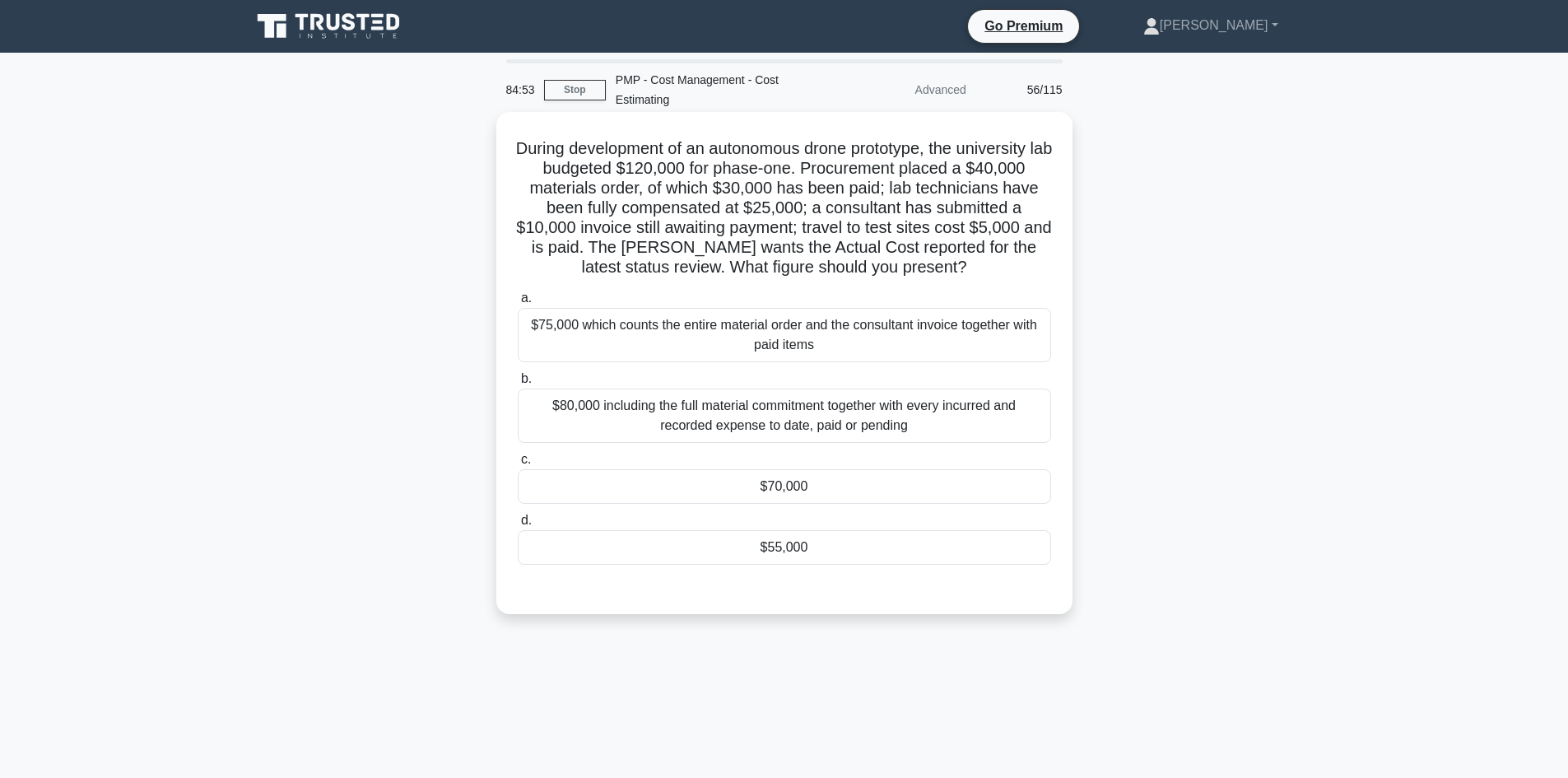
click at [806, 495] on div "$70,000" at bounding box center [784, 487] width 534 height 34
click at [518, 465] on input "c. $70,000" at bounding box center [518, 460] width 0 height 11
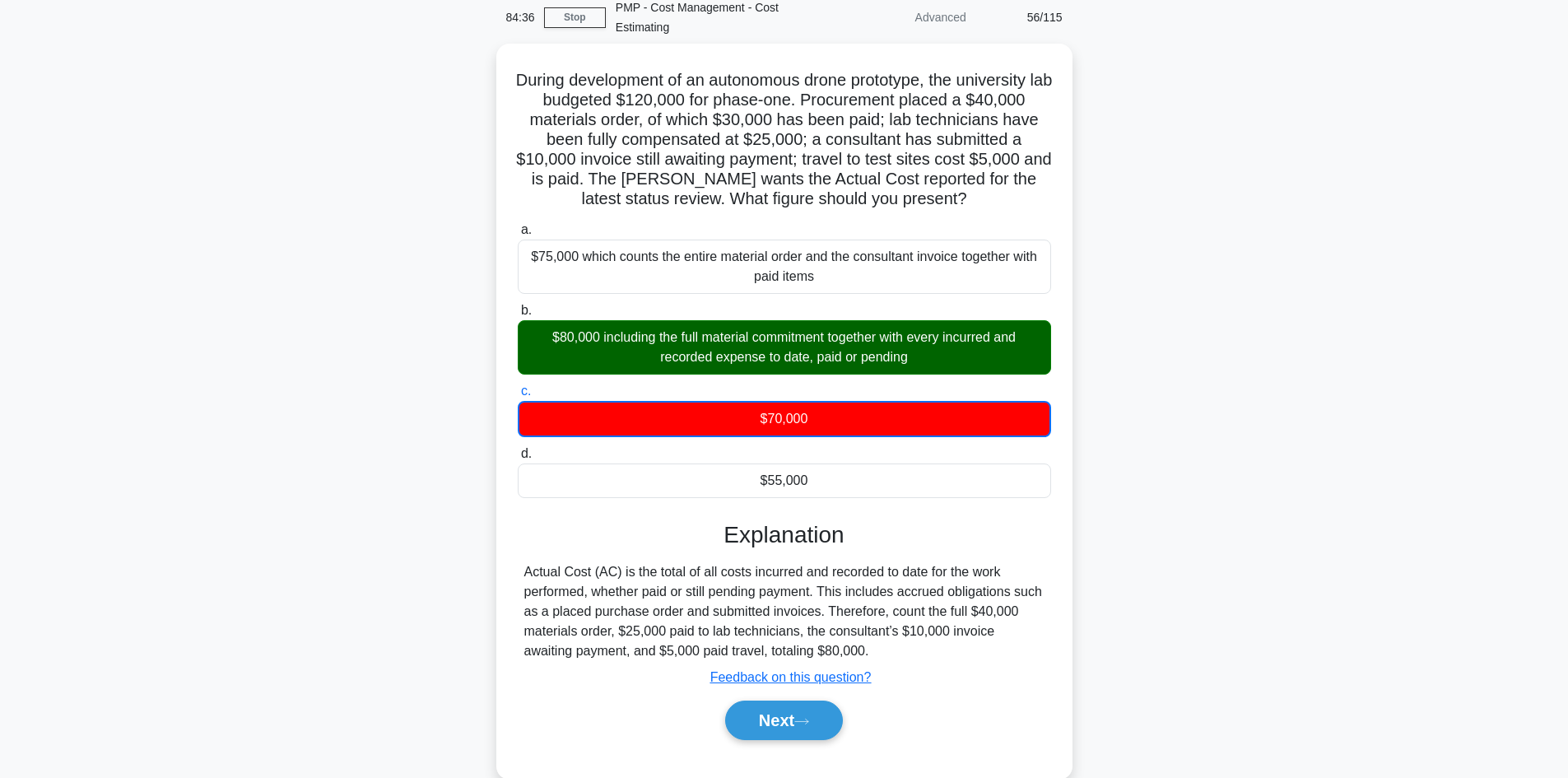
scroll to position [111, 0]
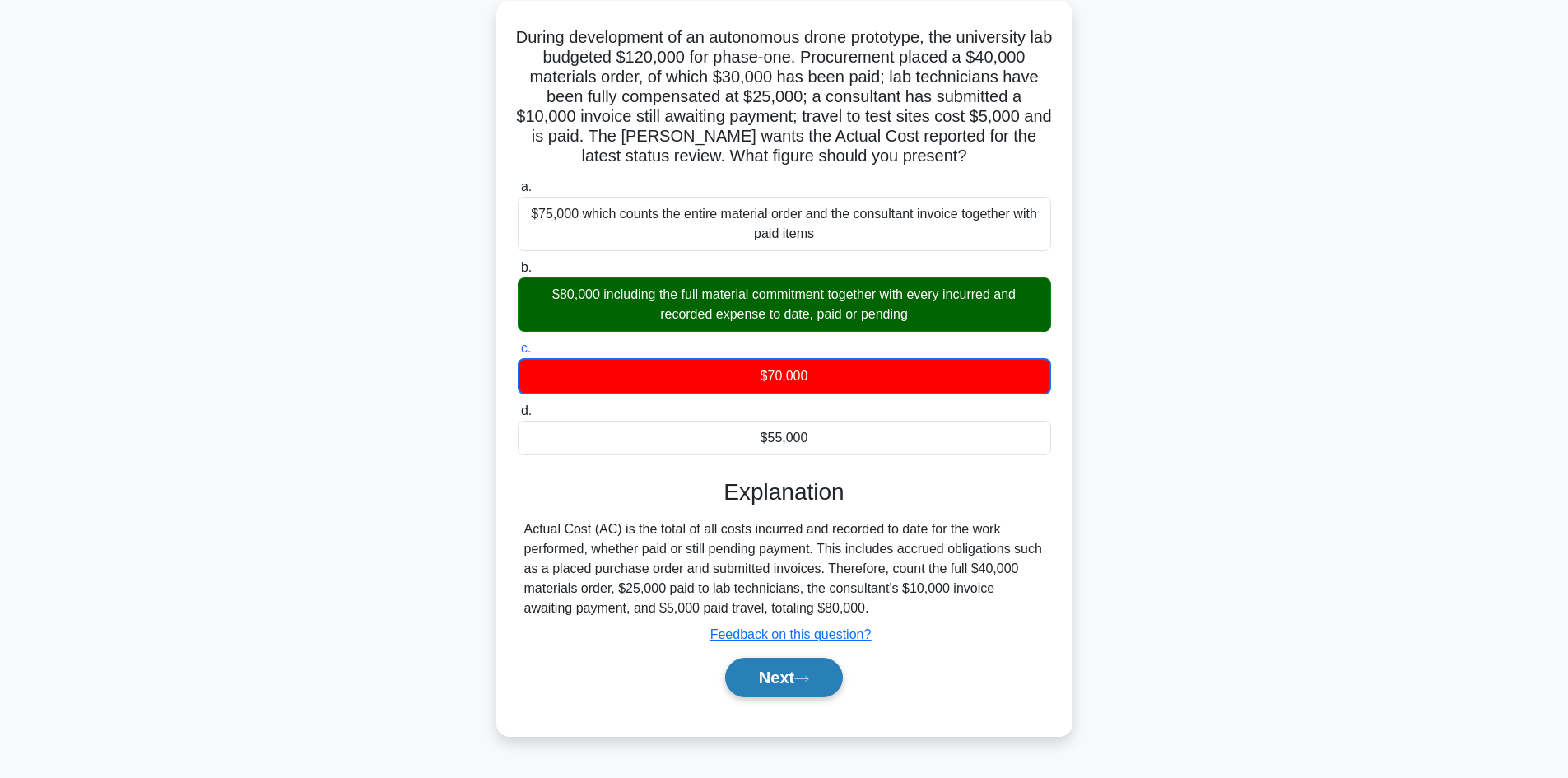
click at [759, 670] on button "Next" at bounding box center [784, 678] width 117 height 40
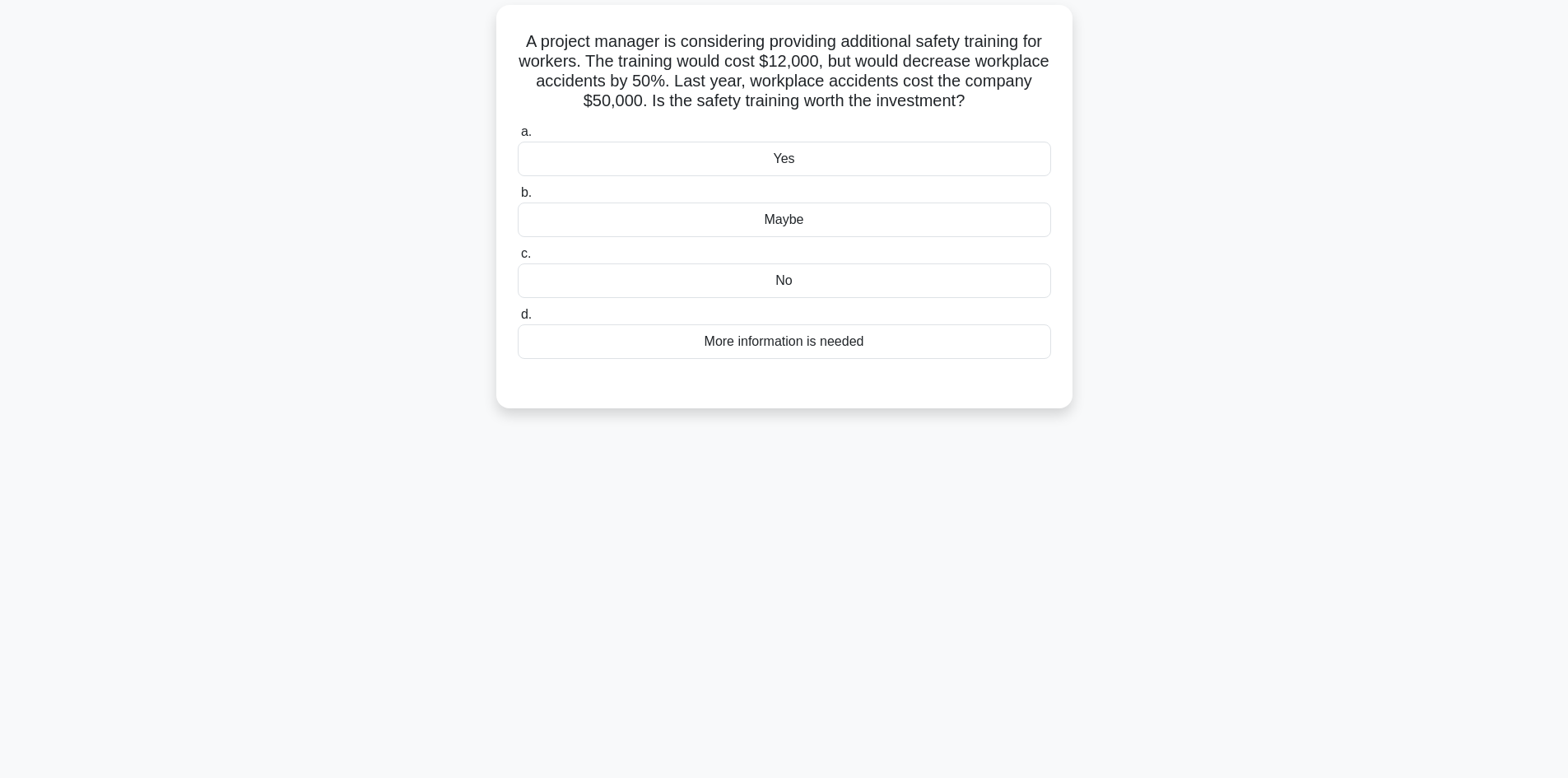
scroll to position [0, 0]
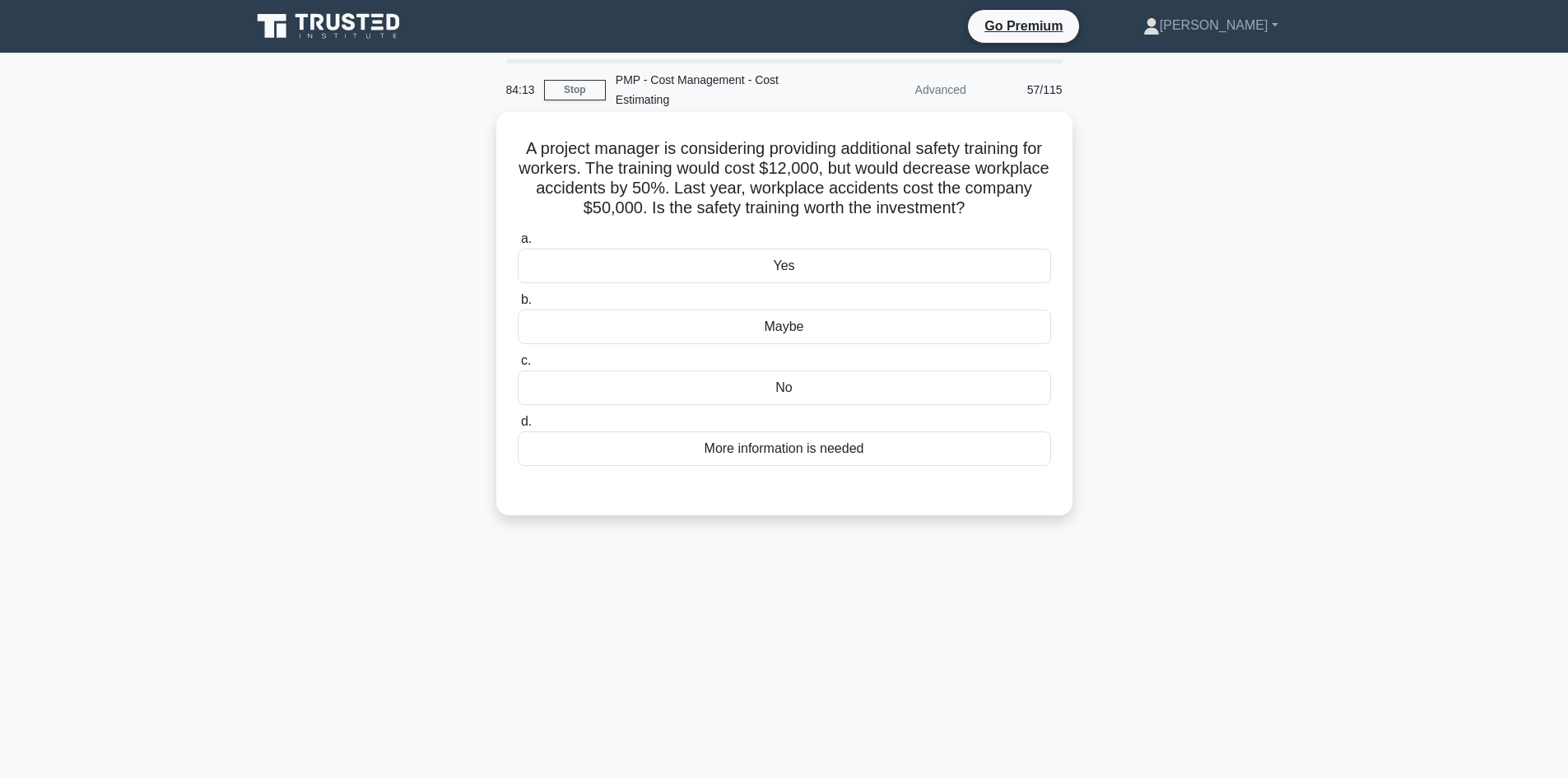
click at [785, 269] on div "Yes" at bounding box center [784, 266] width 534 height 34
click at [518, 245] on input "a. Yes" at bounding box center [518, 239] width 0 height 11
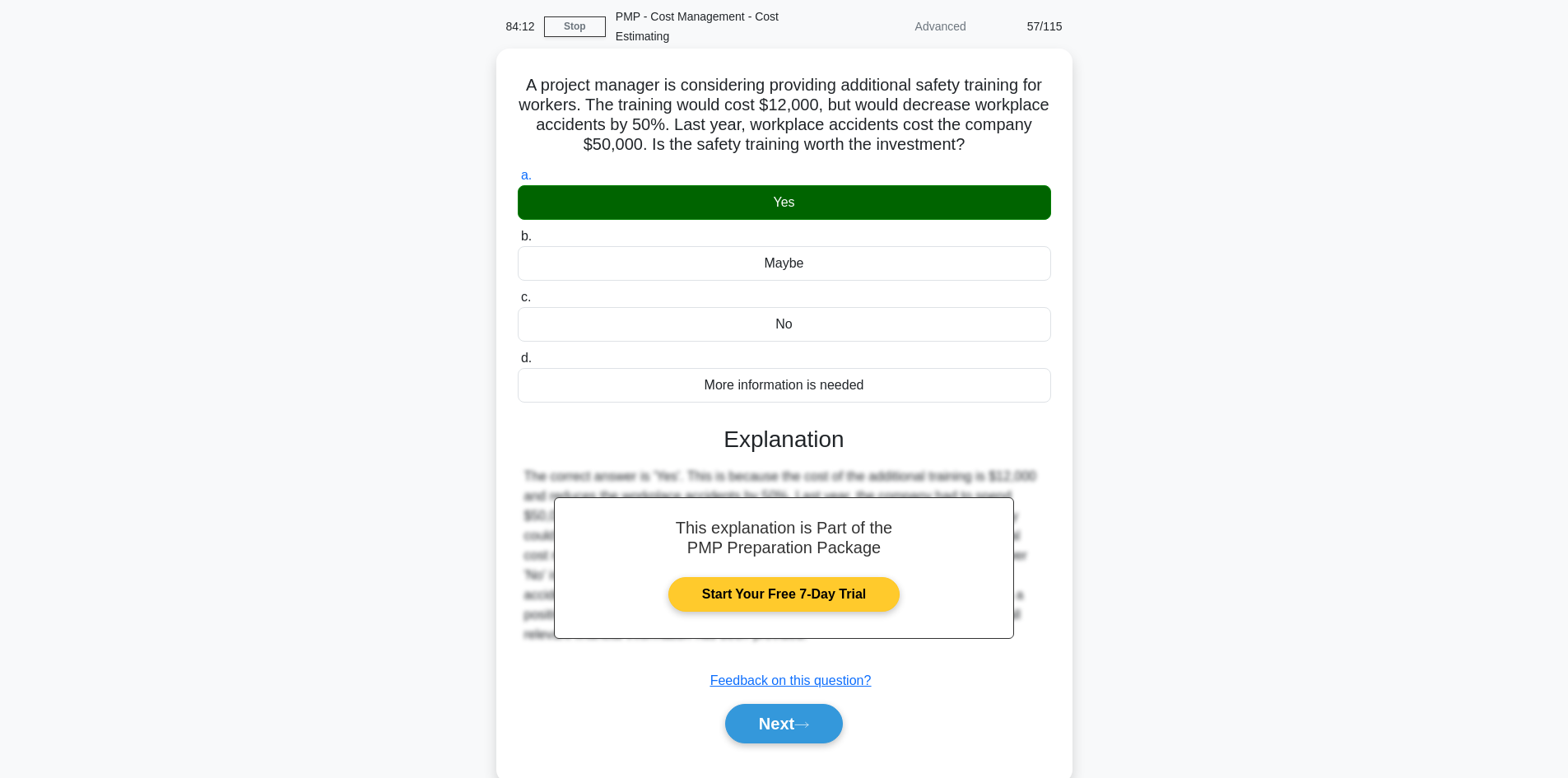
scroll to position [111, 0]
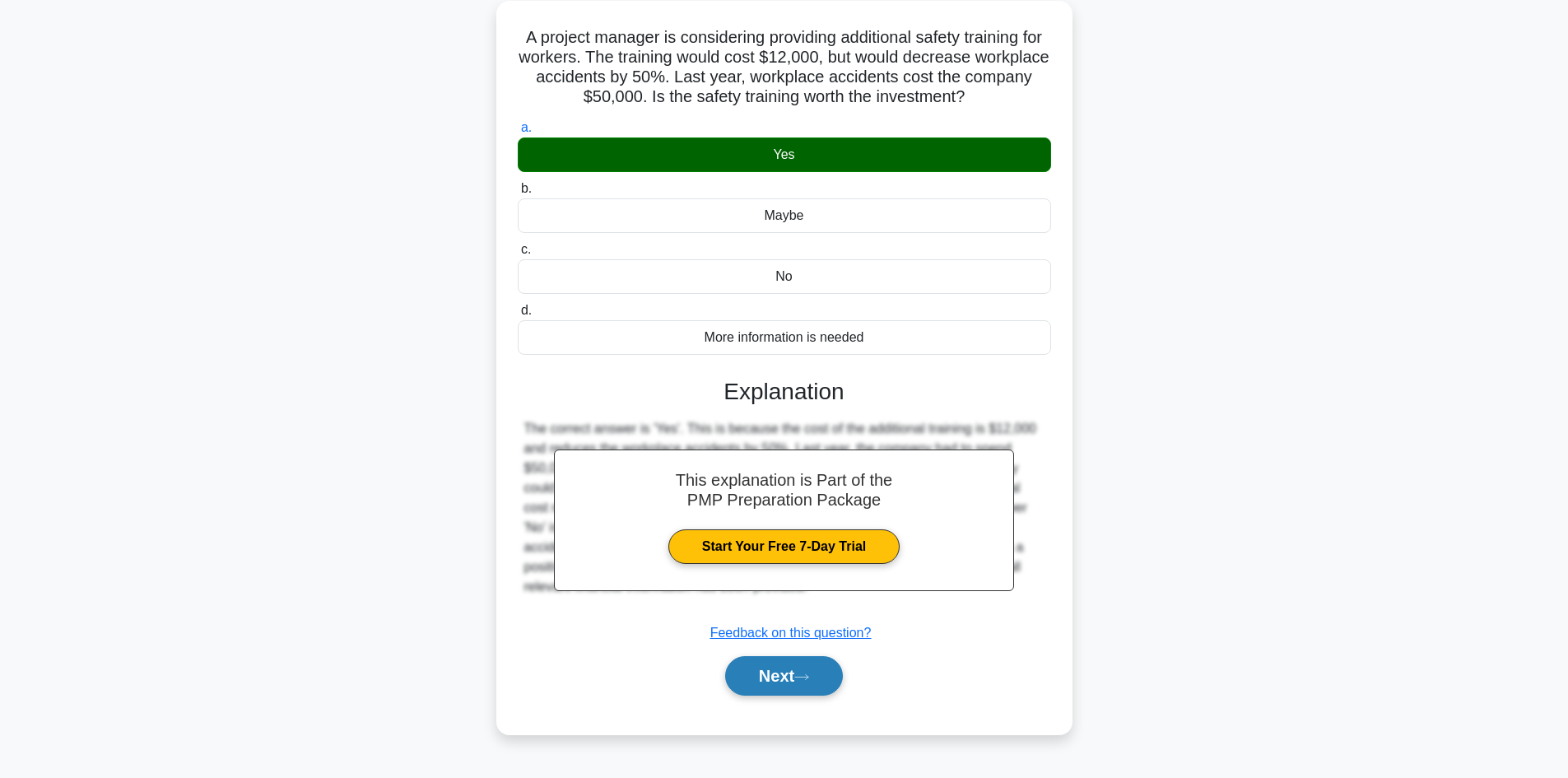
click at [808, 678] on icon at bounding box center [801, 676] width 14 height 5
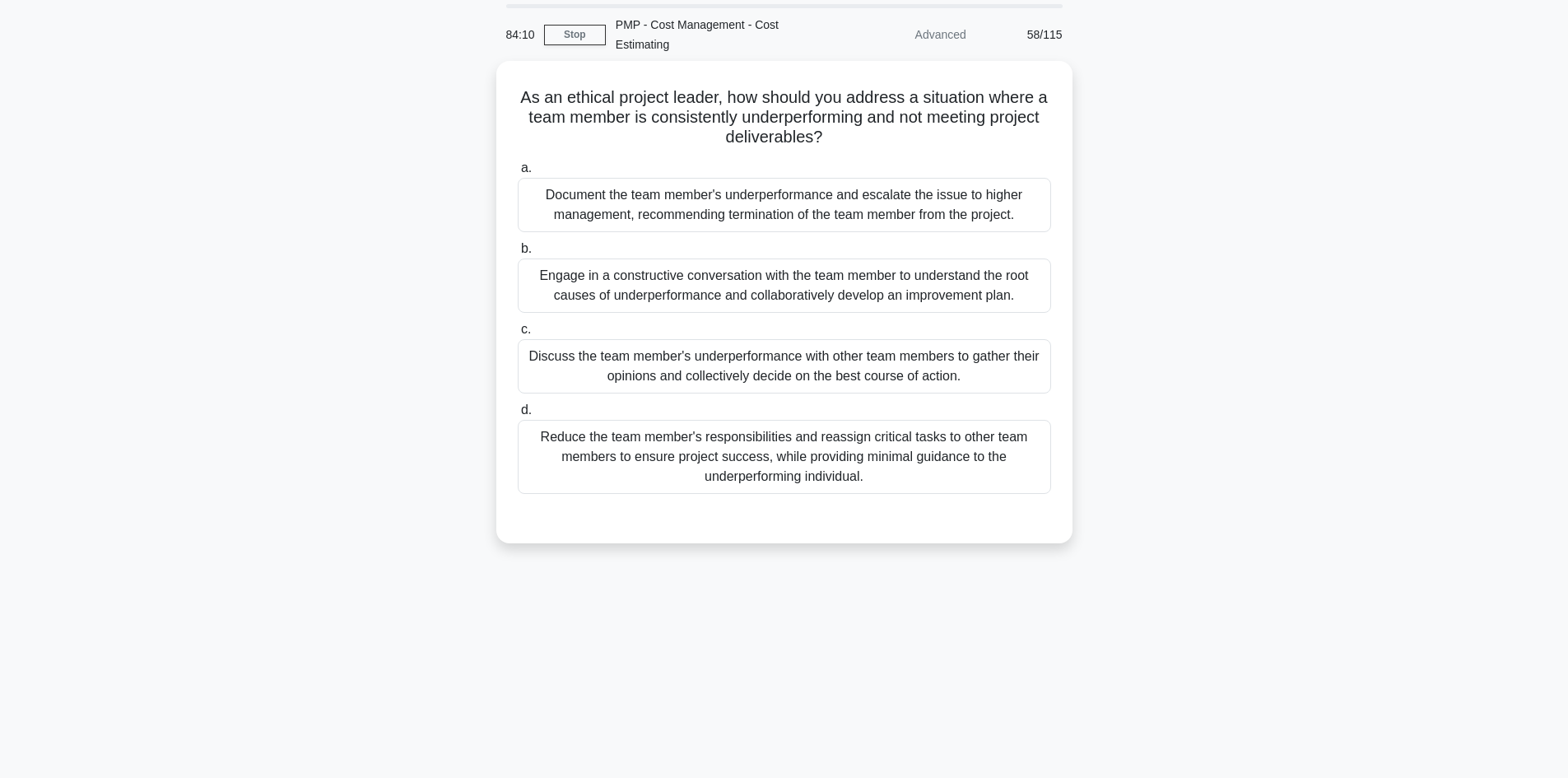
scroll to position [0, 0]
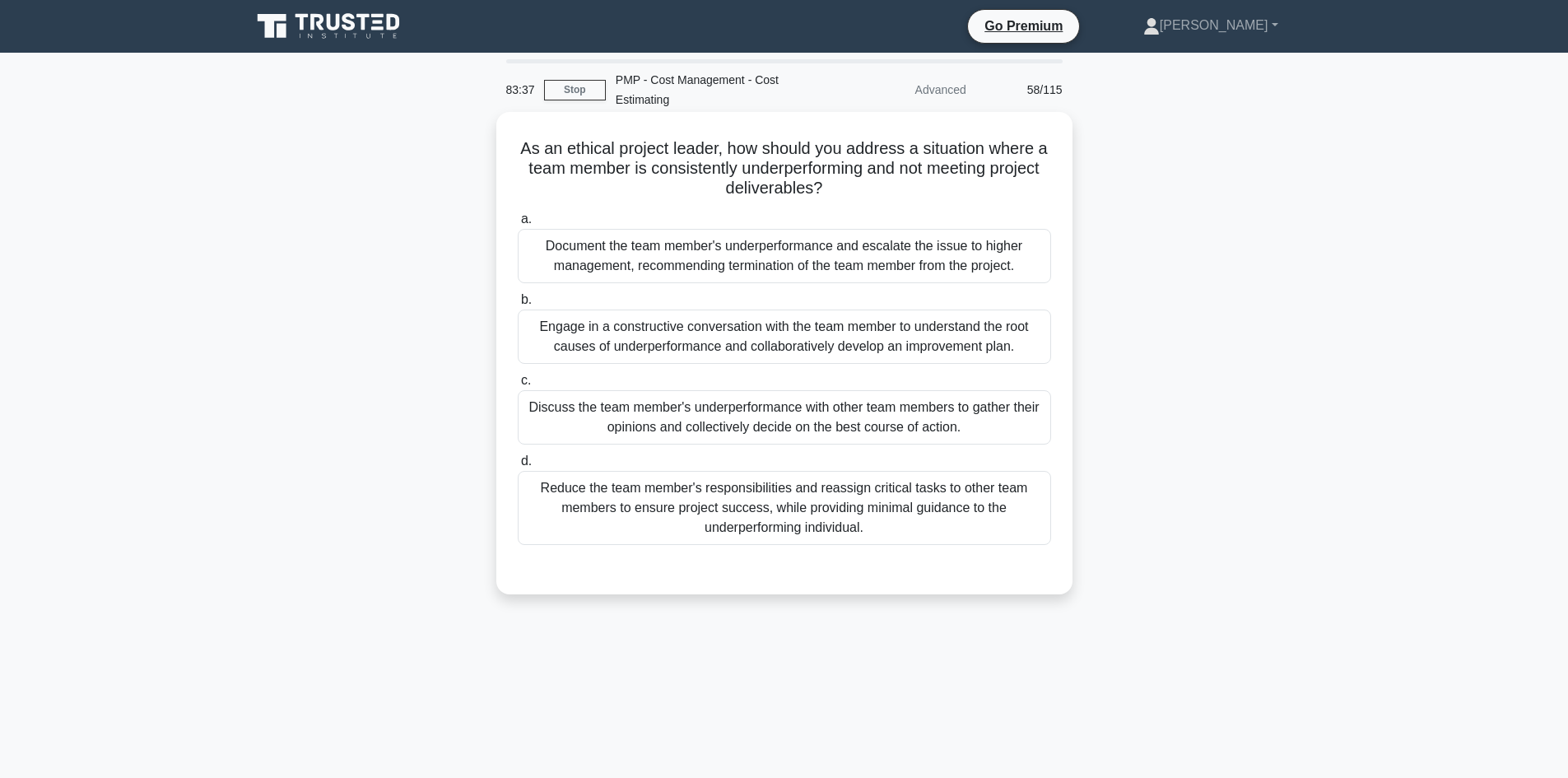
click at [750, 344] on div "Engage in a constructive conversation with the team member to understand the ro…" at bounding box center [784, 337] width 534 height 54
click at [518, 305] on input "b. Engage in a constructive conversation with the team member to understand the…" at bounding box center [518, 300] width 0 height 11
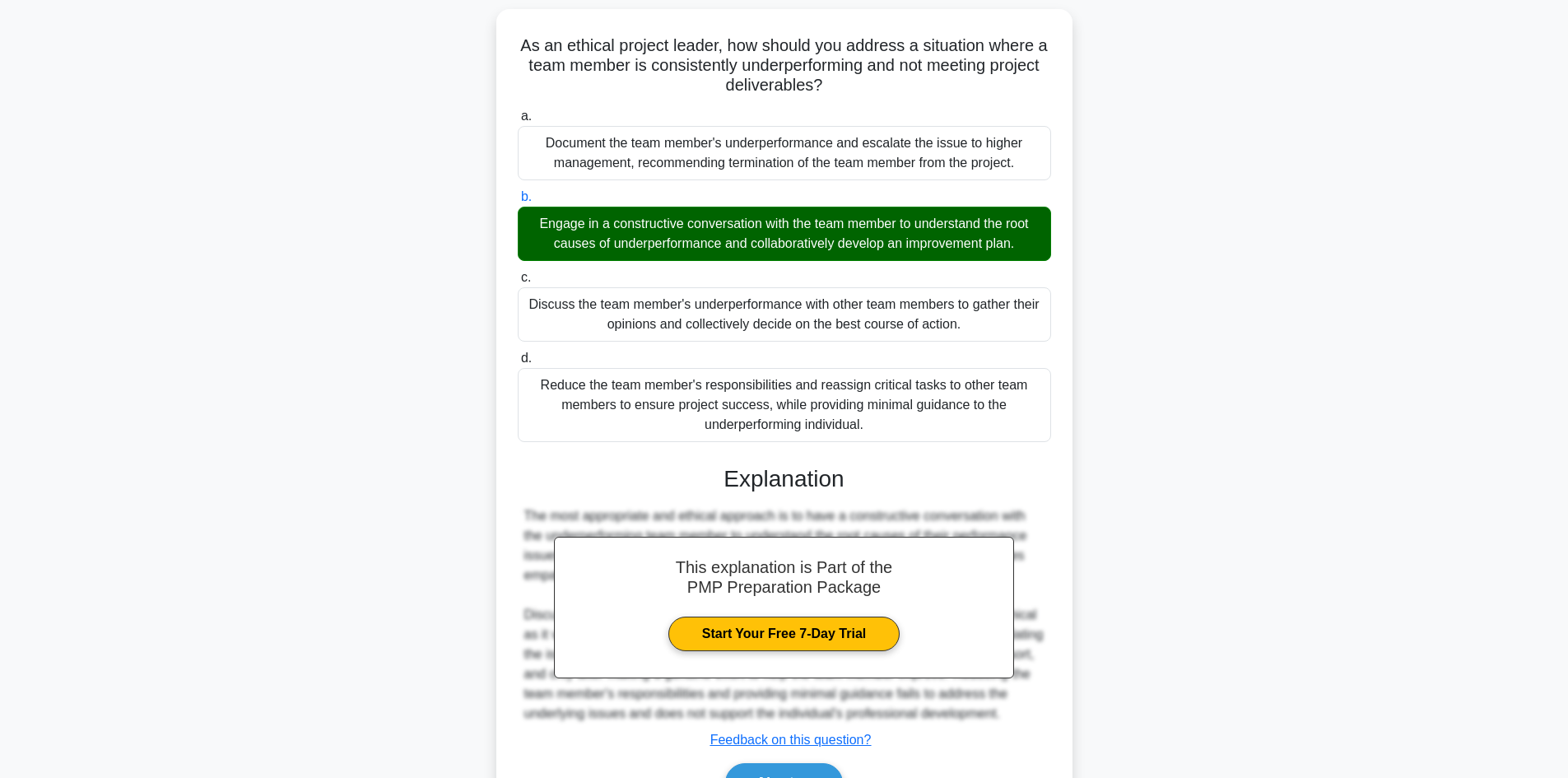
scroll to position [199, 0]
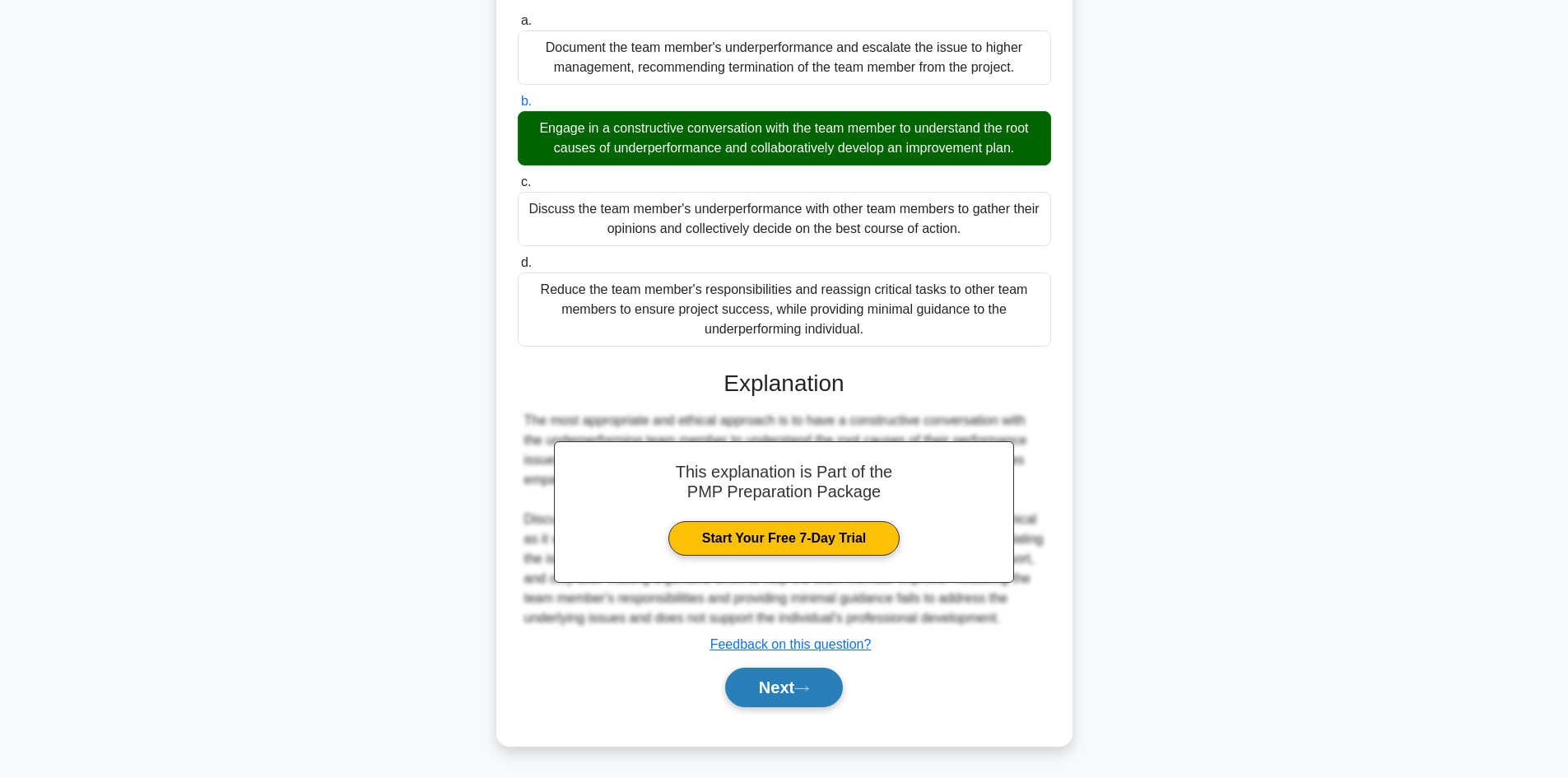
click at [804, 686] on icon at bounding box center [802, 689] width 14 height 9
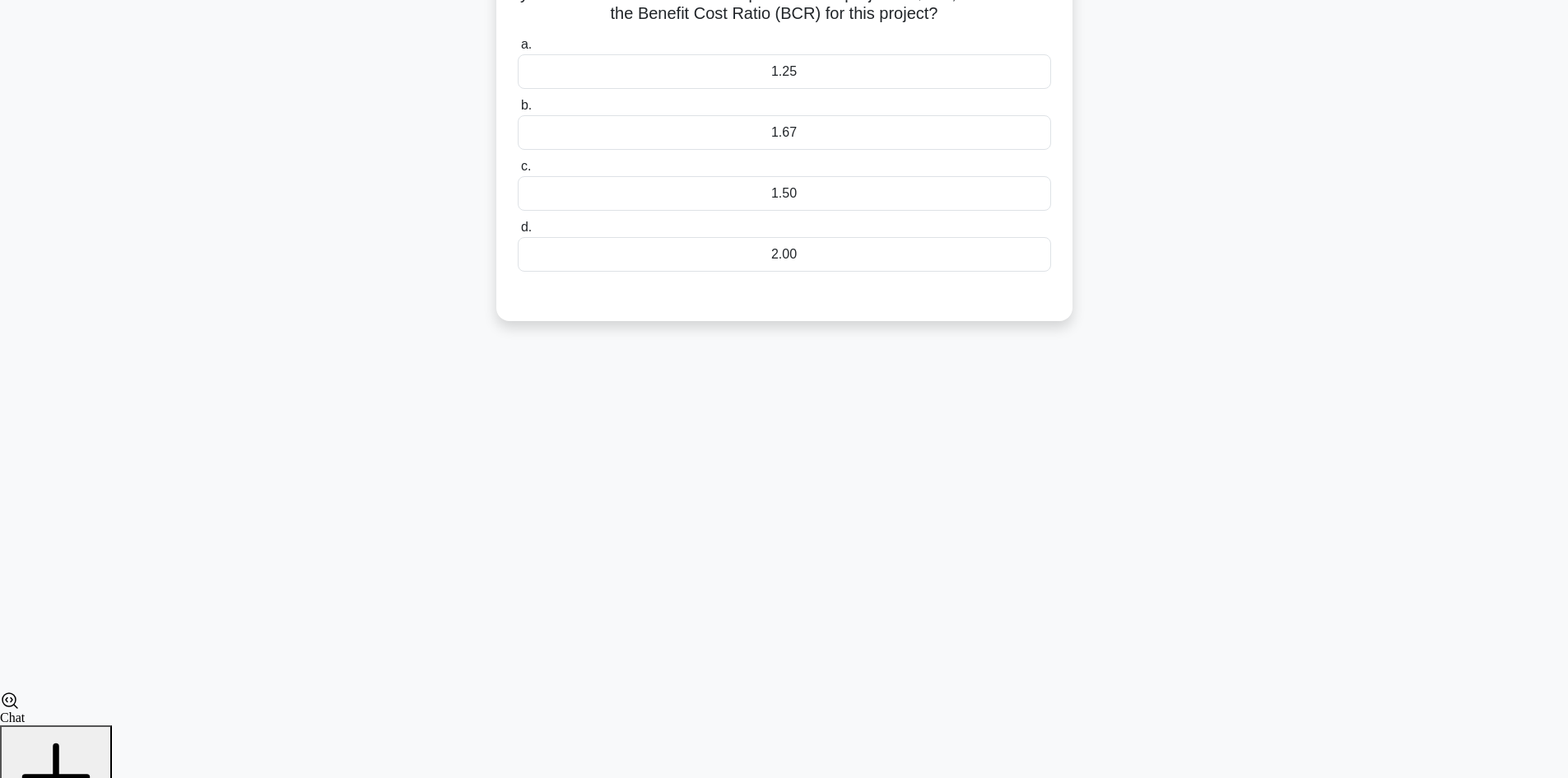
scroll to position [111, 0]
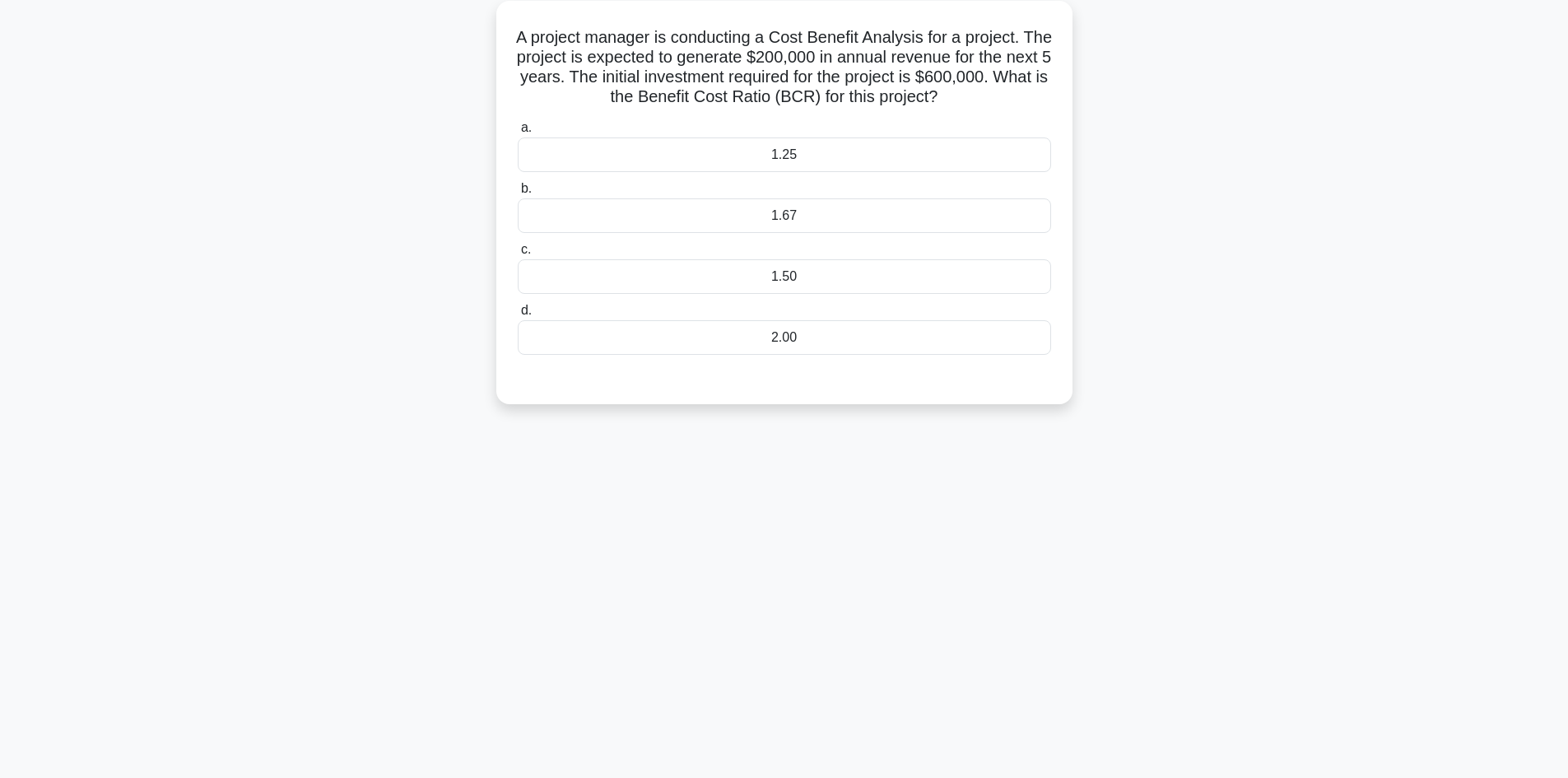
click at [855, 200] on div "1.67" at bounding box center [784, 216] width 534 height 34
click at [518, 194] on input "b. 1.67" at bounding box center [518, 189] width 0 height 11
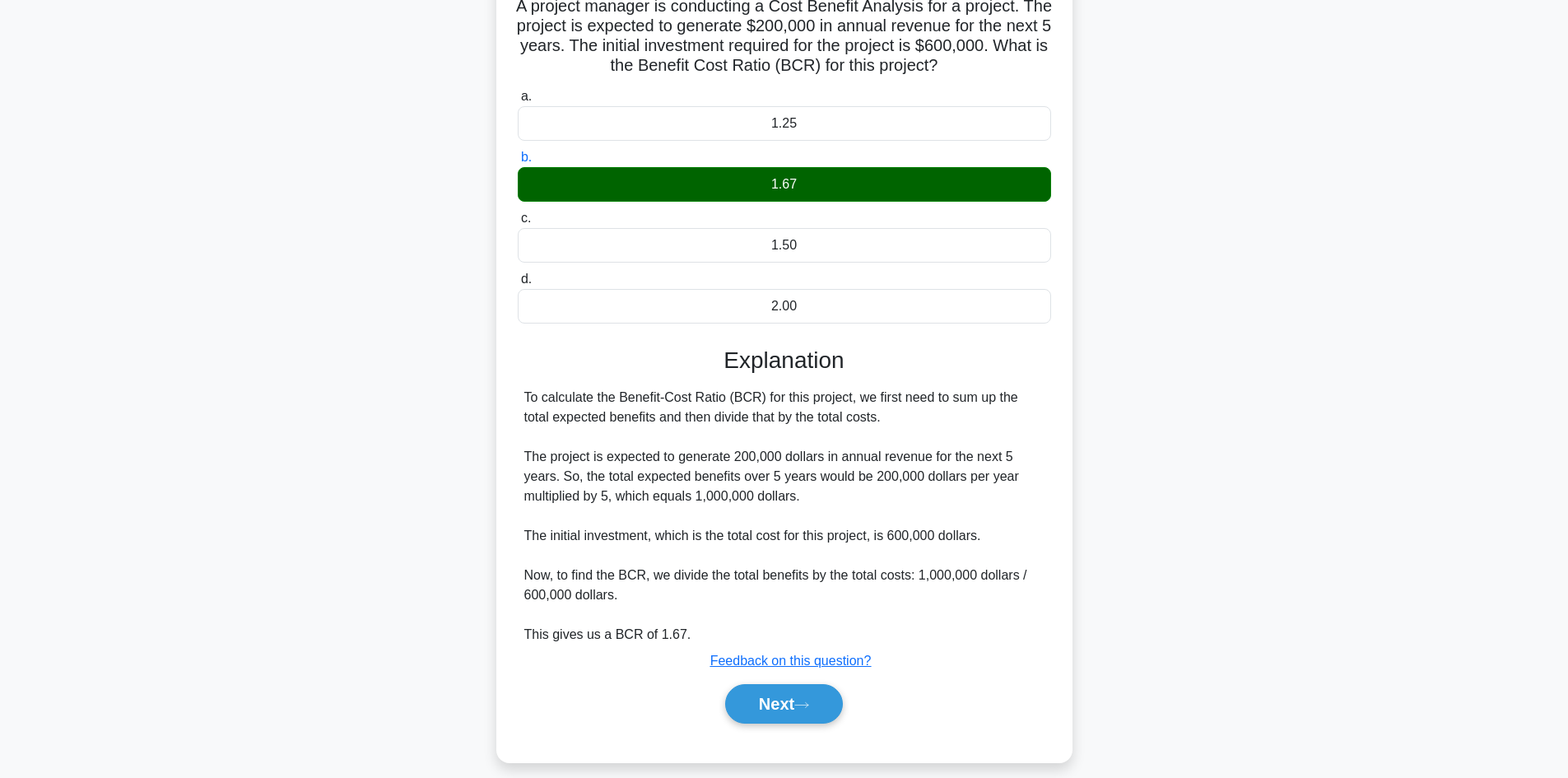
scroll to position [159, 0]
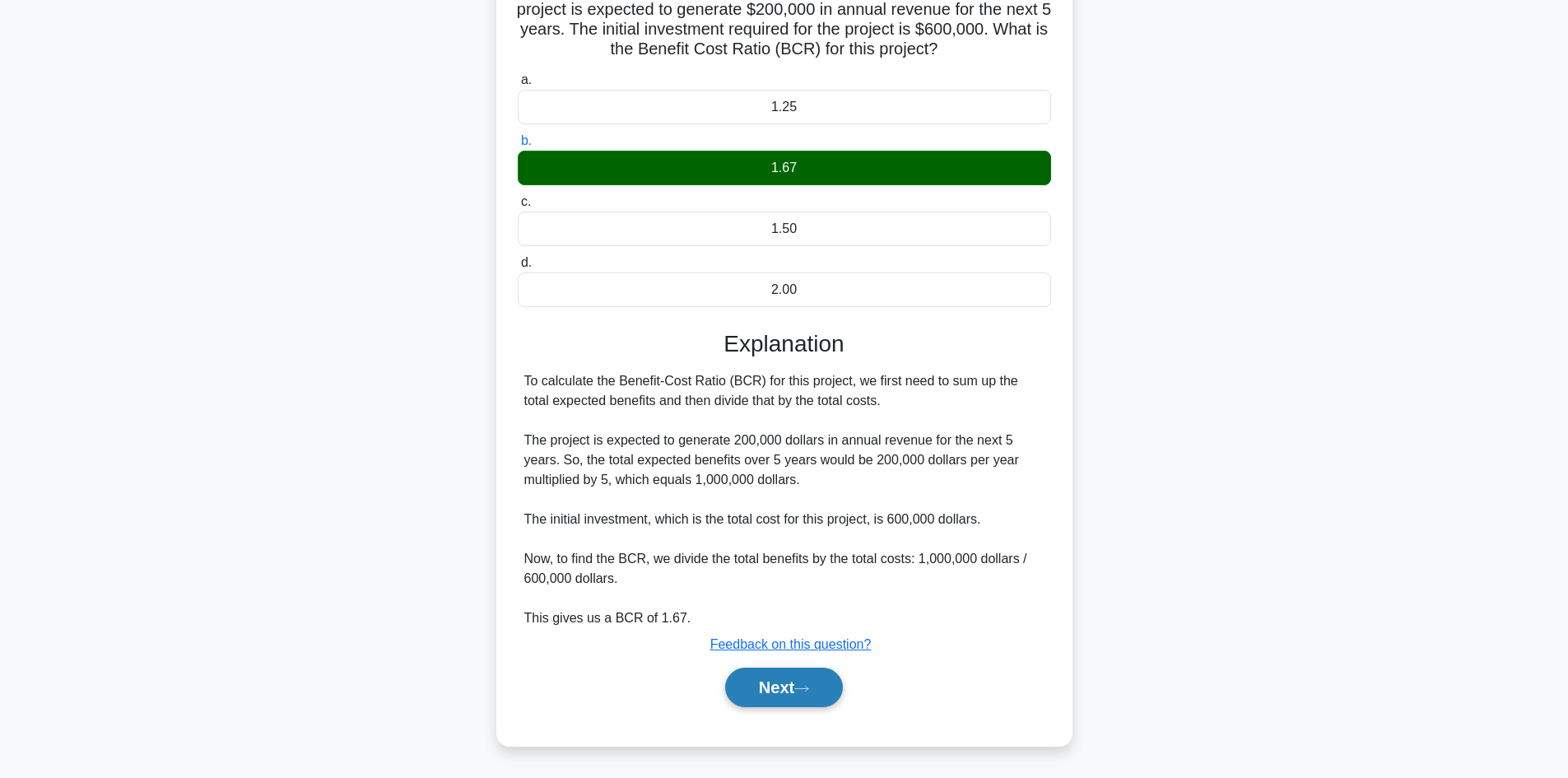
click at [804, 702] on button "Next" at bounding box center [784, 688] width 117 height 40
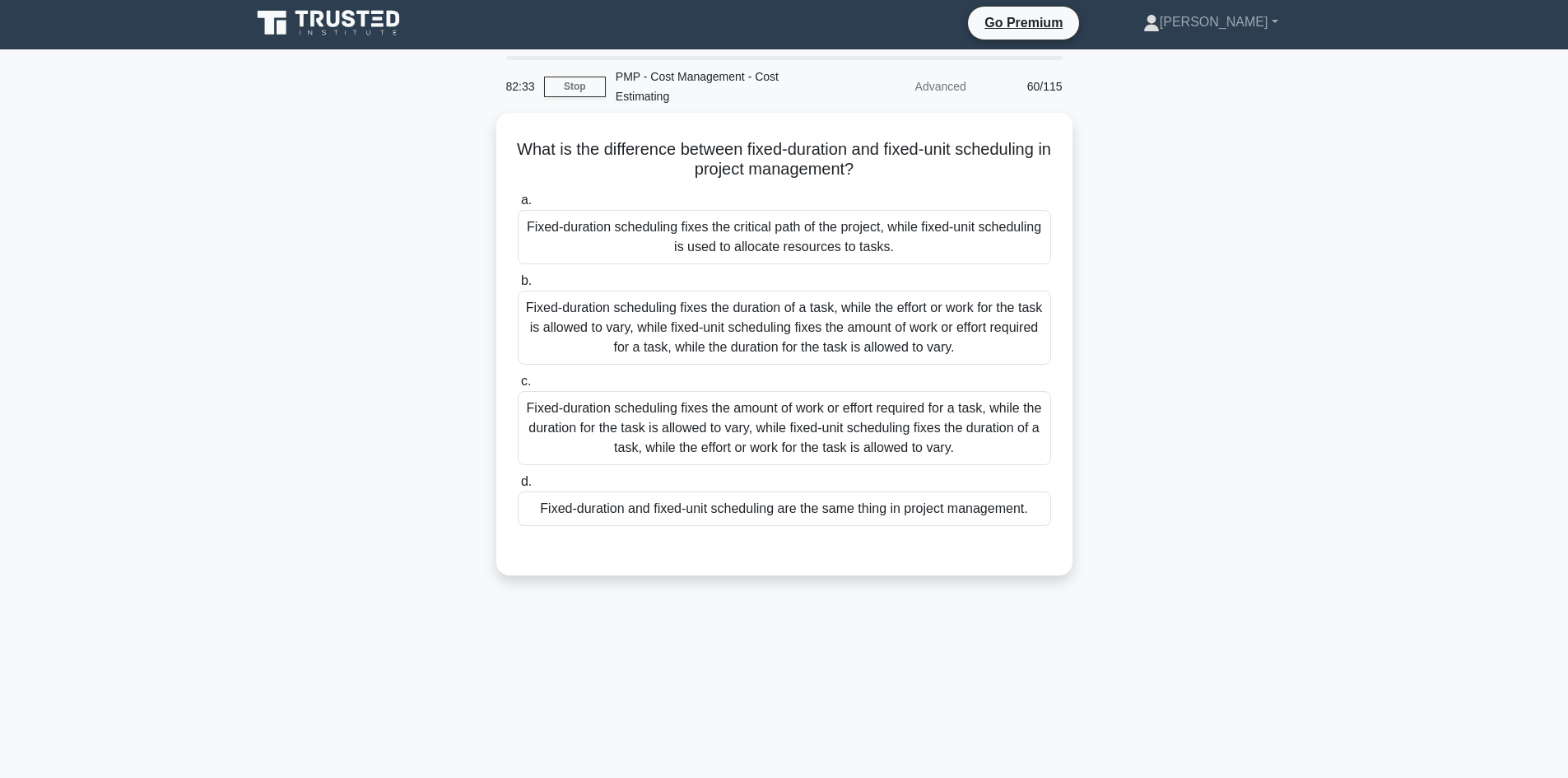
scroll to position [0, 0]
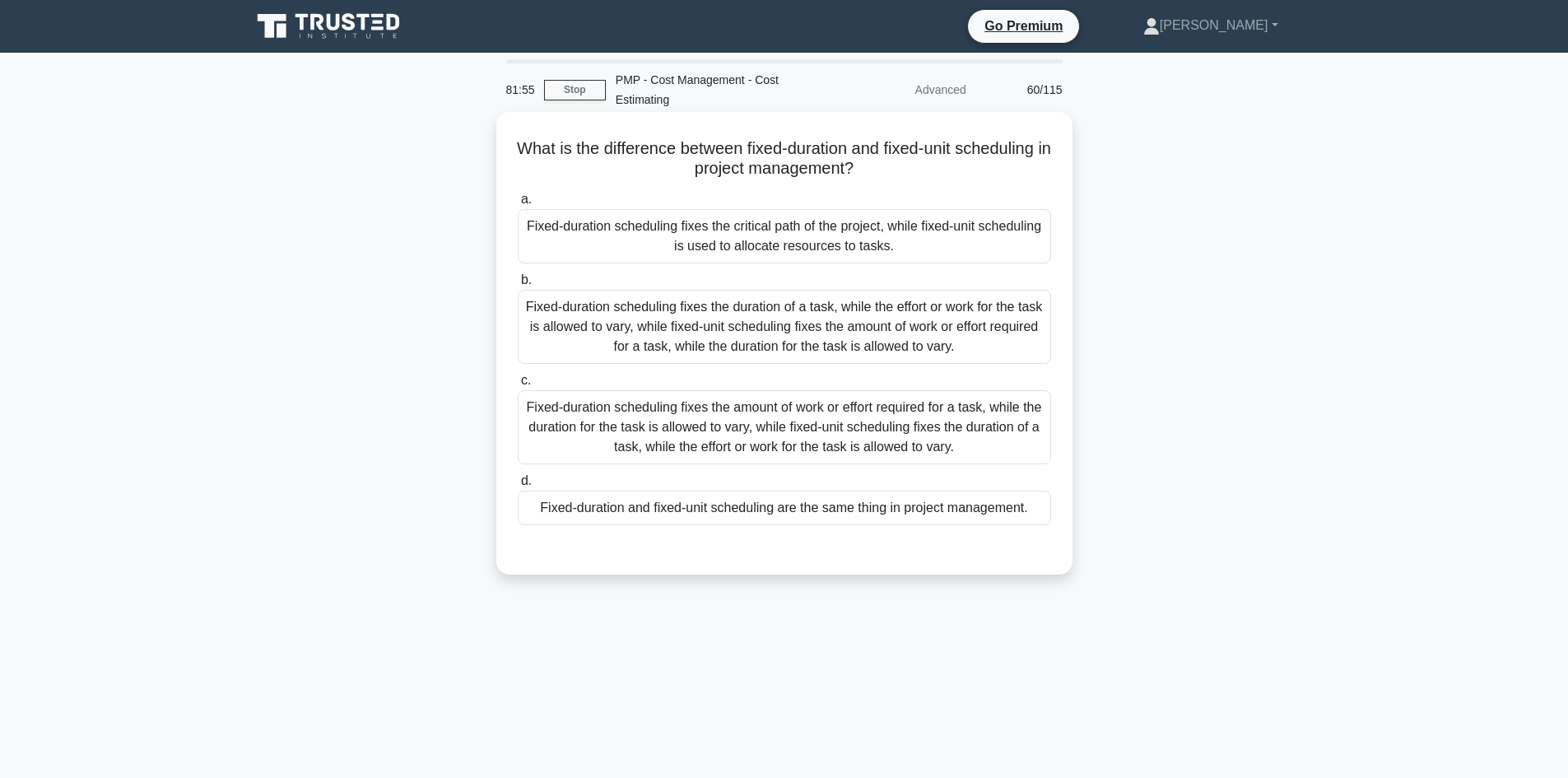
click at [820, 237] on div "Fixed-duration scheduling fixes the critical path of the project, while fixed-u…" at bounding box center [784, 237] width 534 height 54
click at [518, 205] on input "a. Fixed-duration scheduling fixes the critical path of the project, while fixe…" at bounding box center [518, 200] width 0 height 11
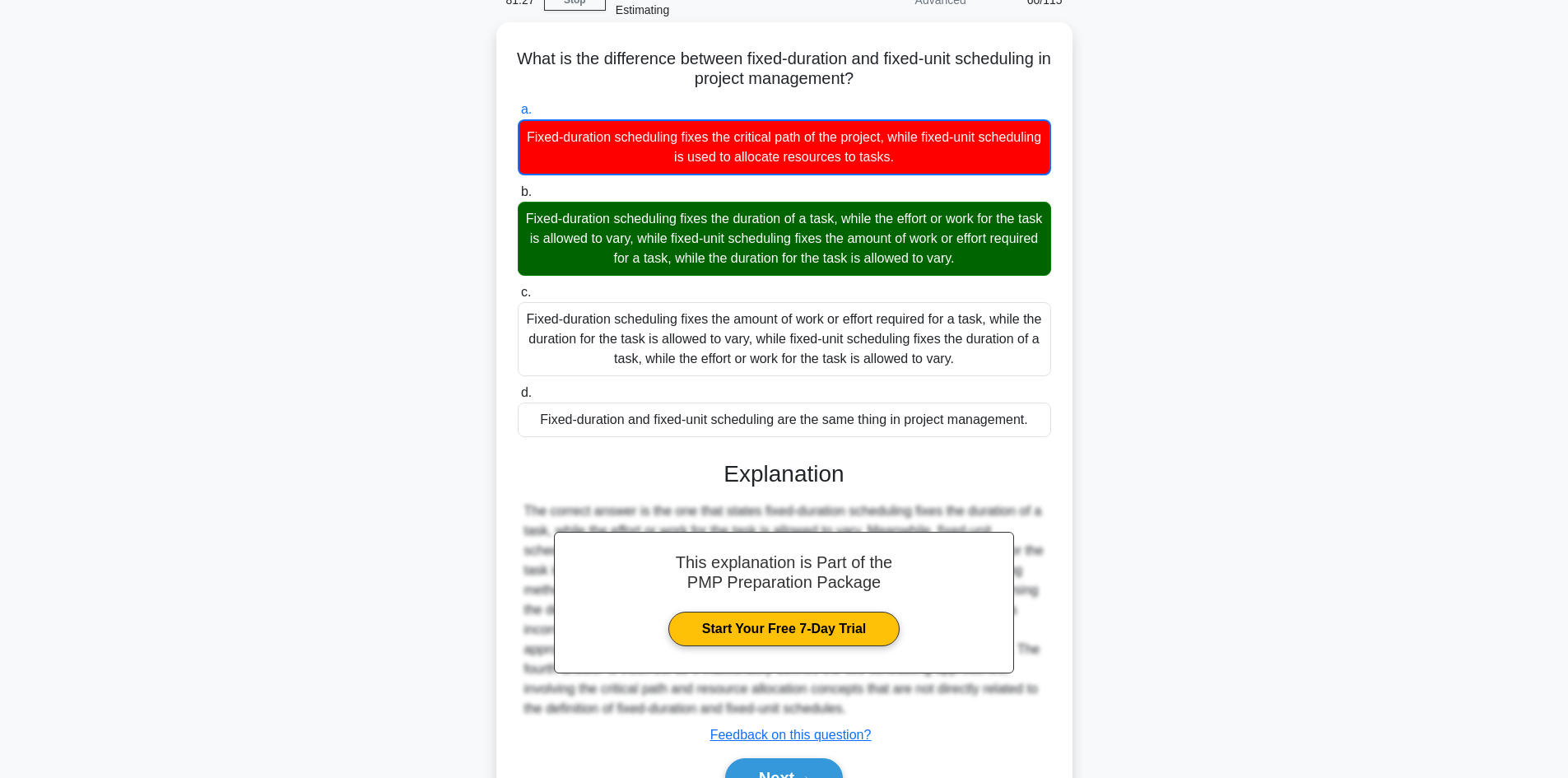
scroll to position [181, 0]
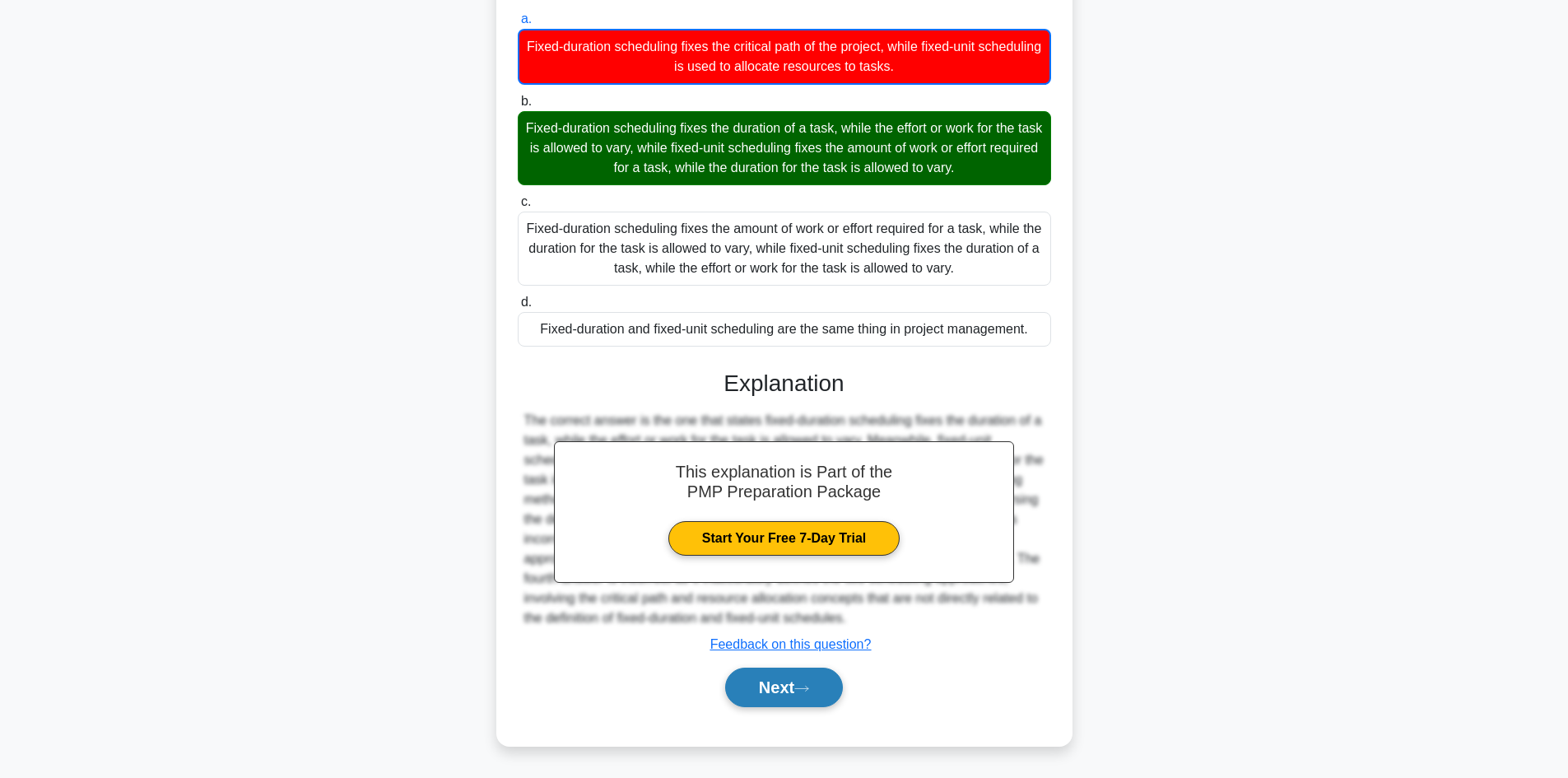
click at [780, 697] on button "Next" at bounding box center [784, 688] width 117 height 40
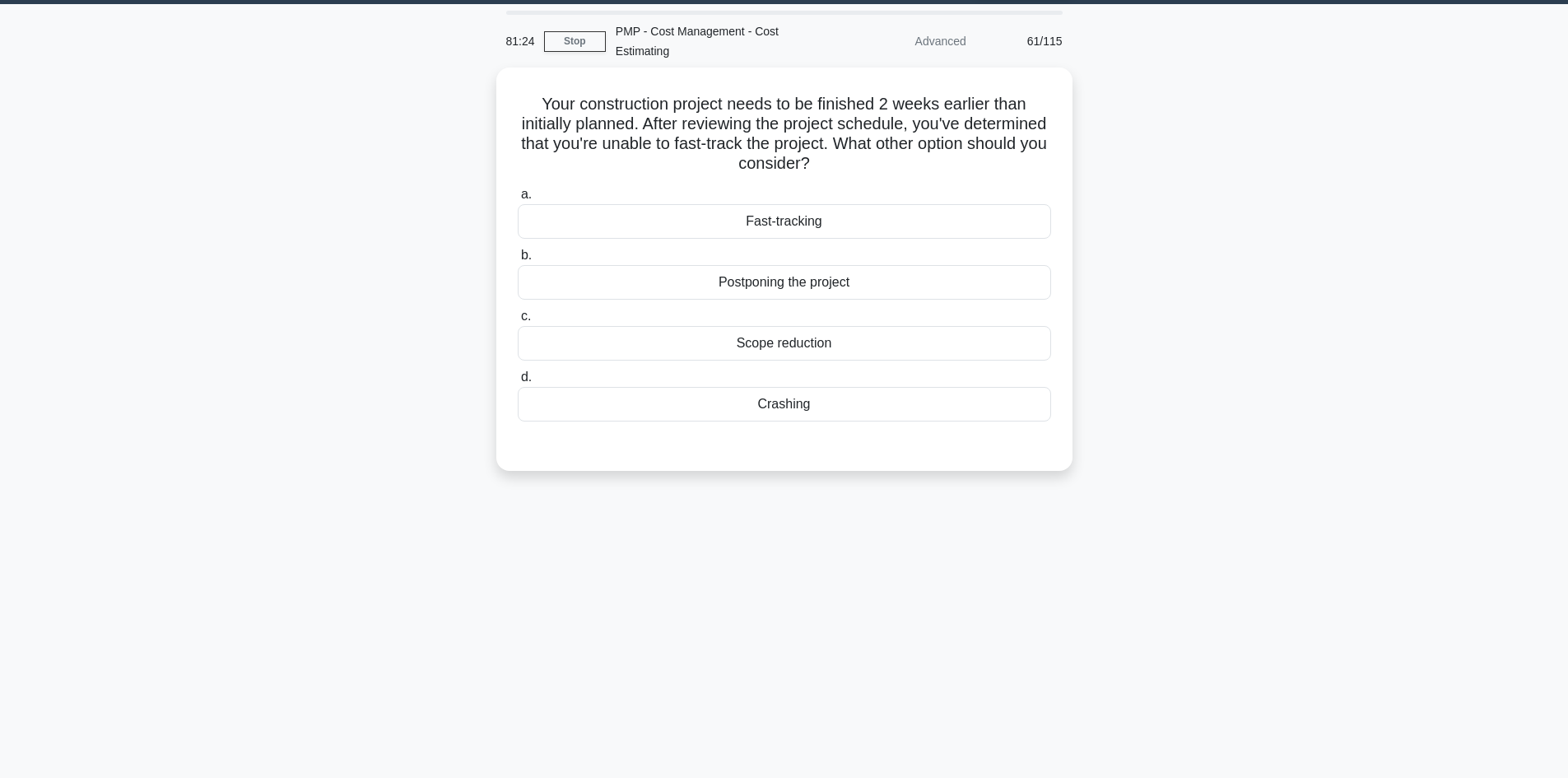
scroll to position [0, 0]
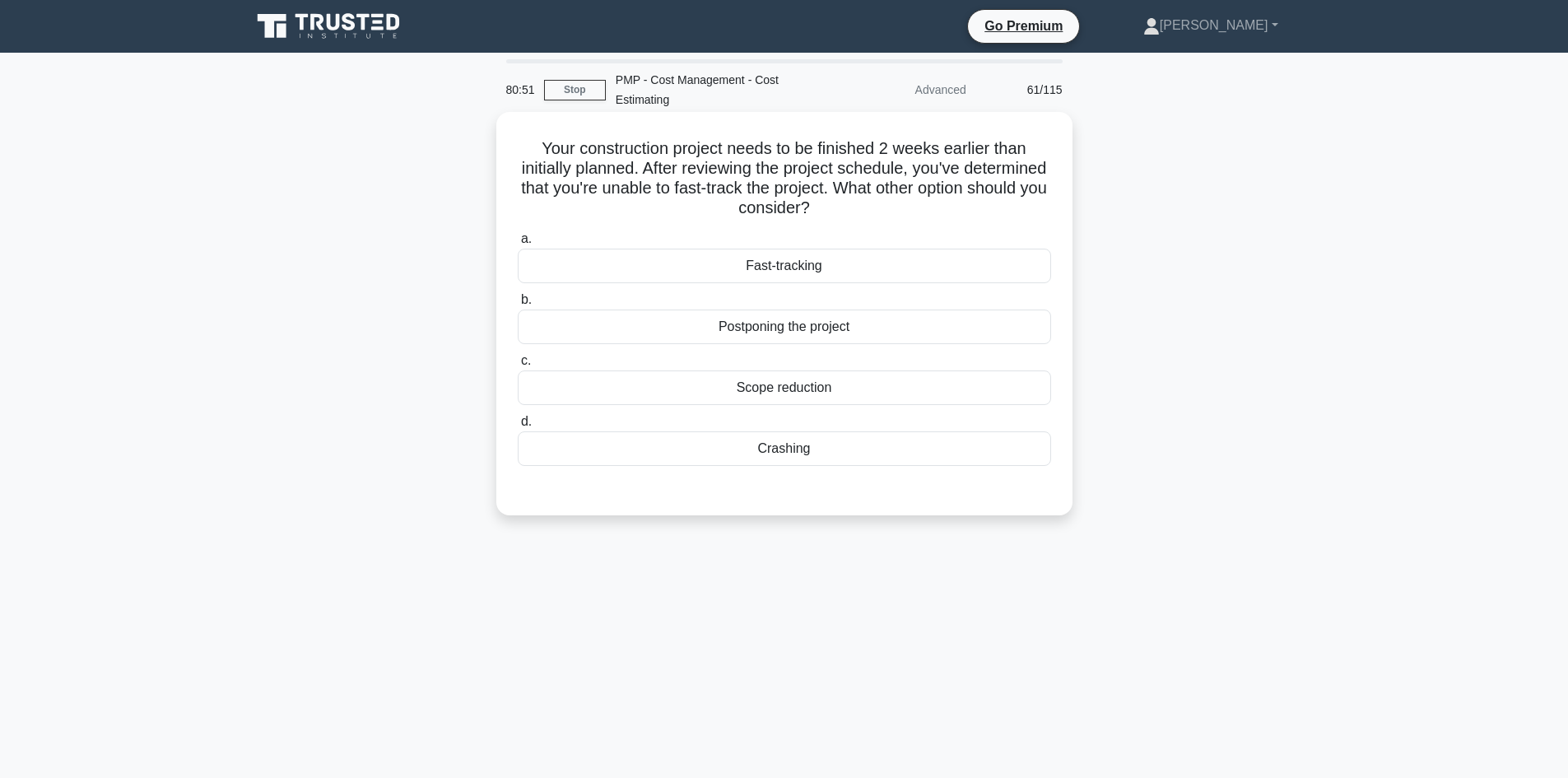
click at [766, 464] on div "Crashing" at bounding box center [784, 449] width 534 height 34
click at [518, 427] on input "d. Crashing" at bounding box center [518, 422] width 0 height 11
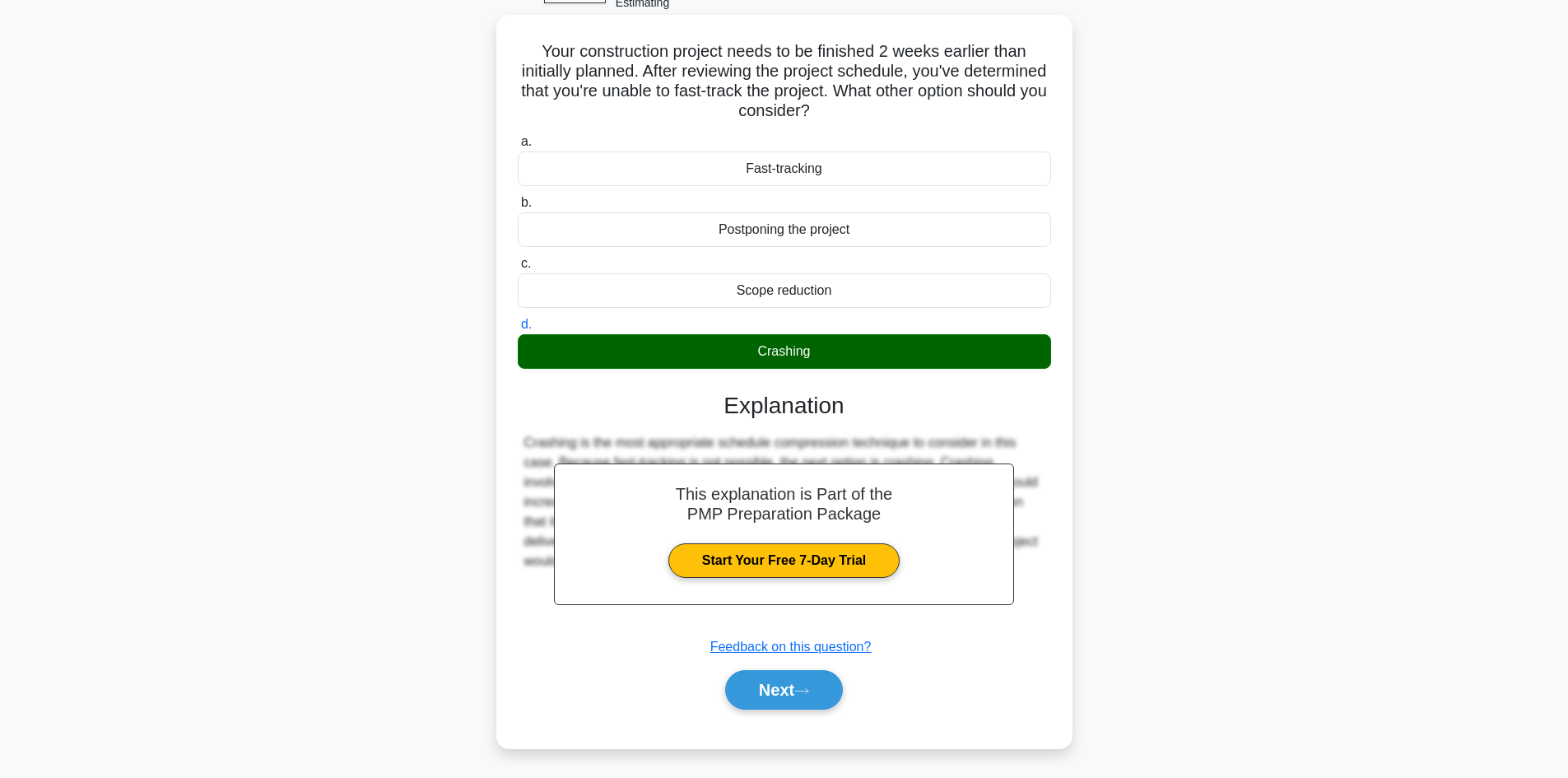
scroll to position [111, 0]
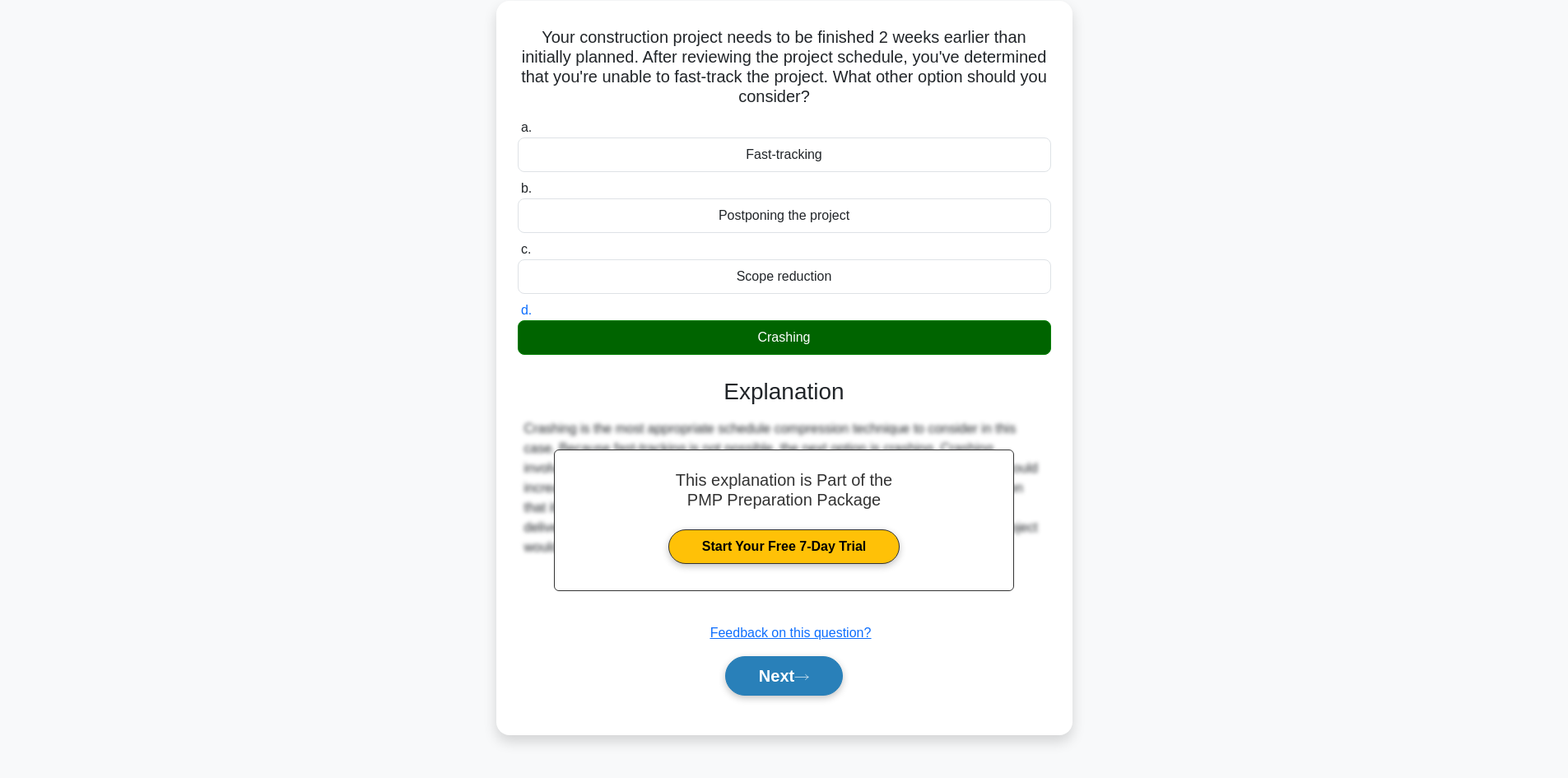
click at [790, 674] on button "Next" at bounding box center [784, 676] width 117 height 40
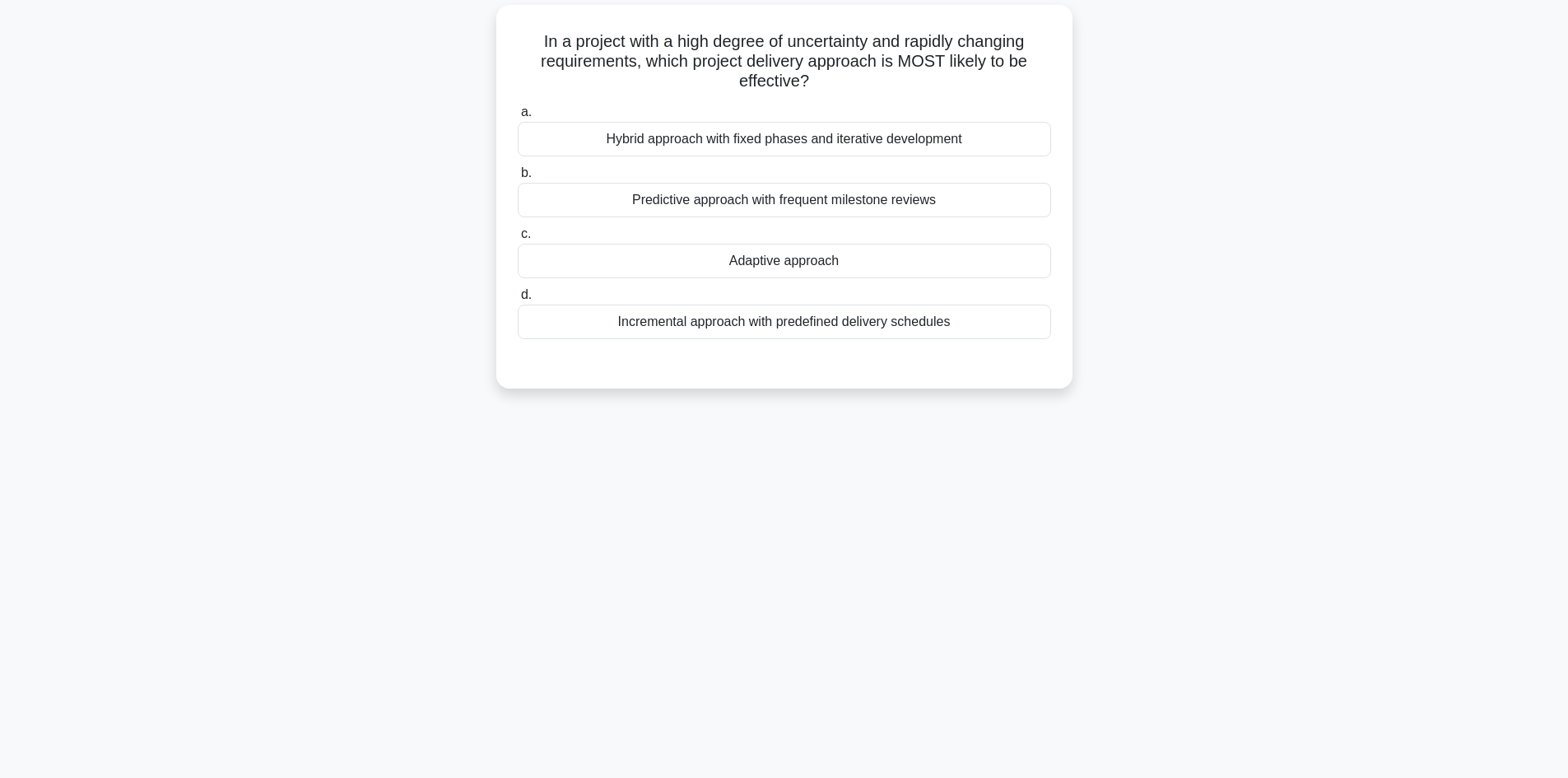
scroll to position [0, 0]
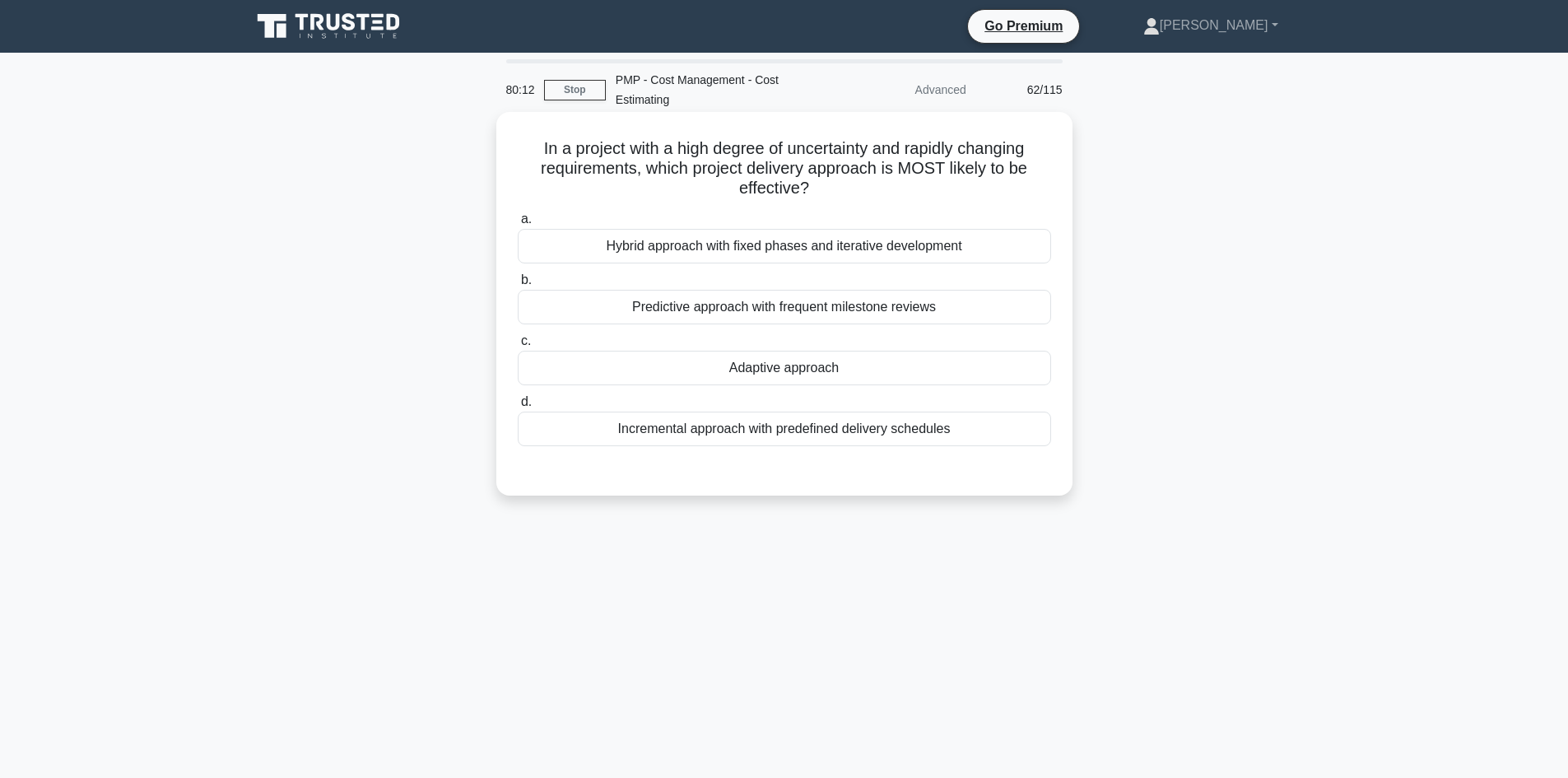
click at [817, 313] on div "Predictive approach with frequent milestone reviews" at bounding box center [784, 307] width 534 height 34
click at [518, 286] on input "b. Predictive approach with frequent milestone reviews" at bounding box center [518, 280] width 0 height 11
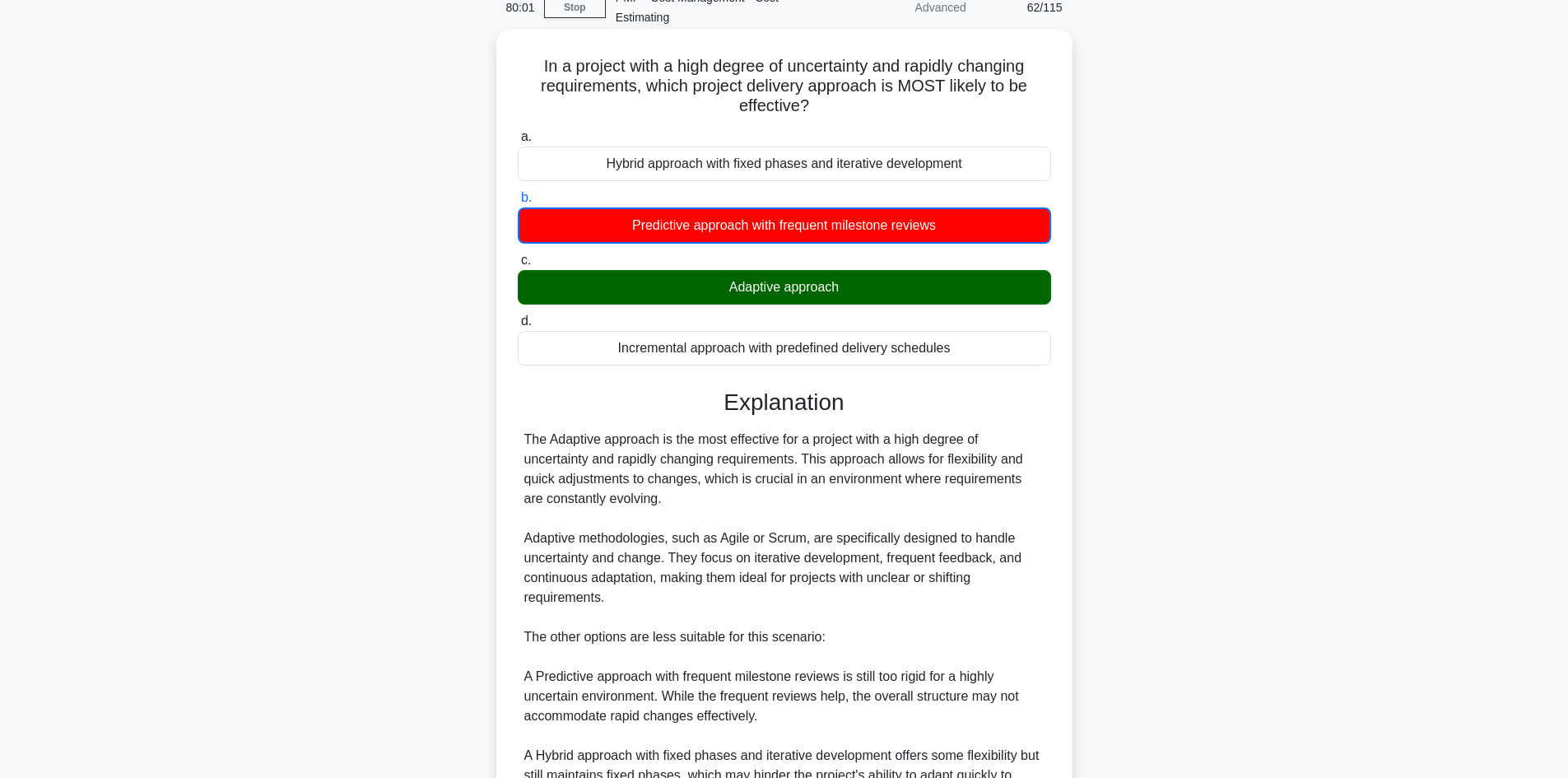
scroll to position [417, 0]
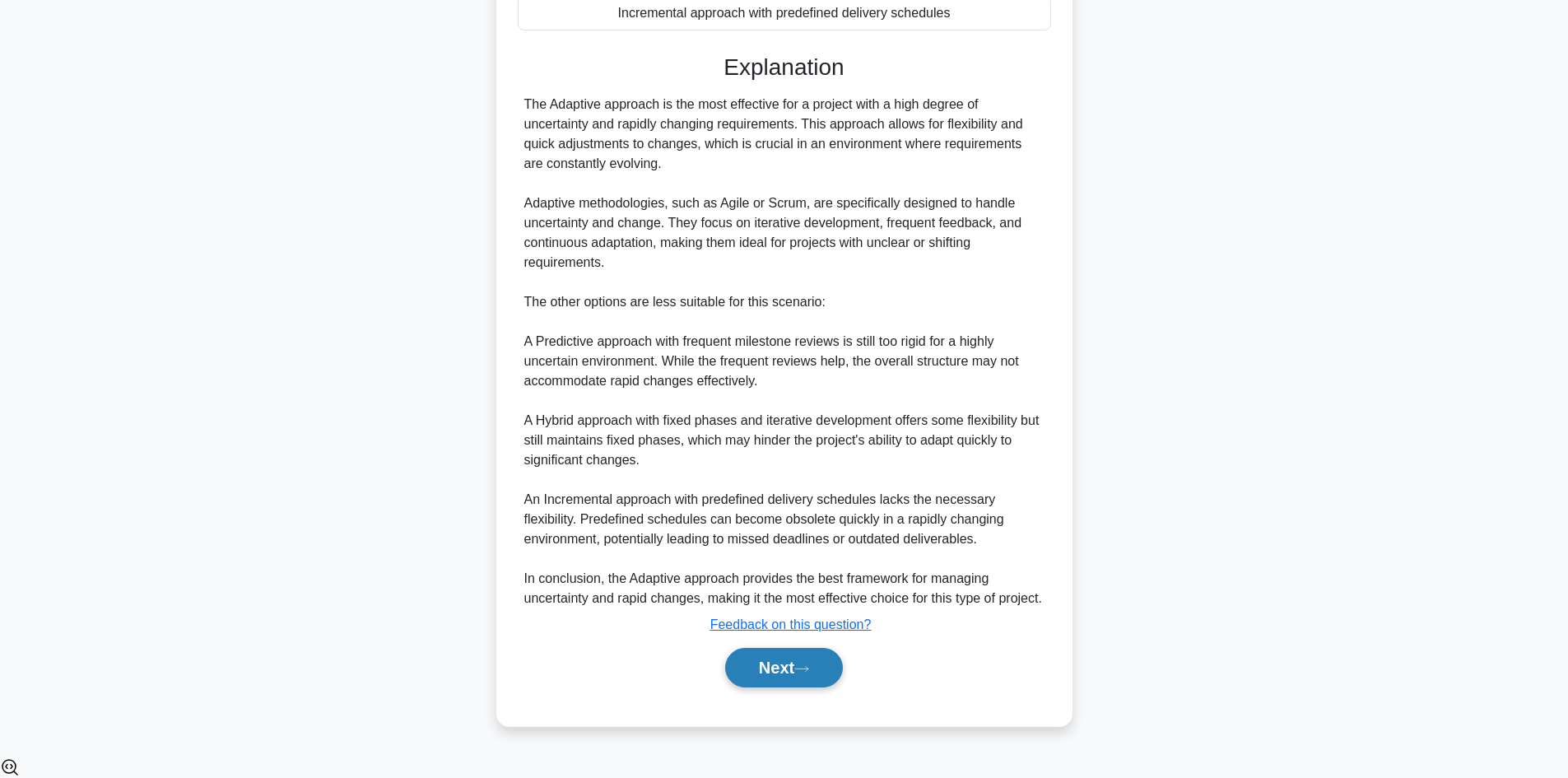
click at [786, 679] on button "Next" at bounding box center [784, 668] width 117 height 40
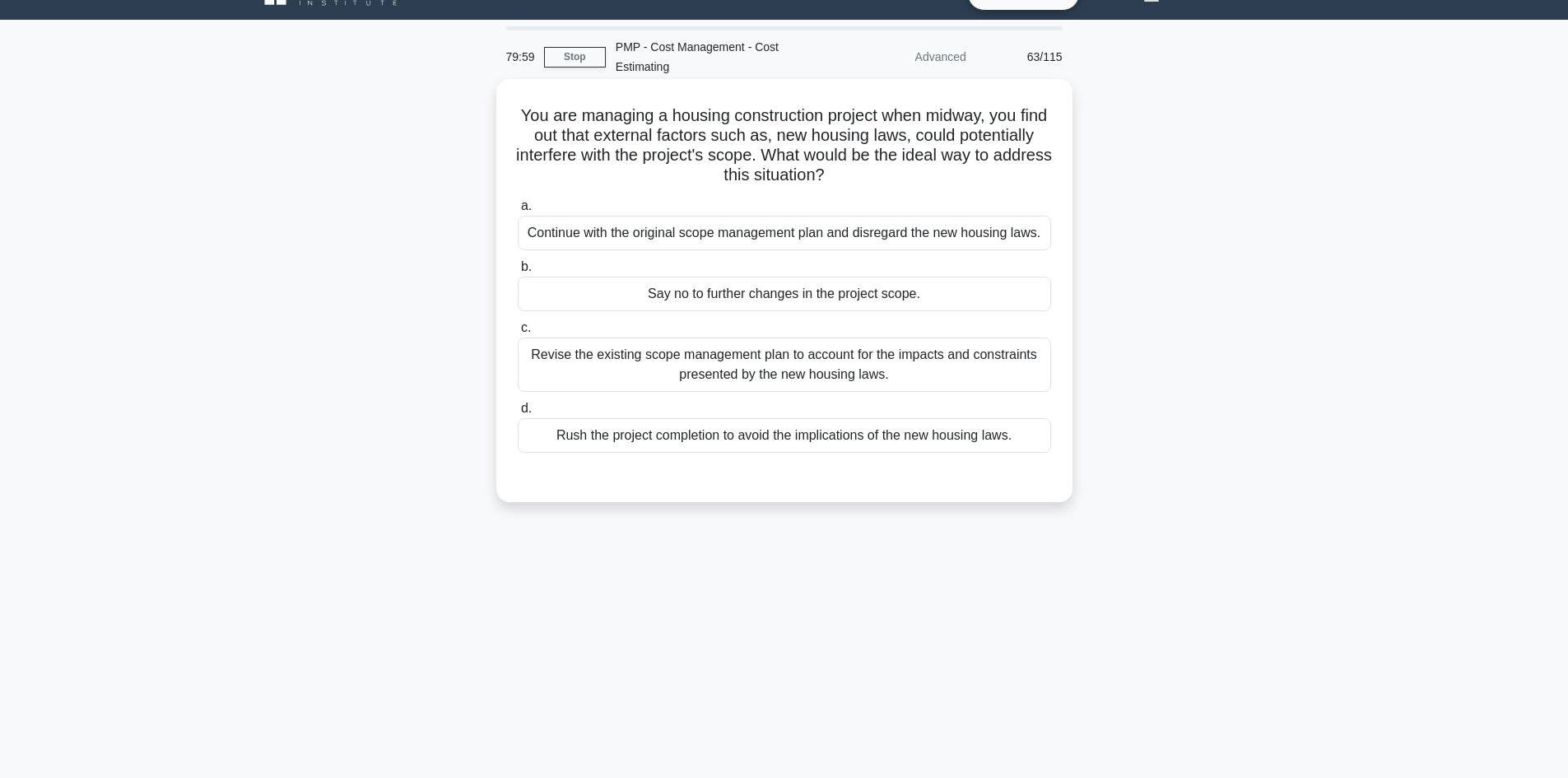
scroll to position [0, 0]
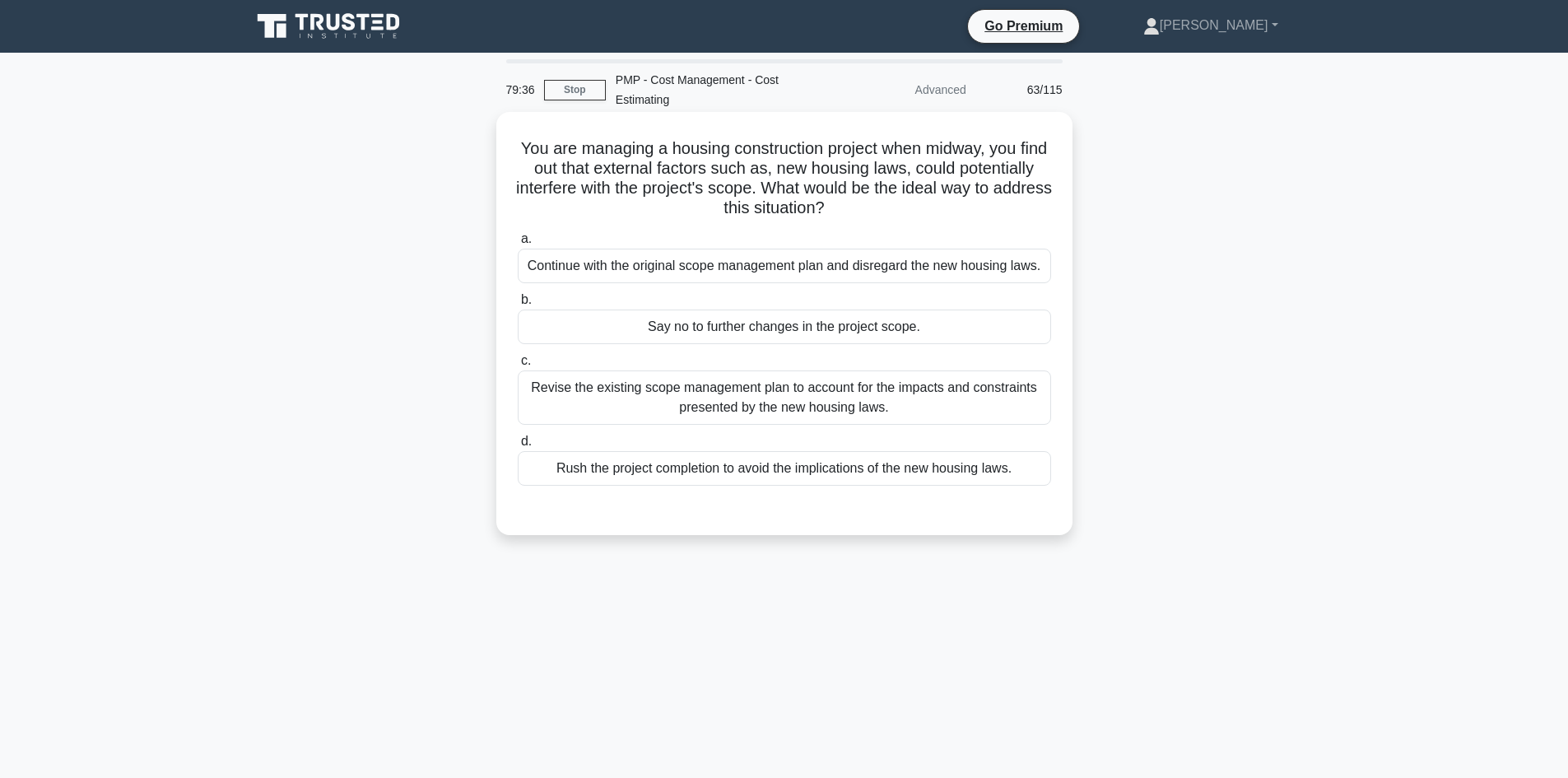
click at [763, 405] on div "Revise the existing scope management plan to account for the impacts and constr…" at bounding box center [784, 398] width 534 height 54
click at [518, 367] on input "c. Revise the existing scope management plan to account for the impacts and con…" at bounding box center [518, 361] width 0 height 11
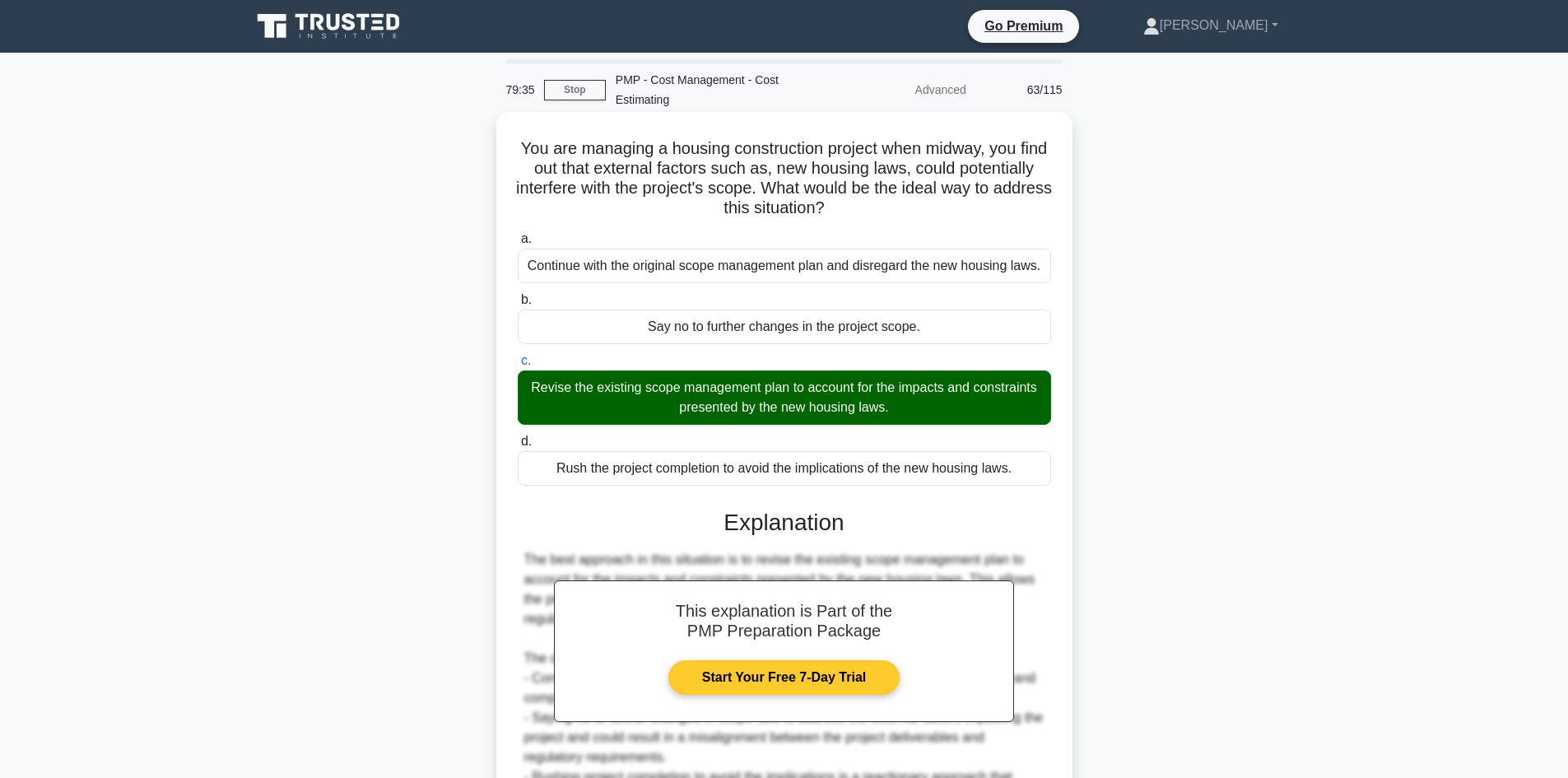
scroll to position [179, 0]
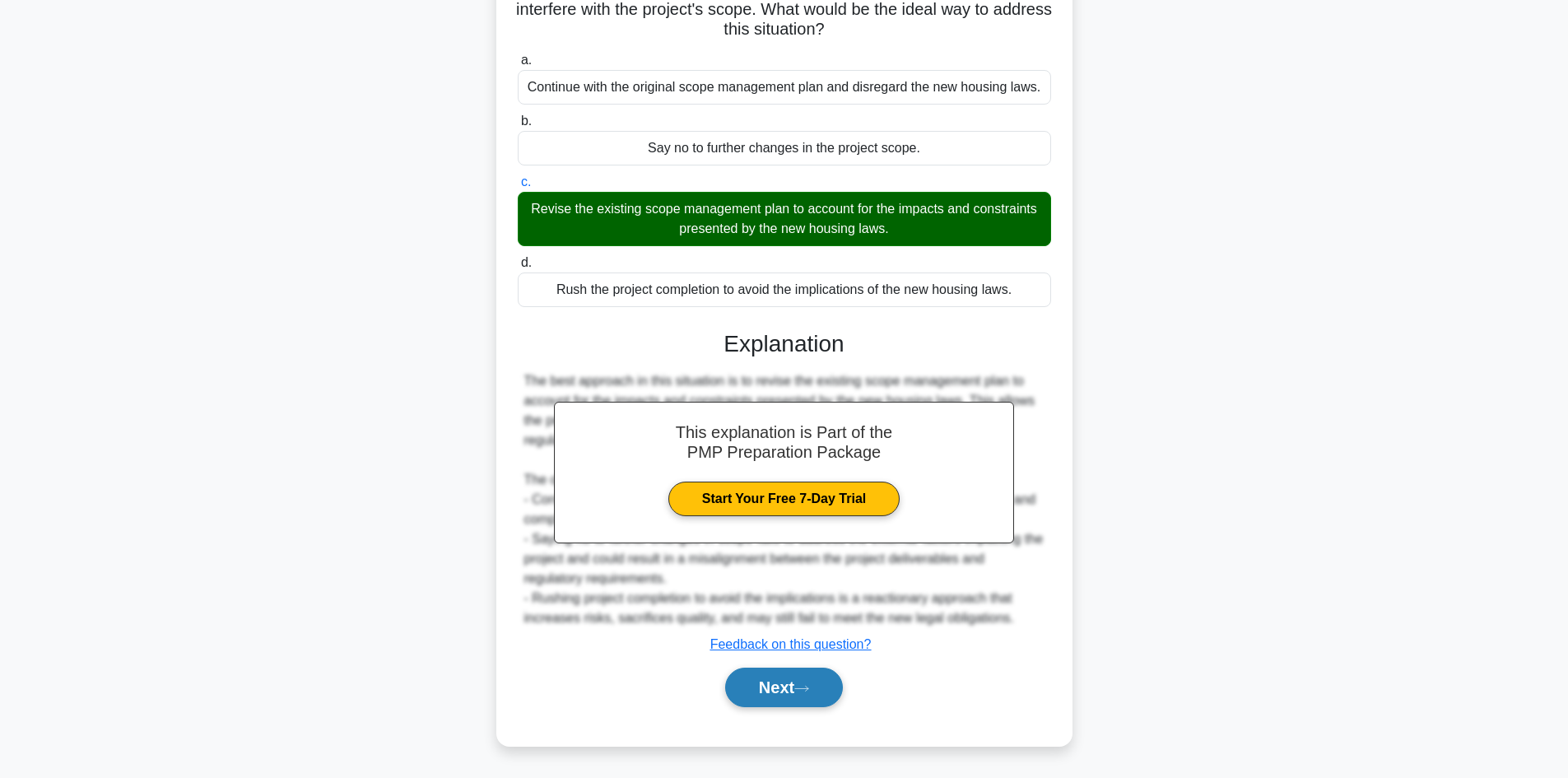
click at [809, 680] on button "Next" at bounding box center [784, 688] width 117 height 40
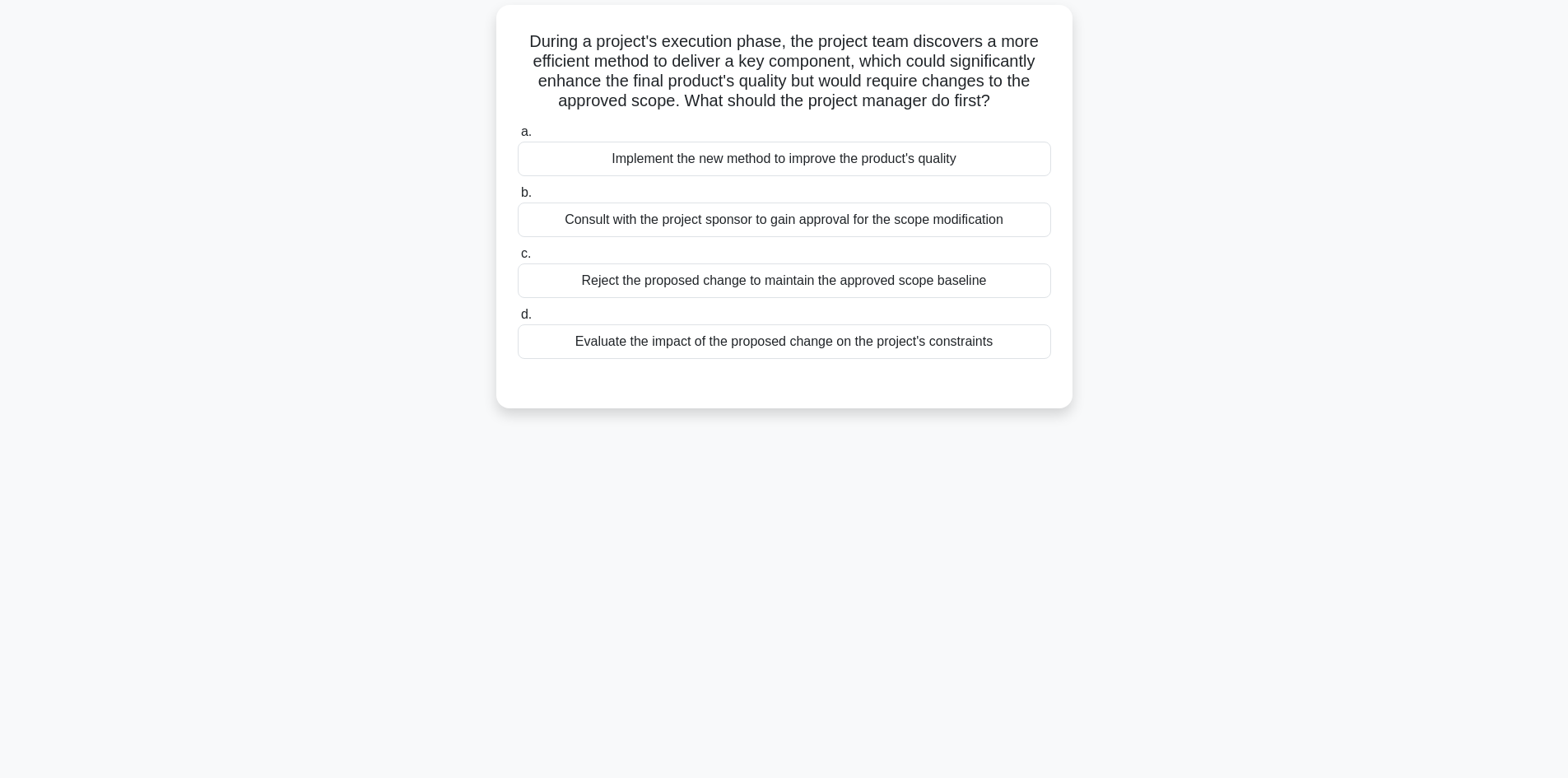
scroll to position [0, 0]
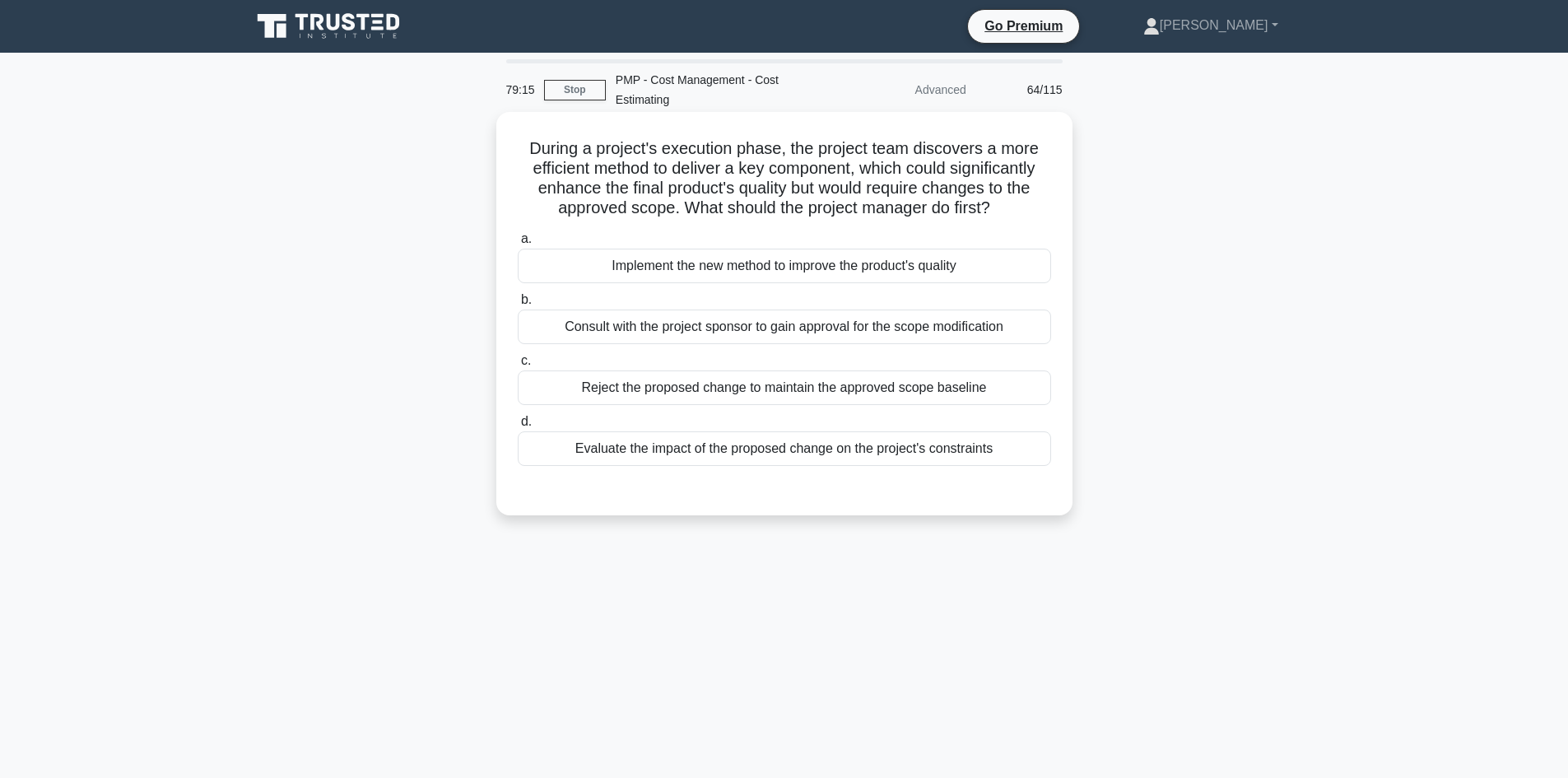
click at [972, 446] on div "Evaluate the impact of the proposed change on the project's constraints" at bounding box center [784, 449] width 534 height 34
click at [518, 427] on input "d. Evaluate the impact of the proposed change on the project's constraints" at bounding box center [518, 422] width 0 height 11
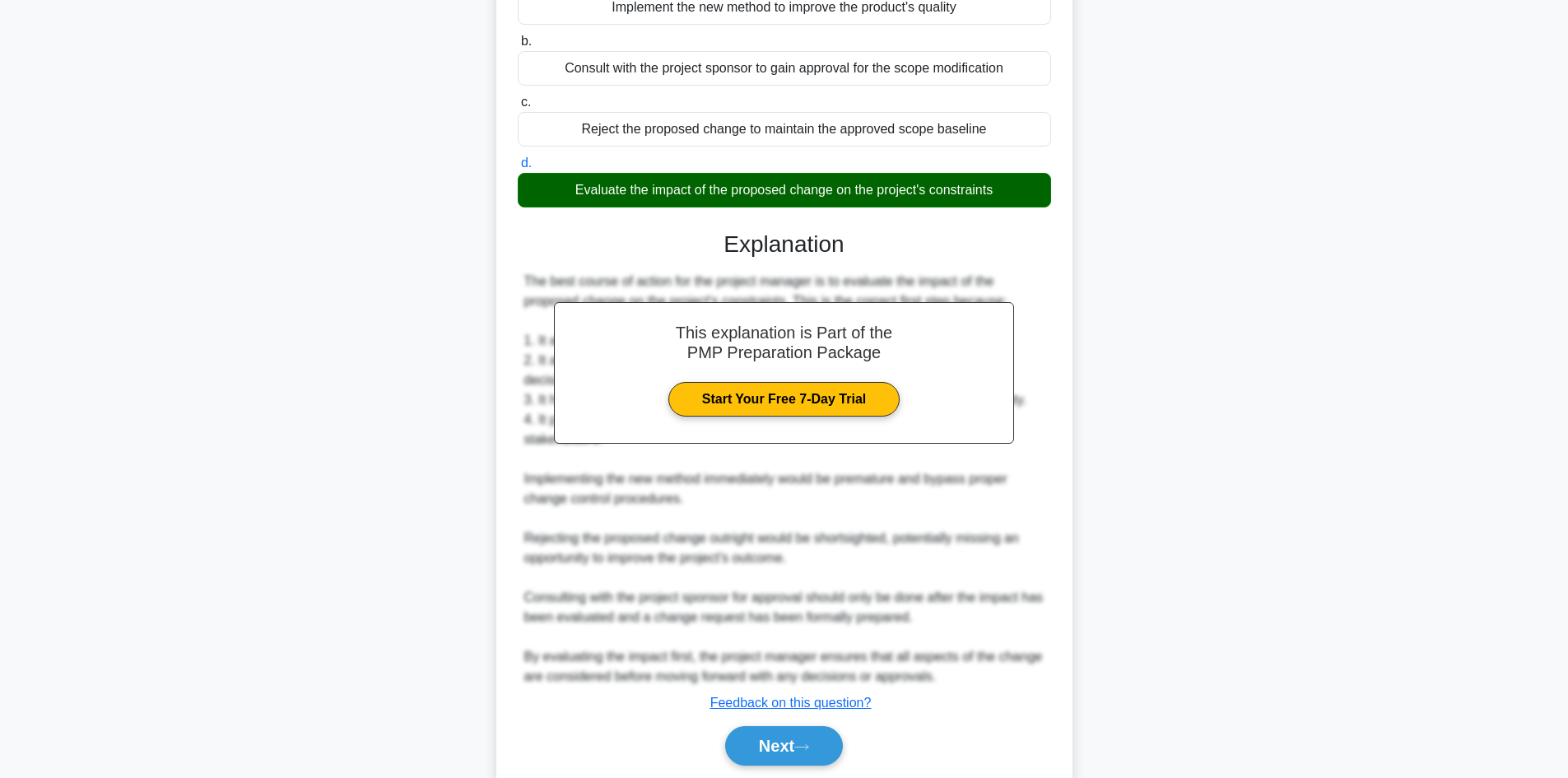
scroll to position [317, 0]
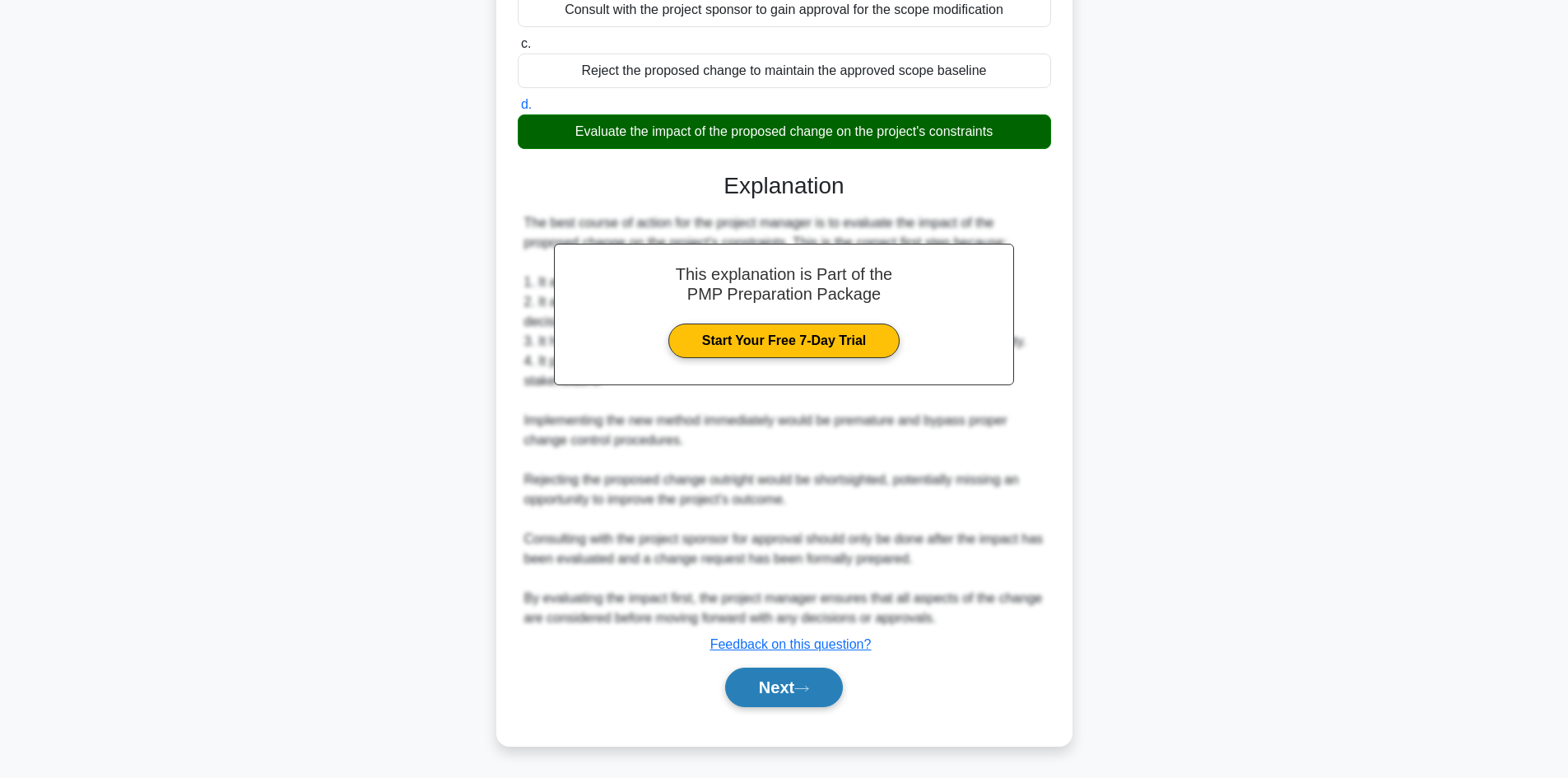
click at [818, 683] on button "Next" at bounding box center [784, 688] width 117 height 40
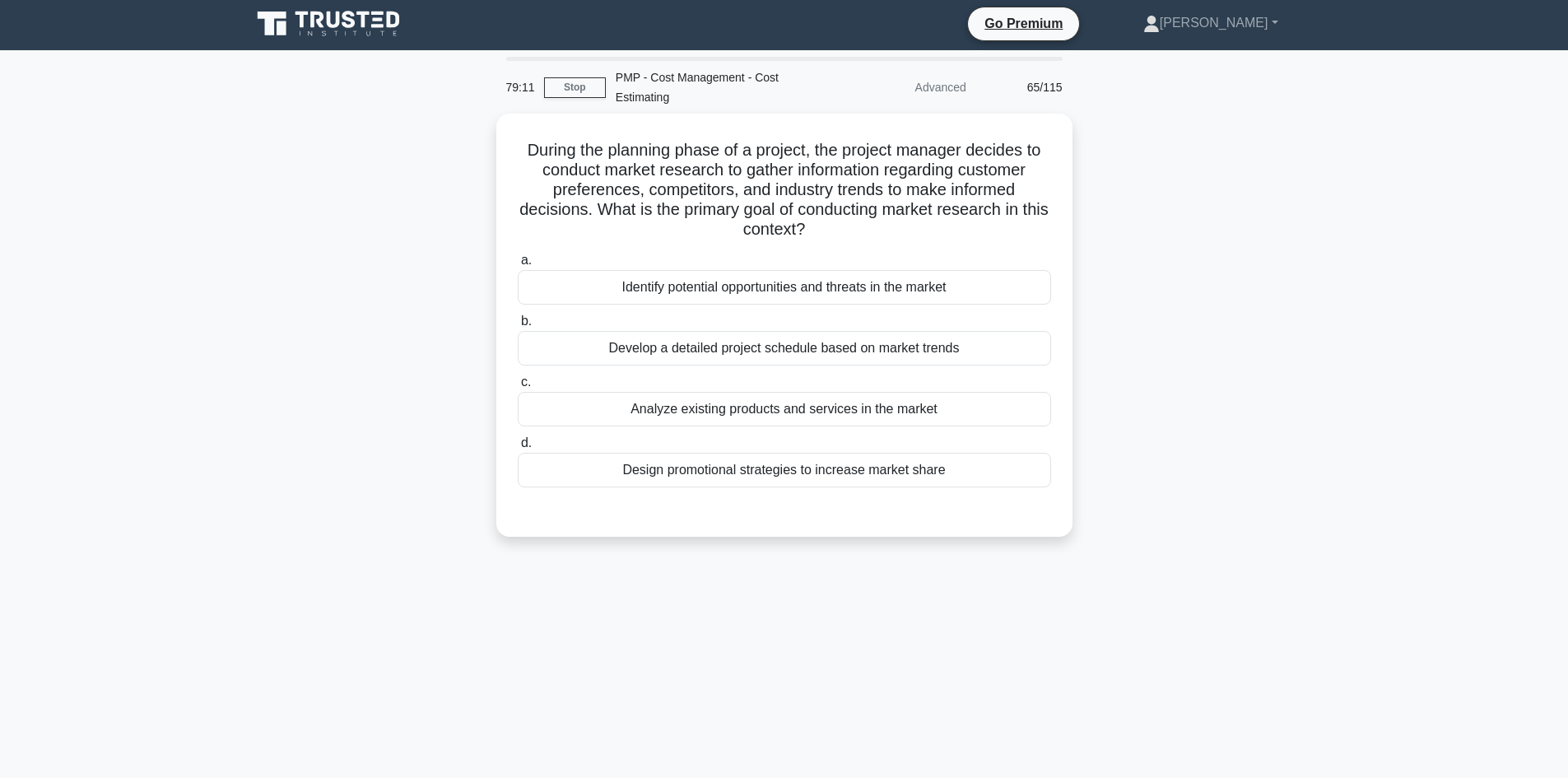
scroll to position [0, 0]
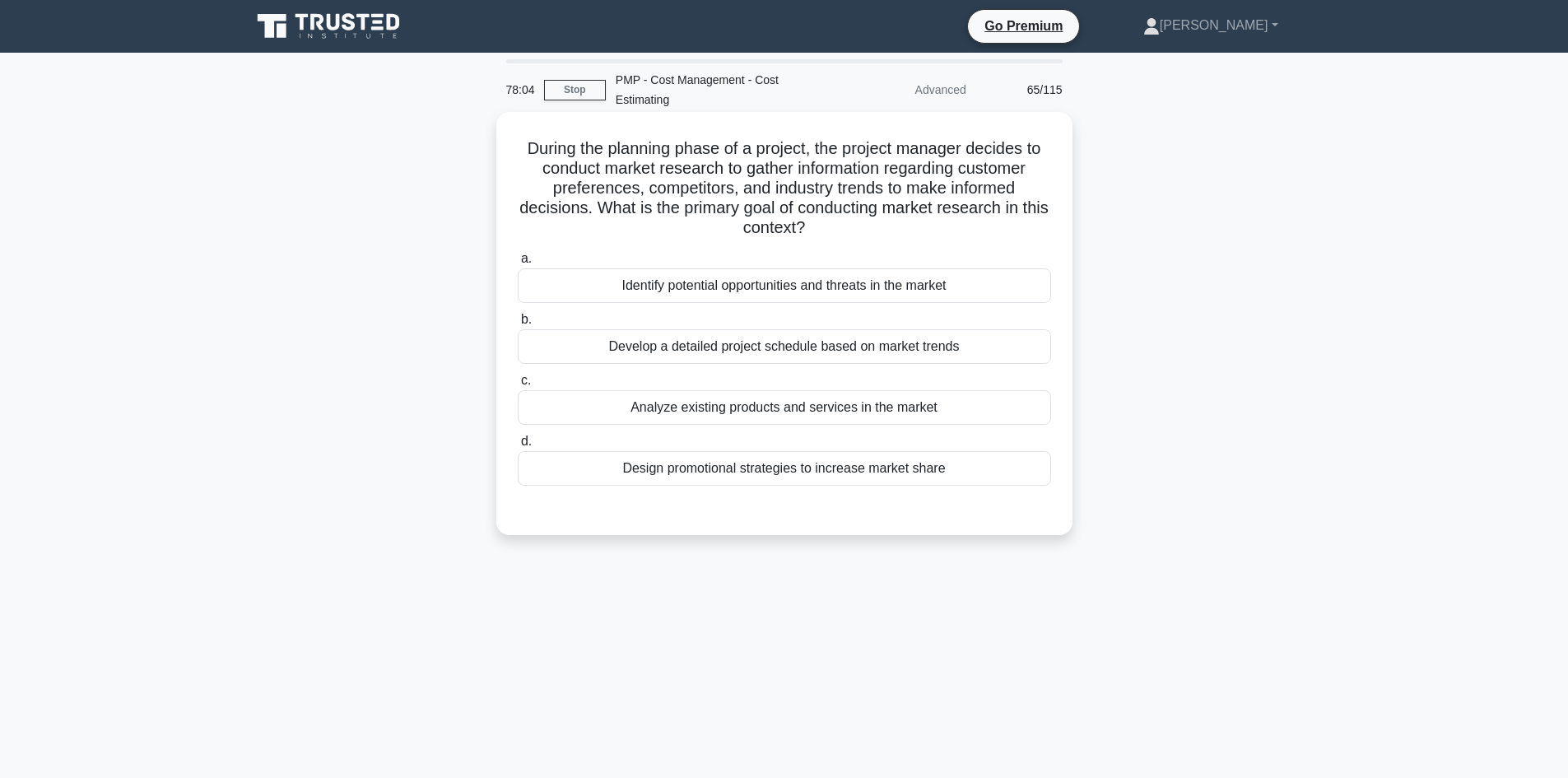
click at [665, 296] on div "Identify potential opportunities and threats in the market" at bounding box center [784, 286] width 534 height 34
click at [518, 265] on input "a. Identify potential opportunities and threats in the market" at bounding box center [518, 259] width 0 height 11
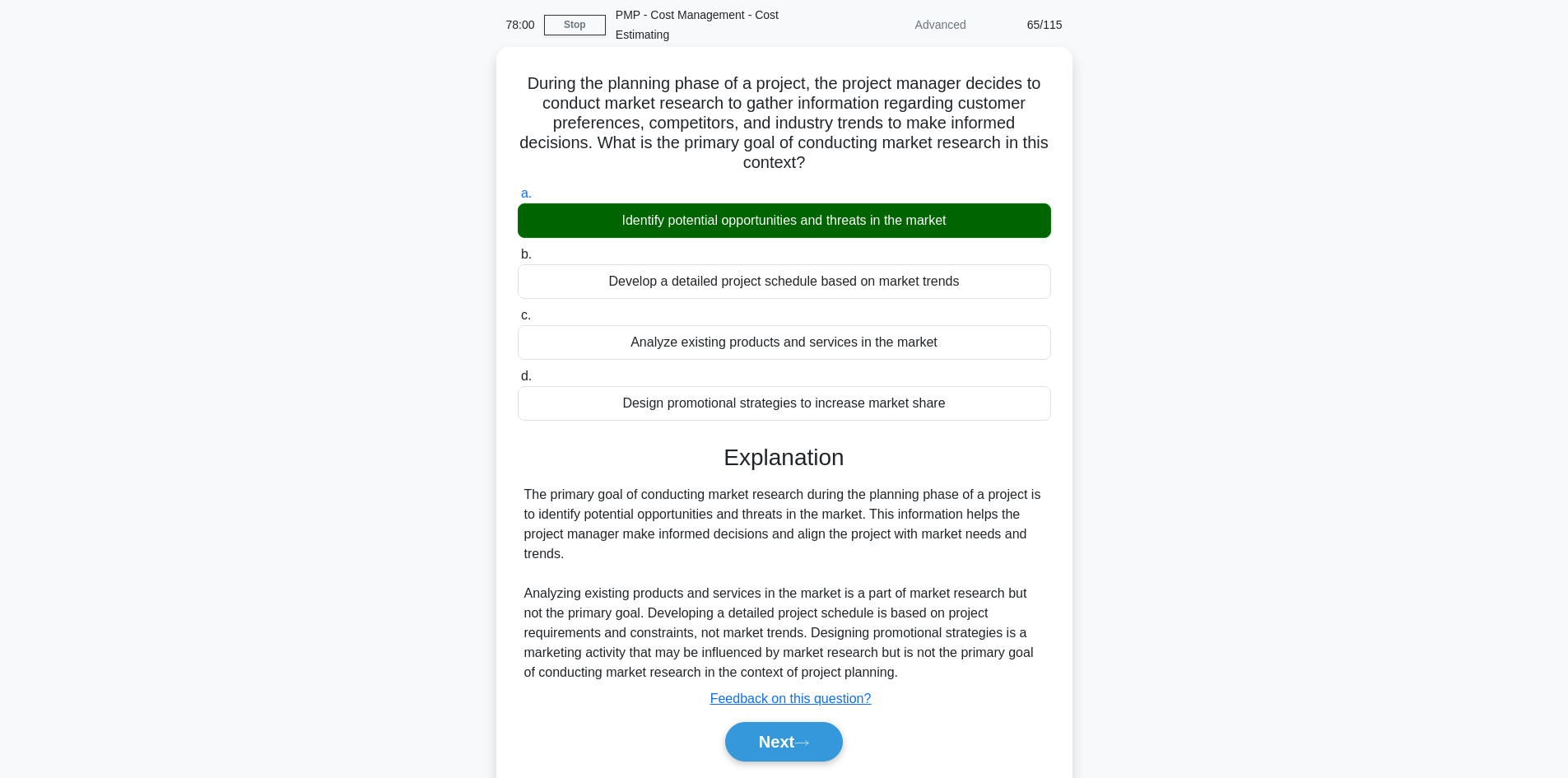
scroll to position [119, 0]
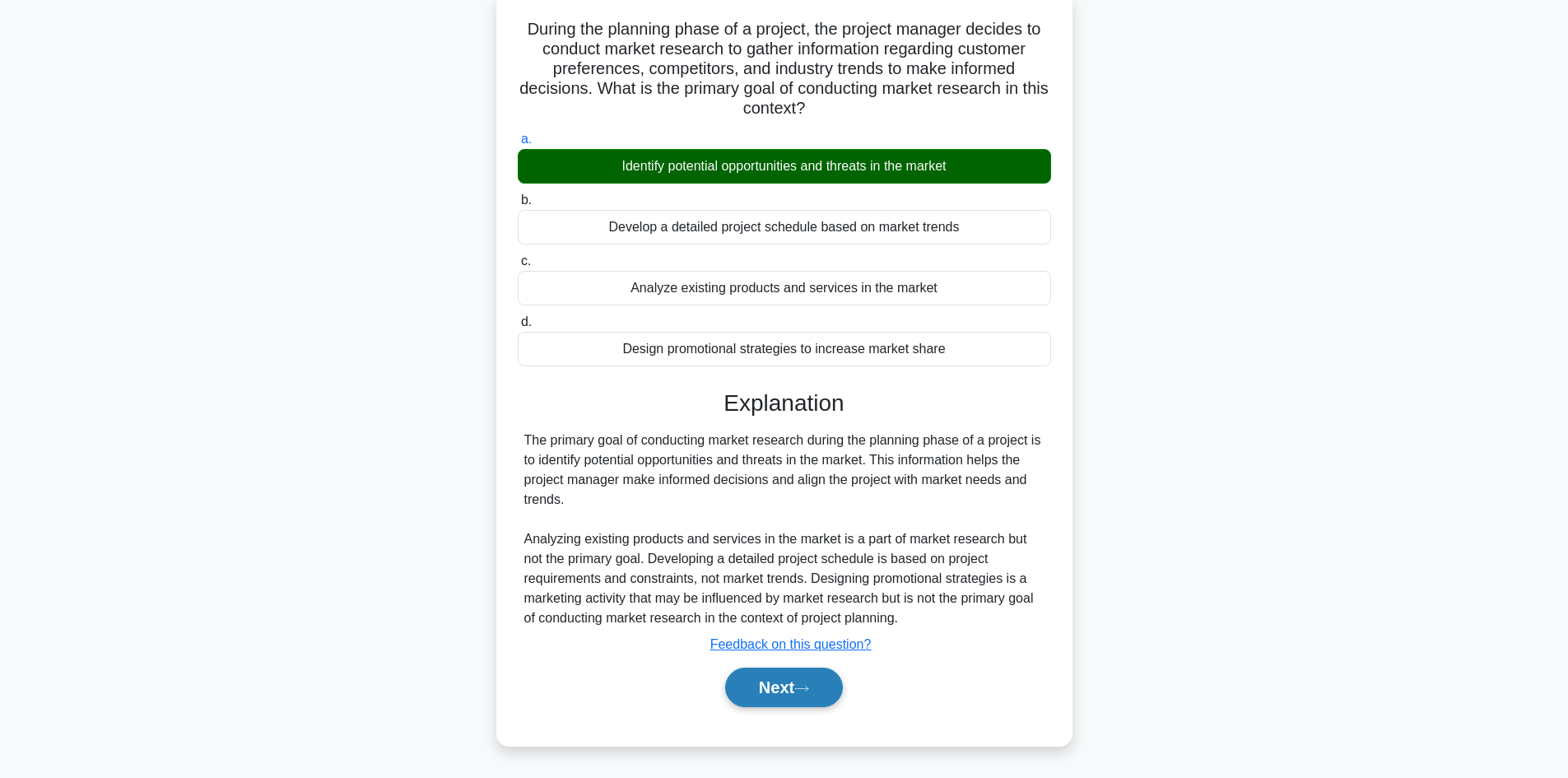
click at [814, 684] on button "Next" at bounding box center [784, 688] width 117 height 40
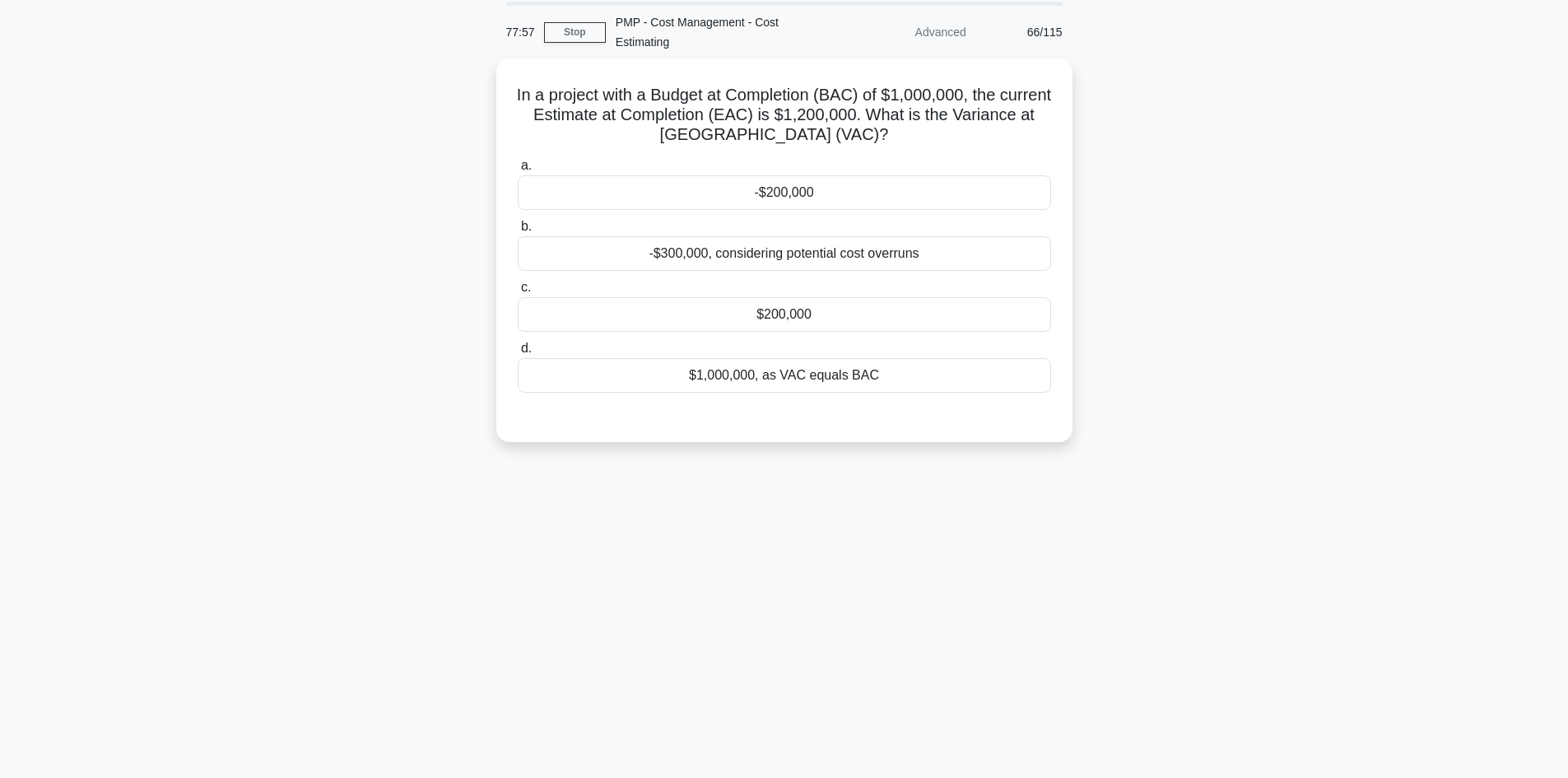
scroll to position [29, 0]
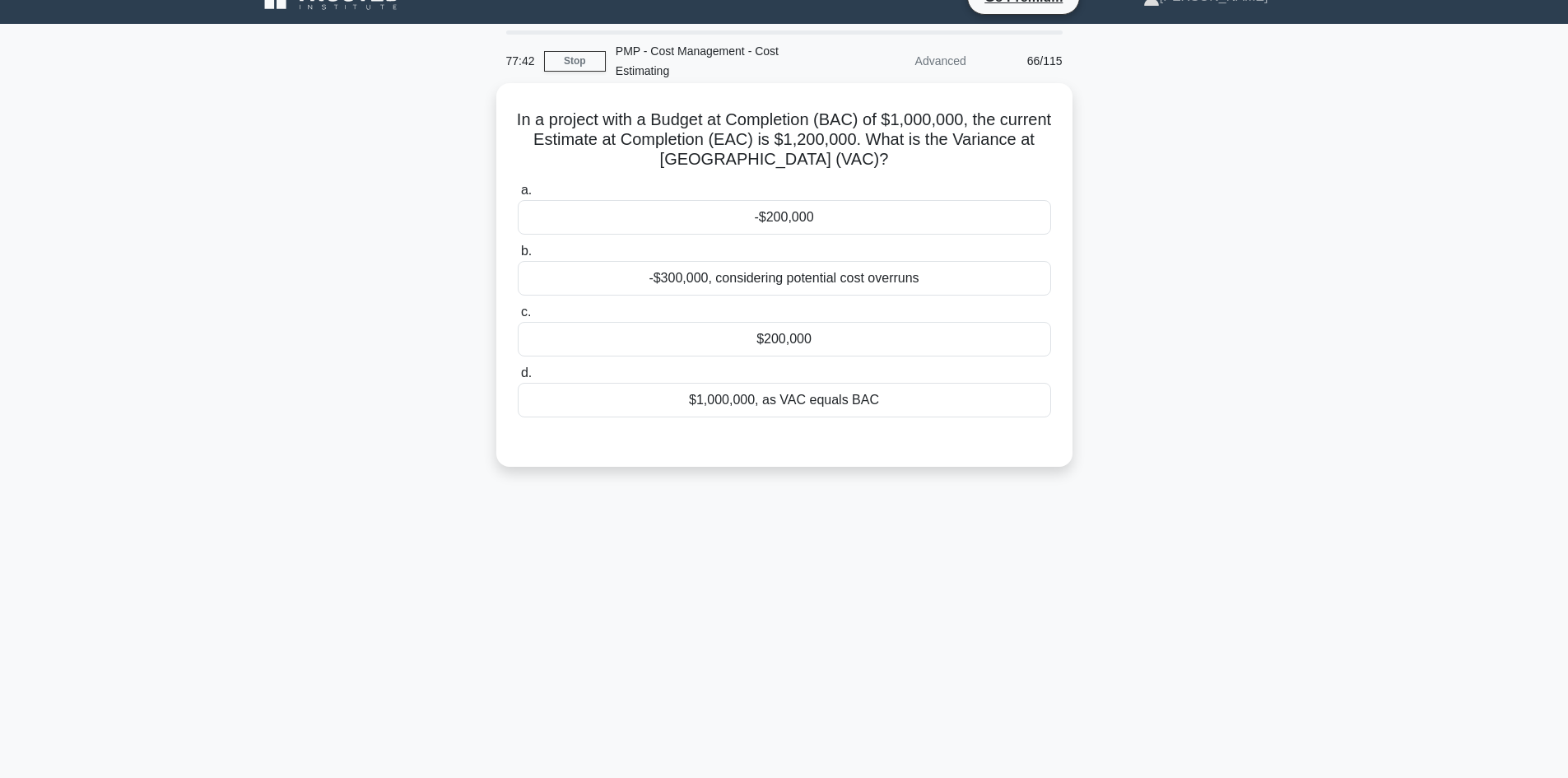
click at [839, 226] on div "-$200,000" at bounding box center [784, 217] width 534 height 34
click at [518, 196] on input "a. -$200,000" at bounding box center [518, 191] width 0 height 11
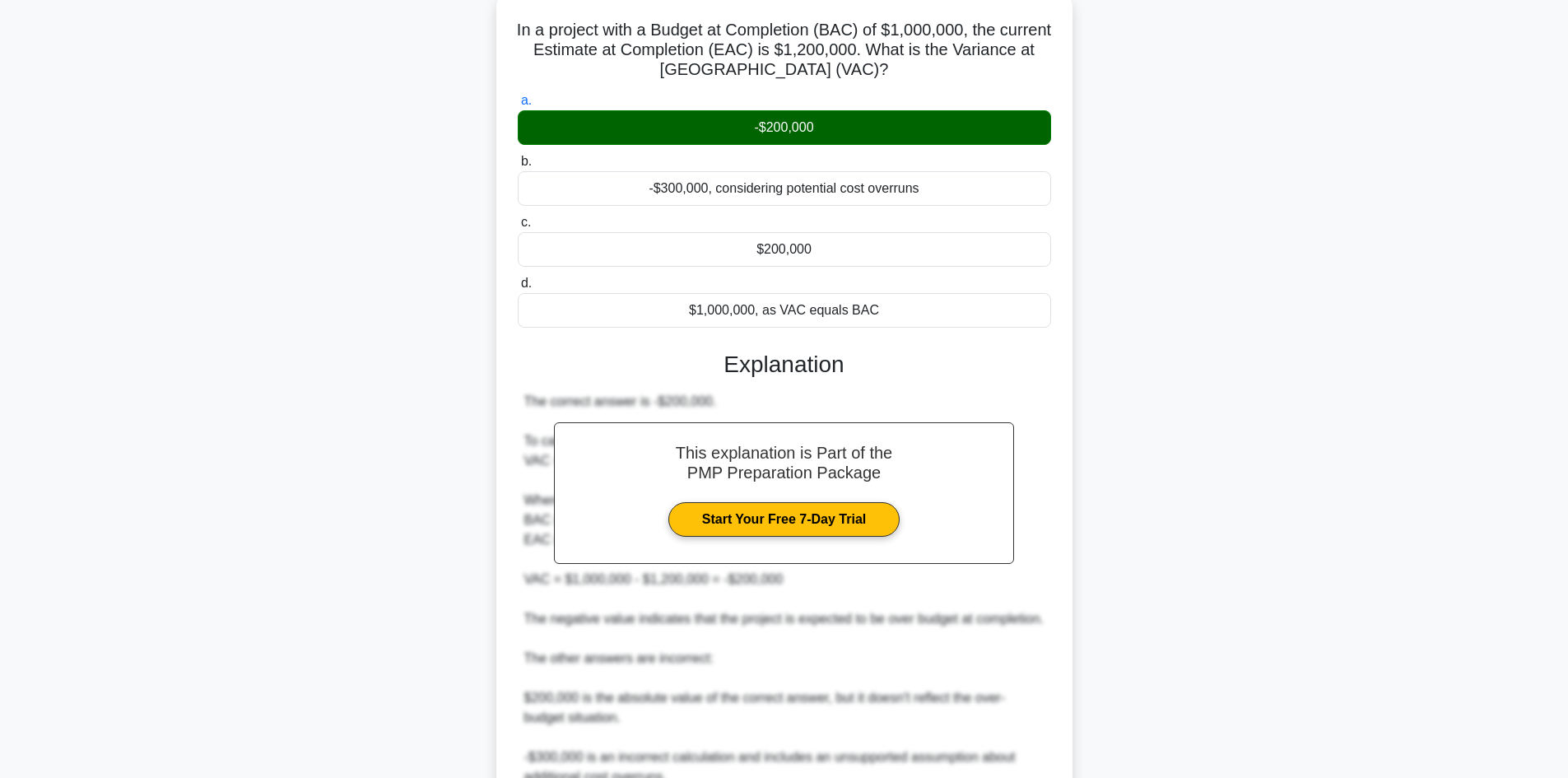
scroll to position [337, 0]
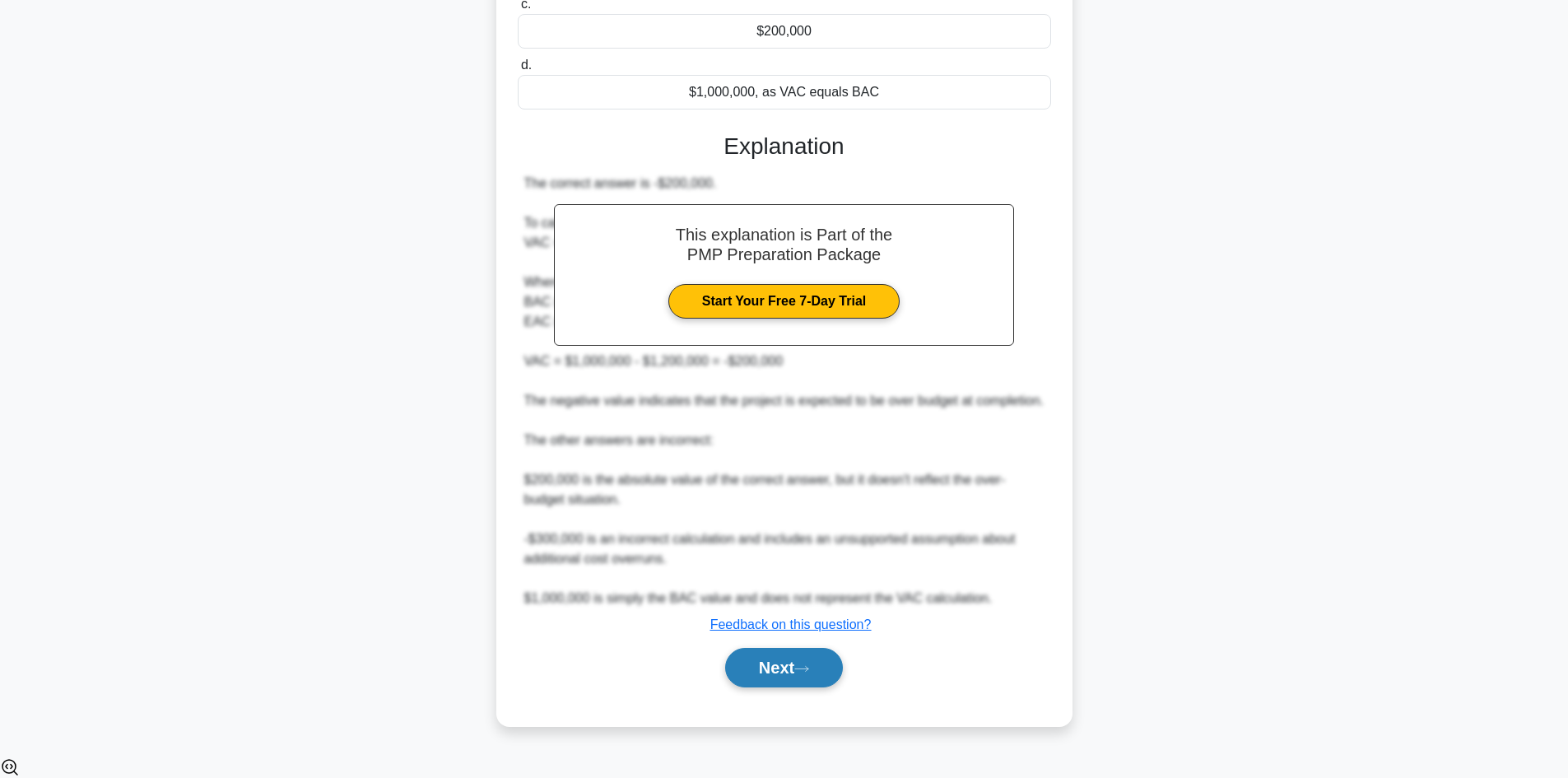
click at [796, 681] on button "Next" at bounding box center [784, 668] width 117 height 40
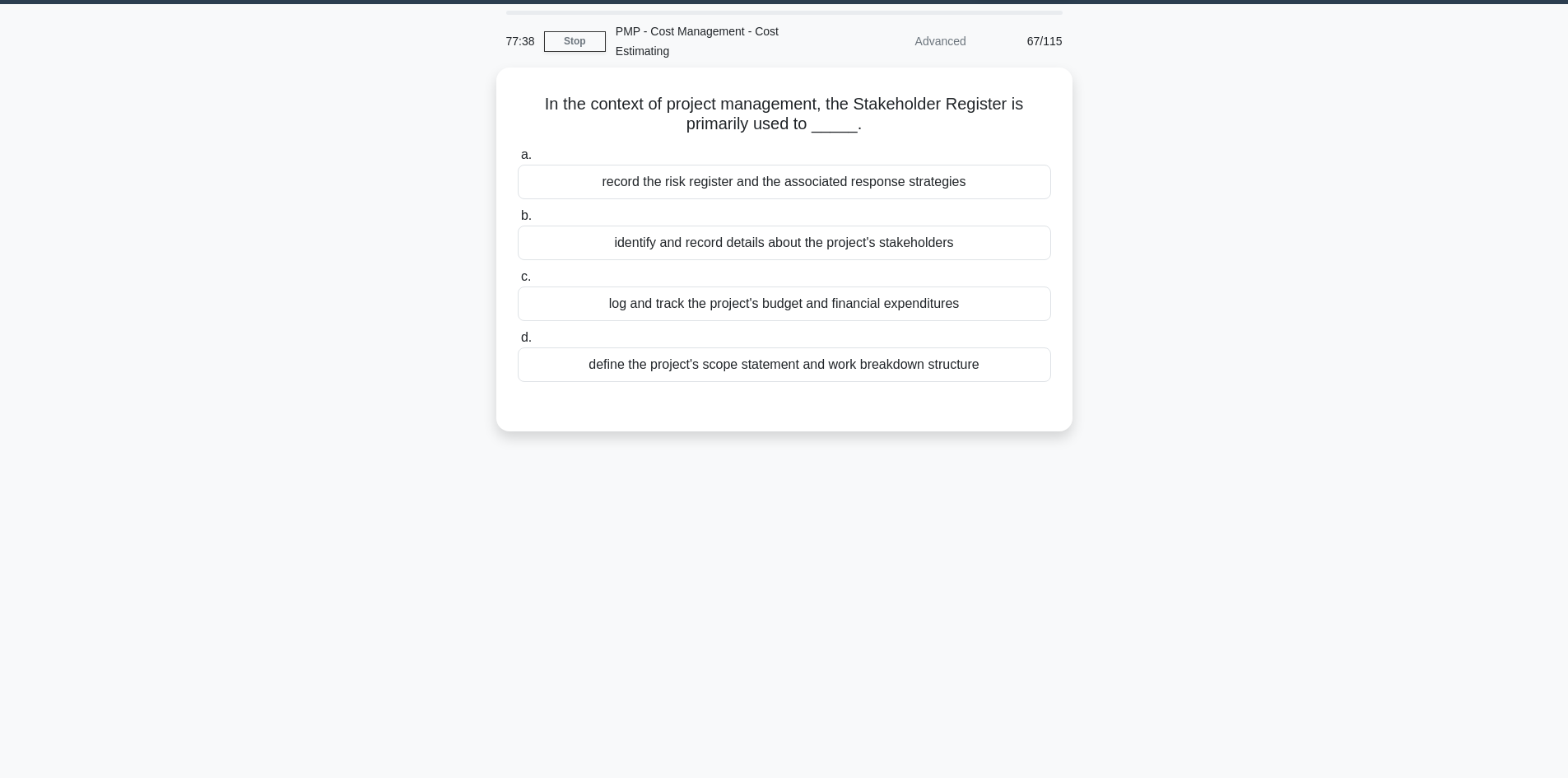
scroll to position [0, 0]
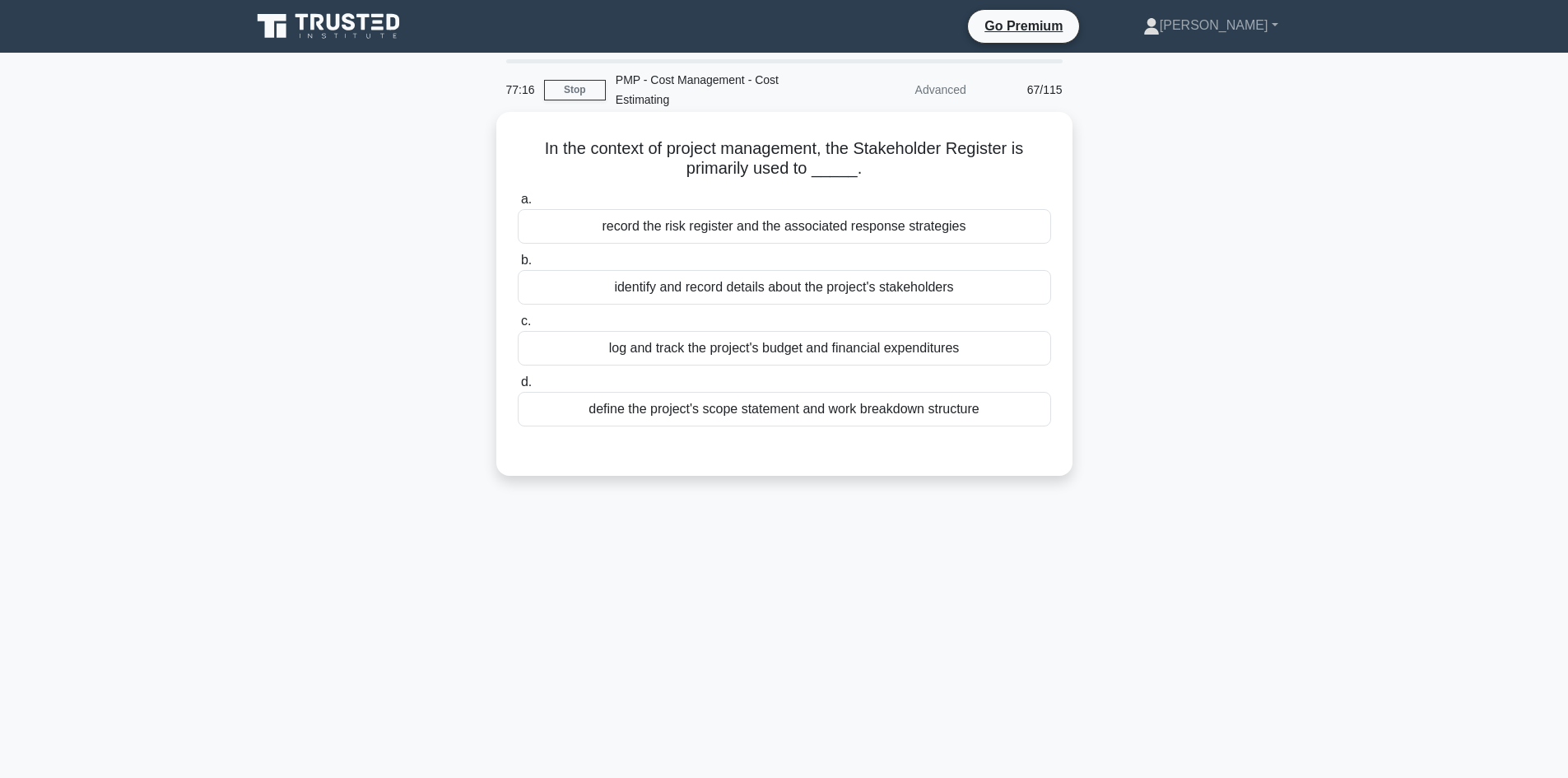
click at [836, 286] on div "identify and record details about the project's stakeholders" at bounding box center [784, 287] width 534 height 34
click at [518, 266] on input "b. identify and record details about the project's stakeholders" at bounding box center [518, 261] width 0 height 11
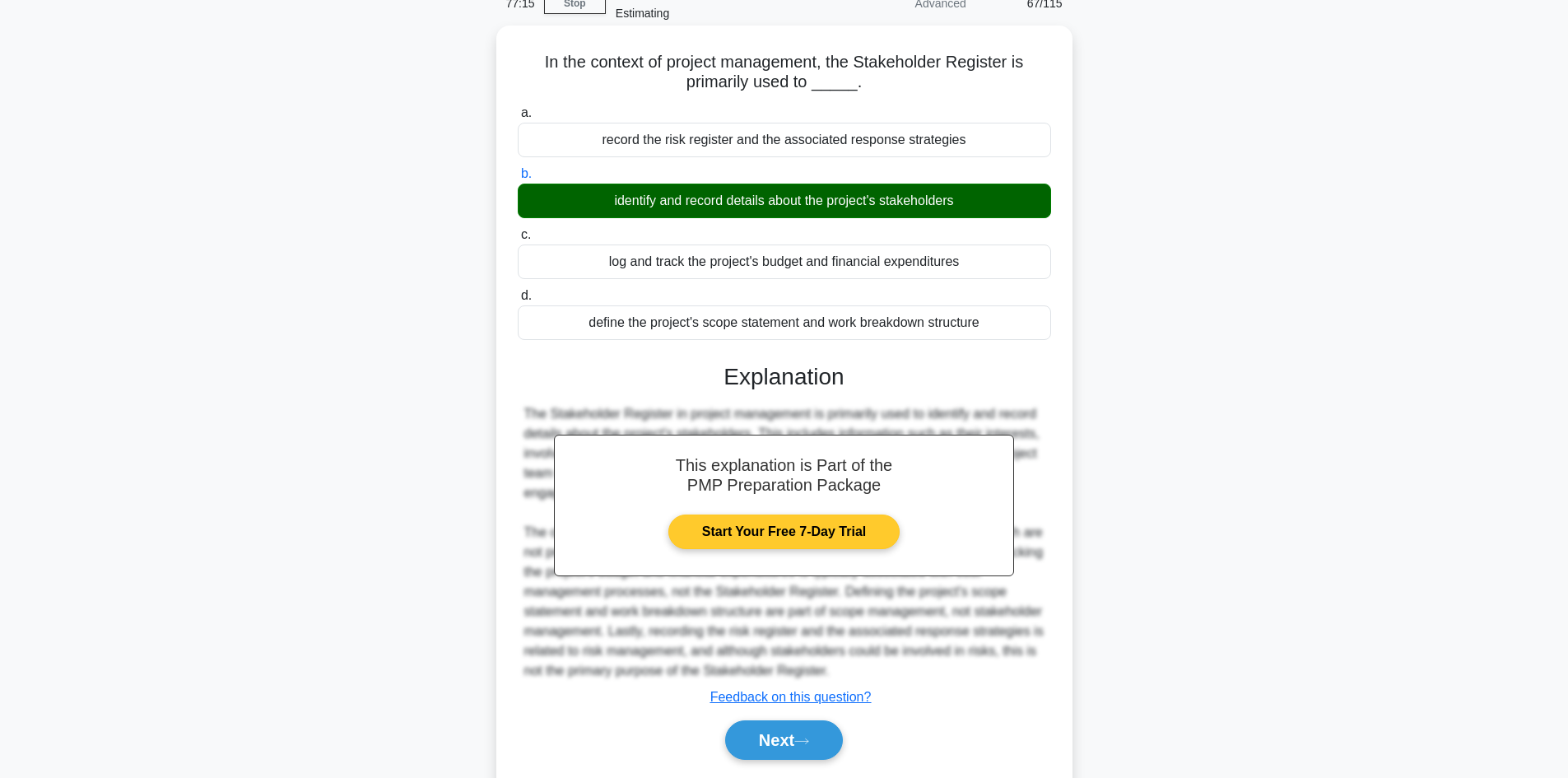
scroll to position [139, 0]
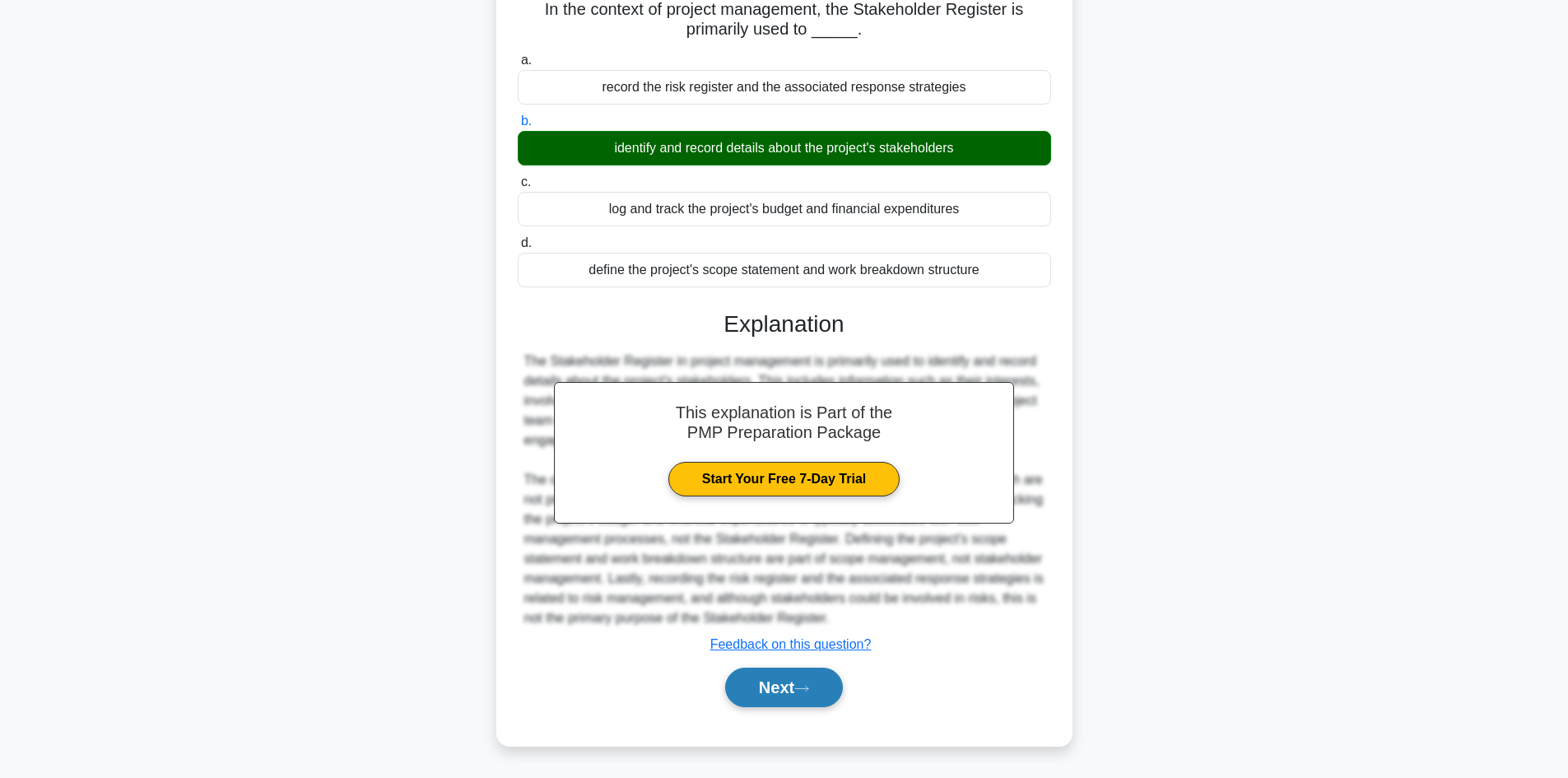
click at [822, 698] on button "Next" at bounding box center [784, 688] width 117 height 40
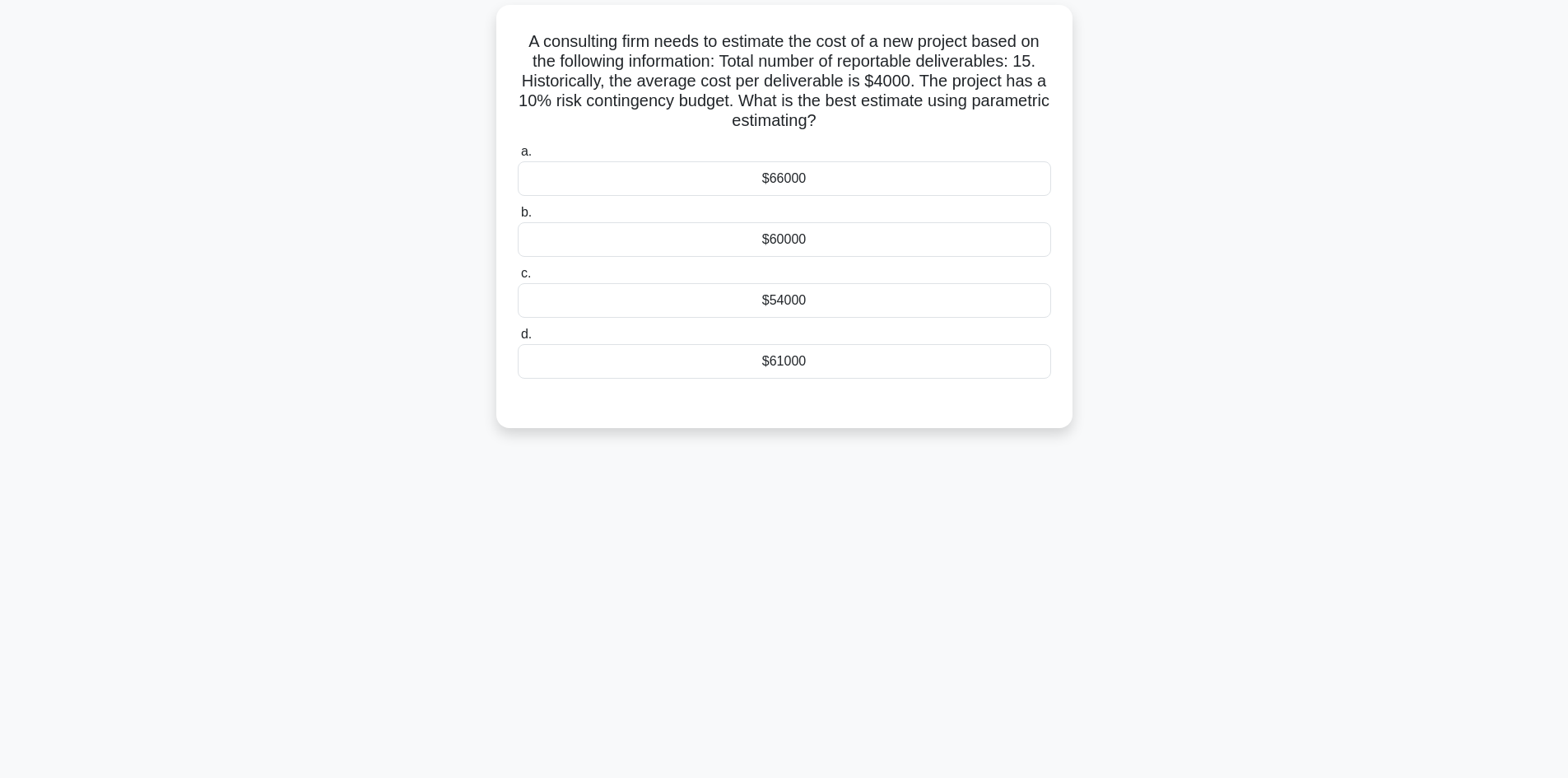
scroll to position [0, 0]
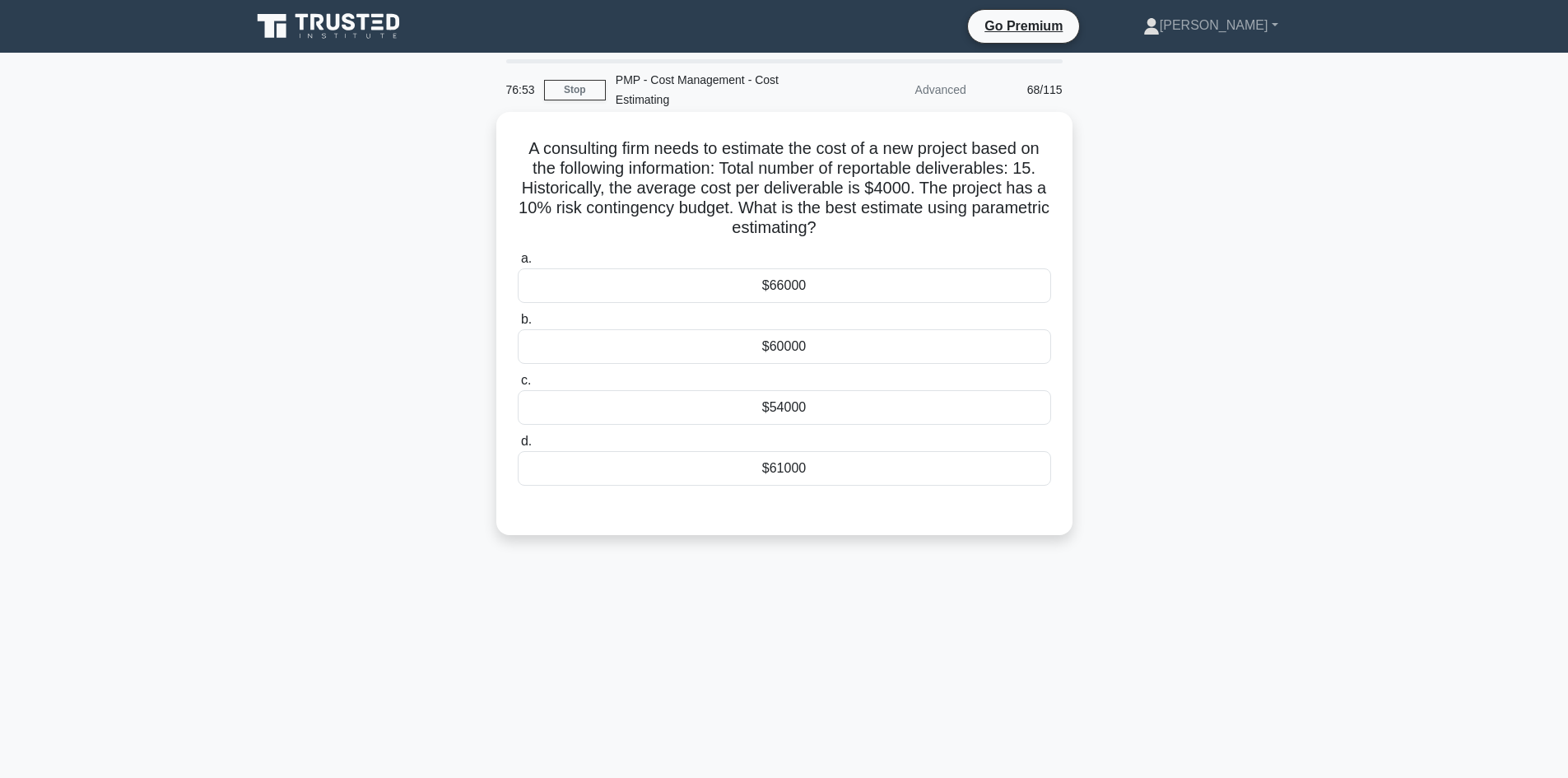
click at [775, 286] on div "$66000" at bounding box center [784, 286] width 534 height 34
click at [518, 265] on input "a. $66000" at bounding box center [518, 259] width 0 height 11
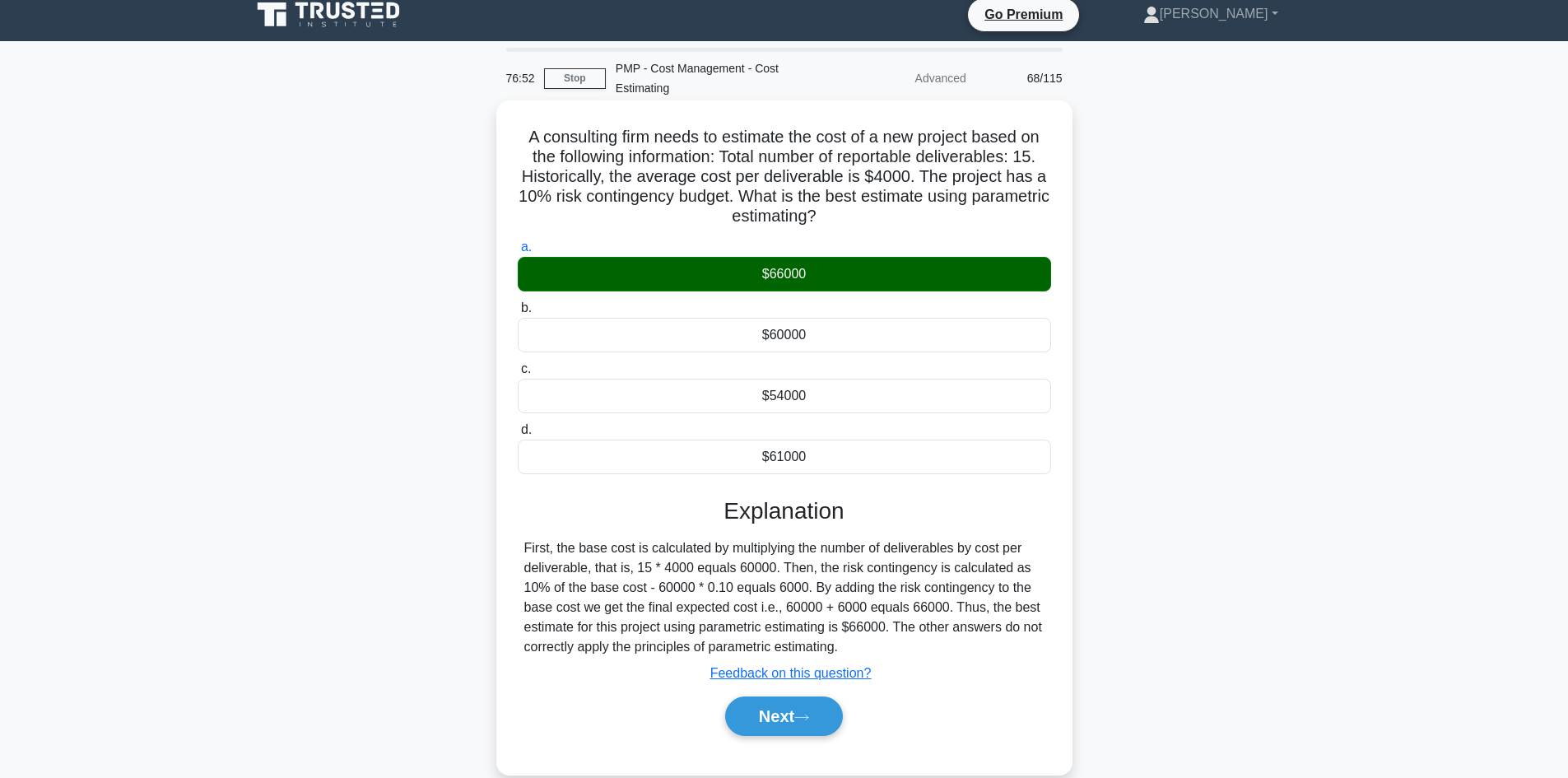
scroll to position [111, 0]
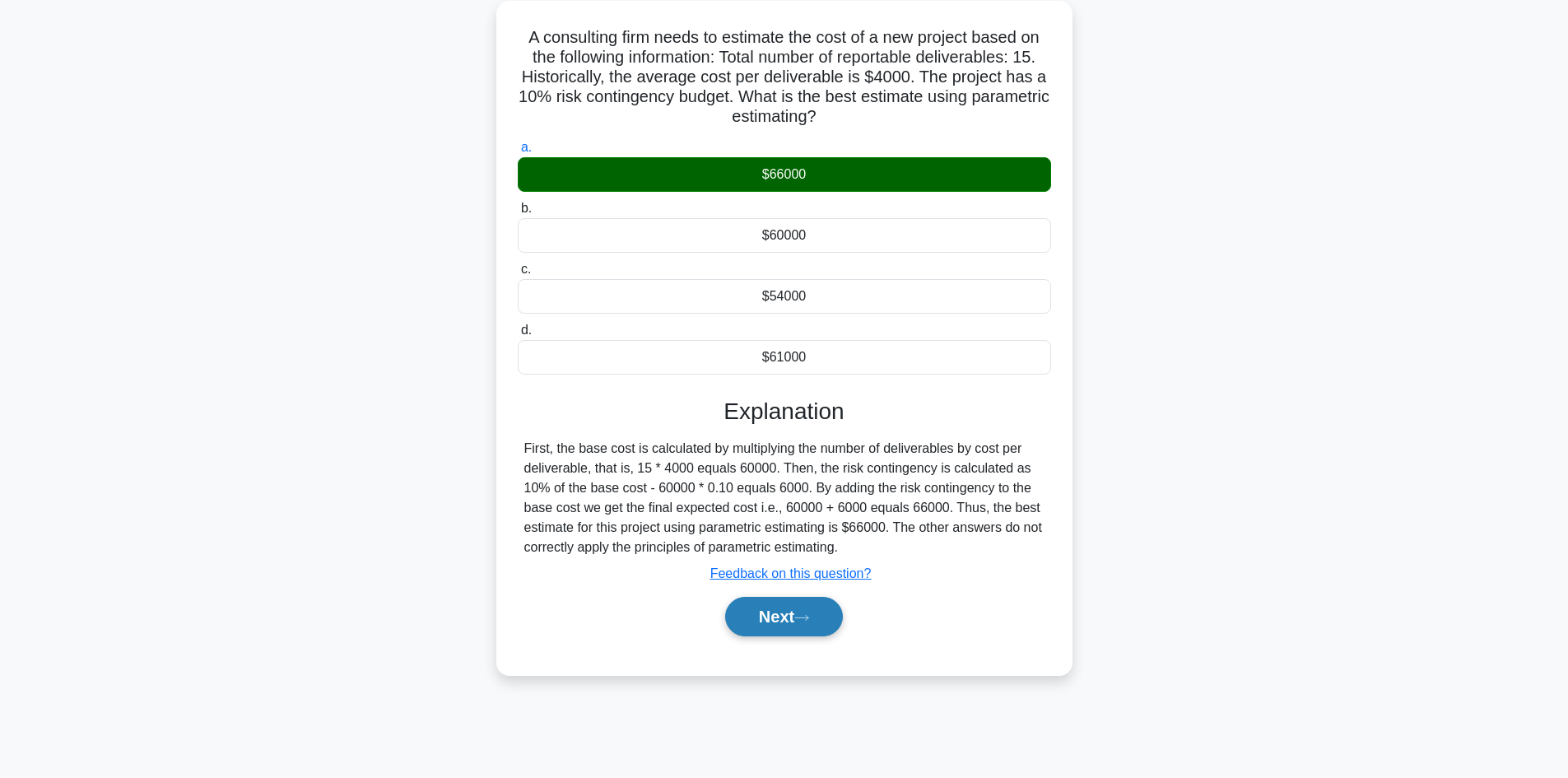
click at [797, 623] on button "Next" at bounding box center [784, 617] width 117 height 40
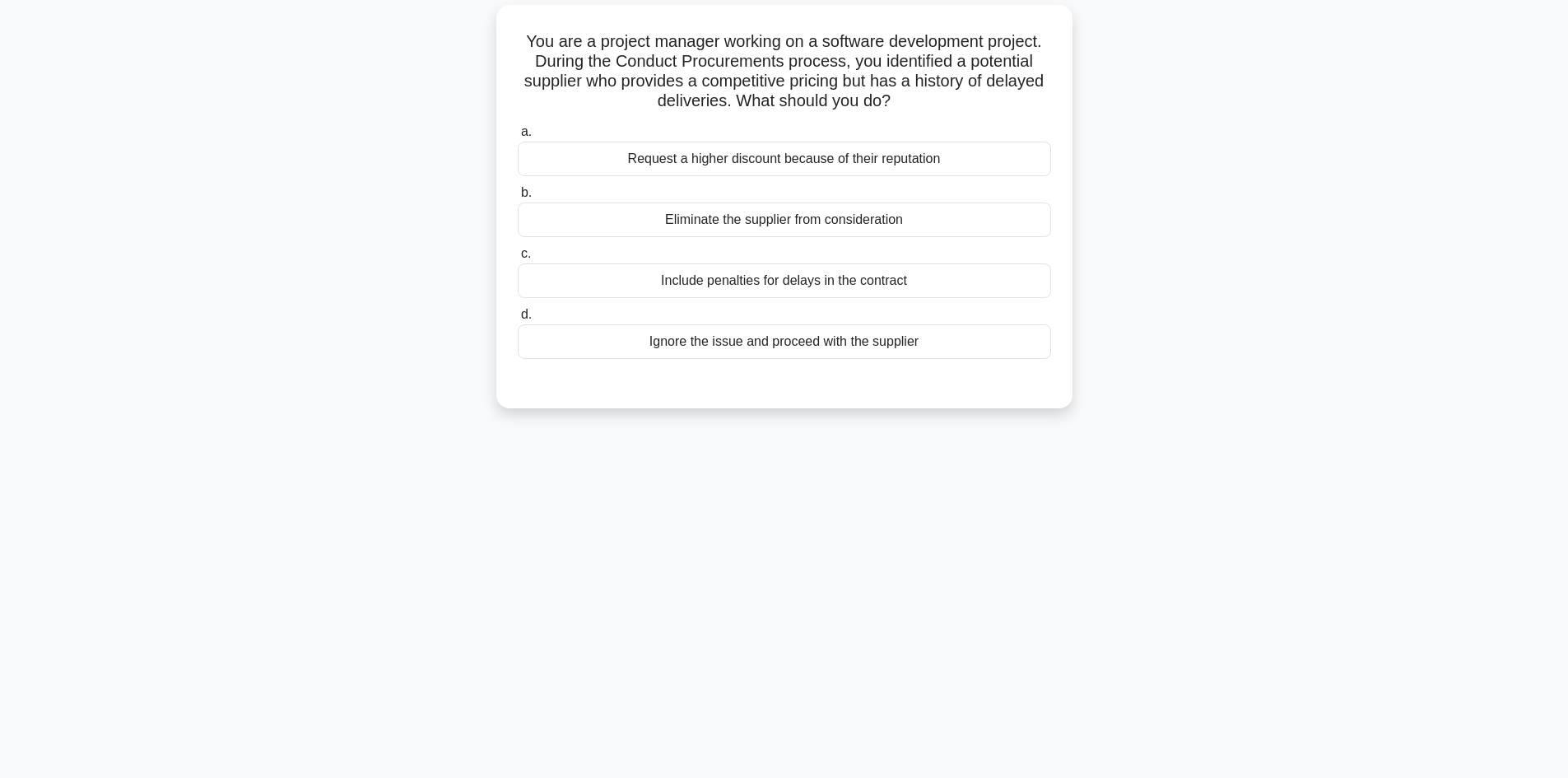
scroll to position [29, 0]
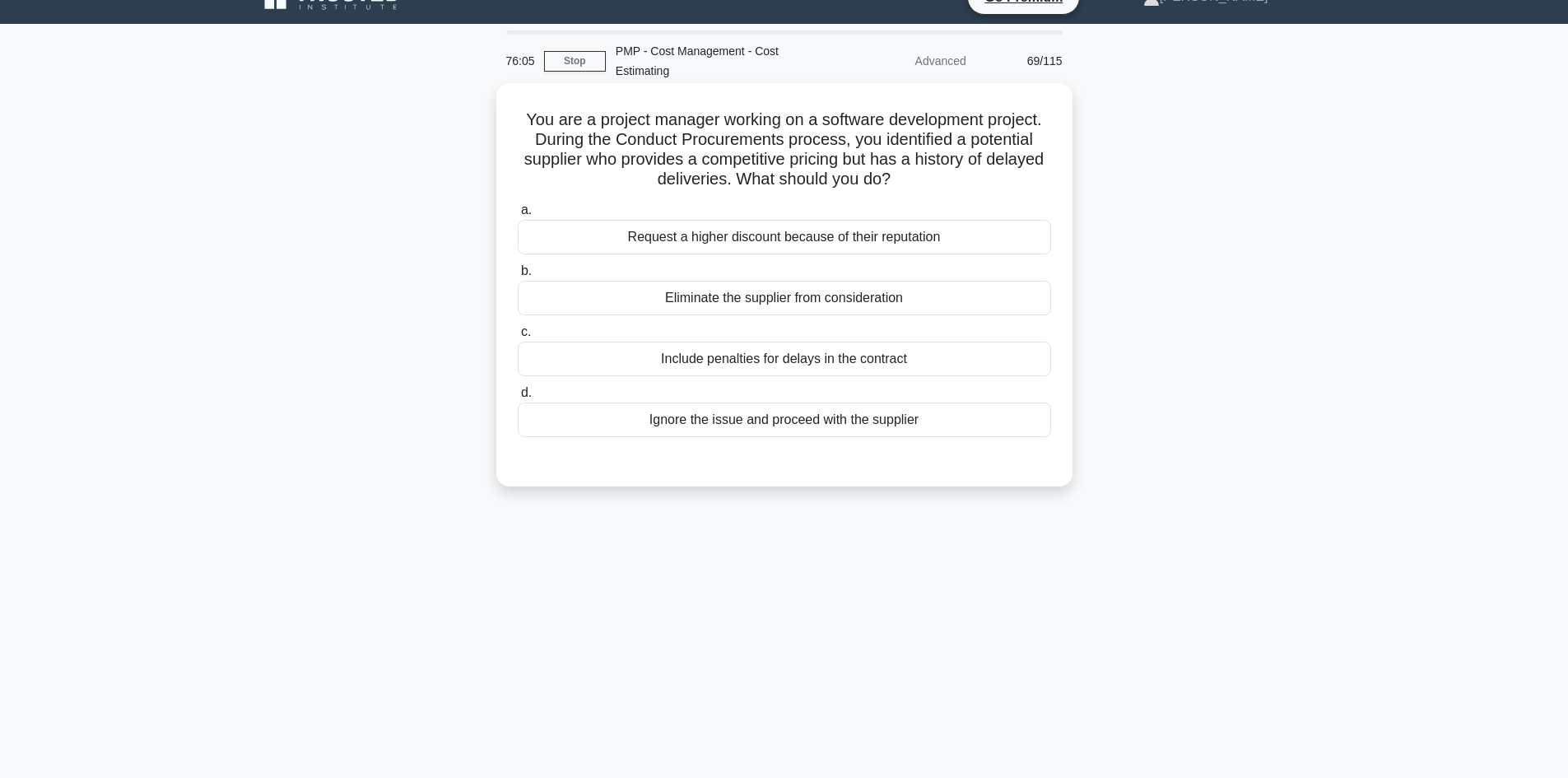
click at [863, 302] on div "Eliminate the supplier from consideration" at bounding box center [784, 298] width 534 height 34
click at [518, 277] on input "b. Eliminate the supplier from consideration" at bounding box center [518, 271] width 0 height 11
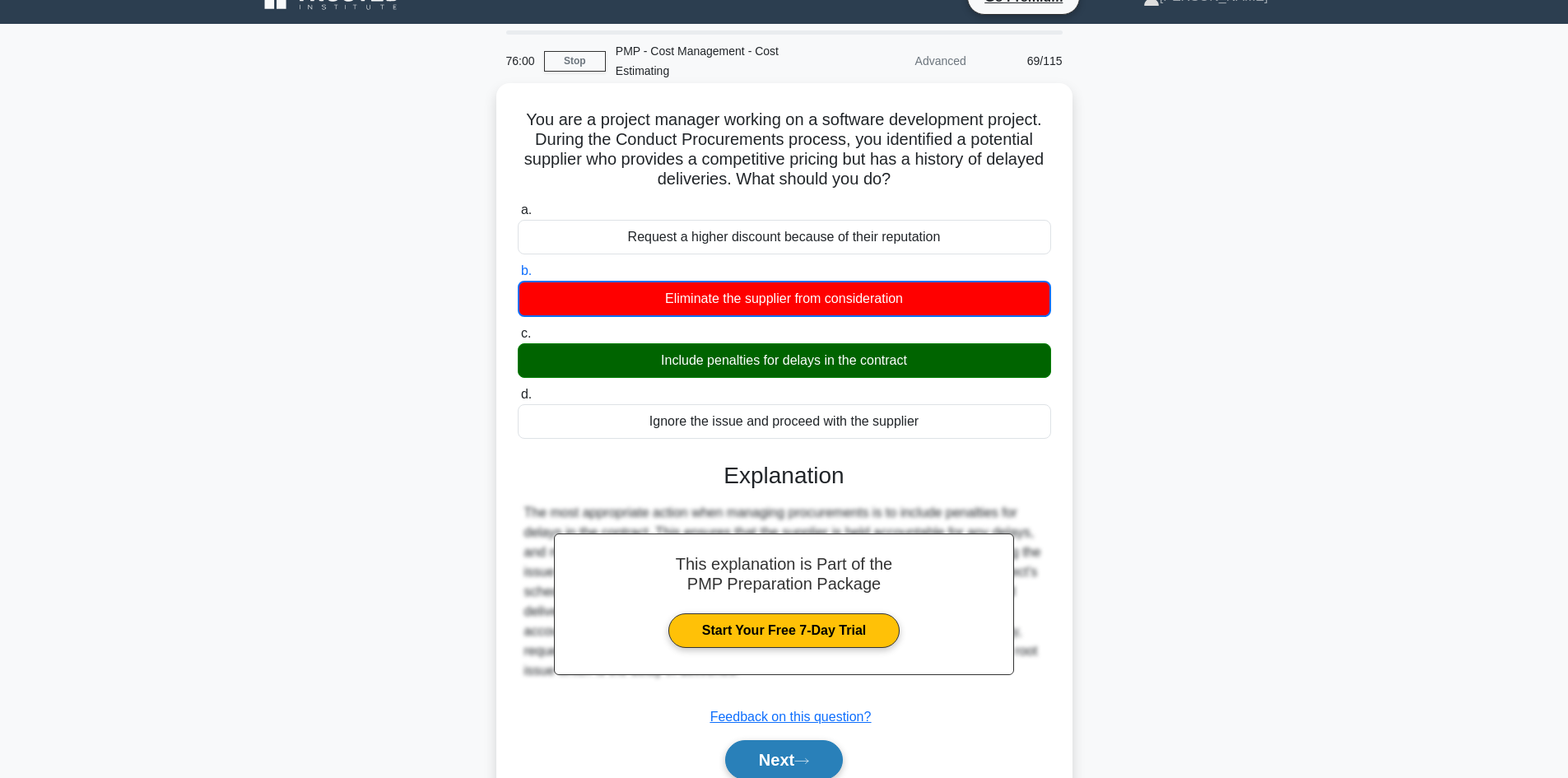
click at [807, 745] on button "Next" at bounding box center [784, 760] width 117 height 40
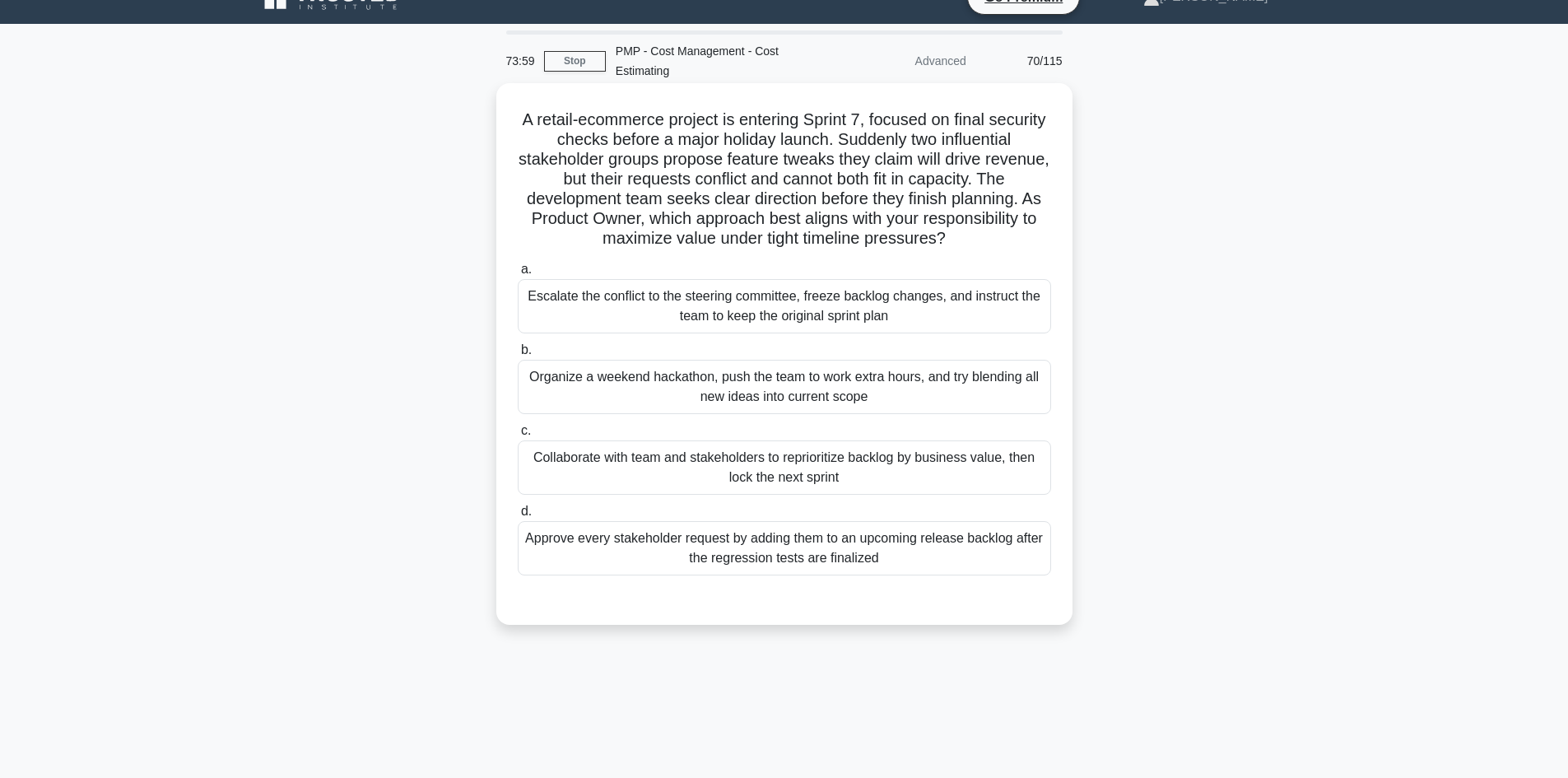
click at [905, 467] on div "Collaborate with team and stakeholders to reprioritize backlog by business valu…" at bounding box center [784, 468] width 534 height 54
click at [518, 436] on input "c. Collaborate with team and stakeholders to reprioritize backlog by business v…" at bounding box center [518, 431] width 0 height 11
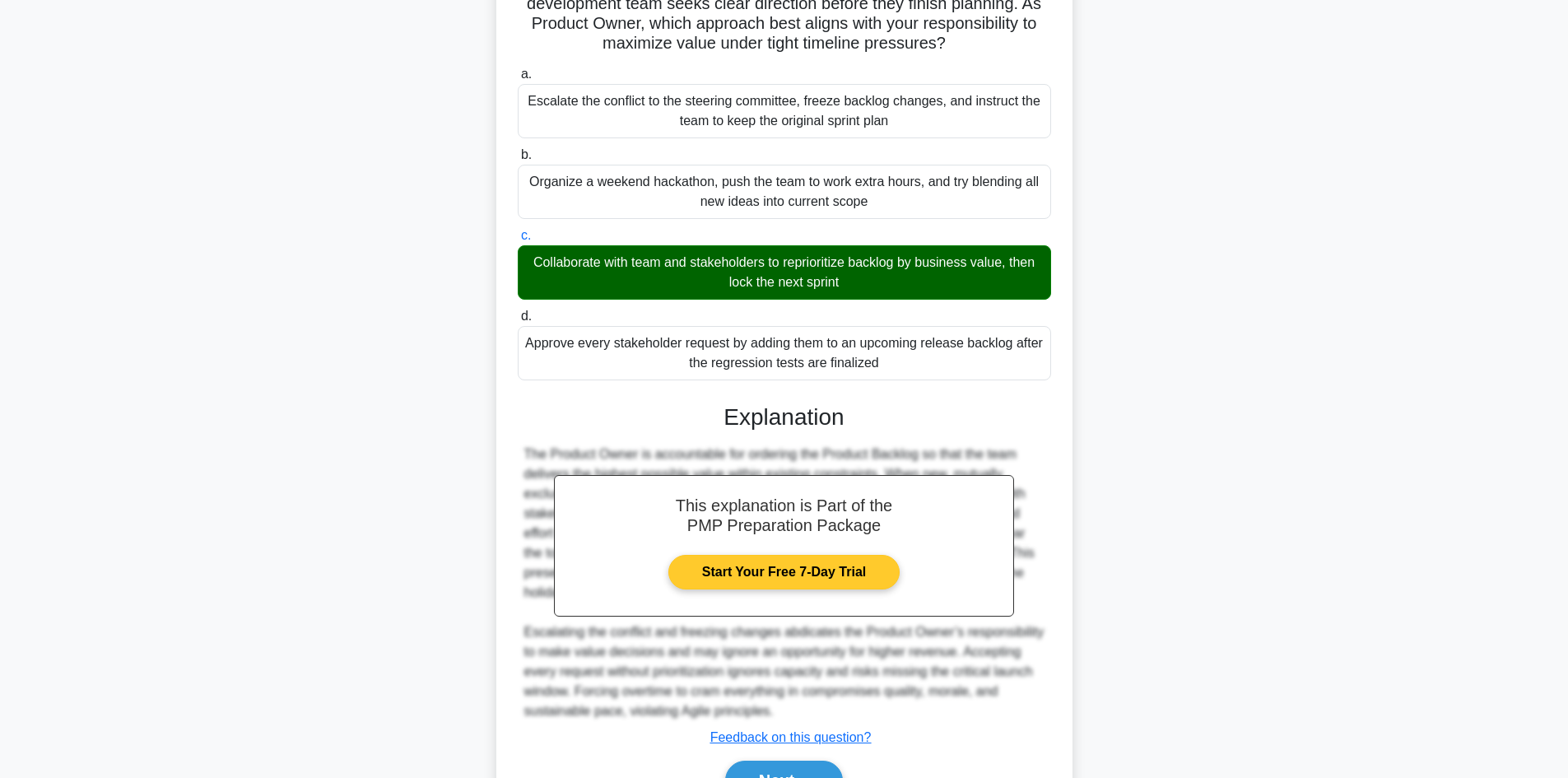
scroll to position [317, 0]
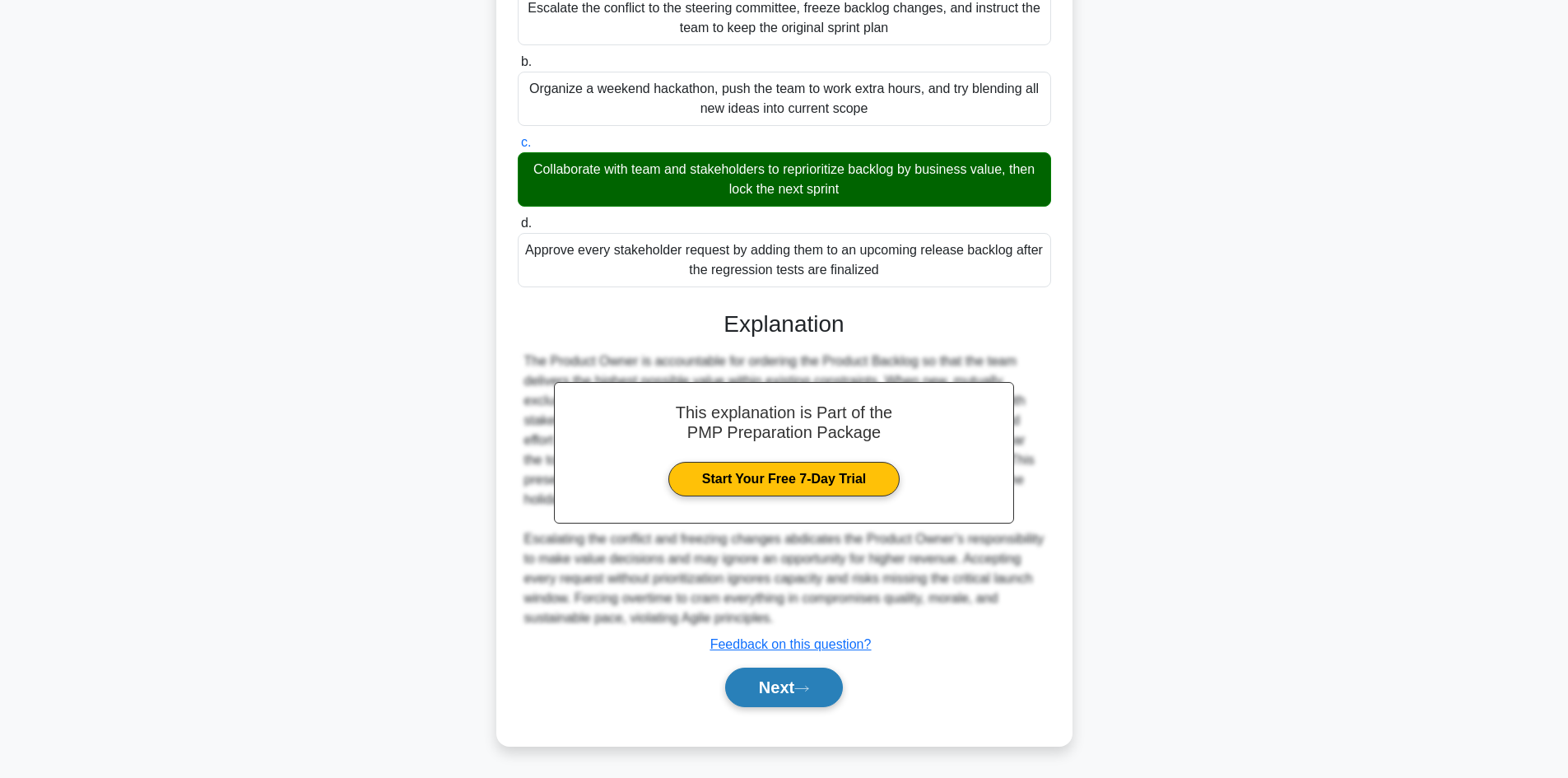
click at [809, 686] on icon at bounding box center [802, 689] width 14 height 9
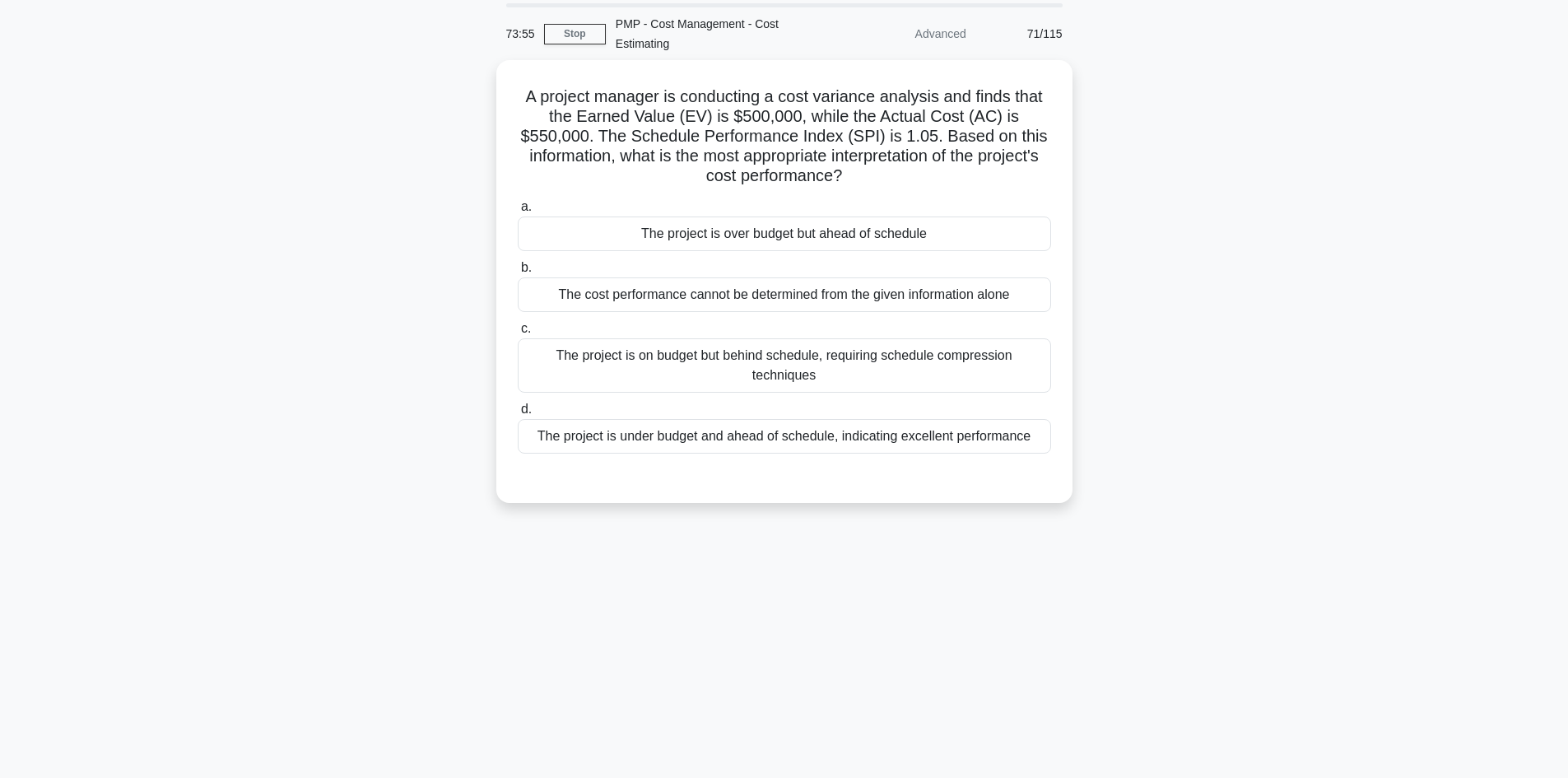
scroll to position [0, 0]
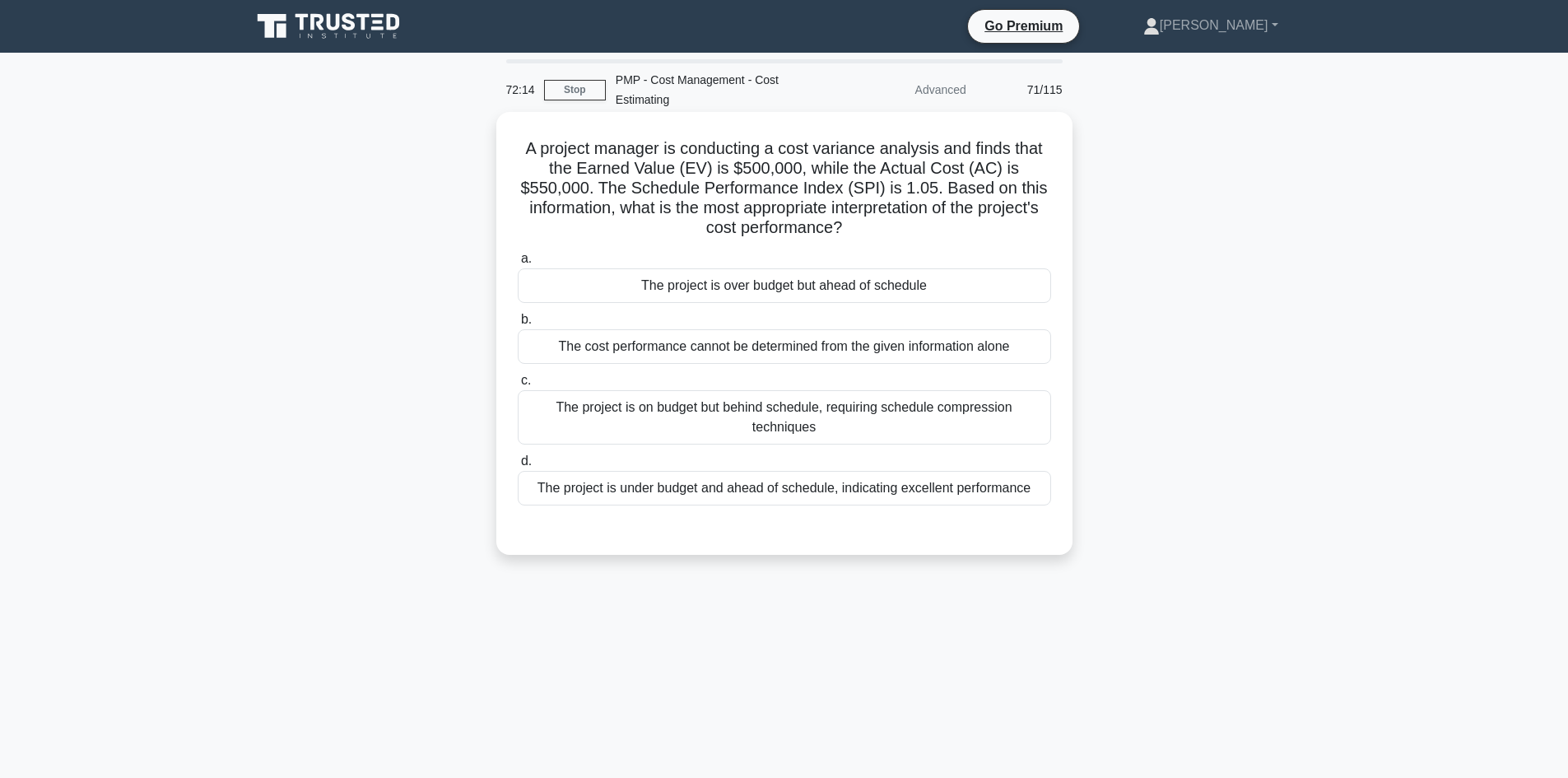
click at [844, 287] on div "The project is over budget but ahead of schedule" at bounding box center [784, 286] width 534 height 34
click at [518, 265] on input "a. The project is over budget but ahead of schedule" at bounding box center [518, 259] width 0 height 11
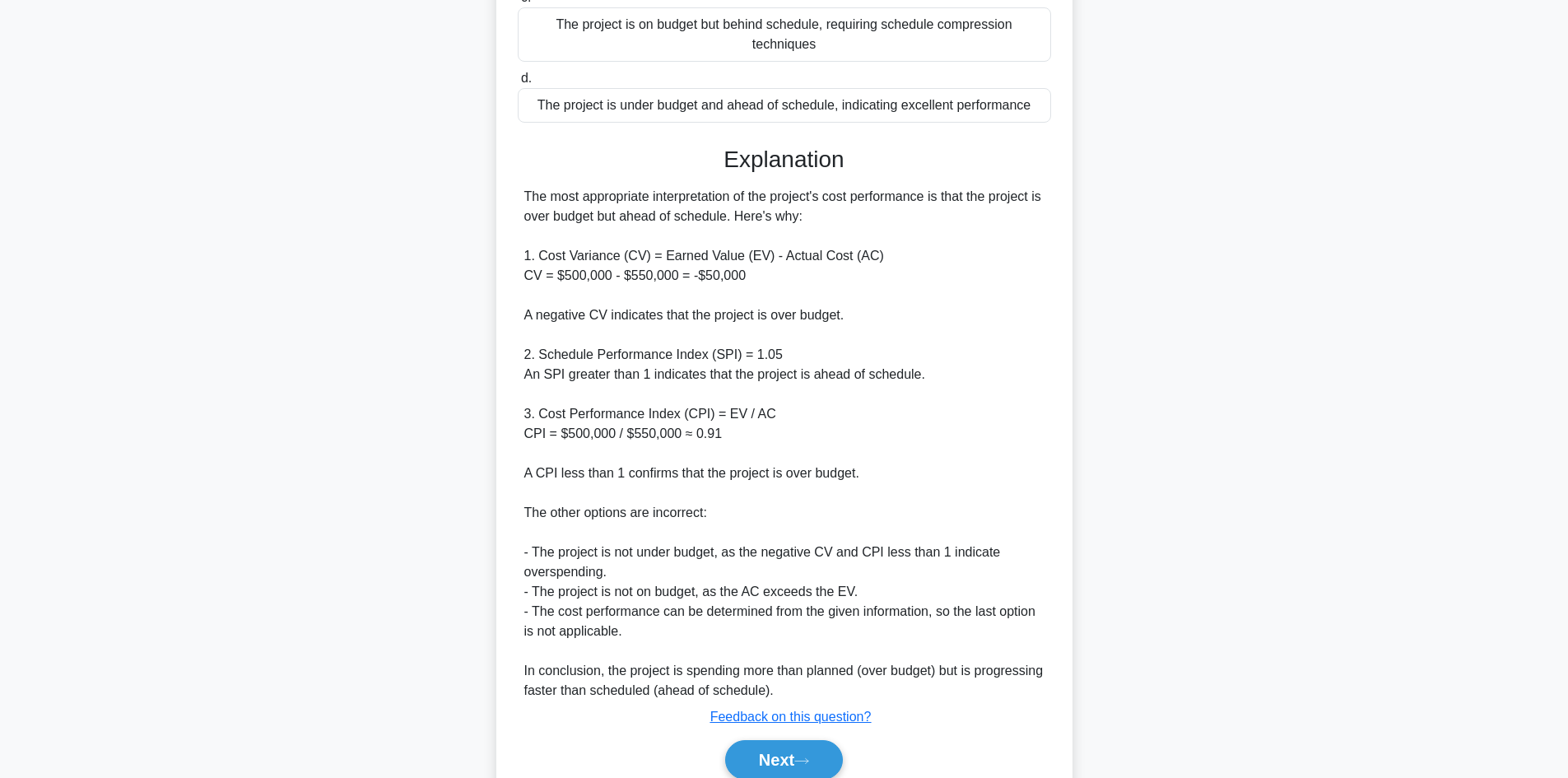
scroll to position [455, 0]
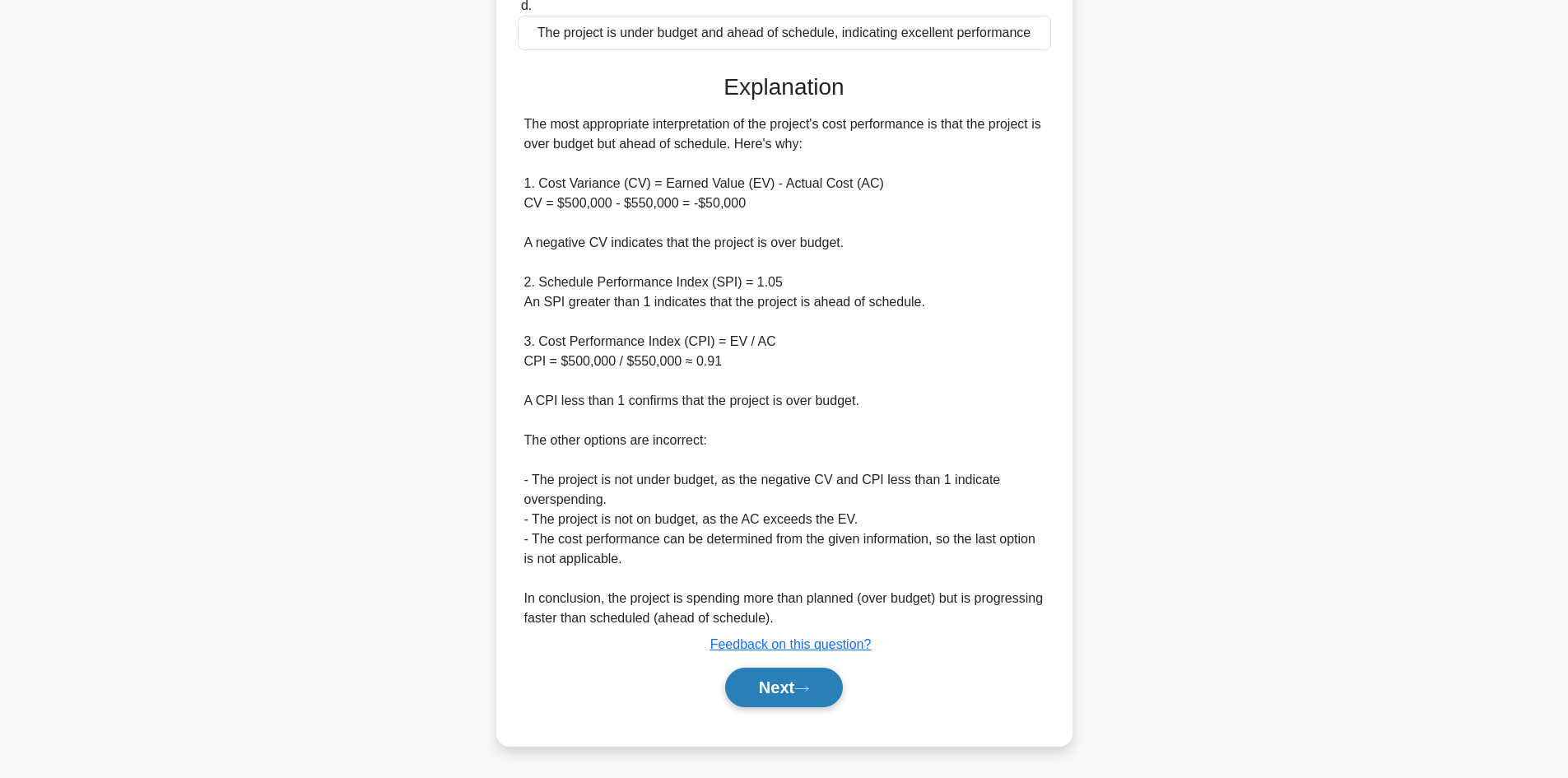
click at [798, 693] on button "Next" at bounding box center [784, 688] width 117 height 40
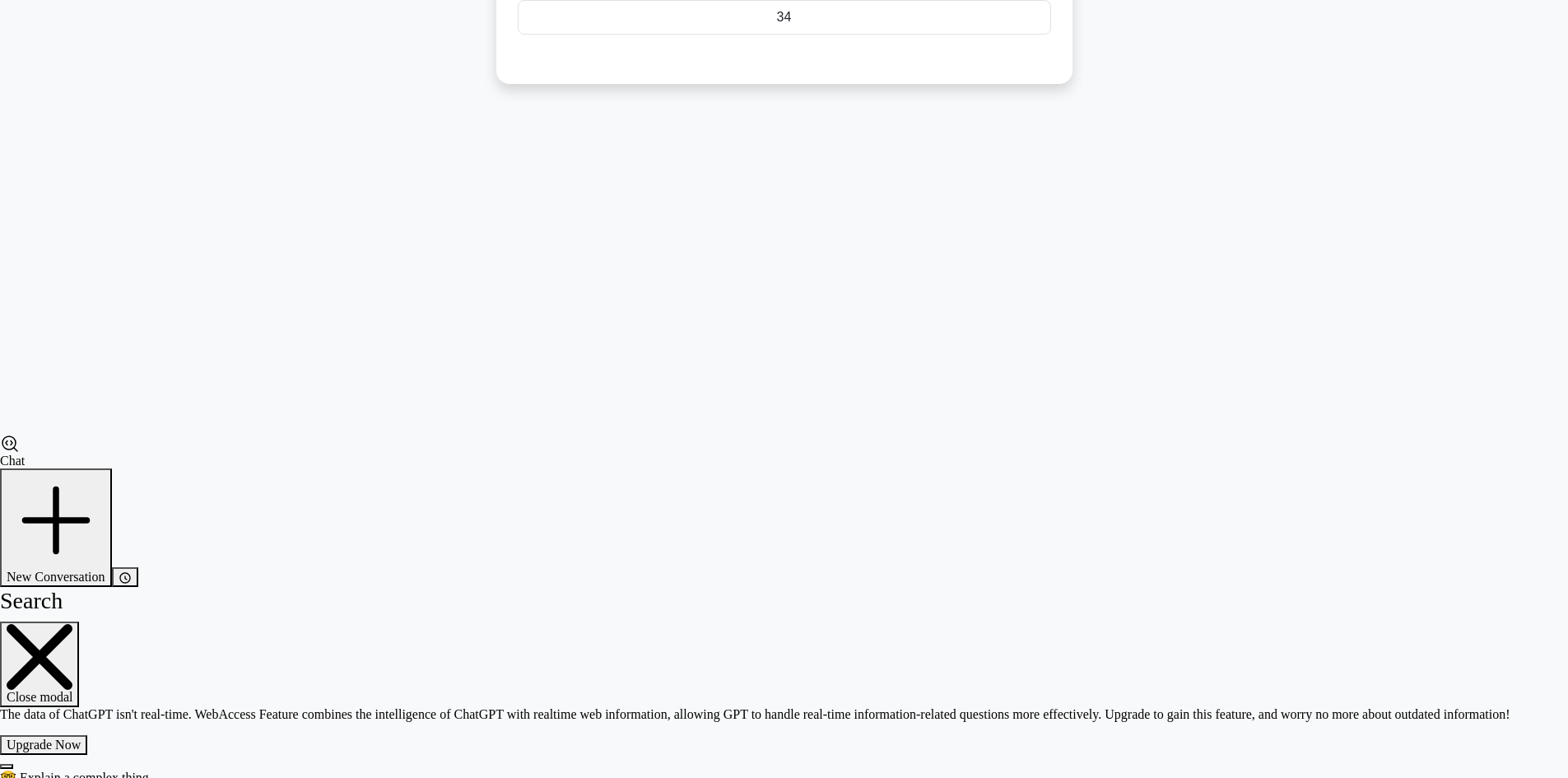
scroll to position [111, 0]
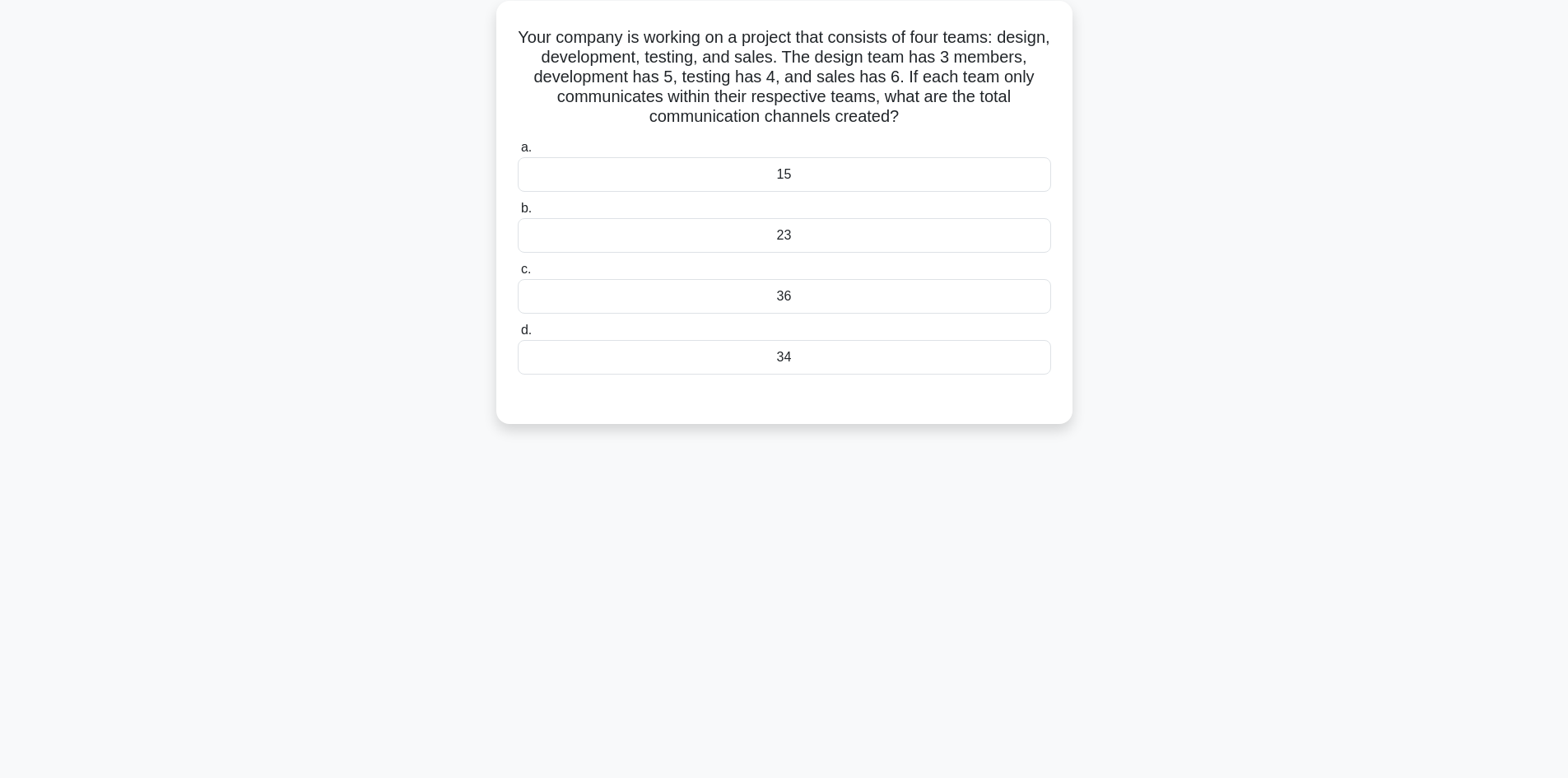
click at [820, 288] on div "36" at bounding box center [784, 296] width 534 height 34
click at [518, 275] on input "c. 36" at bounding box center [518, 270] width 0 height 11
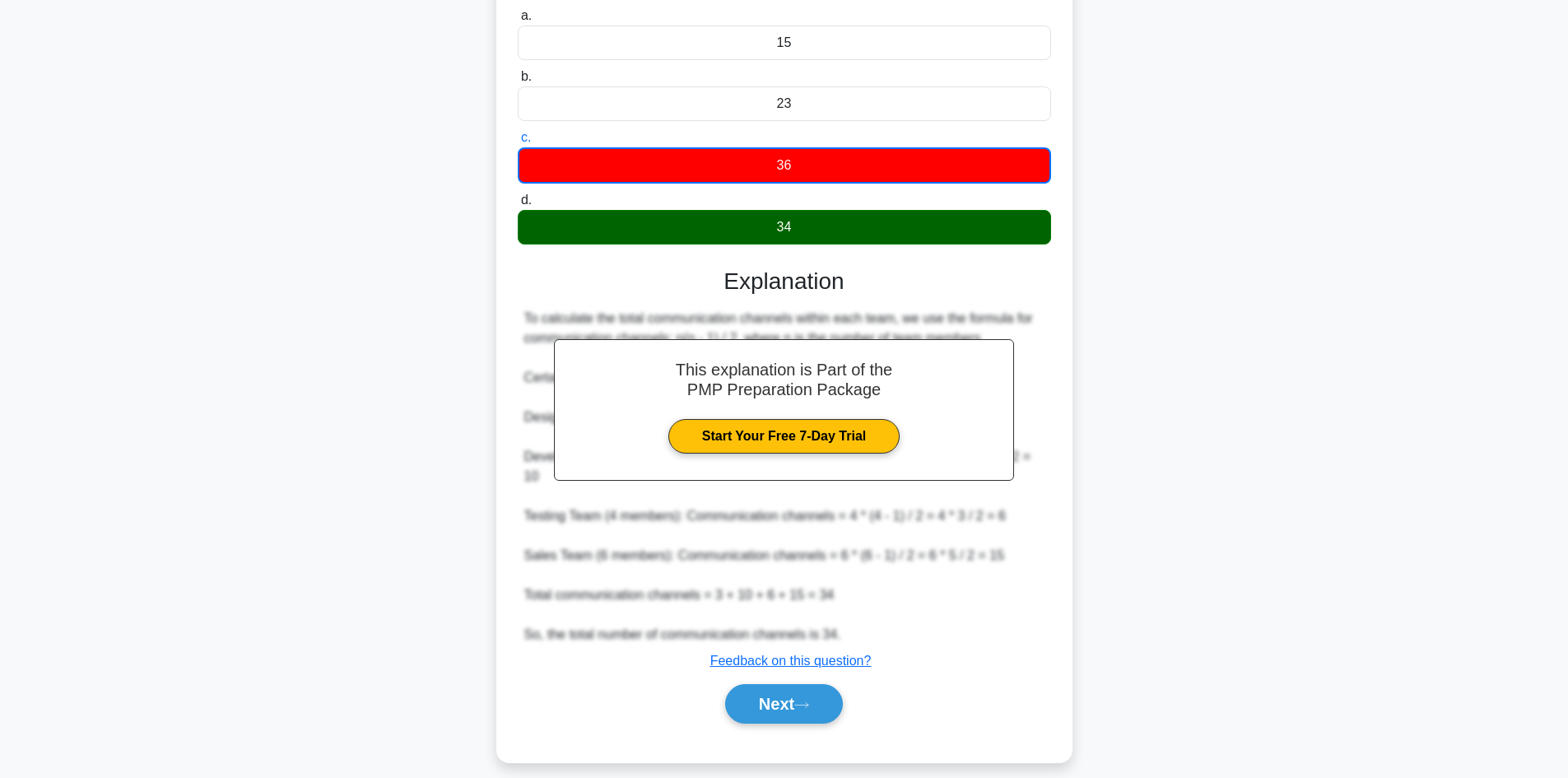
scroll to position [259, 0]
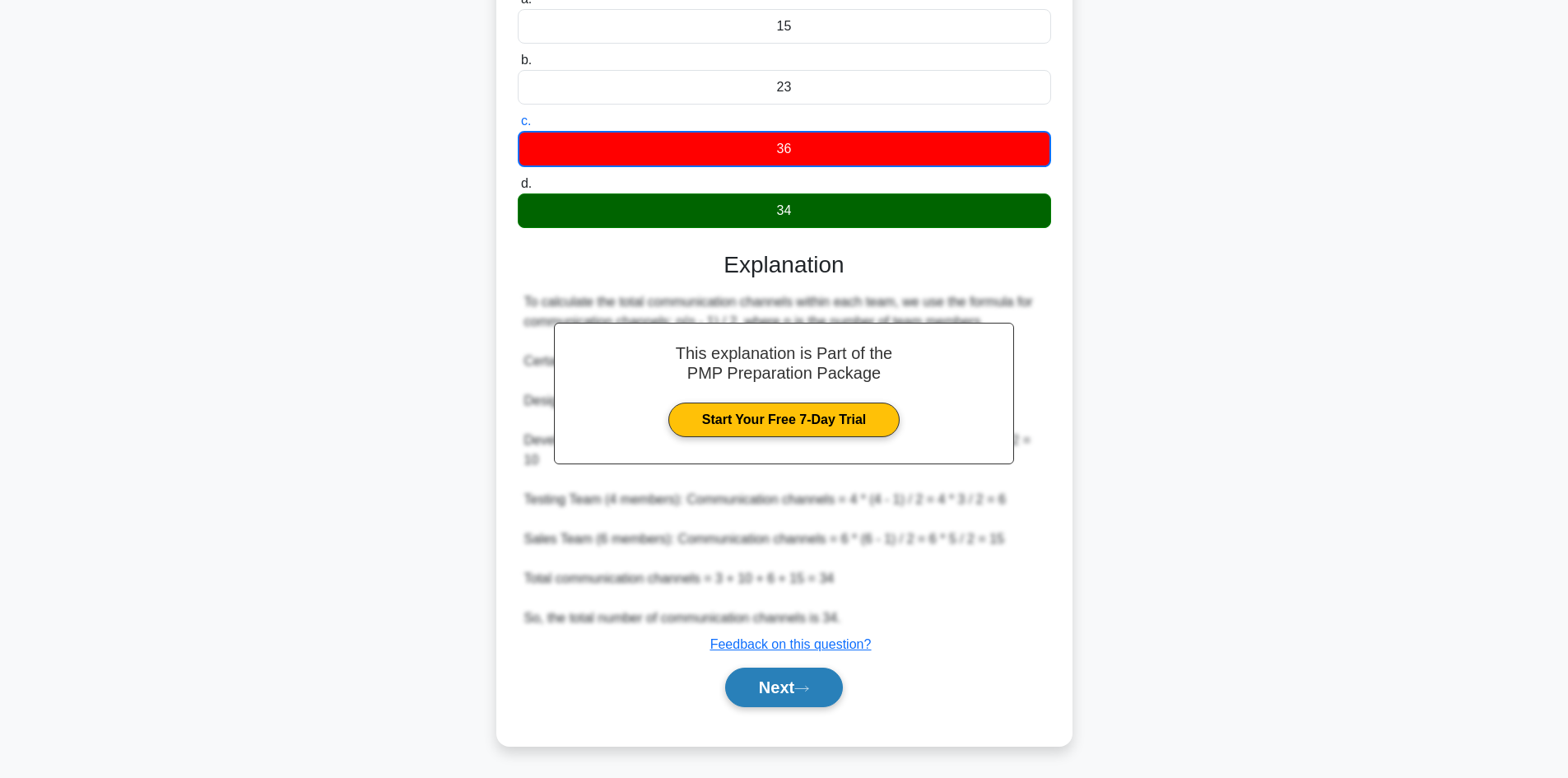
click at [800, 693] on button "Next" at bounding box center [784, 688] width 117 height 40
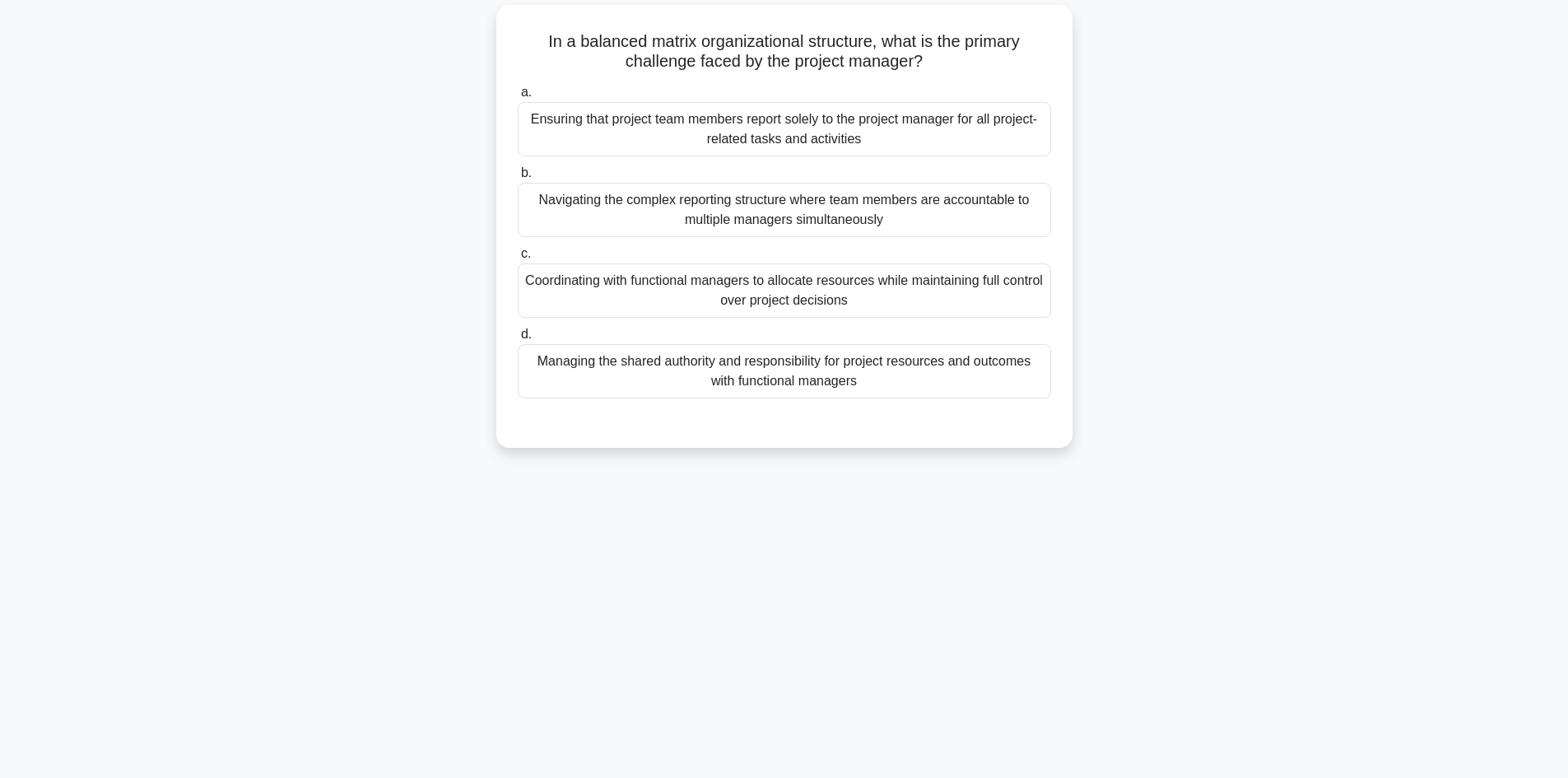
scroll to position [0, 0]
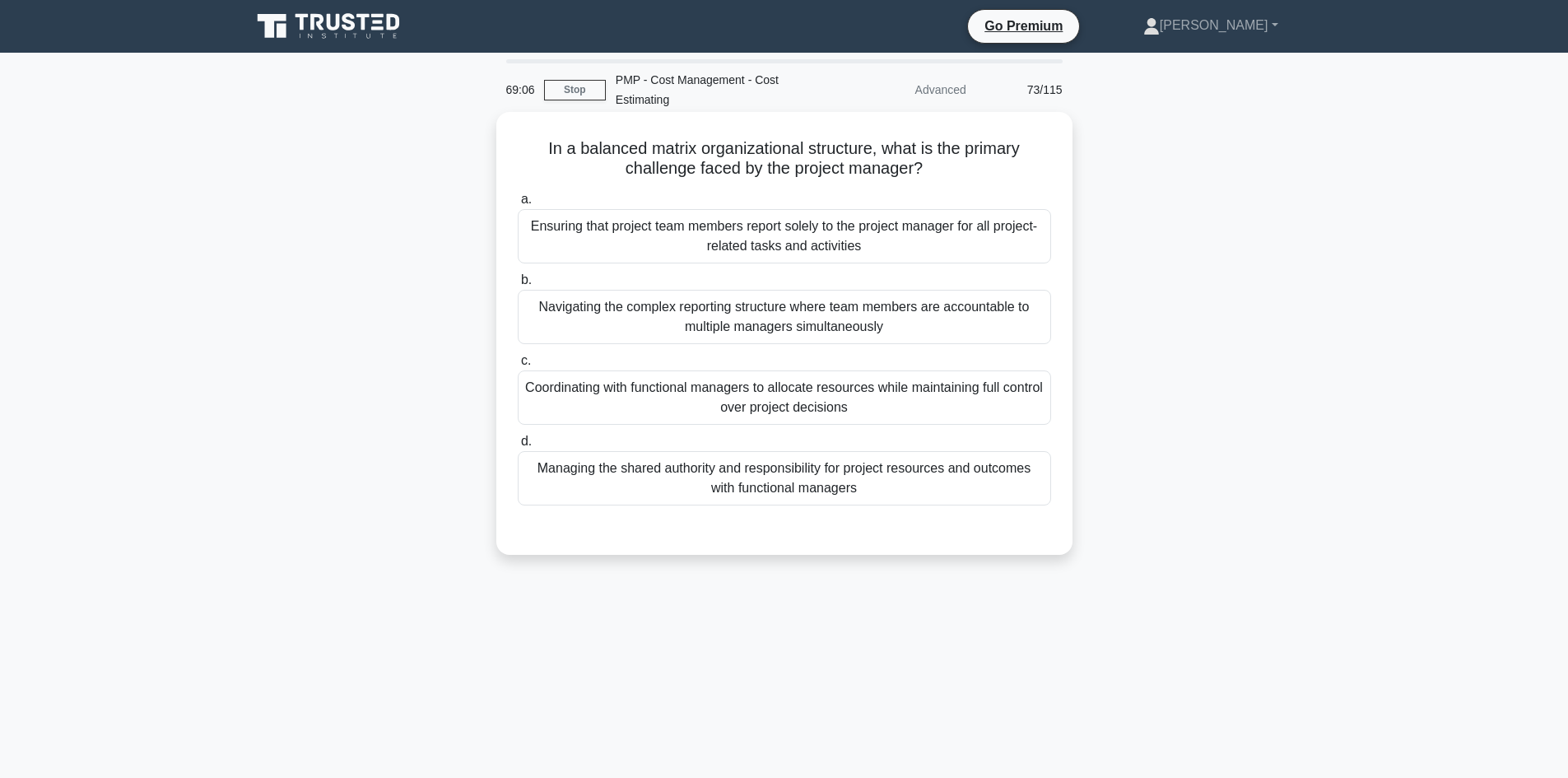
click at [845, 398] on div "Coordinating with functional managers to allocate resources while maintaining f…" at bounding box center [784, 398] width 534 height 54
click at [518, 367] on input "c. Coordinating with functional managers to allocate resources while maintainin…" at bounding box center [518, 361] width 0 height 11
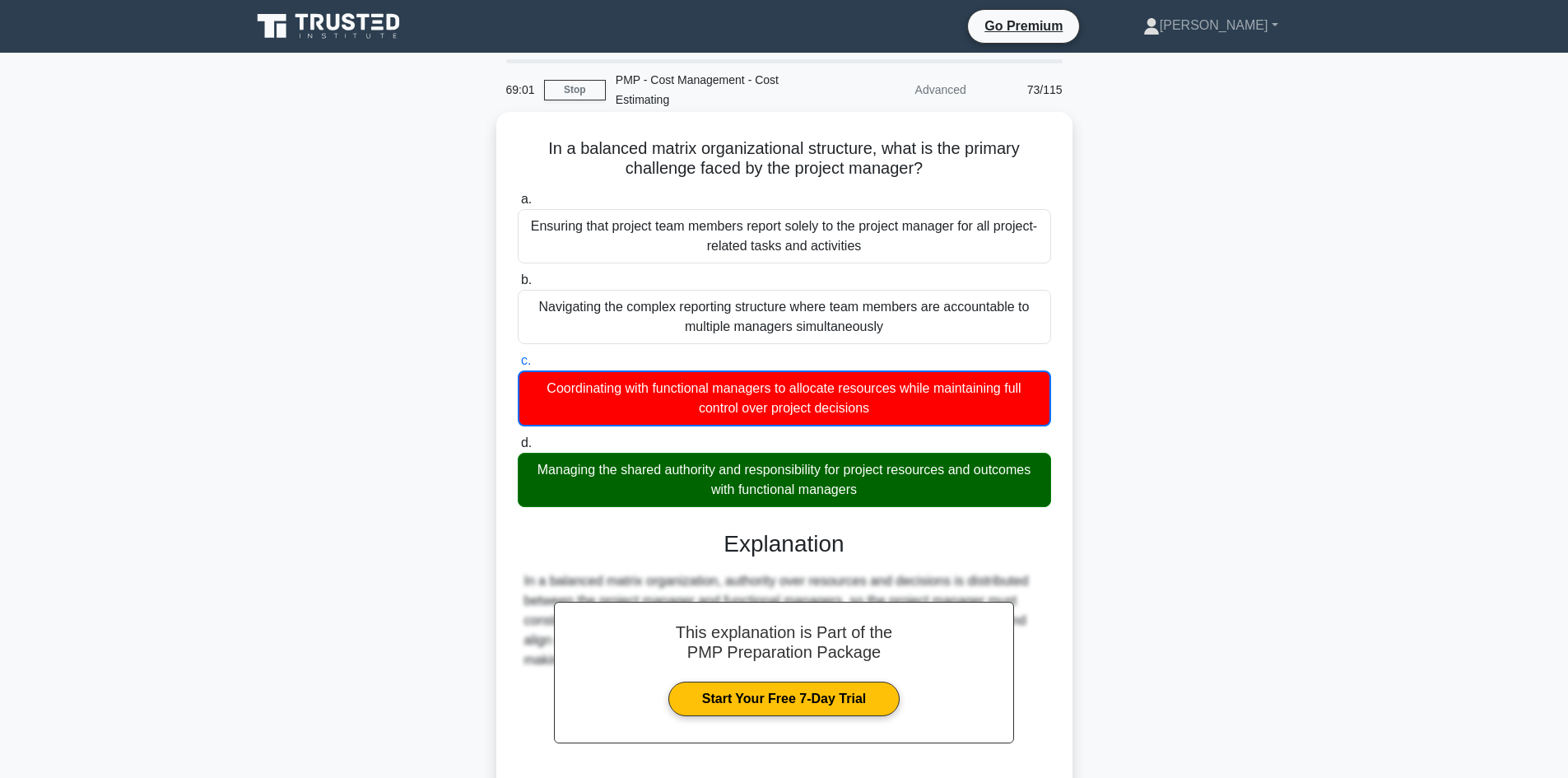
scroll to position [141, 0]
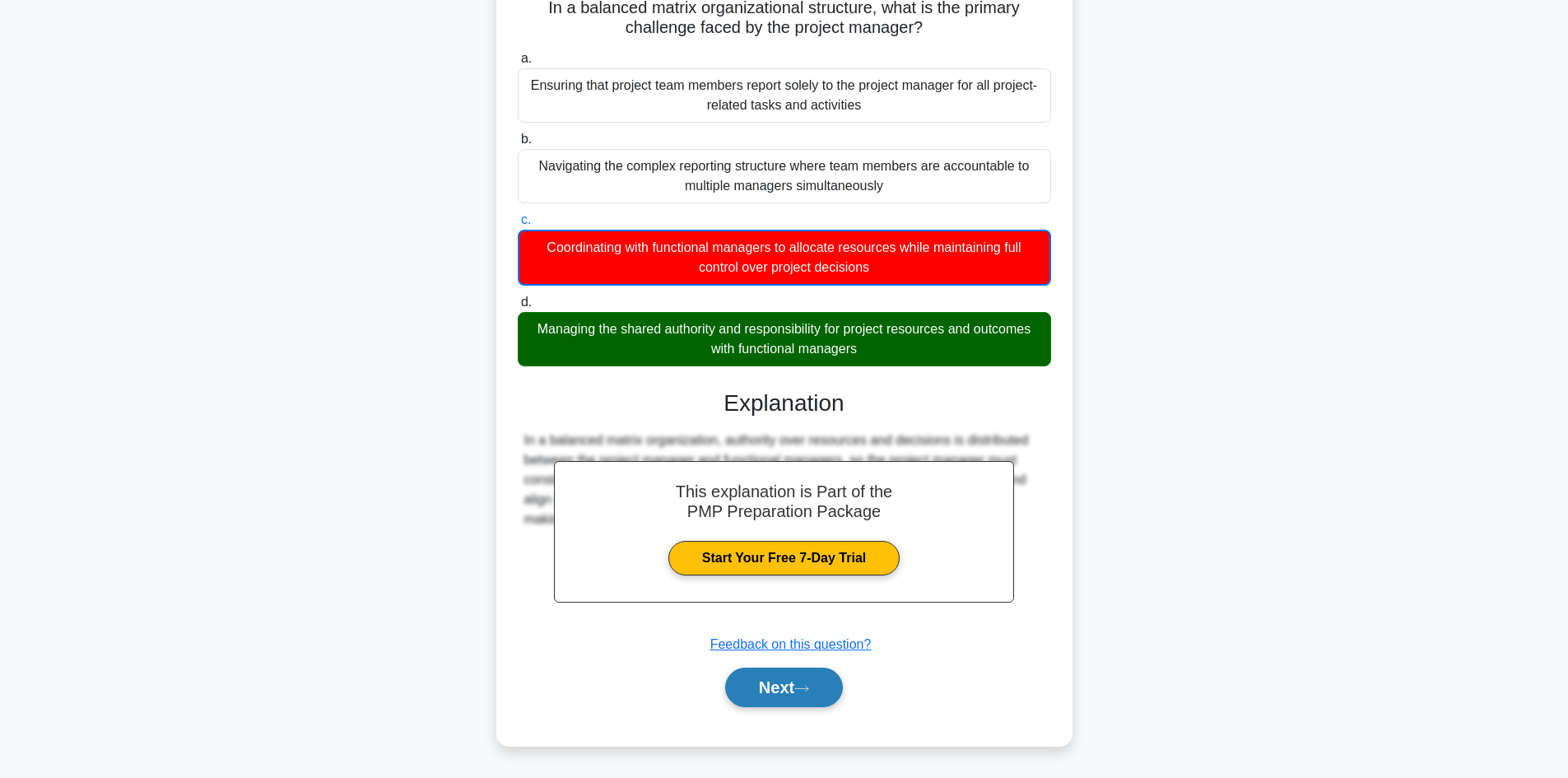
click at [811, 676] on button "Next" at bounding box center [784, 688] width 117 height 40
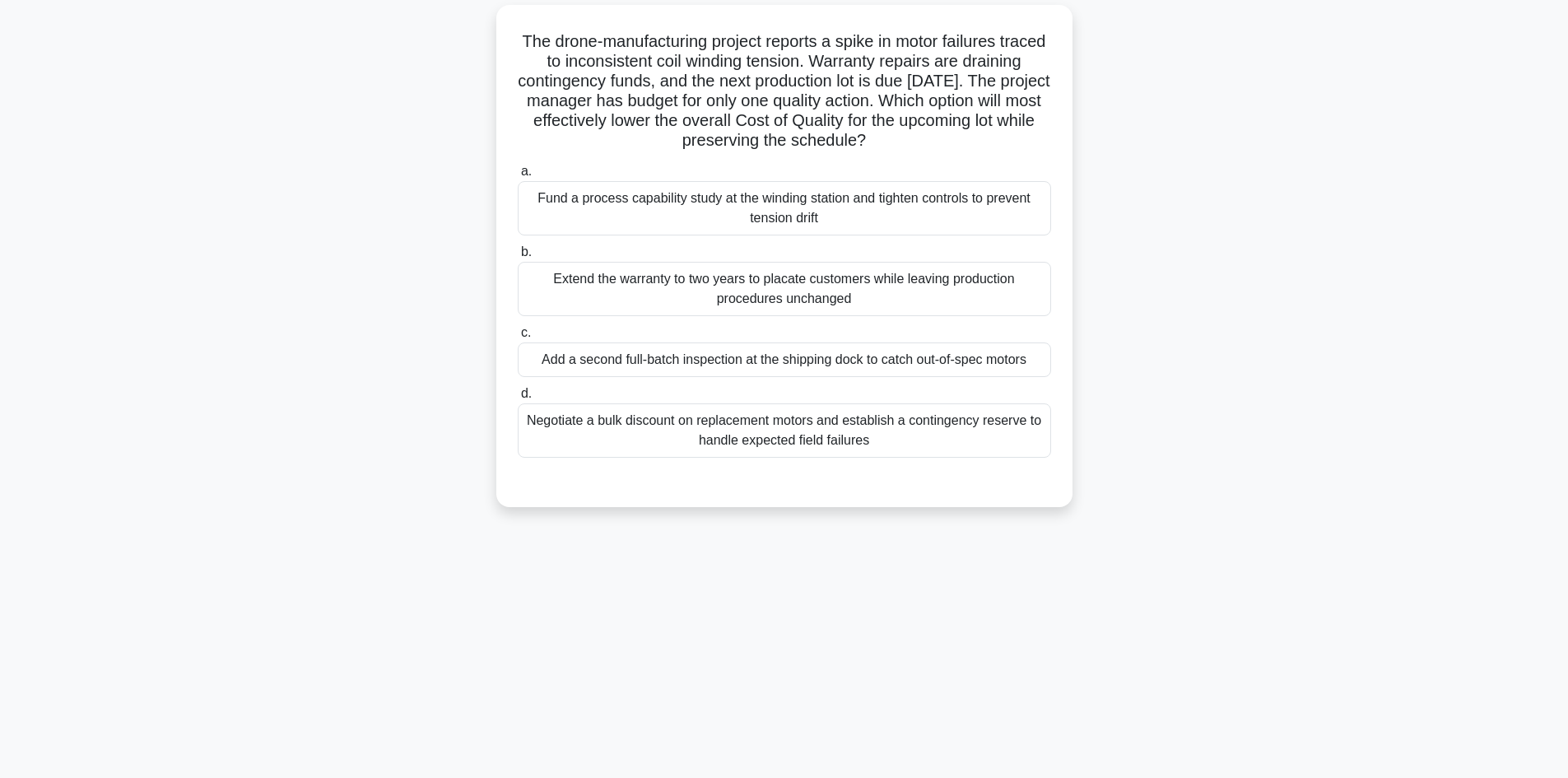
scroll to position [0, 0]
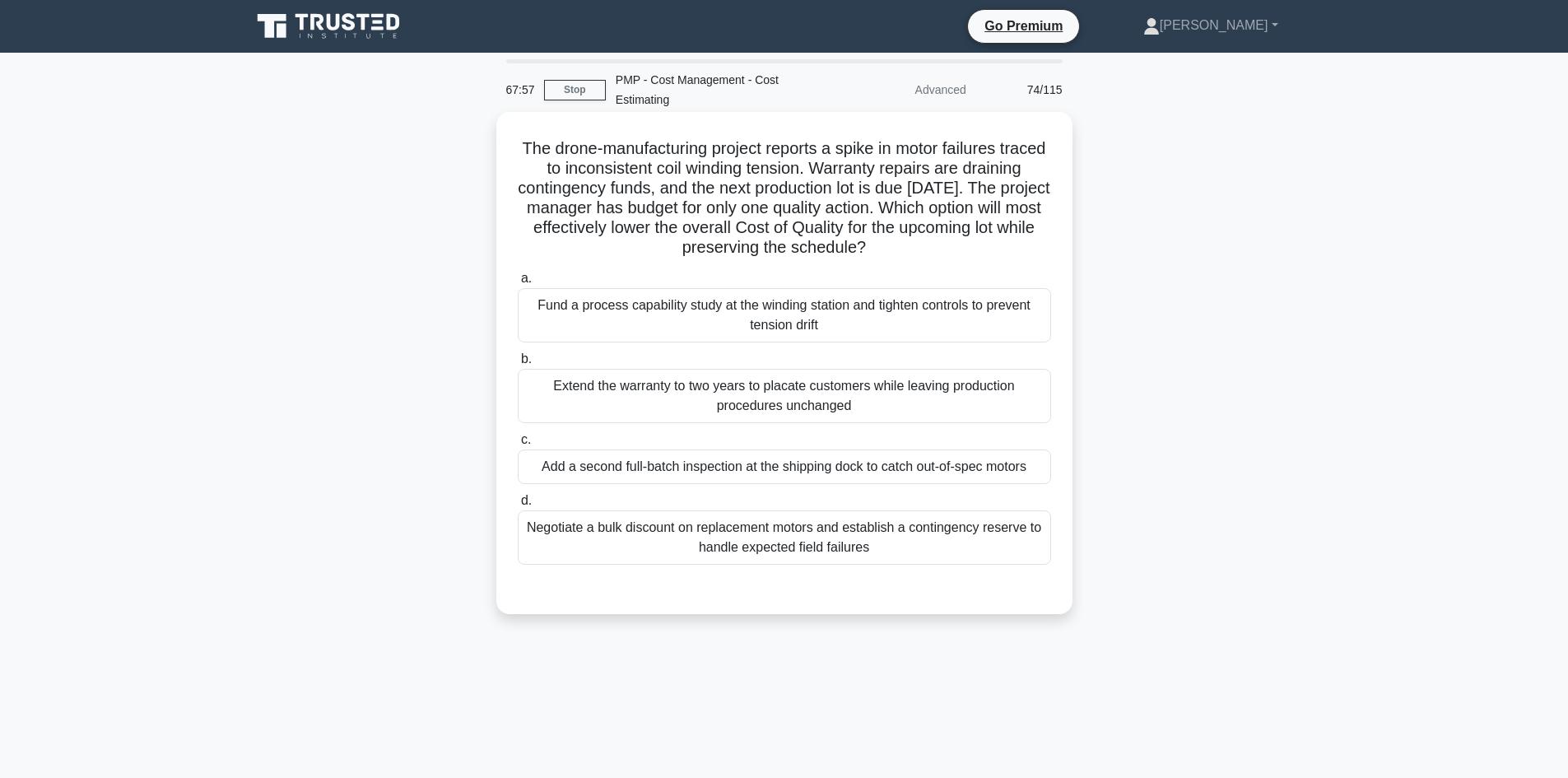
click at [926, 553] on div "Negotiate a bulk discount on replacement motors and establish a contingency res…" at bounding box center [784, 538] width 534 height 54
click at [518, 507] on input "d. Negotiate a bulk discount on replacement motors and establish a contingency …" at bounding box center [518, 501] width 0 height 11
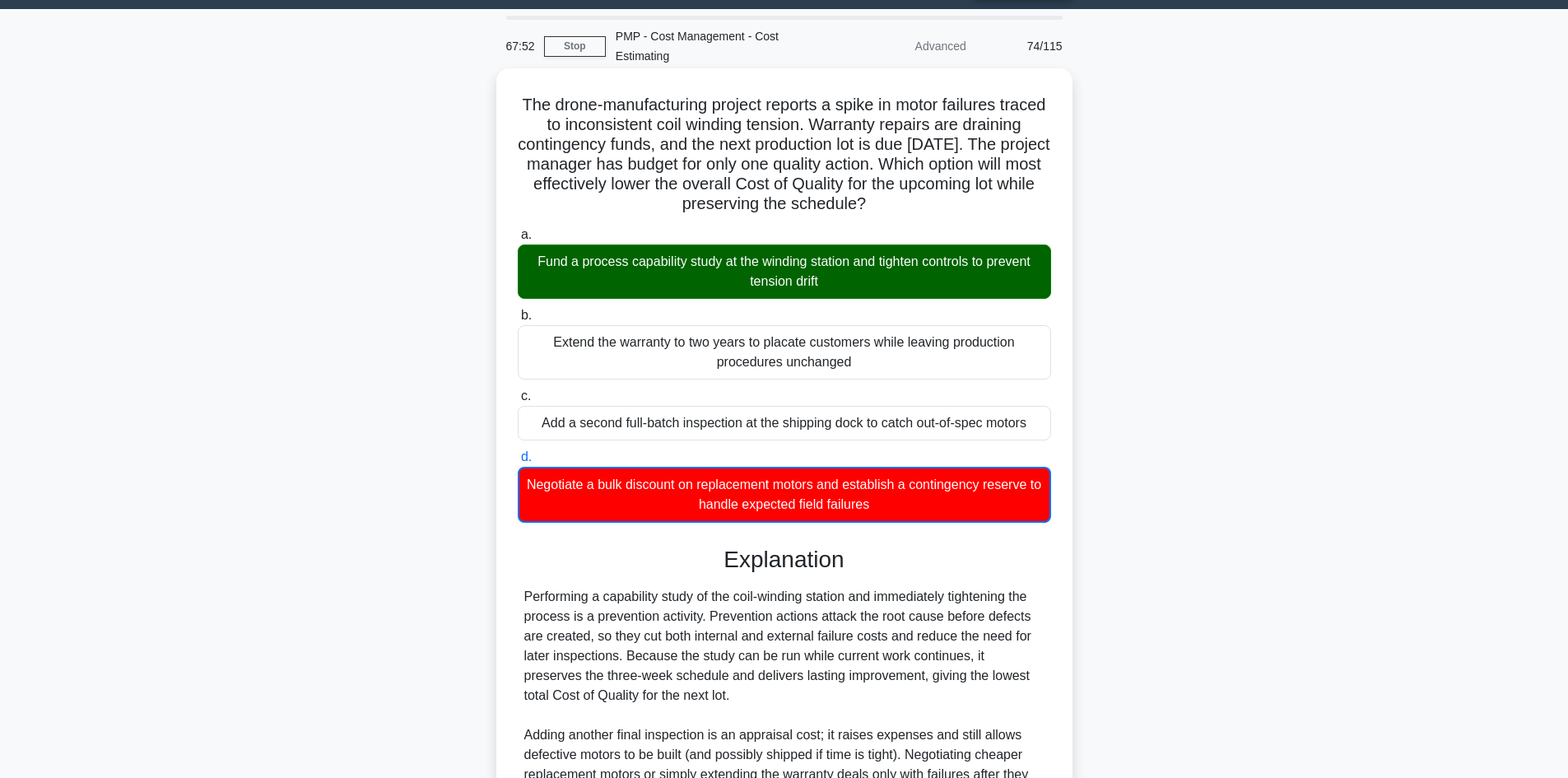
scroll to position [239, 0]
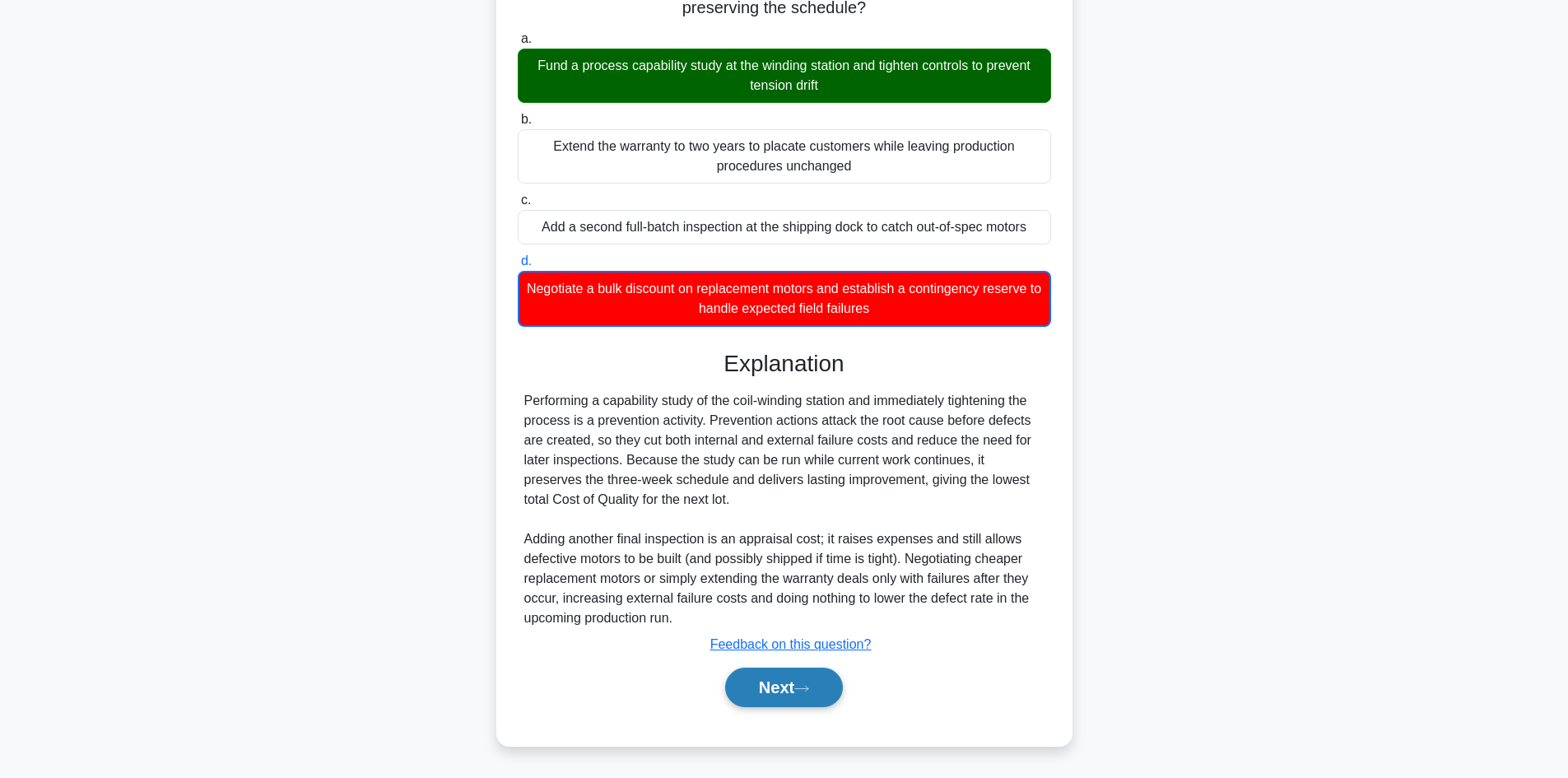
click at [815, 696] on button "Next" at bounding box center [784, 688] width 117 height 40
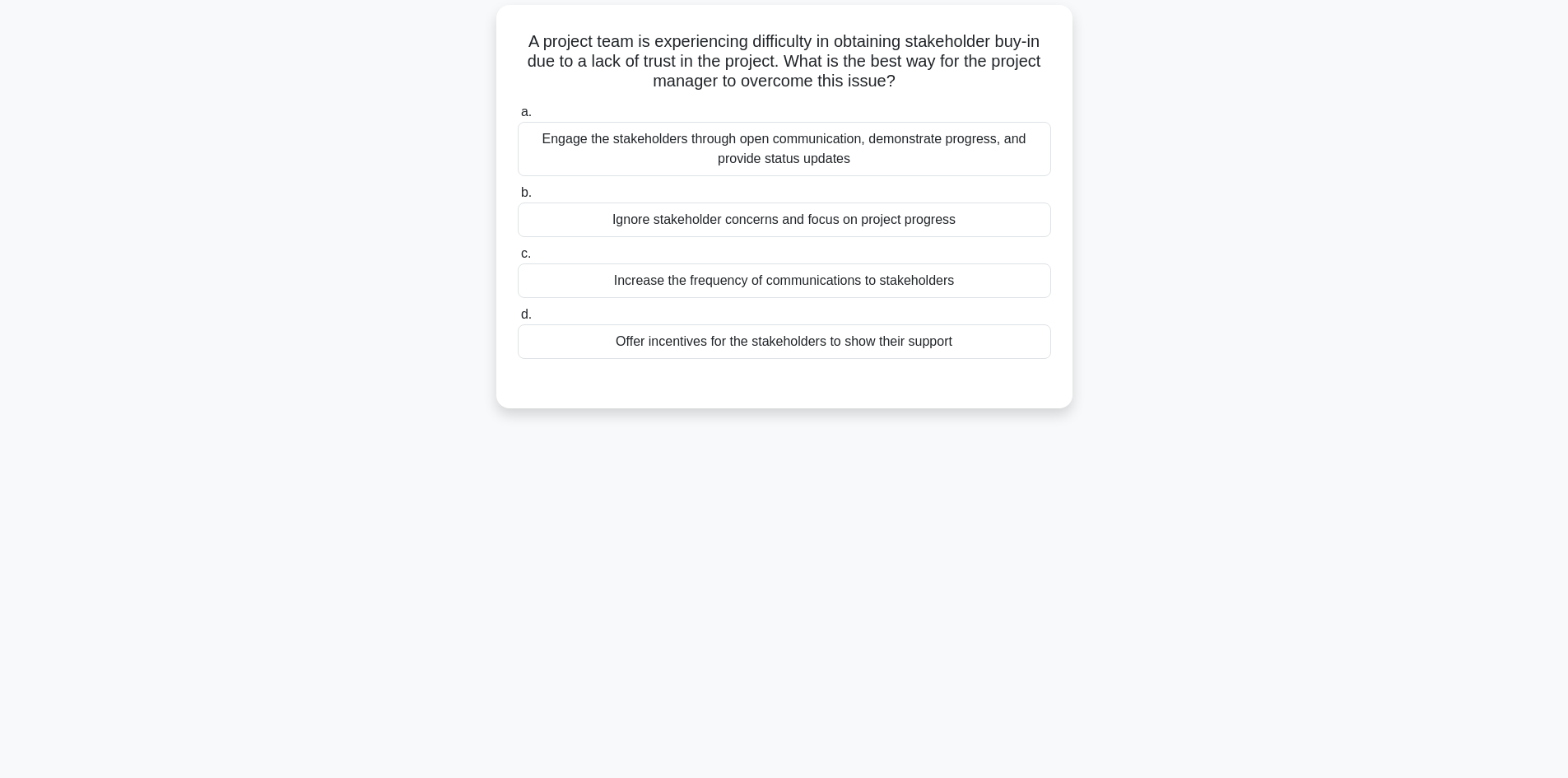
scroll to position [0, 0]
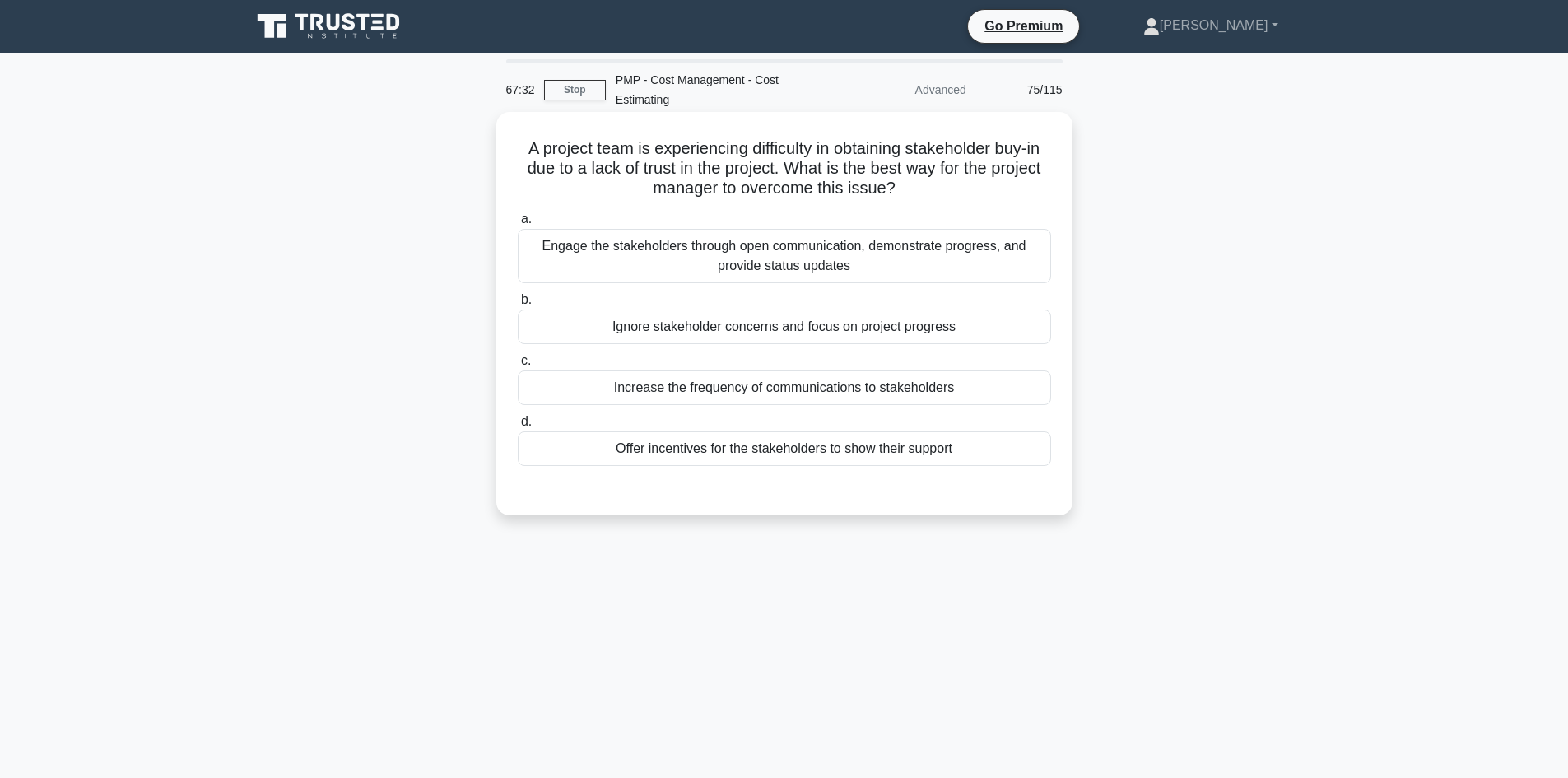
click at [887, 265] on div "Engage the stakeholders through open communication, demonstrate progress, and p…" at bounding box center [784, 256] width 534 height 54
click at [518, 225] on input "a. Engage the stakeholders through open communication, demonstrate progress, an…" at bounding box center [518, 220] width 0 height 11
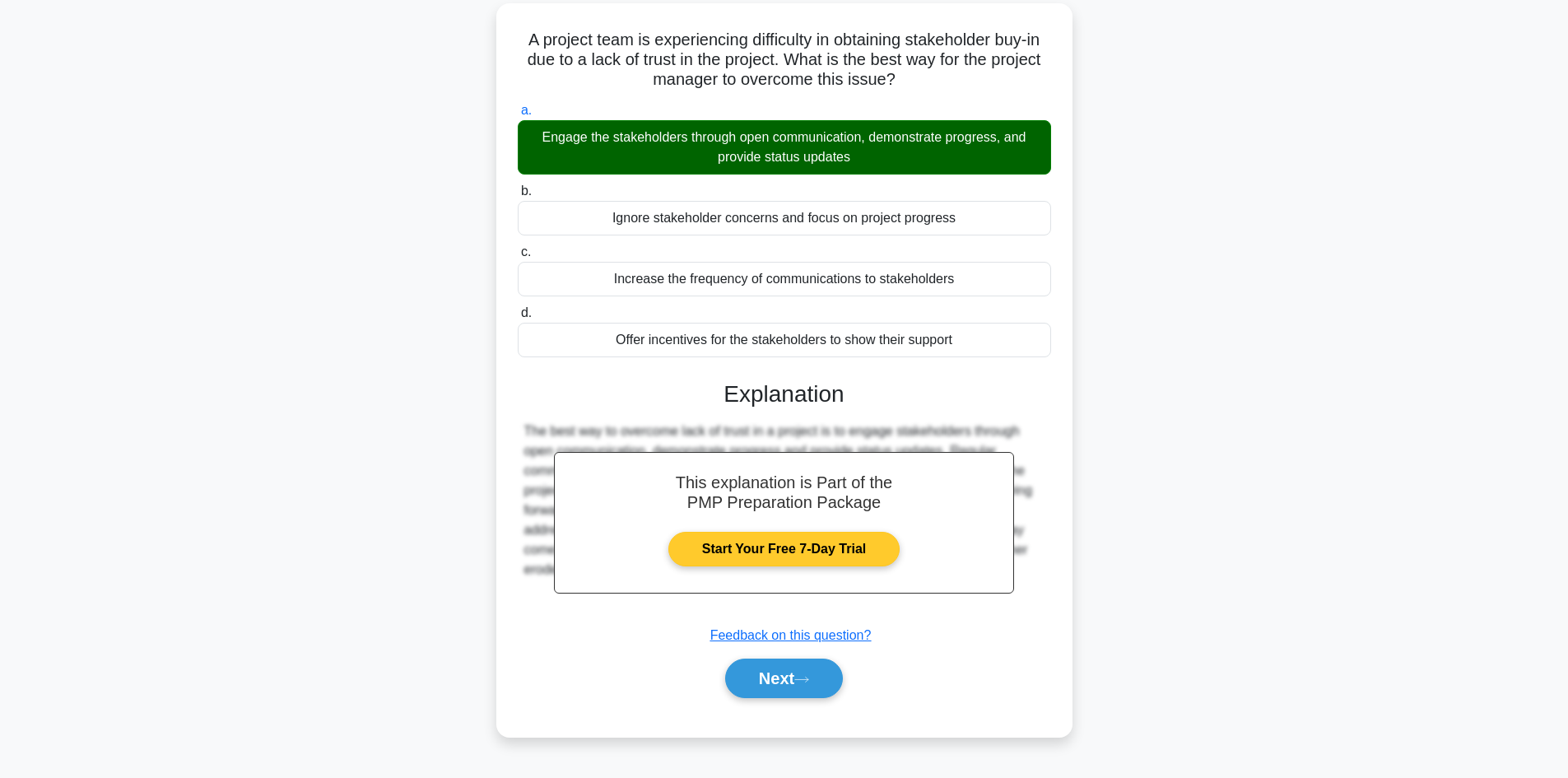
scroll to position [111, 0]
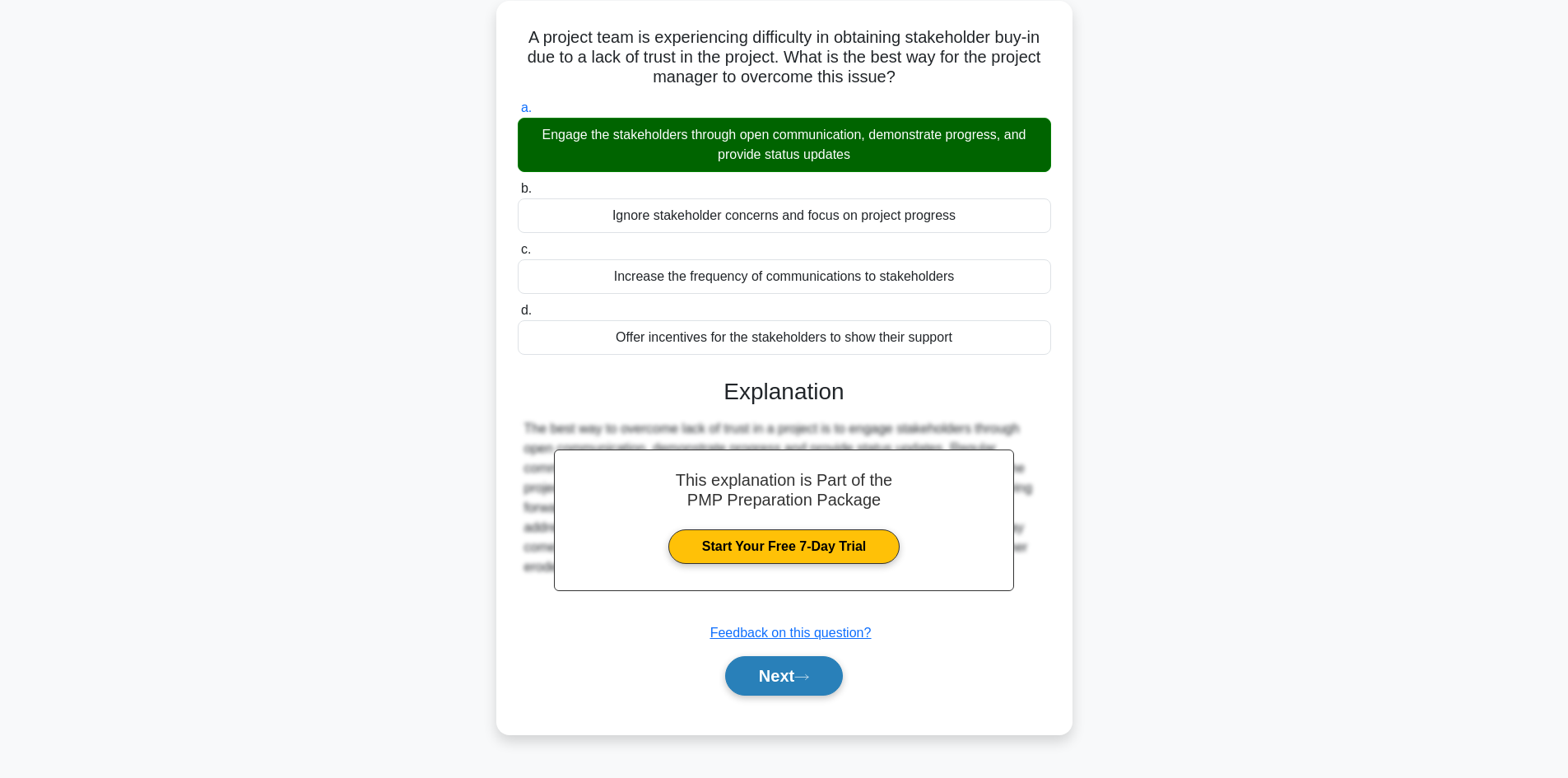
click at [795, 675] on button "Next" at bounding box center [784, 676] width 117 height 40
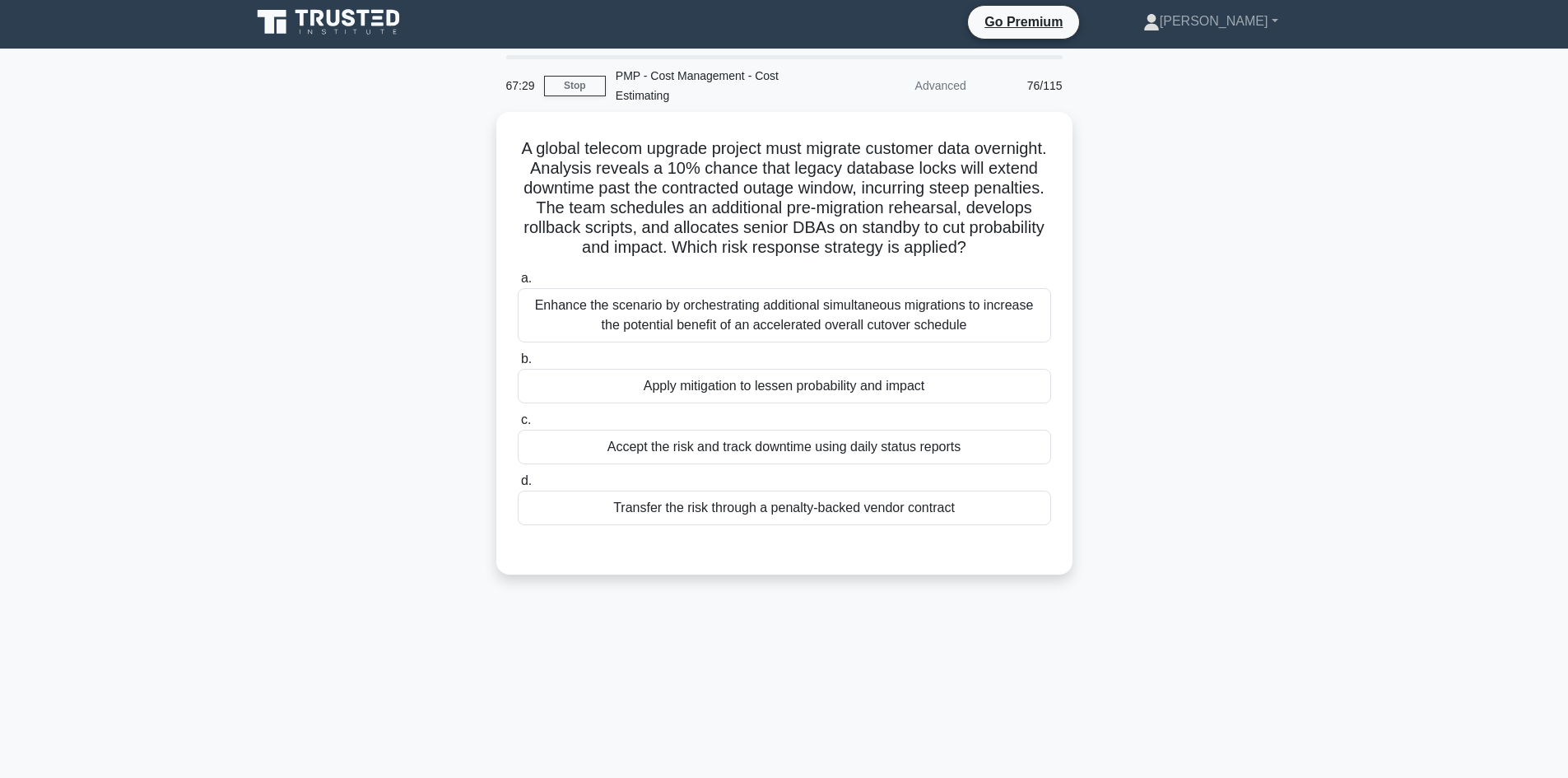
scroll to position [0, 0]
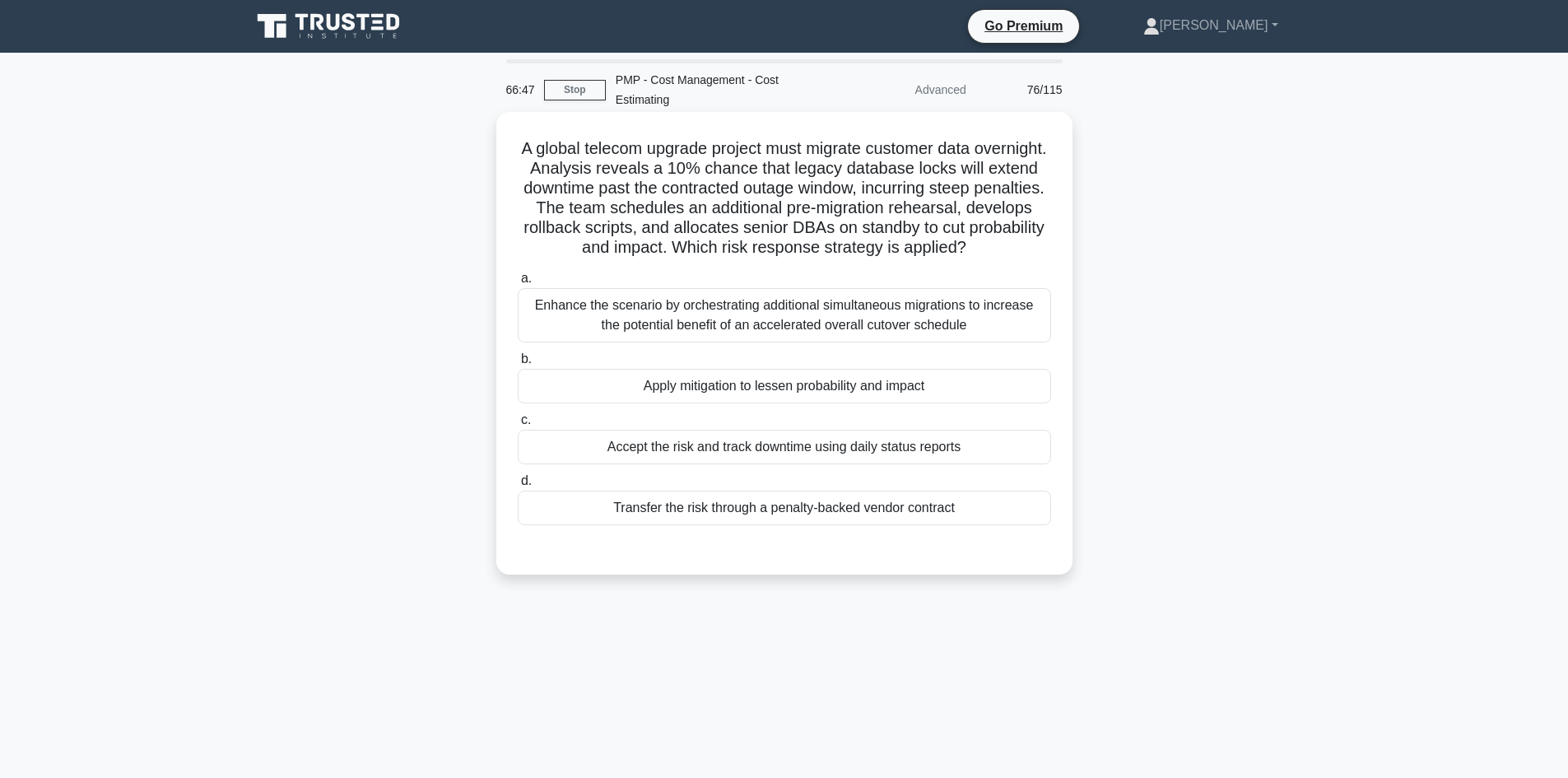
click at [929, 325] on div "Enhance the scenario by orchestrating additional simultaneous migrations to inc…" at bounding box center [784, 315] width 534 height 54
click at [518, 284] on input "a. Enhance the scenario by orchestrating additional simultaneous migrations to …" at bounding box center [518, 279] width 0 height 11
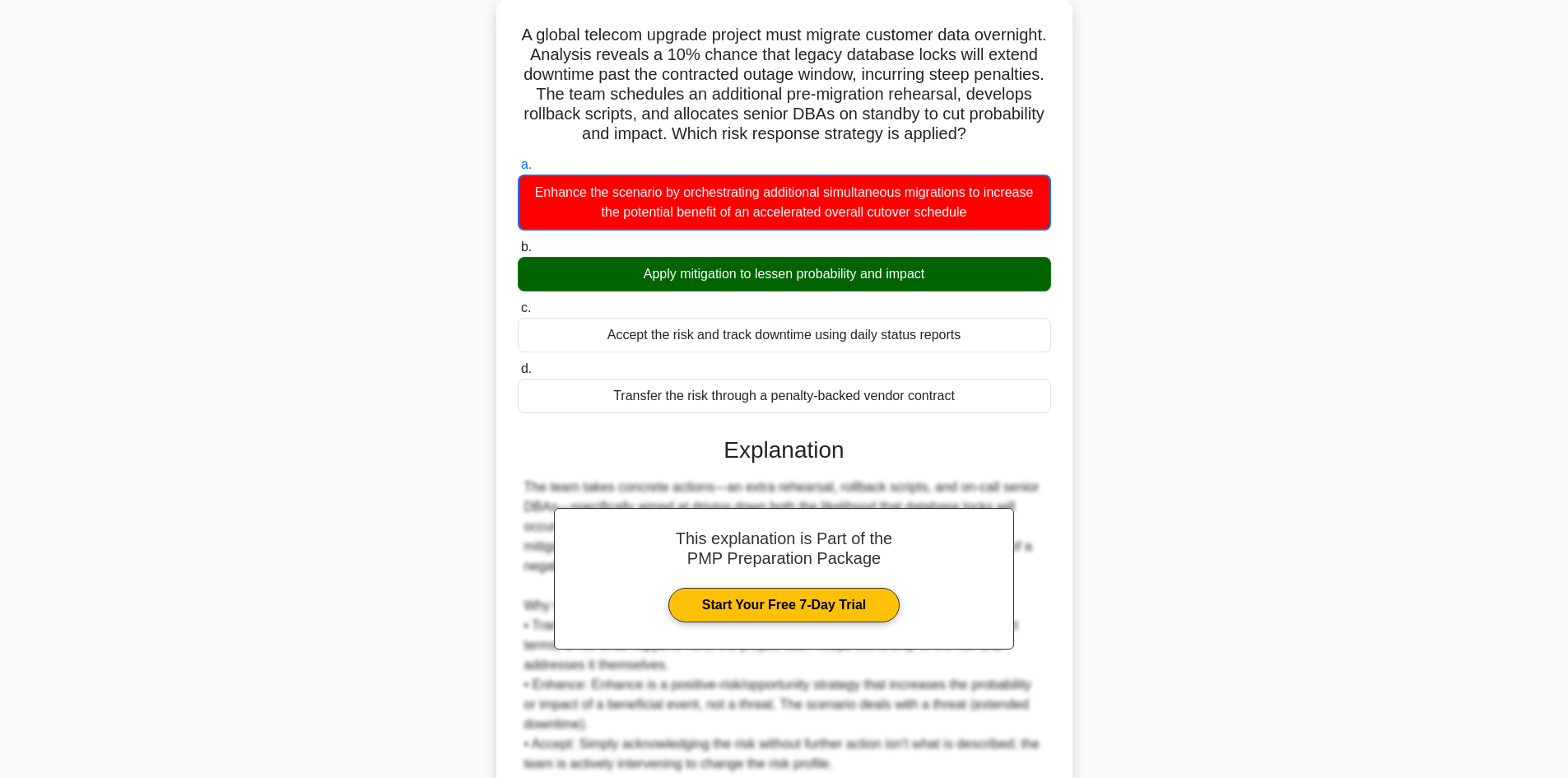
scroll to position [259, 0]
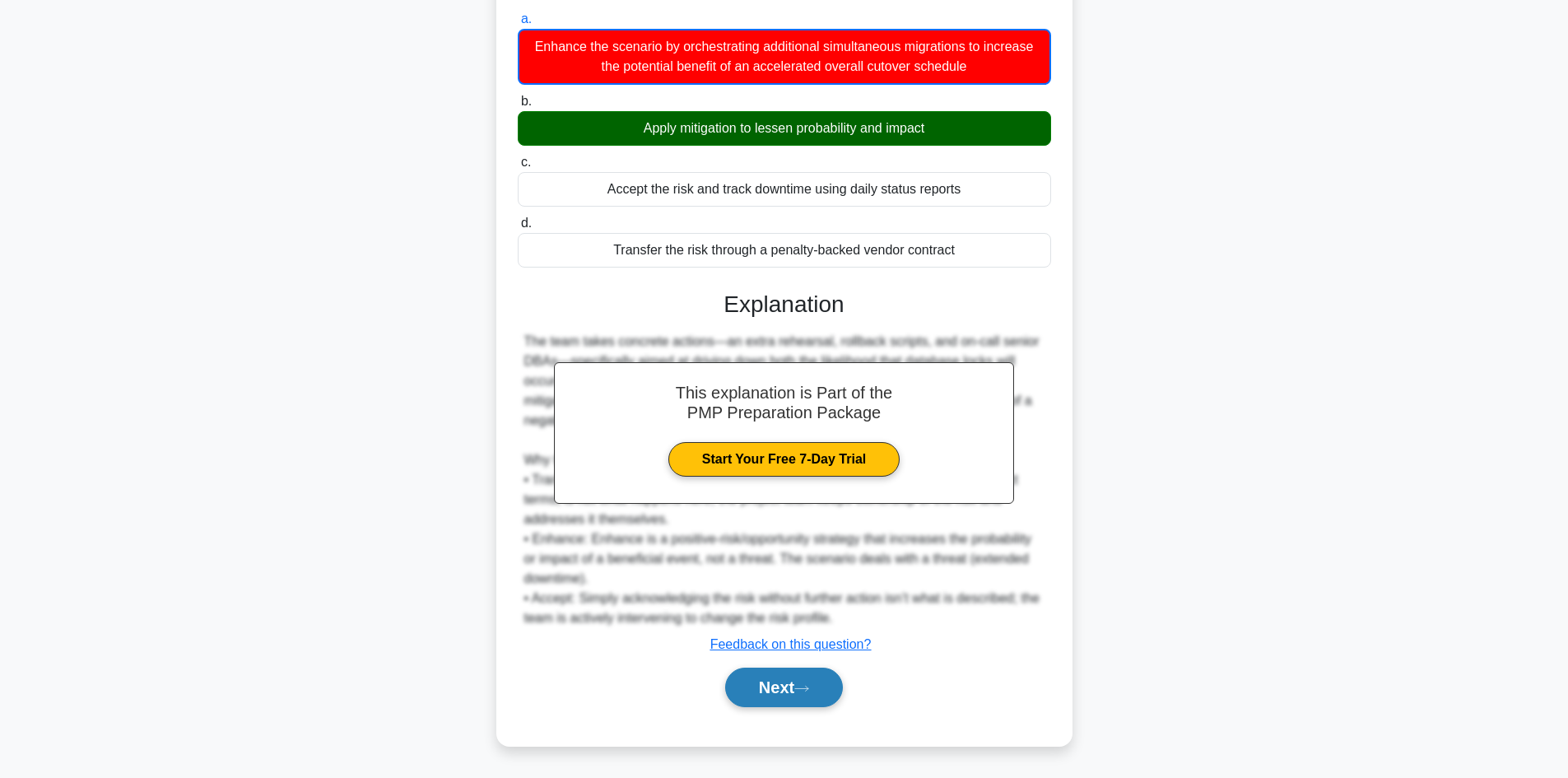
click at [804, 678] on button "Next" at bounding box center [784, 688] width 117 height 40
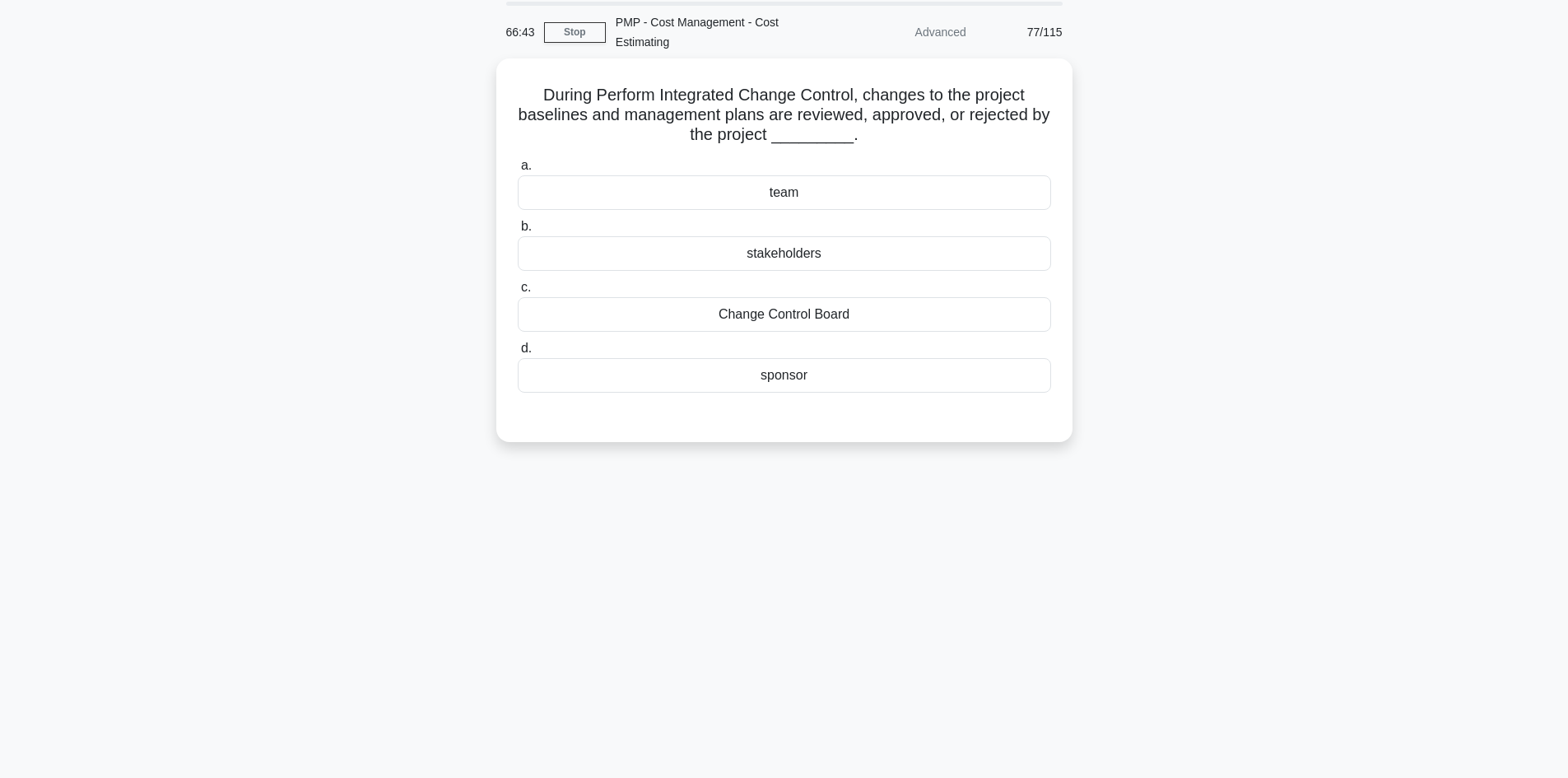
scroll to position [29, 0]
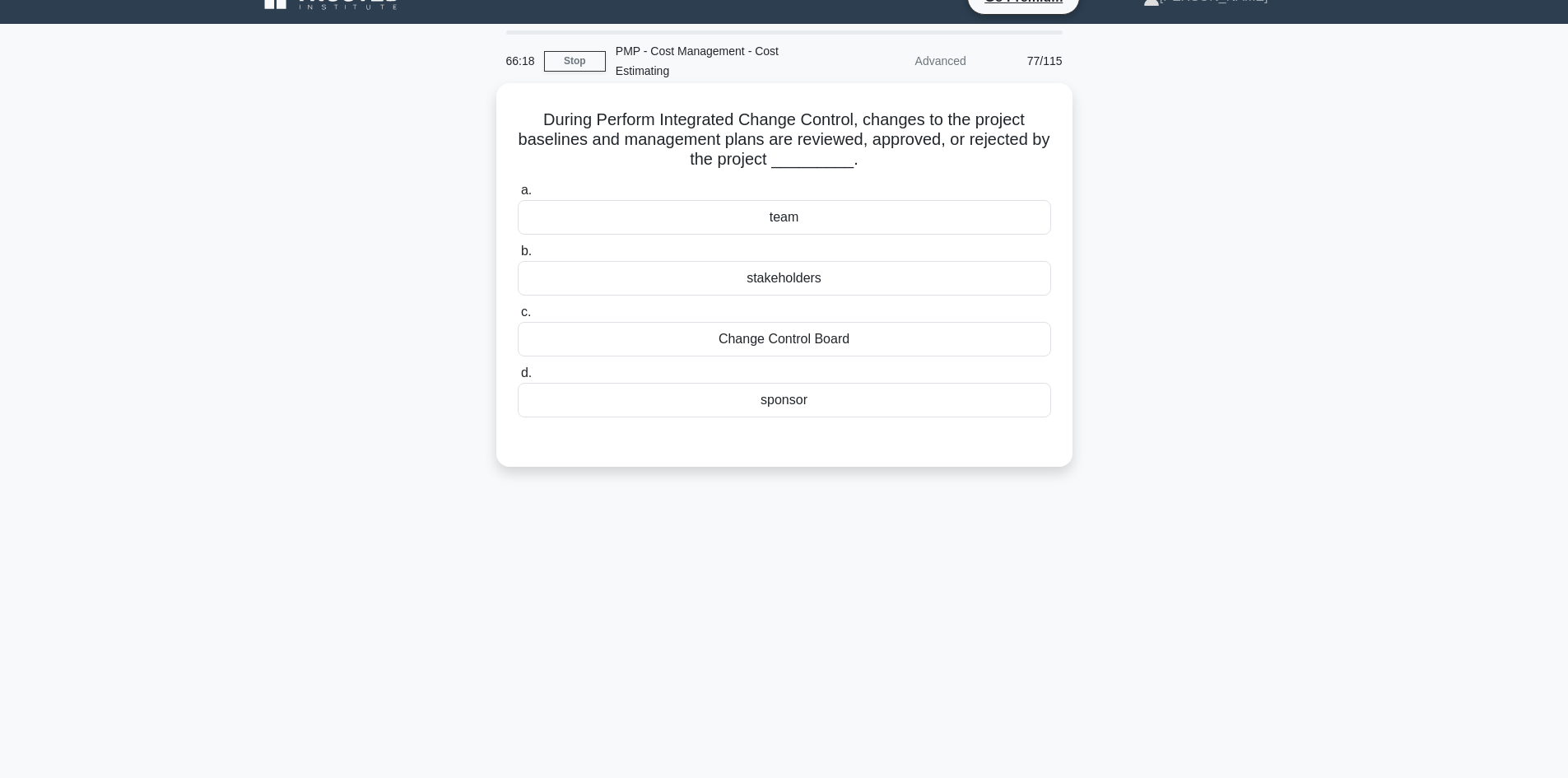
click at [876, 351] on div "Change Control Board" at bounding box center [784, 339] width 534 height 34
click at [518, 318] on input "c. Change Control Board" at bounding box center [518, 313] width 0 height 11
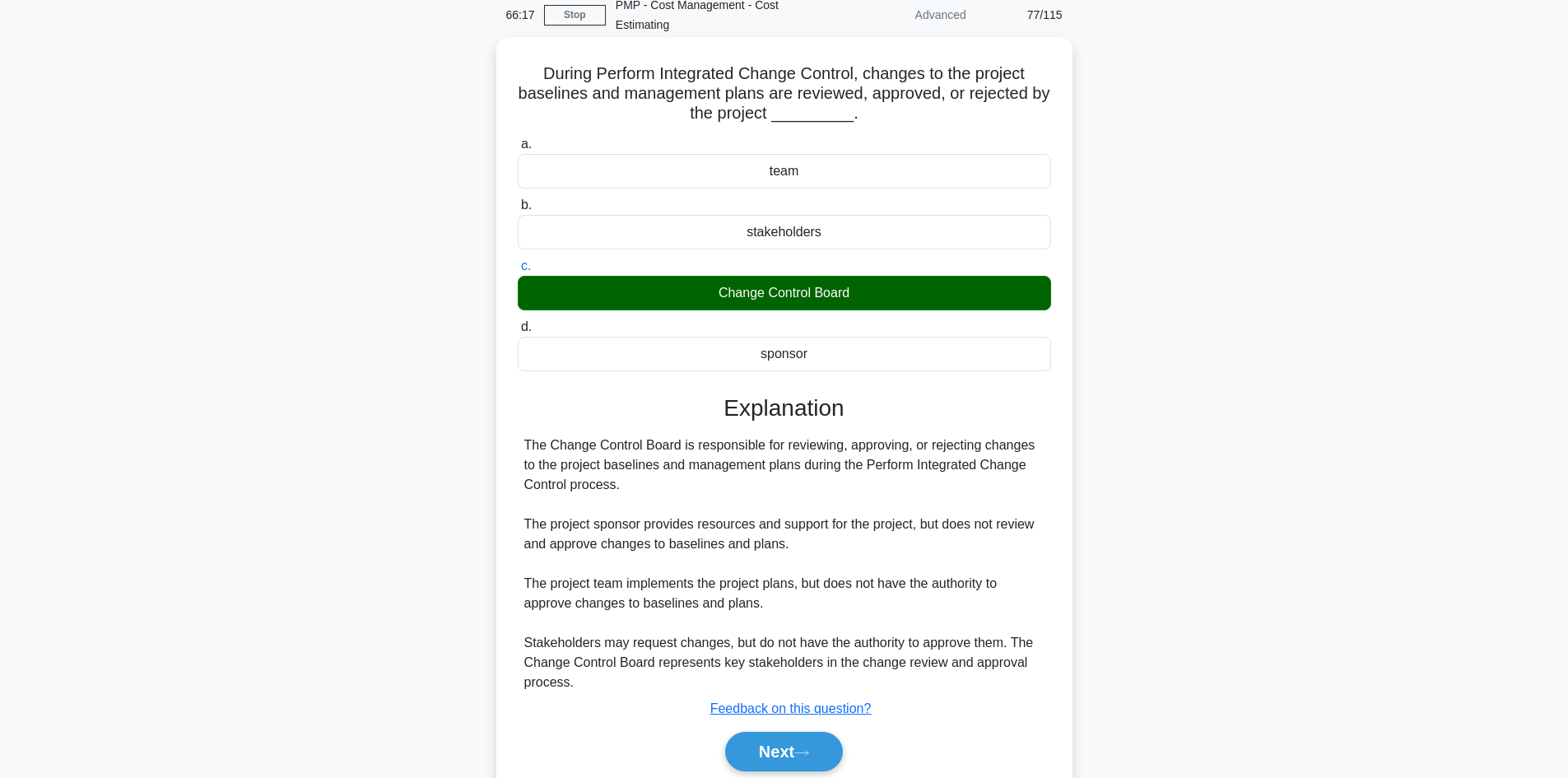
scroll to position [139, 0]
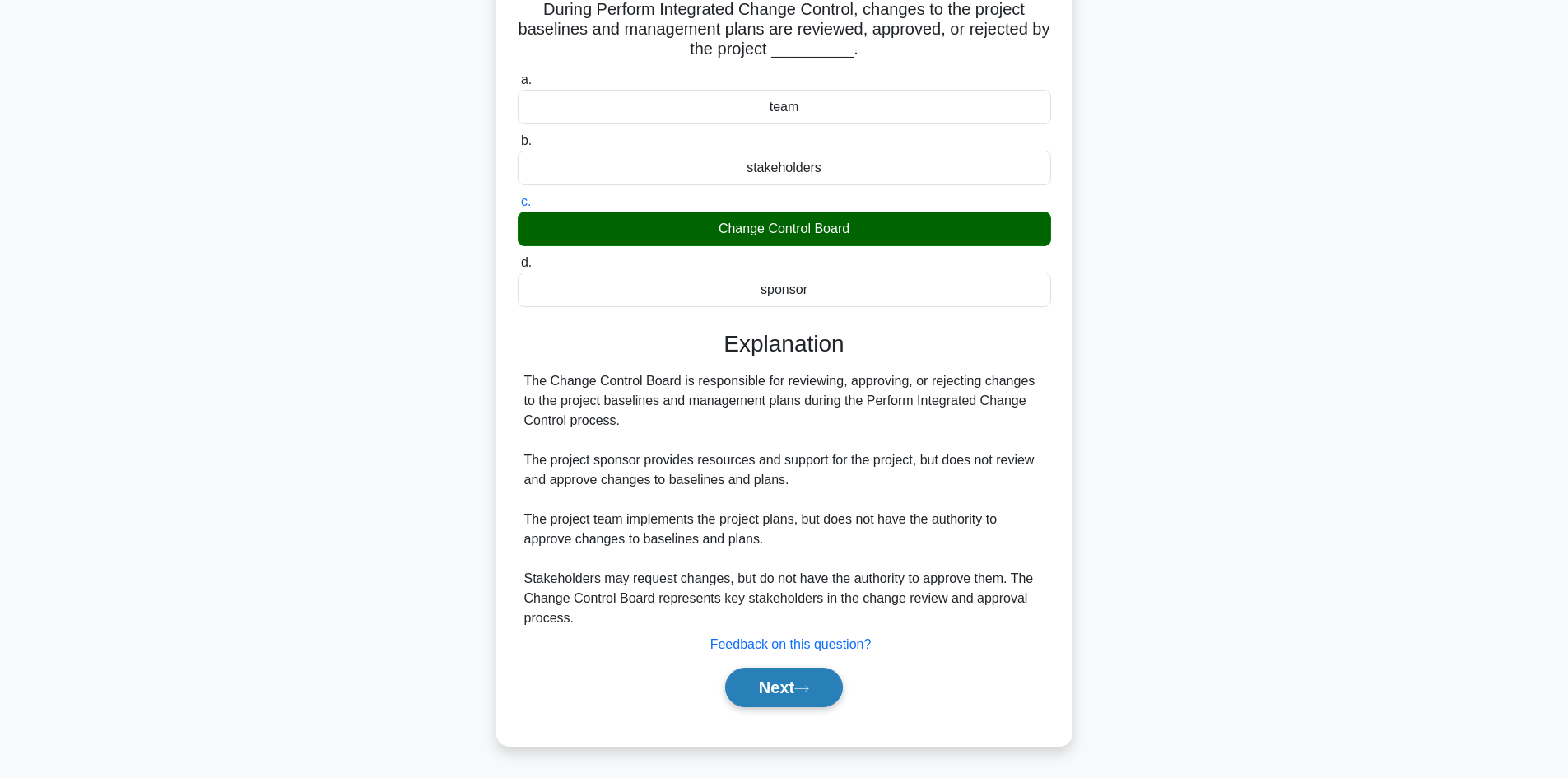
click at [808, 690] on icon at bounding box center [801, 688] width 14 height 5
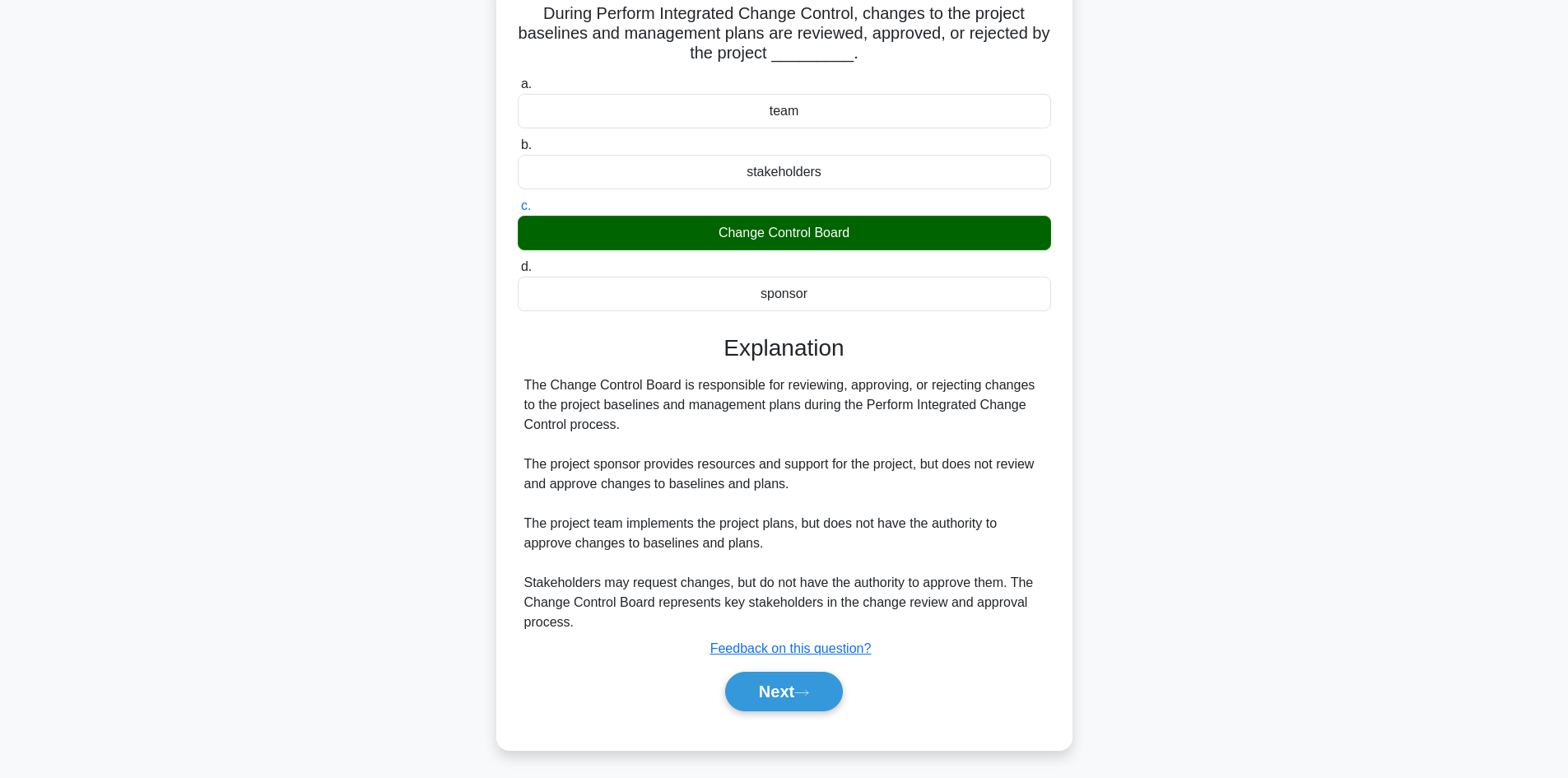
scroll to position [111, 0]
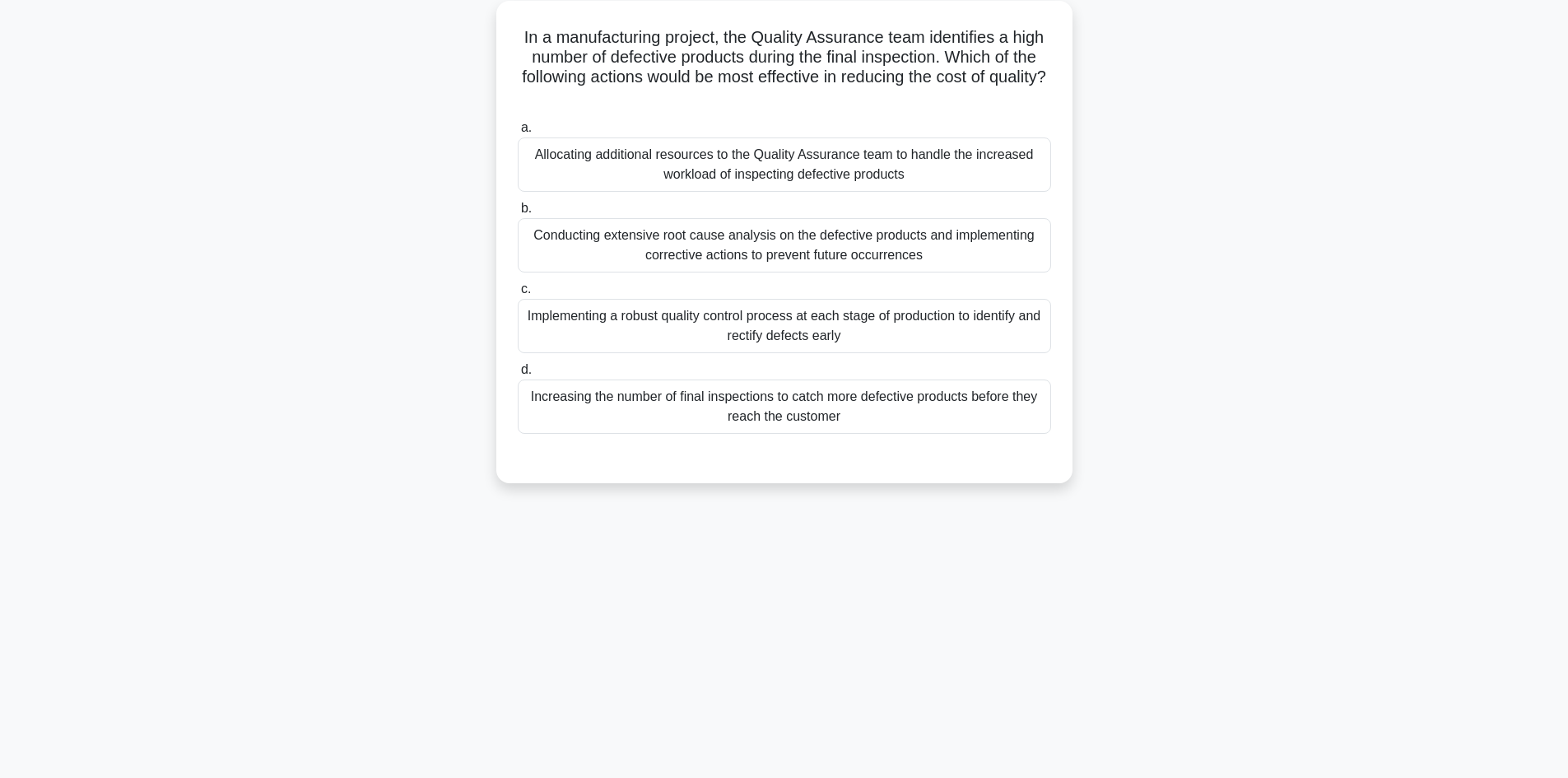
click at [879, 247] on div "Conducting extensive root cause analysis on the defective products and implemen…" at bounding box center [784, 246] width 534 height 54
click at [518, 214] on input "b. Conducting extensive root cause analysis on the defective products and imple…" at bounding box center [518, 209] width 0 height 11
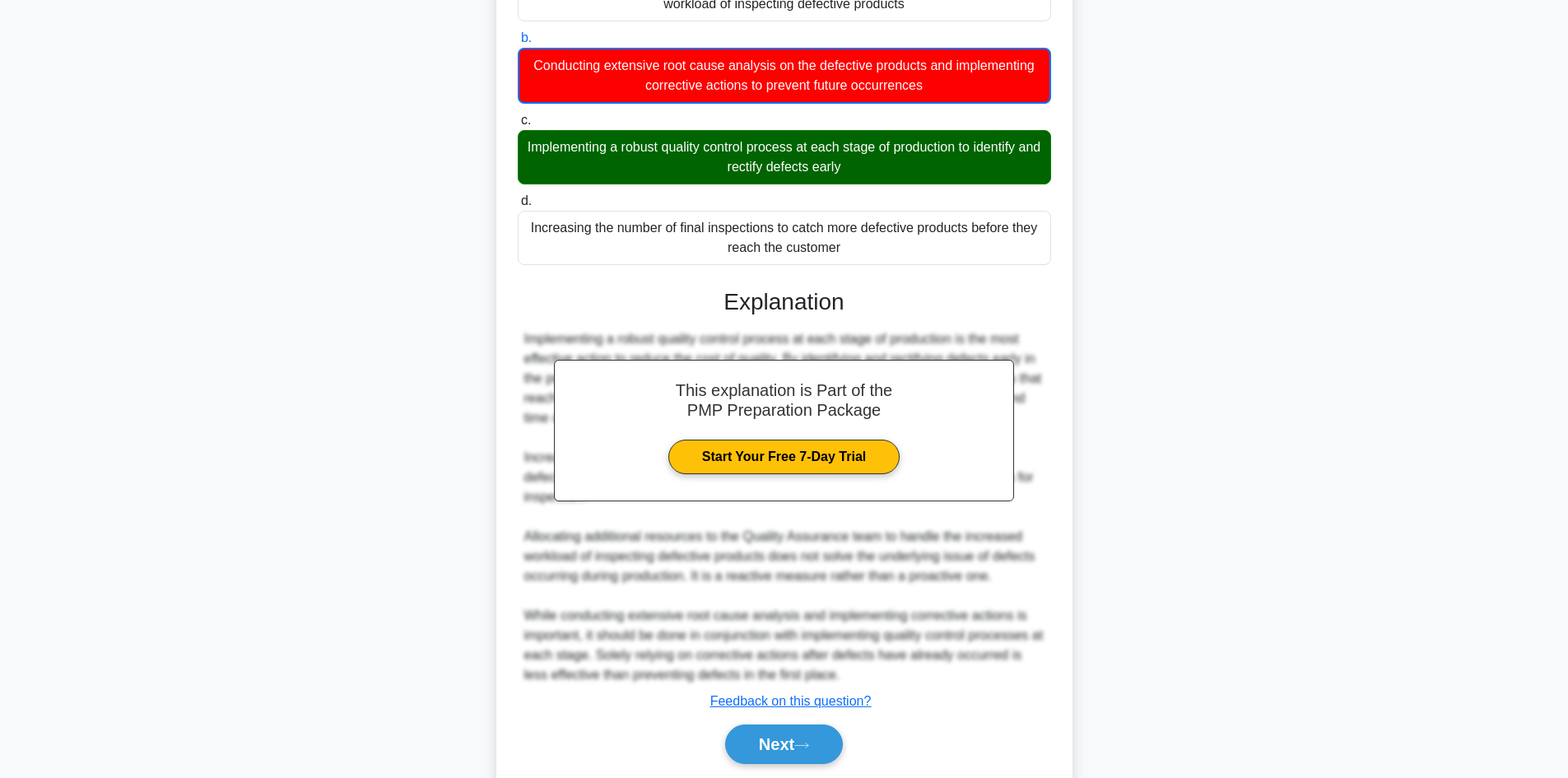
scroll to position [339, 0]
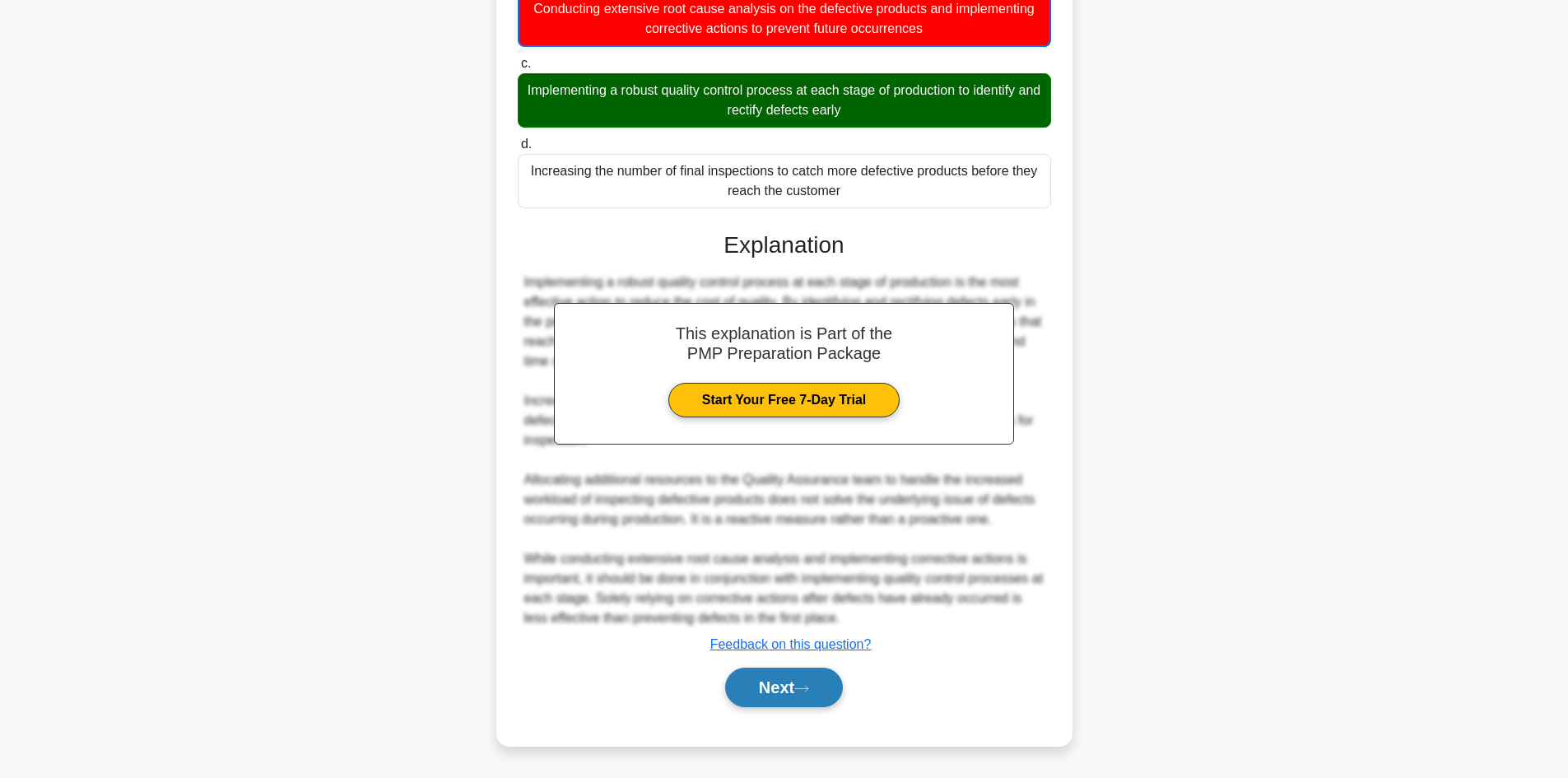
click at [816, 680] on button "Next" at bounding box center [784, 688] width 117 height 40
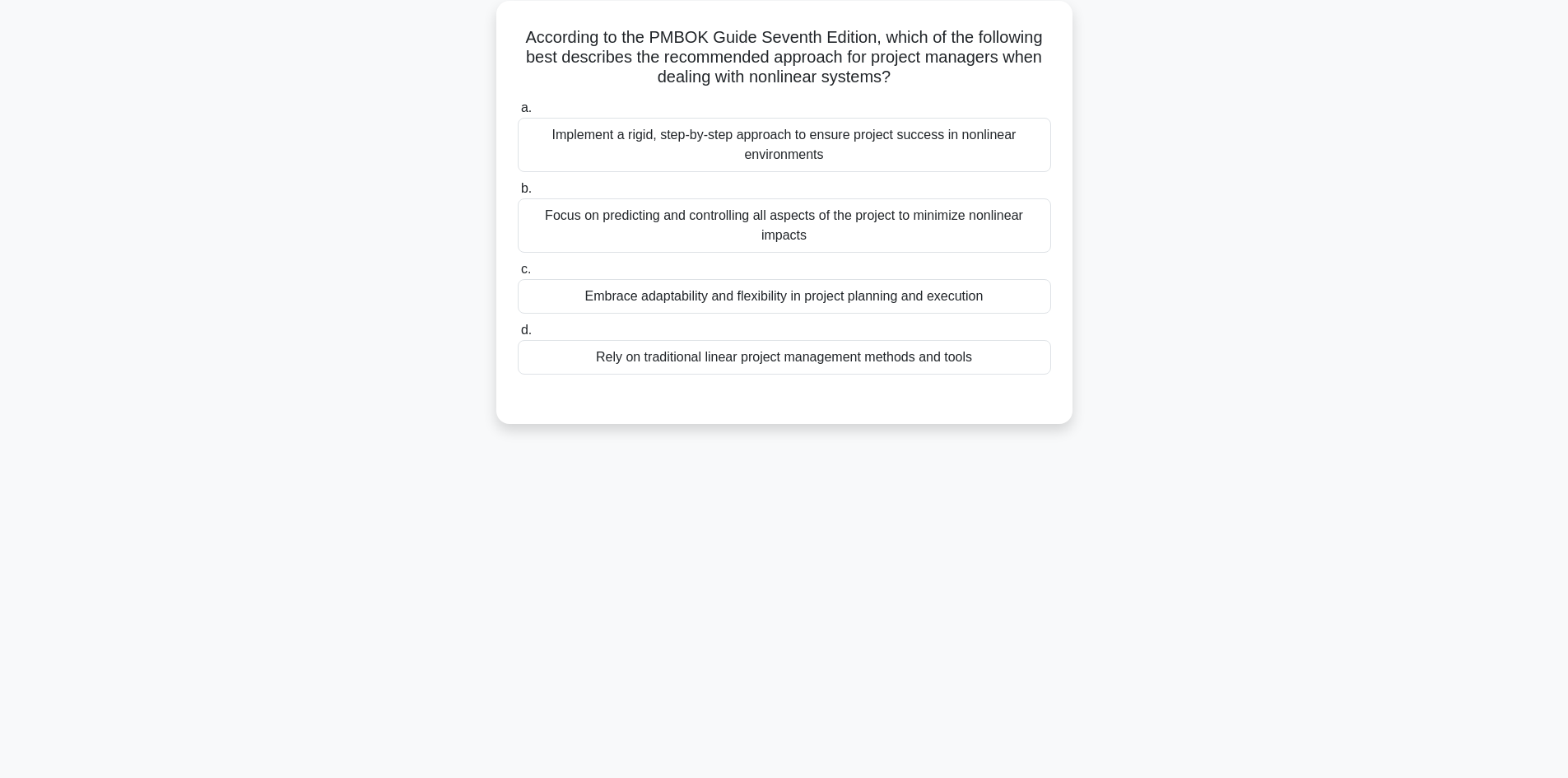
click at [853, 168] on div "Implement a rigid, step-by-step approach to ensure project success in nonlinear…" at bounding box center [784, 145] width 534 height 54
click at [518, 114] on input "a. Implement a rigid, step-by-step approach to ensure project success in nonlin…" at bounding box center [518, 108] width 0 height 11
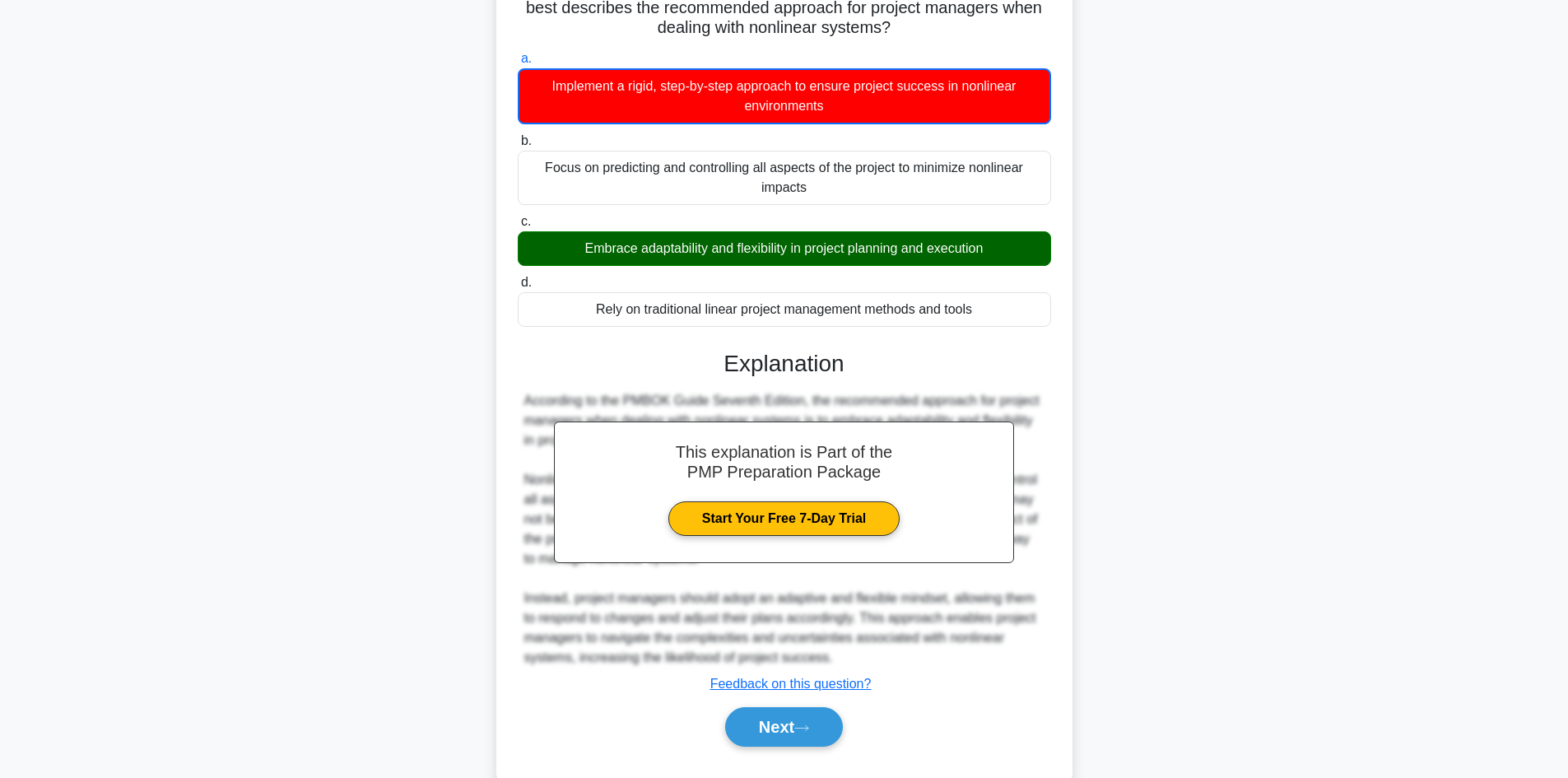
scroll to position [200, 0]
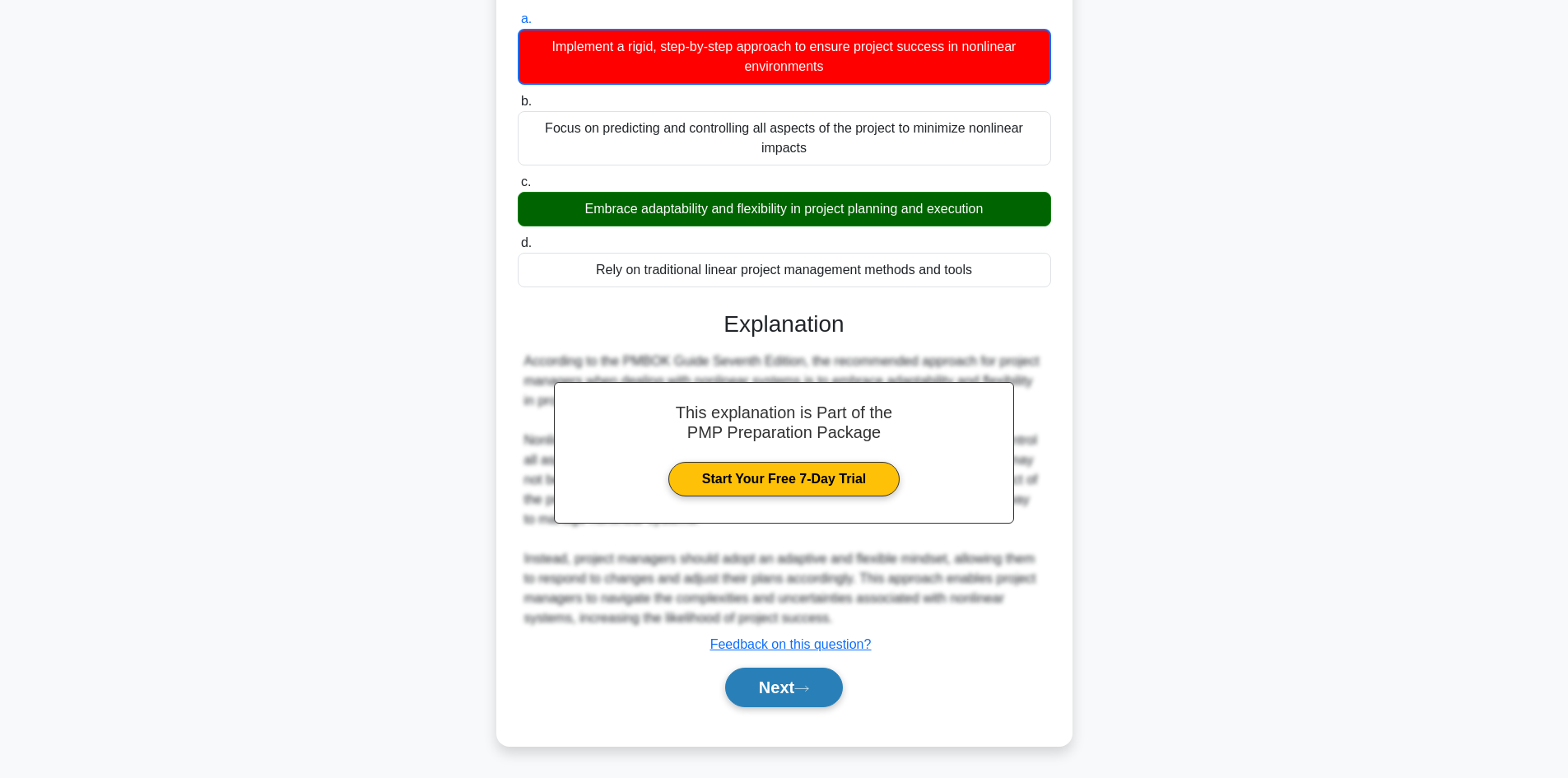
click at [789, 690] on button "Next" at bounding box center [784, 688] width 117 height 40
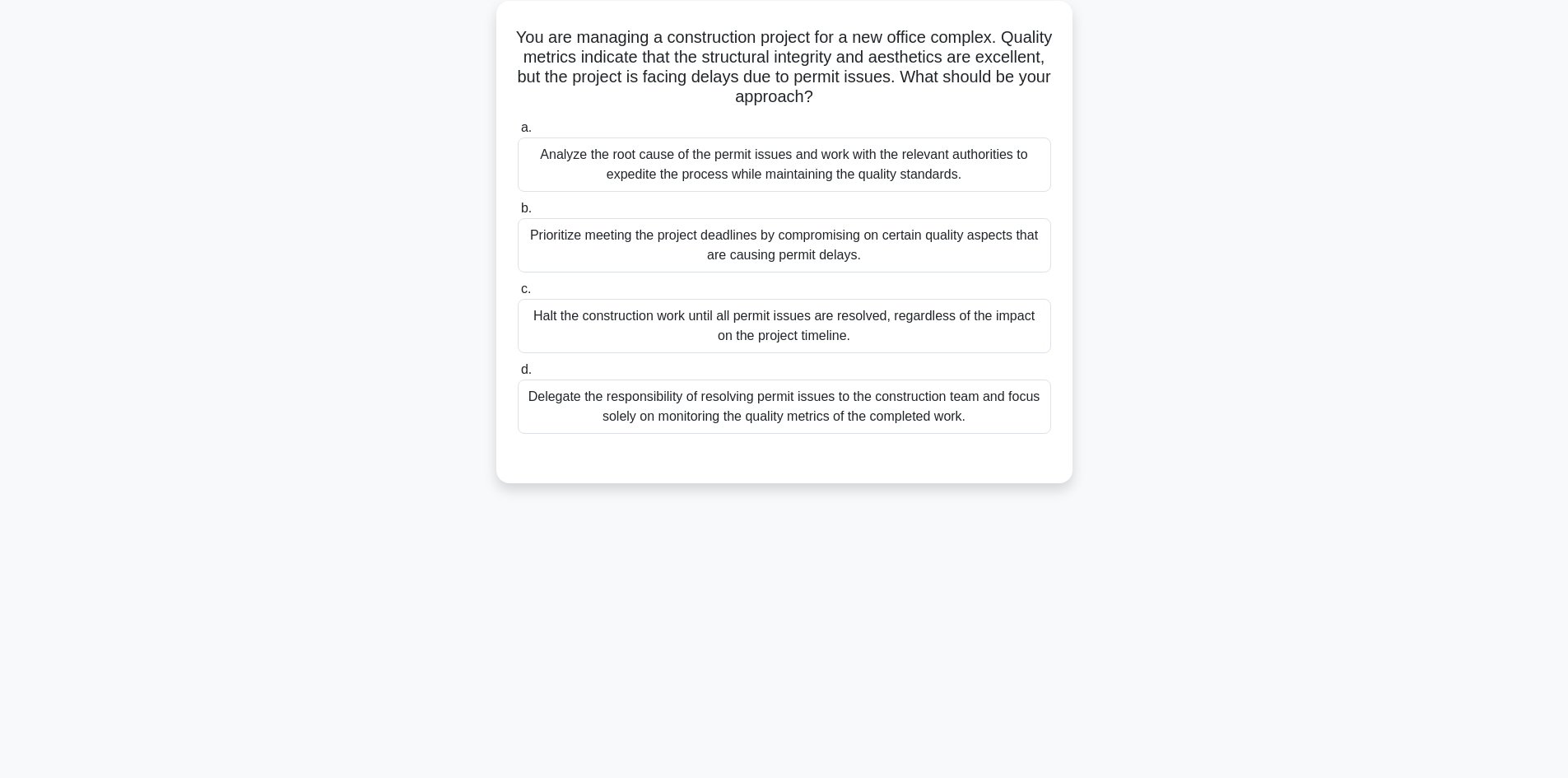
click at [854, 155] on div "Analyze the root cause of the permit issues and work with the relevant authorit…" at bounding box center [784, 164] width 534 height 54
click at [518, 134] on input "a. Analyze the root cause of the permit issues and work with the relevant autho…" at bounding box center [518, 128] width 0 height 11
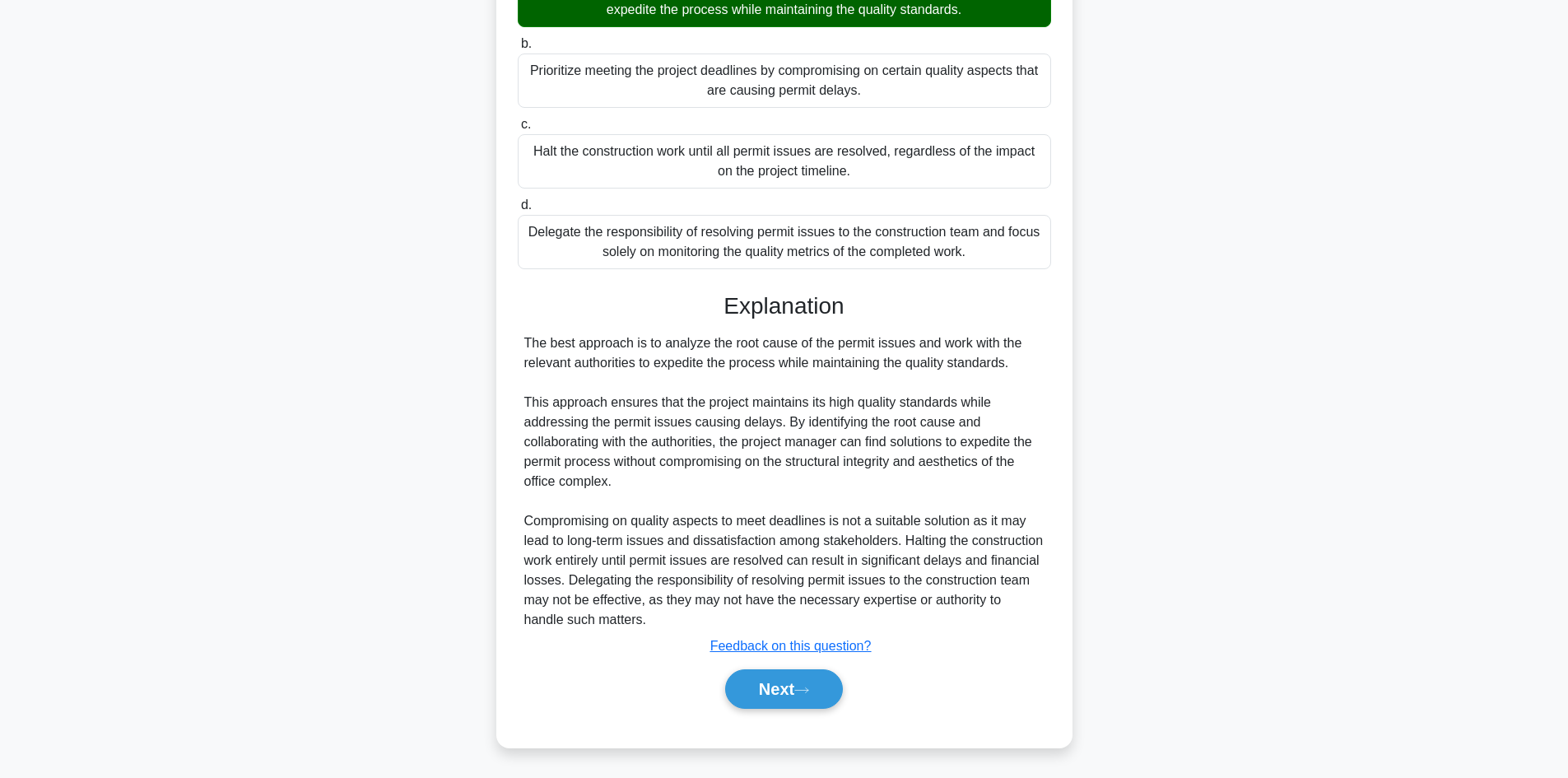
scroll to position [277, 0]
click at [795, 670] on button "Next" at bounding box center [784, 688] width 117 height 40
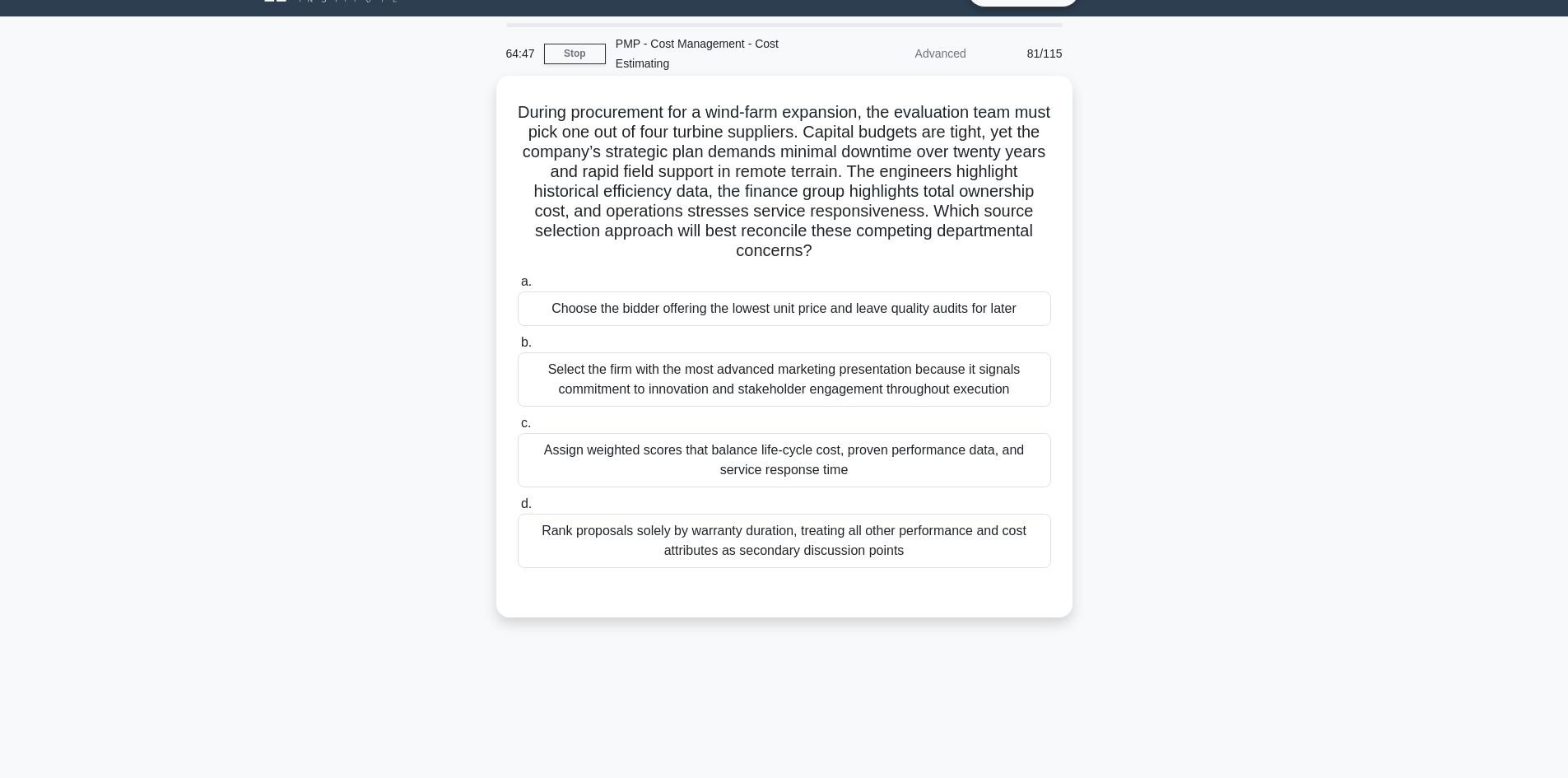
scroll to position [0, 0]
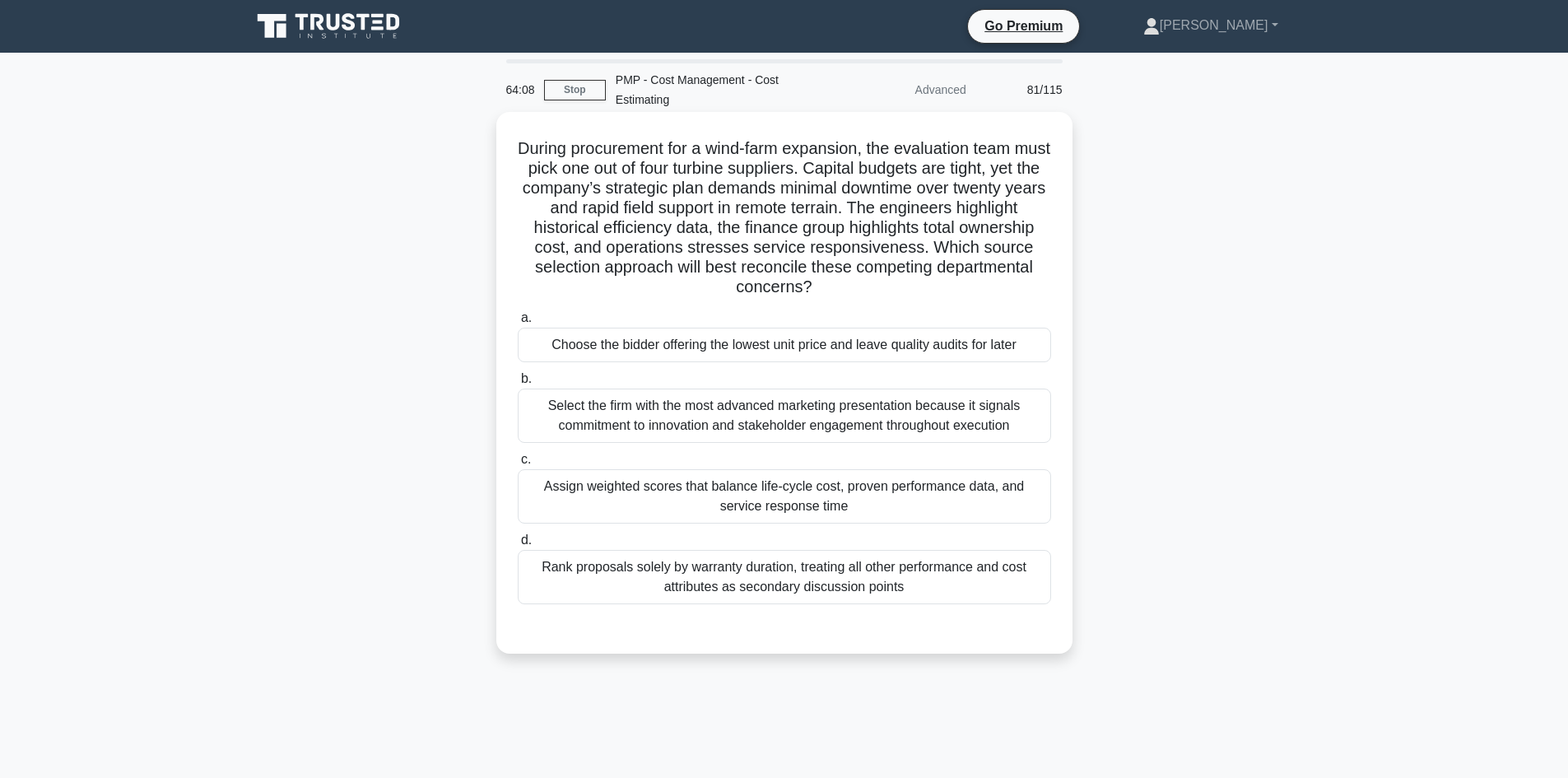
click at [863, 500] on div "Assign weighted scores that balance life-cycle cost, proven performance data, a…" at bounding box center [784, 497] width 534 height 54
click at [518, 465] on input "c. Assign weighted scores that balance life-cycle cost, proven performance data…" at bounding box center [518, 460] width 0 height 11
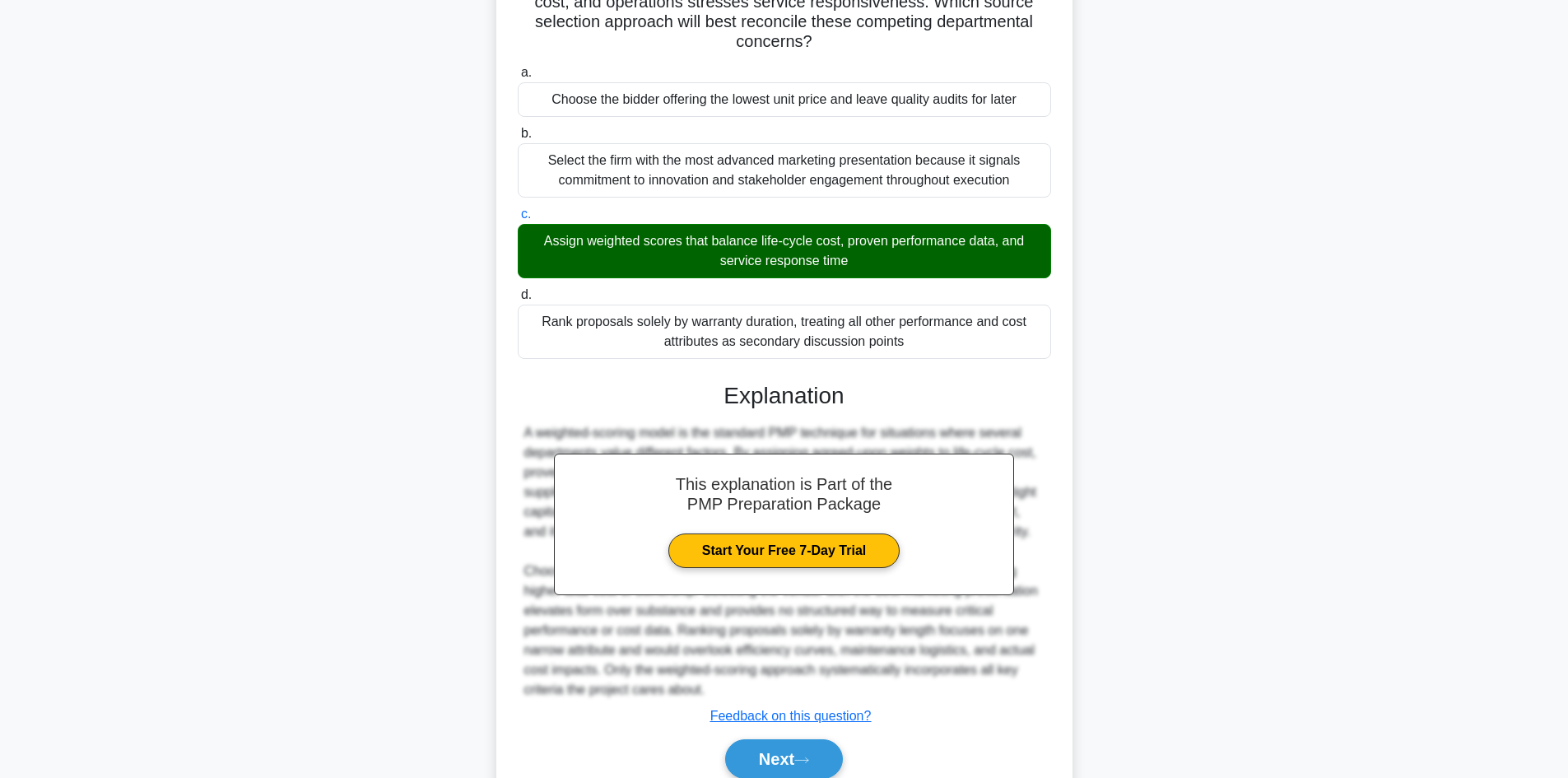
scroll to position [247, 0]
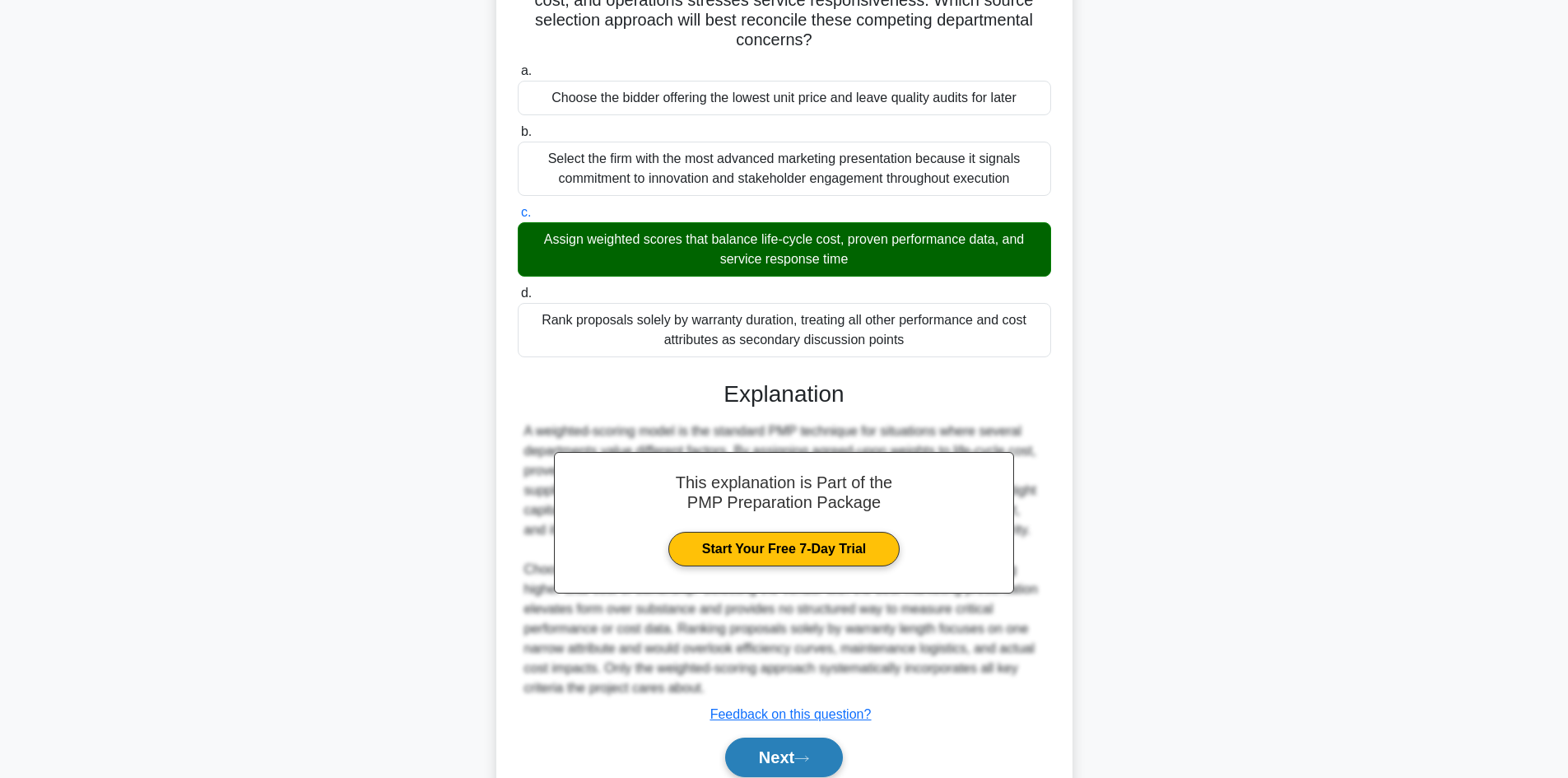
click at [767, 758] on button "Next" at bounding box center [784, 758] width 117 height 40
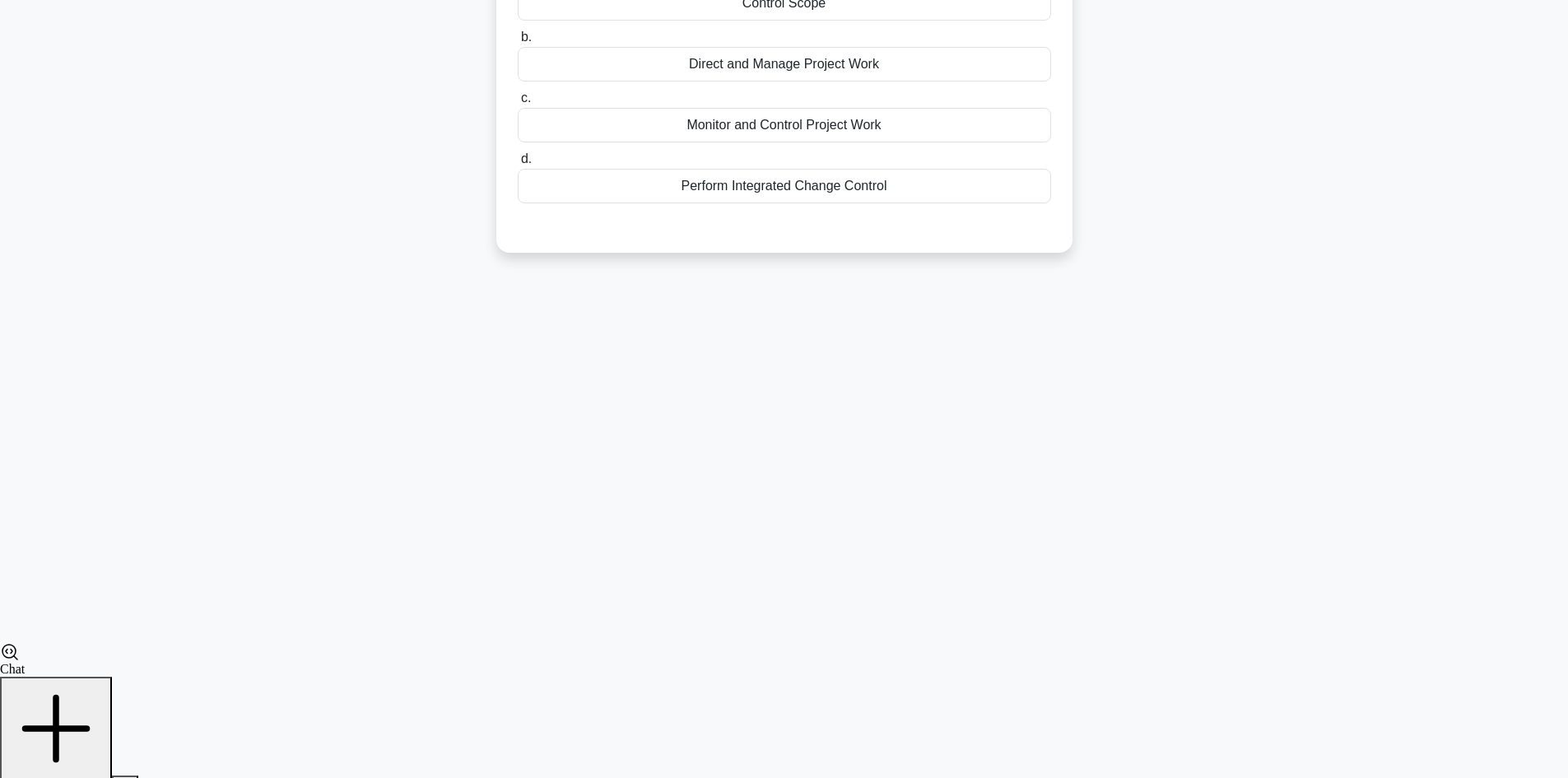
scroll to position [111, 0]
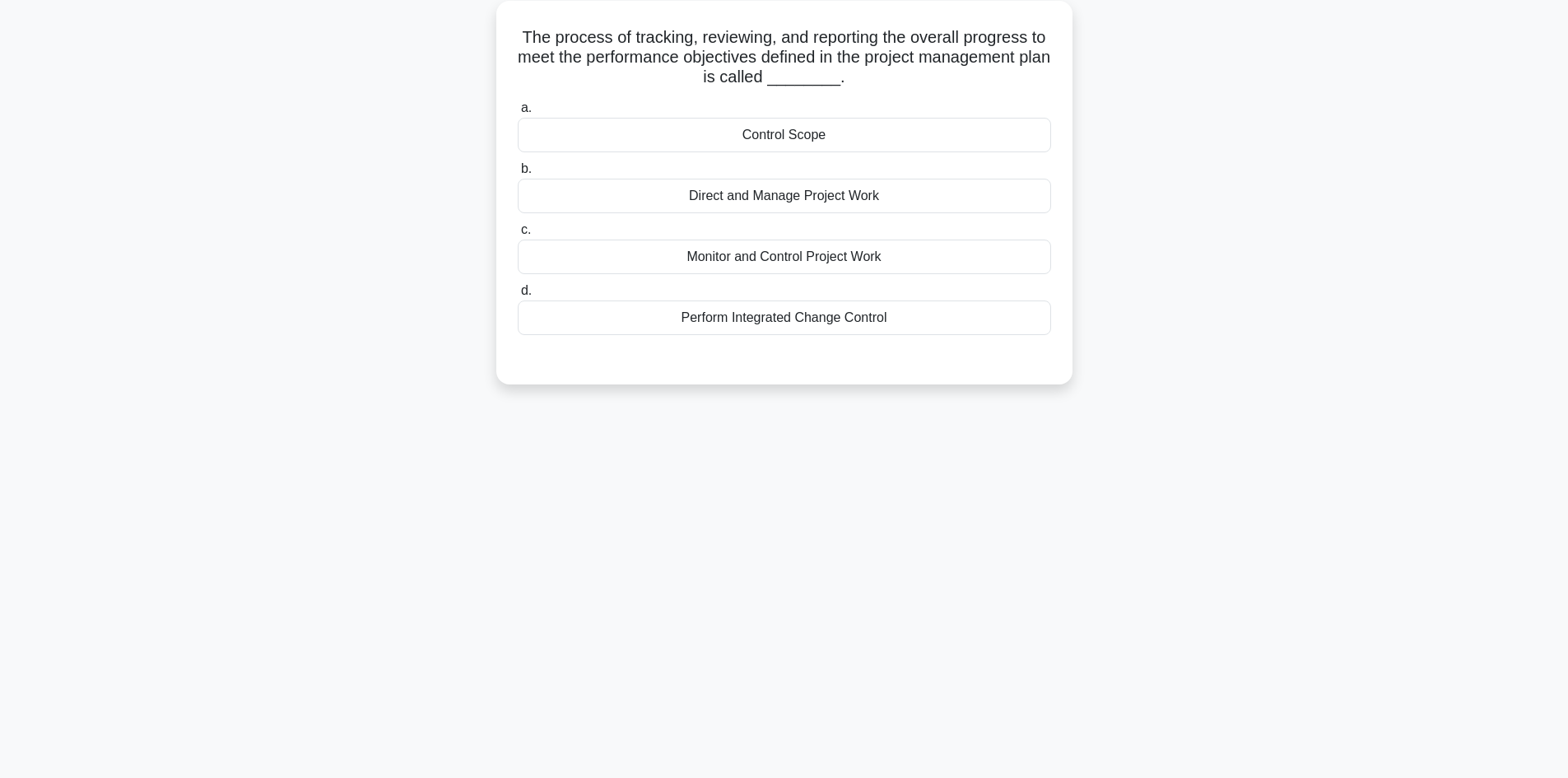
click at [779, 204] on div "Direct and Manage Project Work" at bounding box center [784, 196] width 534 height 34
click at [518, 174] on input "b. Direct and Manage Project Work" at bounding box center [518, 169] width 0 height 11
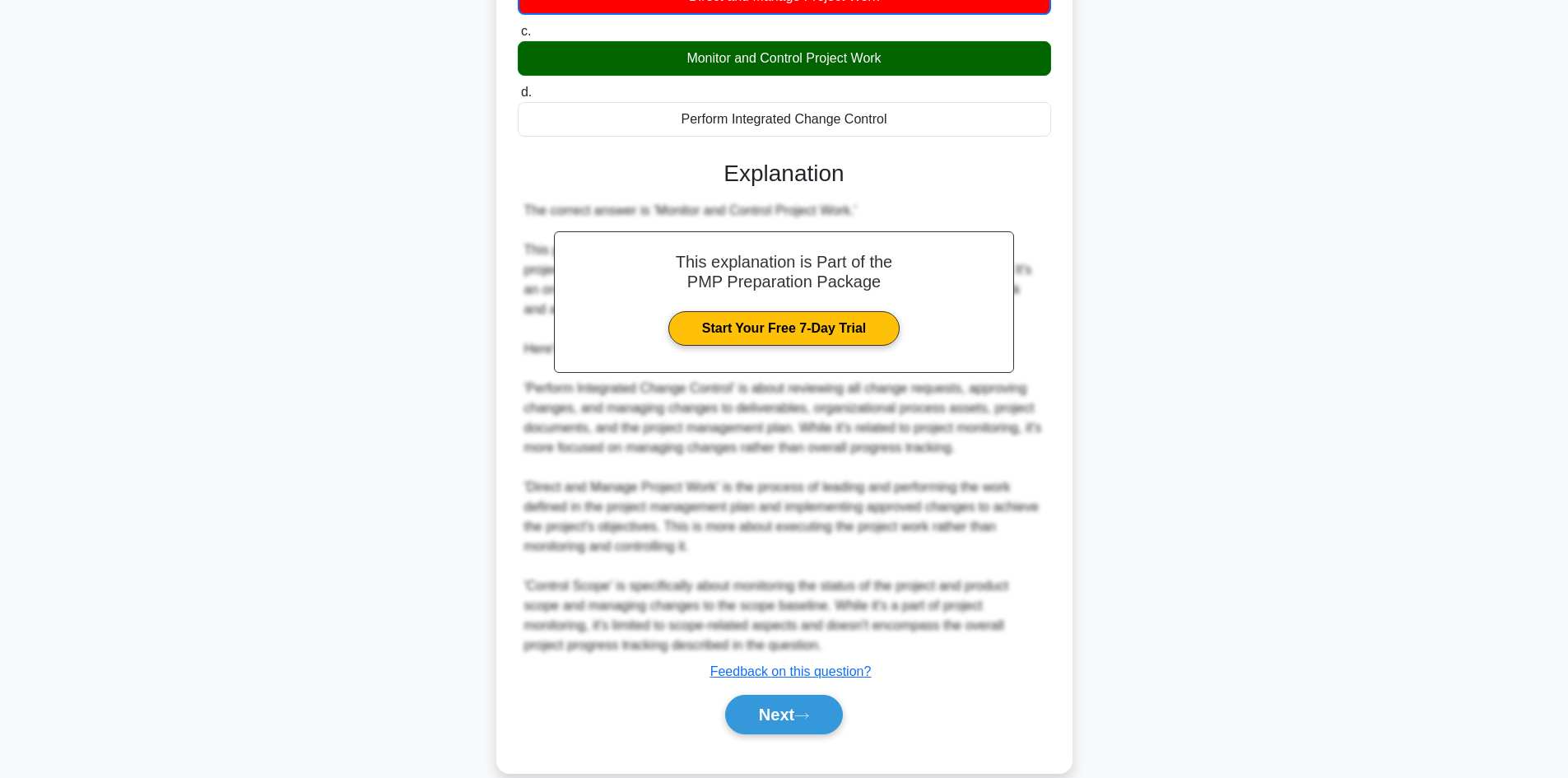
scroll to position [339, 0]
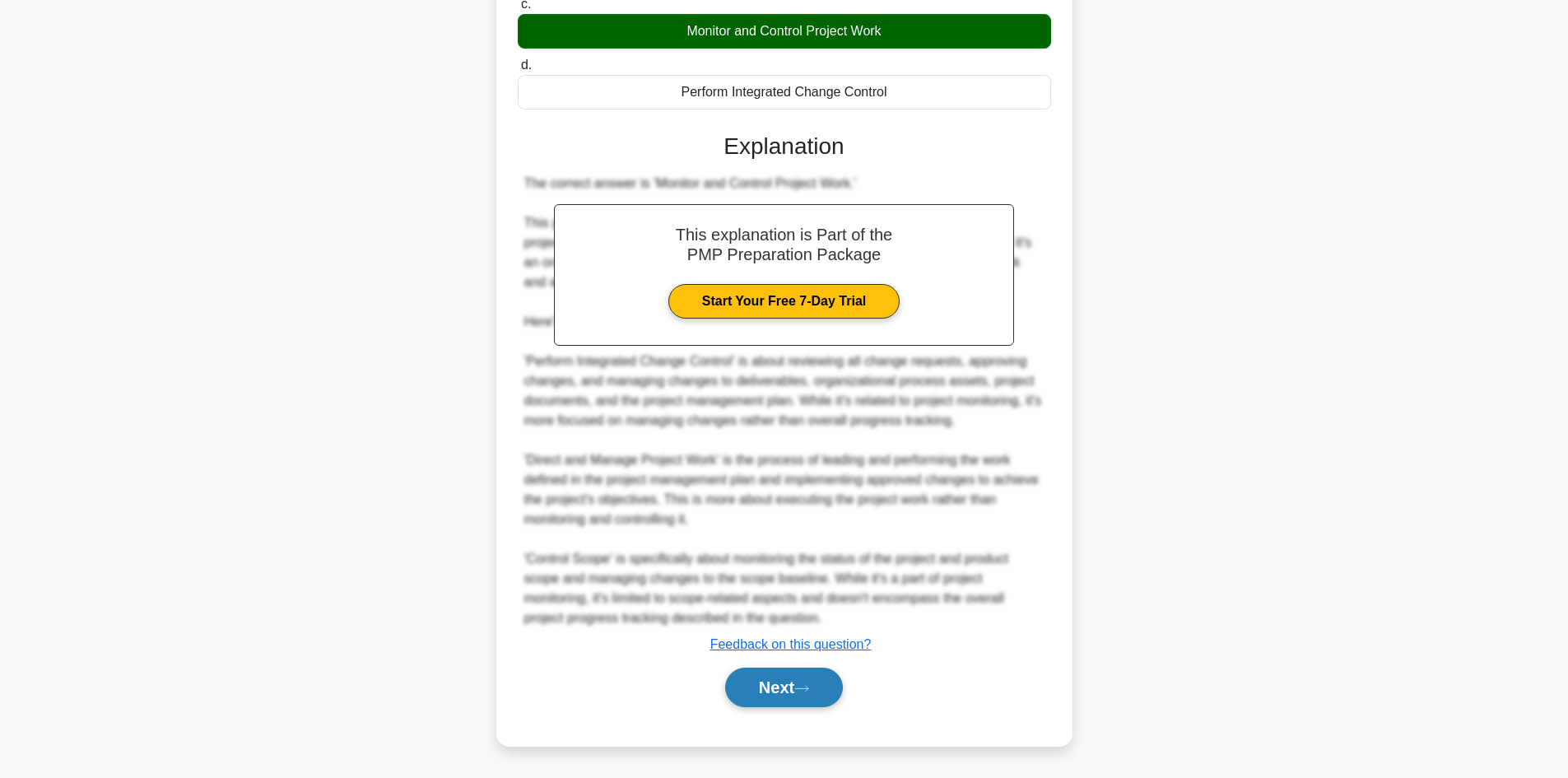
click at [819, 689] on button "Next" at bounding box center [784, 688] width 117 height 40
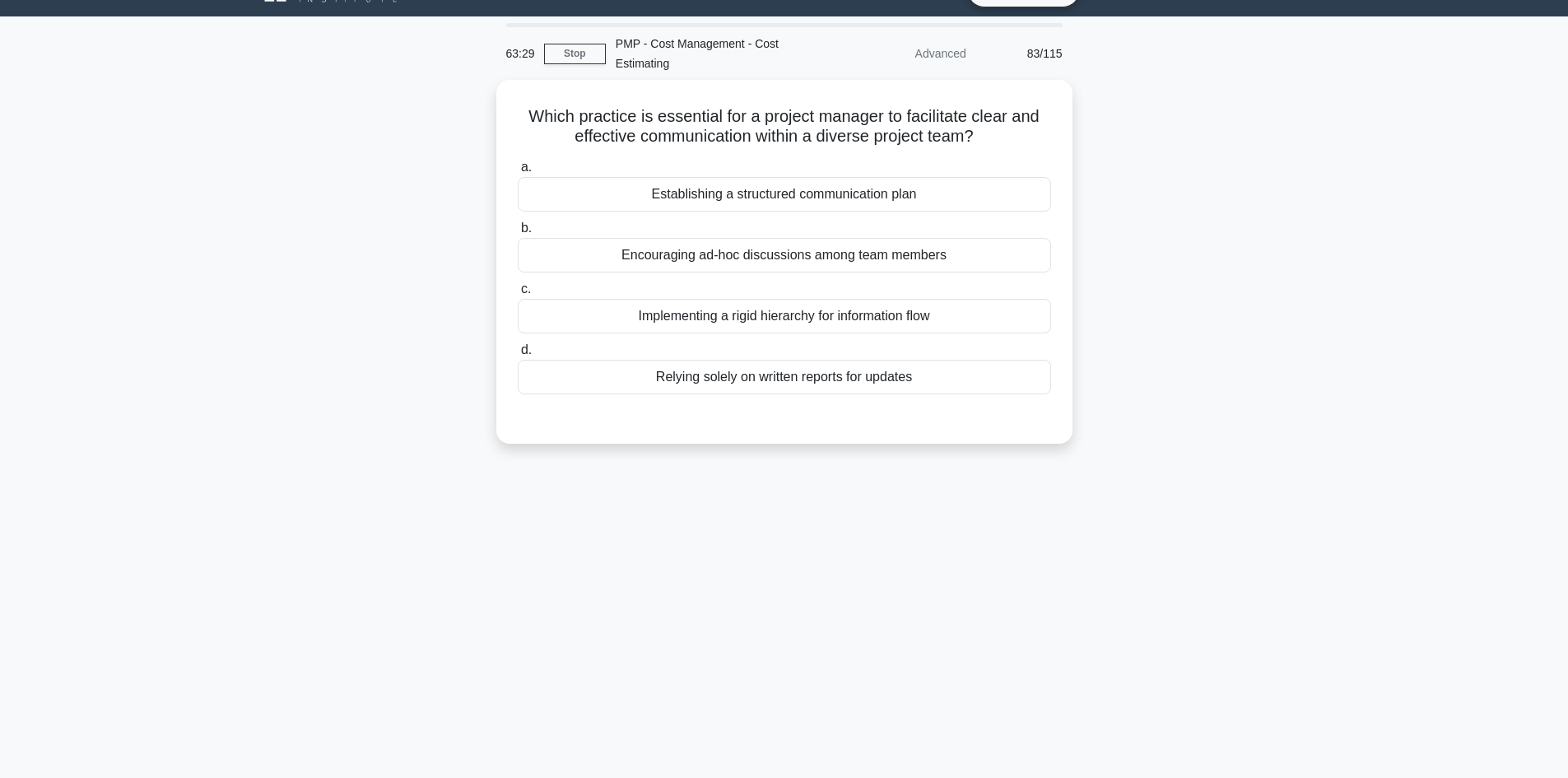
scroll to position [0, 0]
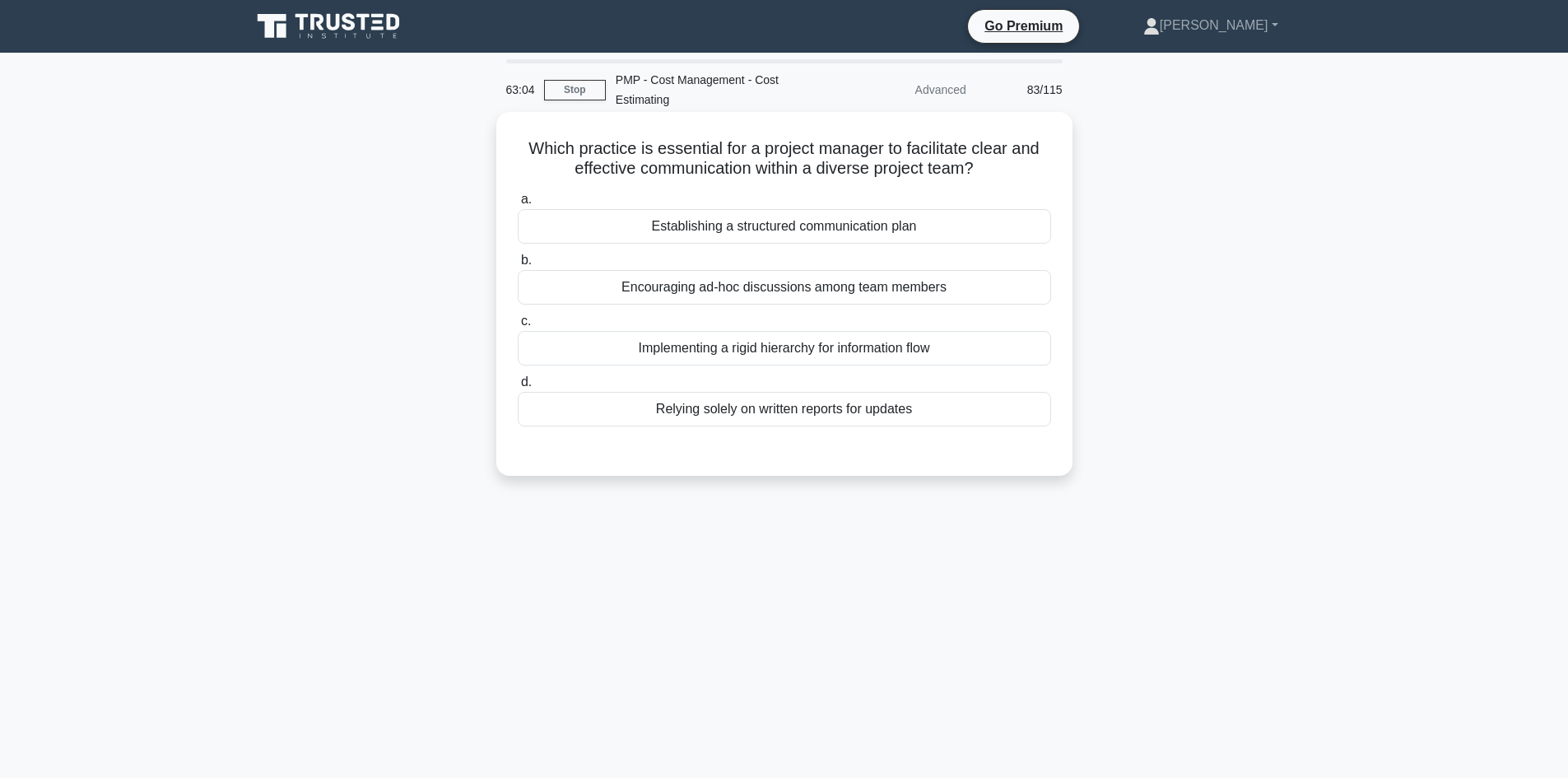
click at [825, 349] on div "Implementing a rigid hierarchy for information flow" at bounding box center [784, 348] width 534 height 34
click at [518, 327] on input "c. Implementing a rigid hierarchy for information flow" at bounding box center [518, 322] width 0 height 11
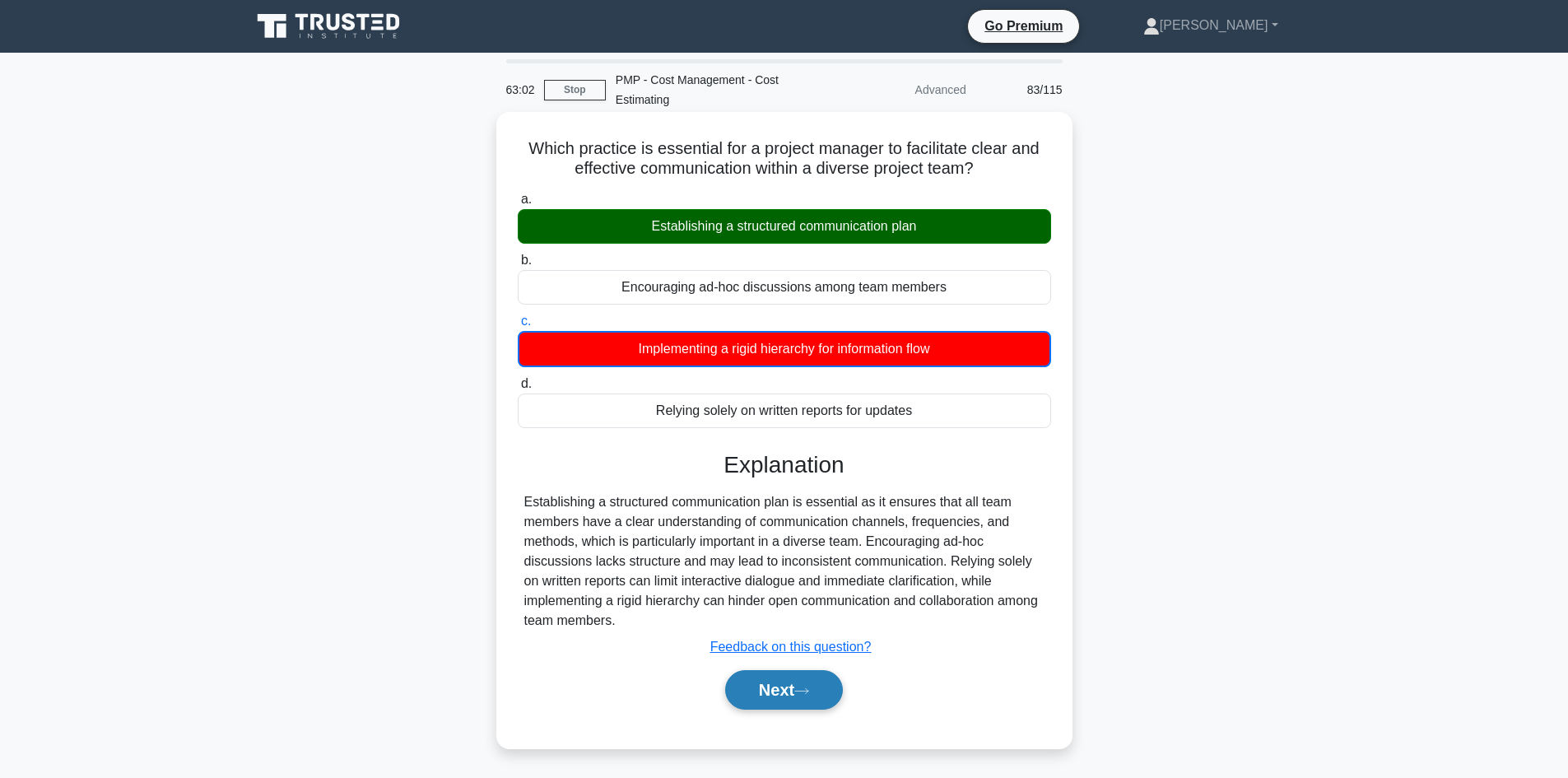
click at [789, 683] on button "Next" at bounding box center [784, 690] width 117 height 40
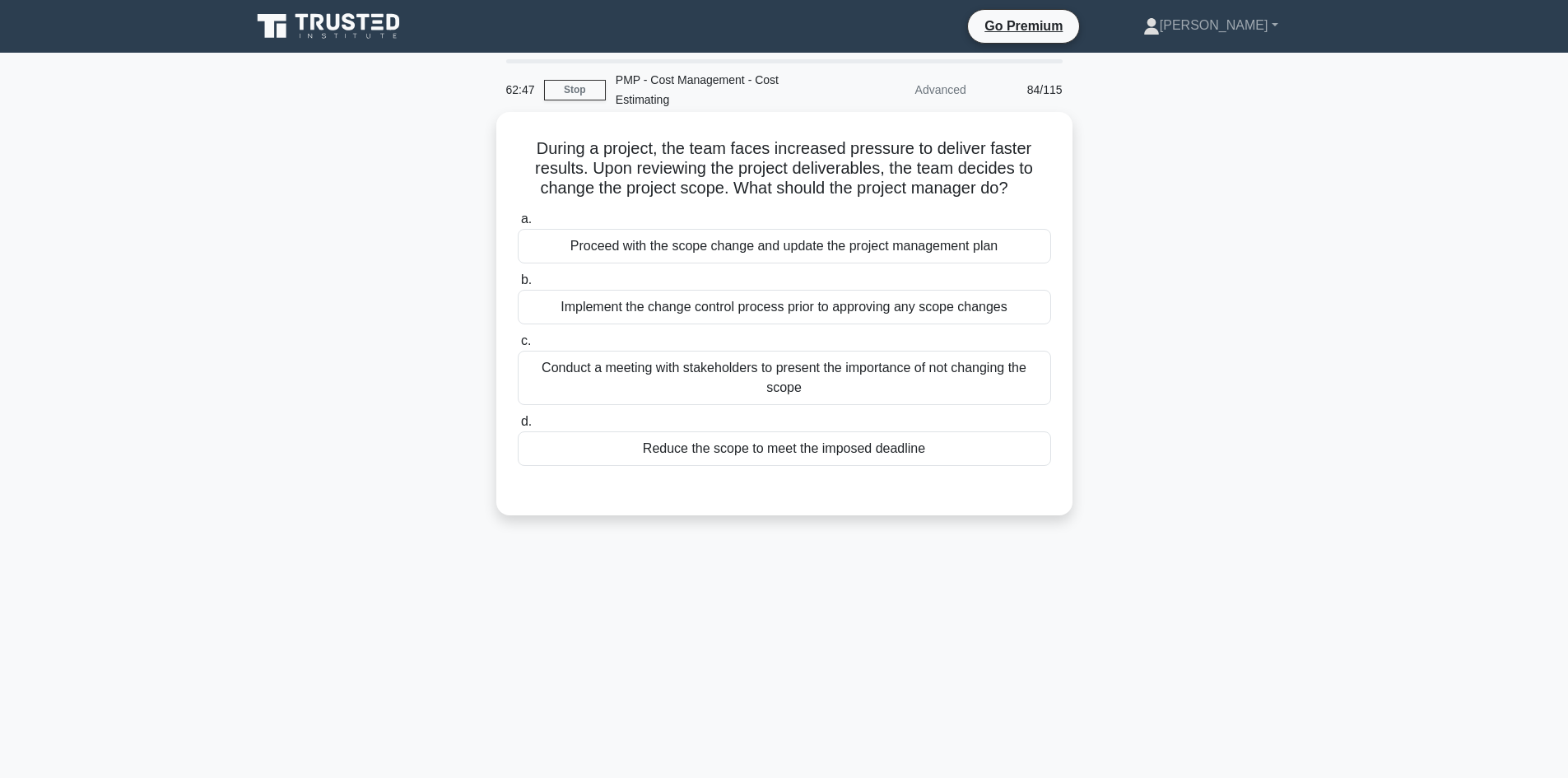
click at [860, 305] on div "Implement the change control process prior to approving any scope changes" at bounding box center [784, 307] width 534 height 34
click at [518, 286] on input "b. Implement the change control process prior to approving any scope changes" at bounding box center [518, 280] width 0 height 11
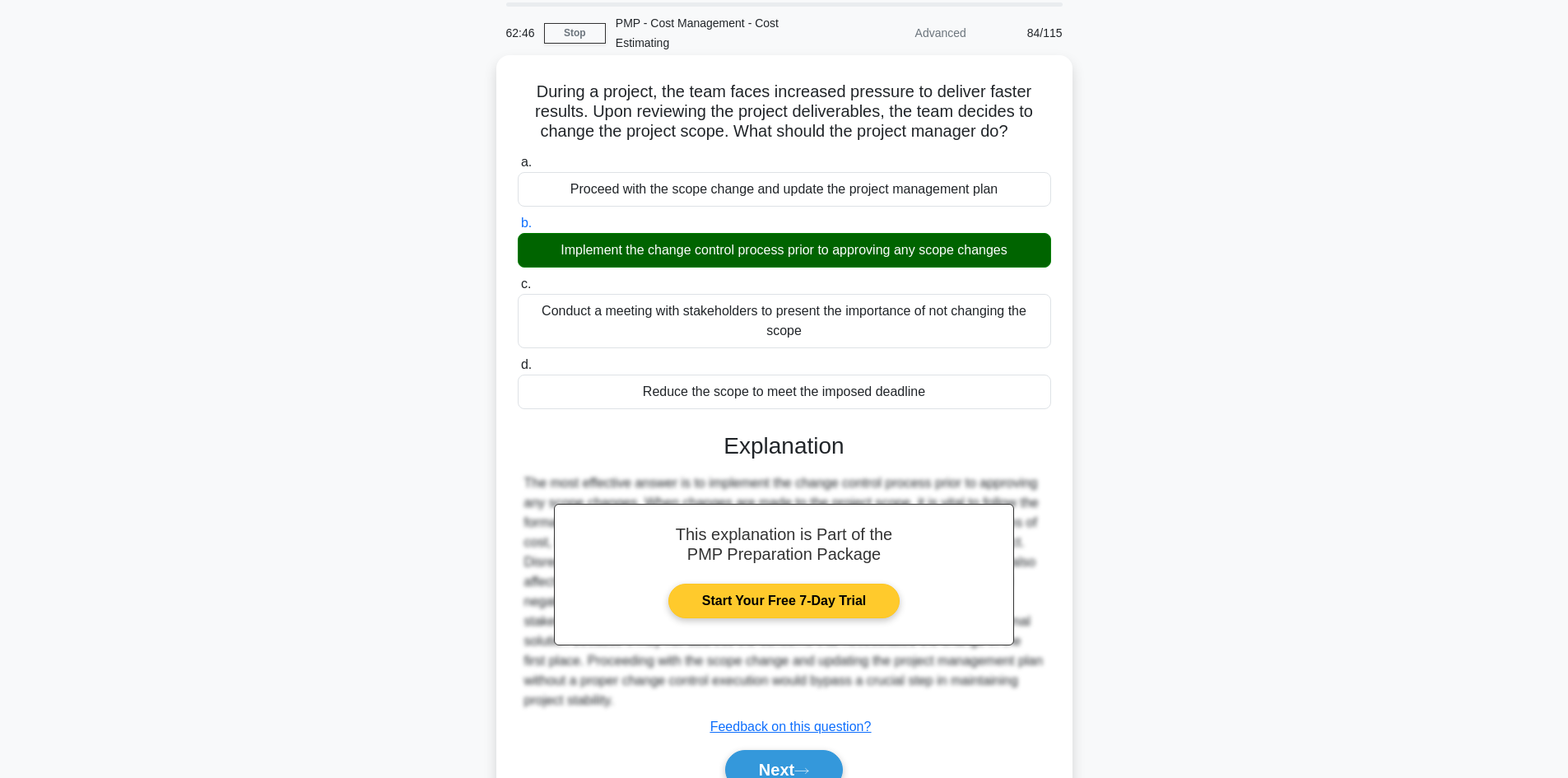
scroll to position [139, 0]
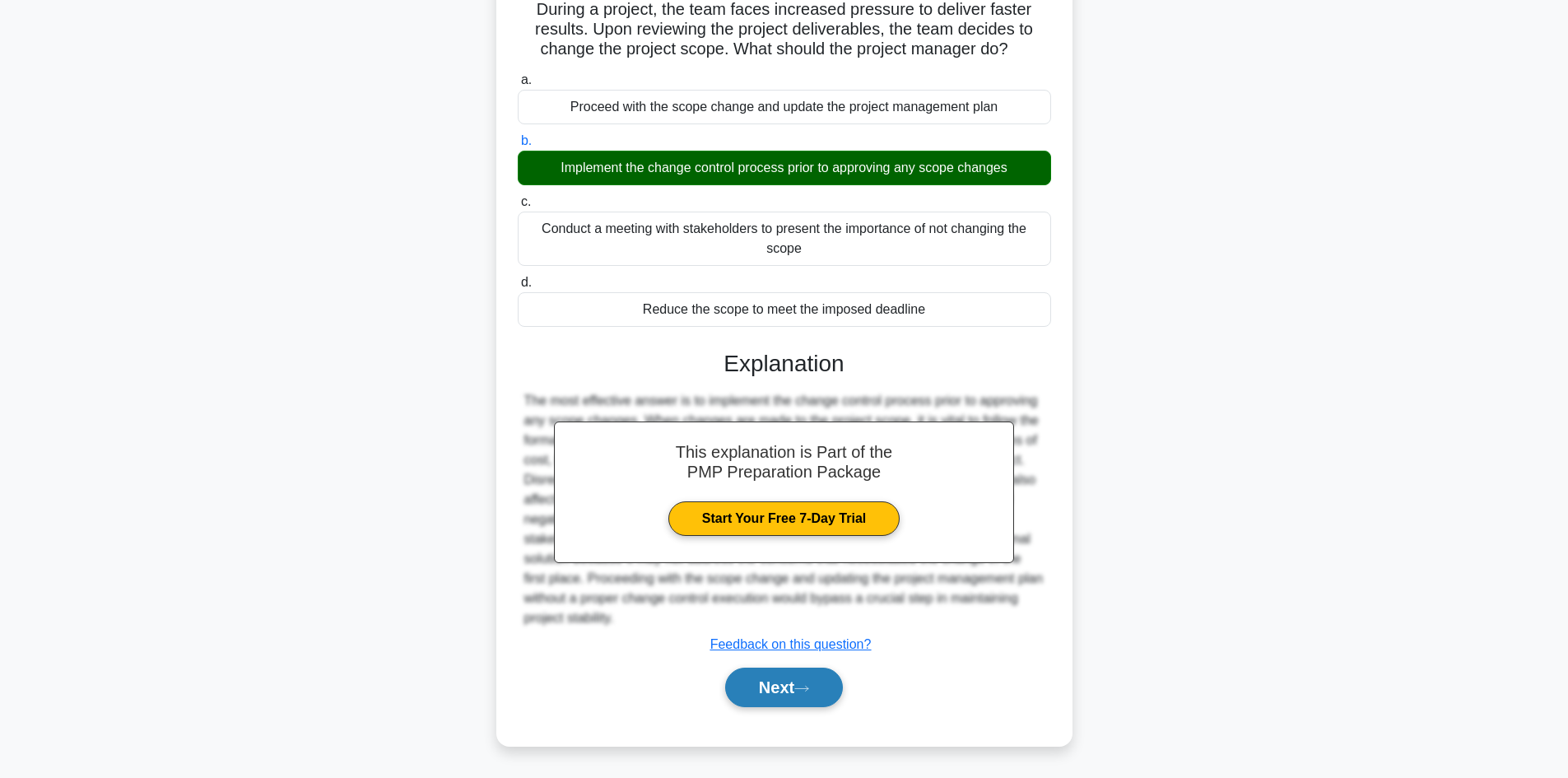
click at [814, 693] on button "Next" at bounding box center [784, 688] width 117 height 40
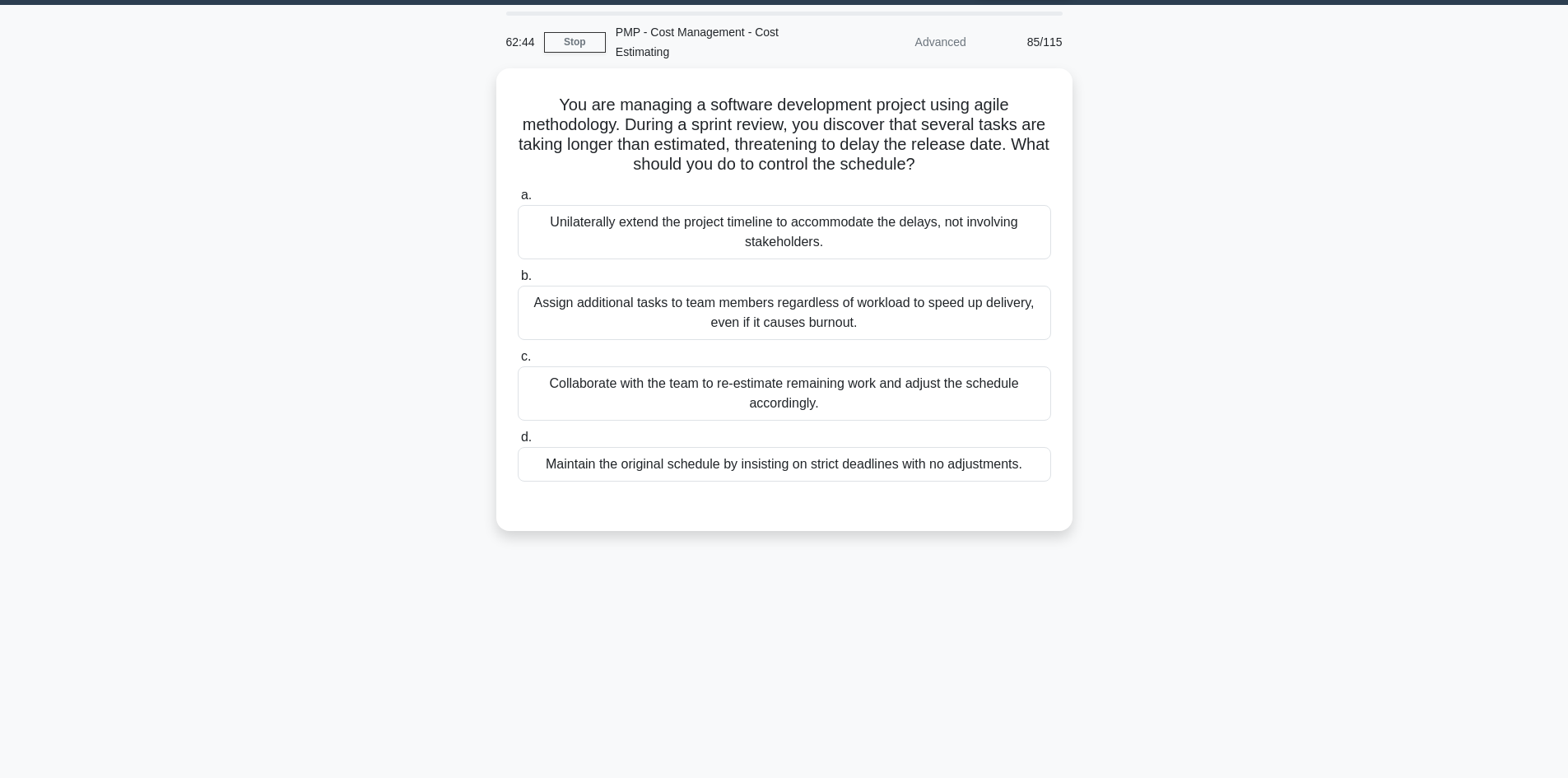
scroll to position [0, 0]
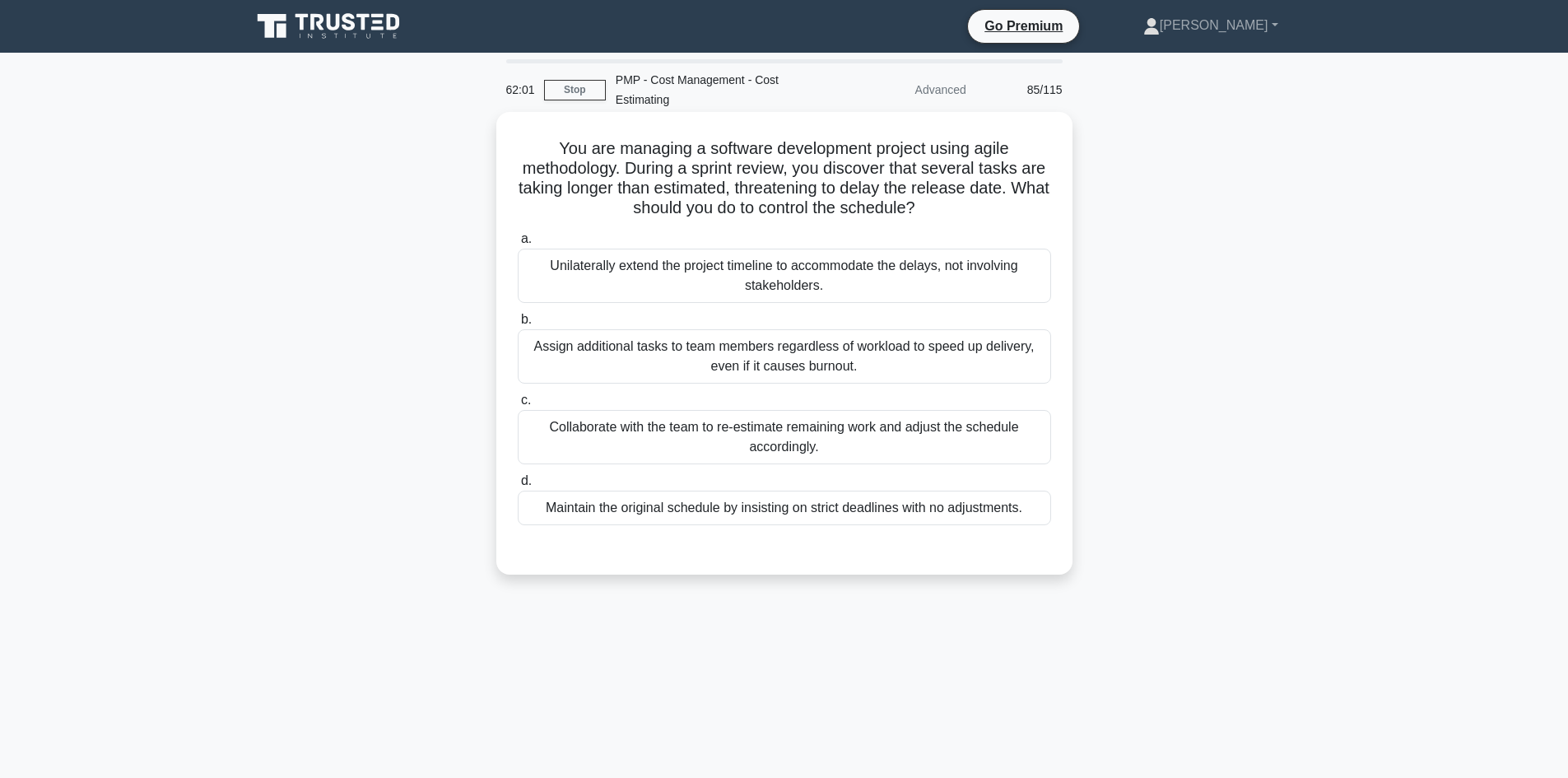
click at [784, 436] on div "Collaborate with the team to re-estimate remaining work and adjust the schedule…" at bounding box center [784, 437] width 534 height 54
click at [518, 406] on input "c. Collaborate with the team to re-estimate remaining work and adjust the sched…" at bounding box center [518, 400] width 0 height 11
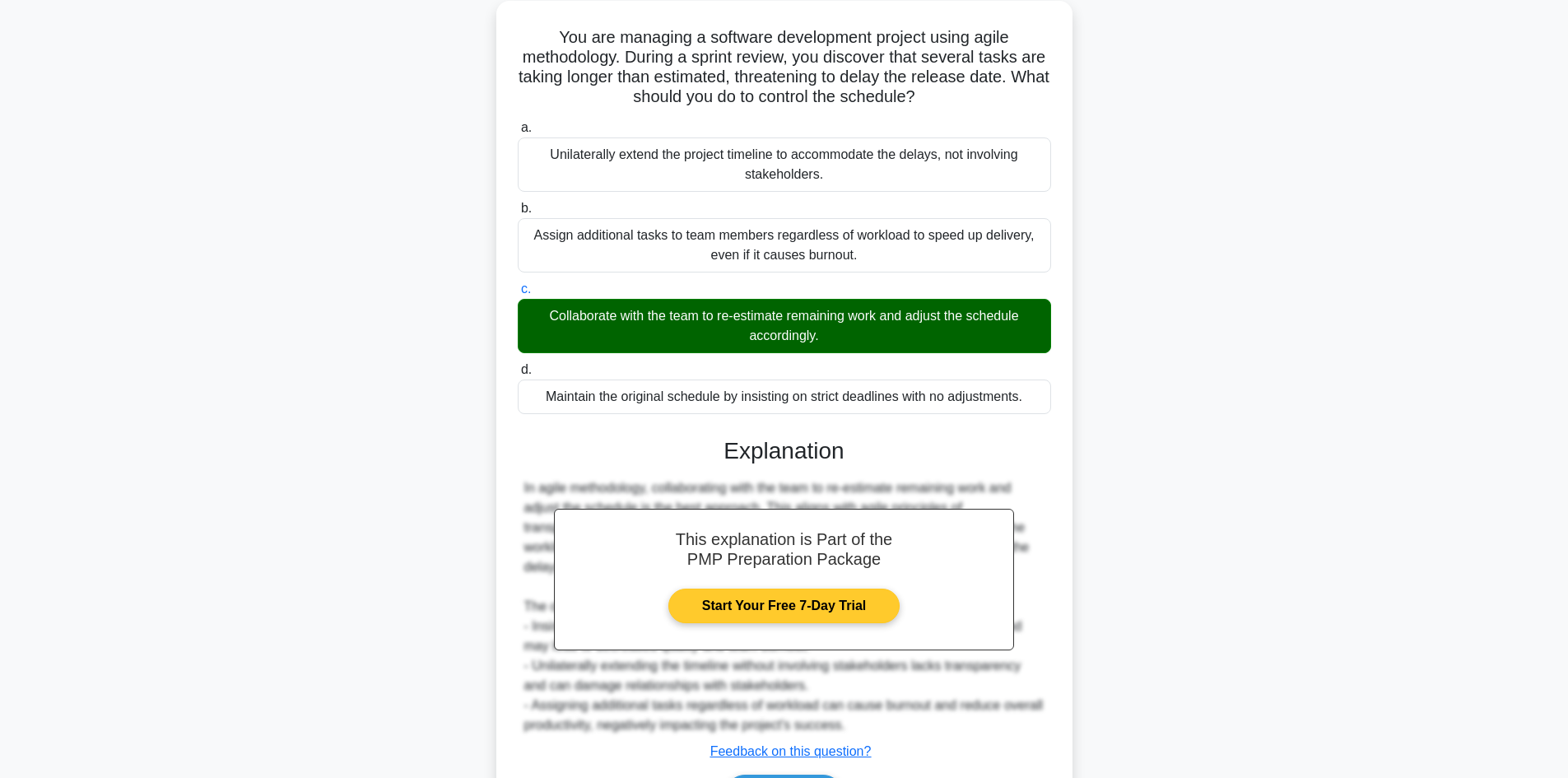
scroll to position [219, 0]
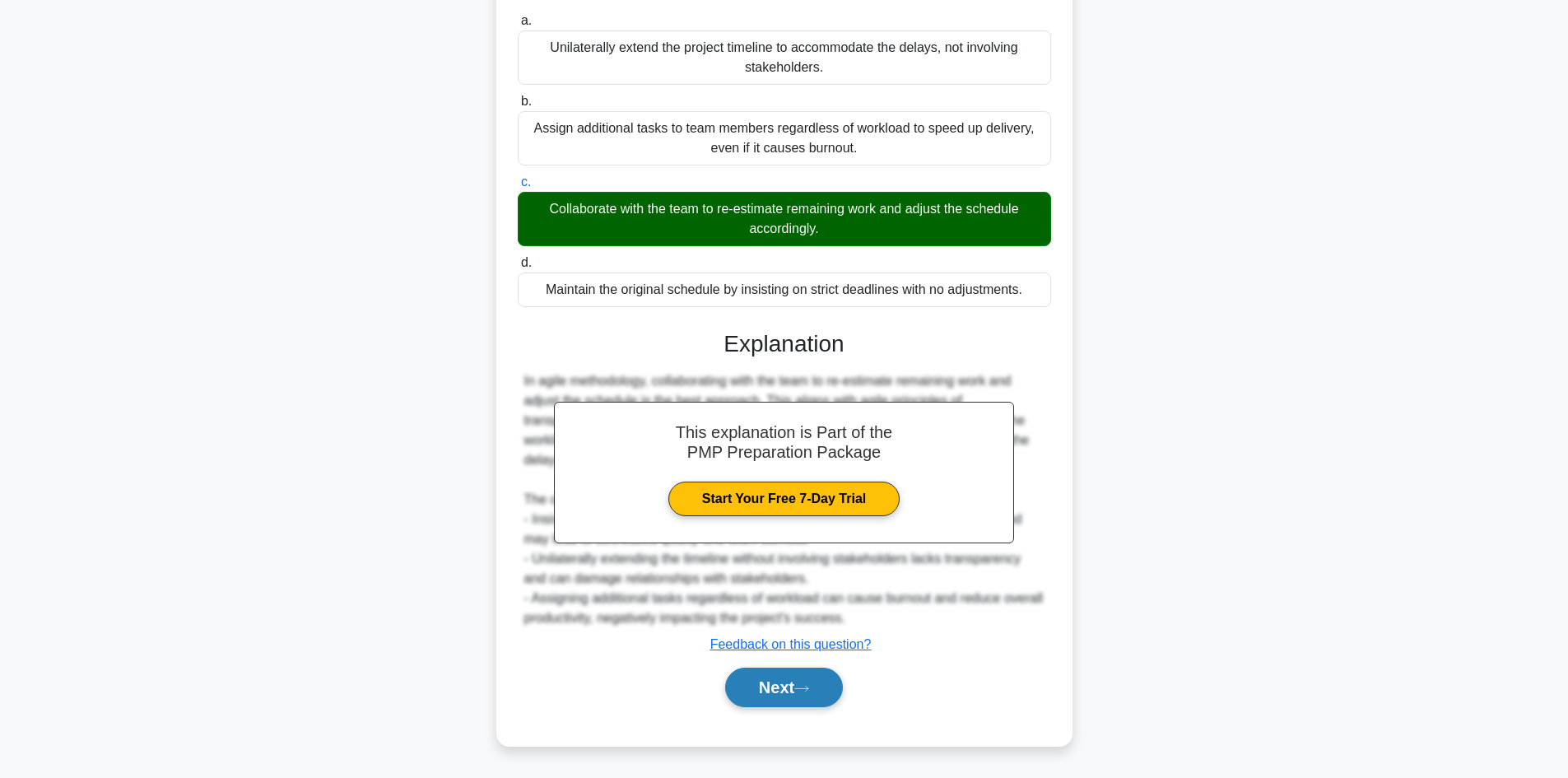
click at [787, 684] on button "Next" at bounding box center [784, 688] width 117 height 40
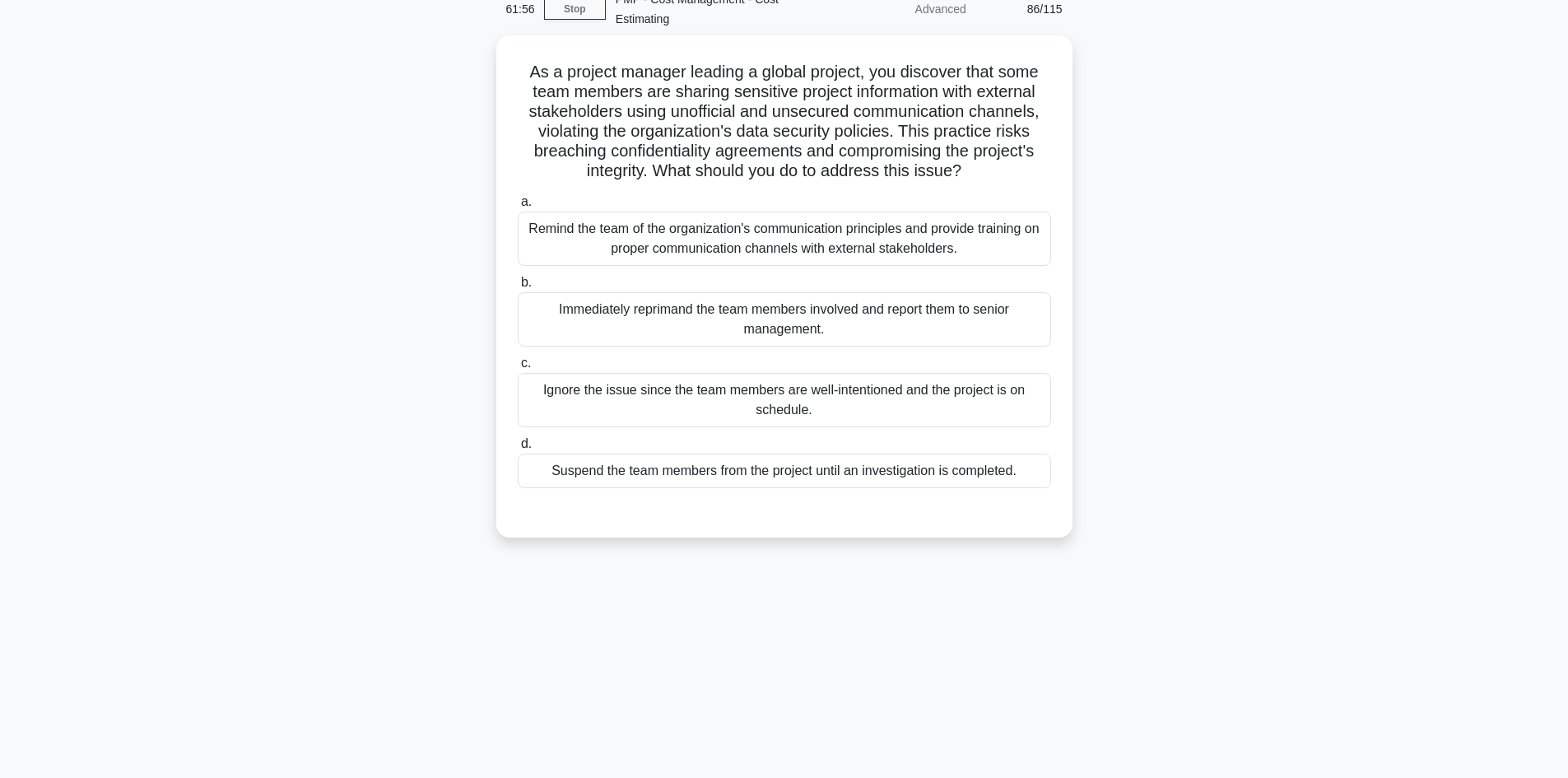
scroll to position [29, 0]
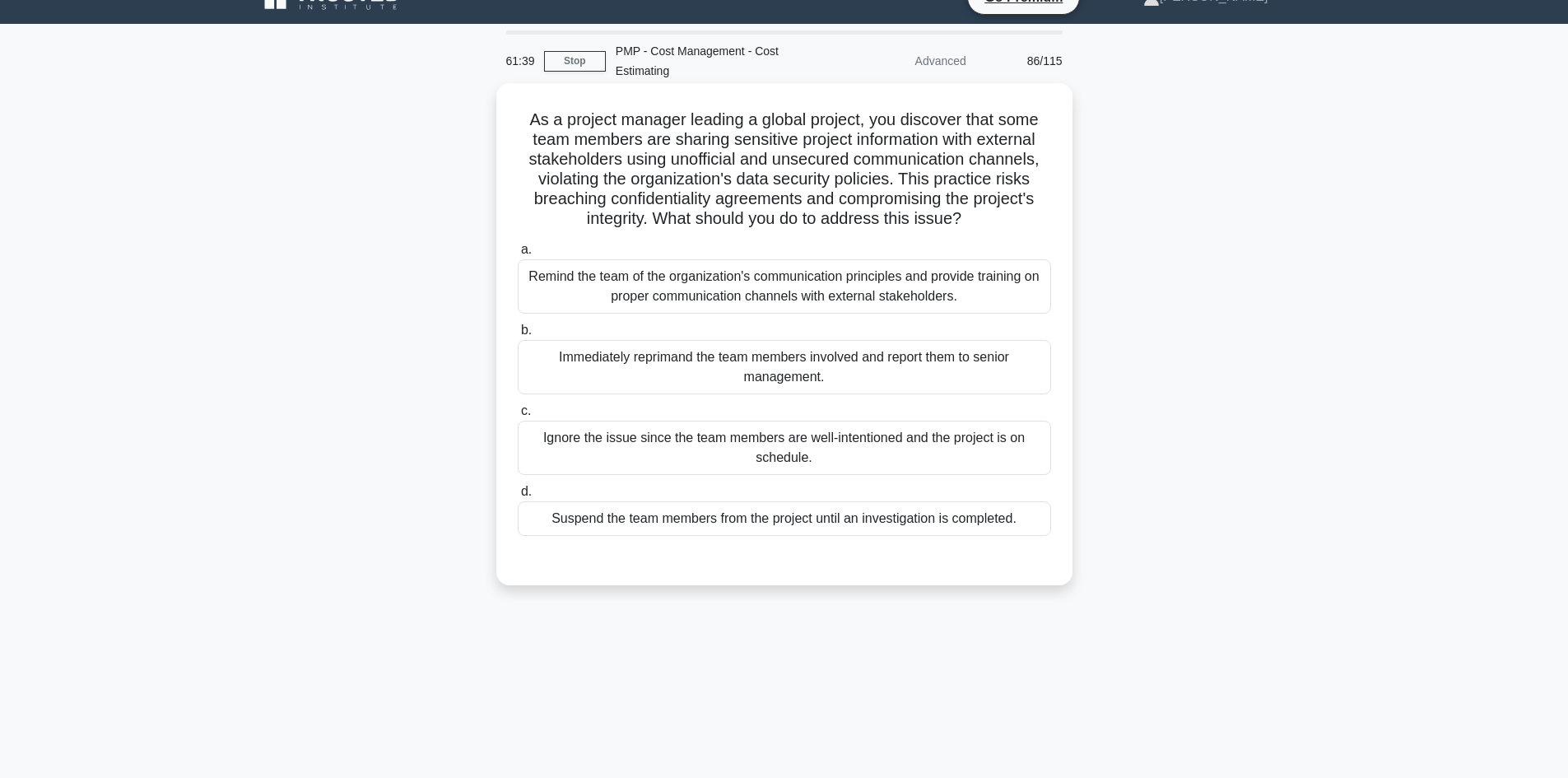
click at [912, 297] on div "Remind the team of the organization's communication principles and provide trai…" at bounding box center [784, 286] width 534 height 54
click at [518, 256] on input "a. Remind the team of the organization's communication principles and provide t…" at bounding box center [518, 250] width 0 height 11
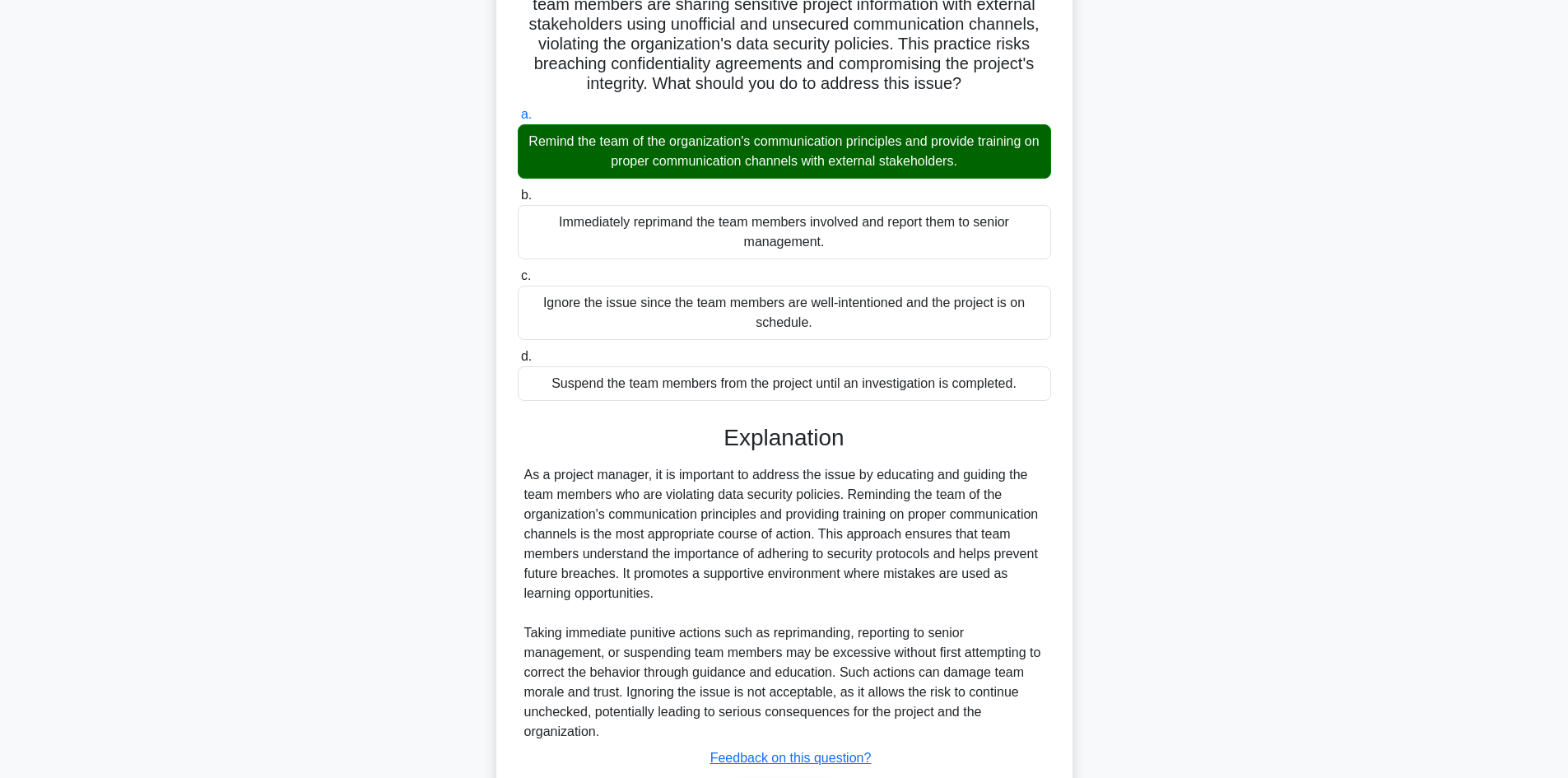
scroll to position [277, 0]
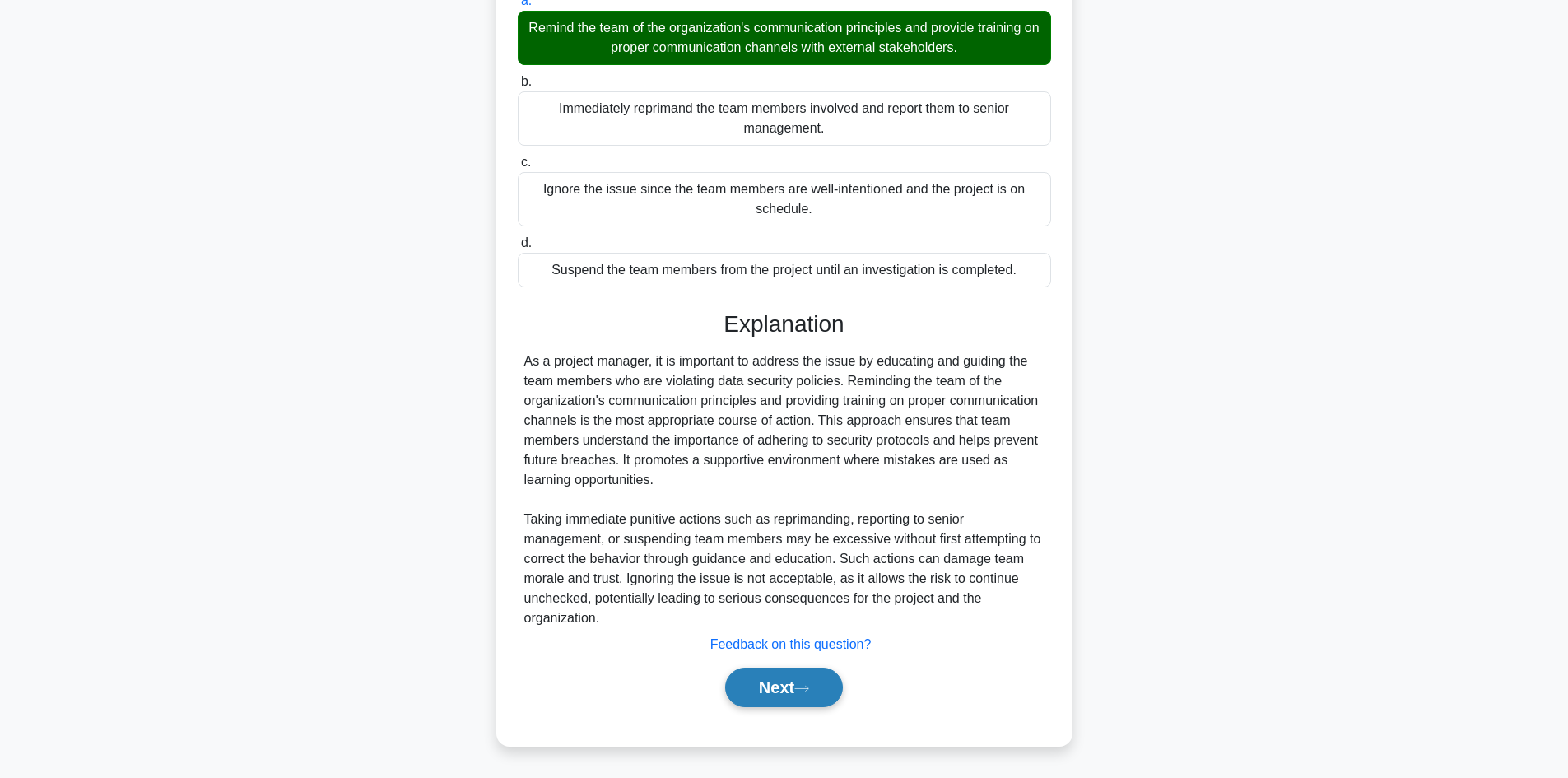
click at [752, 685] on button "Next" at bounding box center [784, 688] width 117 height 40
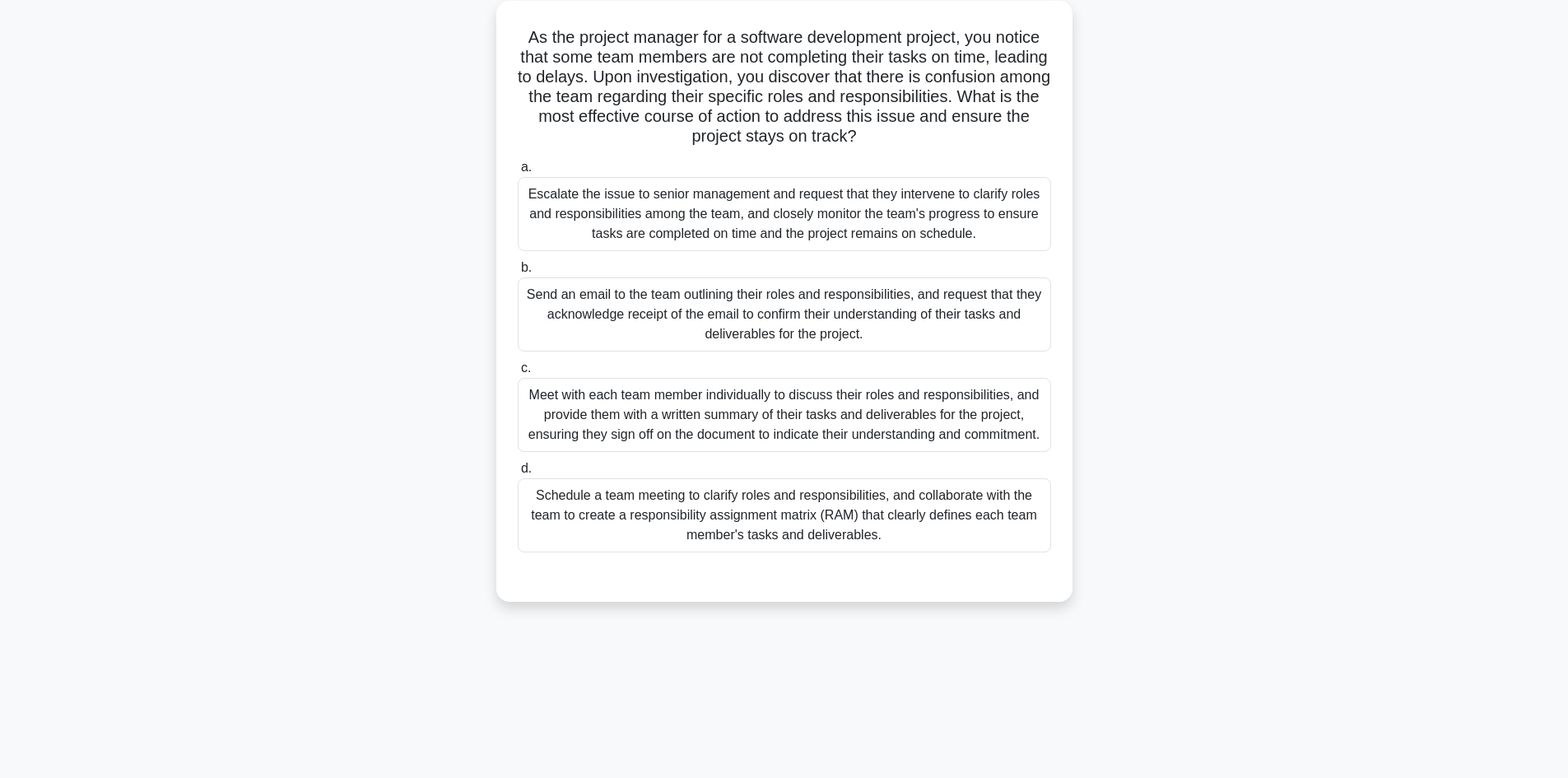
click at [667, 523] on div "Schedule a team meeting to clarify roles and responsibilities, and collaborate …" at bounding box center [784, 516] width 534 height 74
click at [518, 474] on input "d. Schedule a team meeting to clarify roles and responsibilities, and collabora…" at bounding box center [518, 469] width 0 height 11
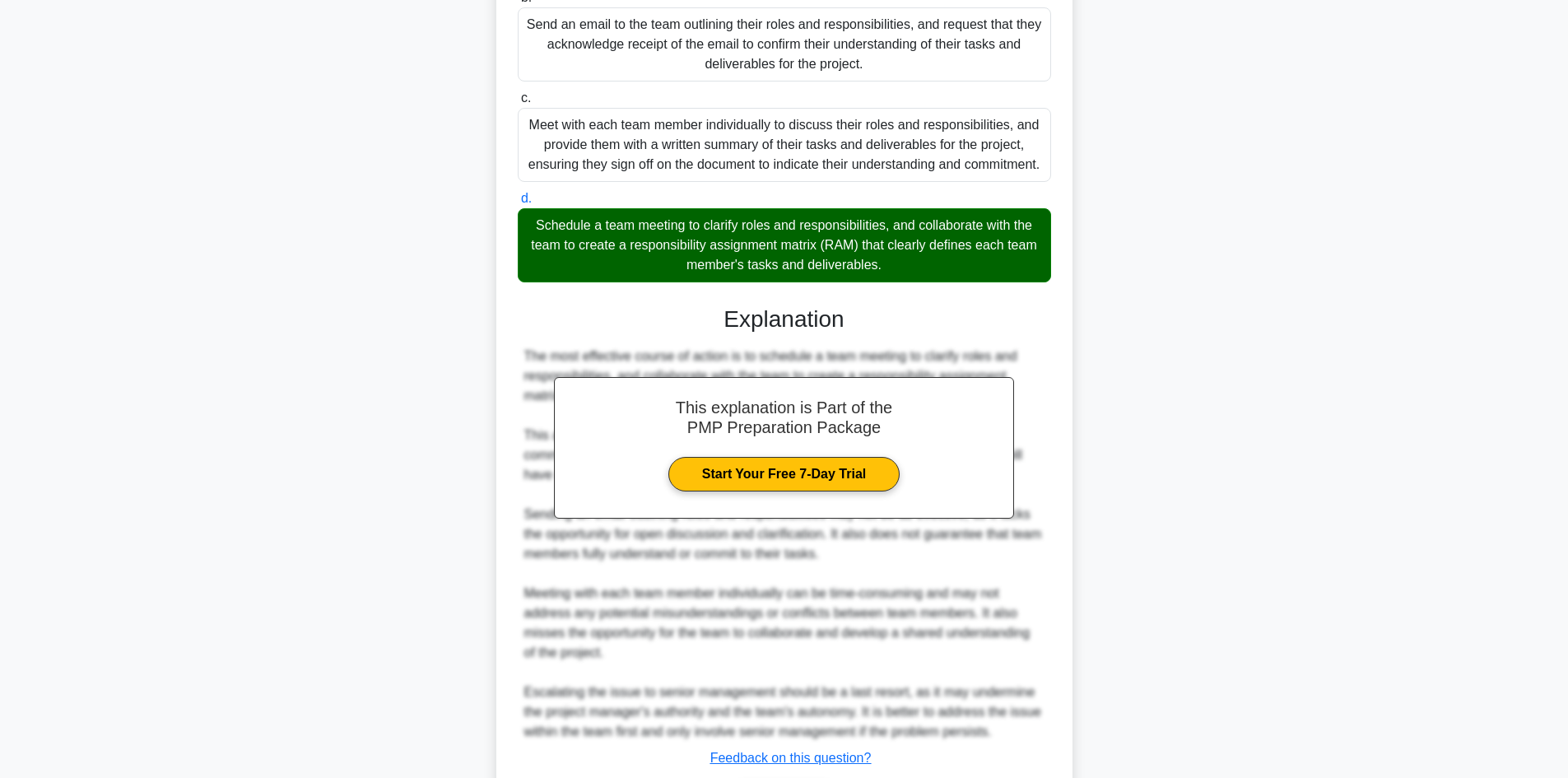
scroll to position [441, 0]
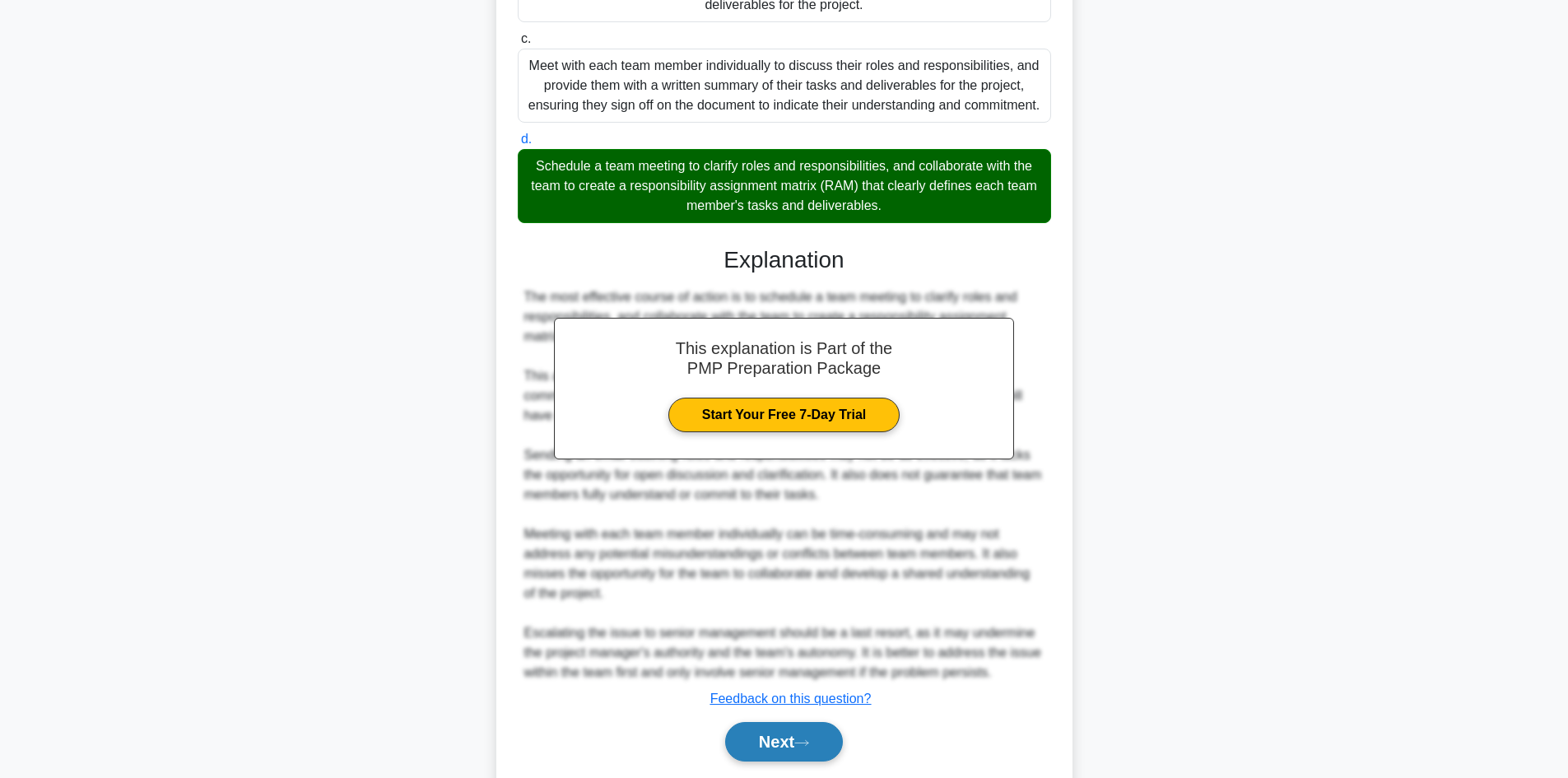
click at [801, 749] on button "Next" at bounding box center [784, 742] width 117 height 40
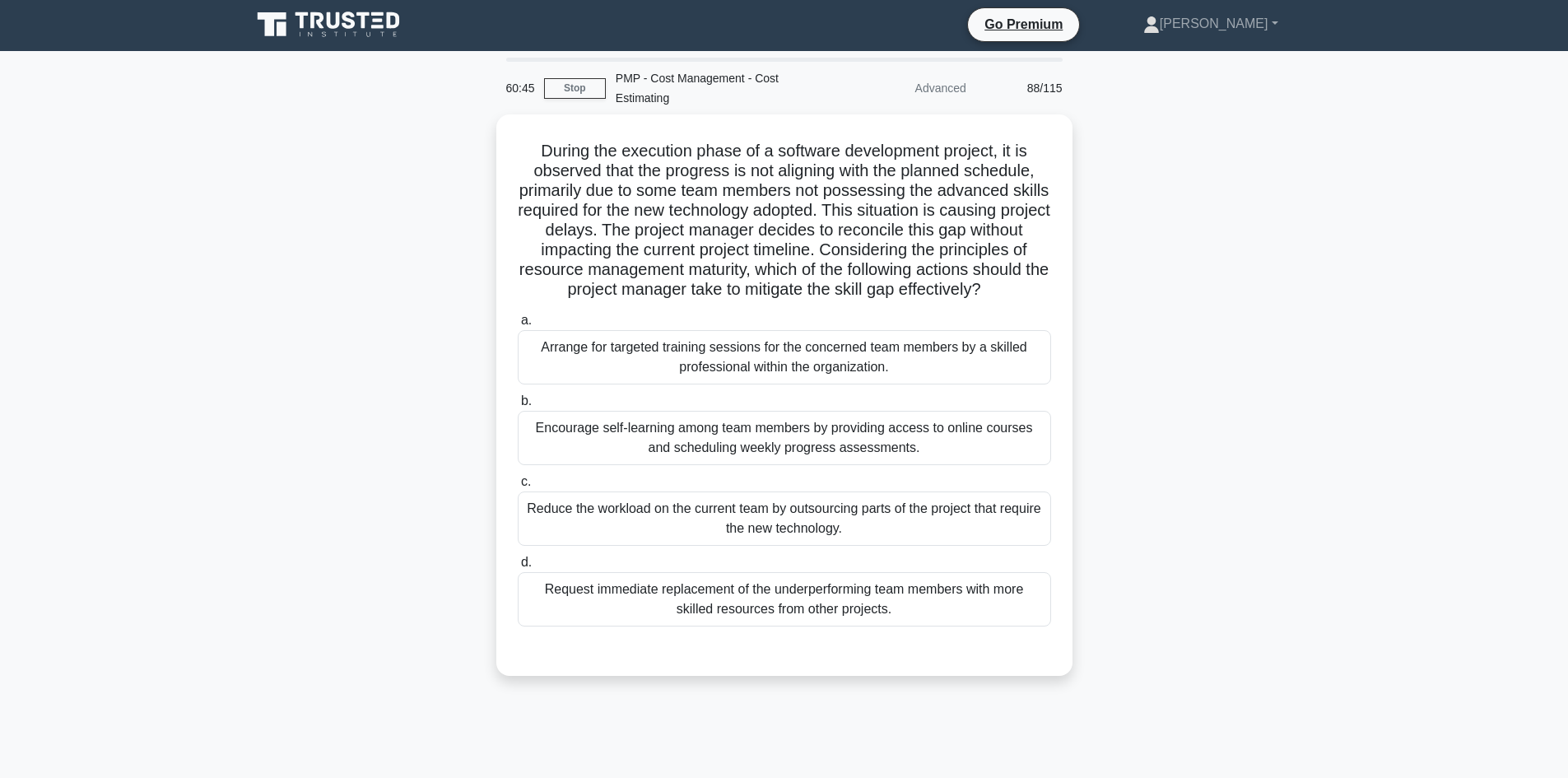
scroll to position [0, 0]
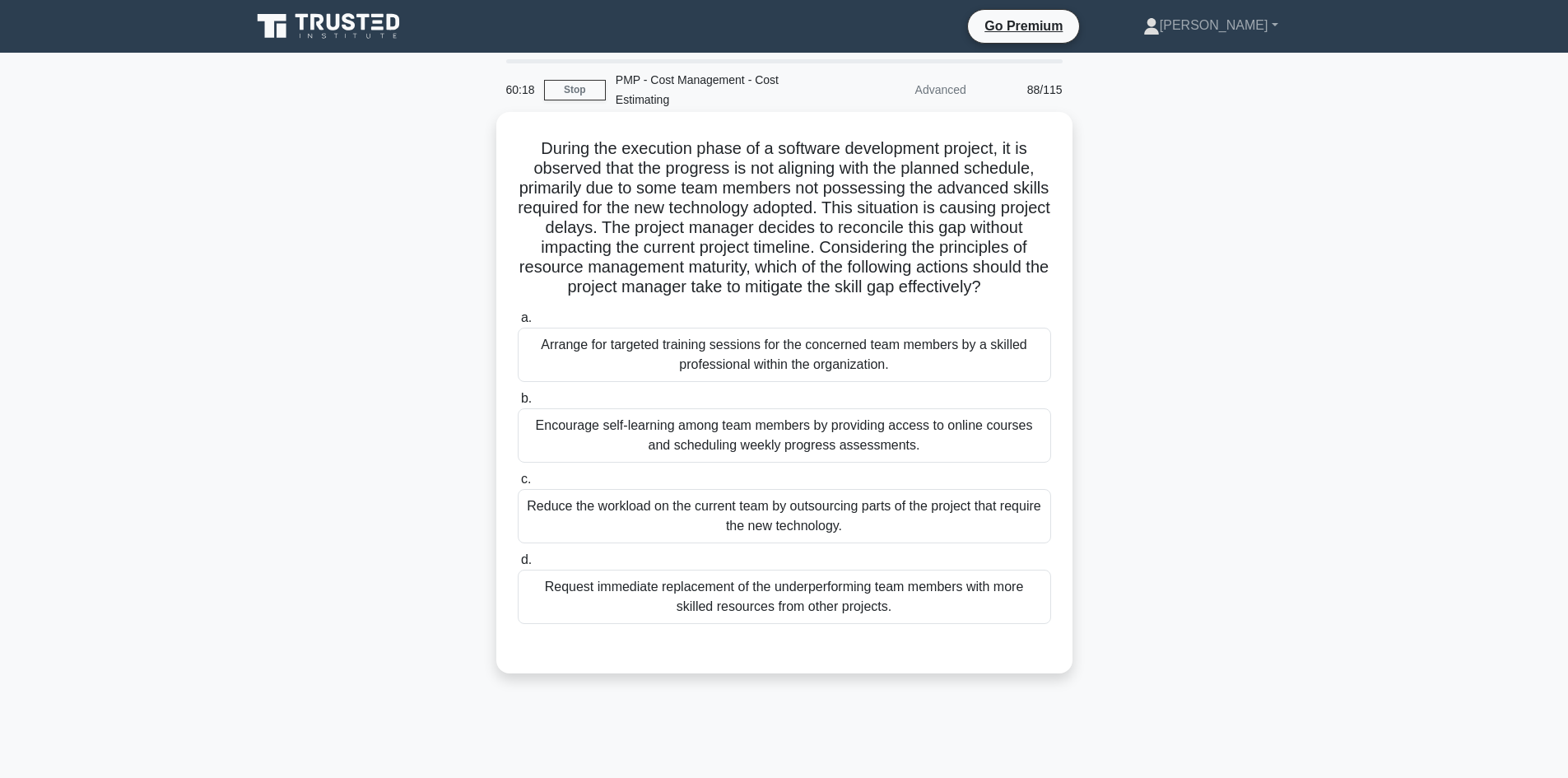
click at [853, 445] on div "Encourage self-learning among team members by providing access to online course…" at bounding box center [784, 436] width 534 height 54
click at [518, 405] on input "b. Encourage self-learning among team members by providing access to online cou…" at bounding box center [518, 399] width 0 height 11
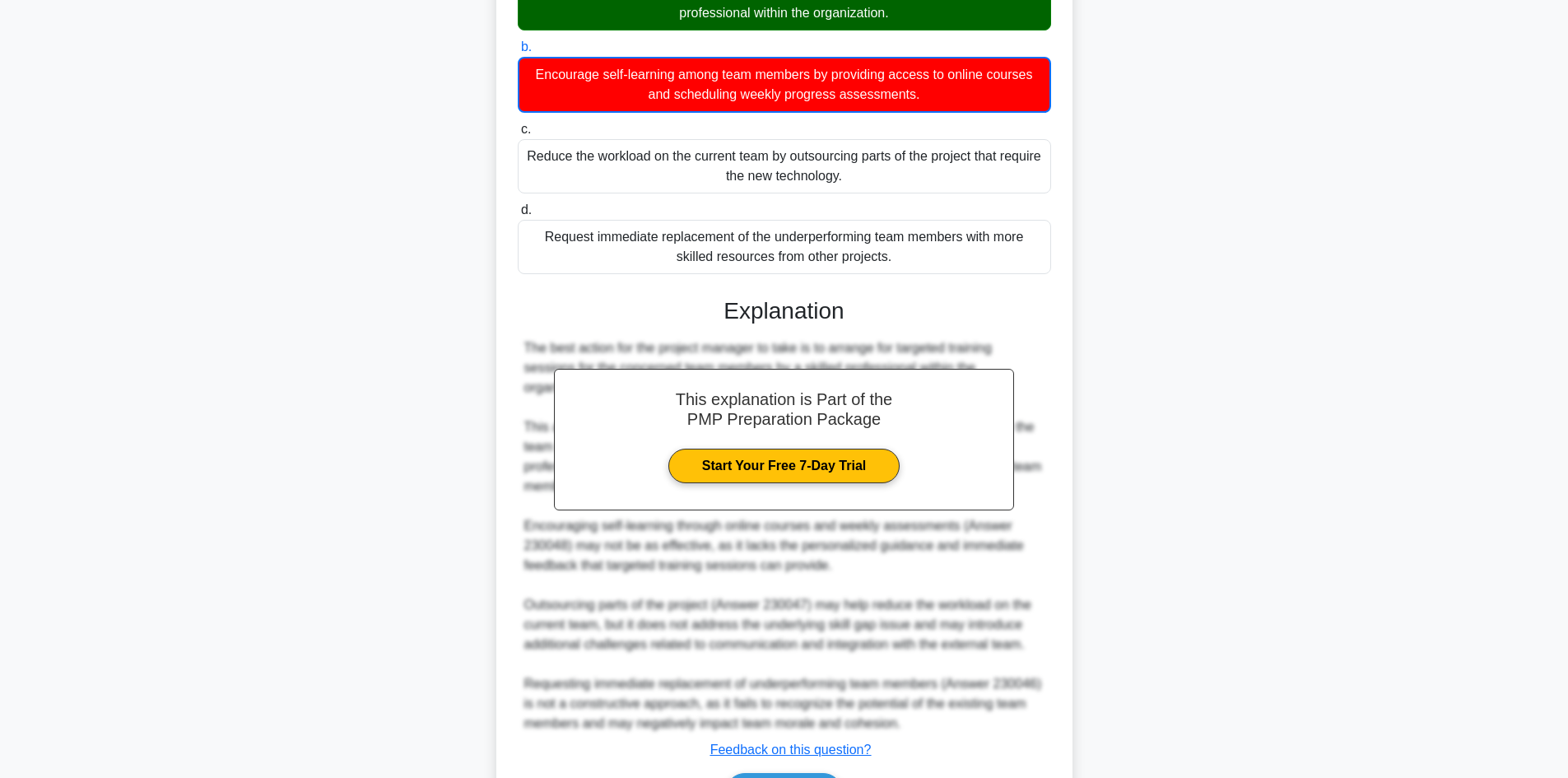
scroll to position [412, 0]
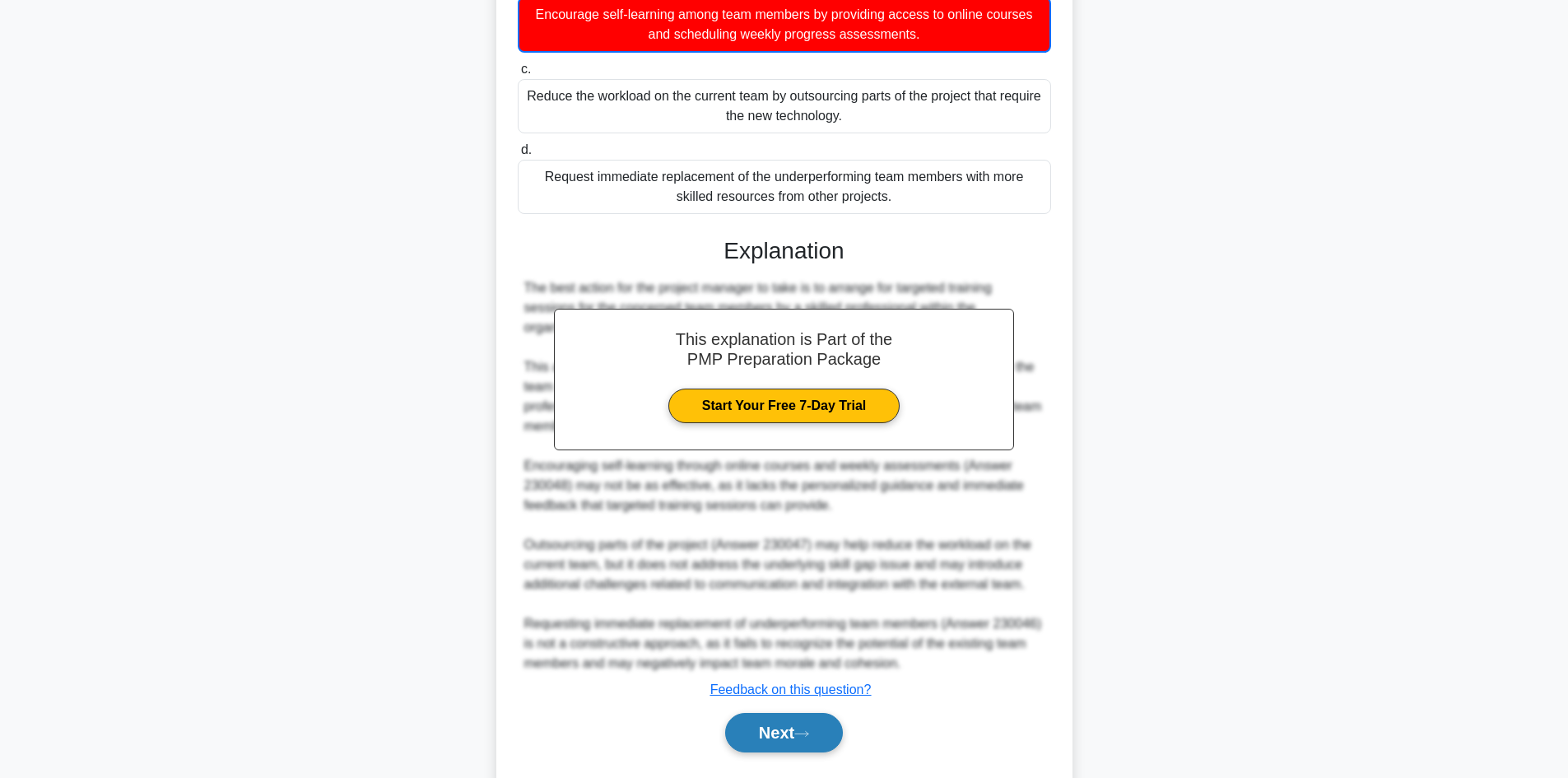
click at [780, 738] on button "Next" at bounding box center [784, 733] width 117 height 40
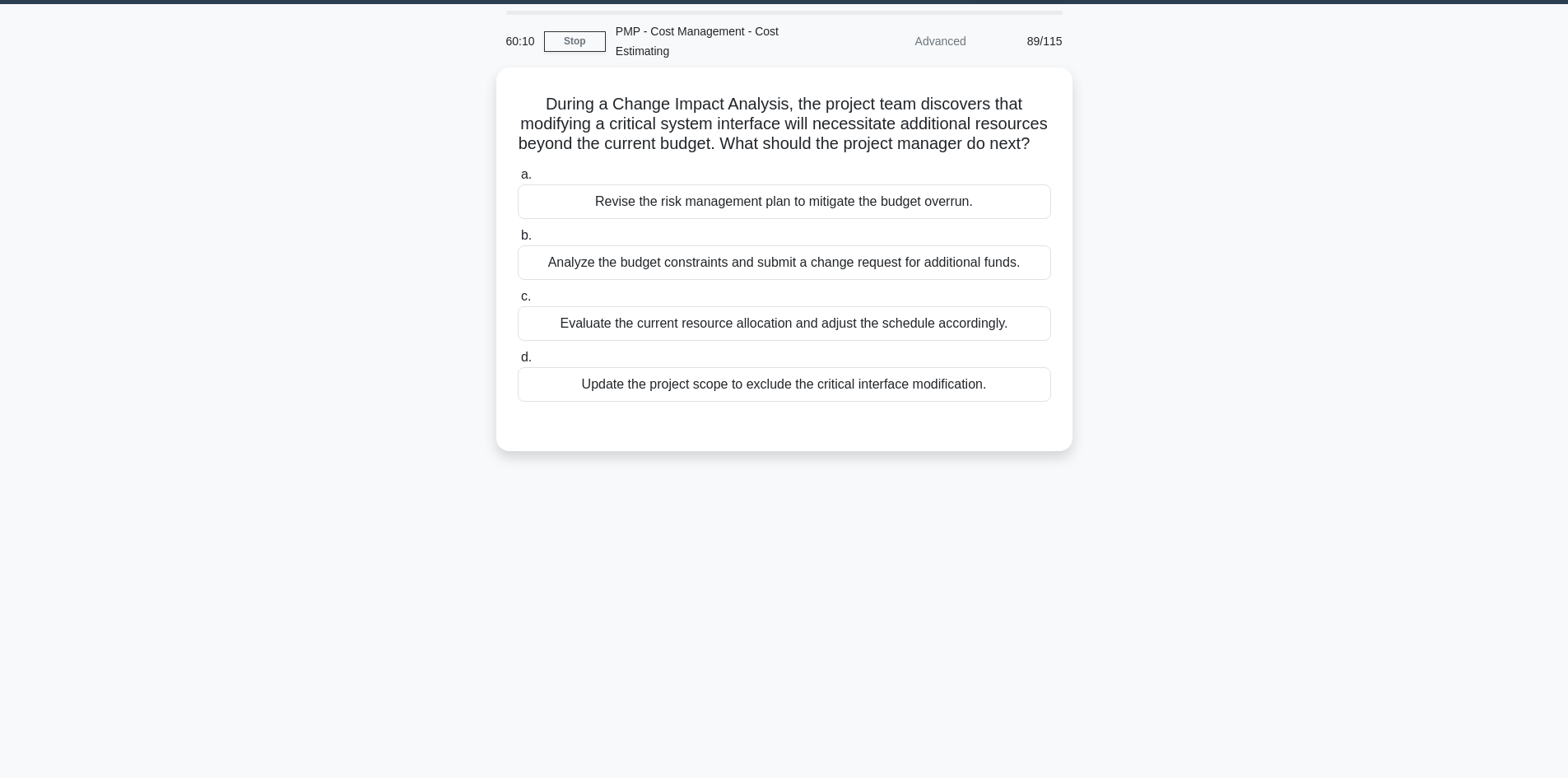
scroll to position [0, 0]
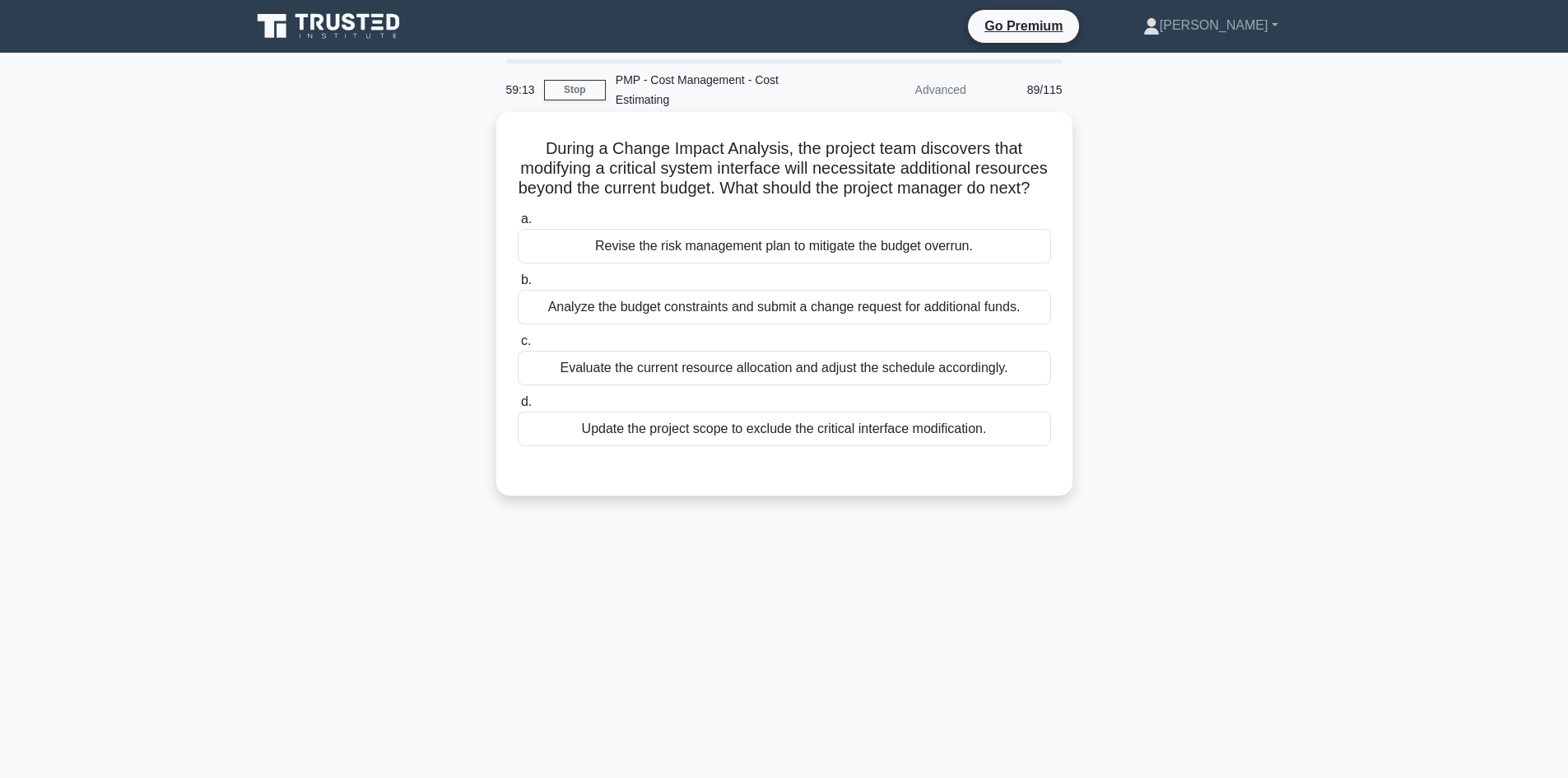
click at [887, 324] on div "Analyze the budget constraints and submit a change request for additional funds." at bounding box center [784, 307] width 534 height 34
click at [518, 286] on input "b. Analyze the budget constraints and submit a change request for additional fu…" at bounding box center [518, 280] width 0 height 11
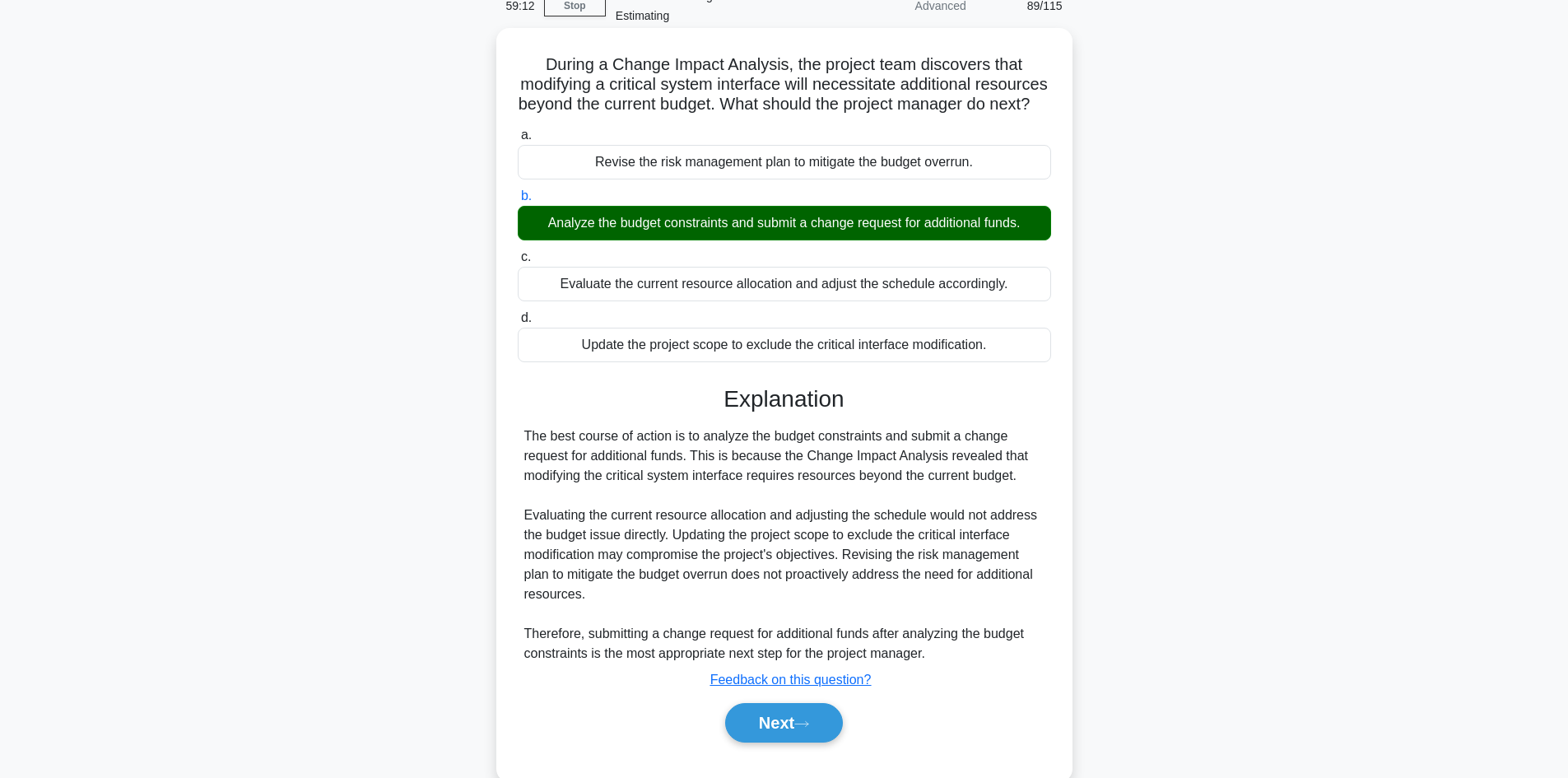
scroll to position [139, 0]
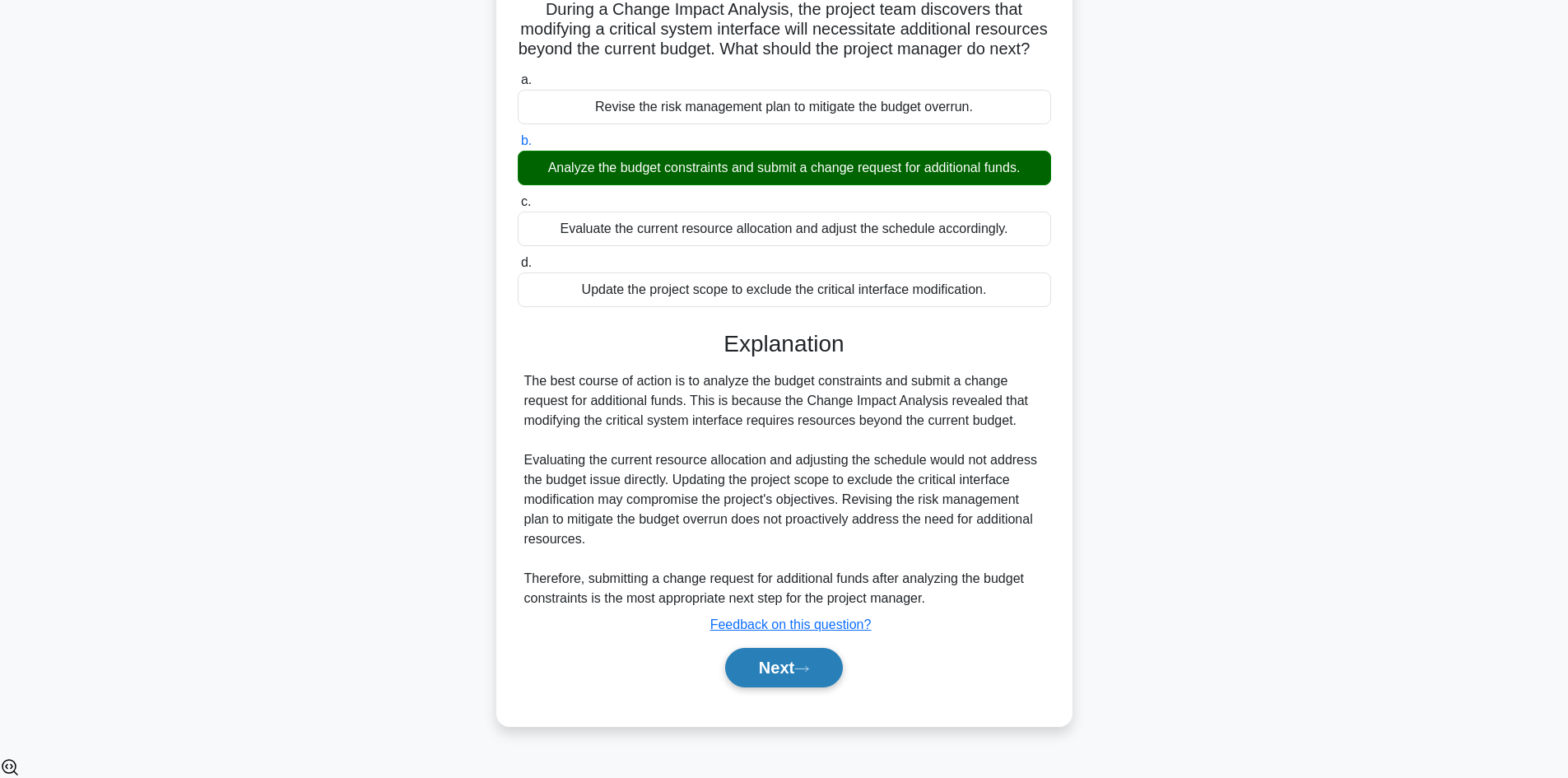
click at [789, 688] on button "Next" at bounding box center [784, 668] width 117 height 40
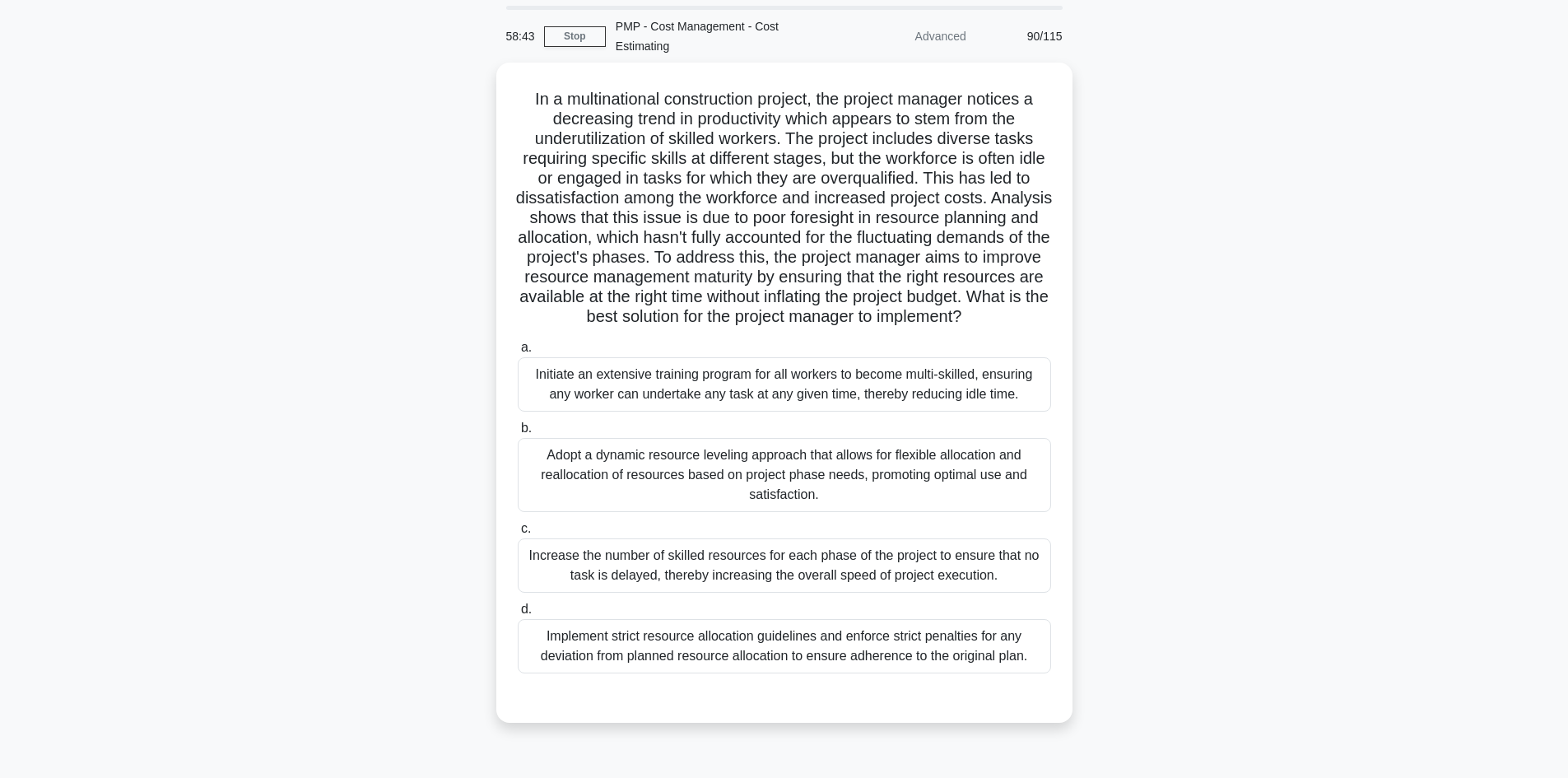
scroll to position [82, 0]
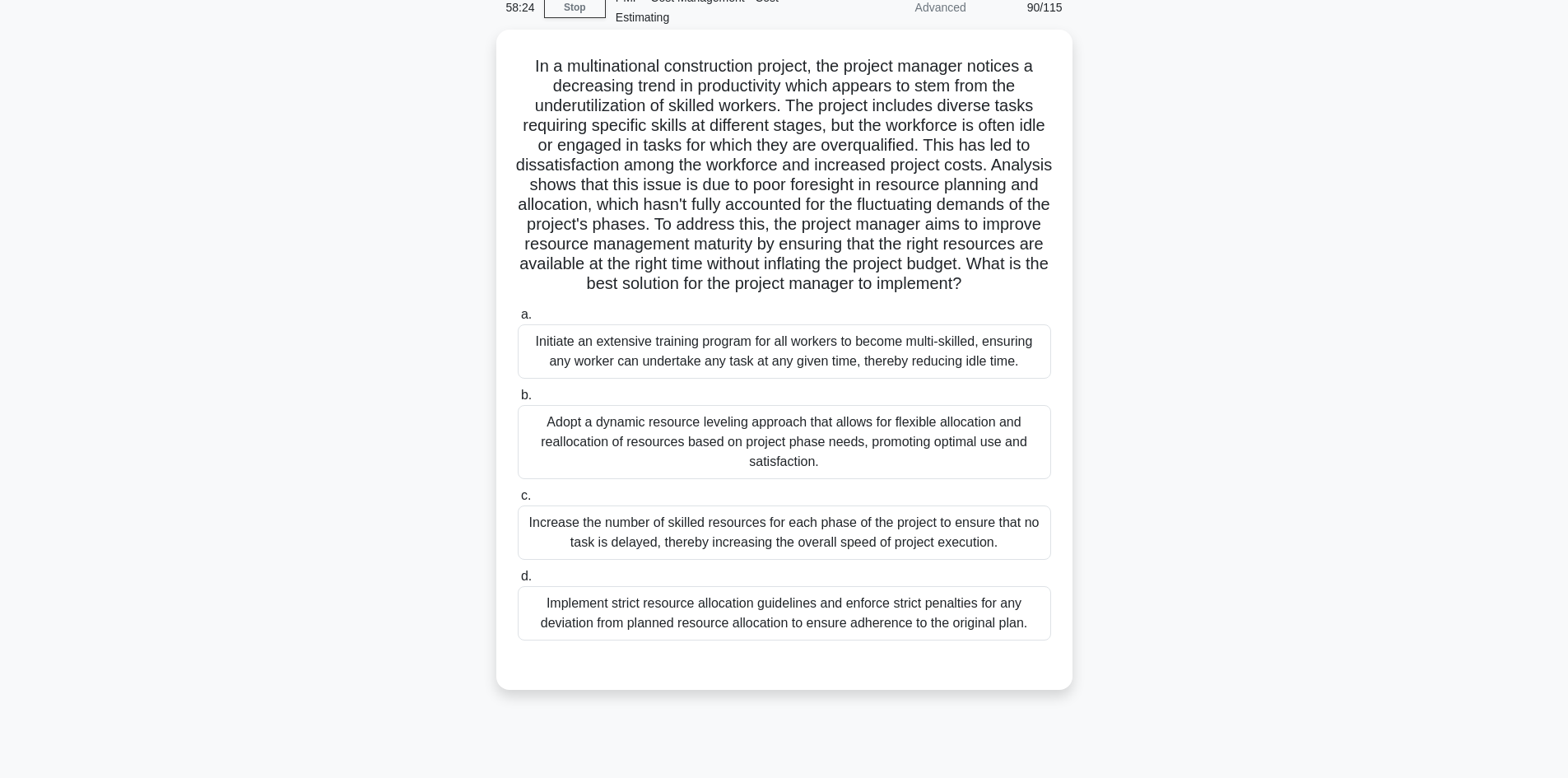
click at [838, 446] on div "Adopt a dynamic resource leveling approach that allows for flexible allocation …" at bounding box center [784, 442] width 534 height 74
click at [518, 401] on input "b. Adopt a dynamic resource leveling approach that allows for flexible allocati…" at bounding box center [518, 396] width 0 height 11
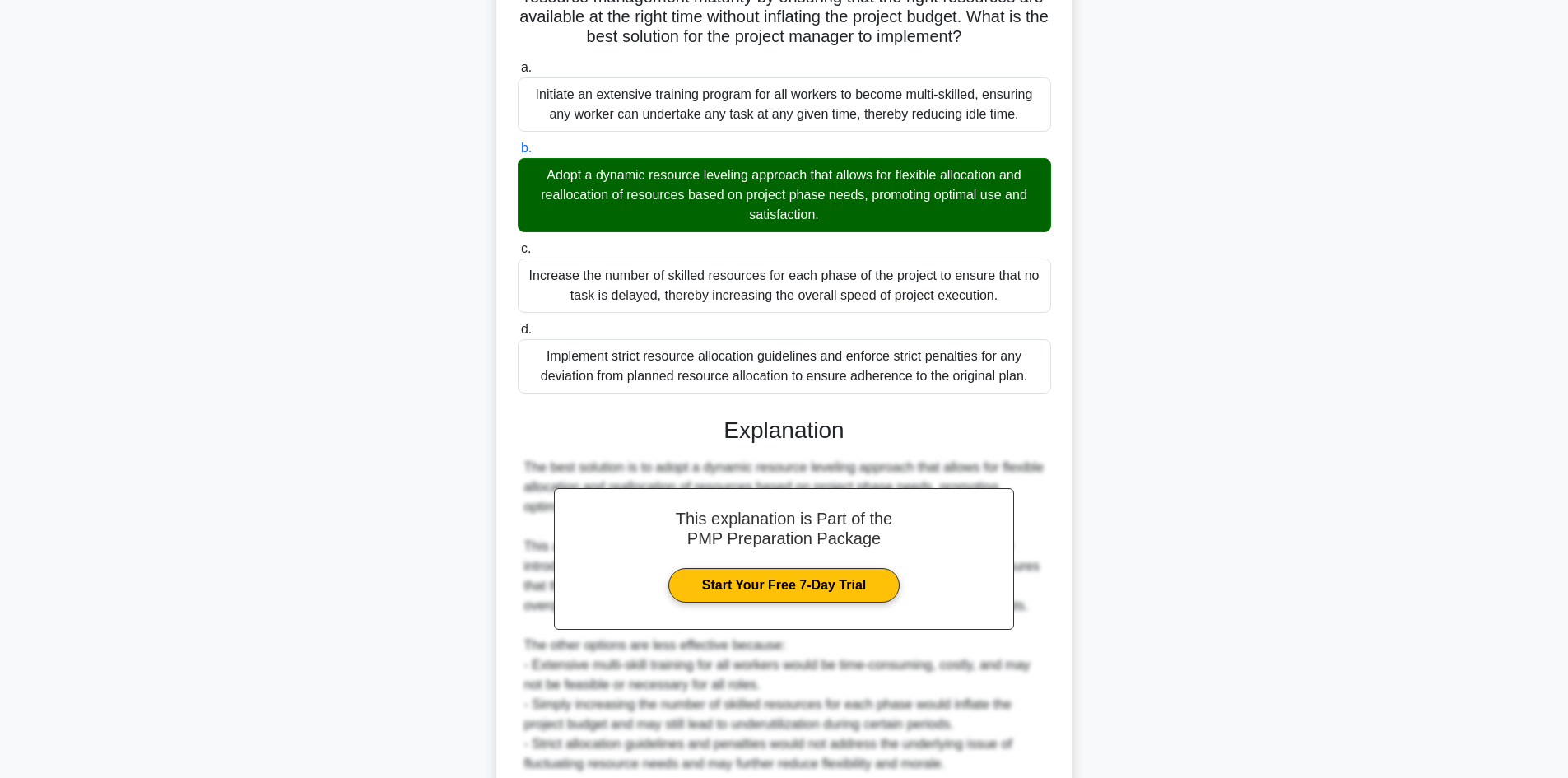
scroll to position [495, 0]
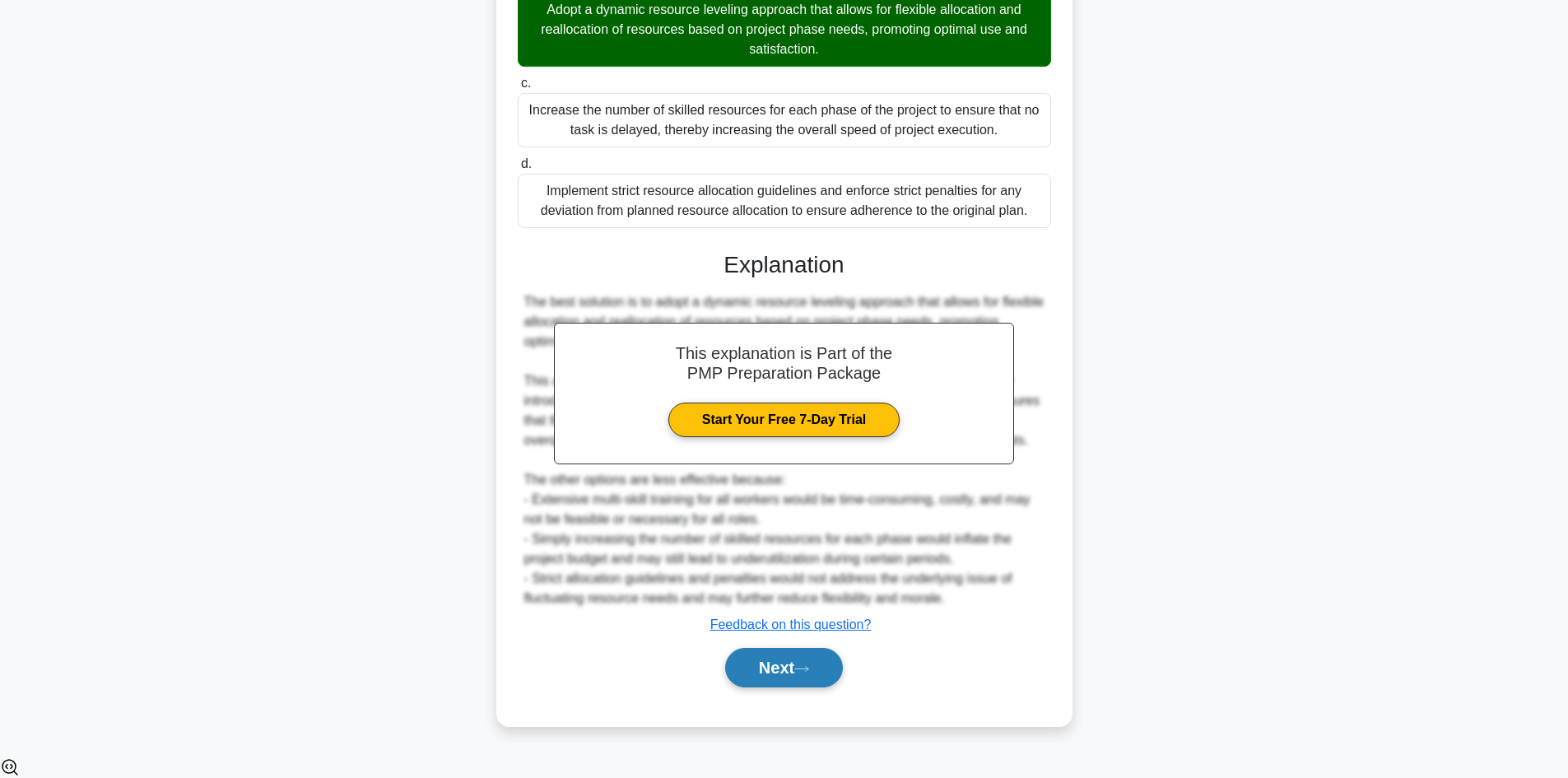
click at [817, 680] on button "Next" at bounding box center [784, 668] width 117 height 40
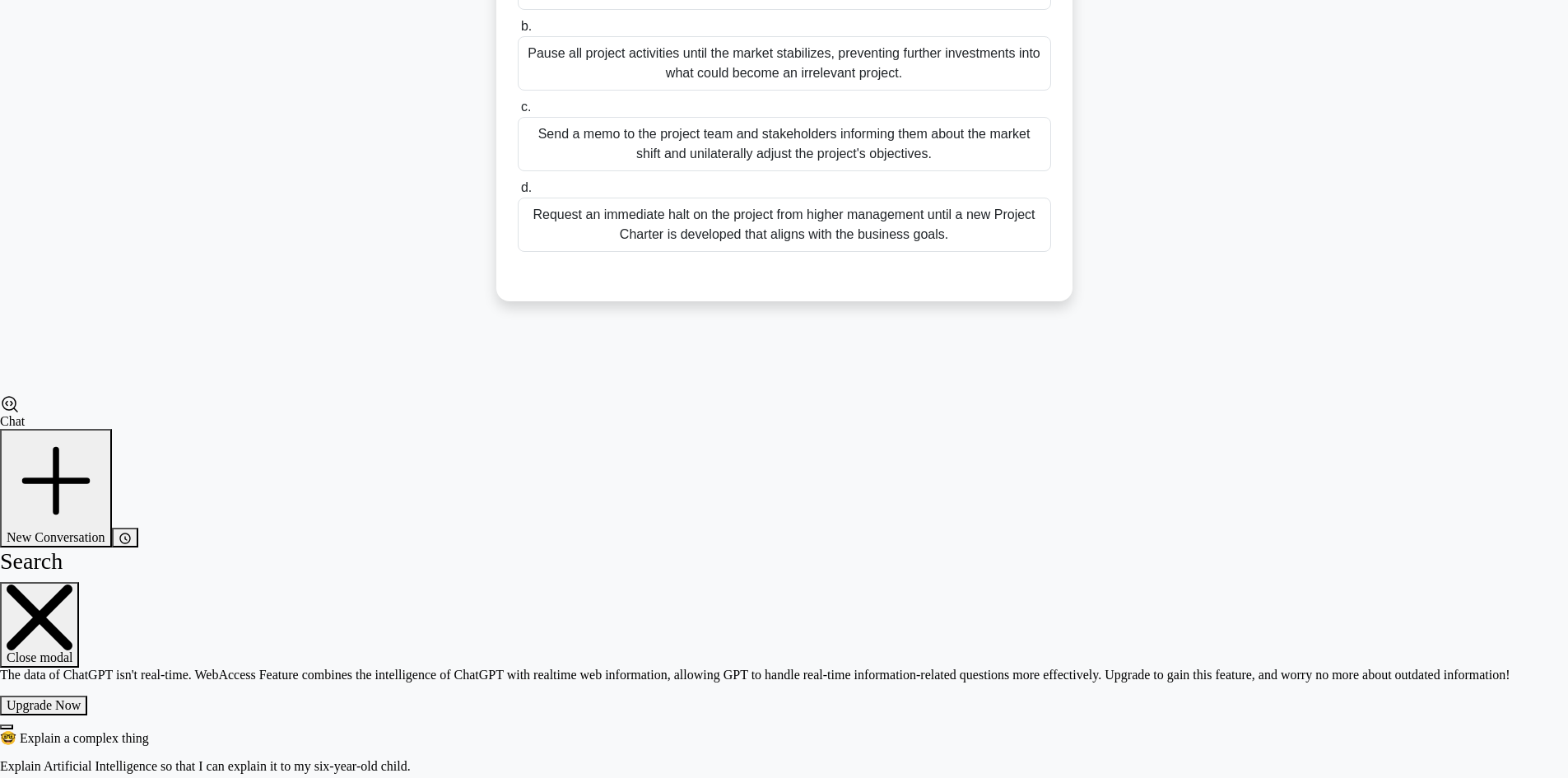
scroll to position [111, 0]
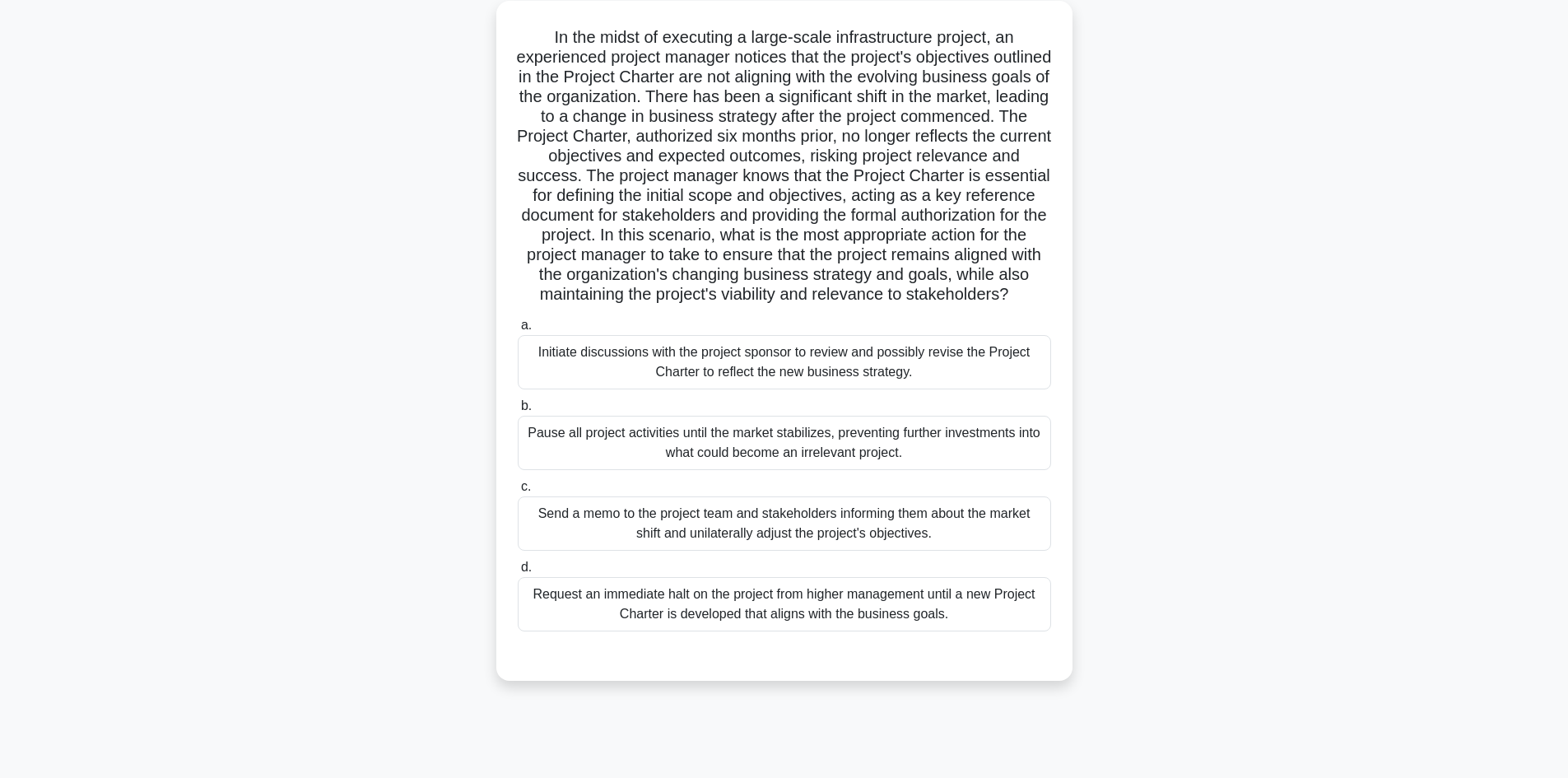
click at [904, 386] on div "Initiate discussions with the project sponsor to review and possibly revise the…" at bounding box center [784, 362] width 534 height 54
click at [518, 331] on input "a. Initiate discussions with the project sponsor to review and possibly revise …" at bounding box center [518, 326] width 0 height 11
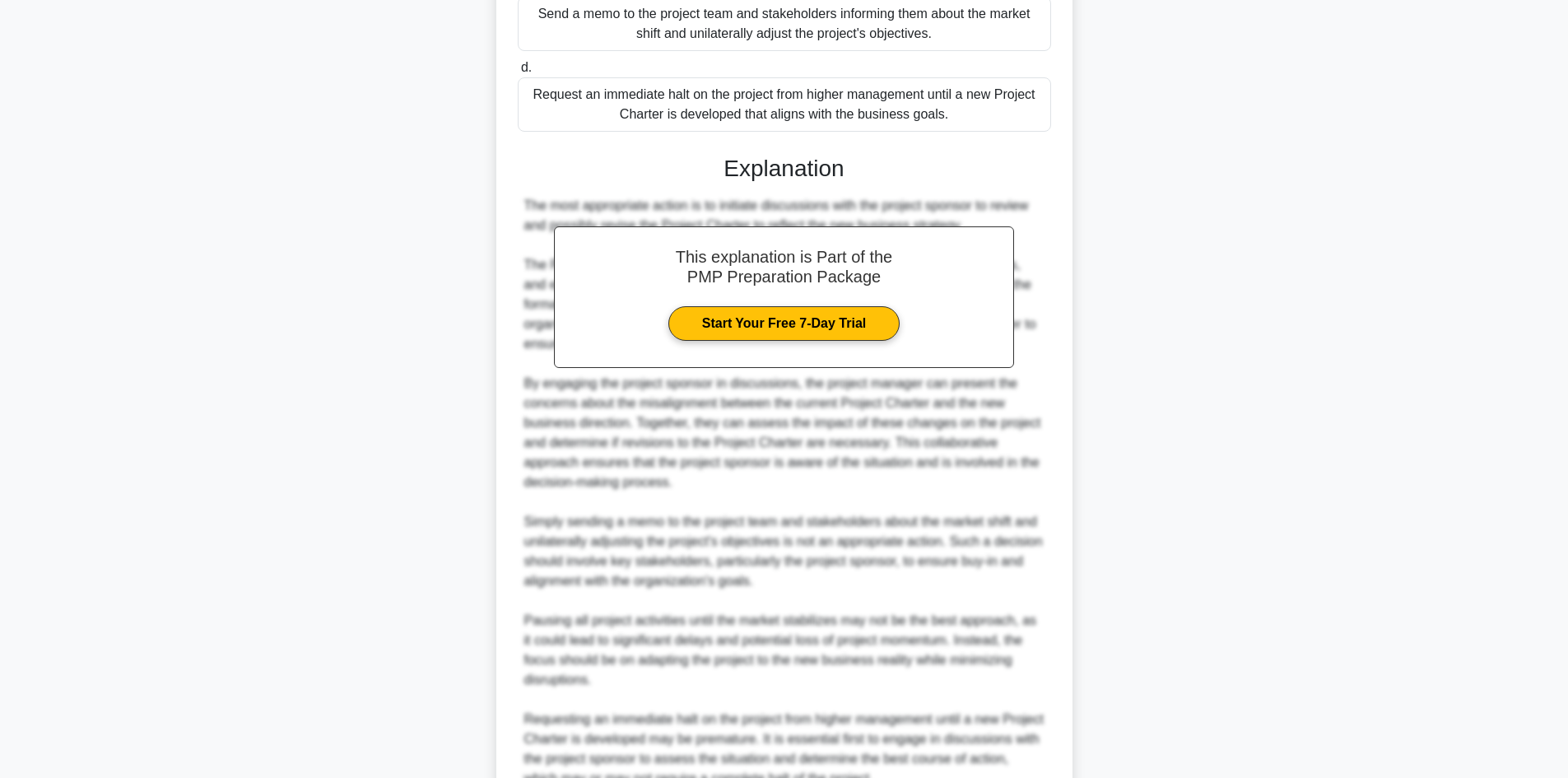
scroll to position [770, 0]
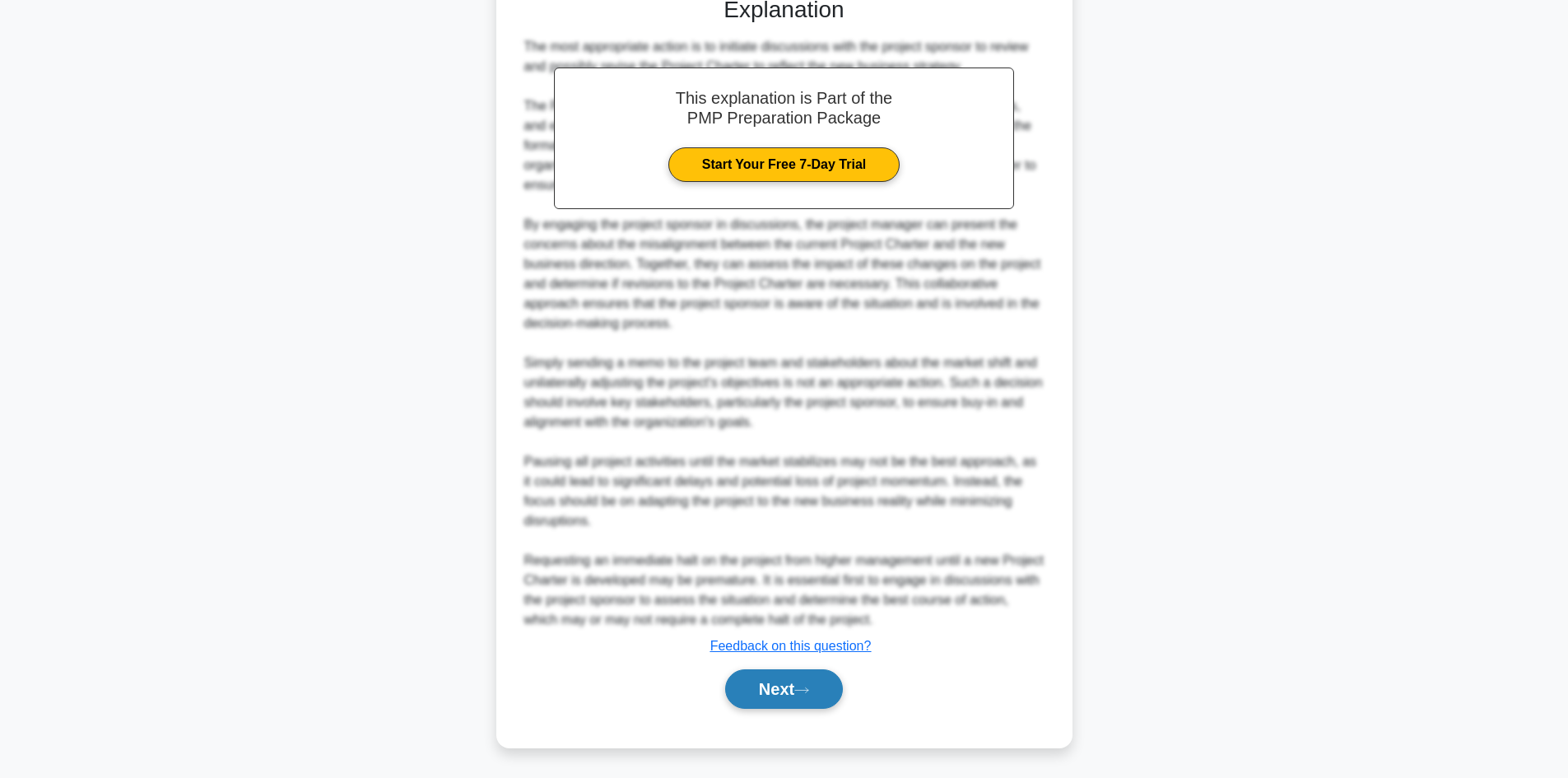
click at [816, 709] on button "Next" at bounding box center [784, 689] width 117 height 40
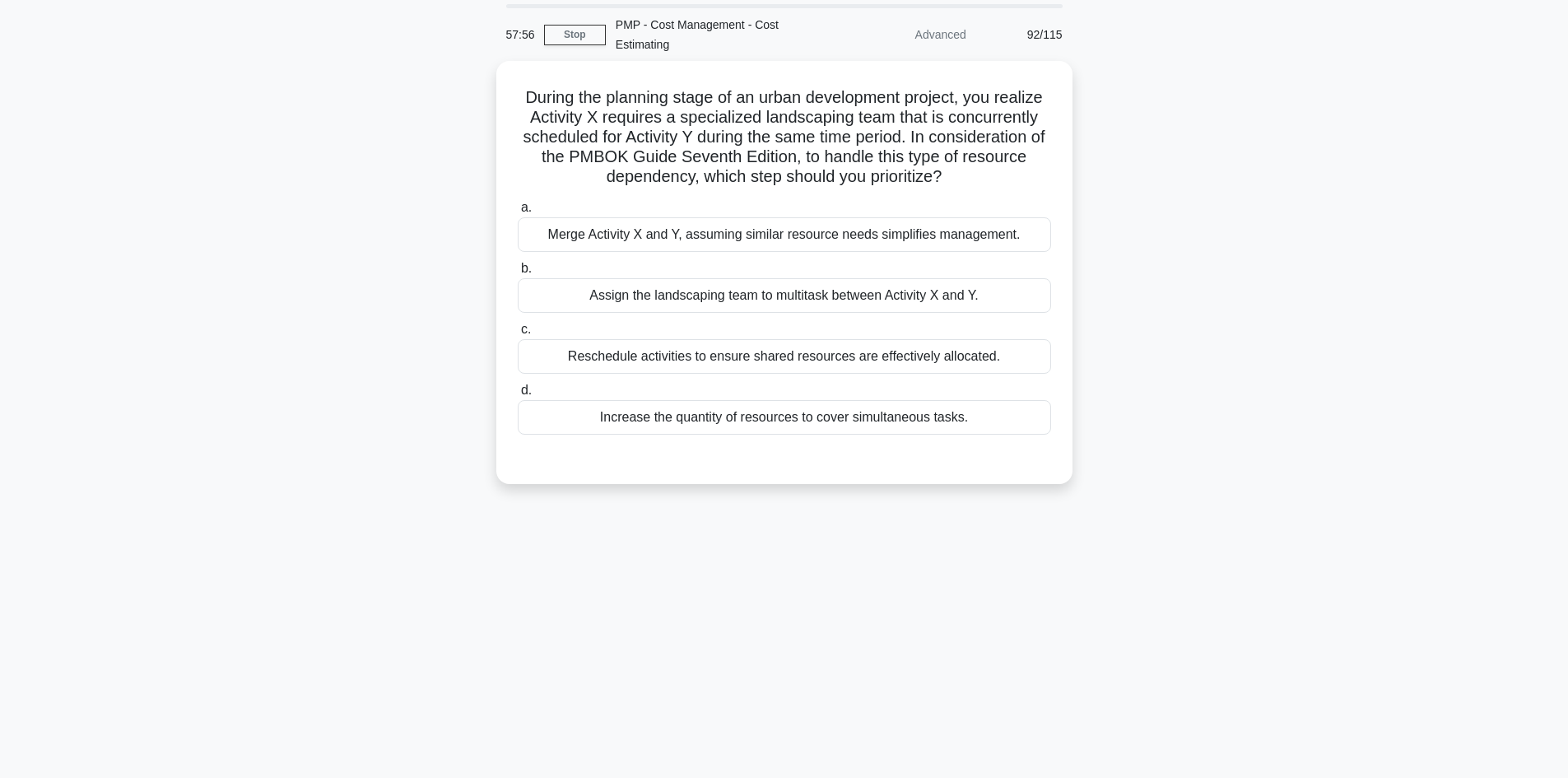
scroll to position [0, 0]
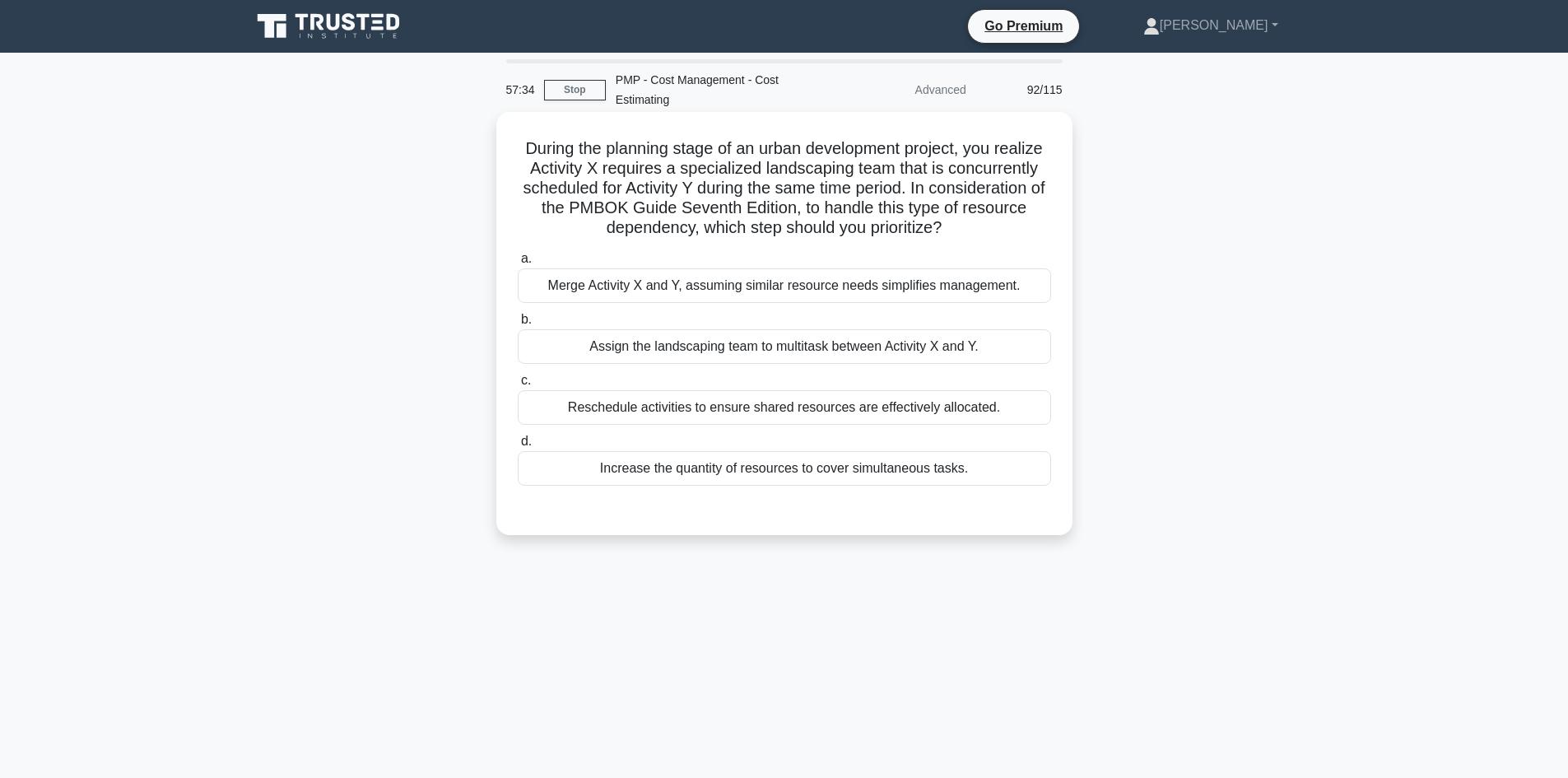
click at [916, 417] on div "Reschedule activities to ensure shared resources are effectively allocated." at bounding box center [784, 408] width 534 height 34
click at [518, 386] on input "c. Reschedule activities to ensure shared resources are effectively allocated." at bounding box center [518, 381] width 0 height 11
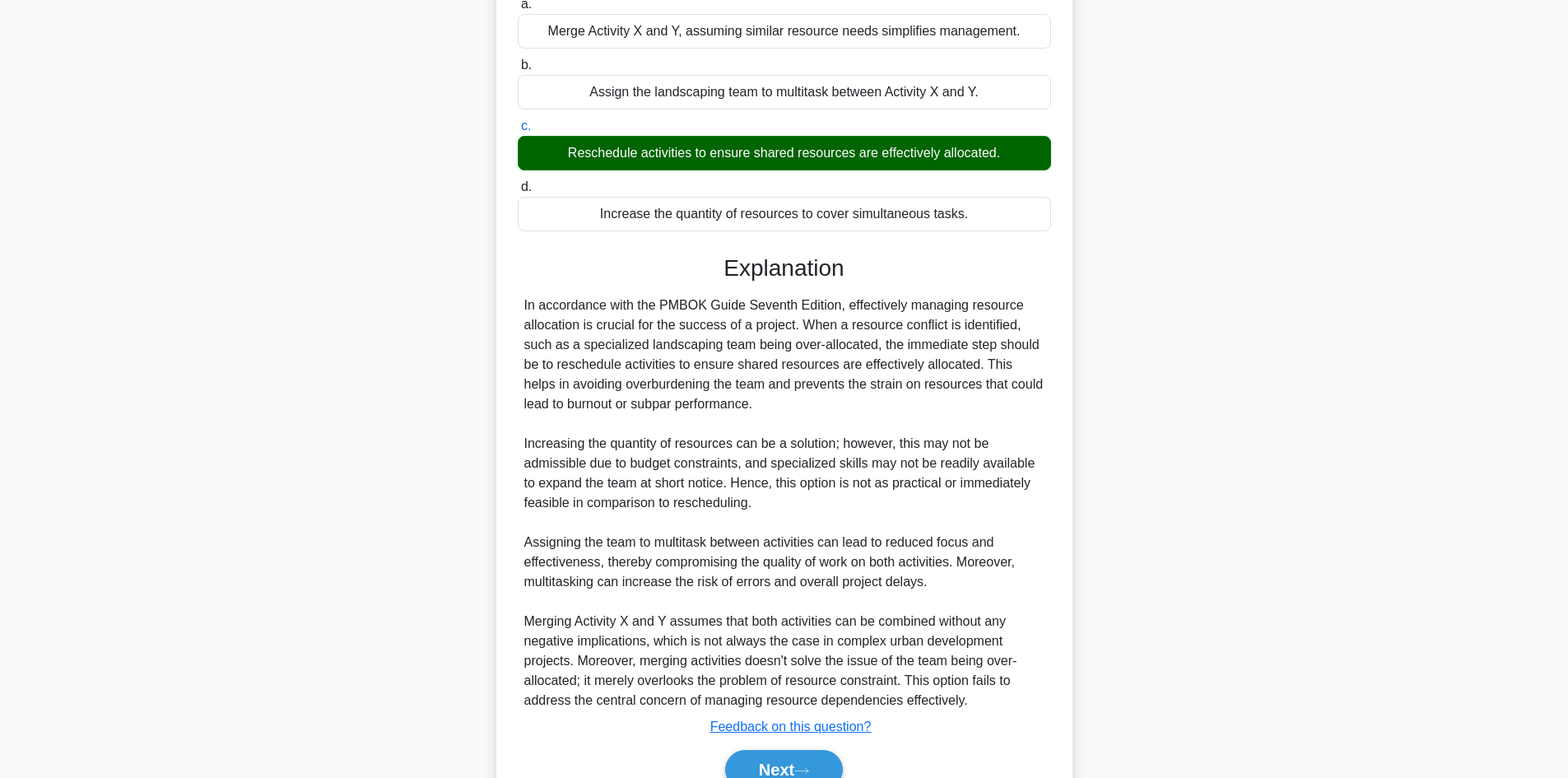
scroll to position [337, 0]
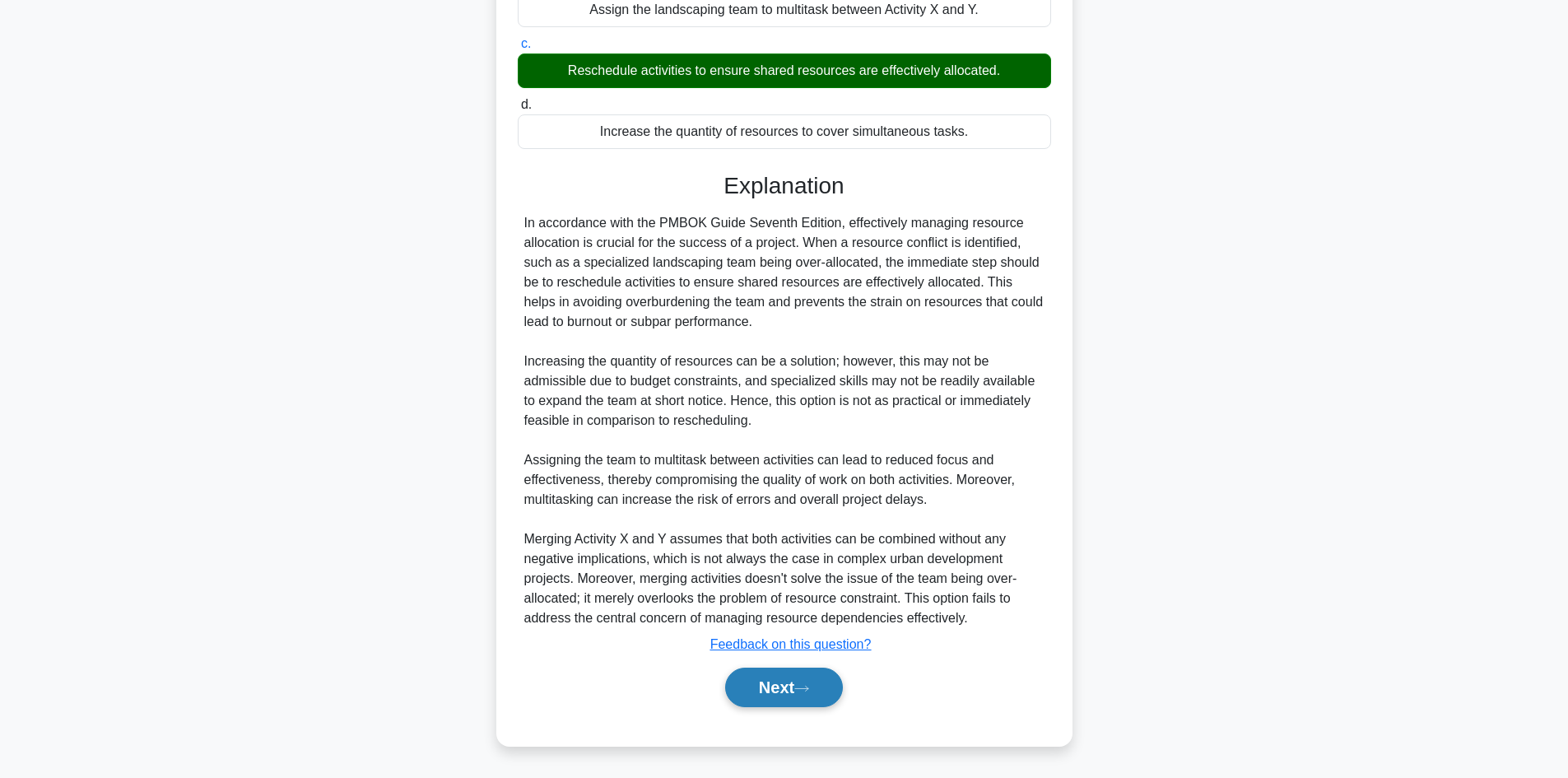
click at [813, 683] on button "Next" at bounding box center [784, 688] width 117 height 40
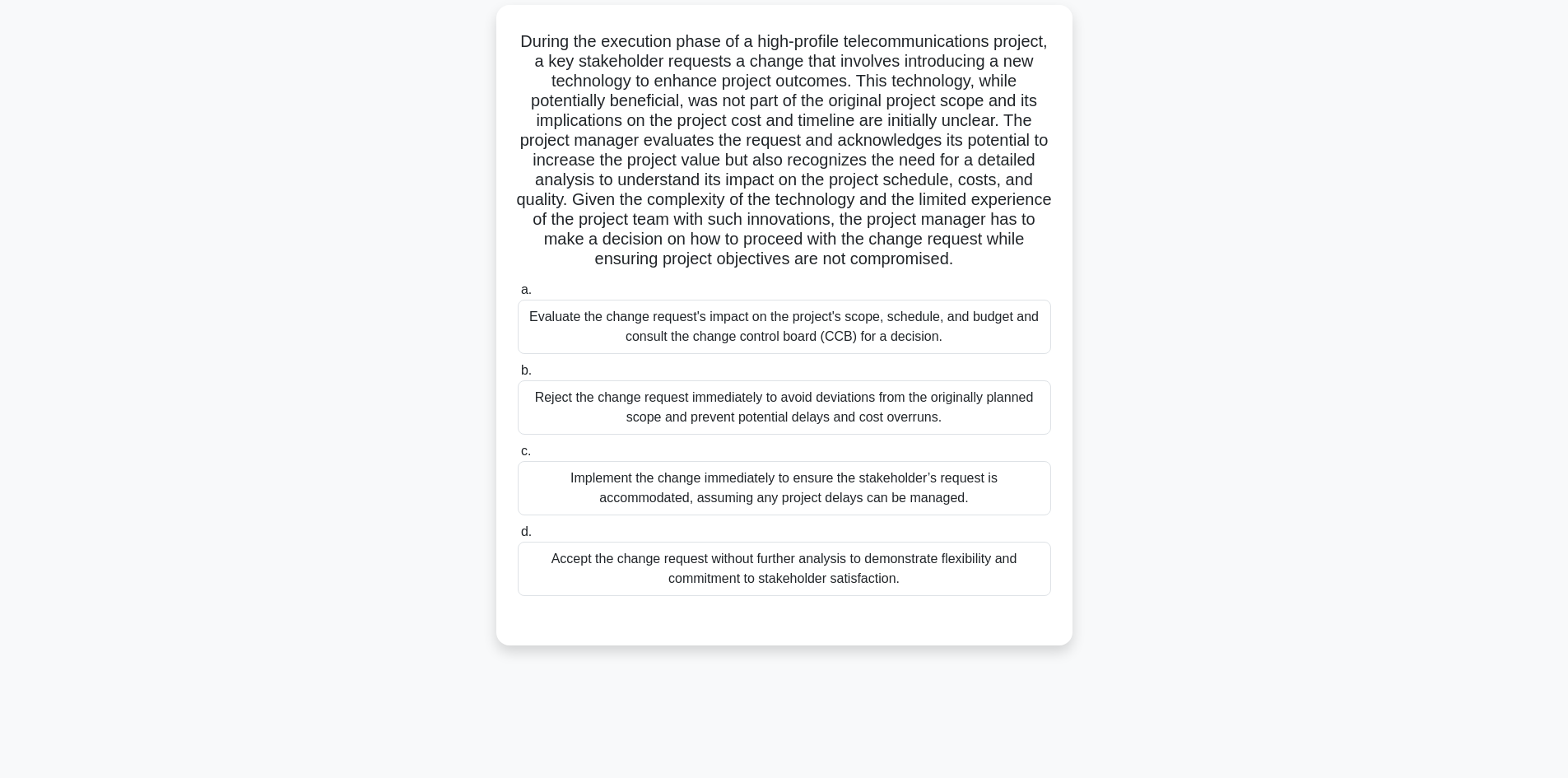
scroll to position [0, 0]
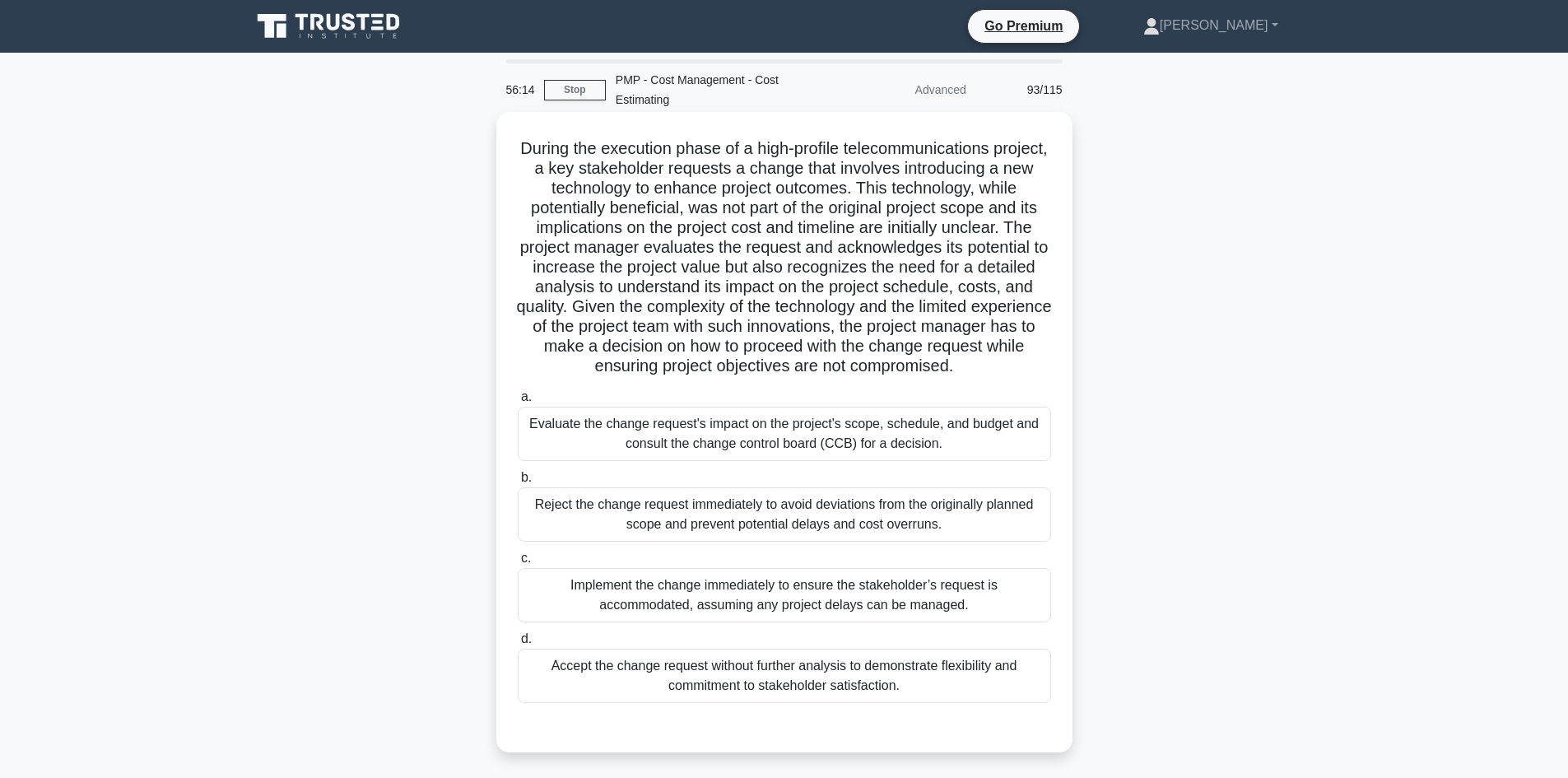
click at [873, 441] on div "Evaluate the change request's impact on the project's scope, schedule, and budg…" at bounding box center [784, 434] width 534 height 54
click at [518, 403] on input "a. Evaluate the change request's impact on the project's scope, schedule, and b…" at bounding box center [518, 398] width 0 height 11
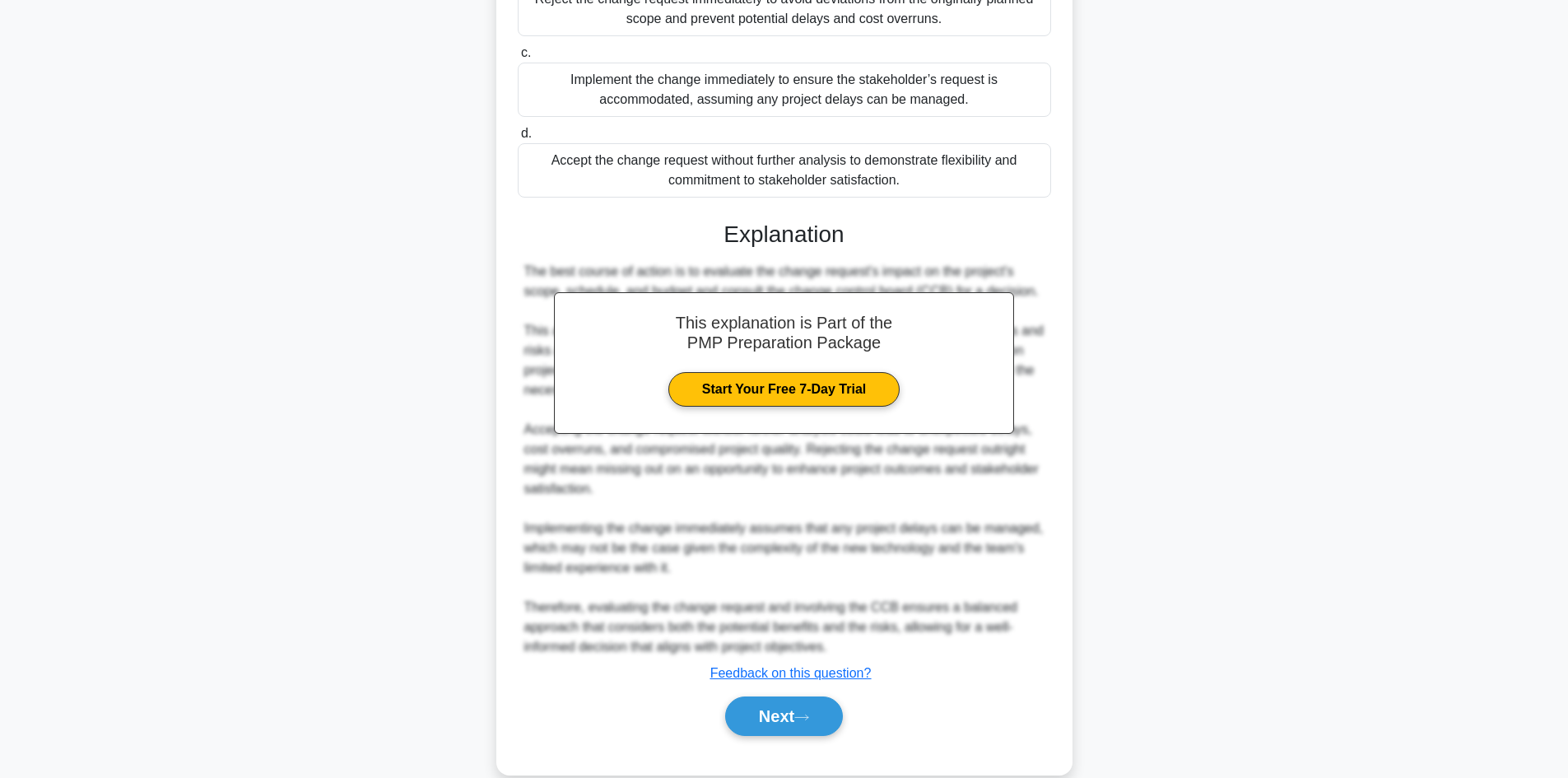
scroll to position [535, 0]
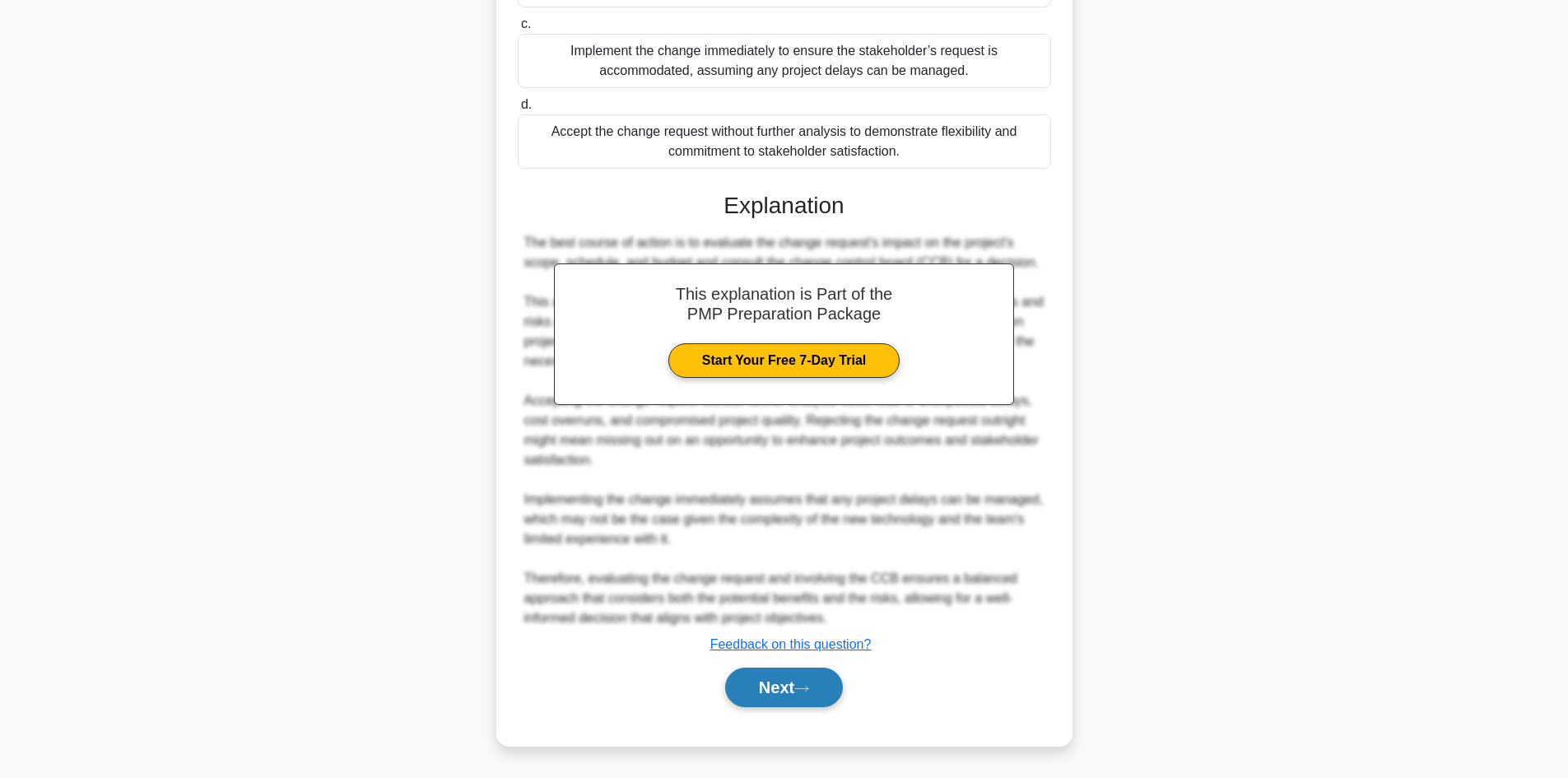
click at [791, 690] on button "Next" at bounding box center [784, 688] width 117 height 40
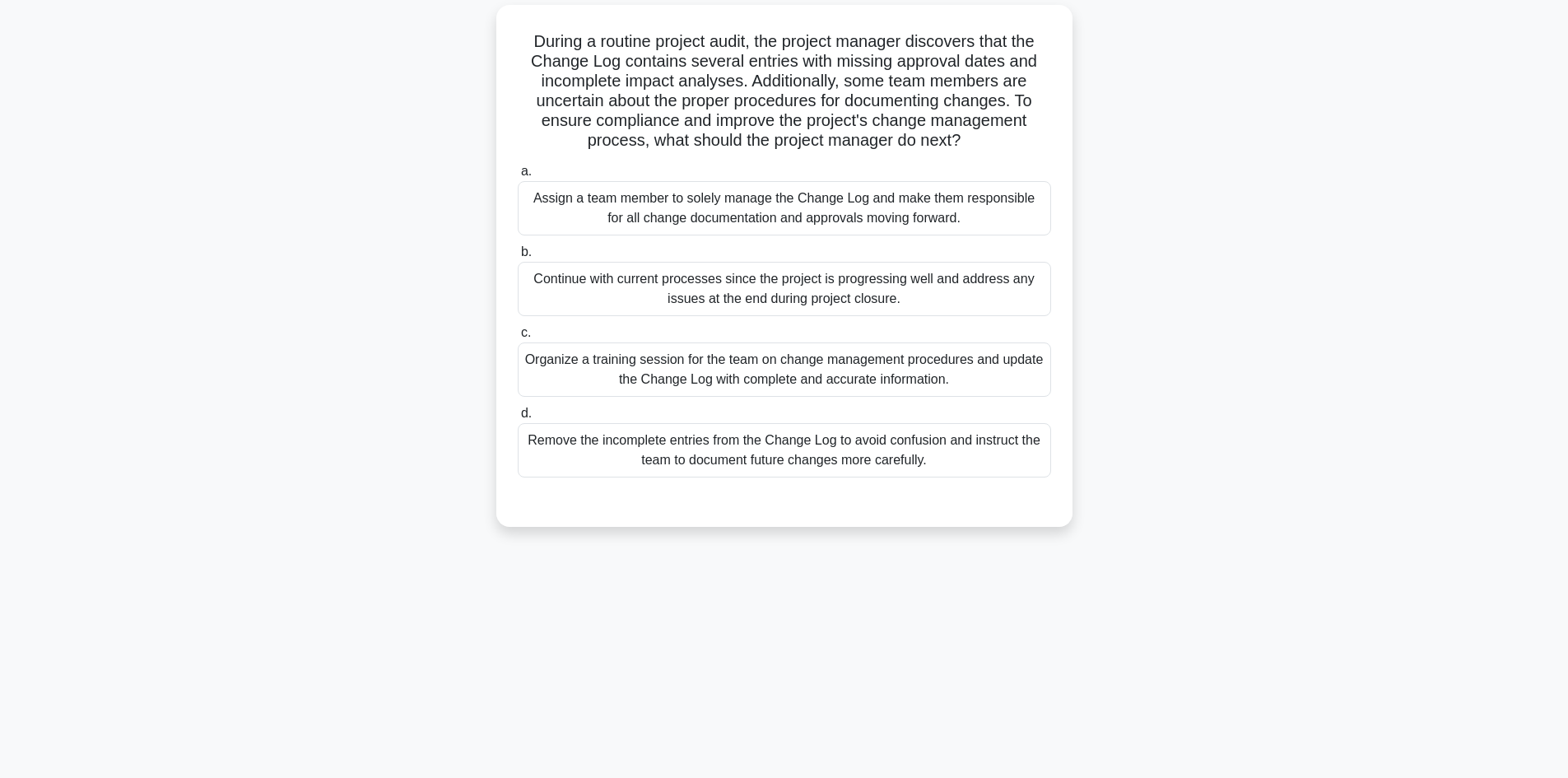
scroll to position [0, 0]
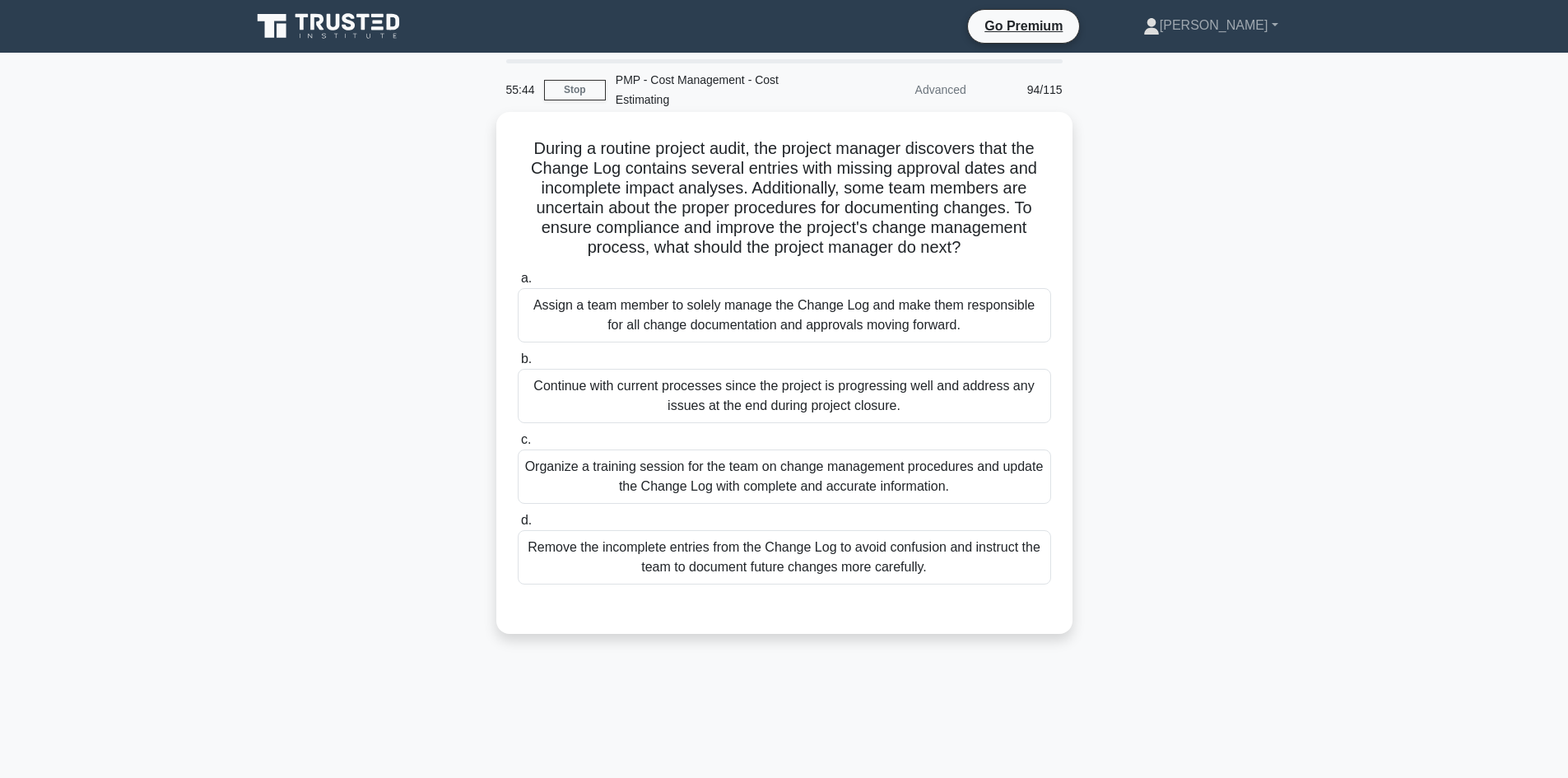
click at [859, 469] on div "Organize a training session for the team on change management procedures and up…" at bounding box center [784, 477] width 534 height 54
click at [518, 445] on input "c. Organize a training session for the team on change management procedures and…" at bounding box center [518, 440] width 0 height 11
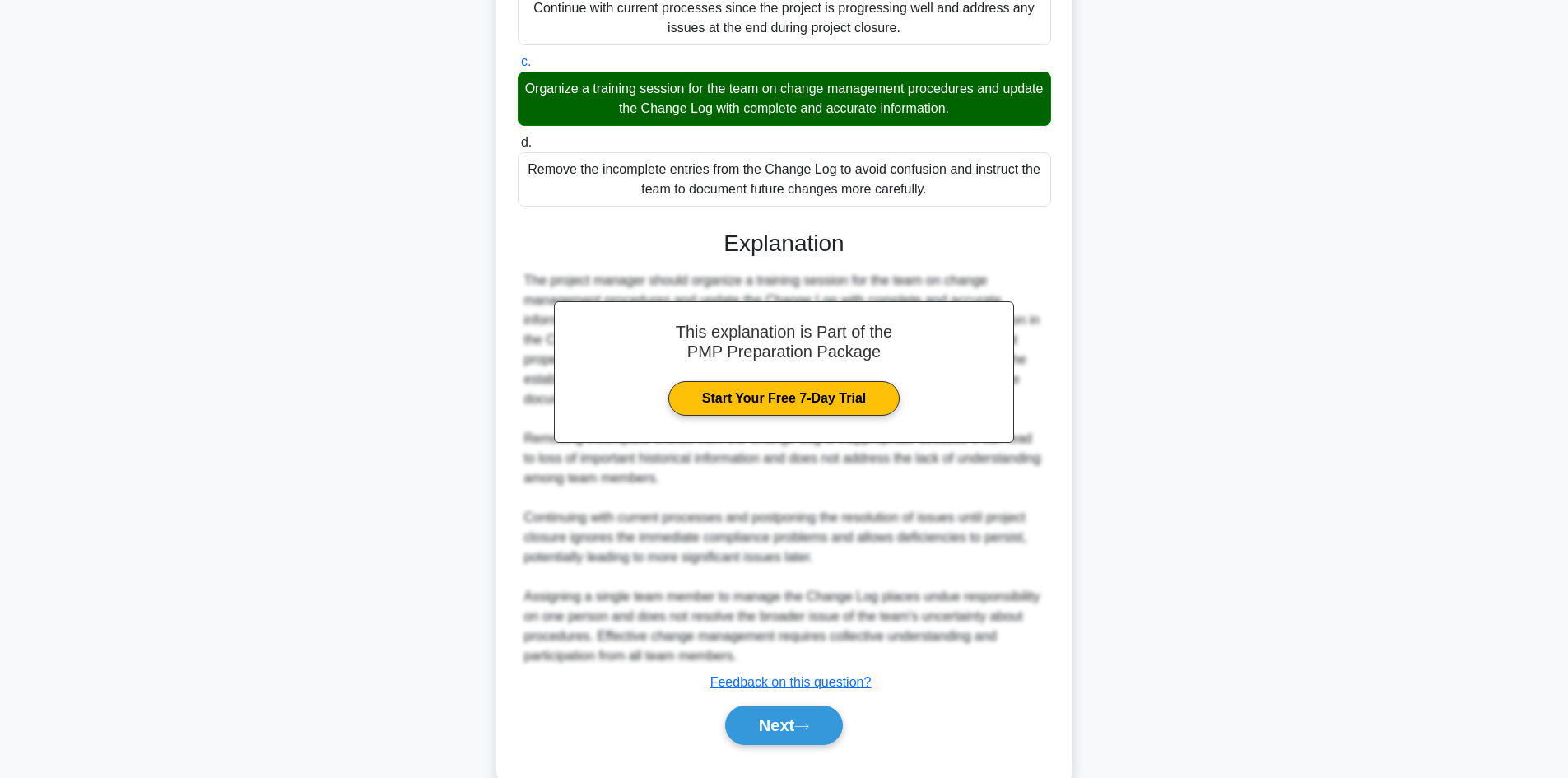
scroll to position [416, 0]
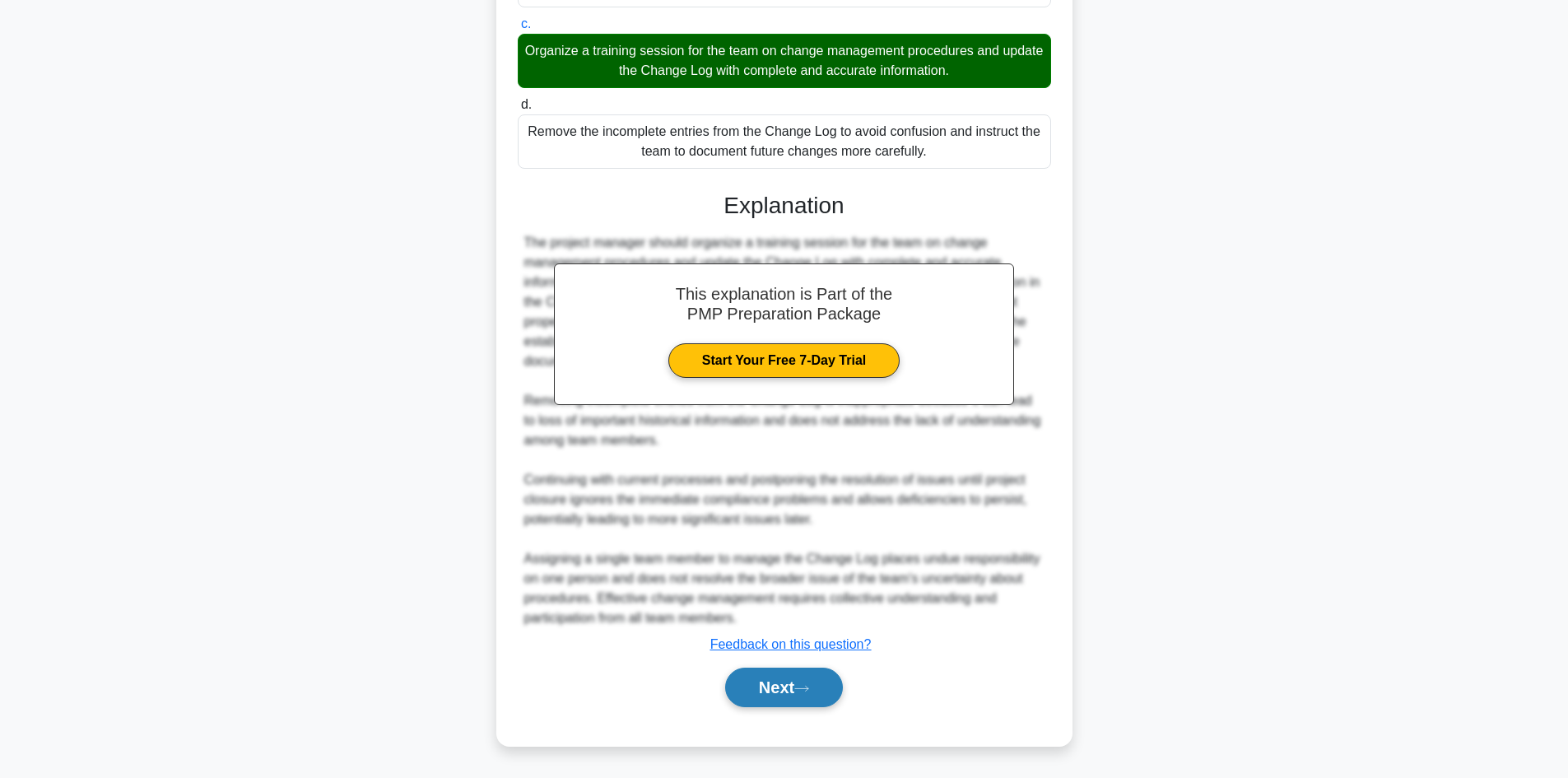
click at [788, 682] on button "Next" at bounding box center [784, 688] width 117 height 40
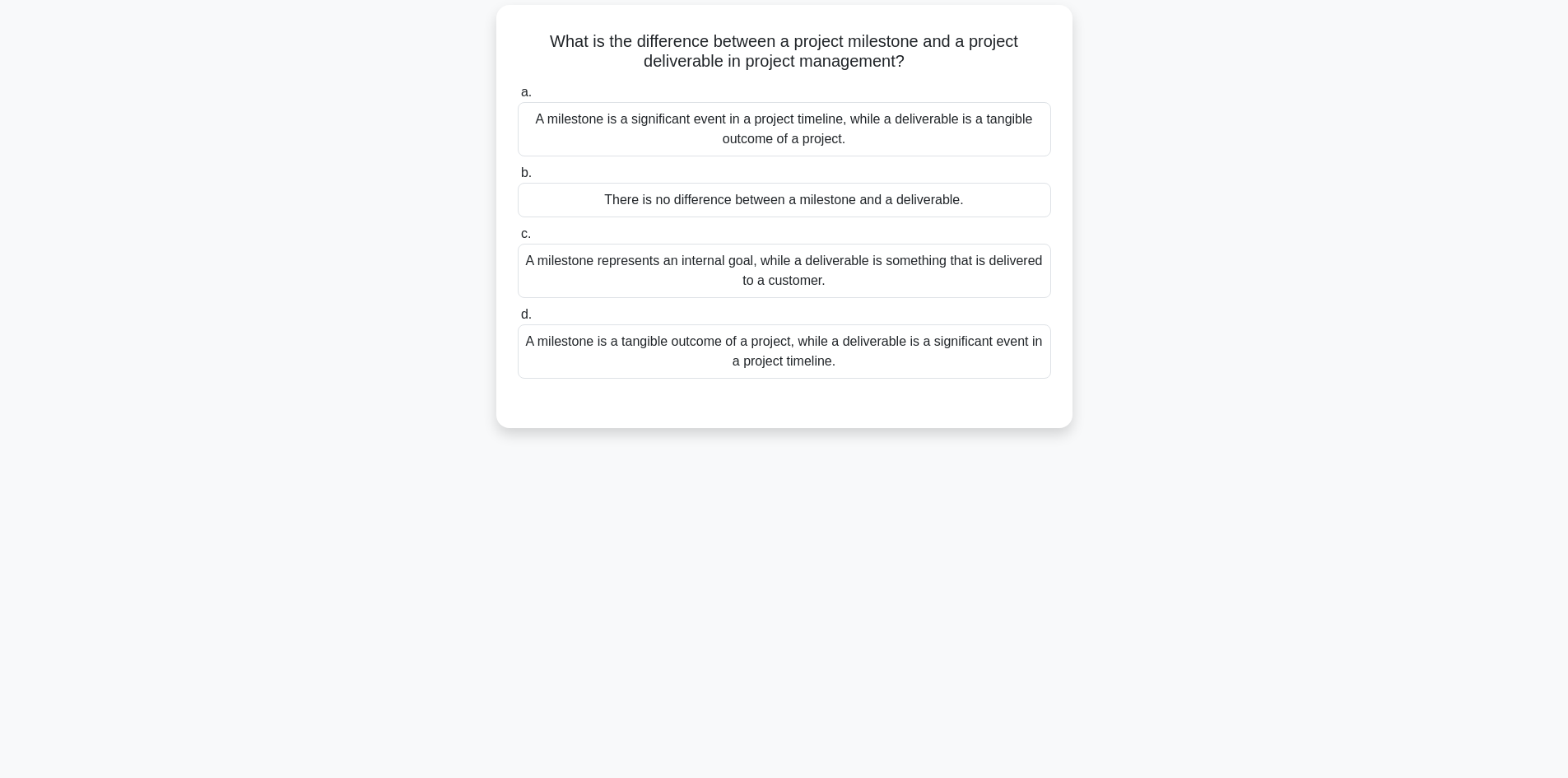
scroll to position [29, 0]
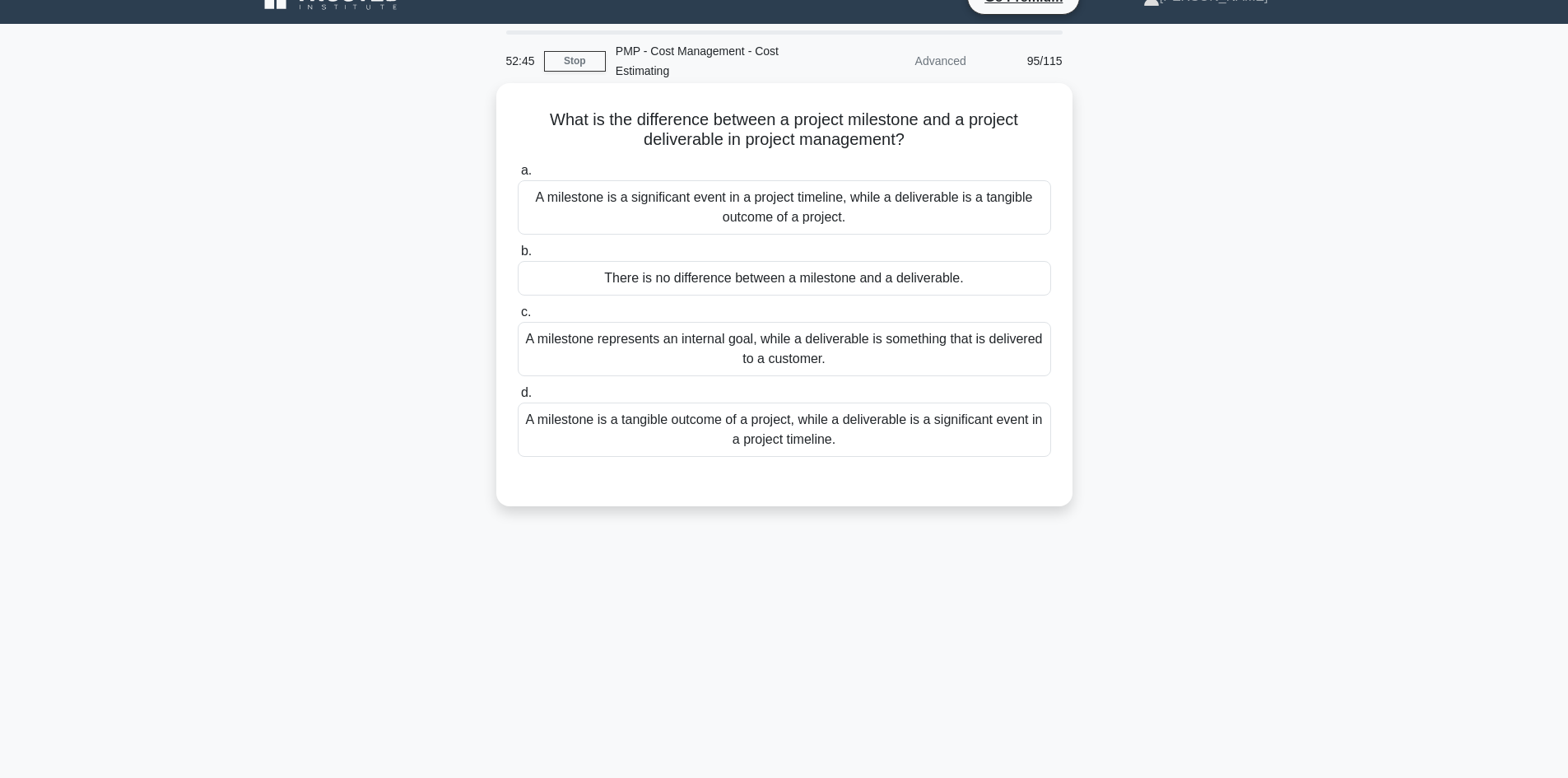
click at [848, 436] on div "A milestone is a tangible outcome of a project, while a deliverable is a signif…" at bounding box center [784, 430] width 534 height 54
click at [518, 398] on input "d. A milestone is a tangible outcome of a project, while a deliverable is a sig…" at bounding box center [518, 393] width 0 height 11
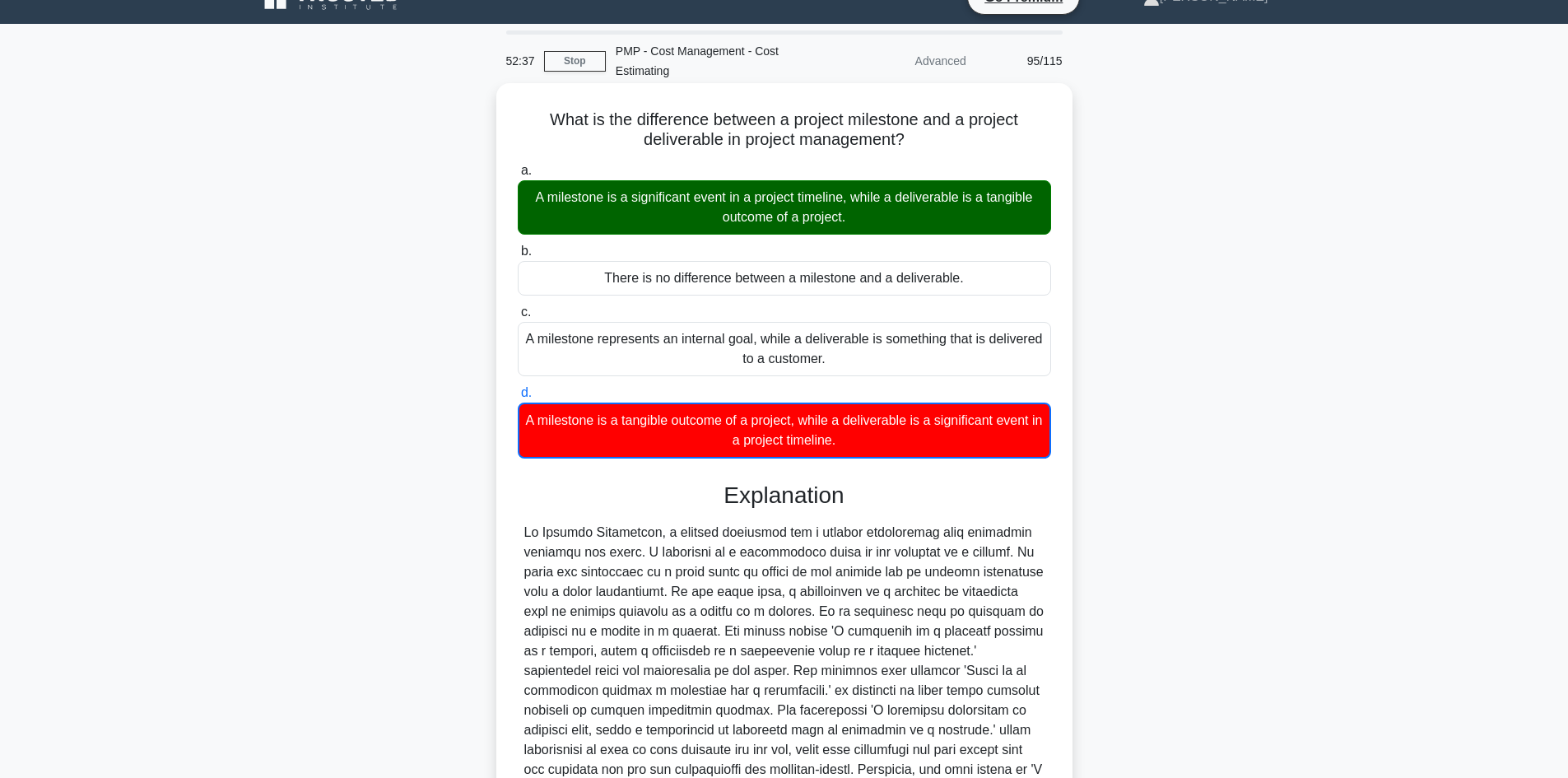
drag, startPoint x: 992, startPoint y: 197, endPoint x: 1043, endPoint y: 202, distance: 51.2
type textarea "tangible"
click at [1043, 202] on div "A milestone is a significant event in a project timeline, while a deliverable i…" at bounding box center [784, 208] width 534 height 54
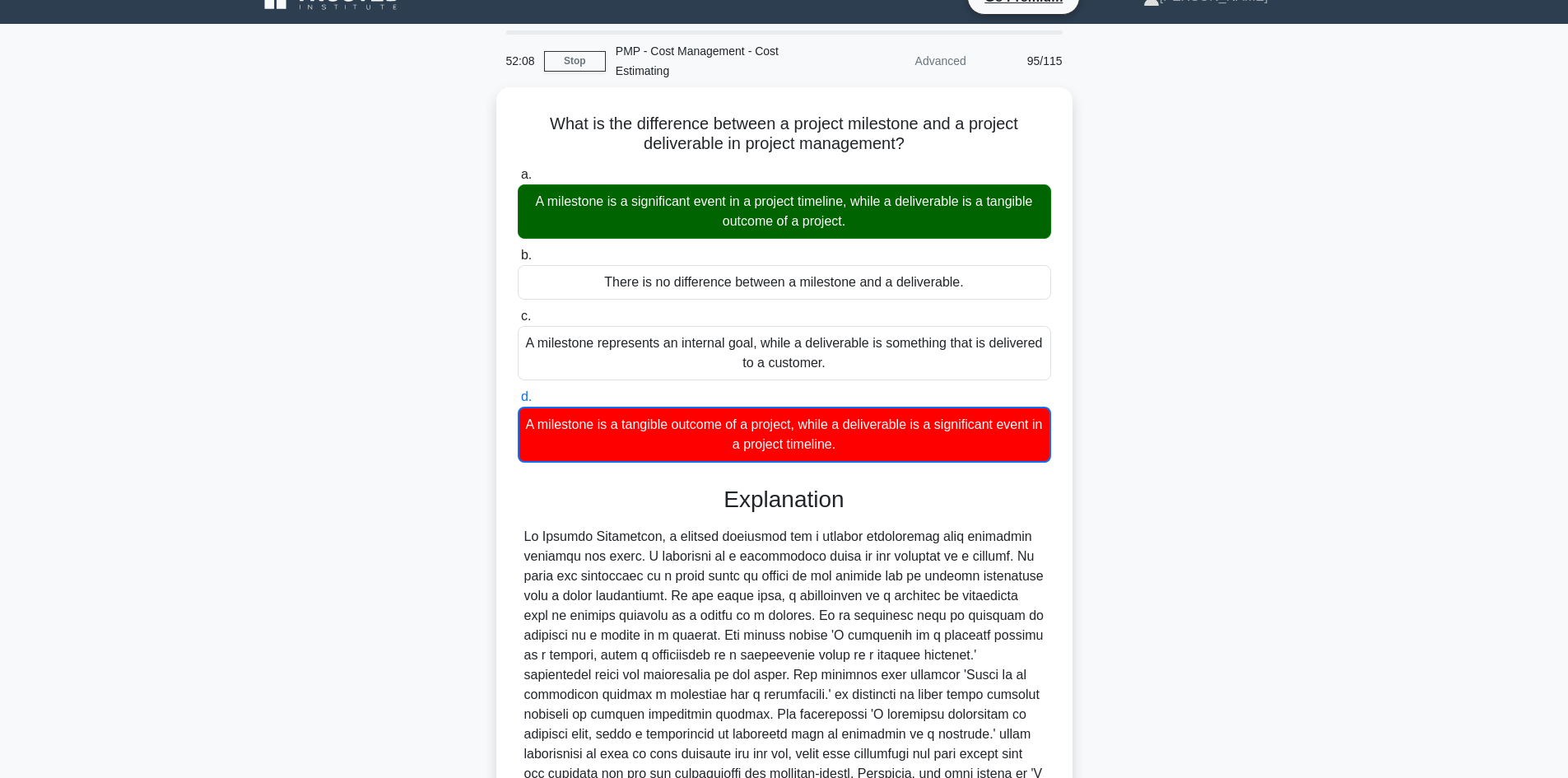
click at [1199, 327] on div "What is the difference between a project milestone and a project deliverable in…" at bounding box center [784, 524] width 1087 height 874
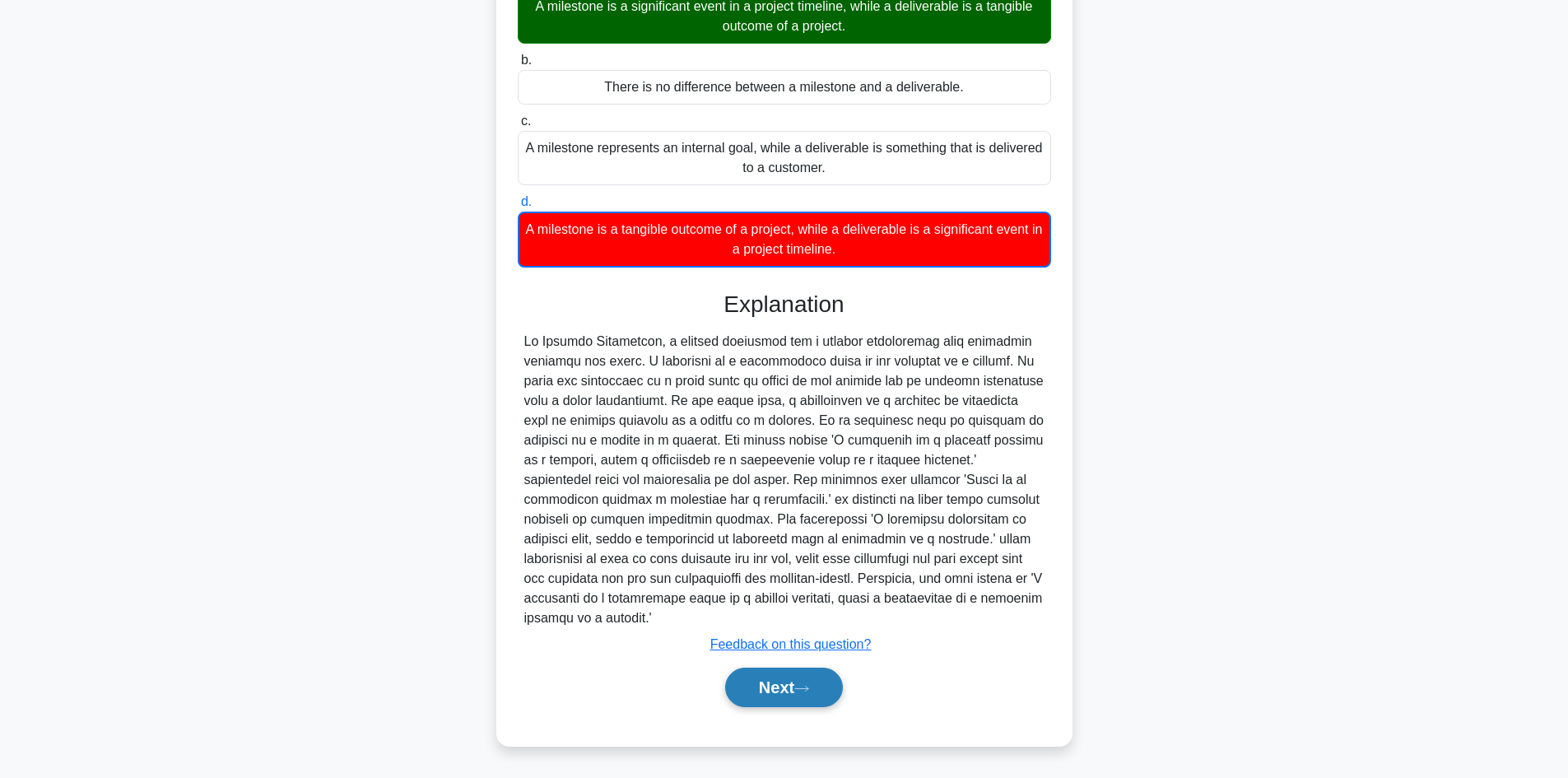
click at [785, 688] on button "Next" at bounding box center [784, 688] width 117 height 40
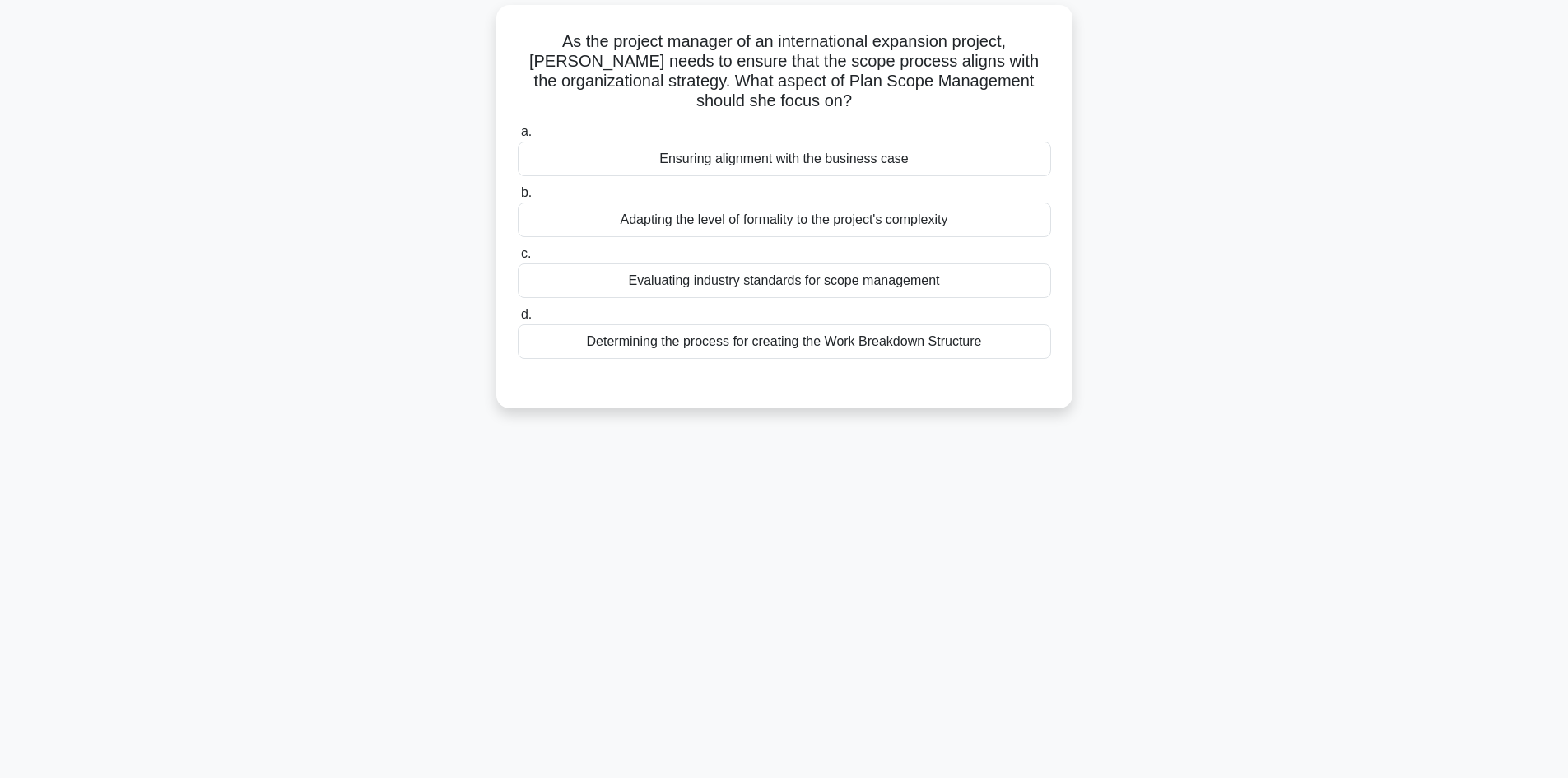
scroll to position [0, 0]
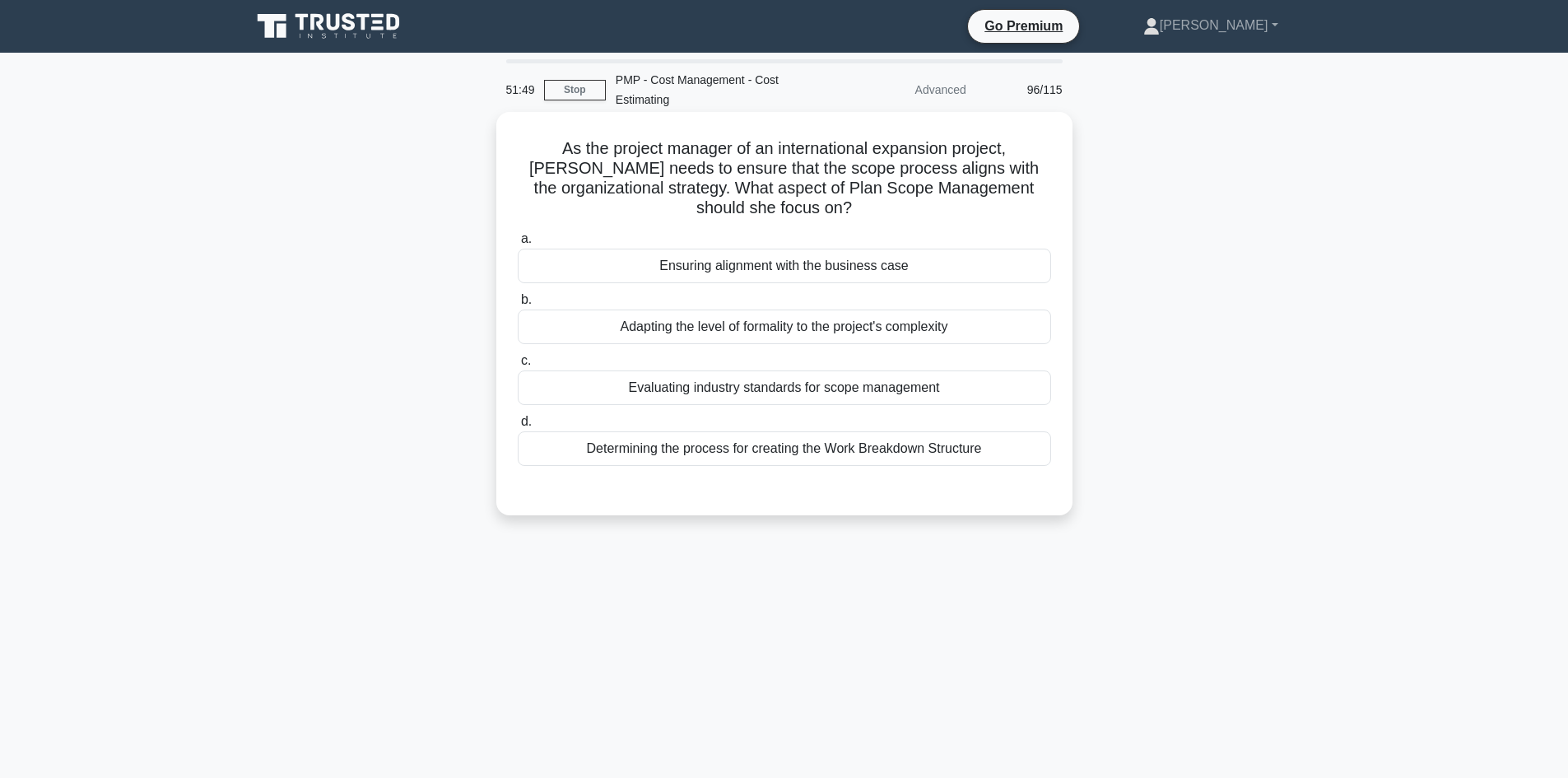
click at [894, 258] on div "Ensuring alignment with the business case" at bounding box center [784, 266] width 534 height 34
click at [518, 245] on input "a. Ensuring alignment with the business case" at bounding box center [518, 239] width 0 height 11
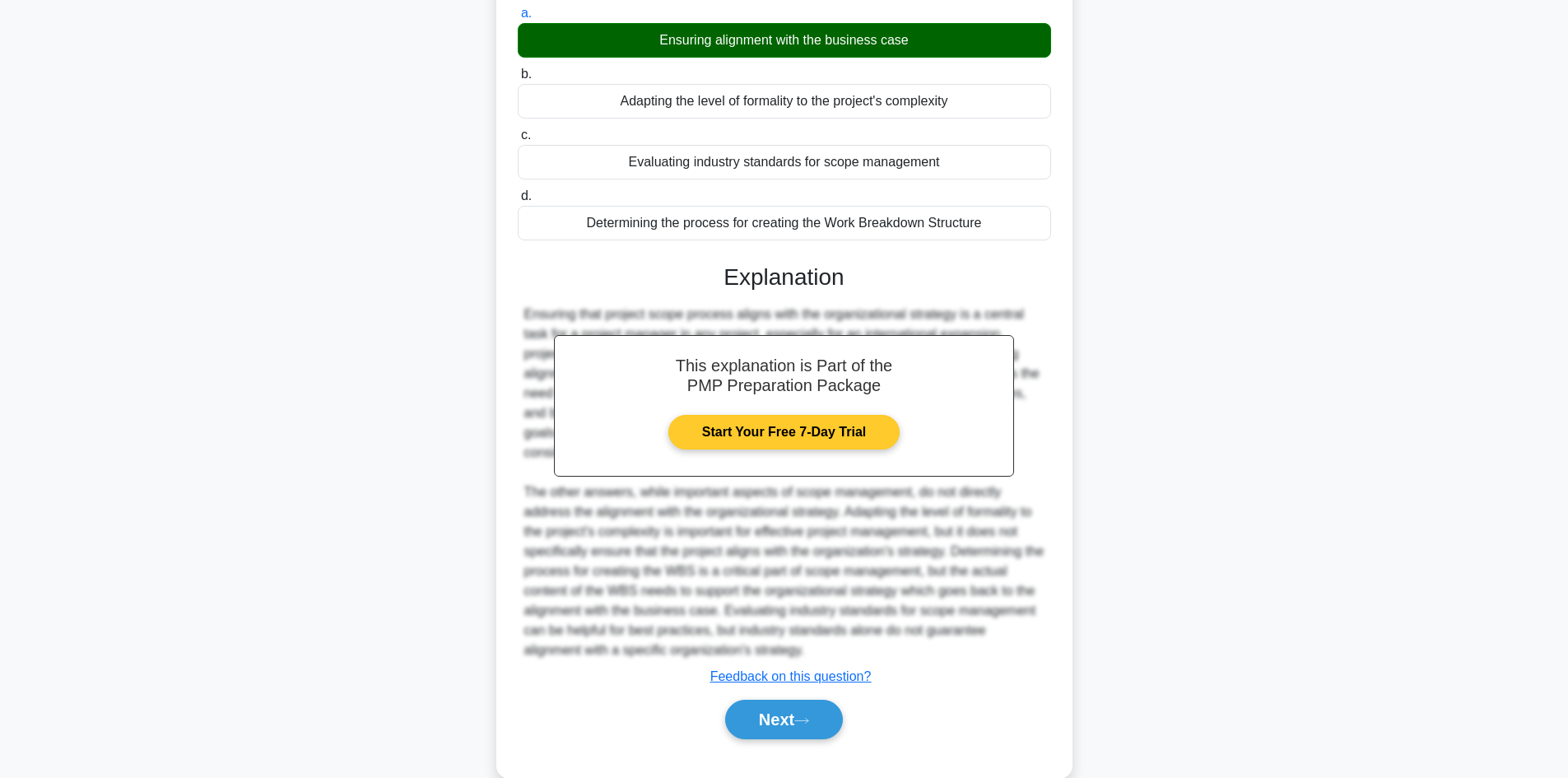
scroll to position [258, 0]
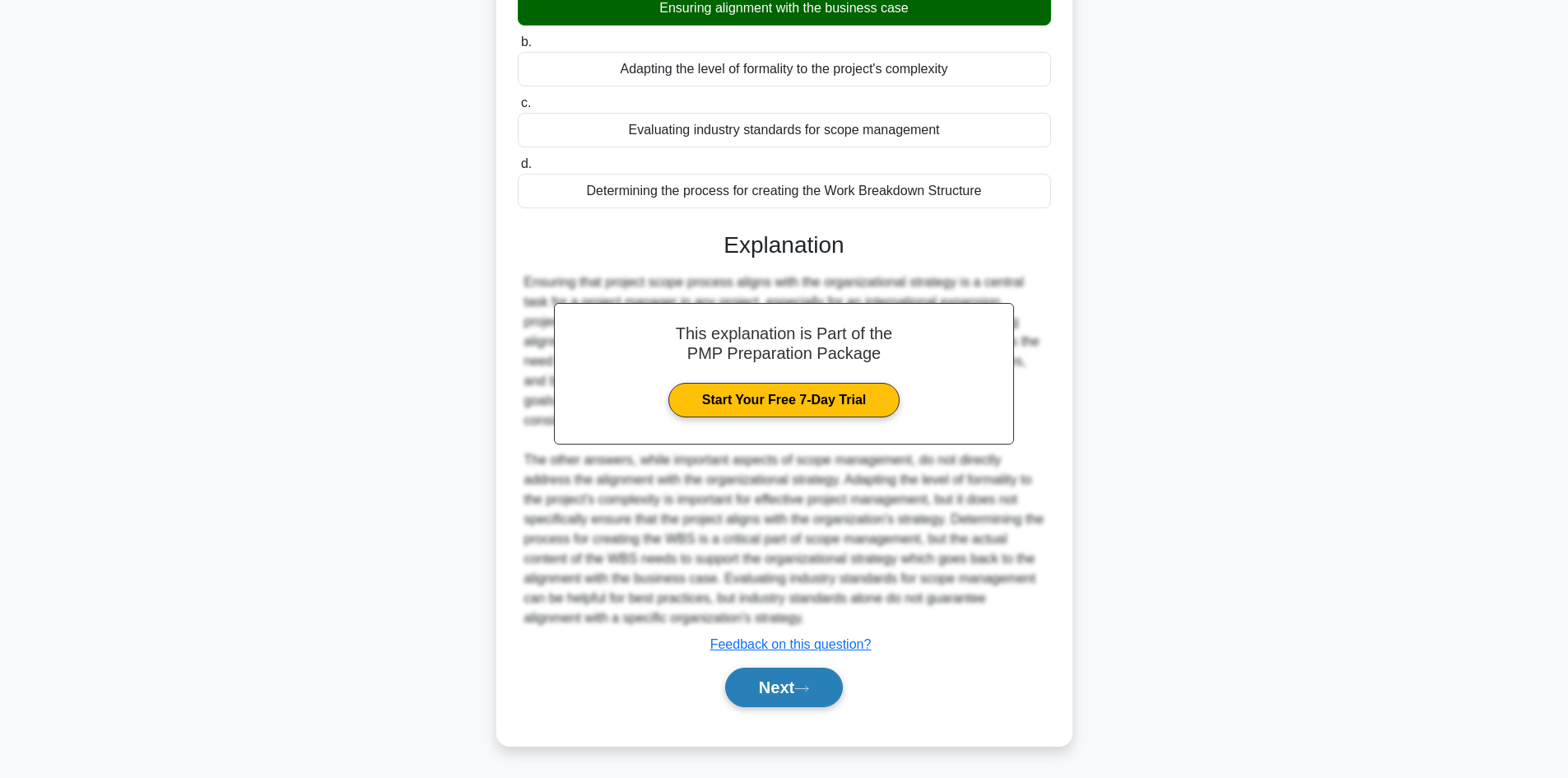
click at [810, 698] on button "Next" at bounding box center [784, 688] width 117 height 40
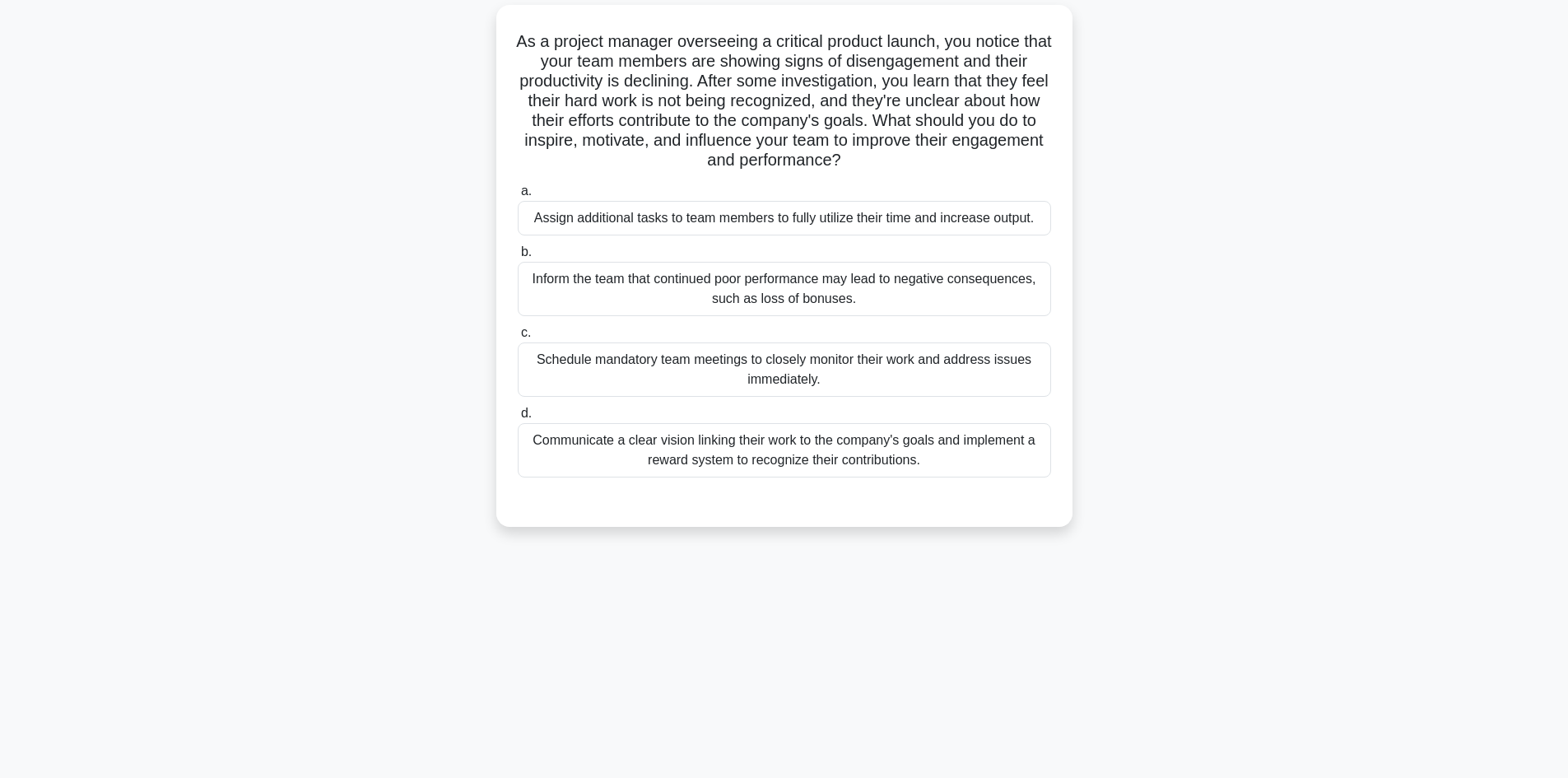
scroll to position [0, 0]
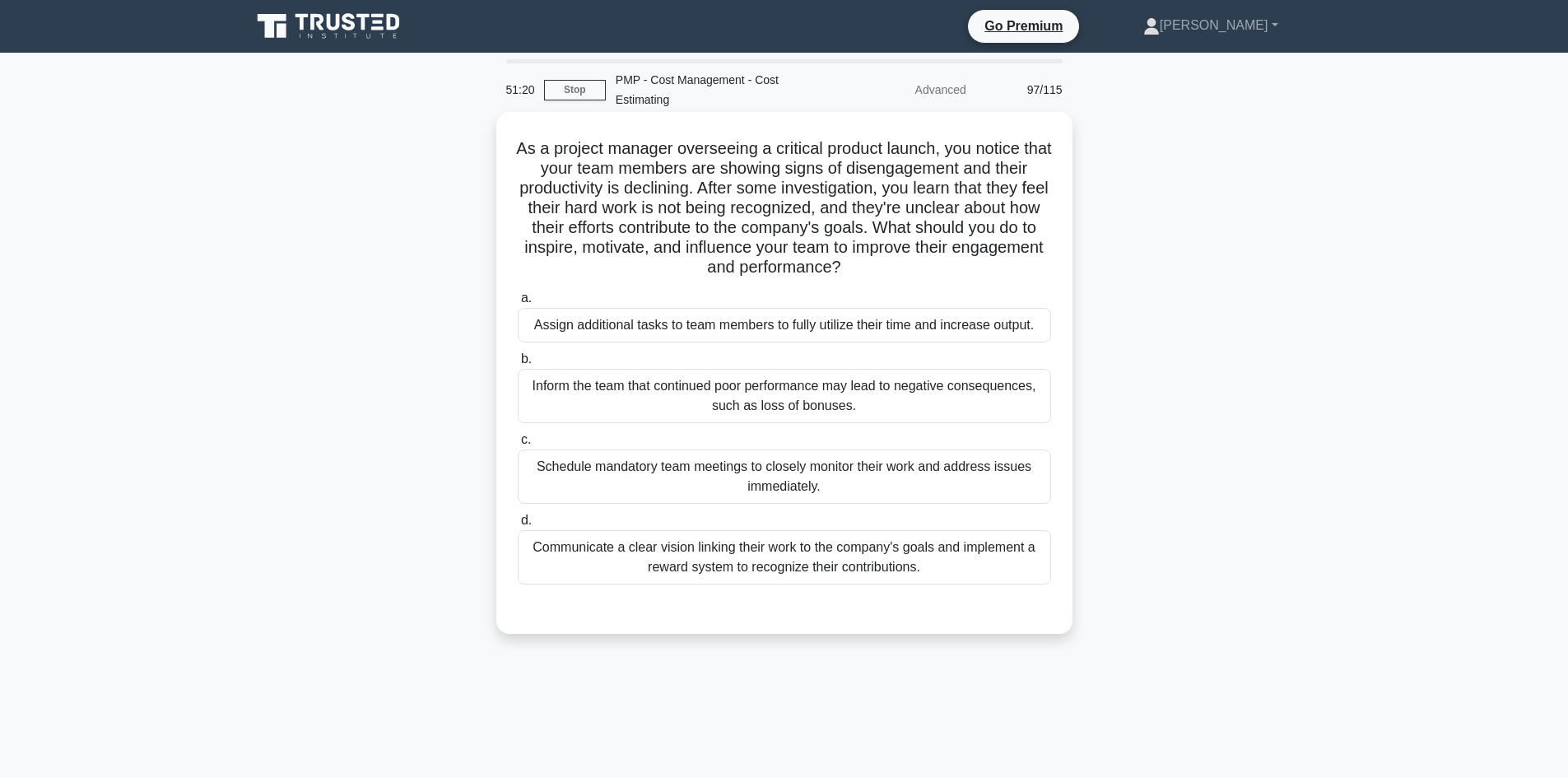
click at [919, 469] on div "Schedule mandatory team meetings to closely monitor their work and address issu…" at bounding box center [784, 477] width 534 height 54
click at [518, 445] on input "c. Schedule mandatory team meetings to closely monitor their work and address i…" at bounding box center [518, 440] width 0 height 11
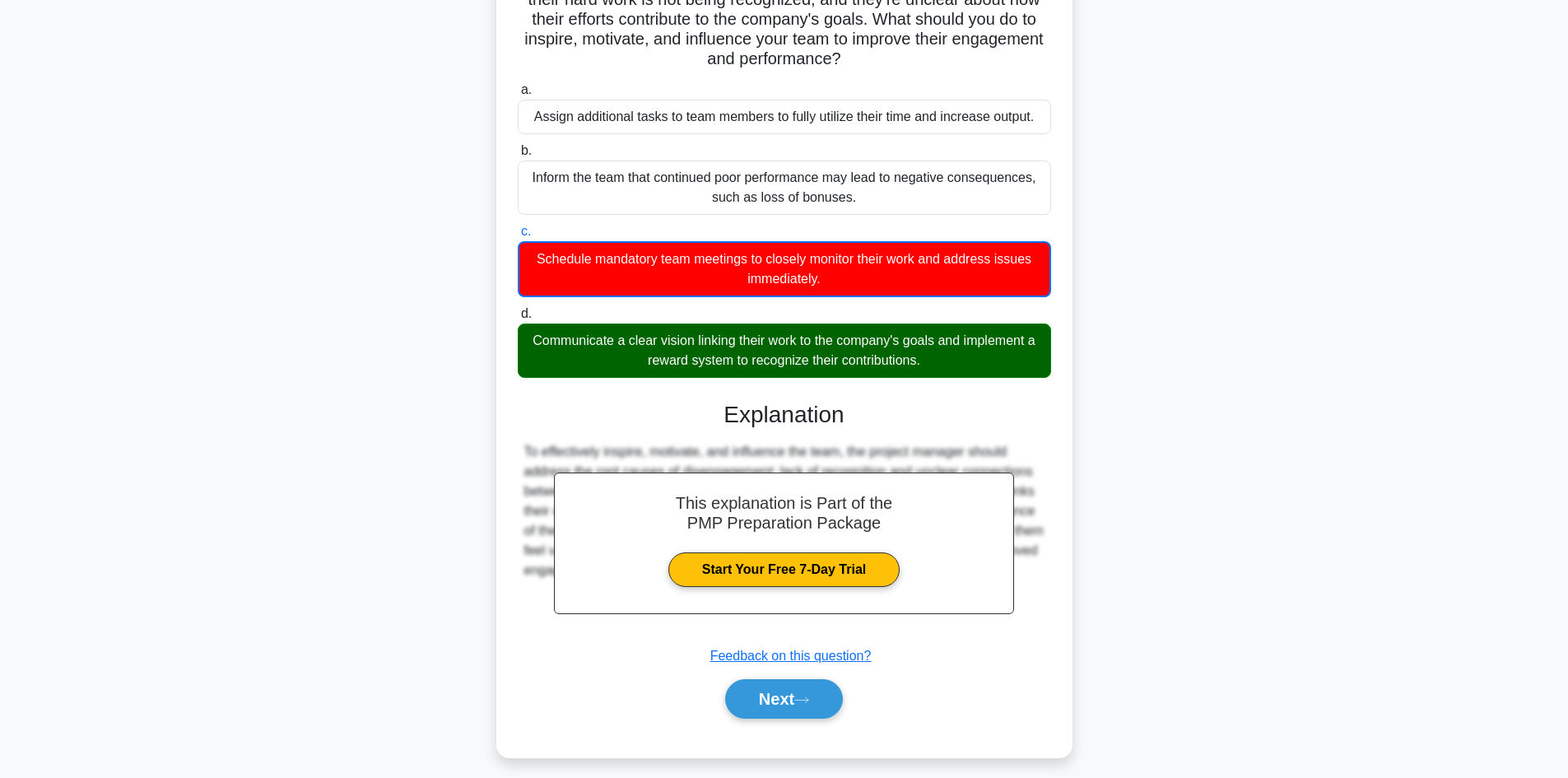
scroll to position [220, 0]
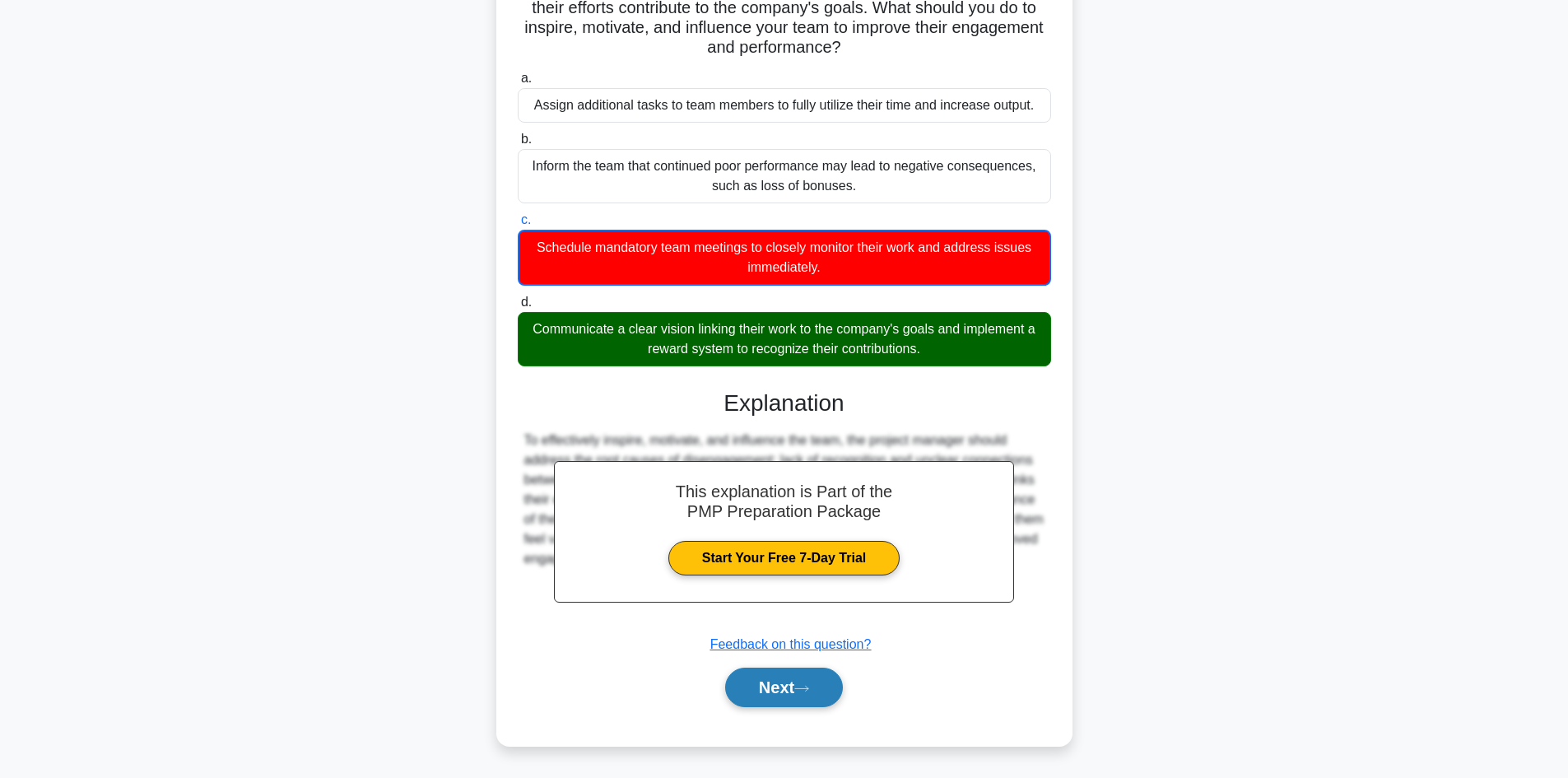
click at [822, 685] on button "Next" at bounding box center [784, 688] width 117 height 40
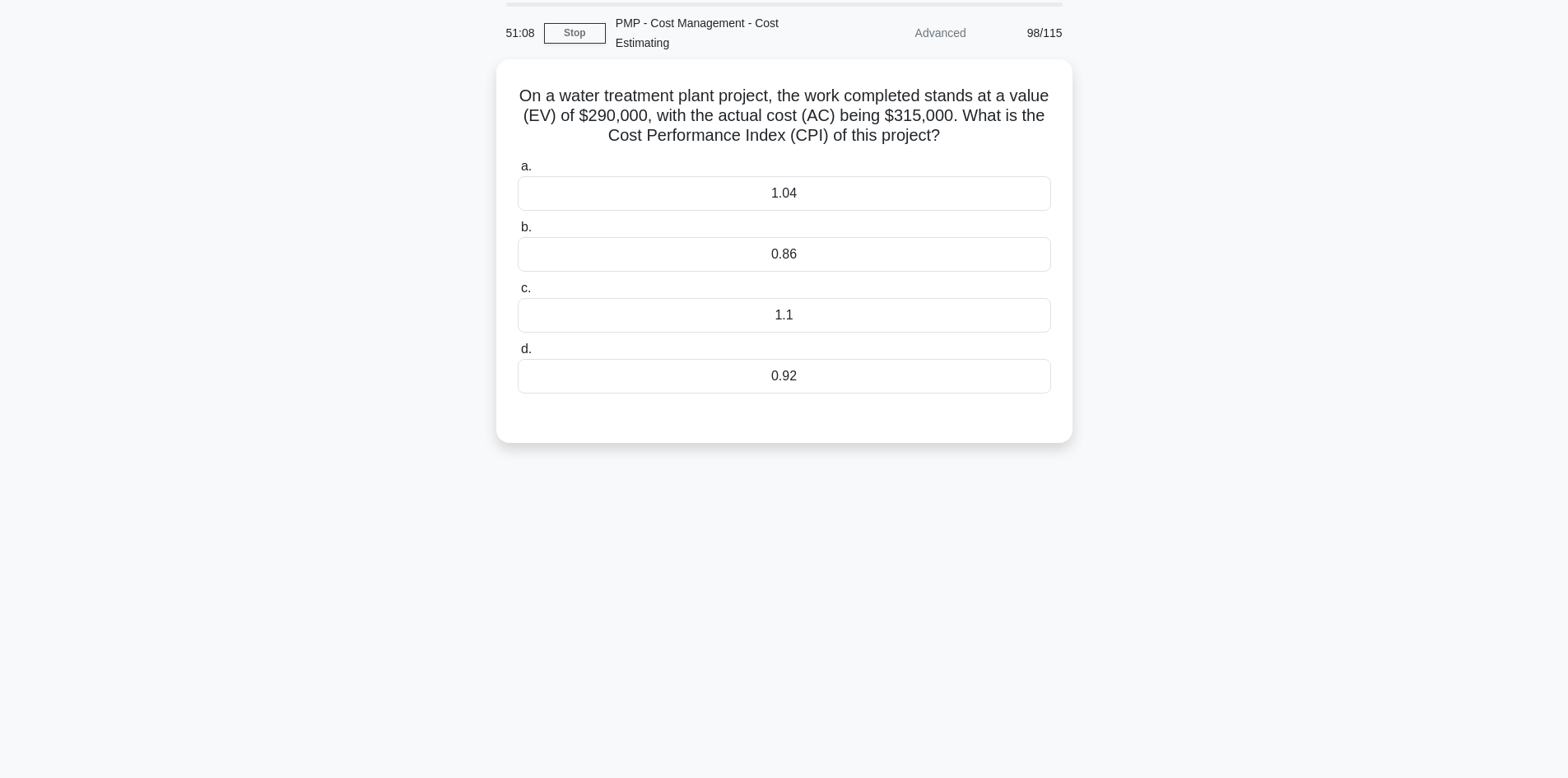
scroll to position [0, 0]
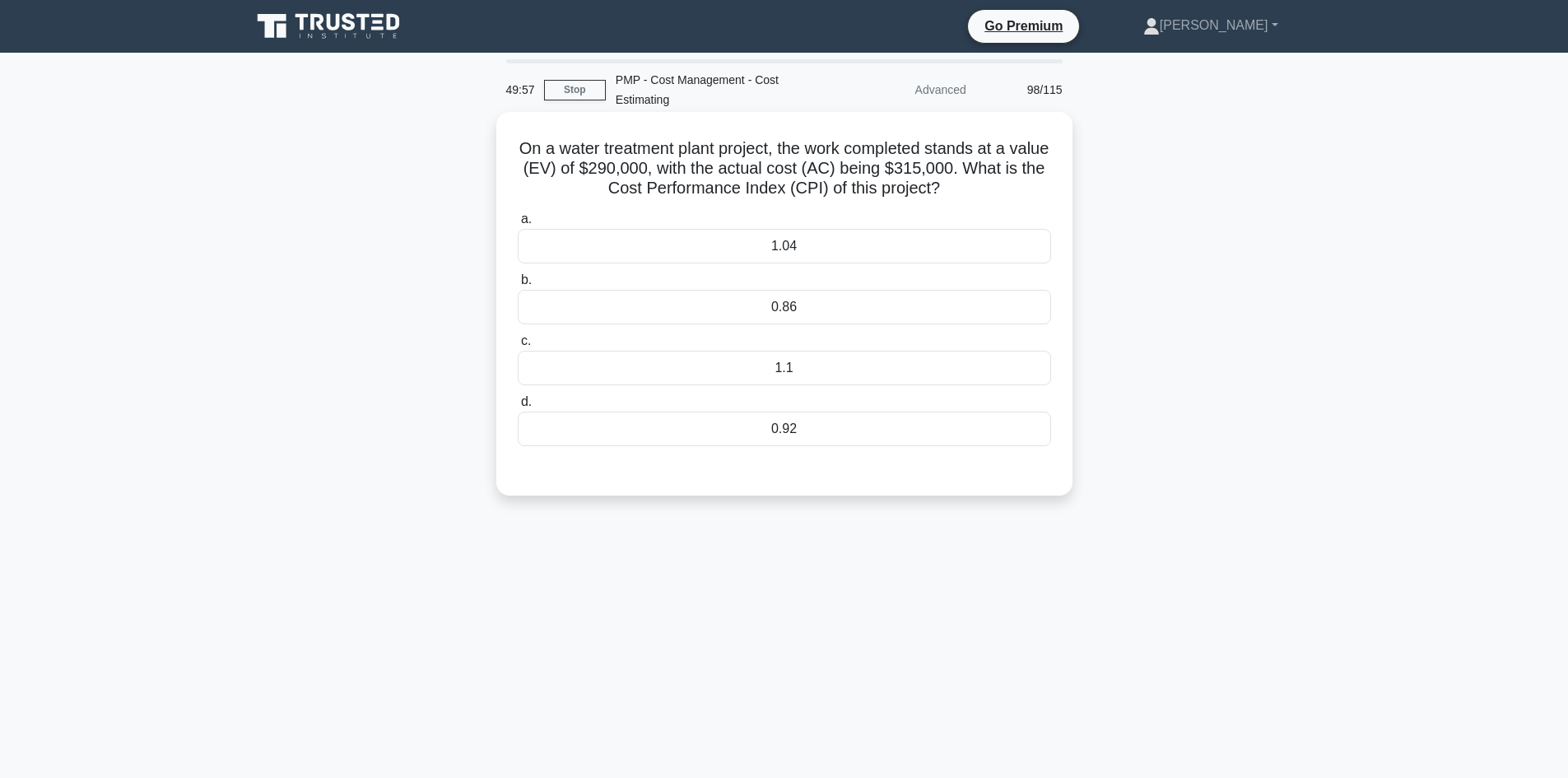
click at [891, 301] on div "0.86" at bounding box center [784, 307] width 534 height 34
click at [518, 286] on input "b. 0.86" at bounding box center [518, 280] width 0 height 11
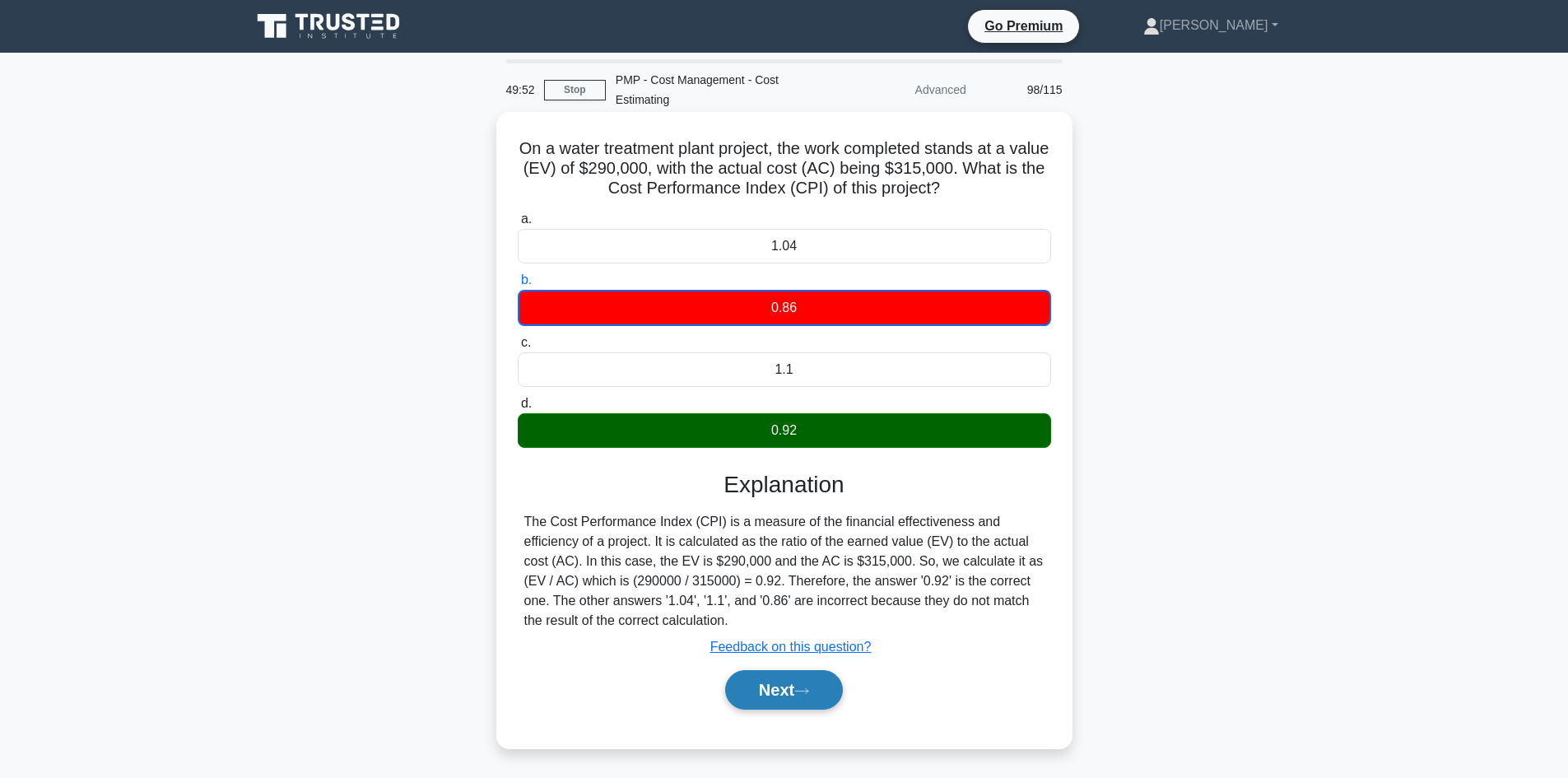
click at [792, 688] on button "Next" at bounding box center [784, 690] width 117 height 40
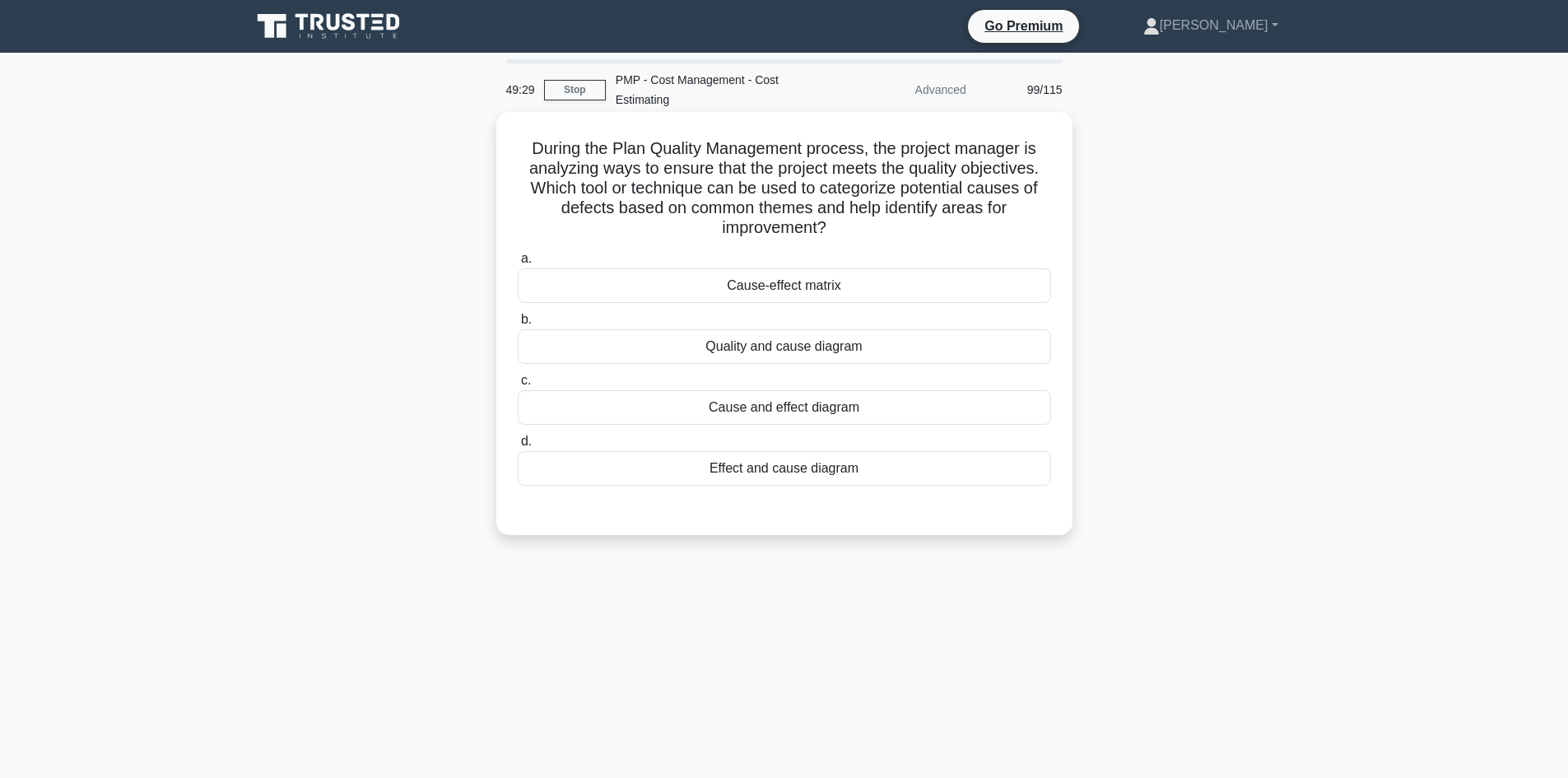
click at [809, 352] on div "Quality and cause diagram" at bounding box center [784, 347] width 534 height 34
click at [518, 325] on input "b. Quality and cause diagram" at bounding box center [518, 320] width 0 height 11
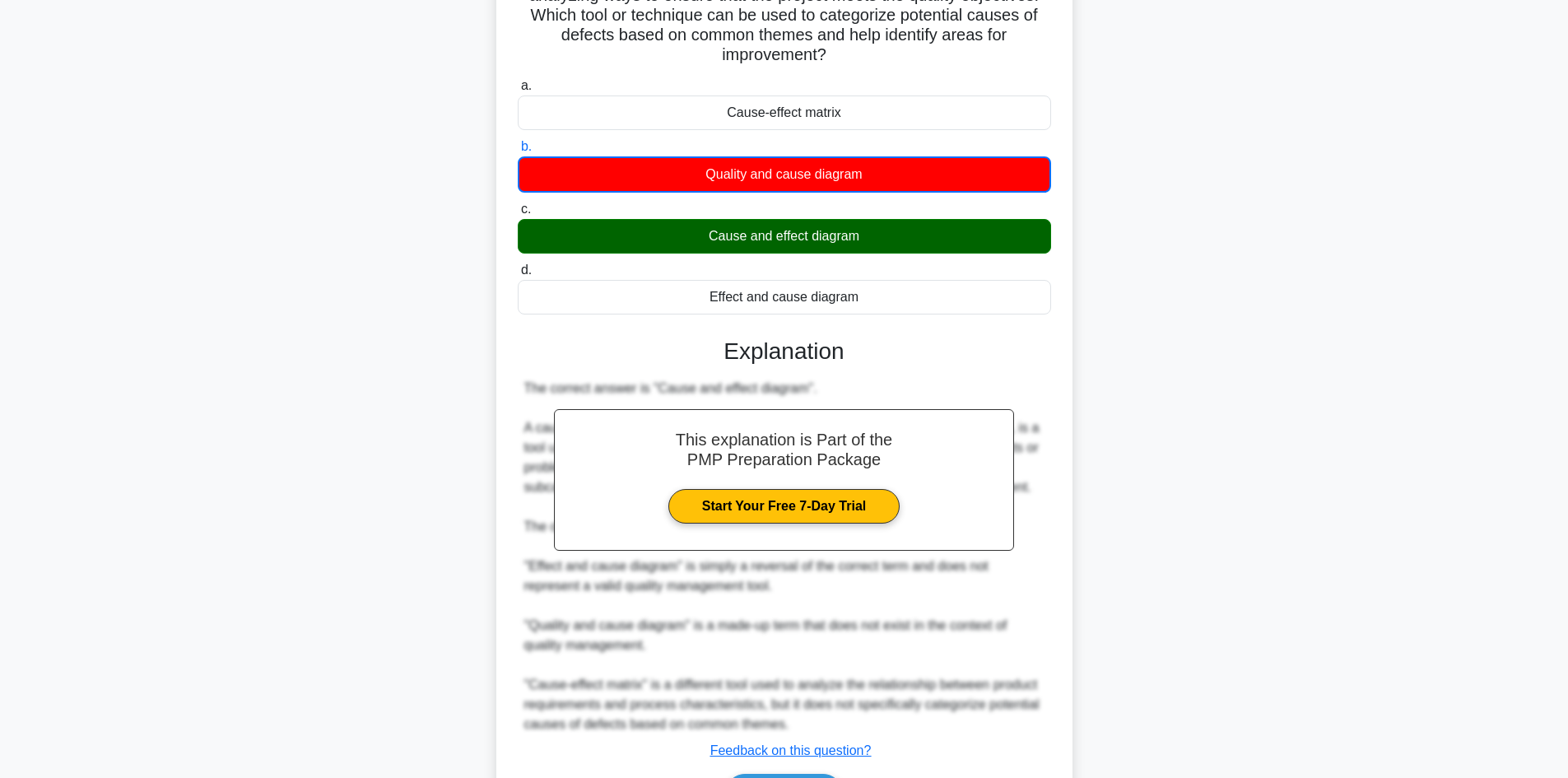
scroll to position [279, 0]
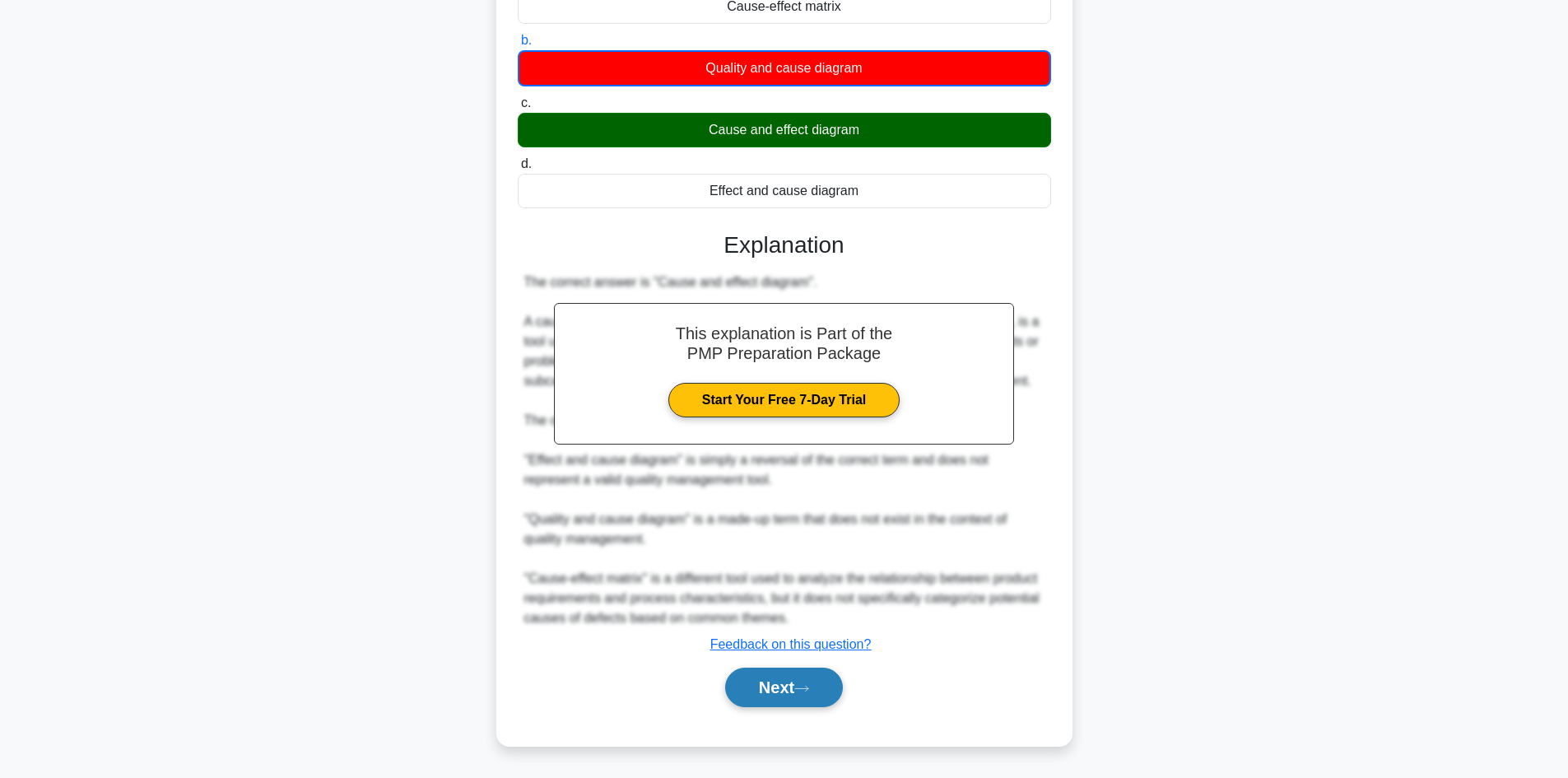
click at [789, 680] on button "Next" at bounding box center [784, 688] width 117 height 40
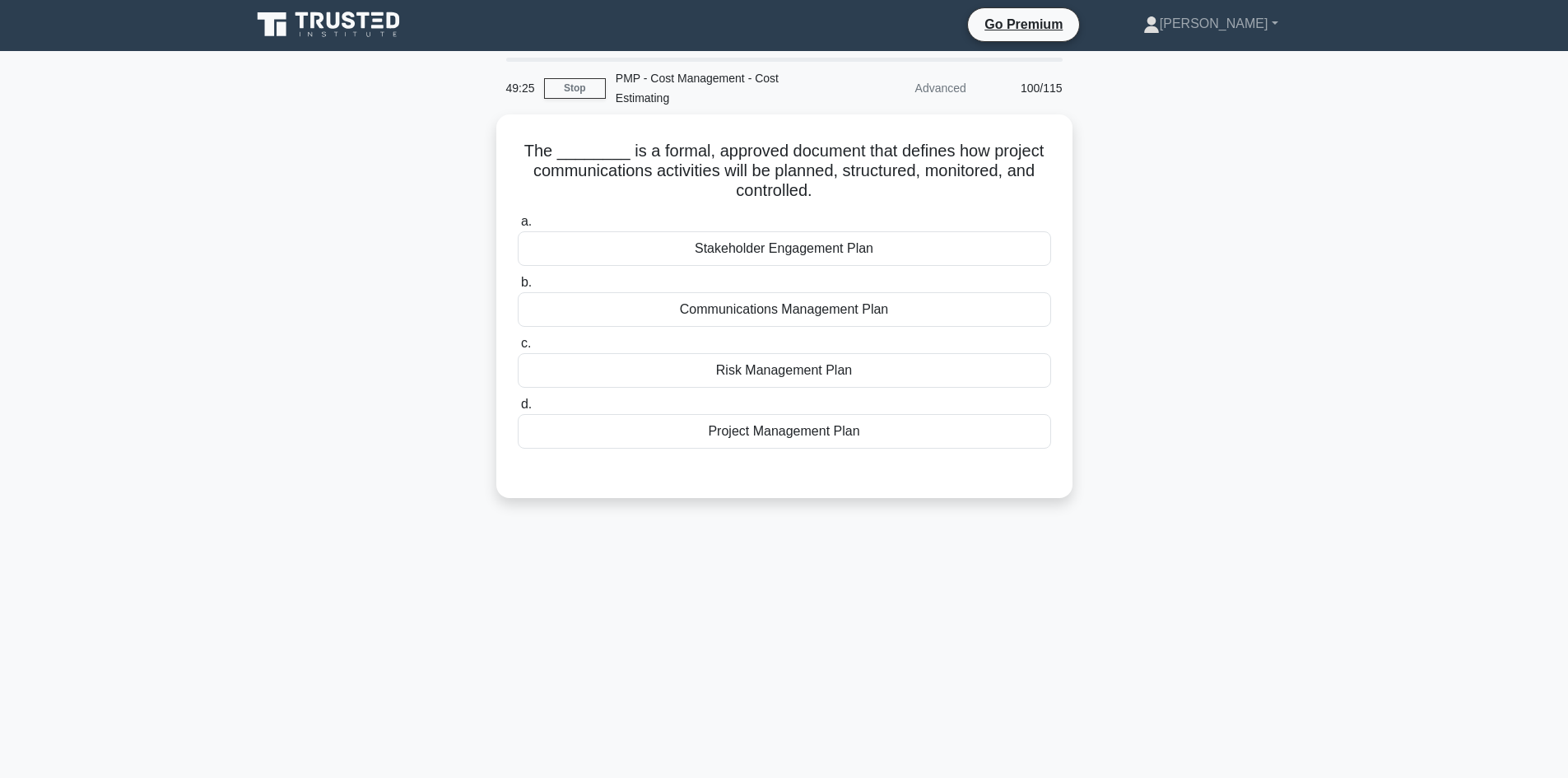
scroll to position [0, 0]
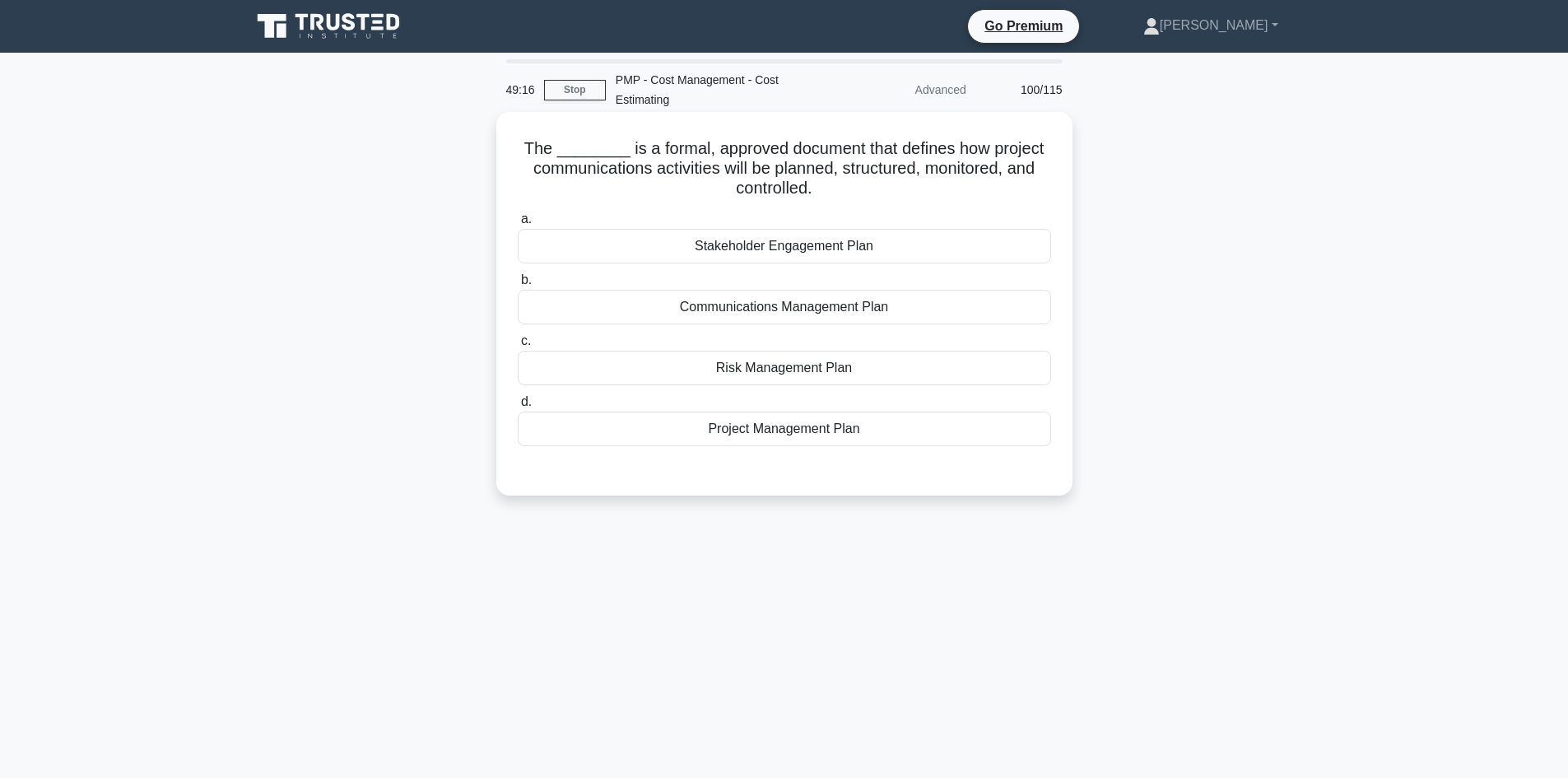
click at [865, 309] on div "Communications Management Plan" at bounding box center [784, 307] width 534 height 34
click at [518, 286] on input "b. Communications Management Plan" at bounding box center [518, 280] width 0 height 11
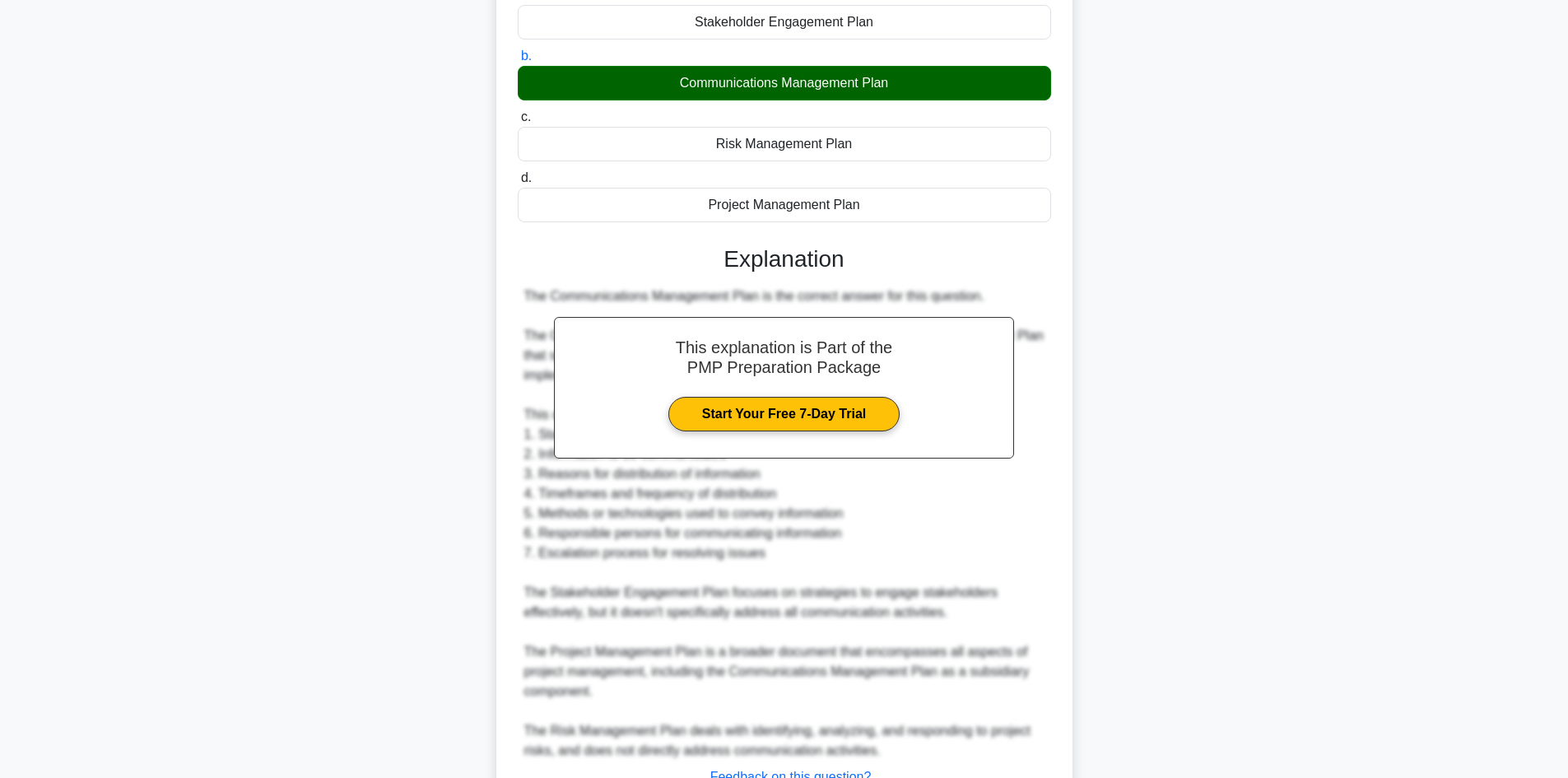
scroll to position [357, 0]
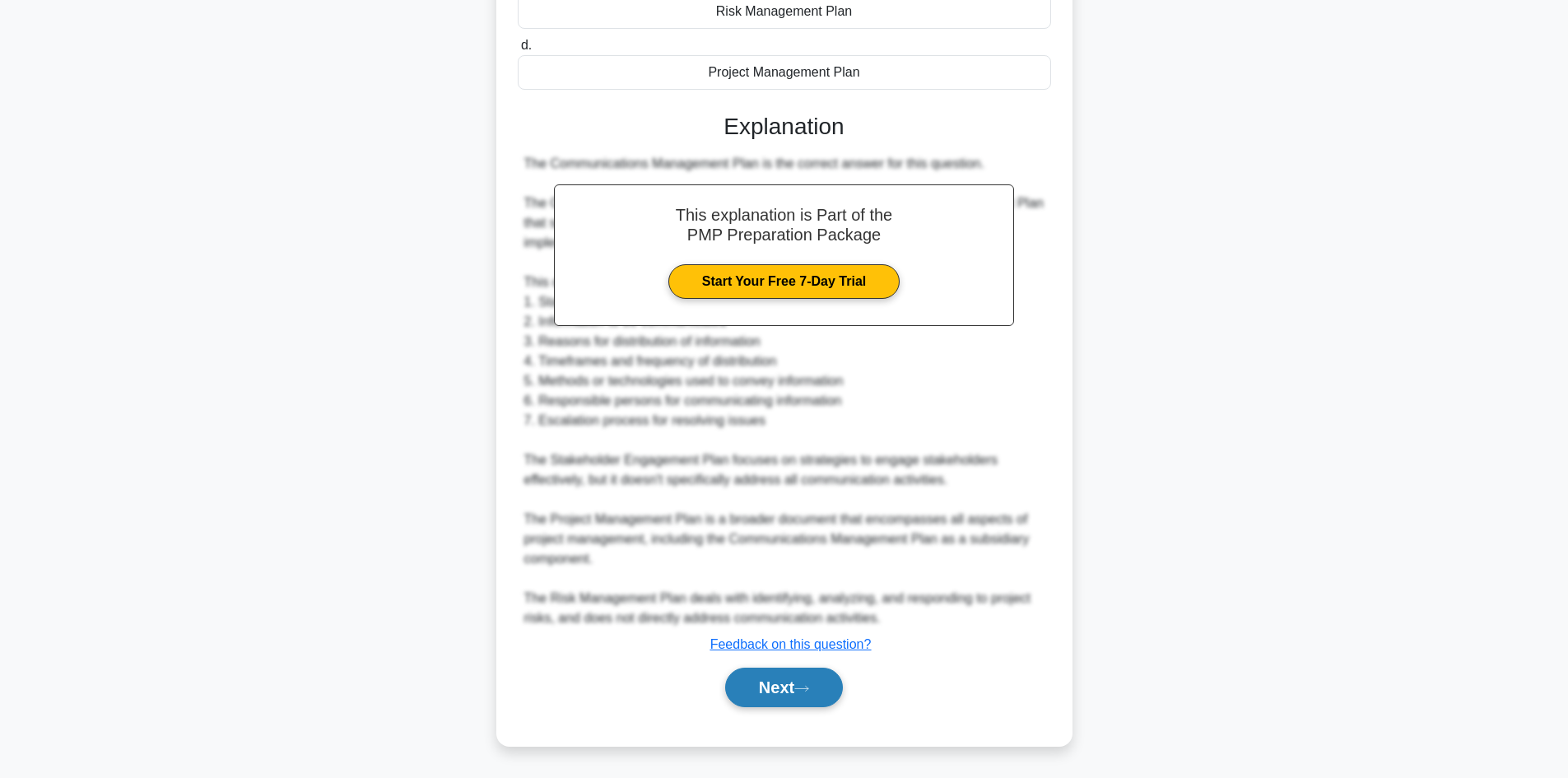
click at [785, 689] on button "Next" at bounding box center [784, 688] width 117 height 40
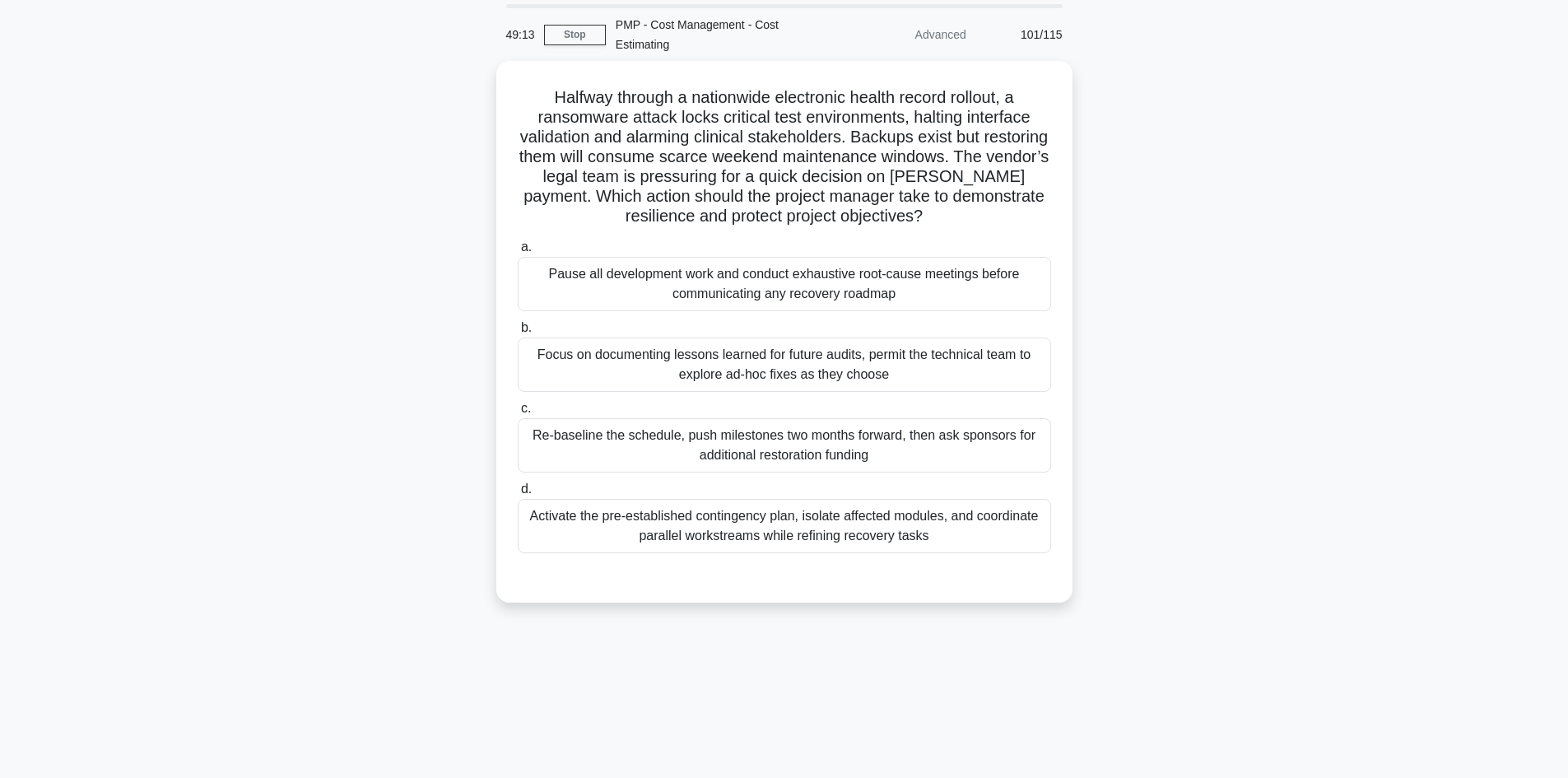
scroll to position [0, 0]
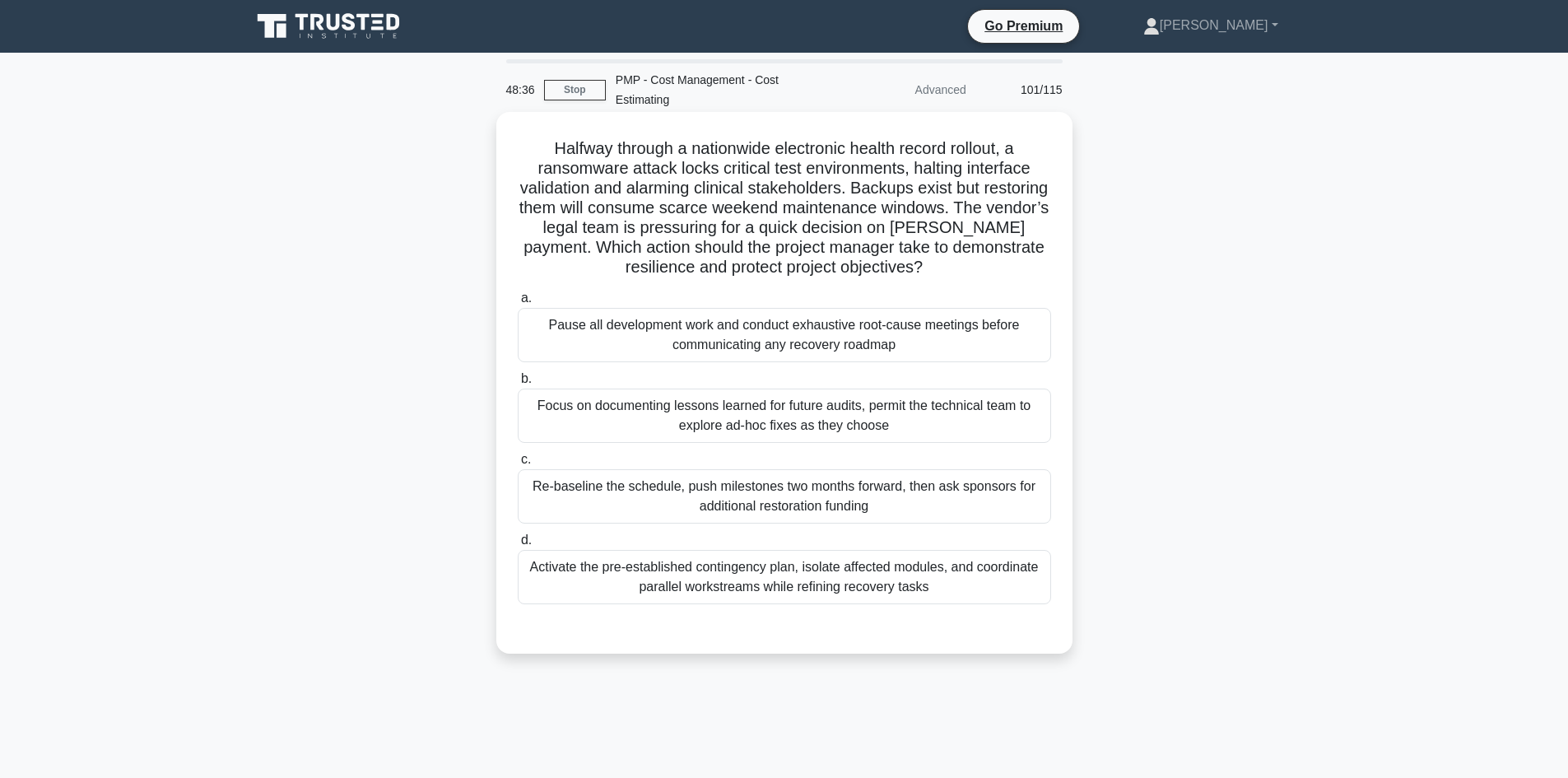
click at [822, 589] on div "Activate the pre-established contingency plan, isolate affected modules, and co…" at bounding box center [784, 577] width 534 height 54
click at [518, 546] on input "d. Activate the pre-established contingency plan, isolate affected modules, and…" at bounding box center [518, 540] width 0 height 11
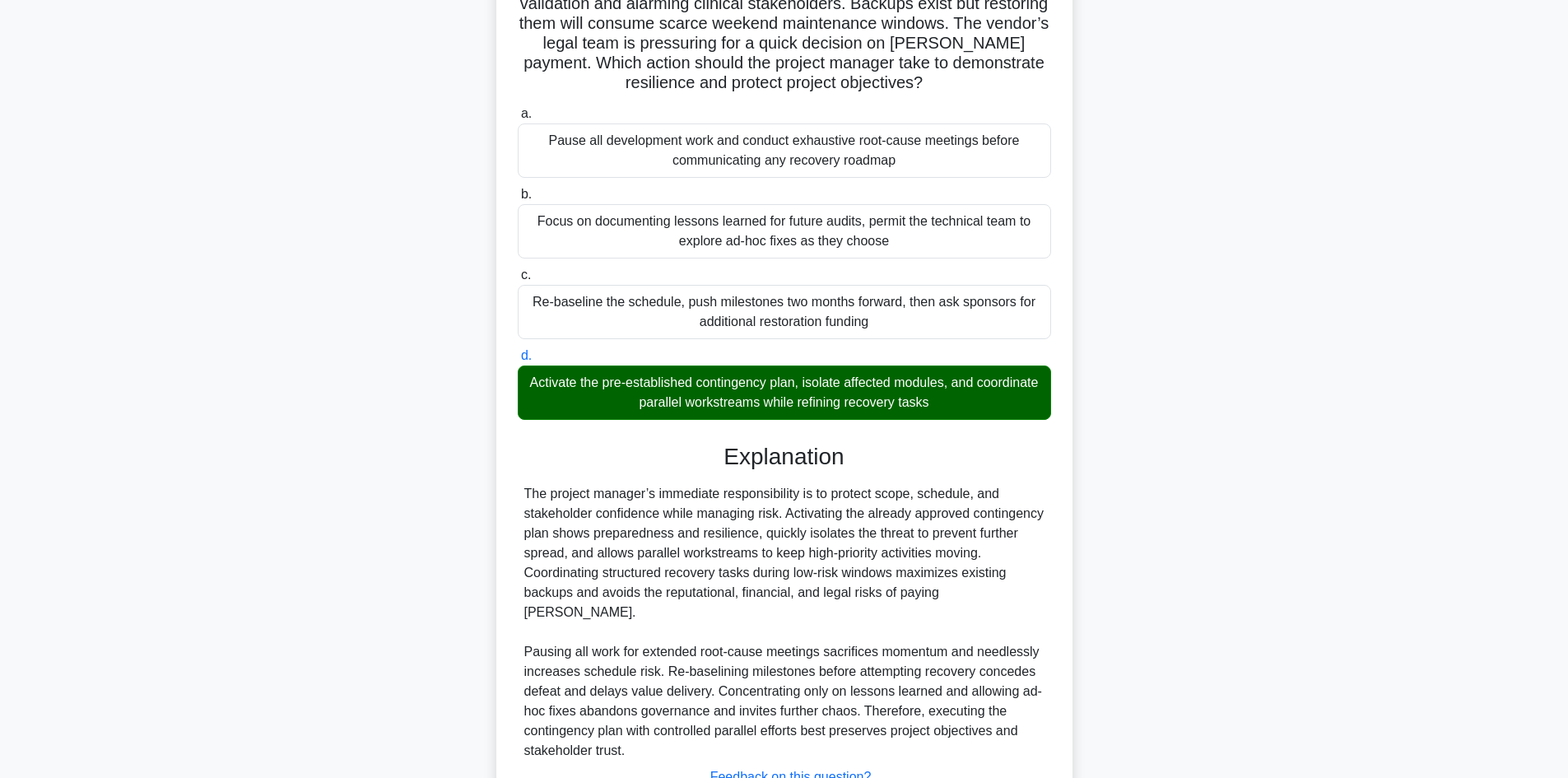
scroll to position [297, 0]
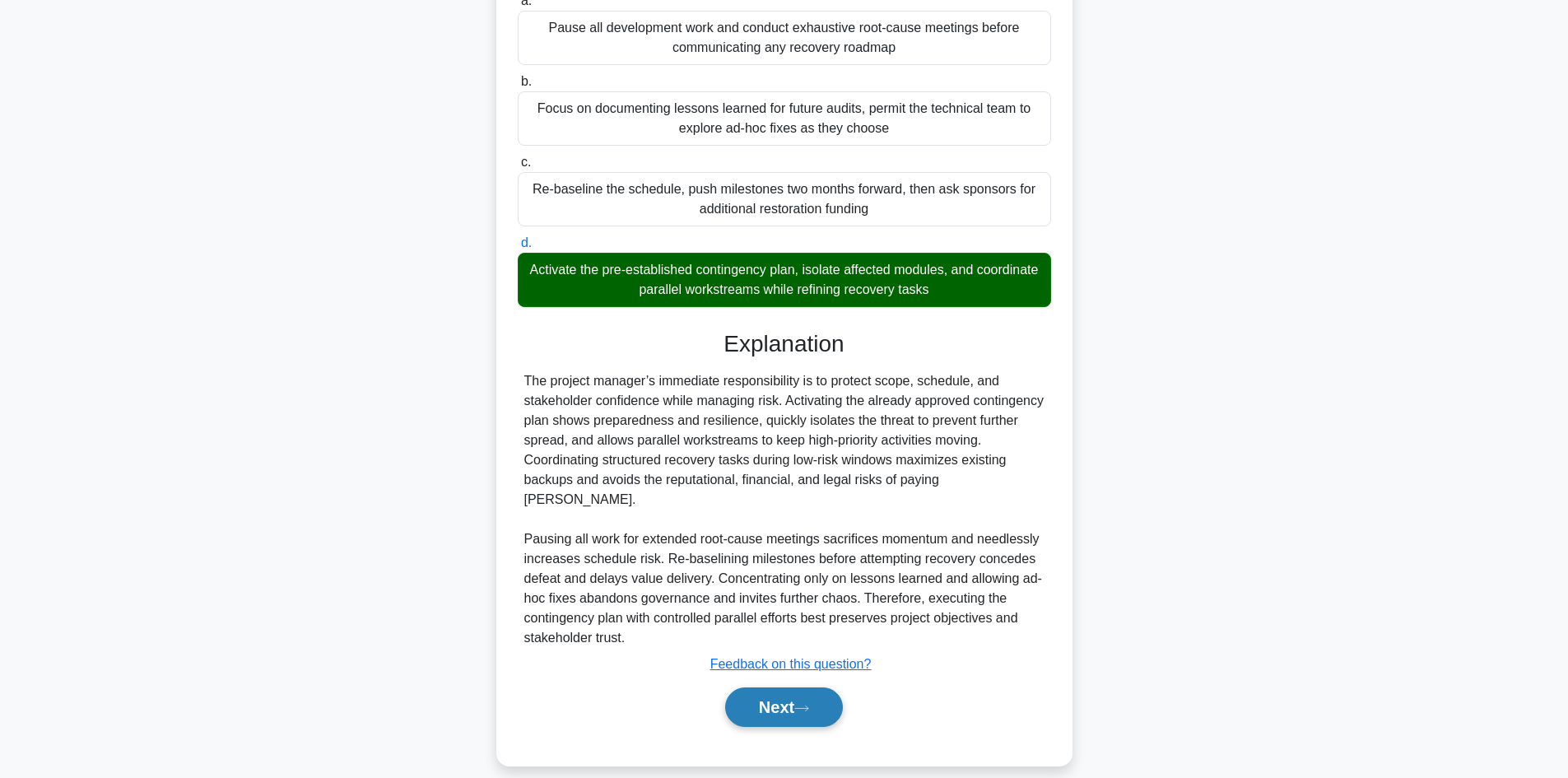
click at [802, 688] on button "Next" at bounding box center [784, 708] width 117 height 40
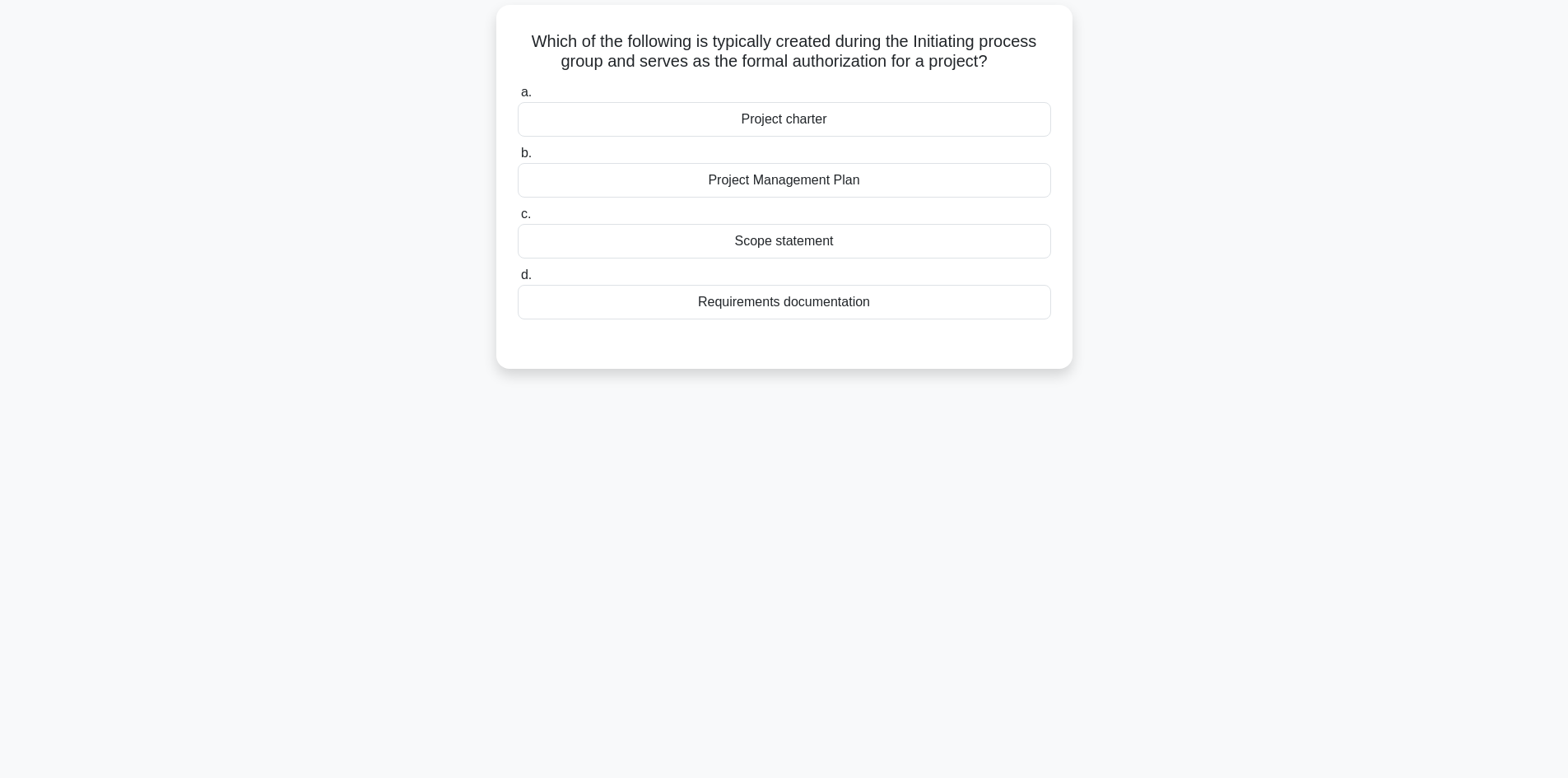
scroll to position [0, 0]
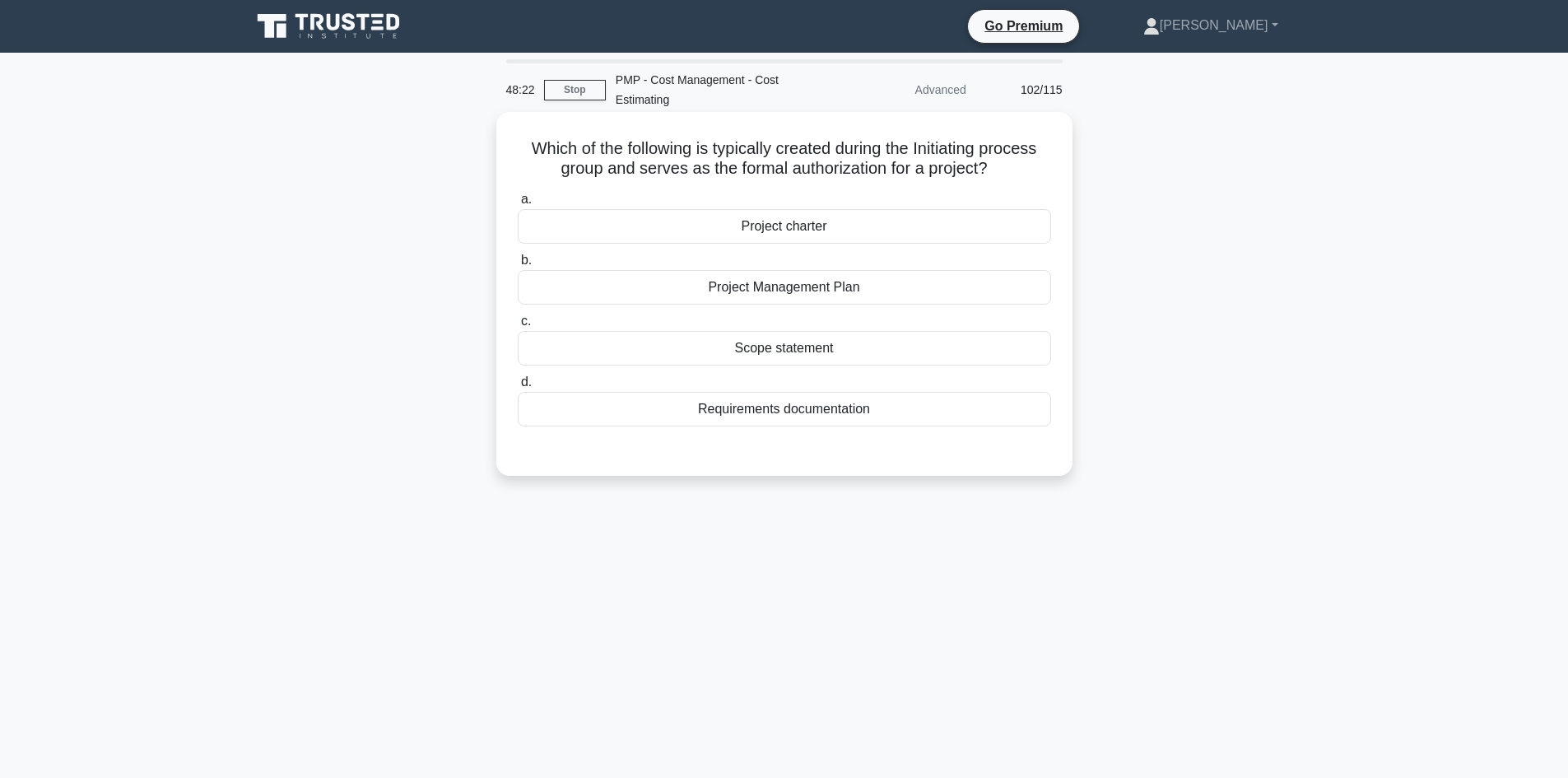
click at [787, 225] on div "Project charter" at bounding box center [784, 227] width 534 height 34
click at [518, 205] on input "a. Project charter" at bounding box center [518, 200] width 0 height 11
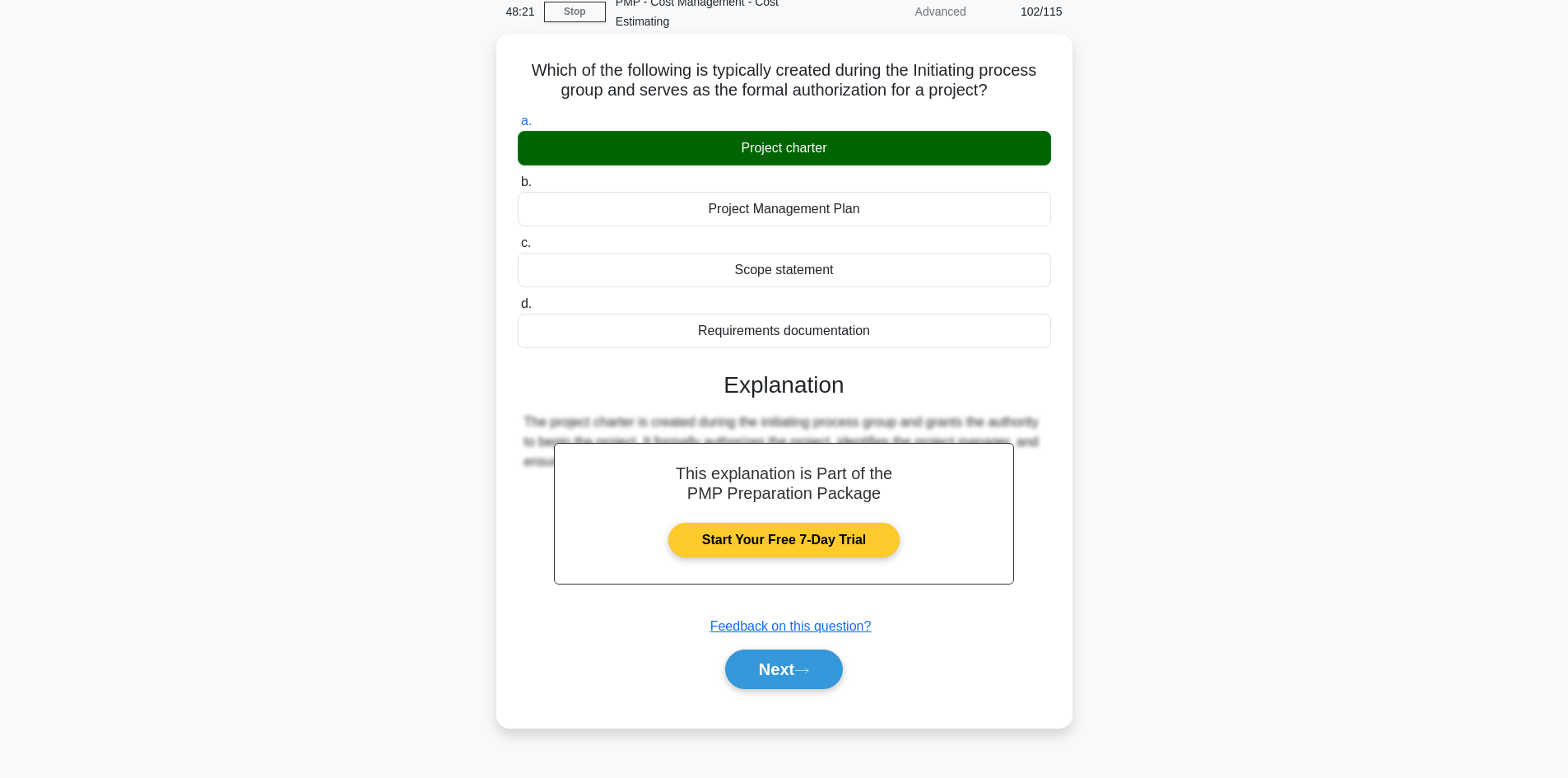
scroll to position [111, 0]
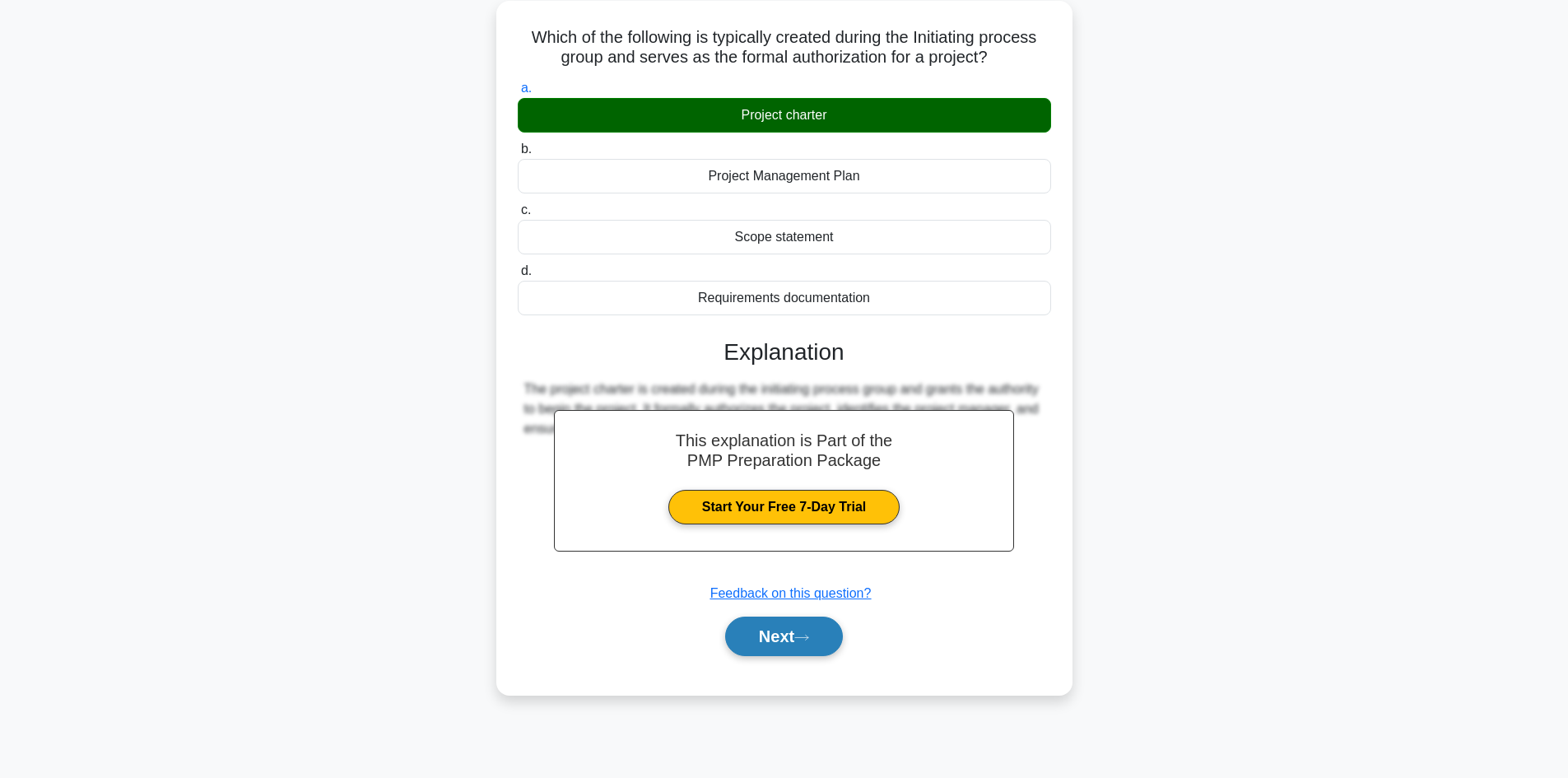
click at [786, 628] on button "Next" at bounding box center [784, 637] width 117 height 40
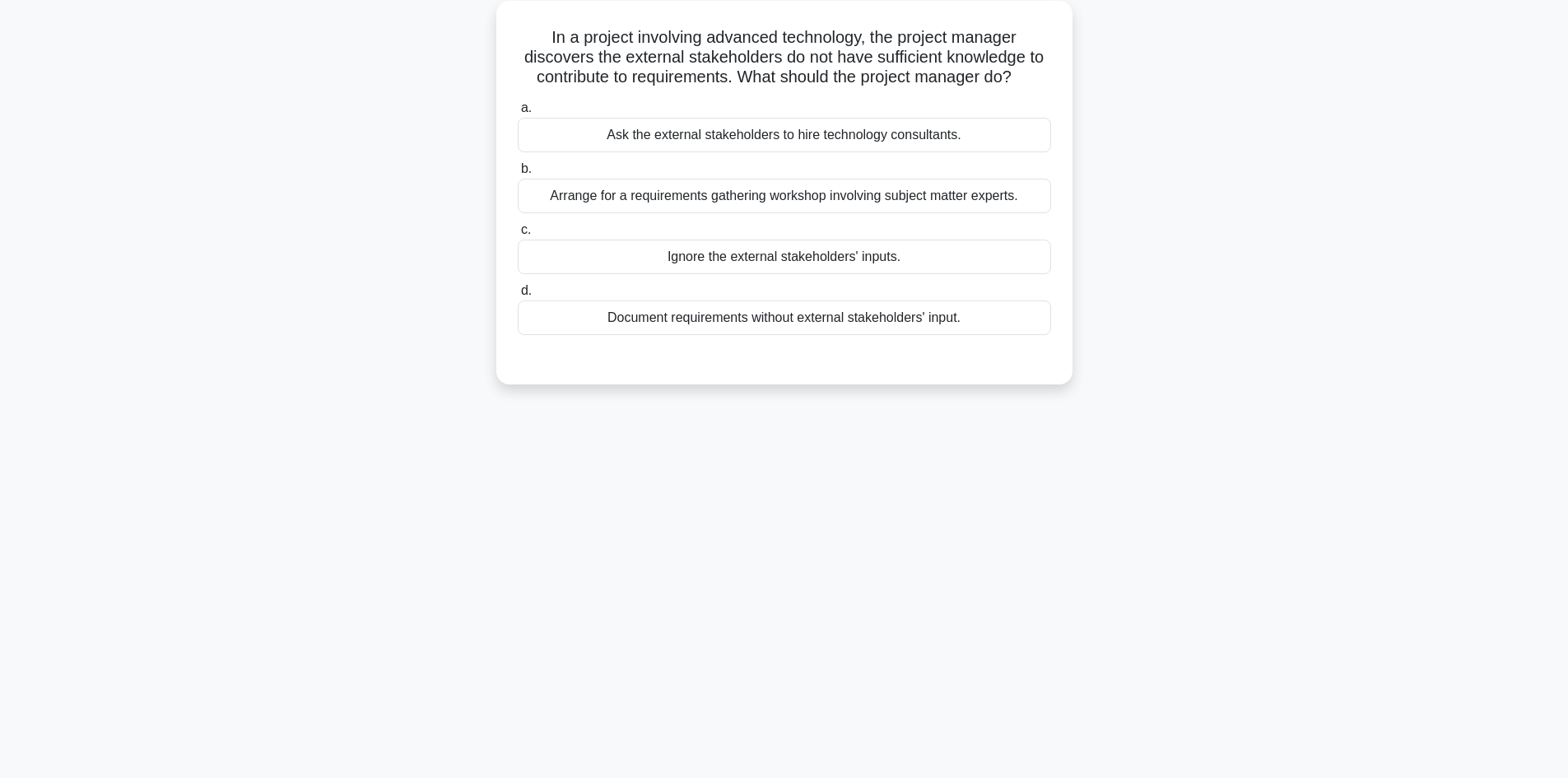
click at [795, 202] on div "Arrange for a requirements gathering workshop involving subject matter experts." at bounding box center [784, 196] width 534 height 34
click at [518, 174] on input "b. Arrange for a requirements gathering workshop involving subject matter exper…" at bounding box center [518, 169] width 0 height 11
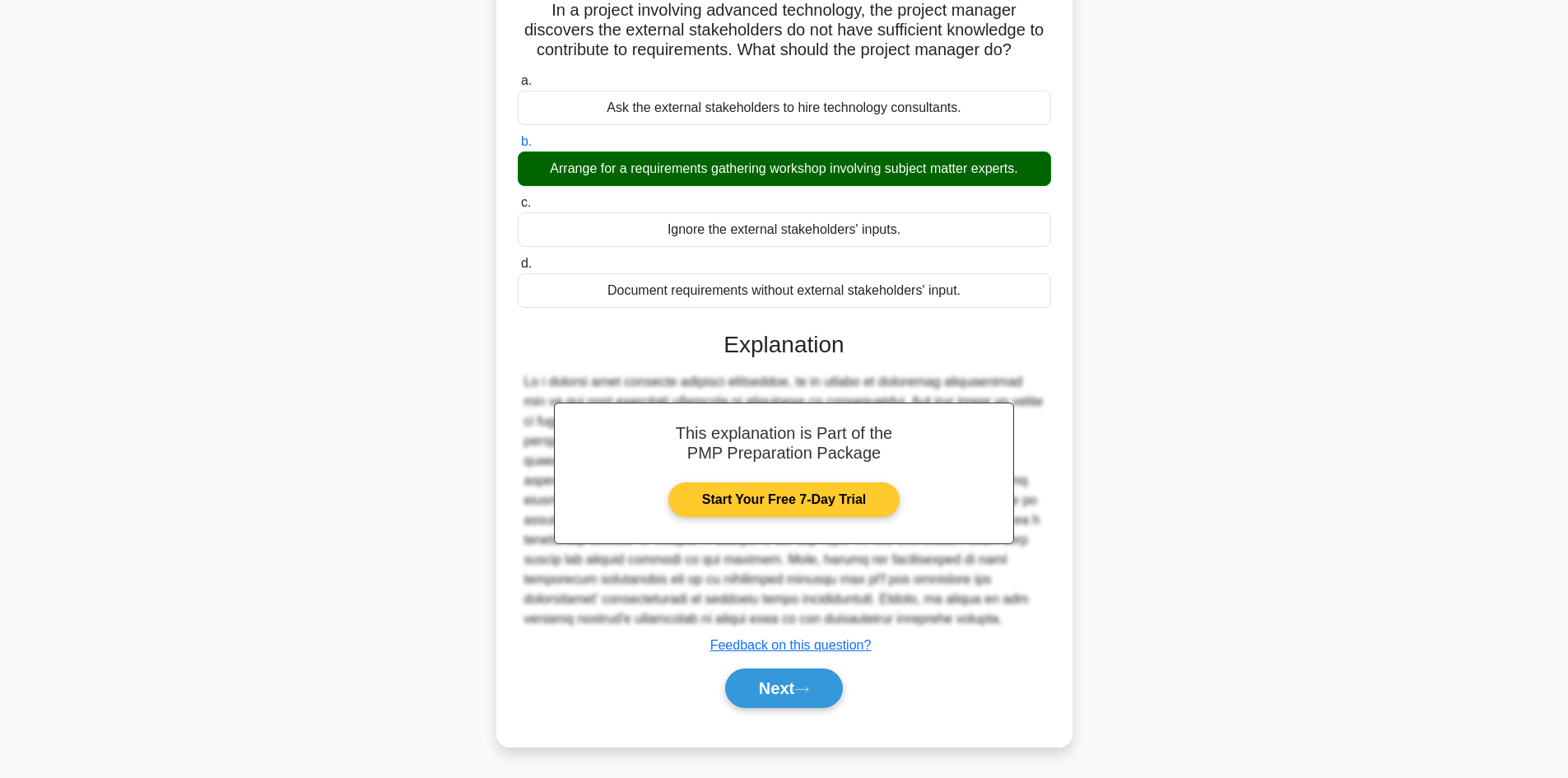
scroll to position [139, 0]
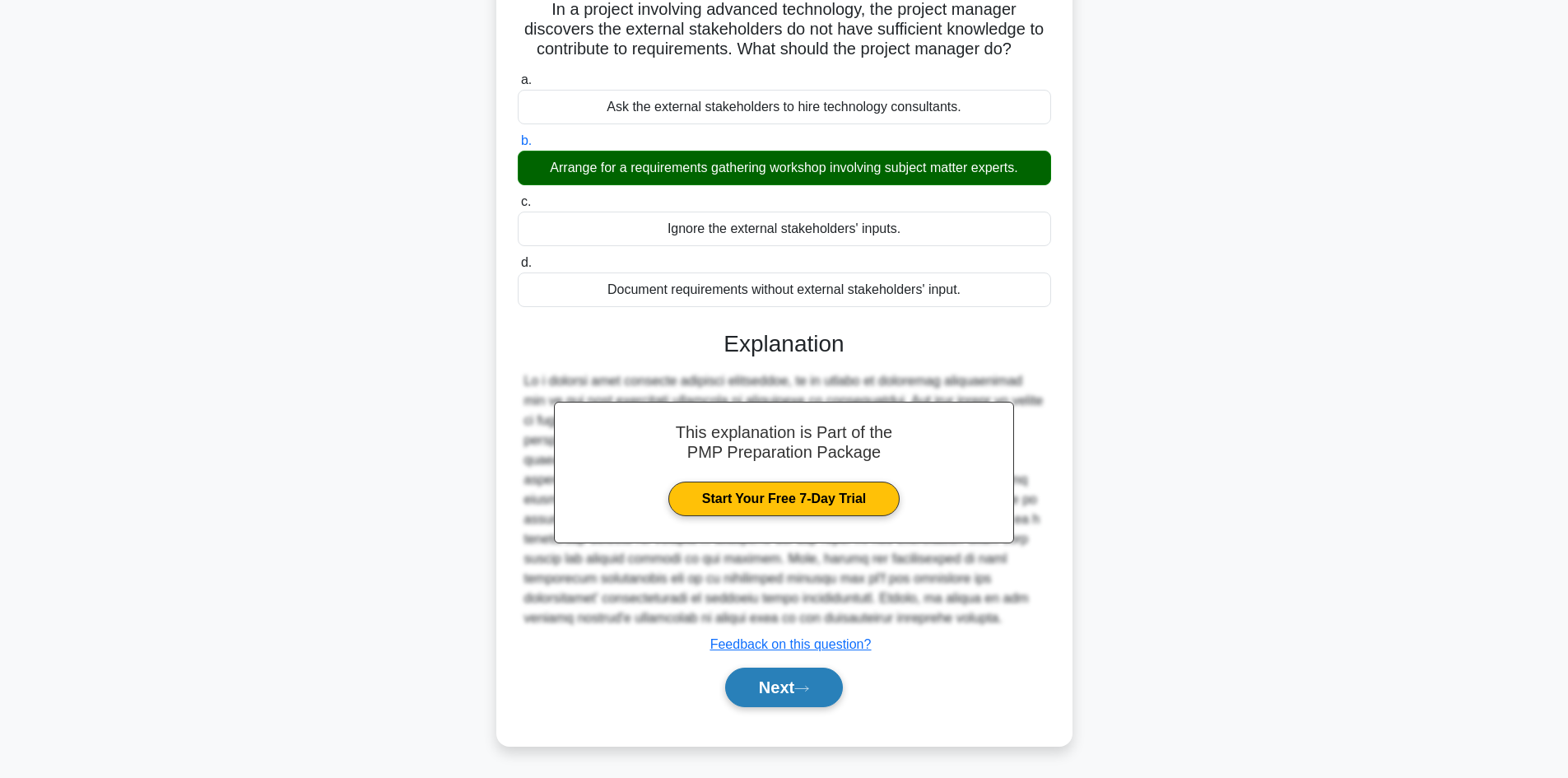
click at [779, 680] on button "Next" at bounding box center [784, 688] width 117 height 40
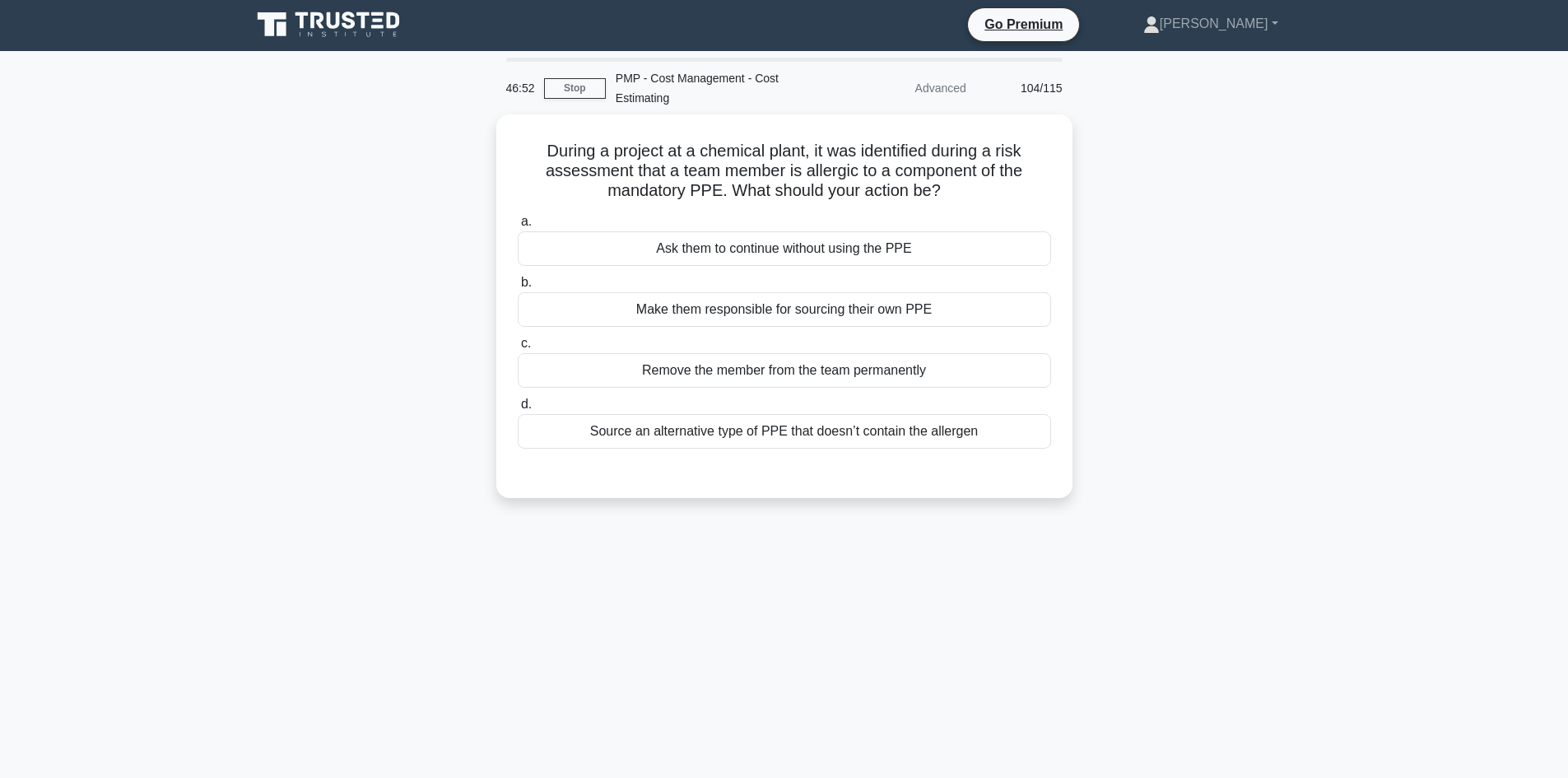
scroll to position [0, 0]
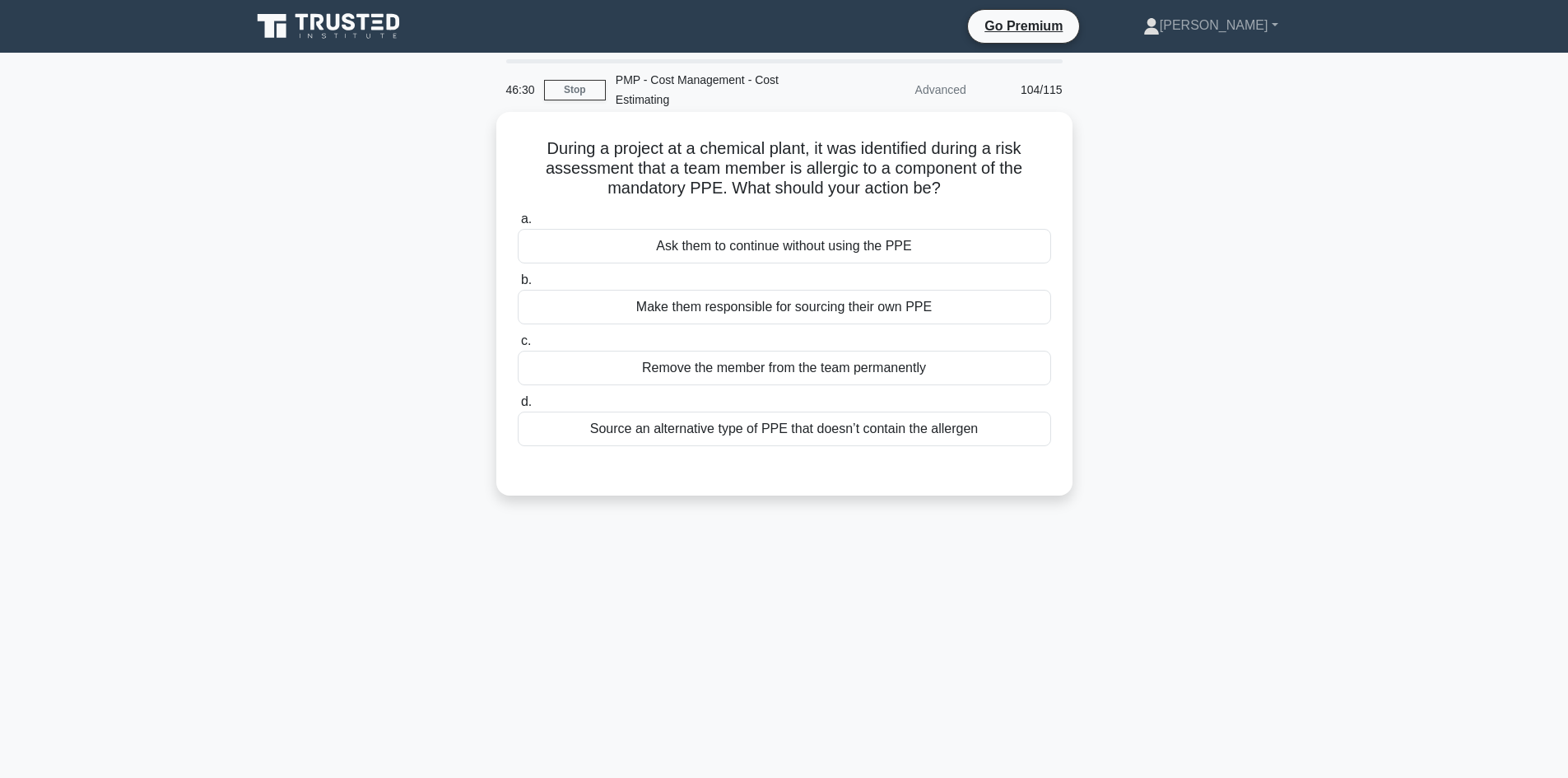
click at [819, 429] on div "Source an alternative type of PPE that doesn’t contain the allergen" at bounding box center [784, 429] width 534 height 34
click at [518, 408] on input "d. Source an alternative type of PPE that doesn’t contain the allergen" at bounding box center [518, 402] width 0 height 11
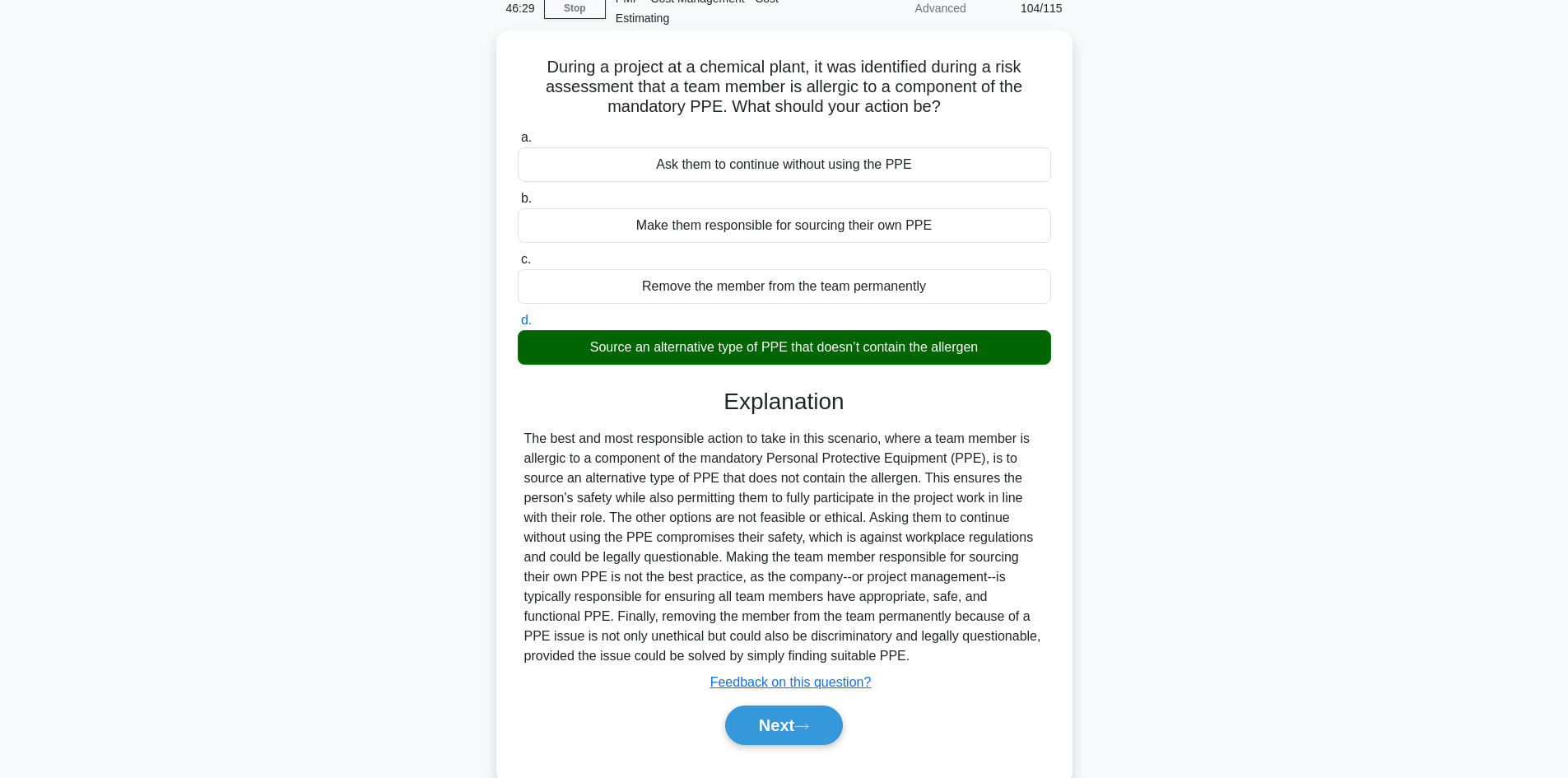
scroll to position [119, 0]
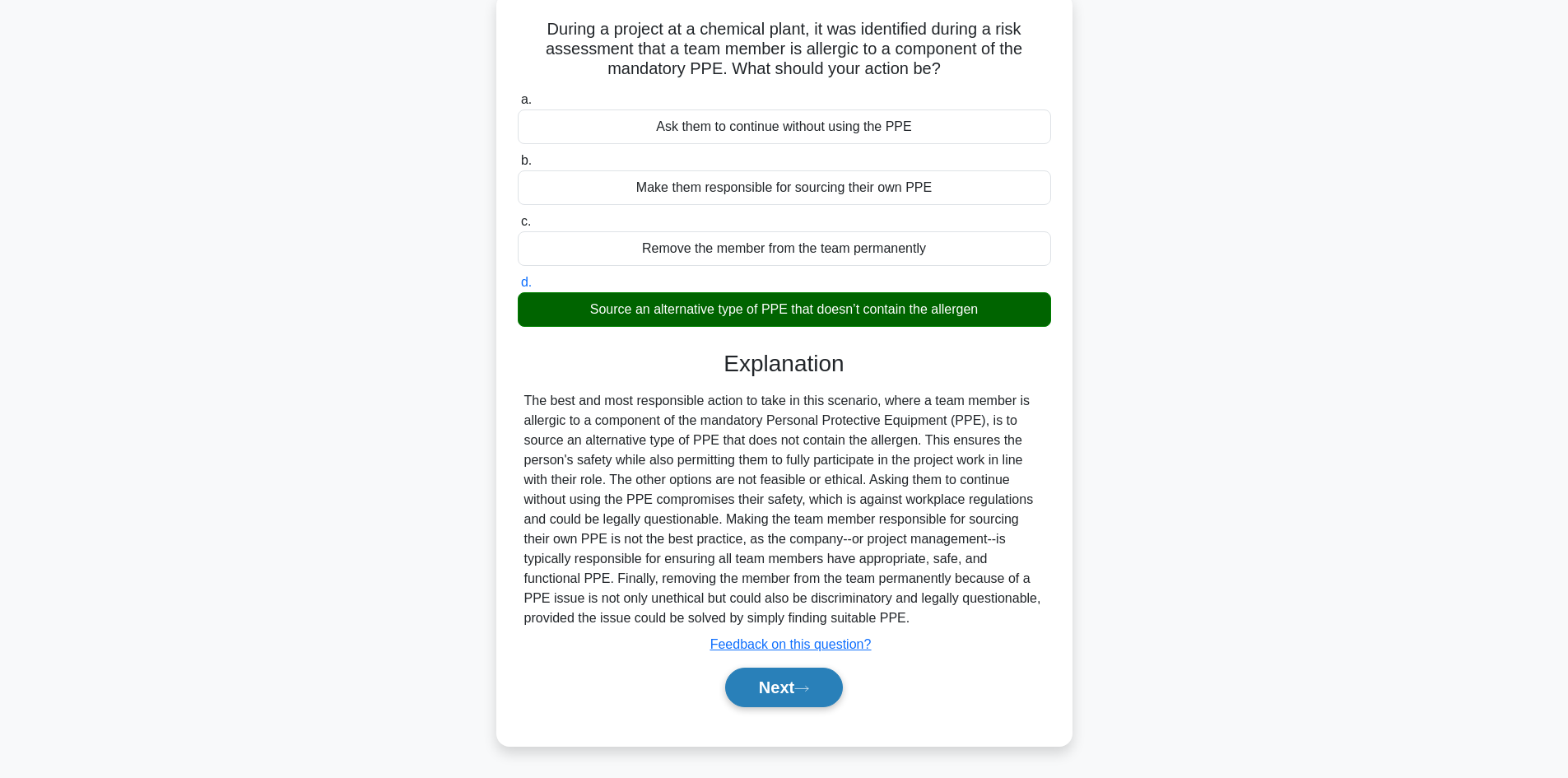
click at [807, 673] on button "Next" at bounding box center [784, 688] width 117 height 40
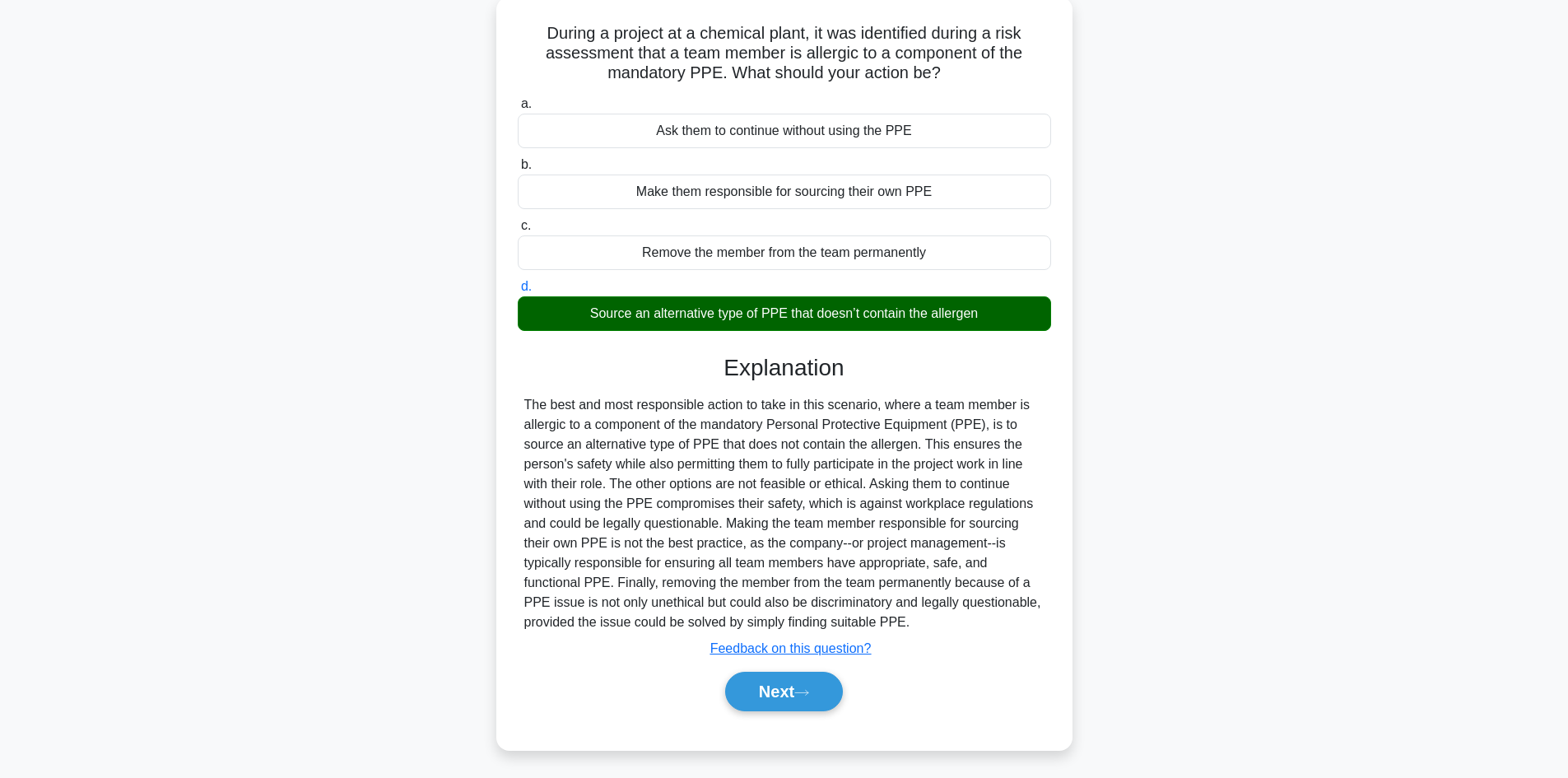
scroll to position [111, 0]
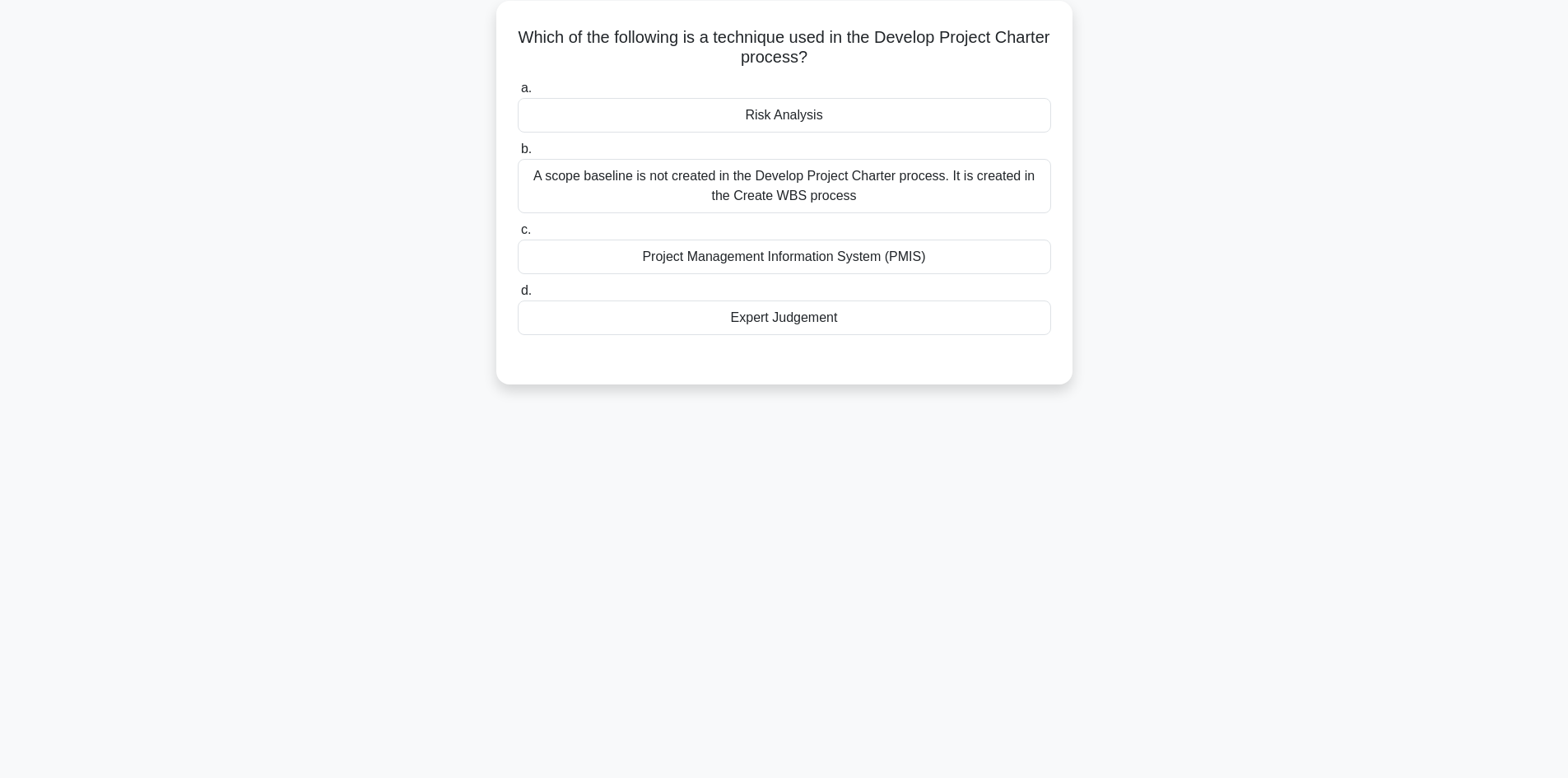
click at [835, 112] on div "Risk Analysis" at bounding box center [784, 115] width 534 height 34
click at [518, 94] on input "a. Risk Analysis" at bounding box center [518, 89] width 0 height 11
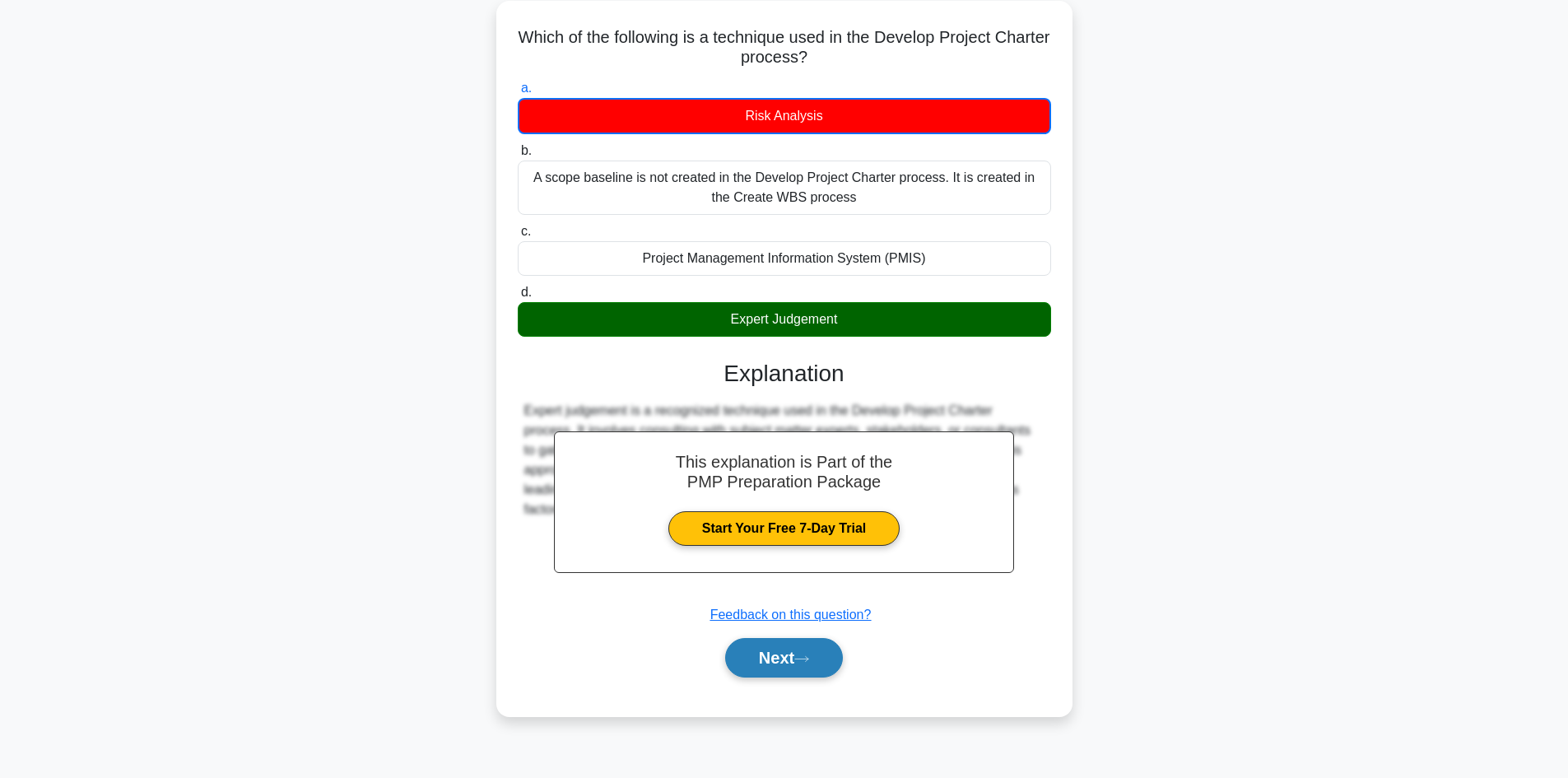
click at [826, 651] on button "Next" at bounding box center [784, 658] width 117 height 40
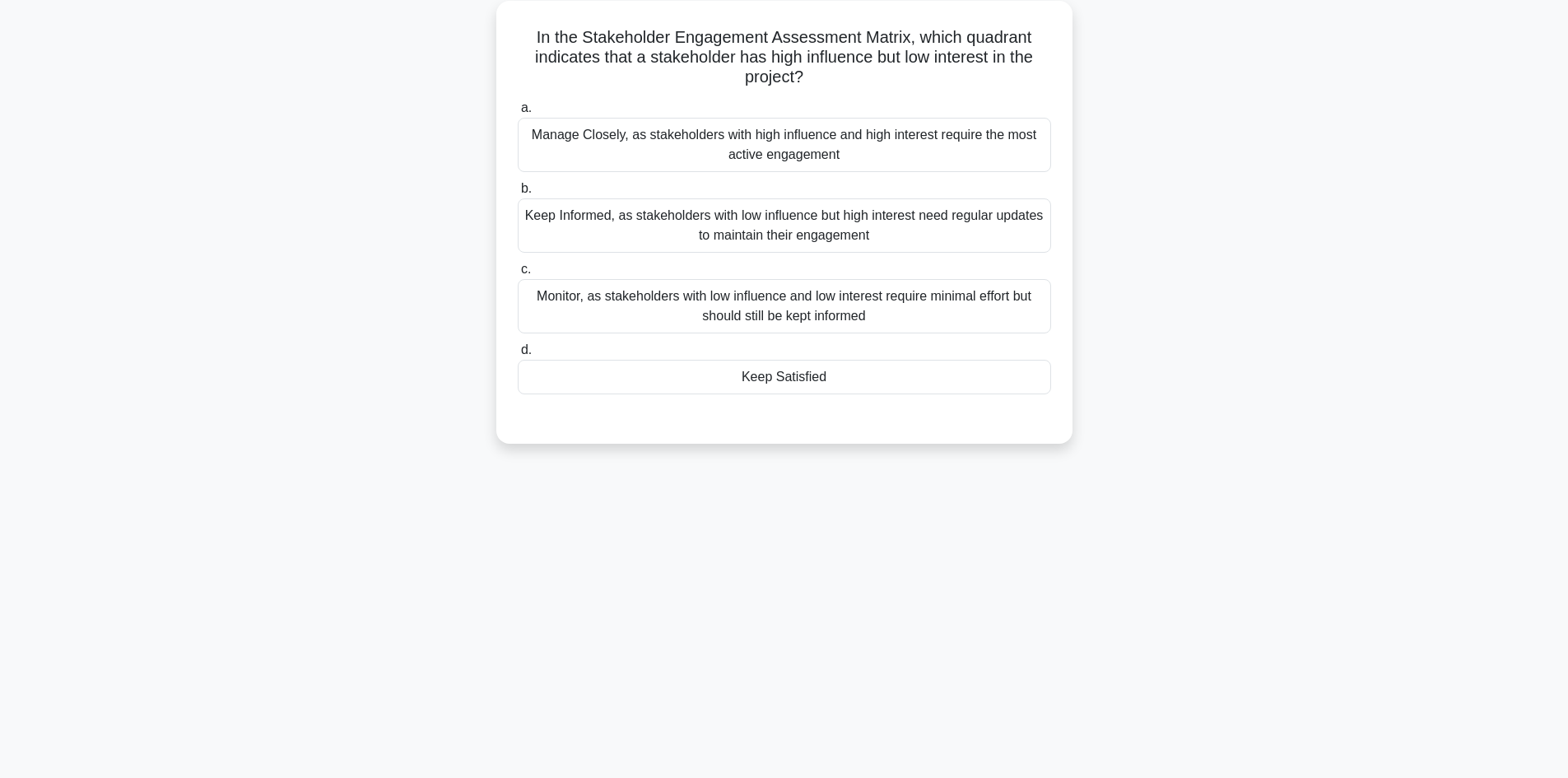
click at [614, 312] on div "Monitor, as stakeholders with low influence and low interest require minimal ef…" at bounding box center [784, 306] width 534 height 54
click at [518, 275] on input "c. Monitor, as stakeholders with low influence and low interest require minimal…" at bounding box center [518, 270] width 0 height 11
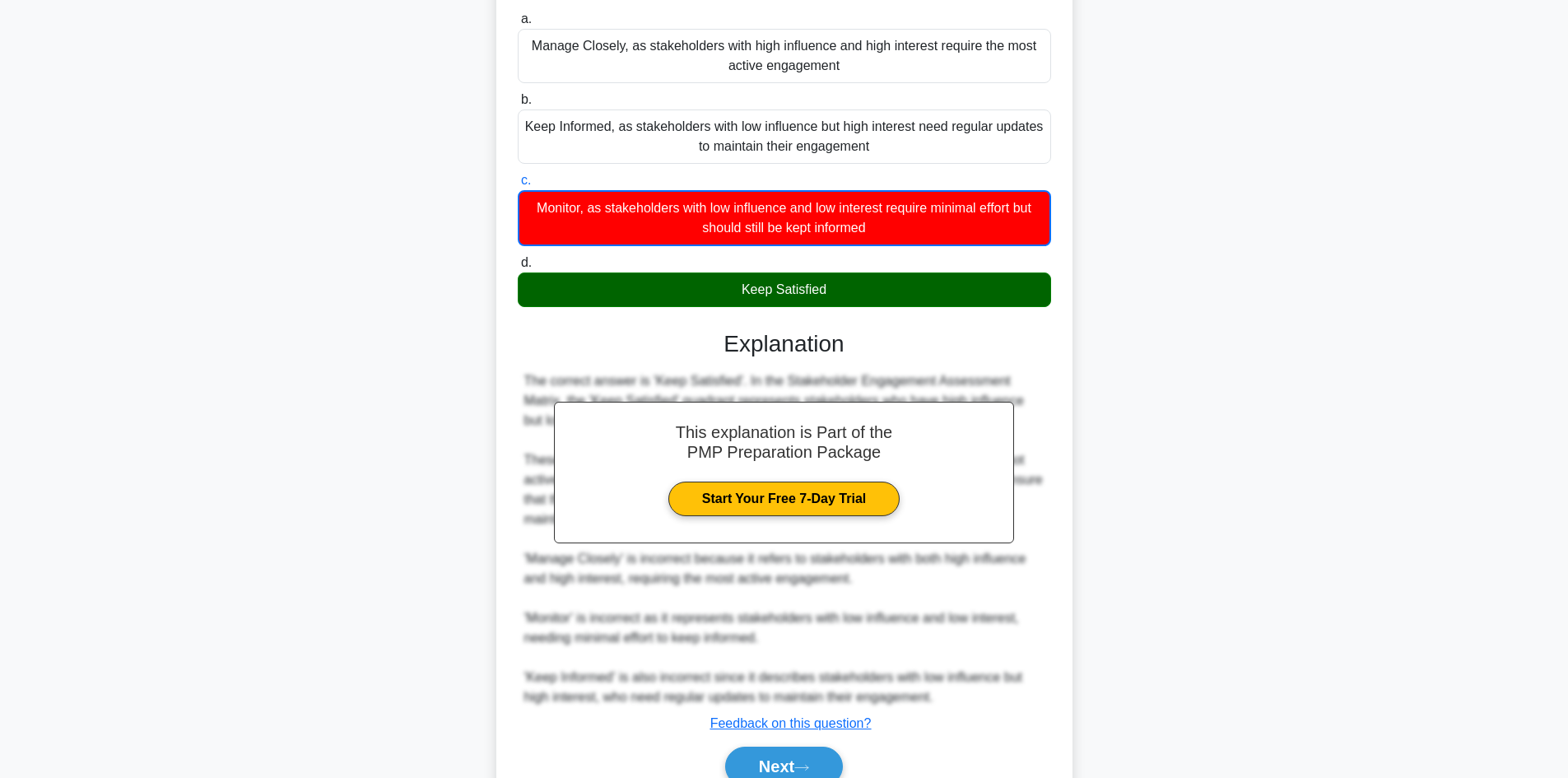
scroll to position [279, 0]
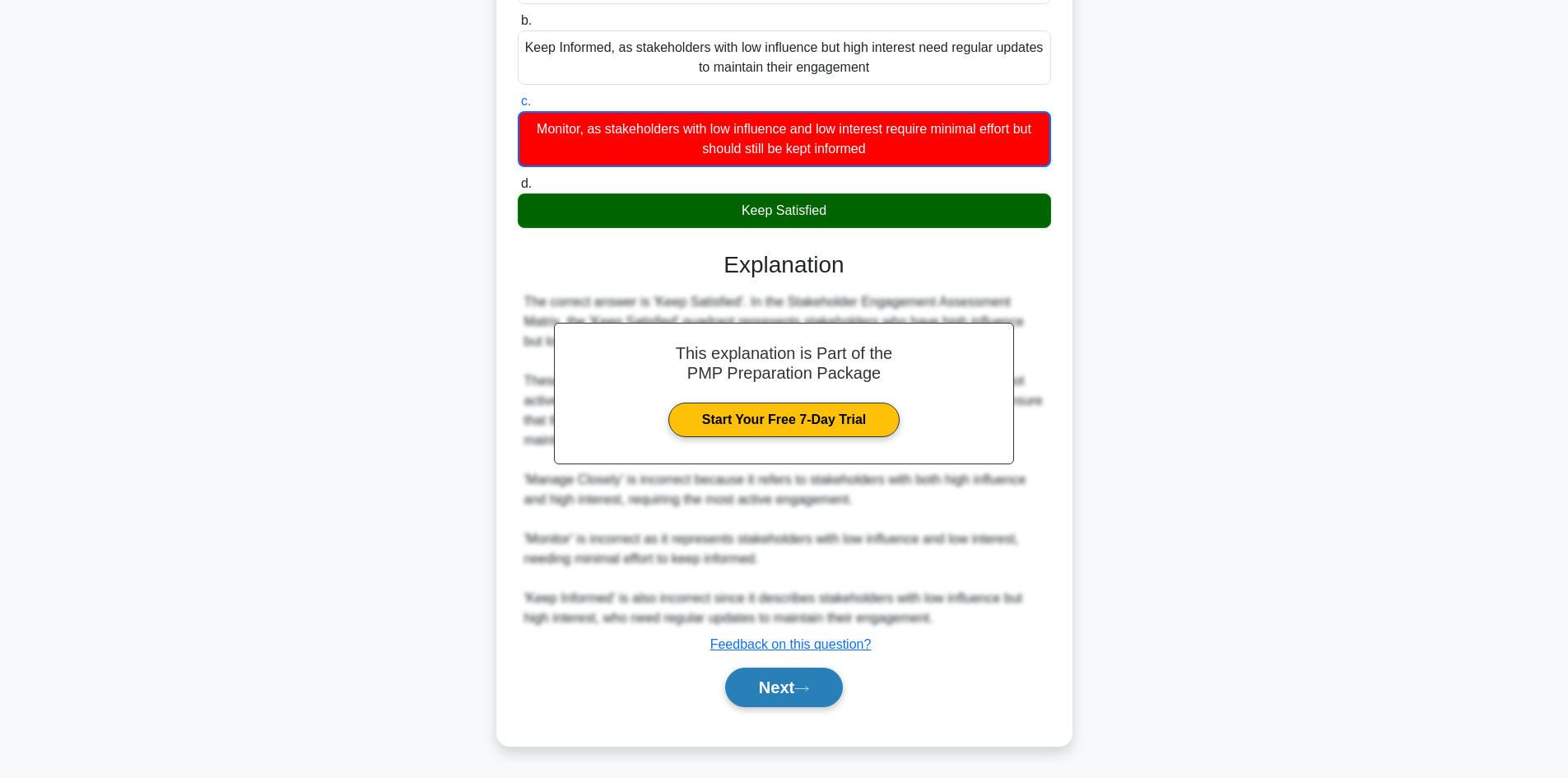
click at [843, 681] on button "Next" at bounding box center [784, 688] width 117 height 40
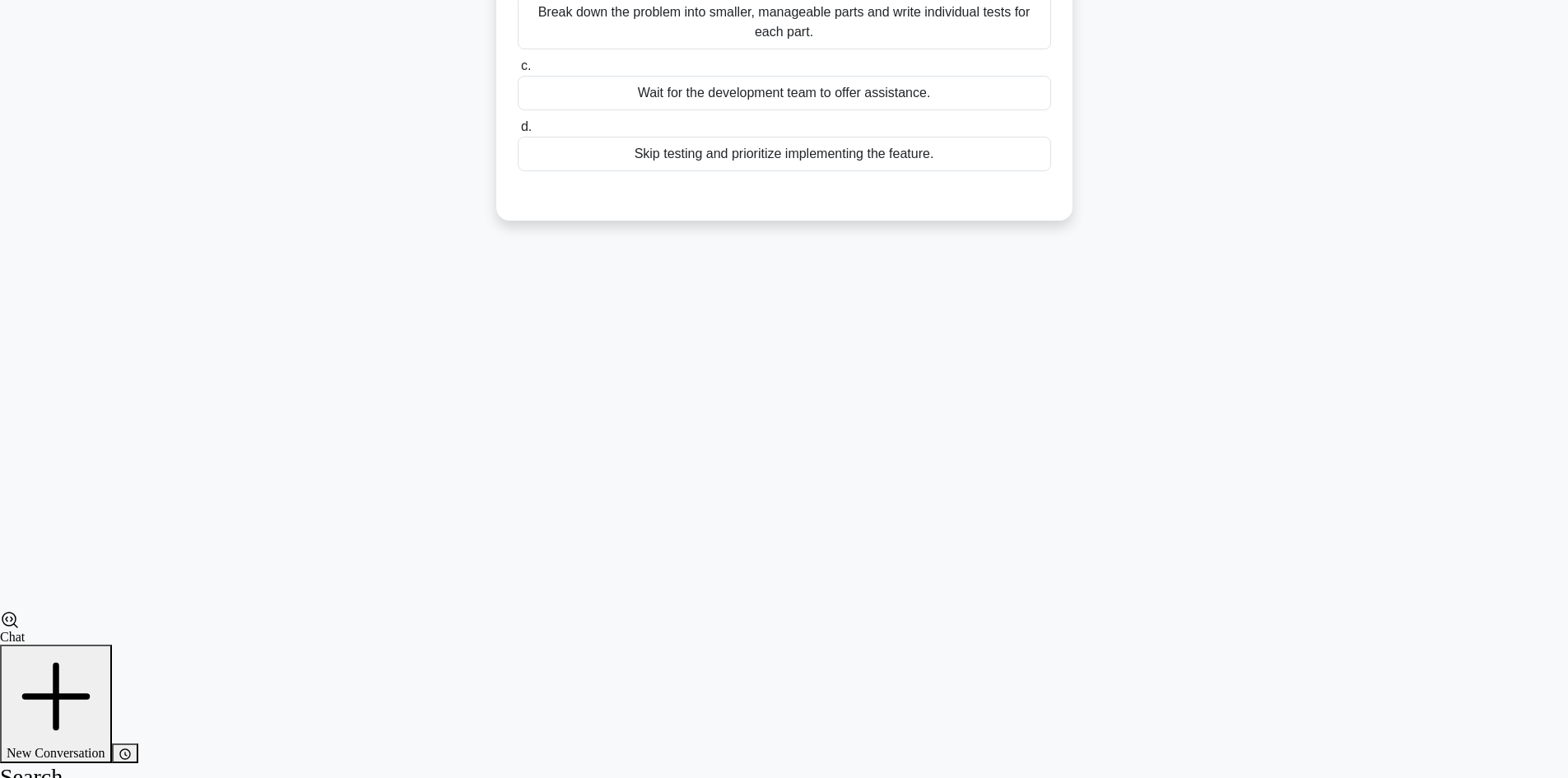
scroll to position [111, 0]
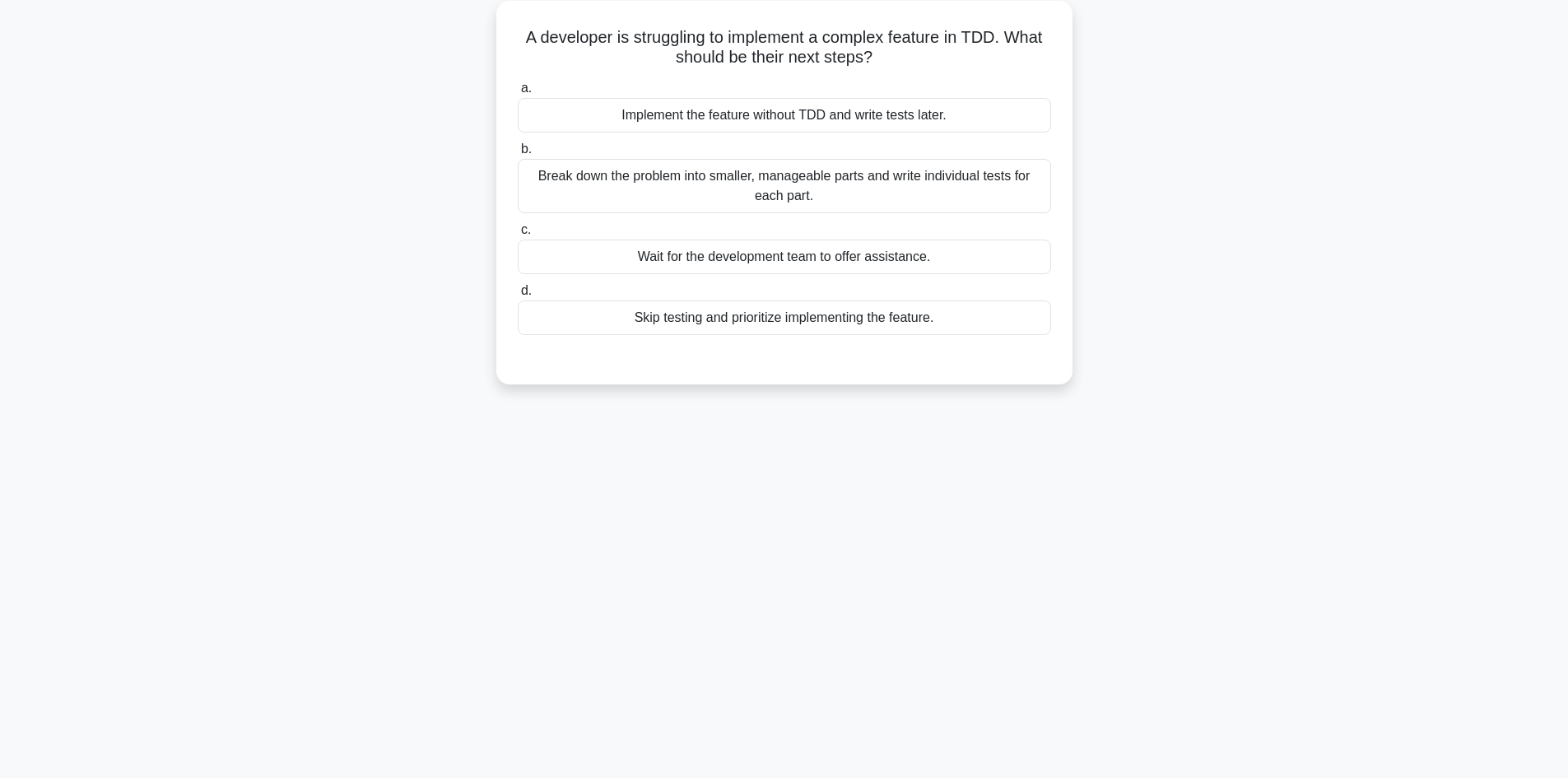
click at [826, 185] on div "Break down the problem into smaller, manageable parts and write individual test…" at bounding box center [784, 186] width 534 height 54
click at [518, 155] on input "b. Break down the problem into smaller, manageable parts and write individual t…" at bounding box center [518, 150] width 0 height 11
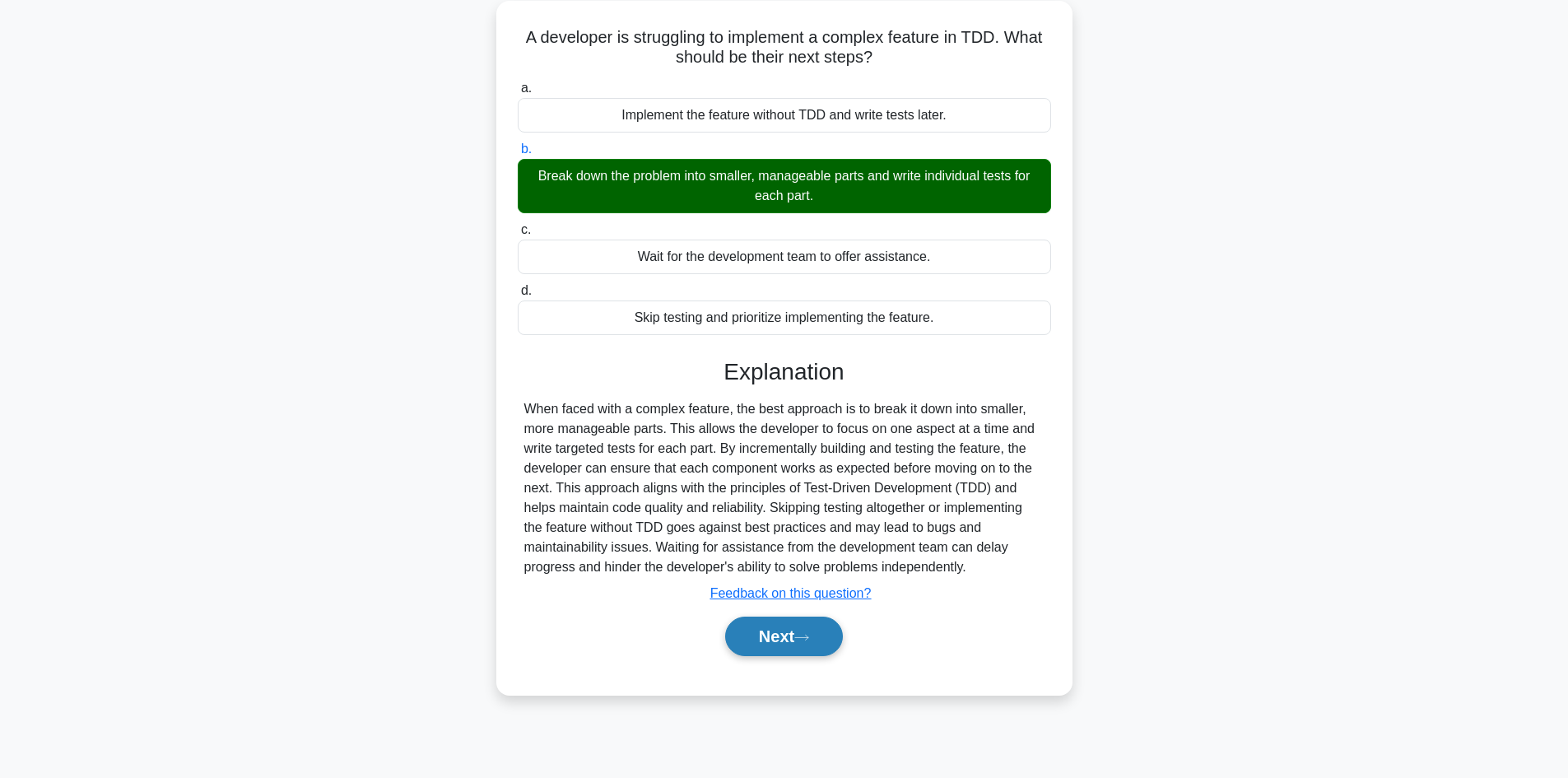
click at [779, 640] on button "Next" at bounding box center [784, 637] width 117 height 40
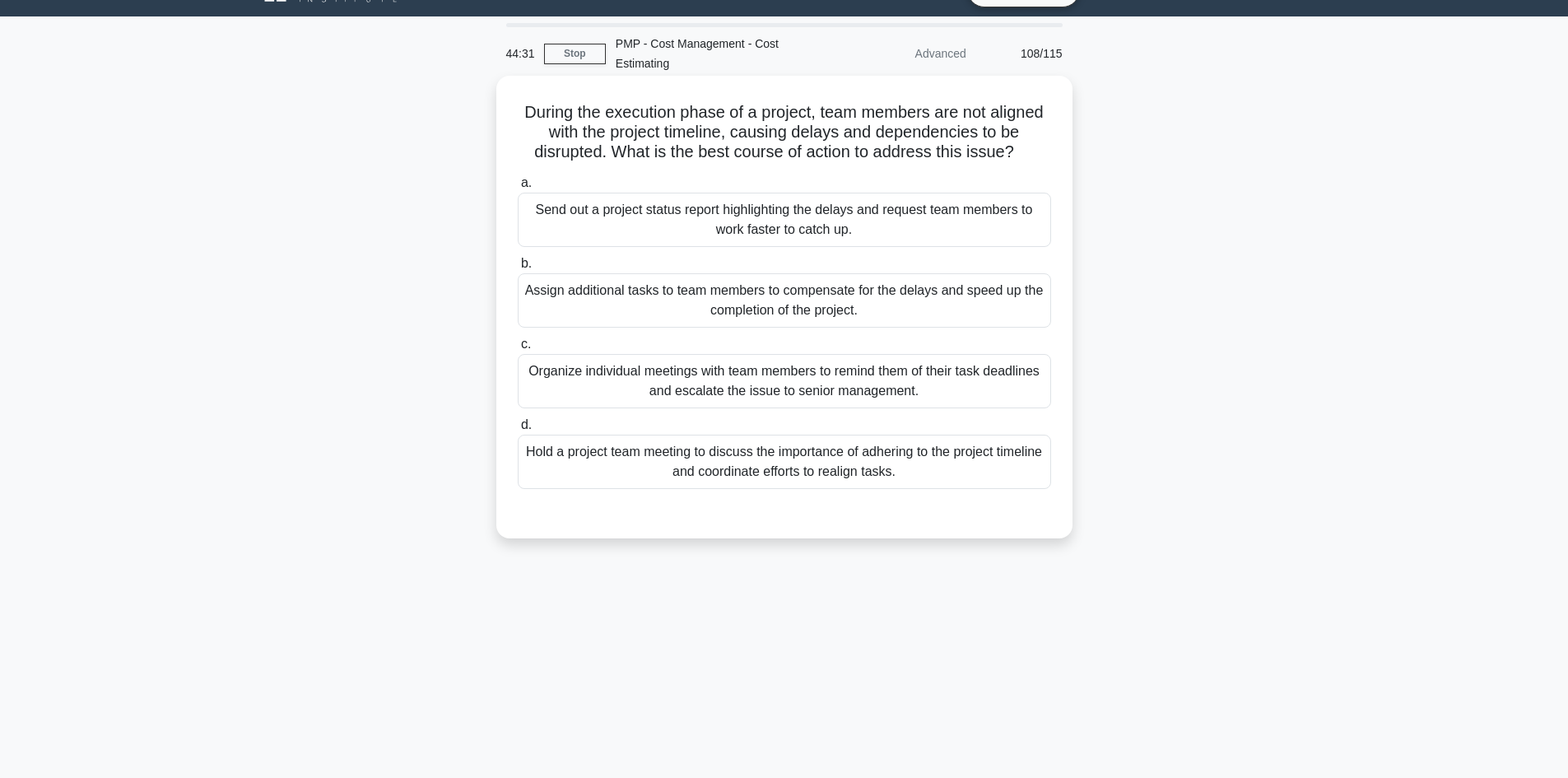
scroll to position [0, 0]
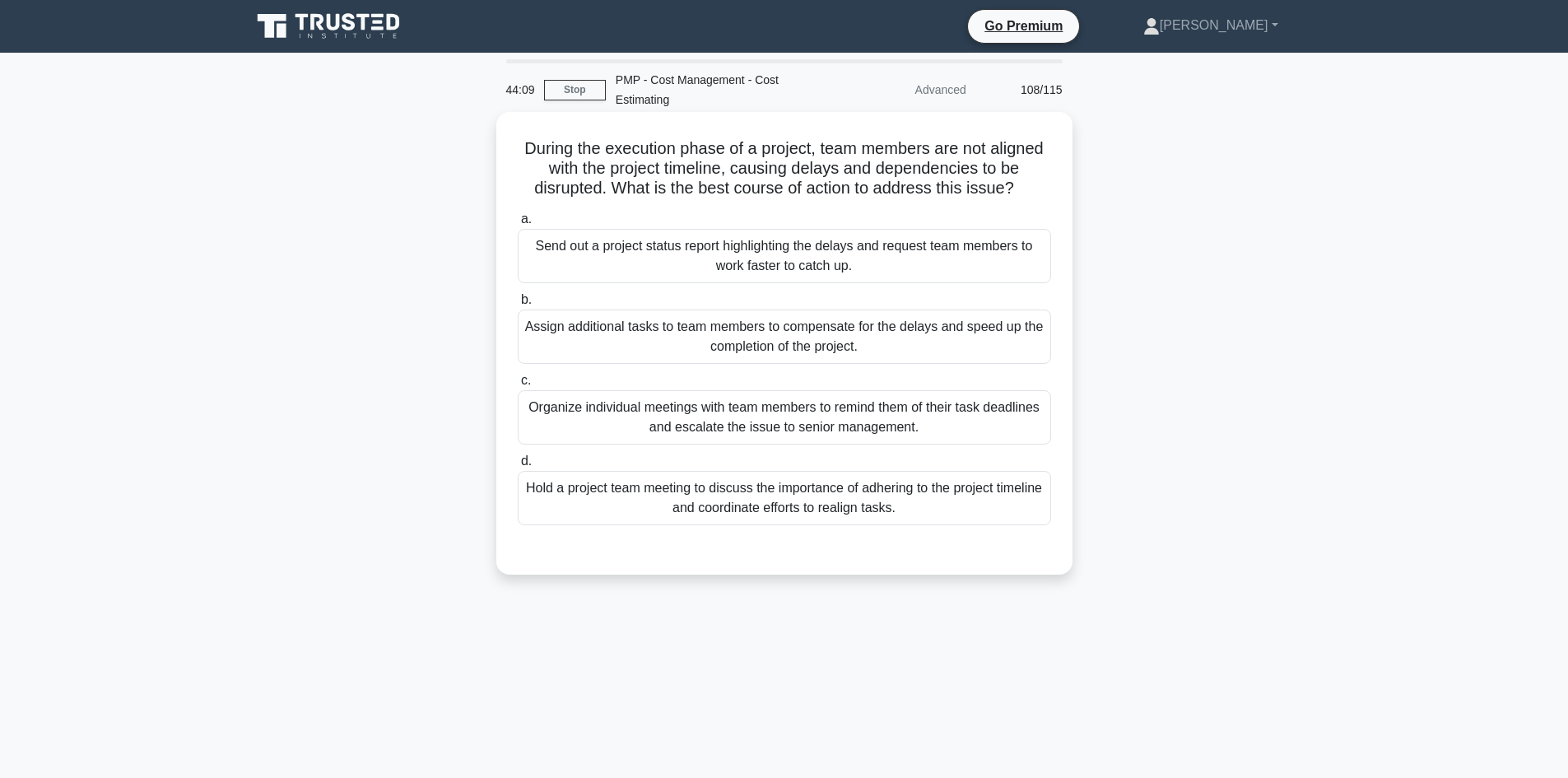
click at [738, 497] on div "Hold a project team meeting to discuss the importance of adhering to the projec…" at bounding box center [784, 498] width 534 height 54
click at [518, 467] on input "d. Hold a project team meeting to discuss the importance of adhering to the pro…" at bounding box center [518, 462] width 0 height 11
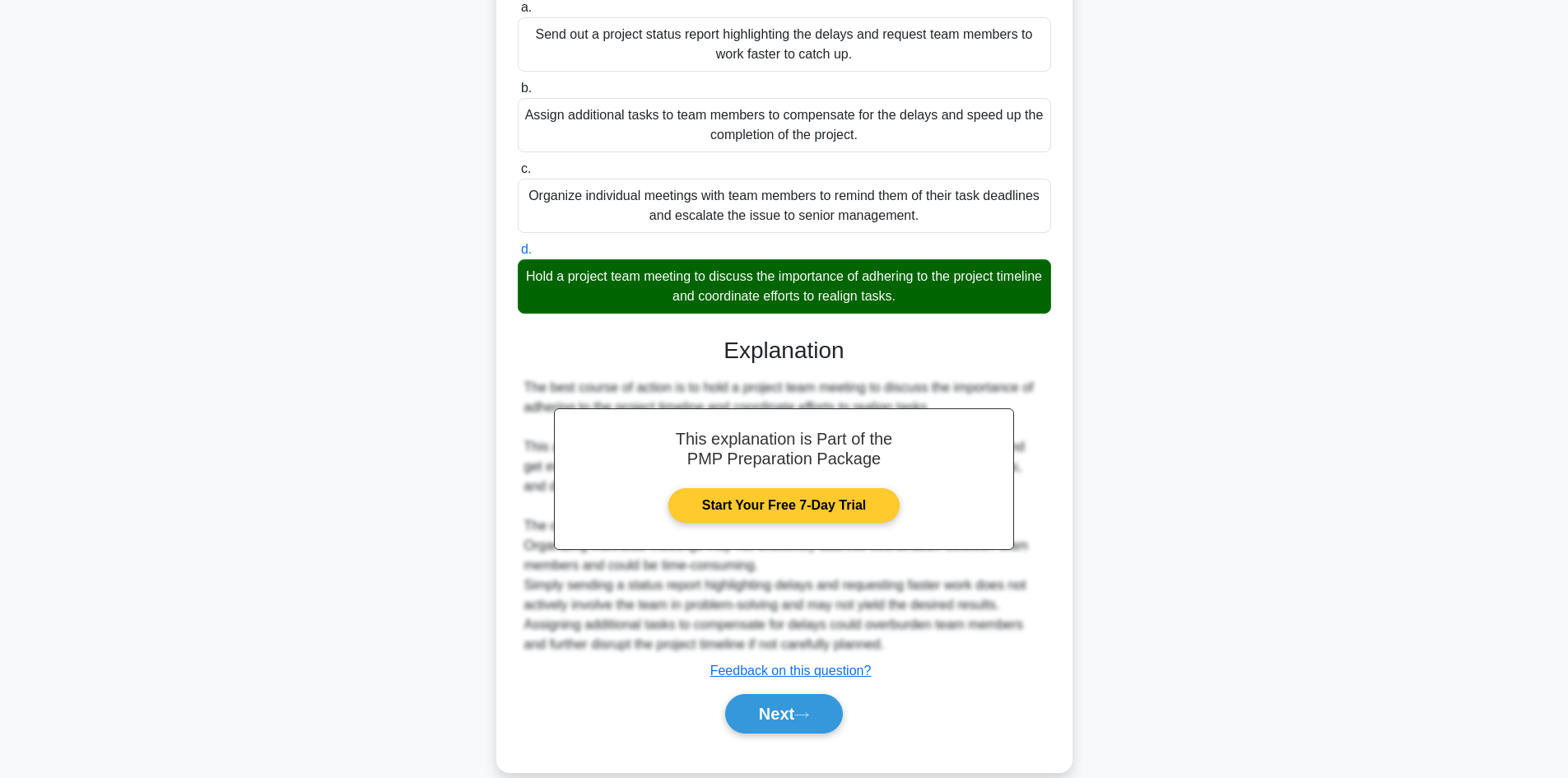
scroll to position [238, 0]
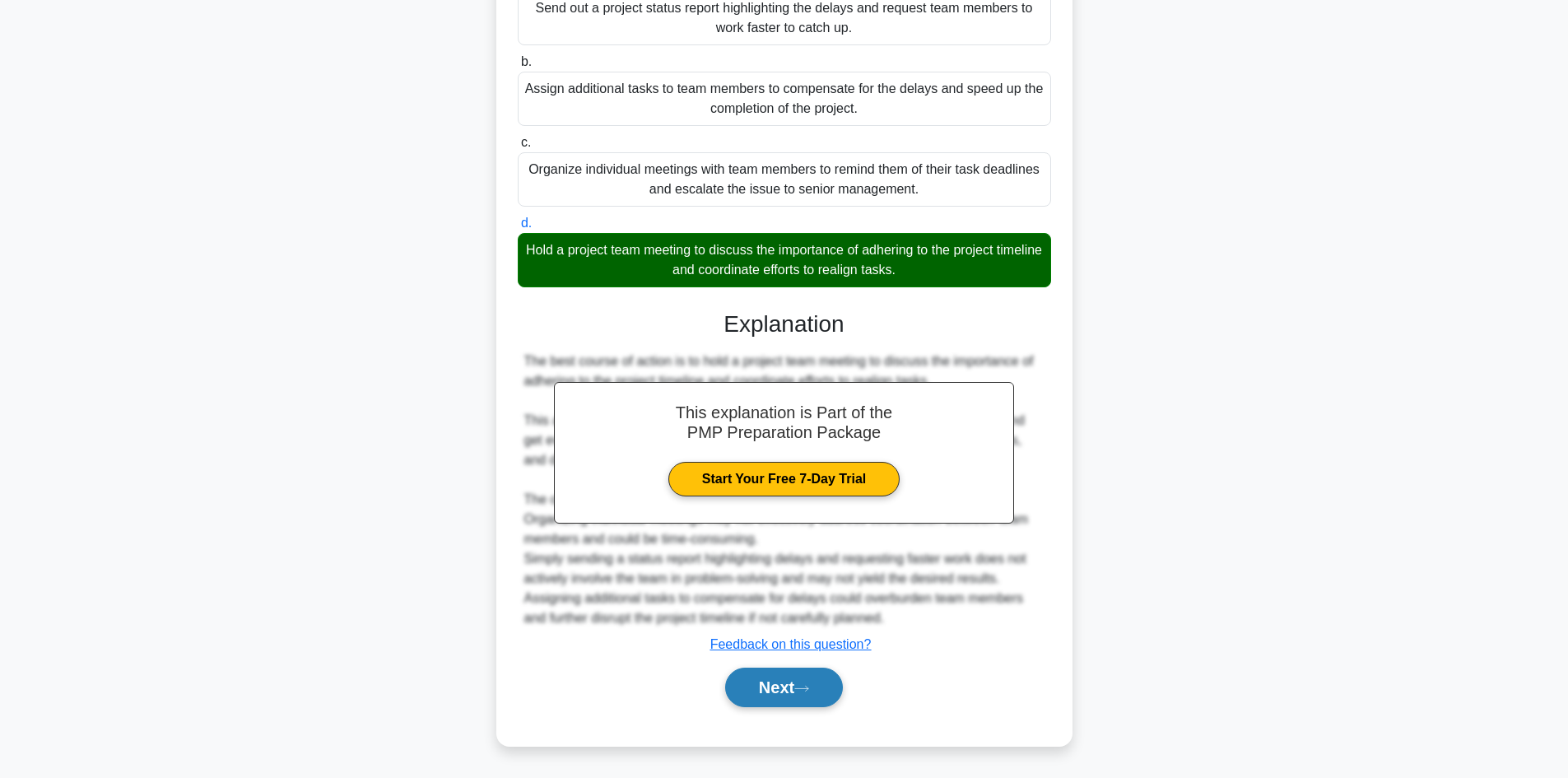
click at [819, 693] on button "Next" at bounding box center [784, 688] width 117 height 40
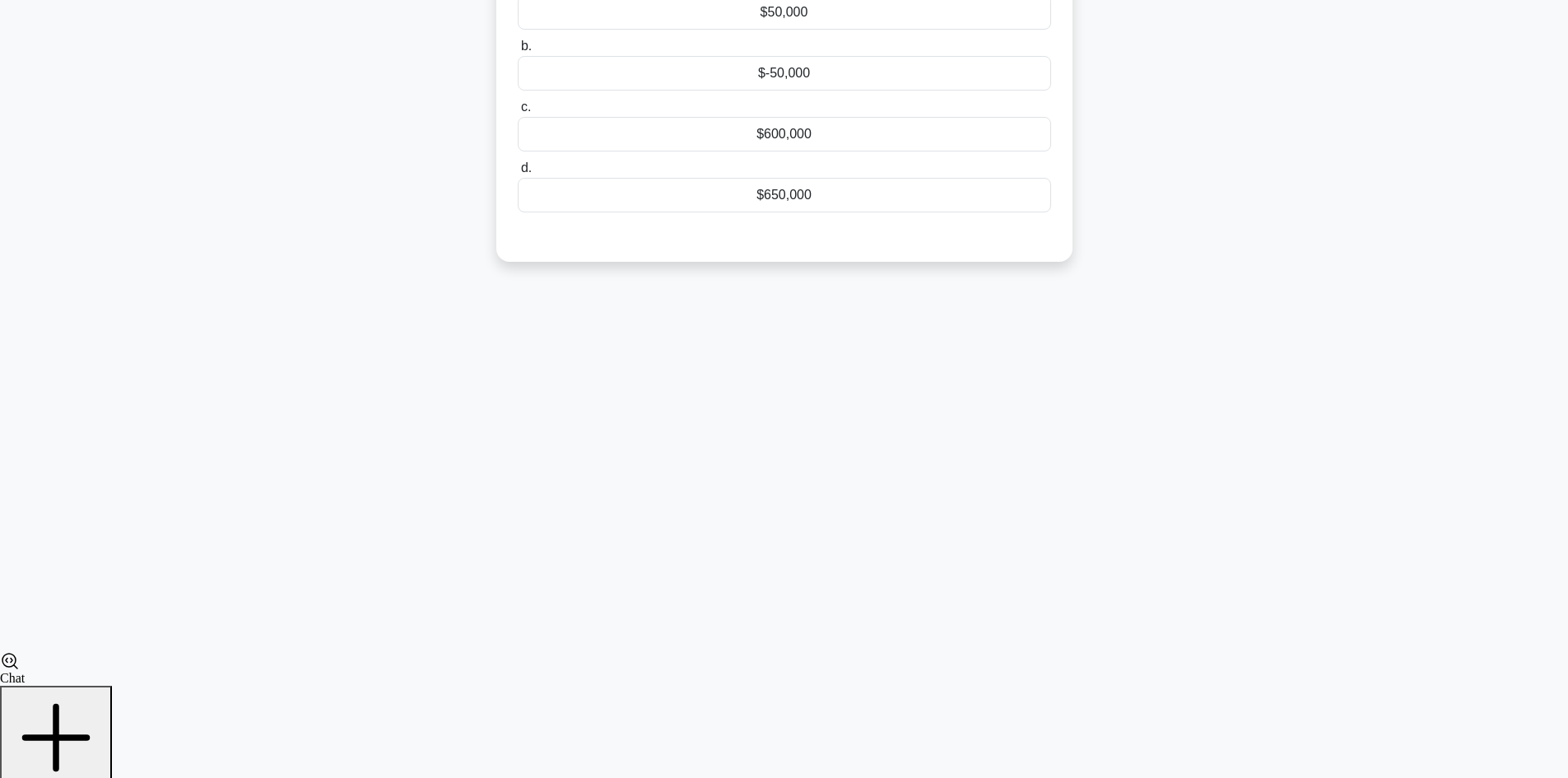
scroll to position [111, 0]
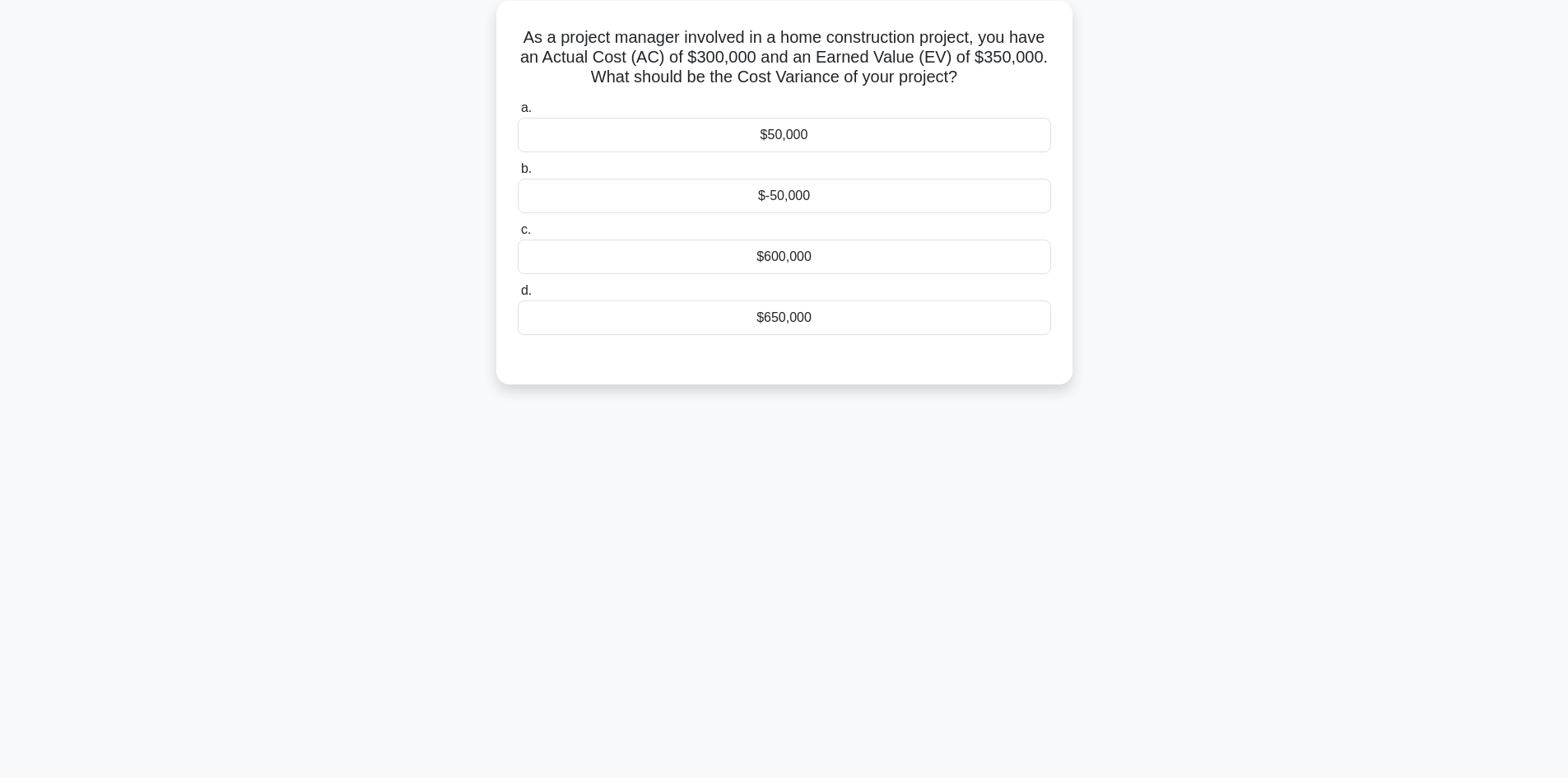
click at [785, 132] on div "$50,000" at bounding box center [784, 135] width 534 height 34
click at [518, 114] on input "a. $50,000" at bounding box center [518, 108] width 0 height 11
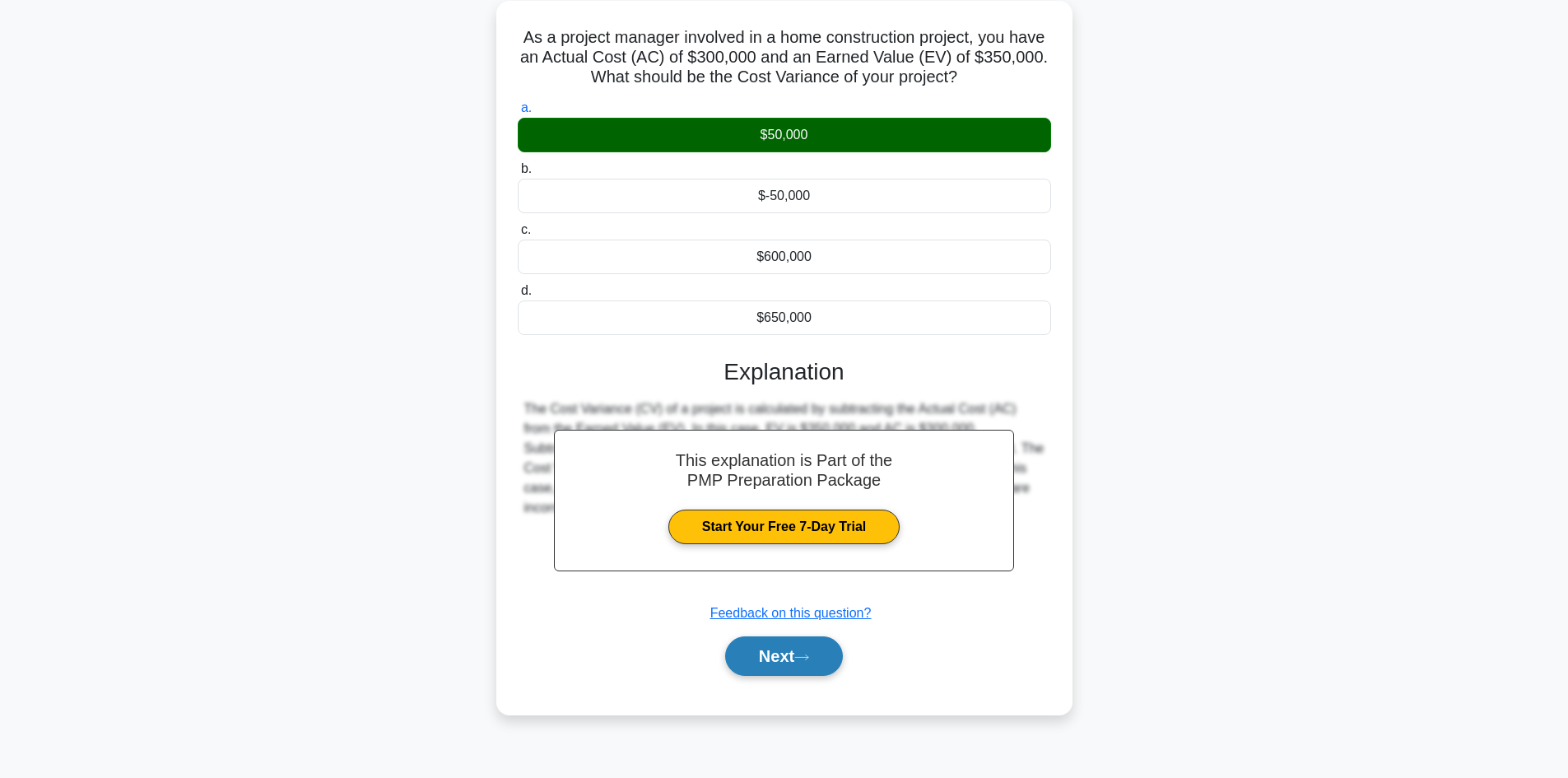
click at [796, 656] on button "Next" at bounding box center [784, 657] width 117 height 40
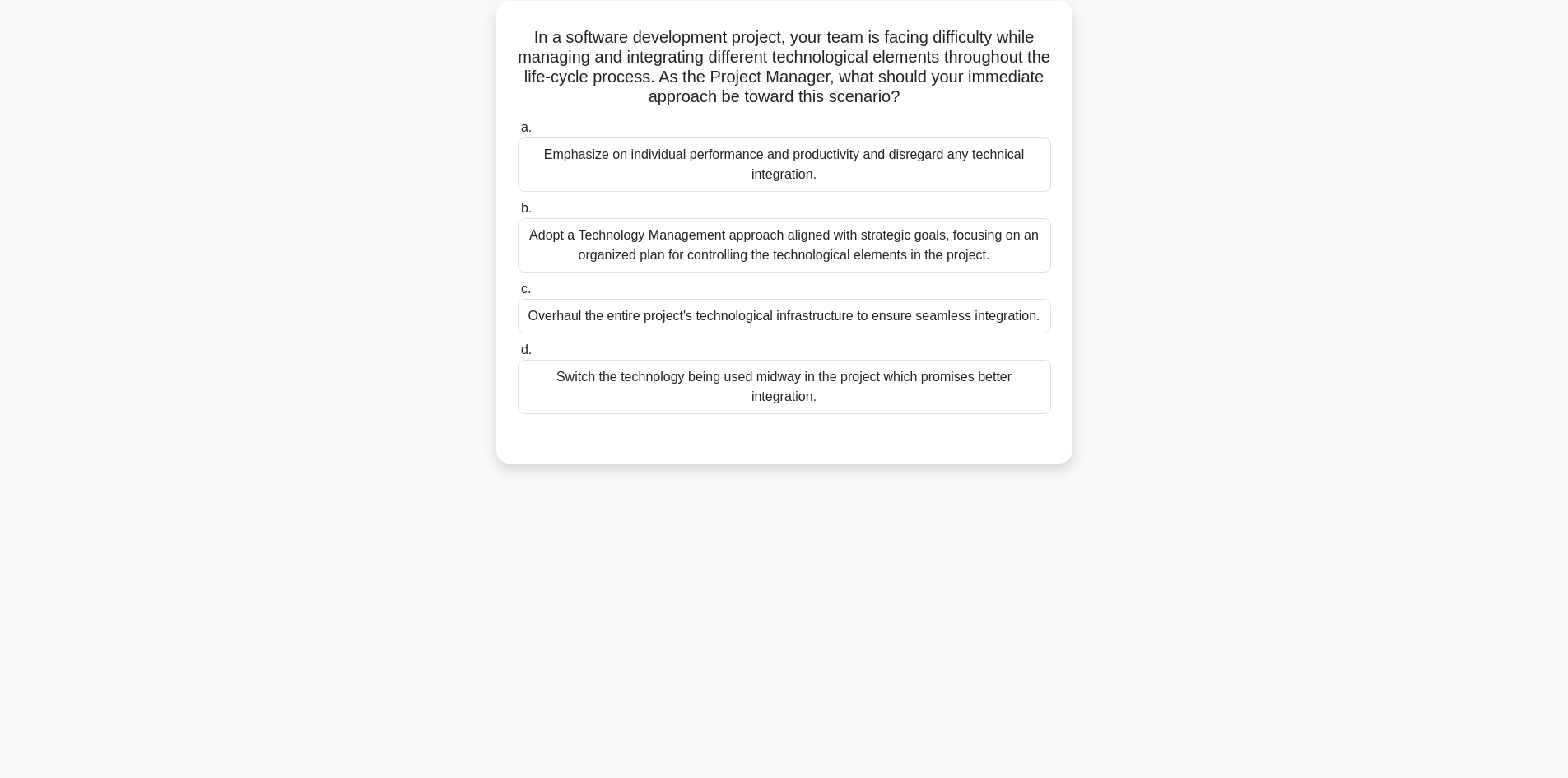
click at [877, 237] on div "Adopt a Technology Management approach aligned with strategic goals, focusing o…" at bounding box center [784, 246] width 534 height 54
click at [518, 214] on input "b. Adopt a Technology Management approach aligned with strategic goals, focusin…" at bounding box center [518, 209] width 0 height 11
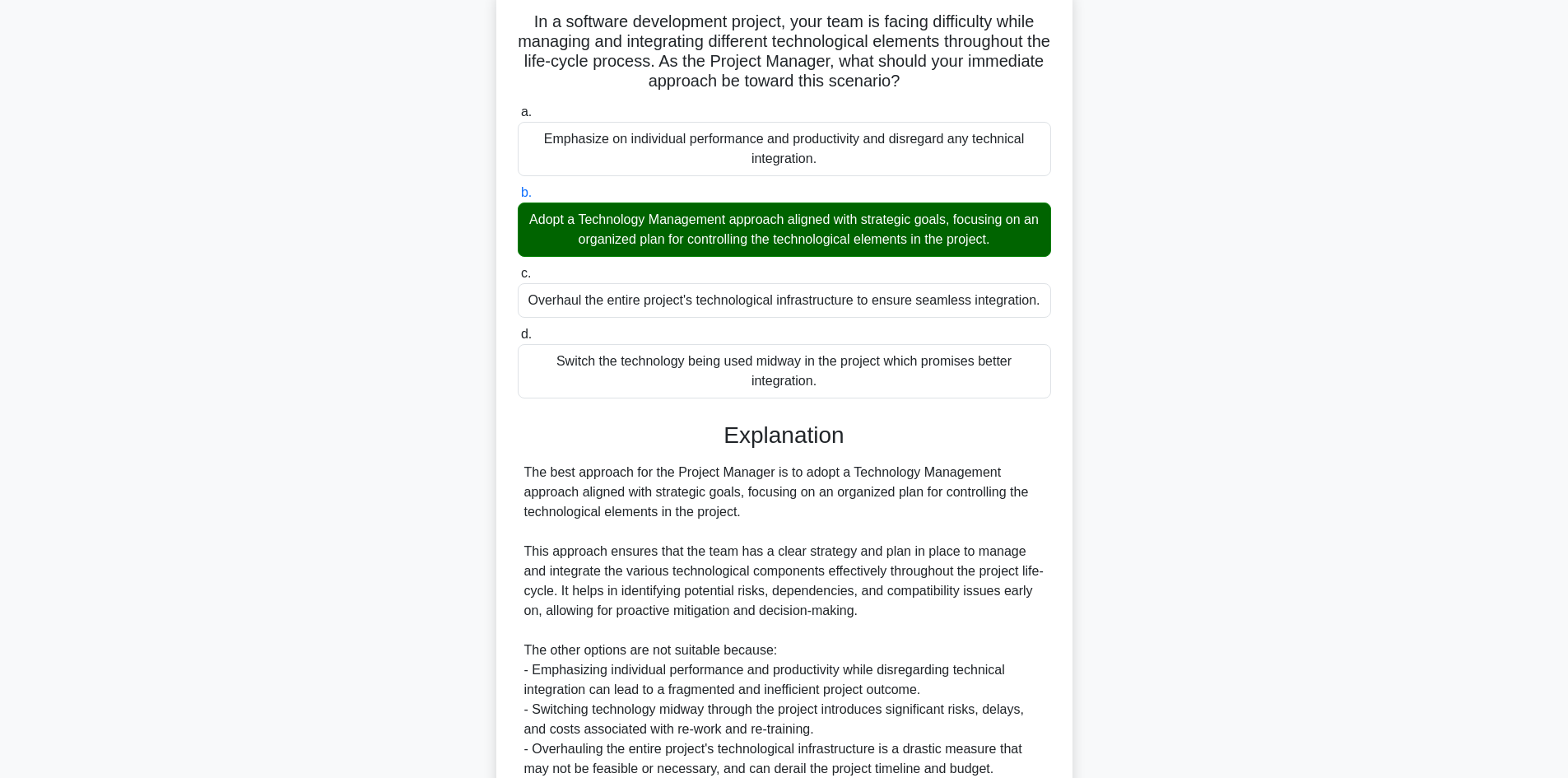
scroll to position [277, 0]
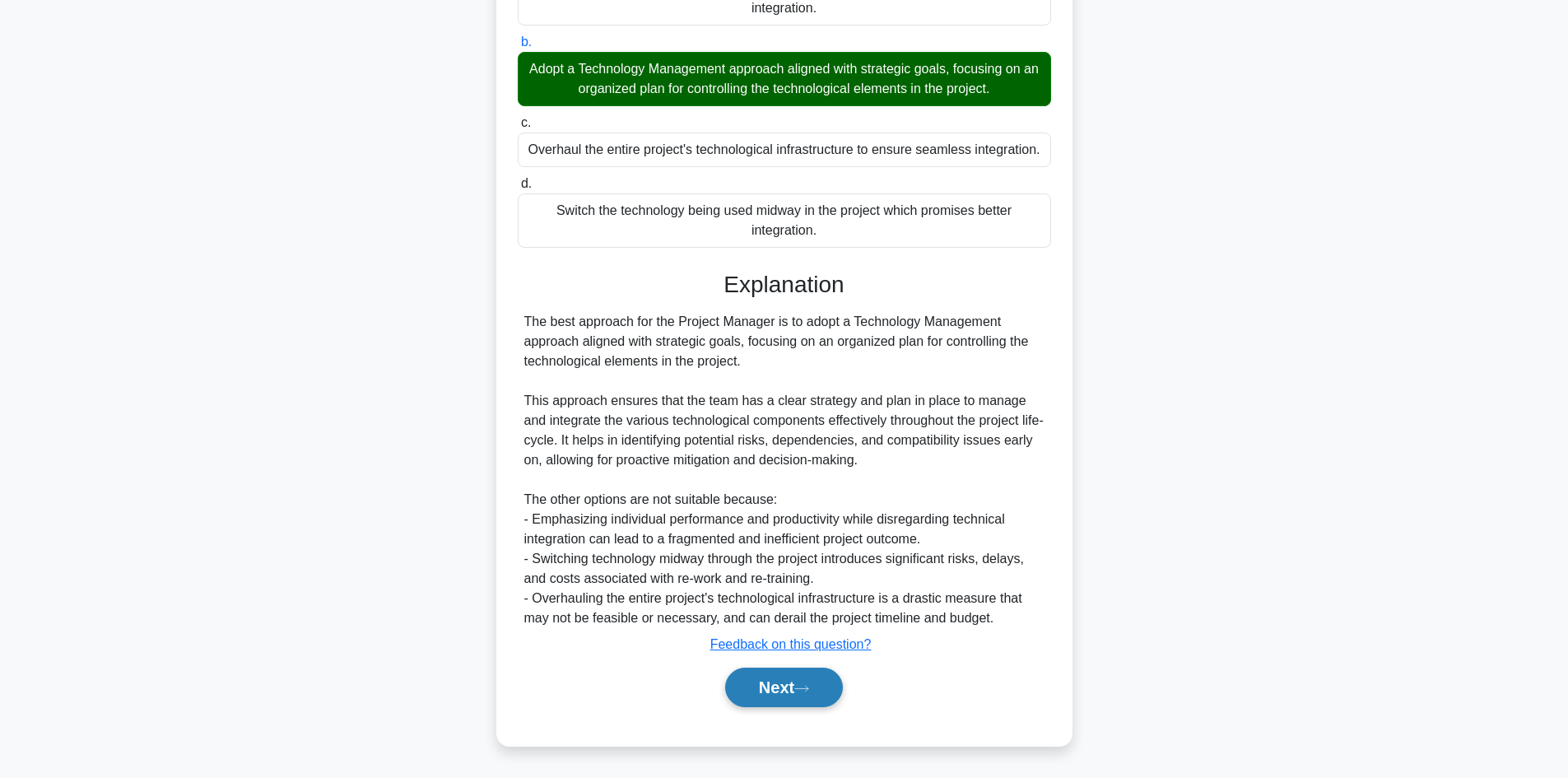
click at [828, 693] on button "Next" at bounding box center [784, 688] width 117 height 40
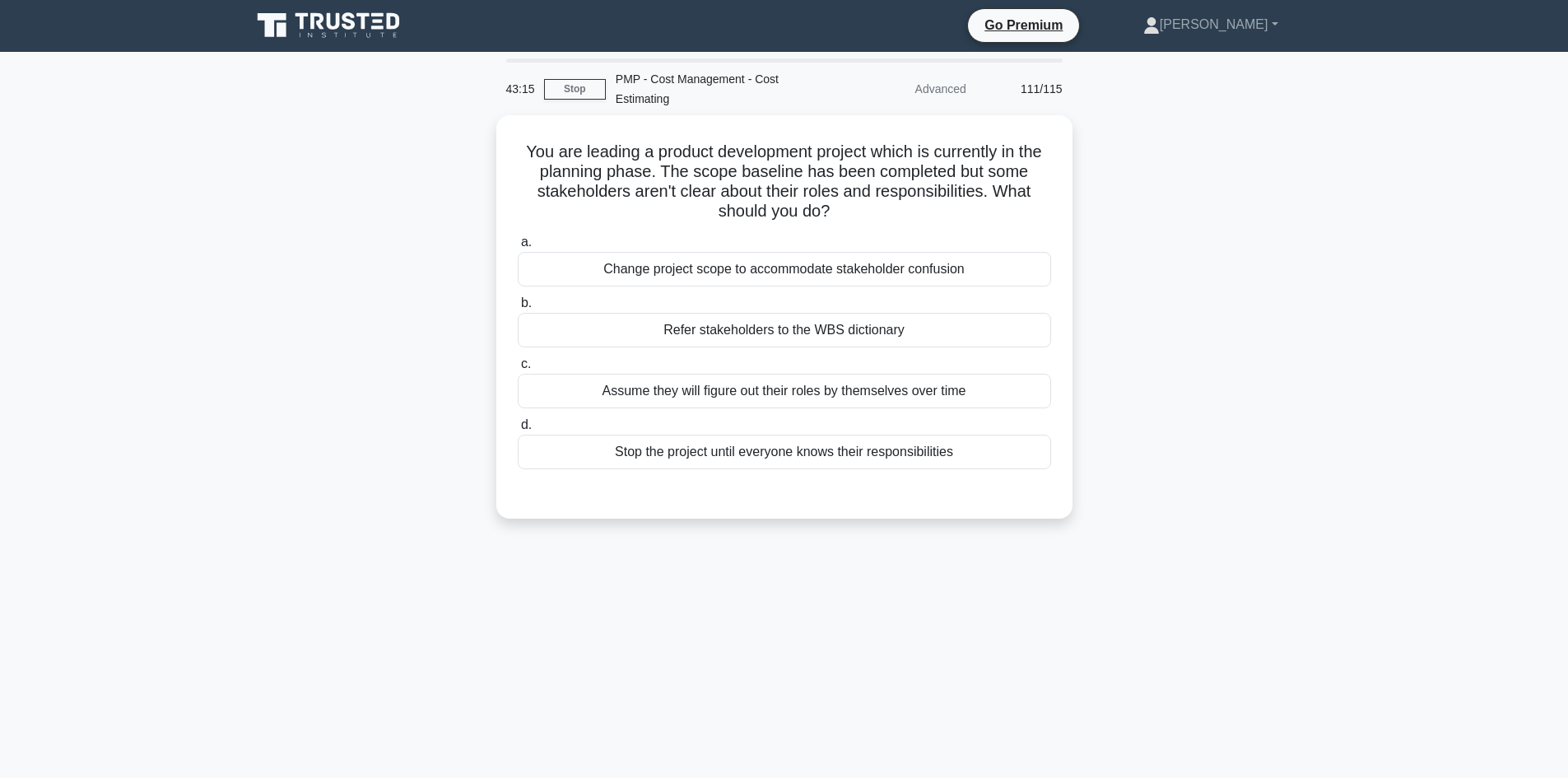
scroll to position [0, 0]
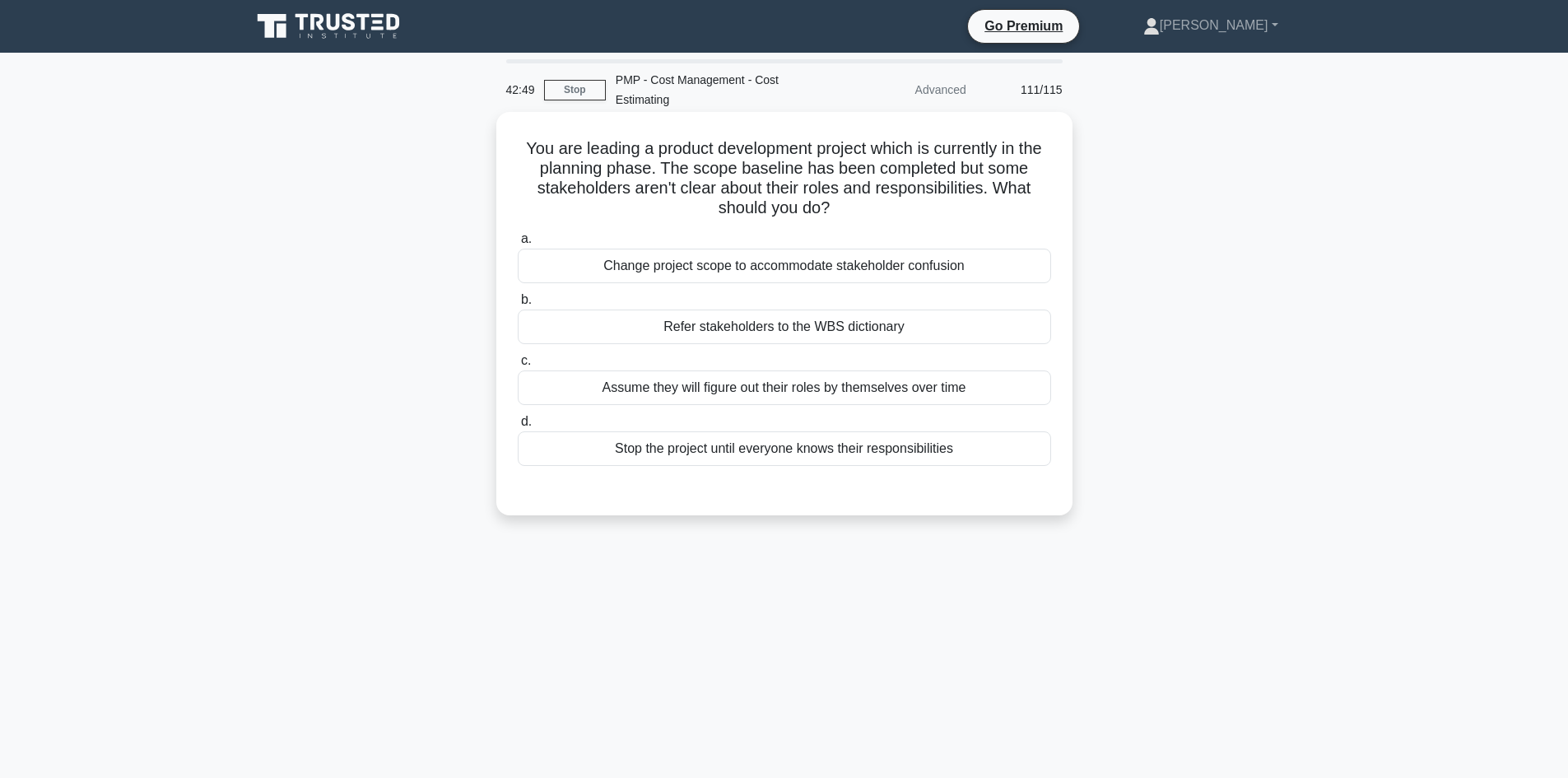
click at [762, 329] on div "Refer stakeholders to the WBS dictionary" at bounding box center [784, 327] width 534 height 34
click at [518, 305] on input "b. Refer stakeholders to the WBS dictionary" at bounding box center [518, 300] width 0 height 11
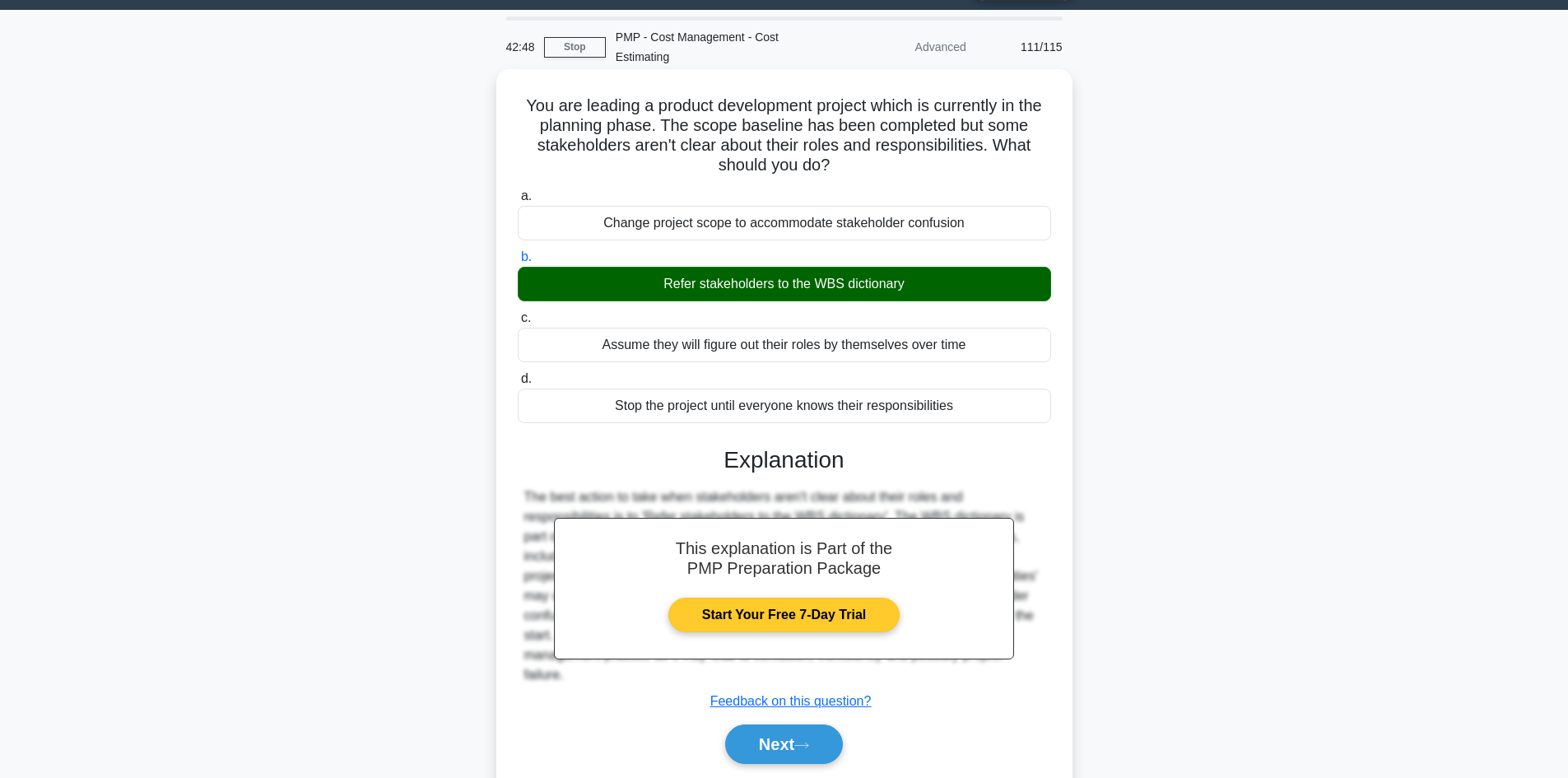
scroll to position [111, 0]
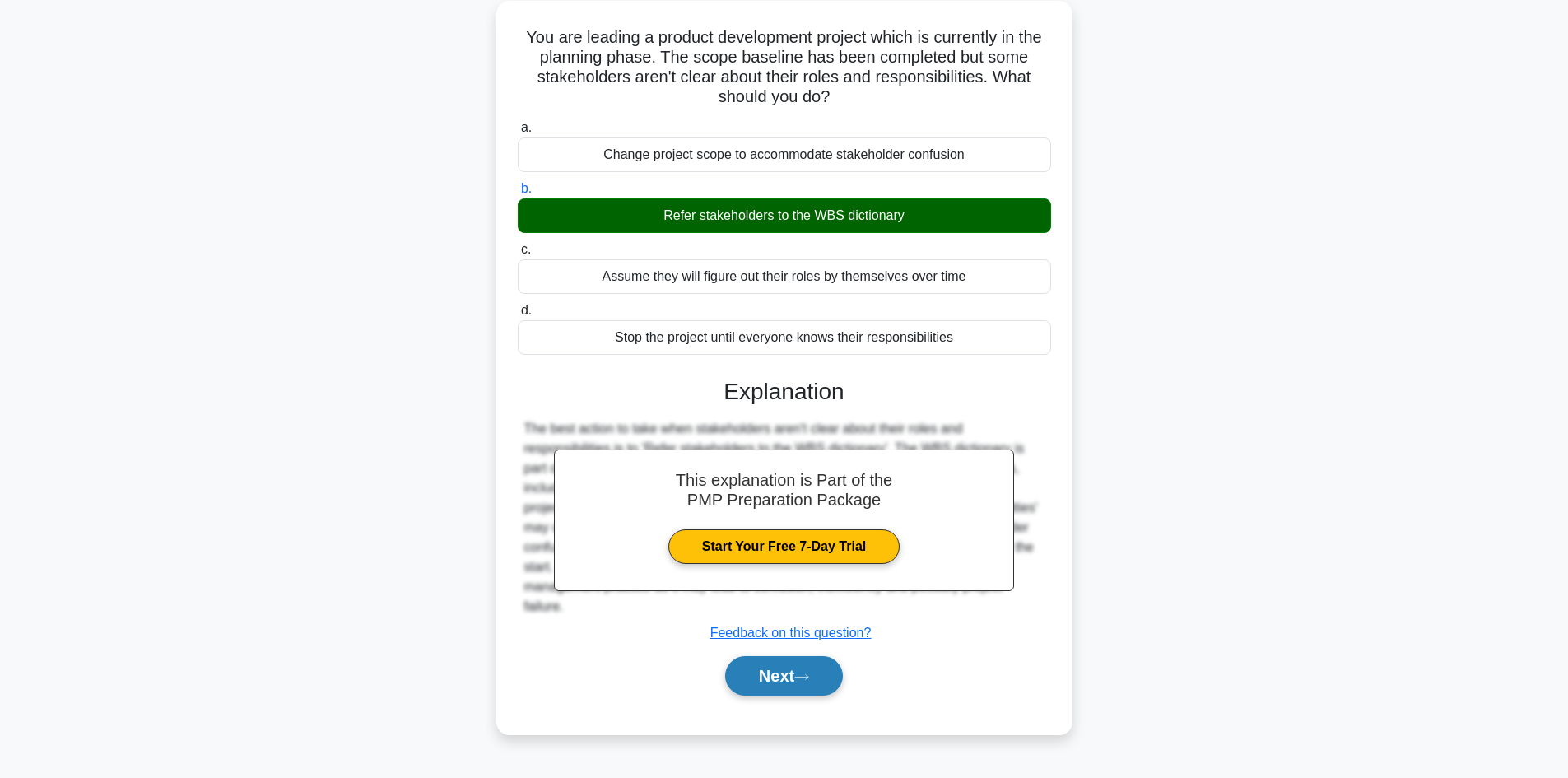
click at [787, 675] on button "Next" at bounding box center [784, 676] width 117 height 40
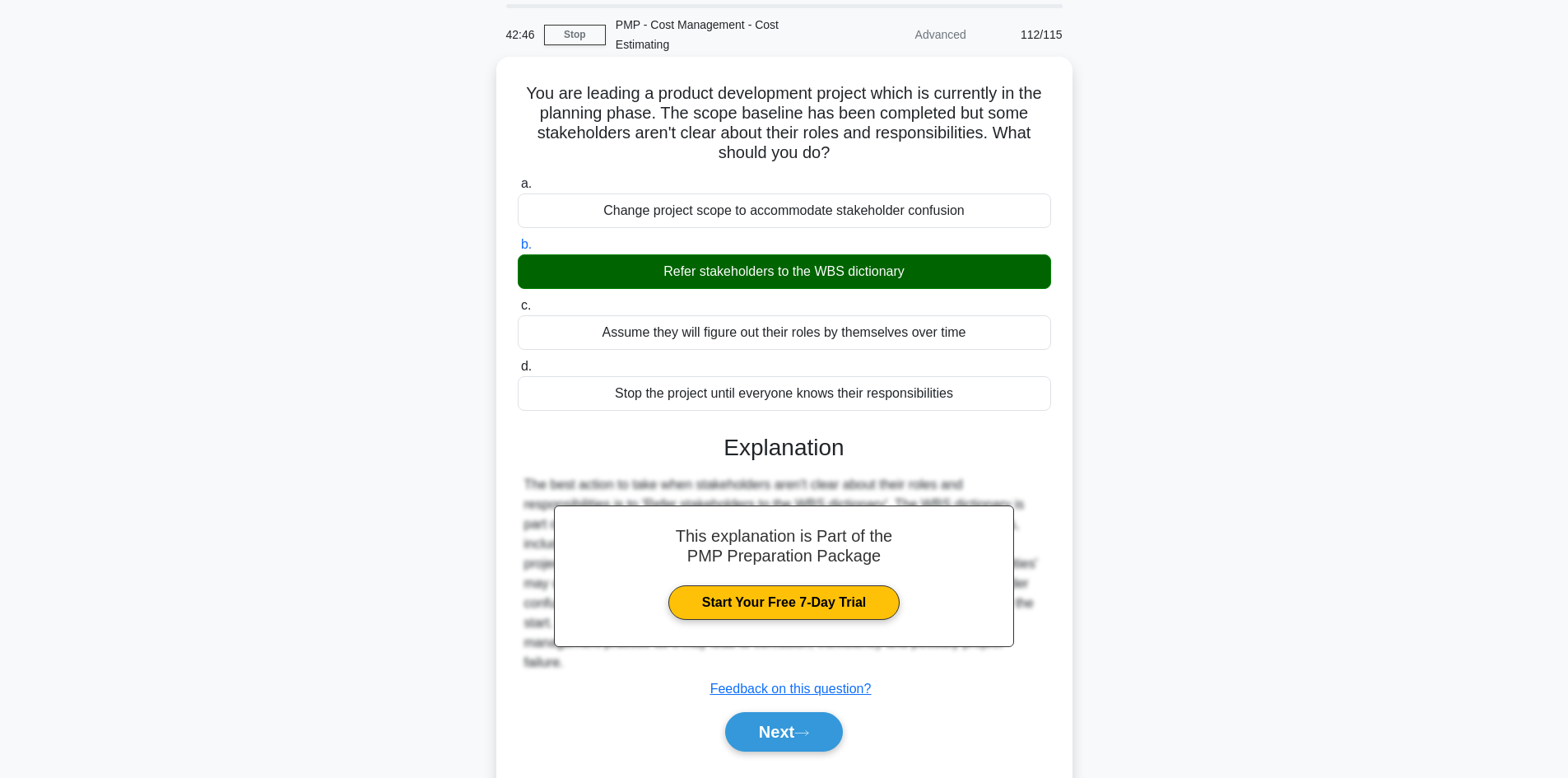
scroll to position [0, 0]
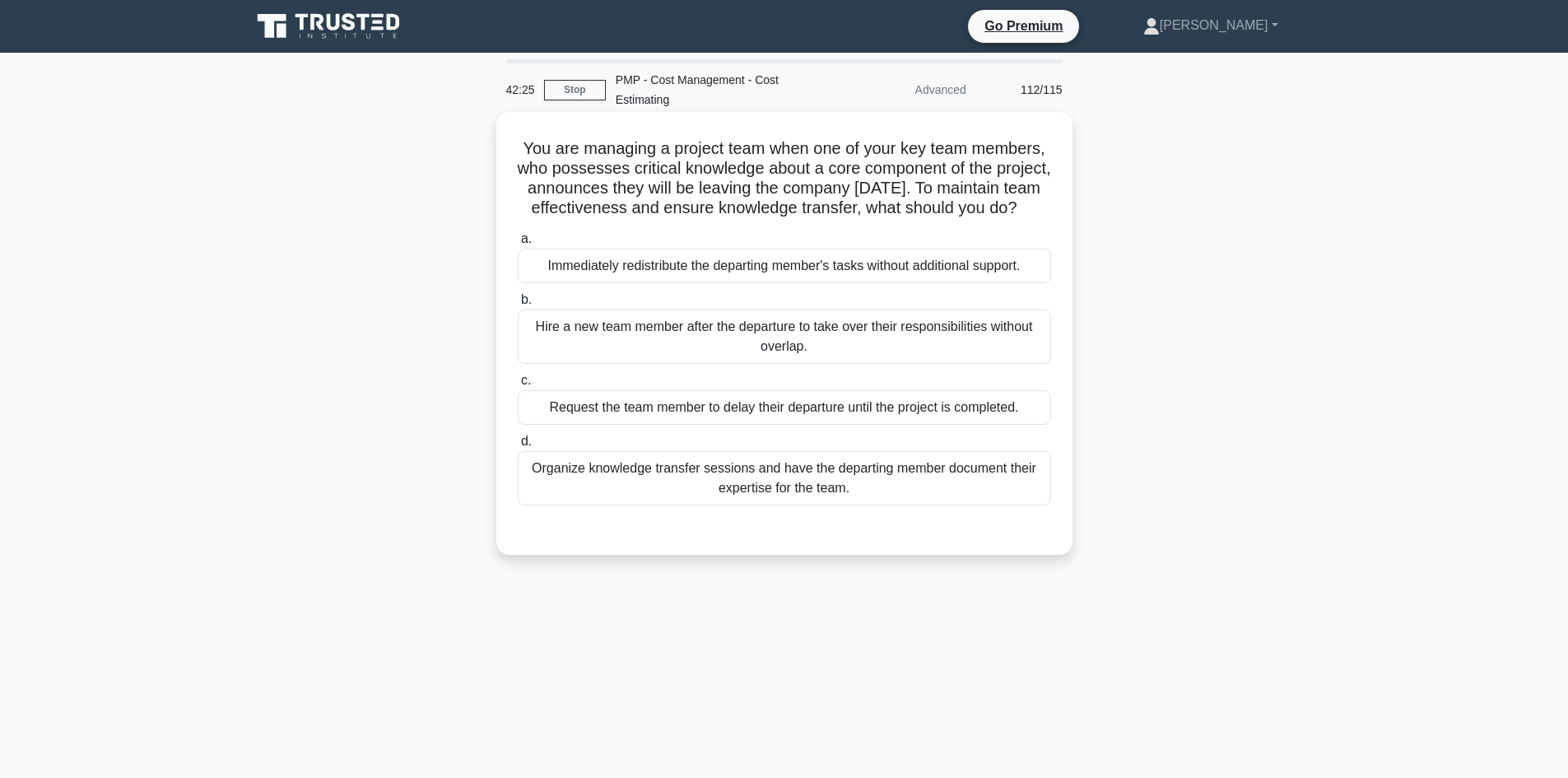
click at [834, 505] on div "Organize knowledge transfer sessions and have the departing member document the…" at bounding box center [784, 478] width 534 height 54
click at [518, 447] on input "d. Organize knowledge transfer sessions and have the departing member document …" at bounding box center [518, 442] width 0 height 11
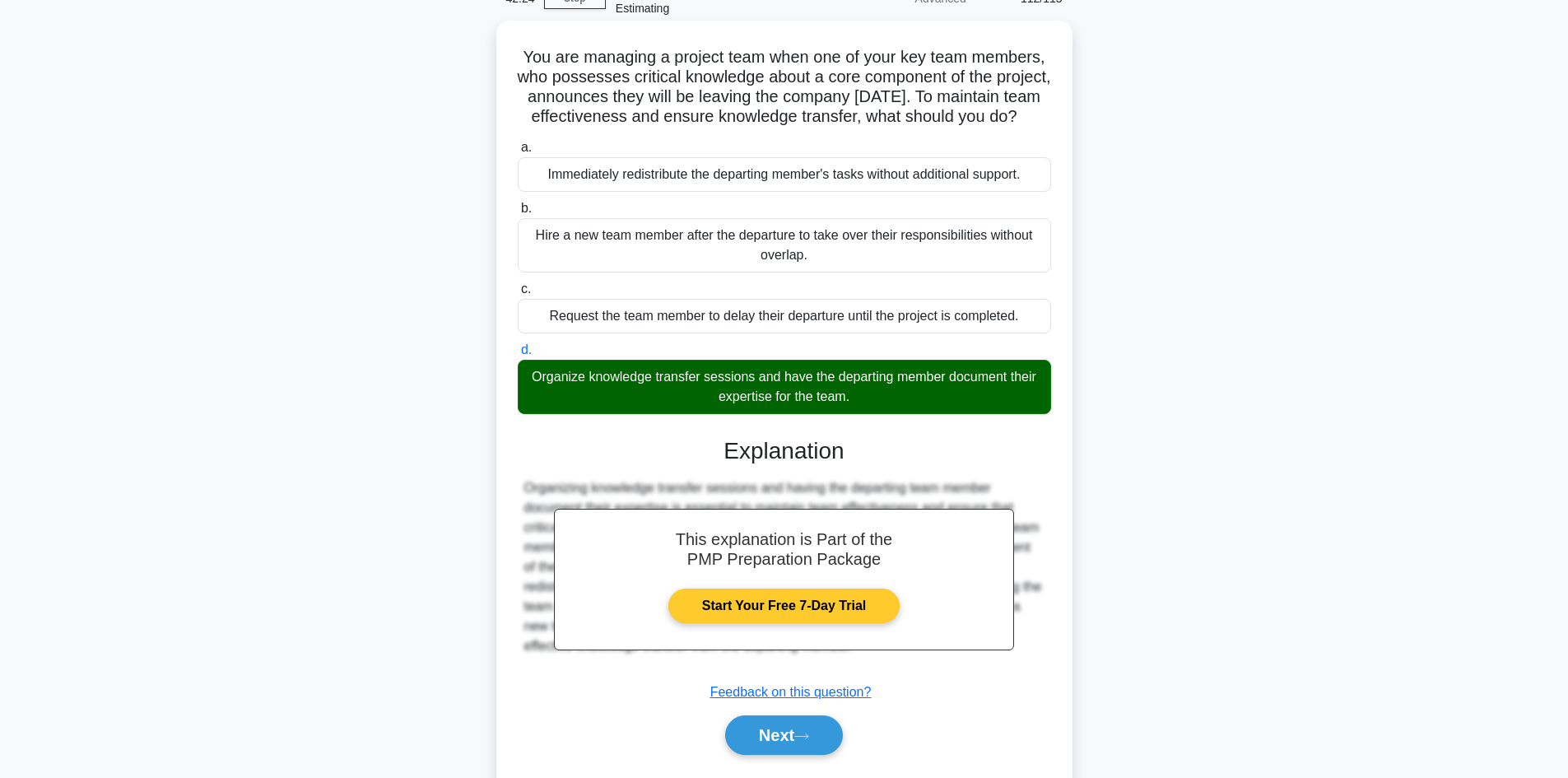
scroll to position [159, 0]
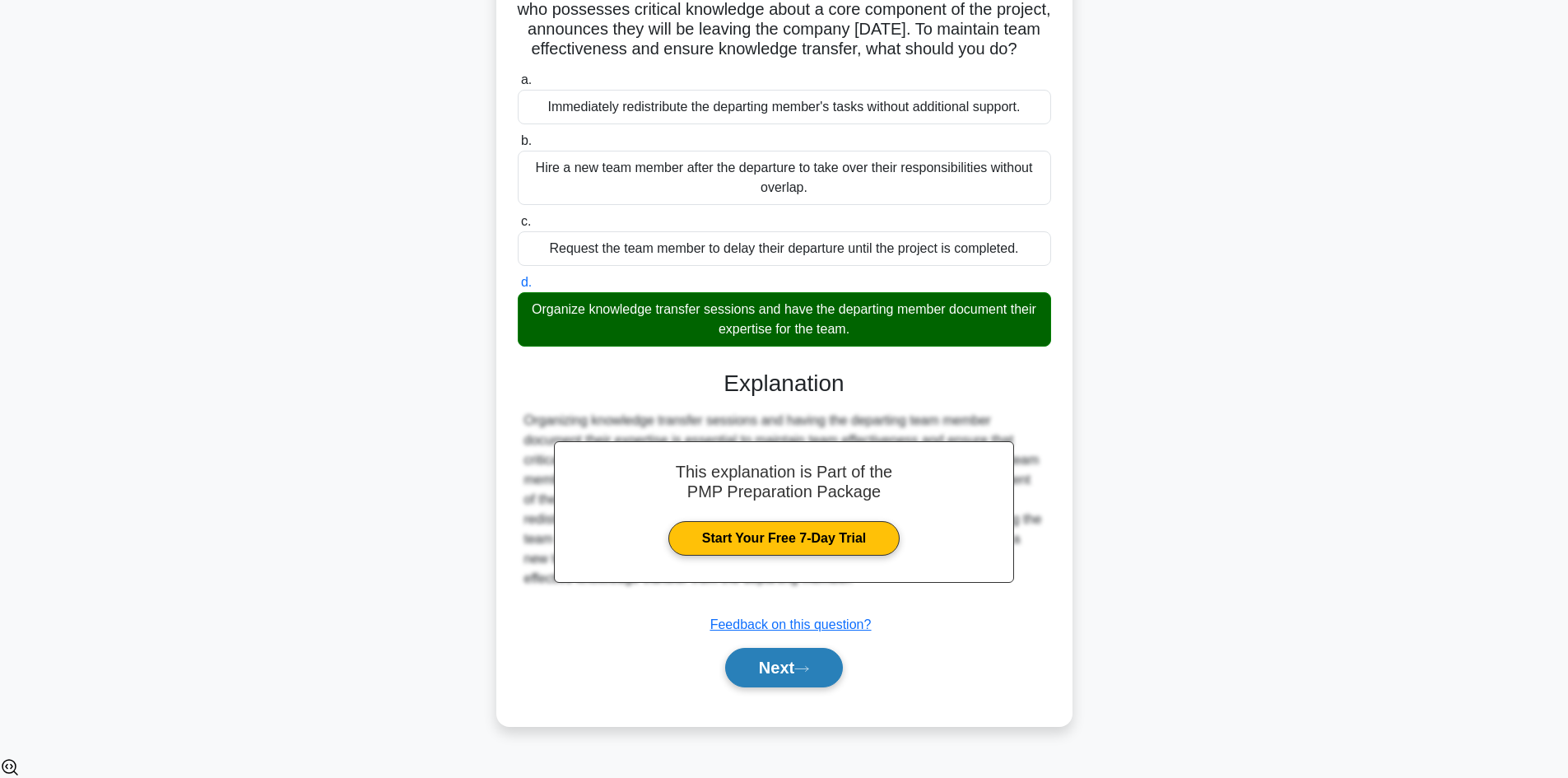
click at [792, 688] on button "Next" at bounding box center [784, 668] width 117 height 40
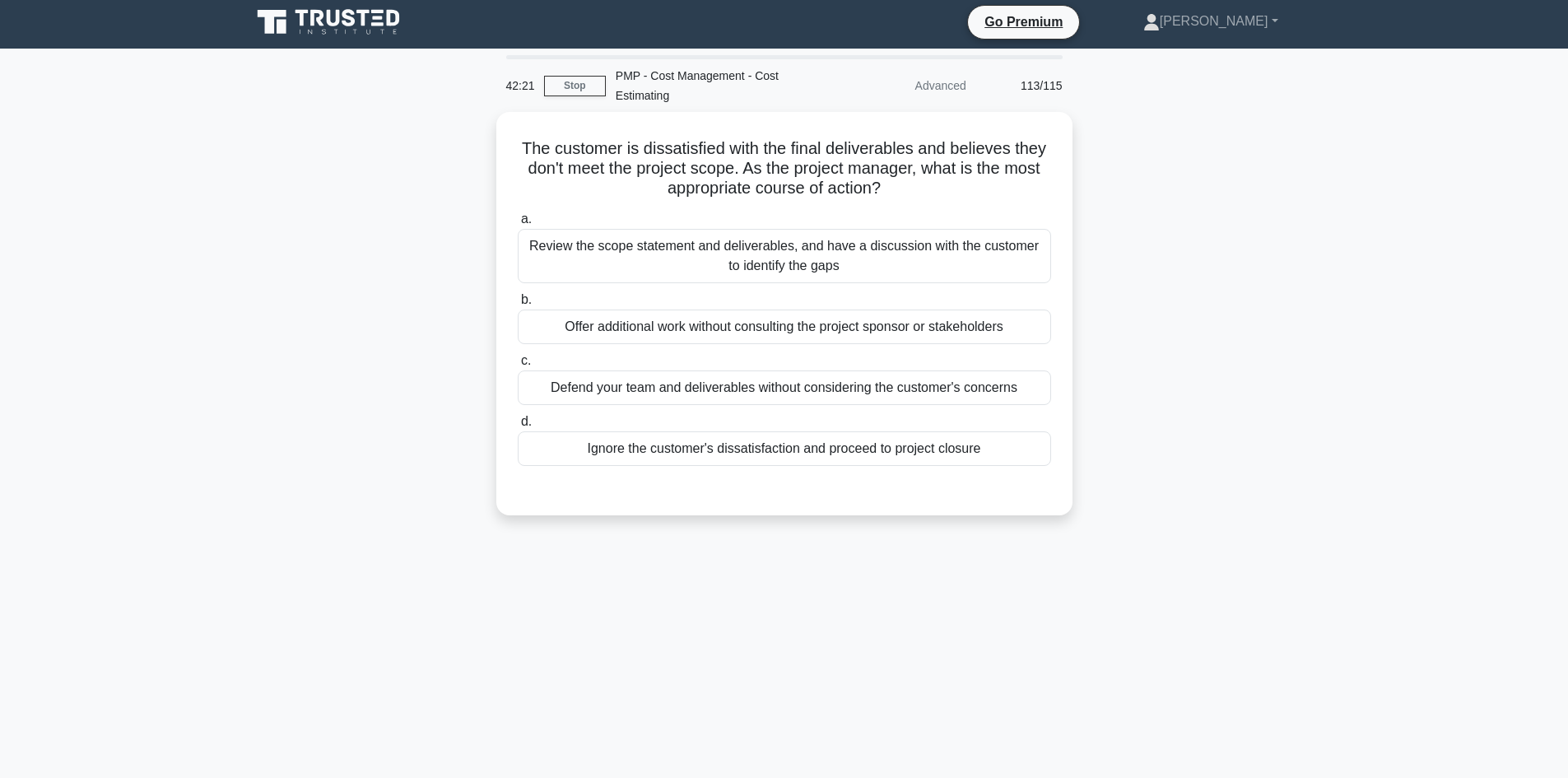
scroll to position [0, 0]
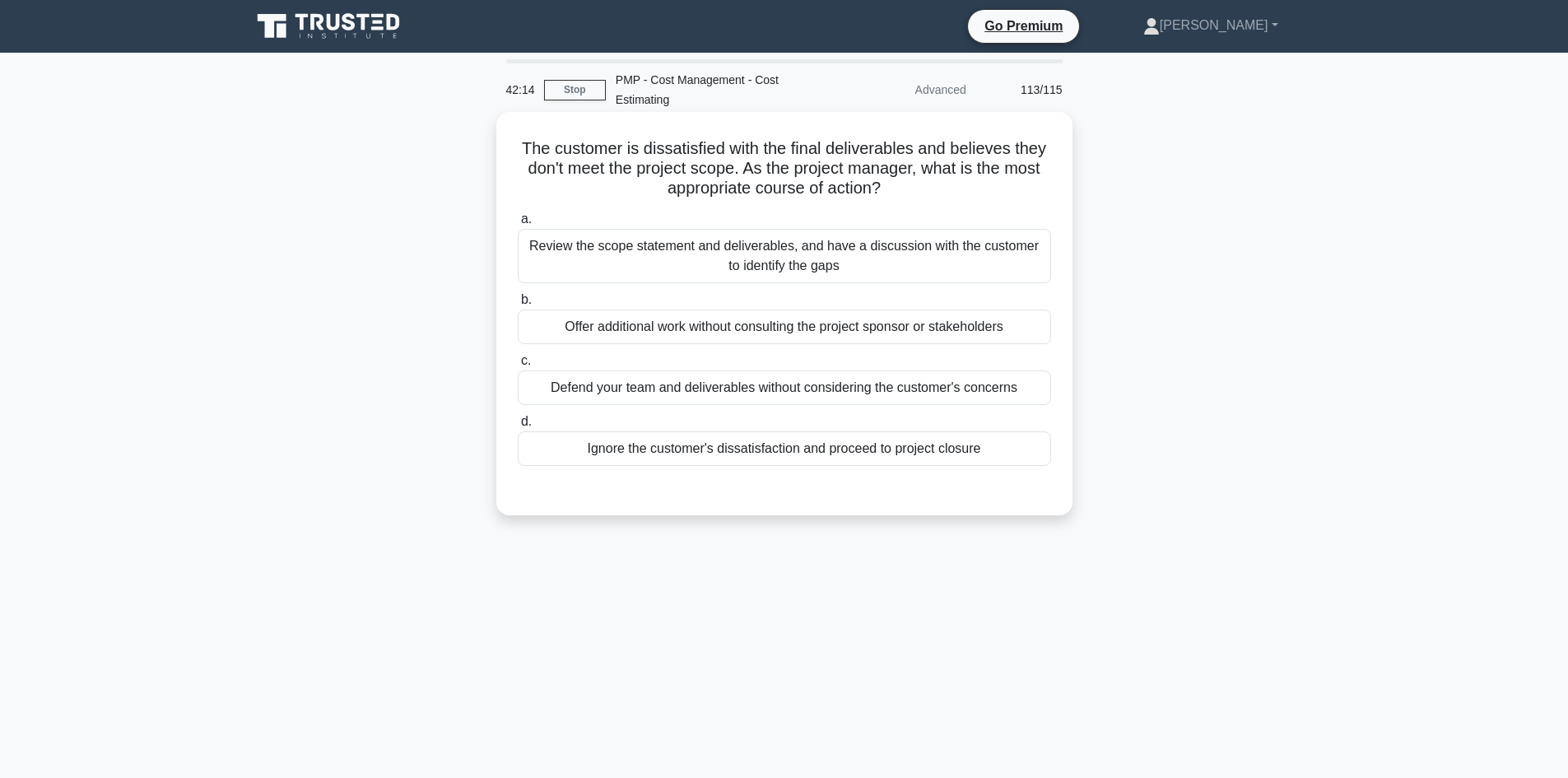
click at [847, 265] on div "Review the scope statement and deliverables, and have a discussion with the cus…" at bounding box center [784, 256] width 534 height 54
click at [518, 225] on input "a. Review the scope statement and deliverables, and have a discussion with the …" at bounding box center [518, 220] width 0 height 11
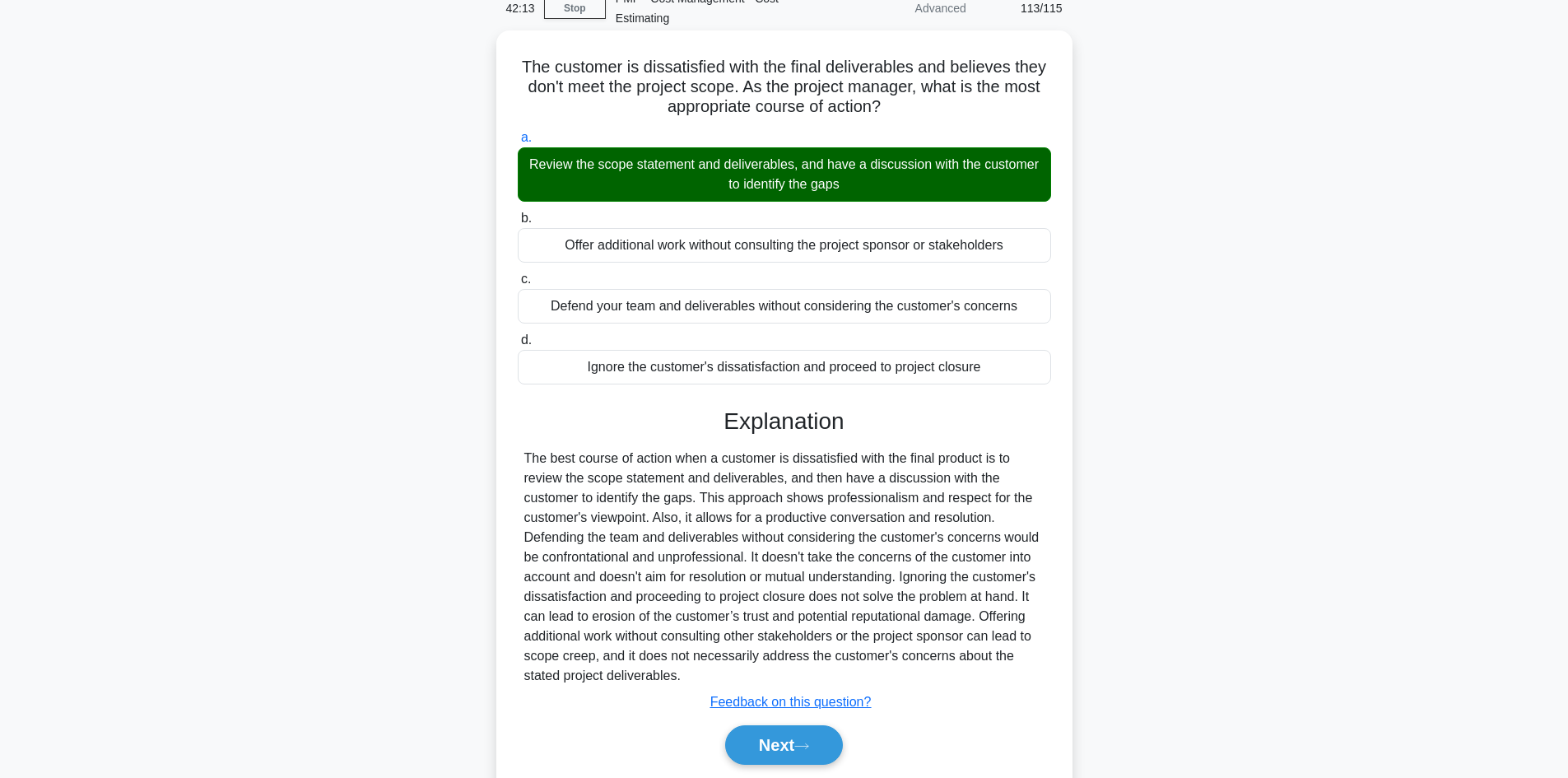
scroll to position [82, 0]
click at [826, 738] on button "Next" at bounding box center [784, 745] width 117 height 40
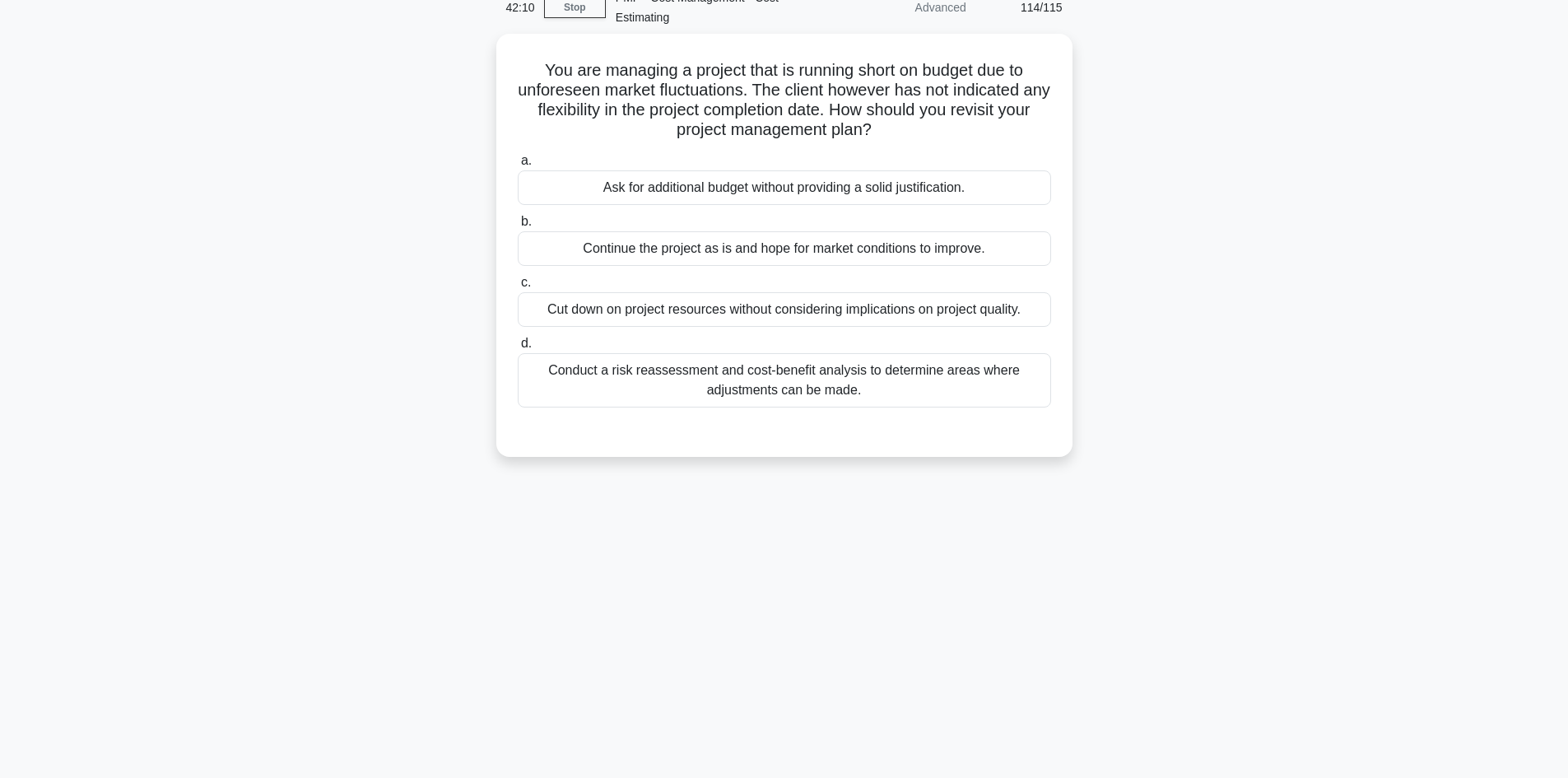
scroll to position [0, 0]
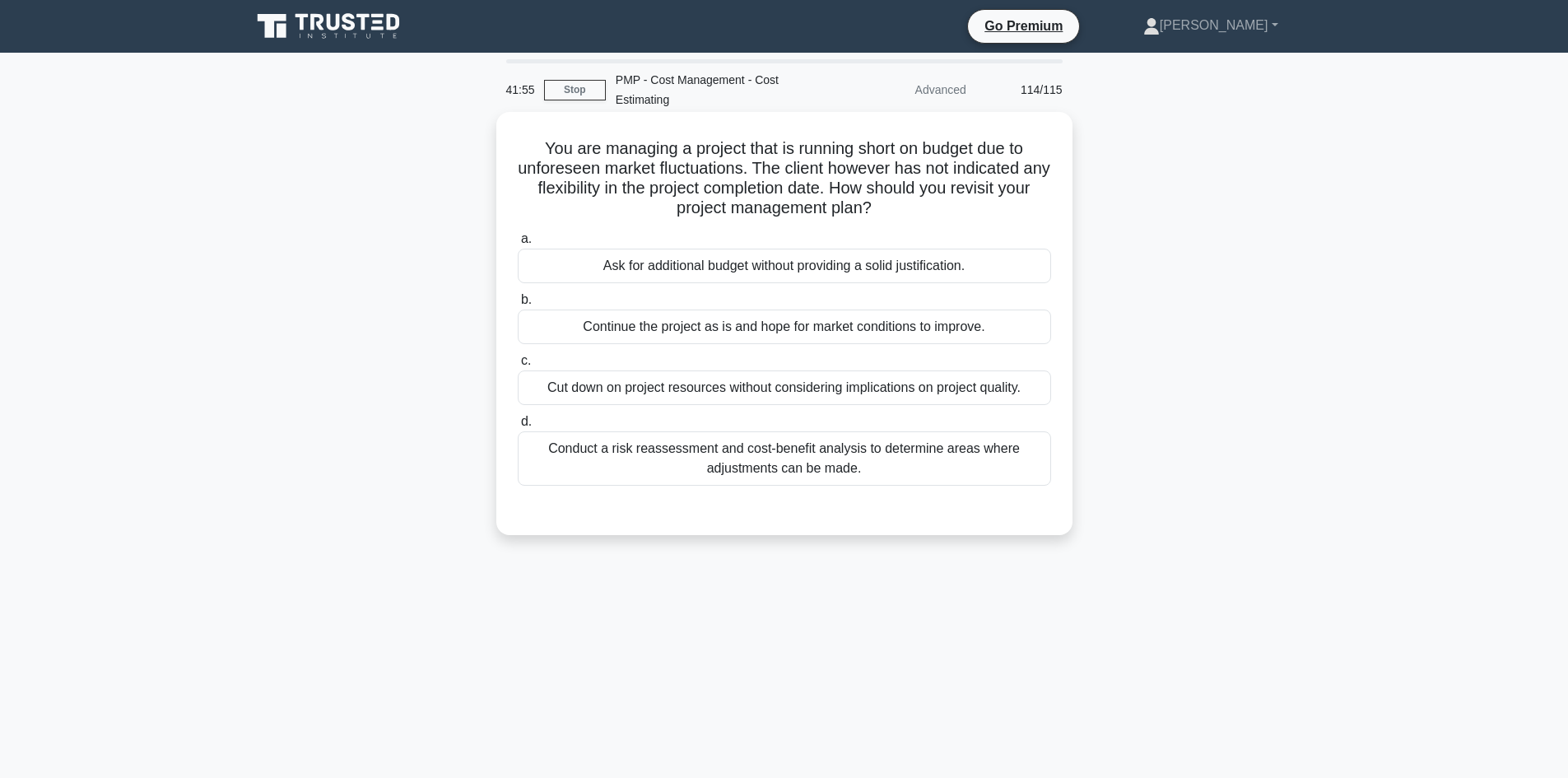
click at [918, 461] on div "Conduct a risk reassessment and cost-benefit analysis to determine areas where …" at bounding box center [784, 459] width 534 height 54
click at [518, 427] on input "d. Conduct a risk reassessment and cost-benefit analysis to determine areas whe…" at bounding box center [518, 422] width 0 height 11
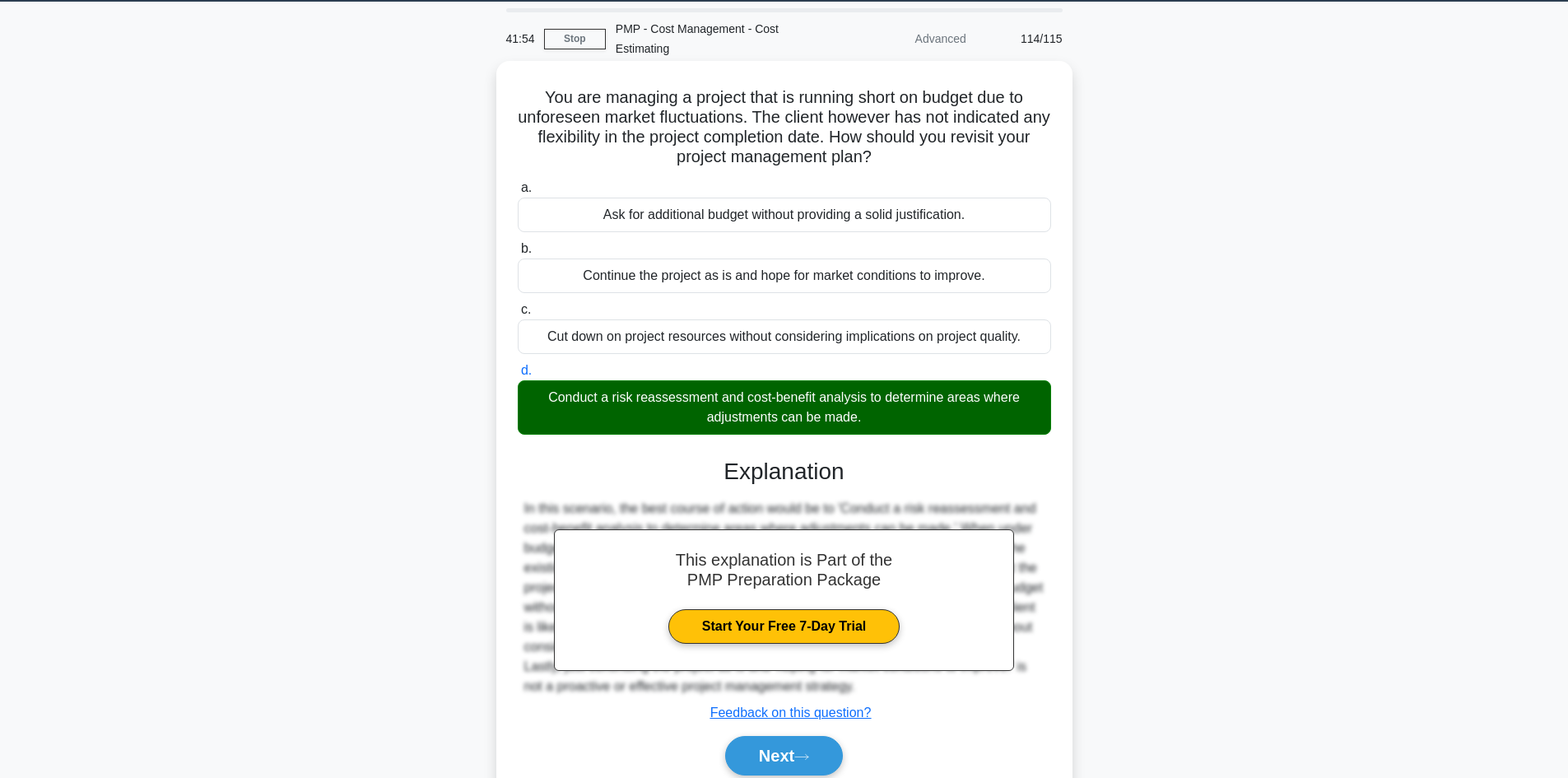
scroll to position [119, 0]
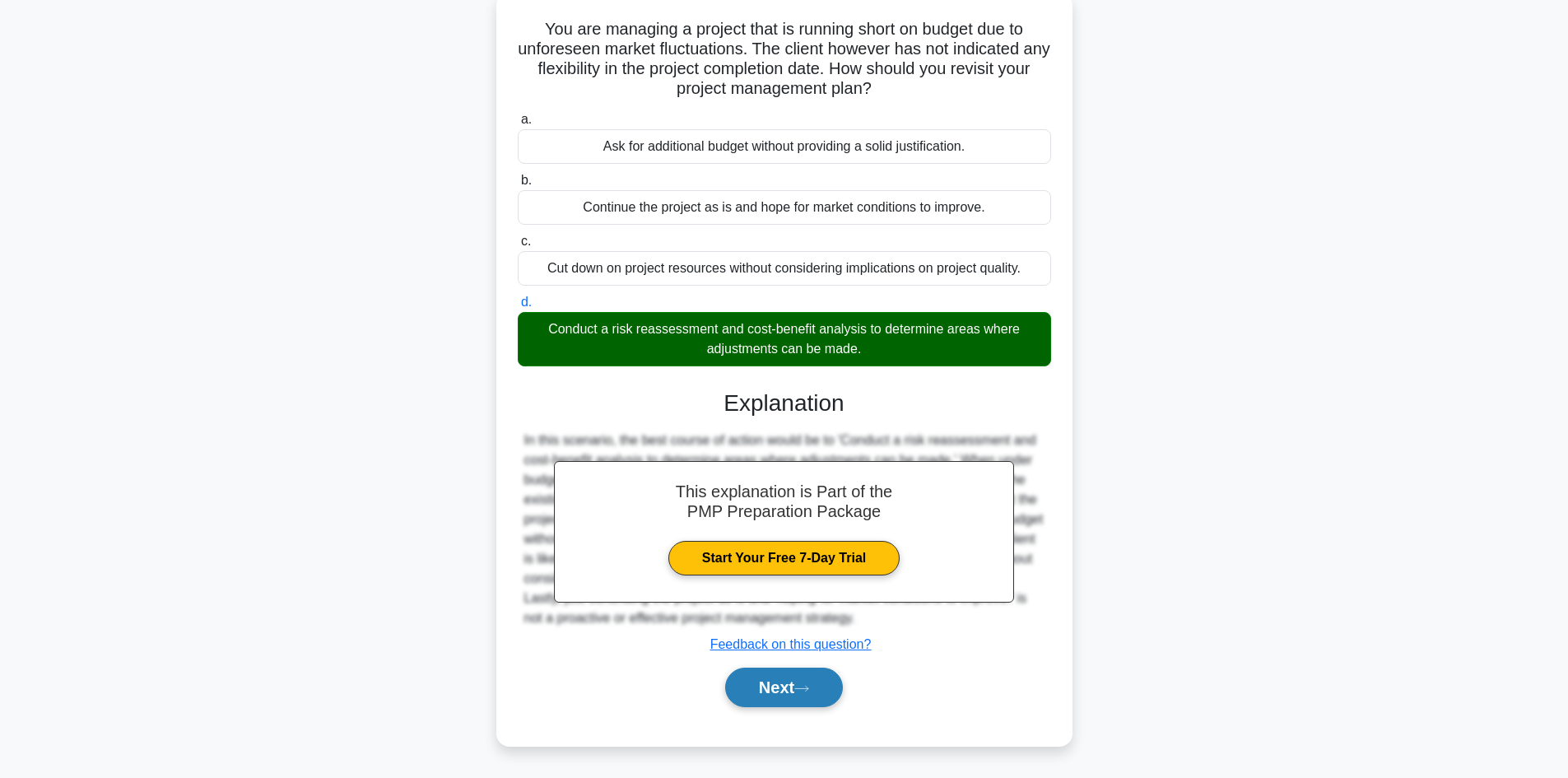
click at [779, 684] on button "Next" at bounding box center [784, 688] width 117 height 40
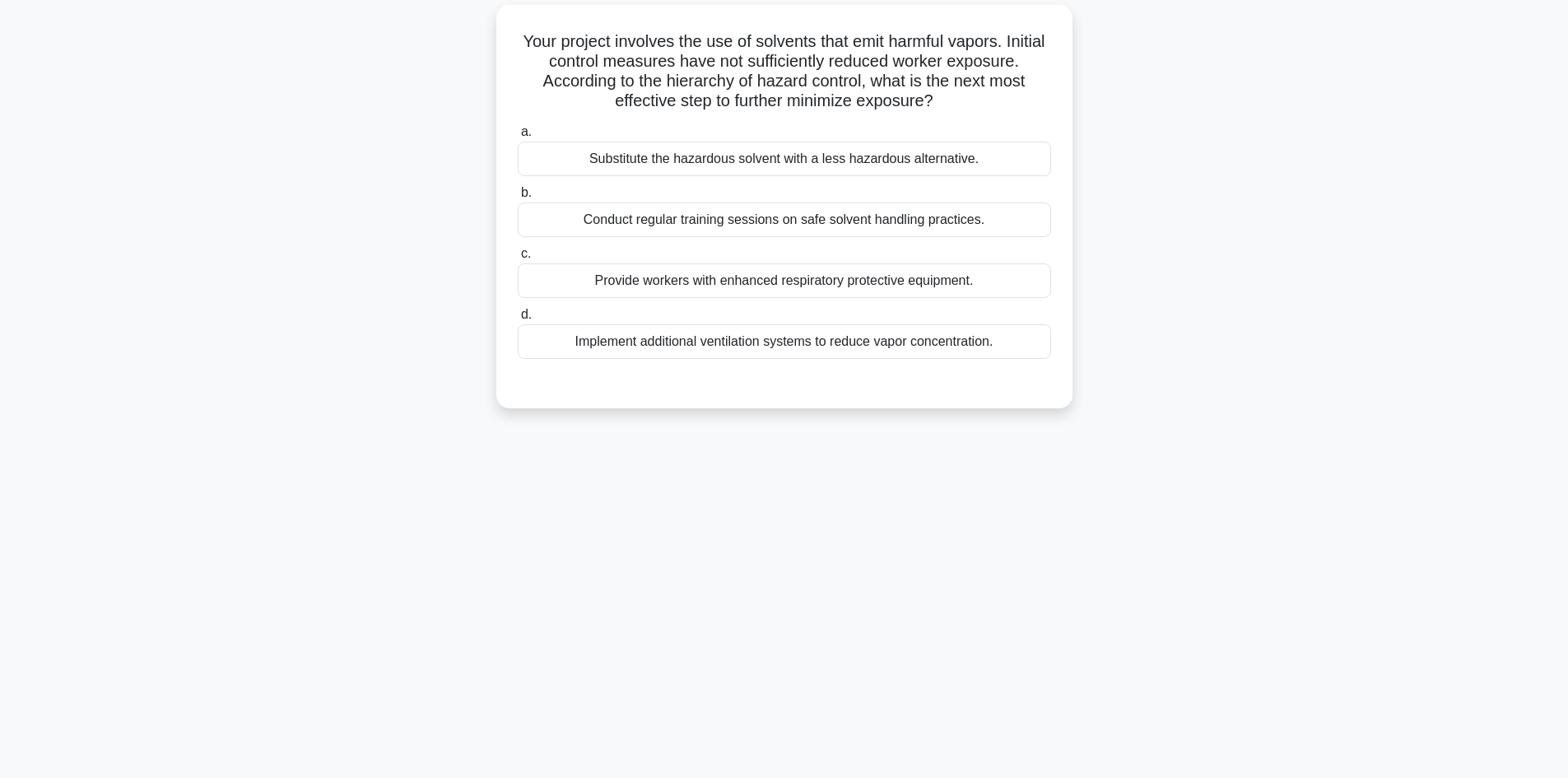
scroll to position [0, 0]
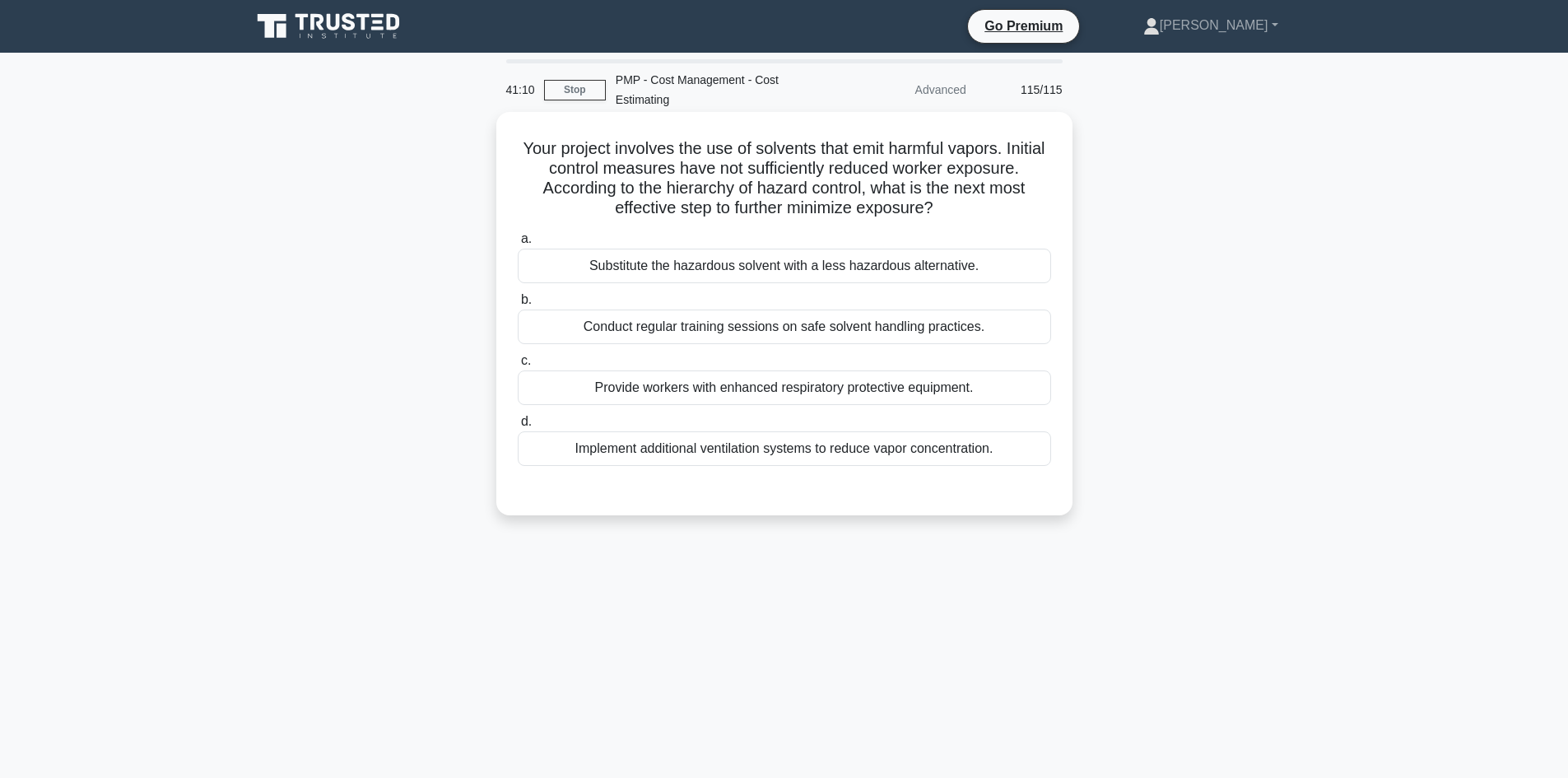
click at [838, 323] on div "Conduct regular training sessions on safe solvent handling practices." at bounding box center [784, 327] width 534 height 34
click at [518, 305] on input "b. Conduct regular training sessions on safe solvent handling practices." at bounding box center [518, 300] width 0 height 11
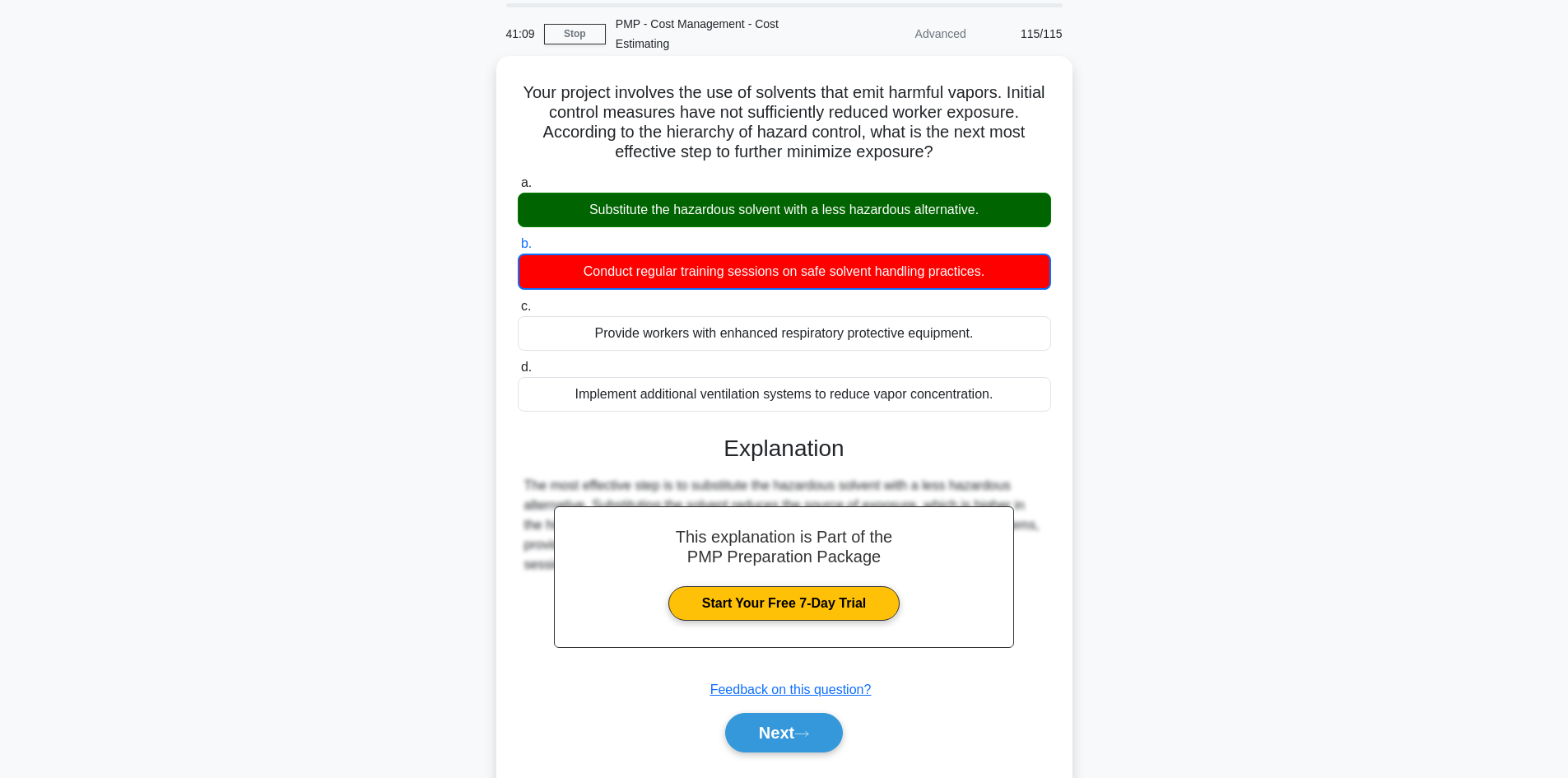
scroll to position [111, 0]
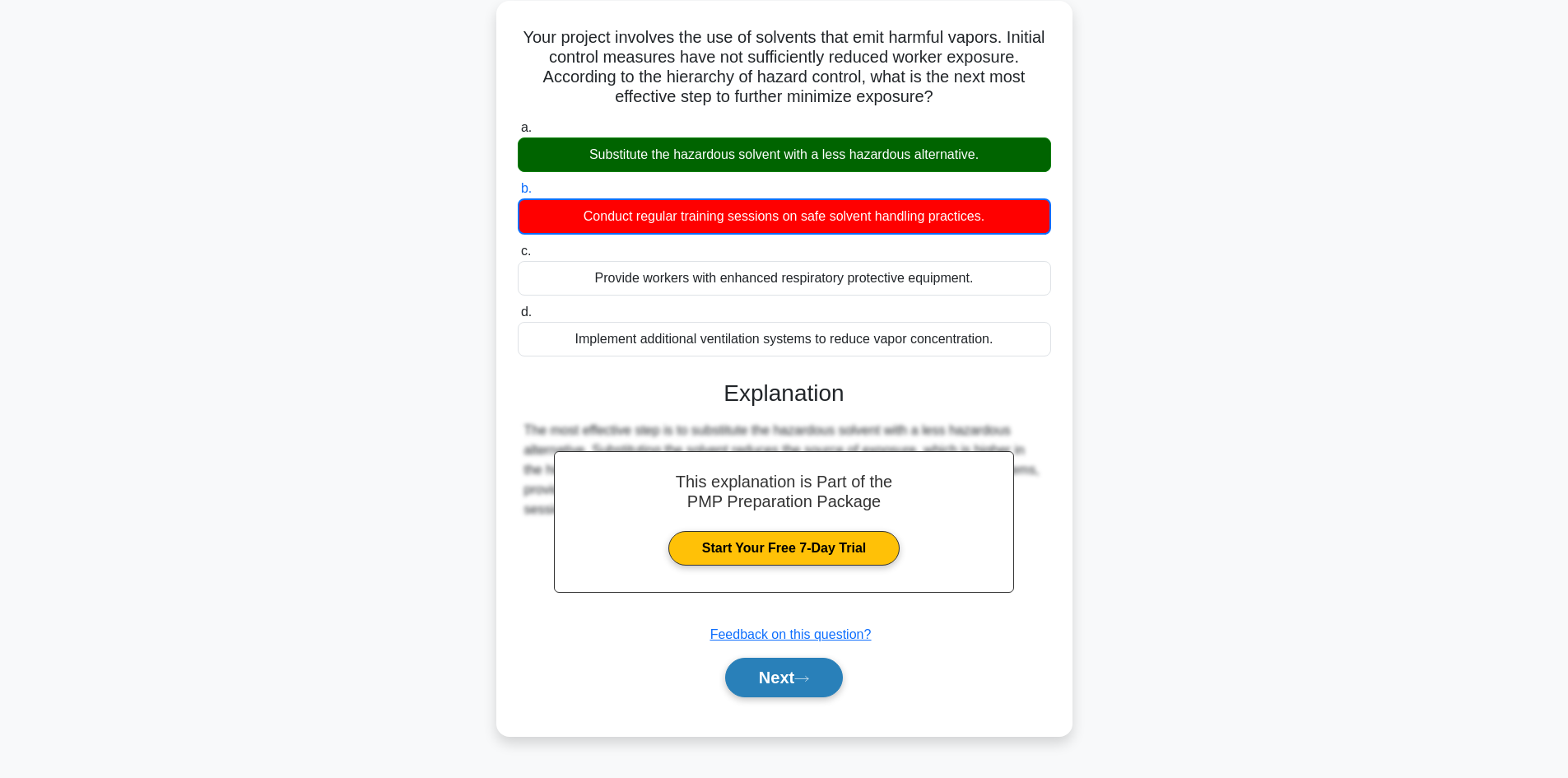
click at [806, 680] on icon at bounding box center [802, 679] width 14 height 9
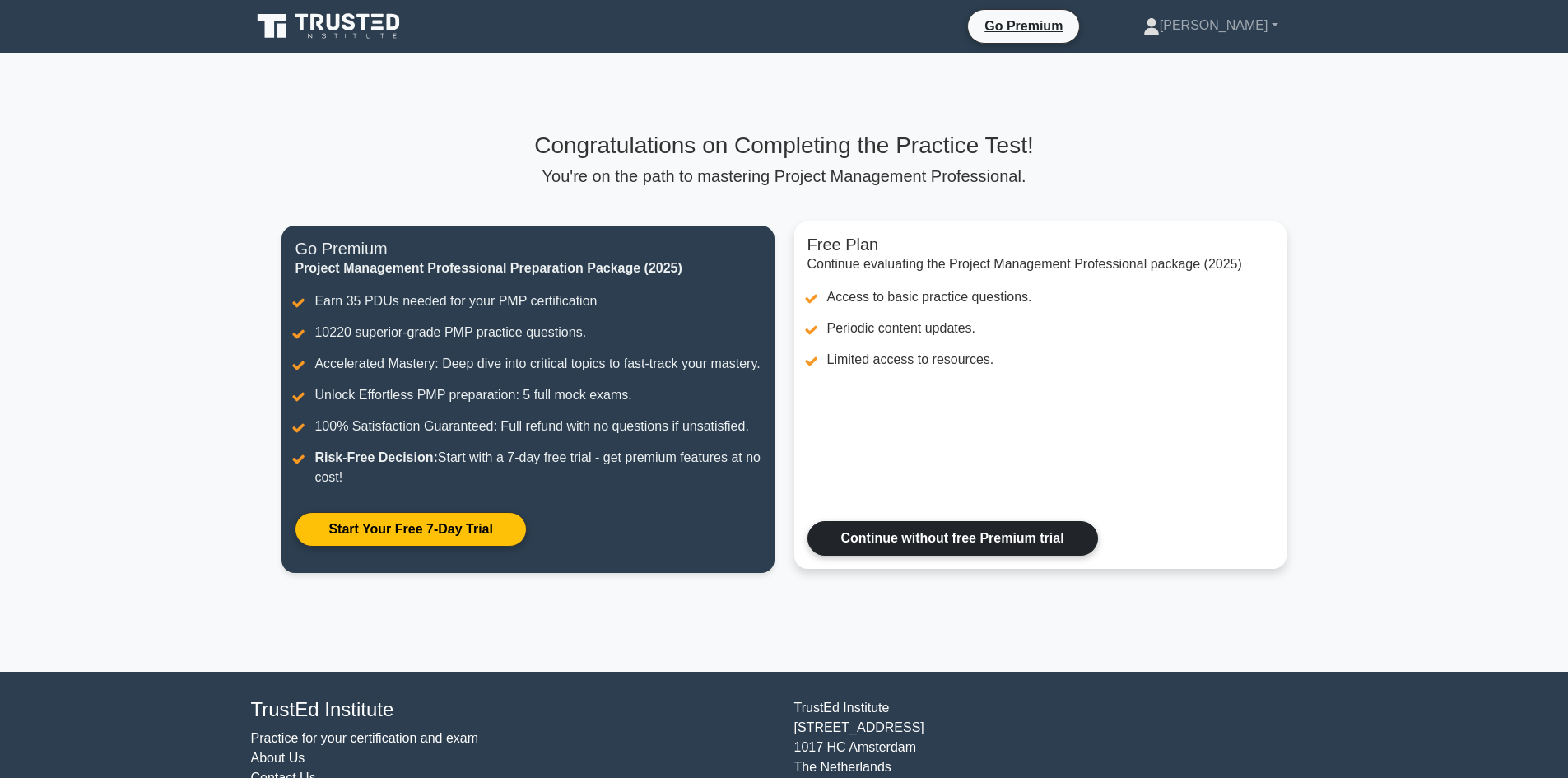
click at [953, 556] on link "Continue without free Premium trial" at bounding box center [953, 539] width 291 height 34
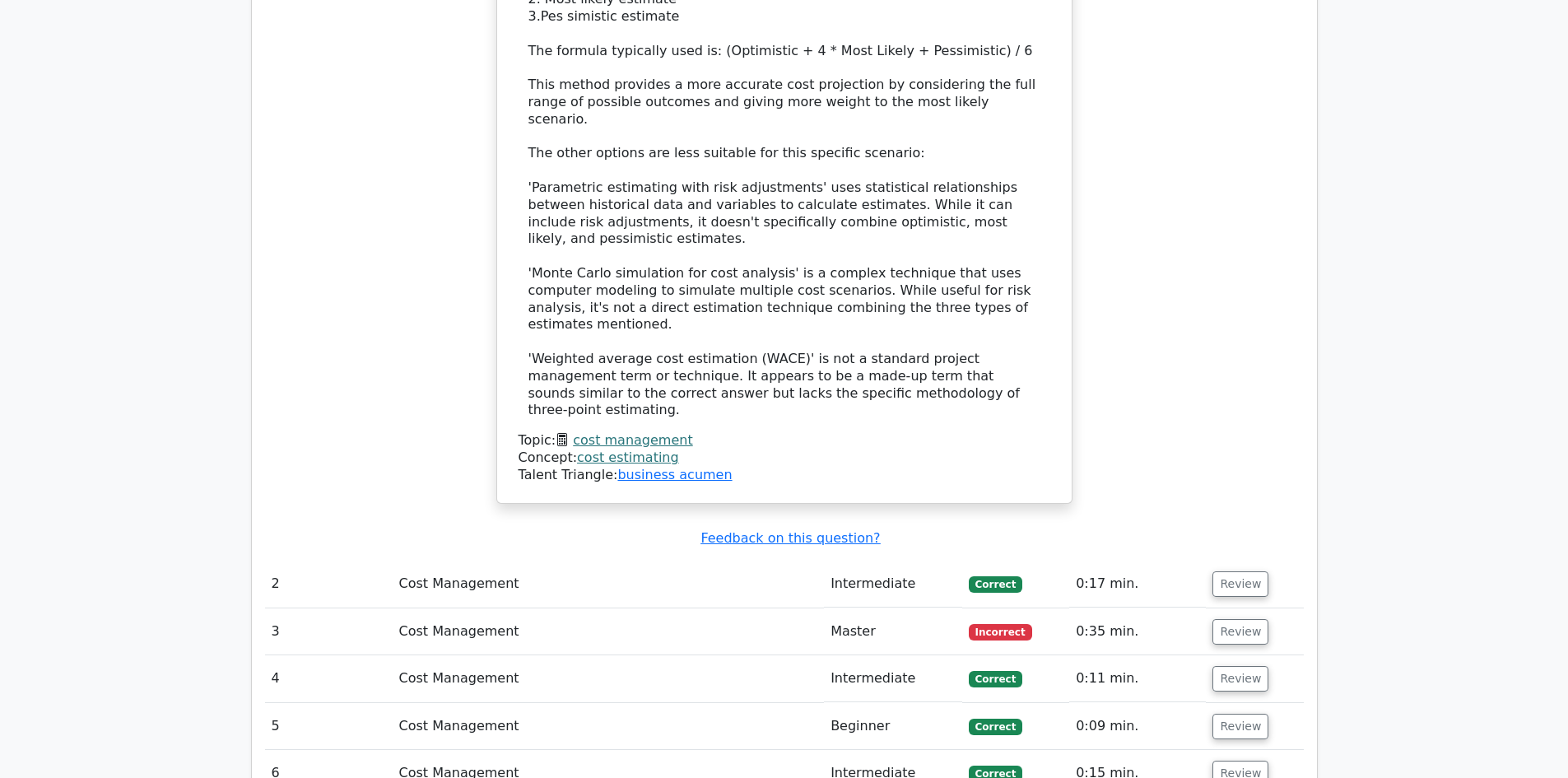
scroll to position [3623, 0]
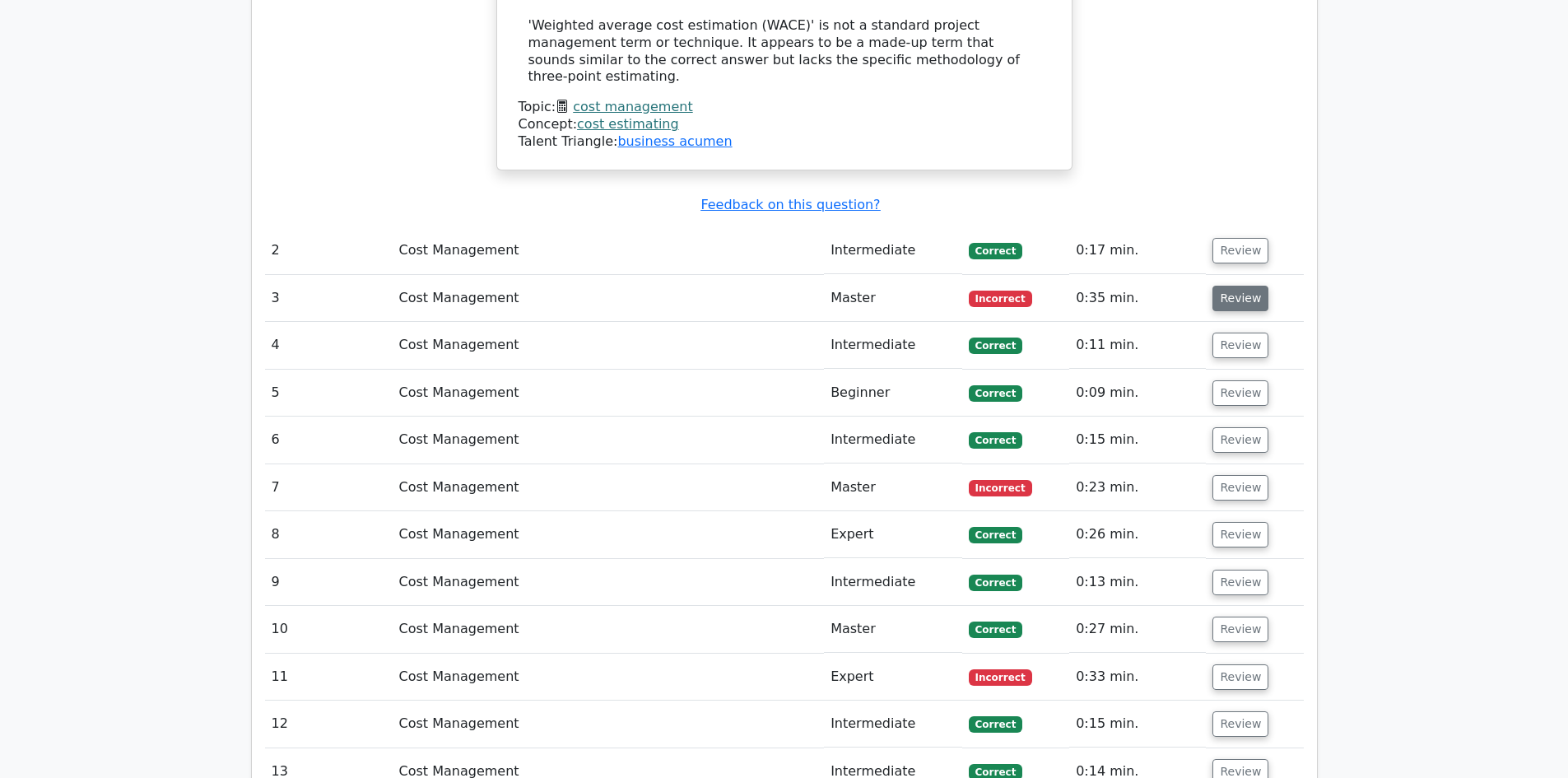
click at [1231, 286] on button "Review" at bounding box center [1241, 298] width 56 height 25
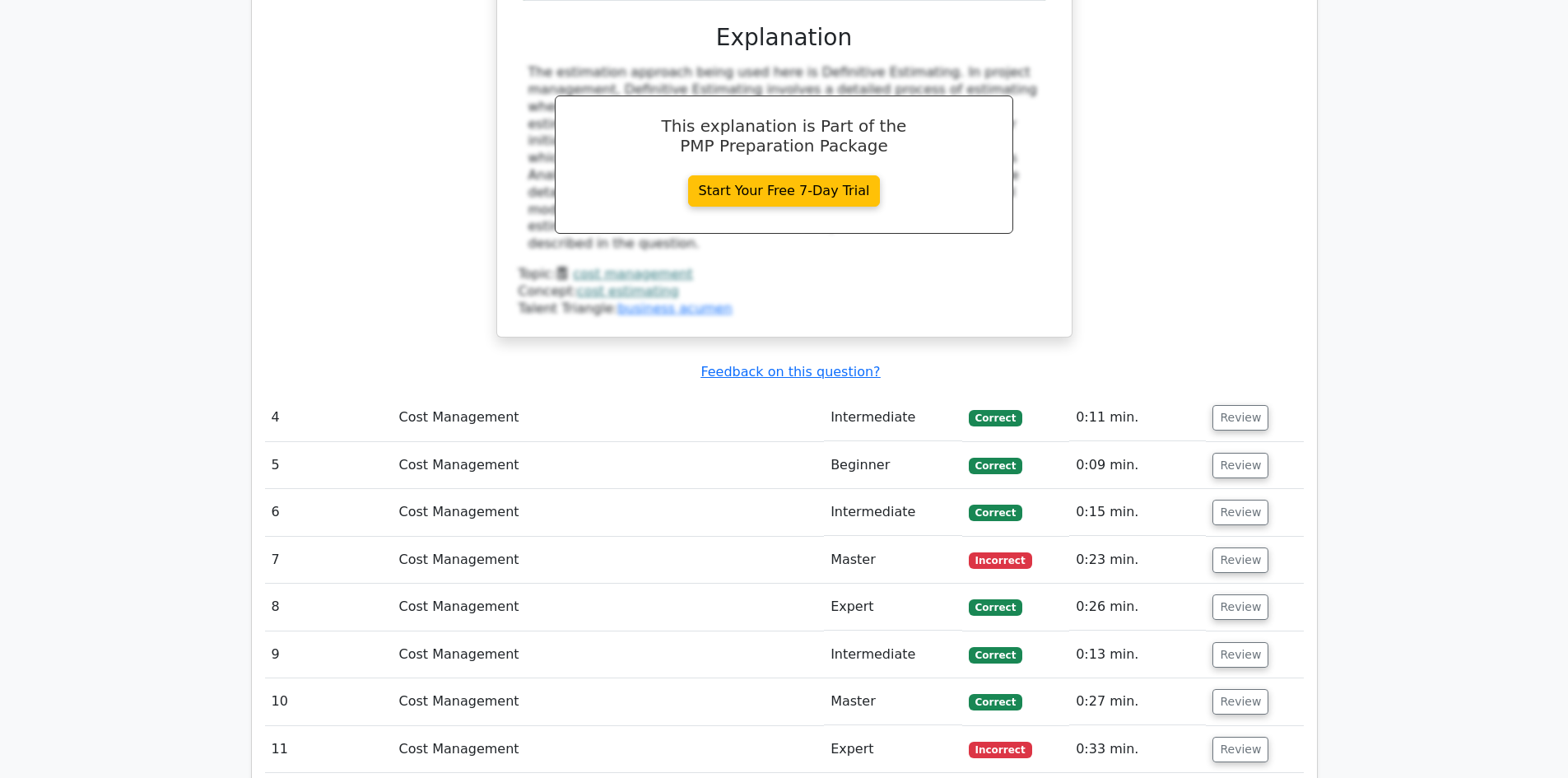
scroll to position [4365, 0]
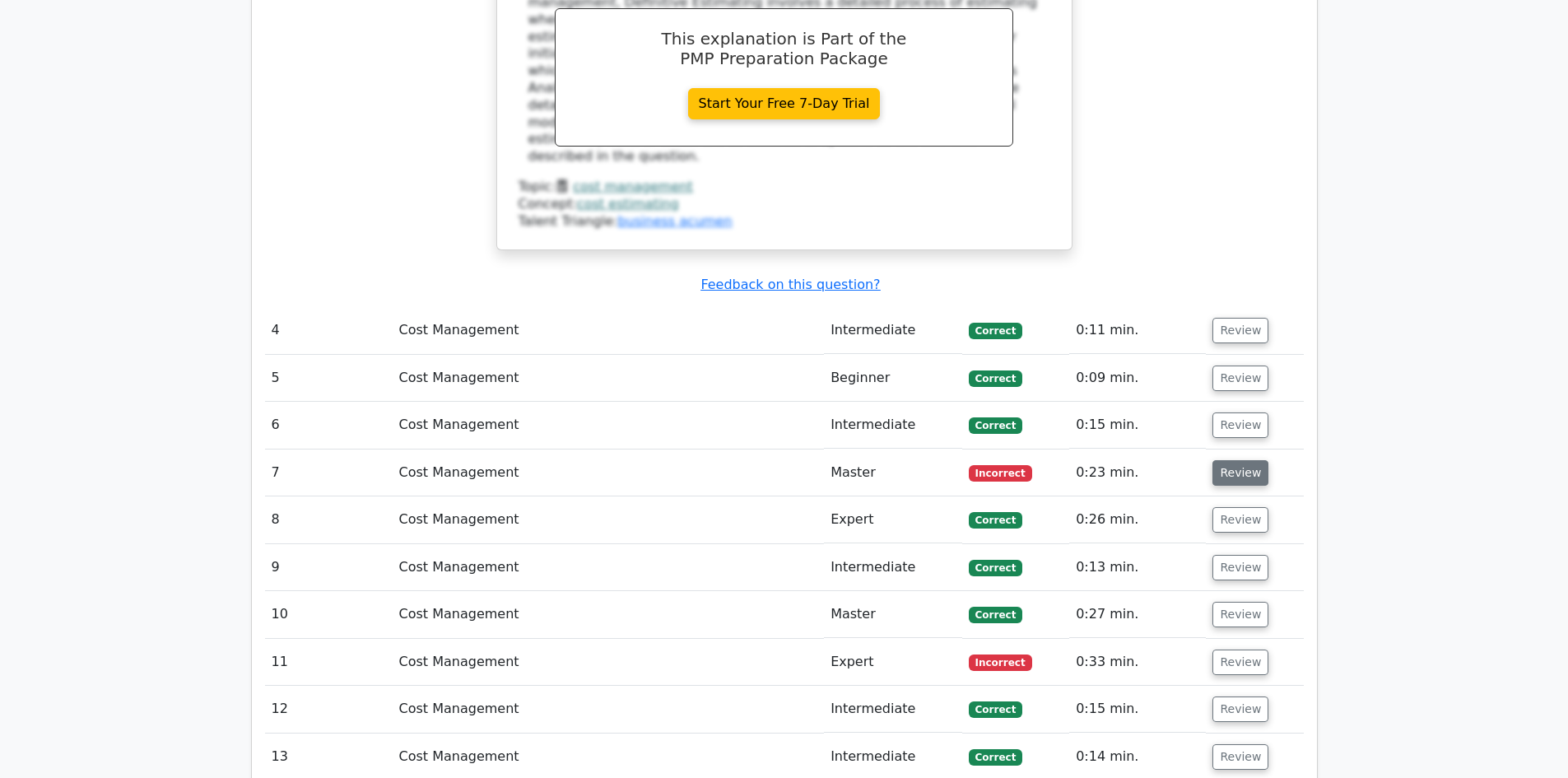
click at [1233, 460] on button "Review" at bounding box center [1241, 473] width 56 height 25
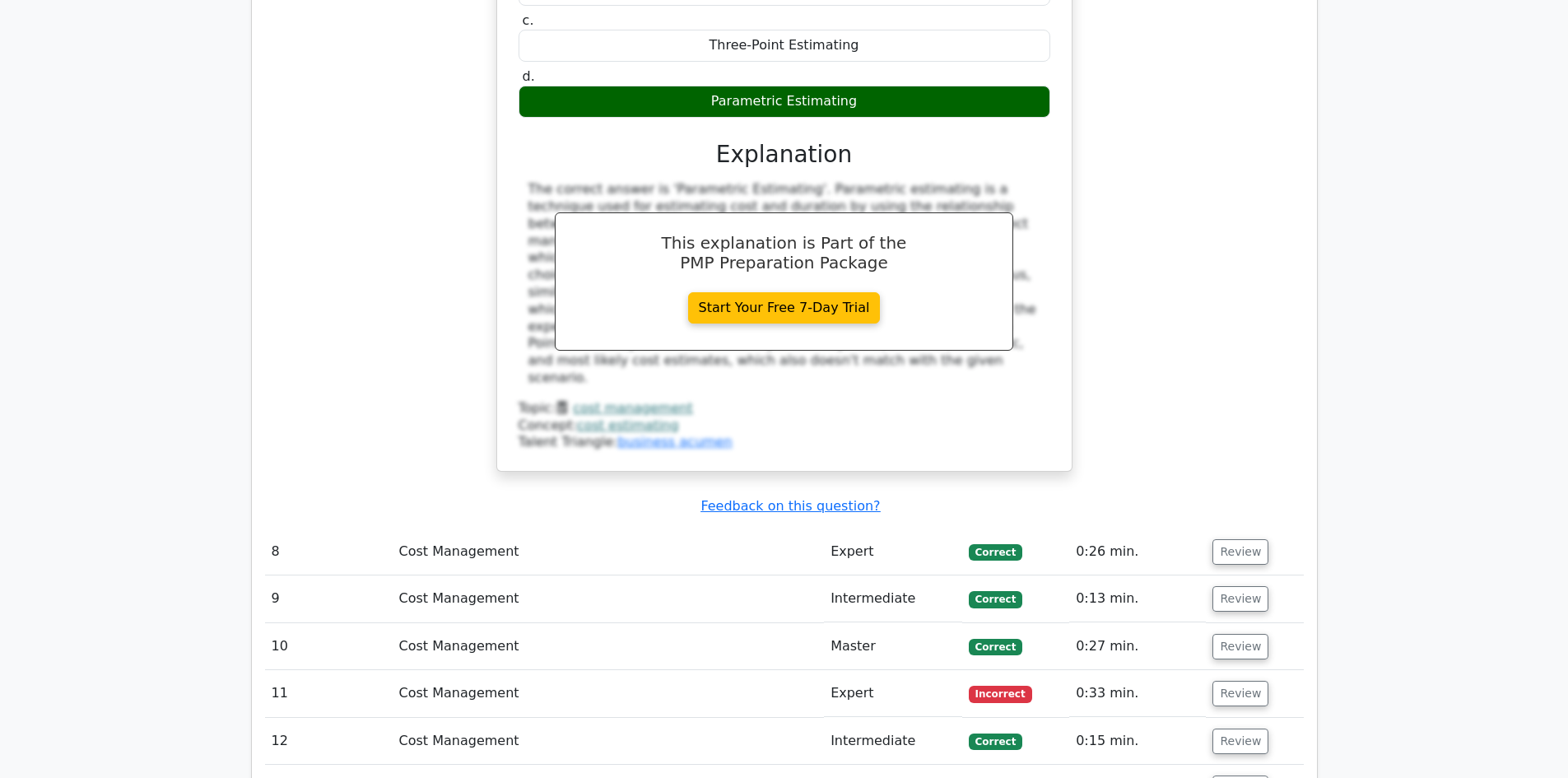
scroll to position [5106, 0]
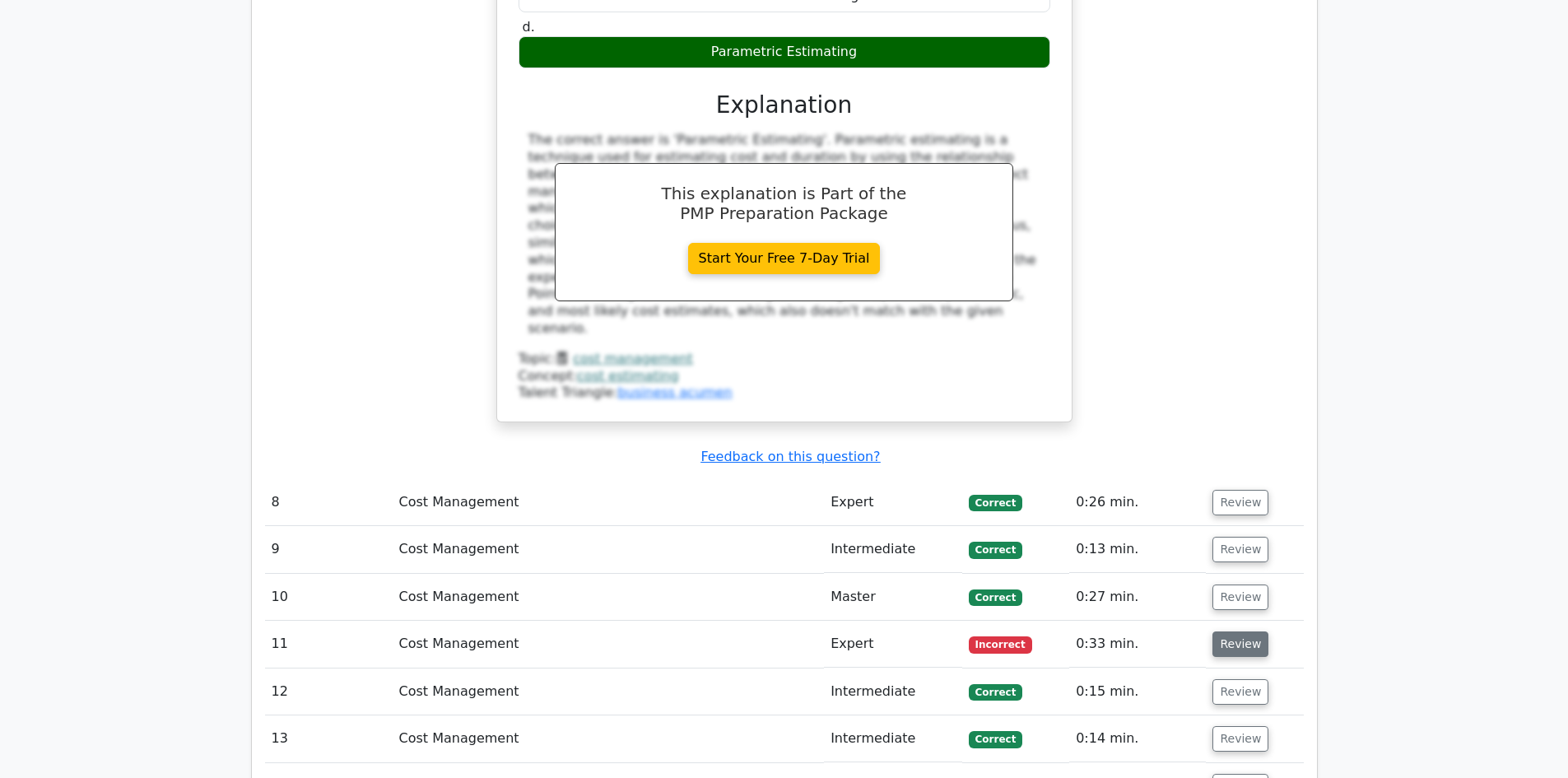
click at [1252, 632] on button "Review" at bounding box center [1241, 644] width 56 height 25
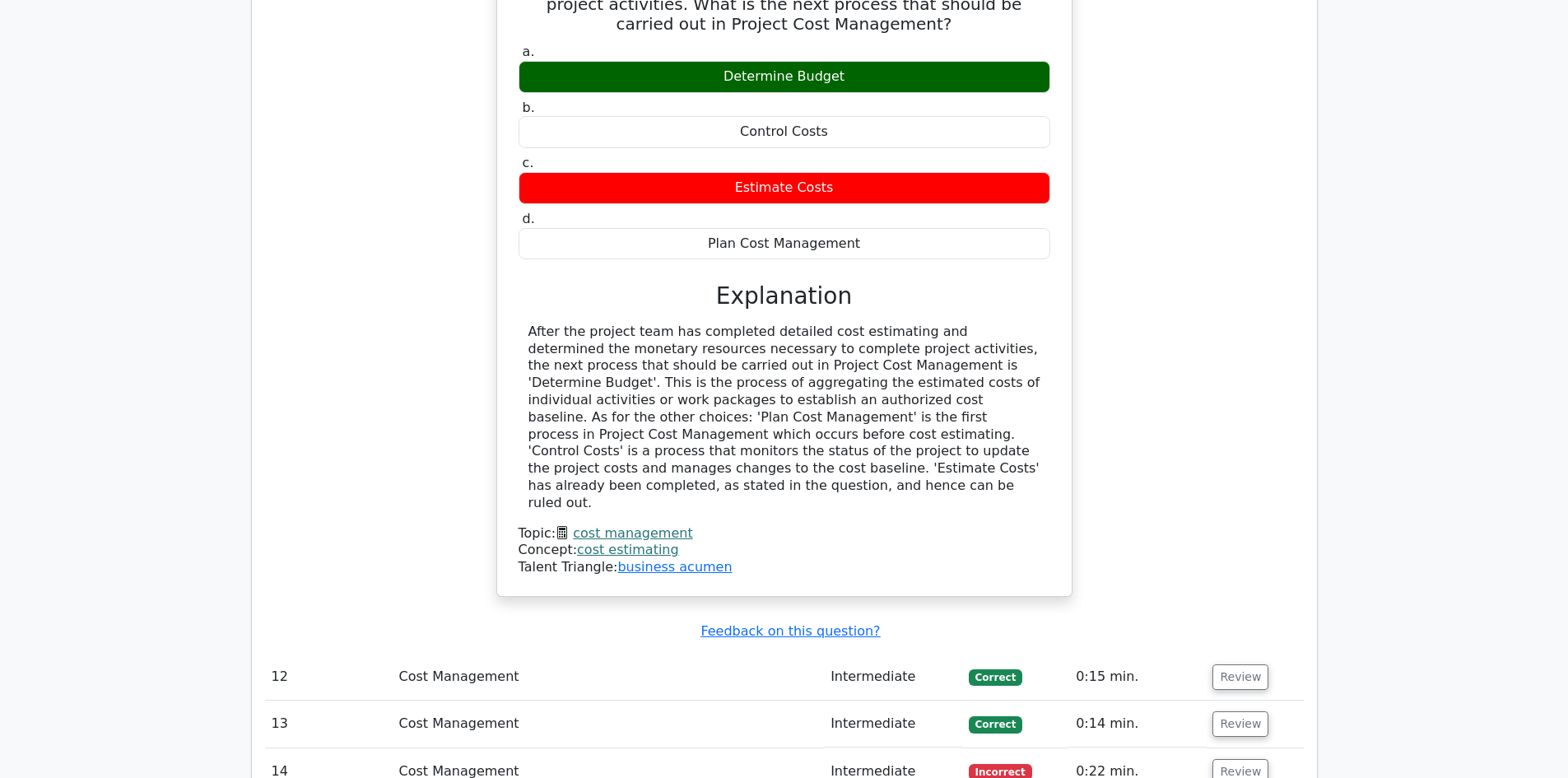
scroll to position [6177, 0]
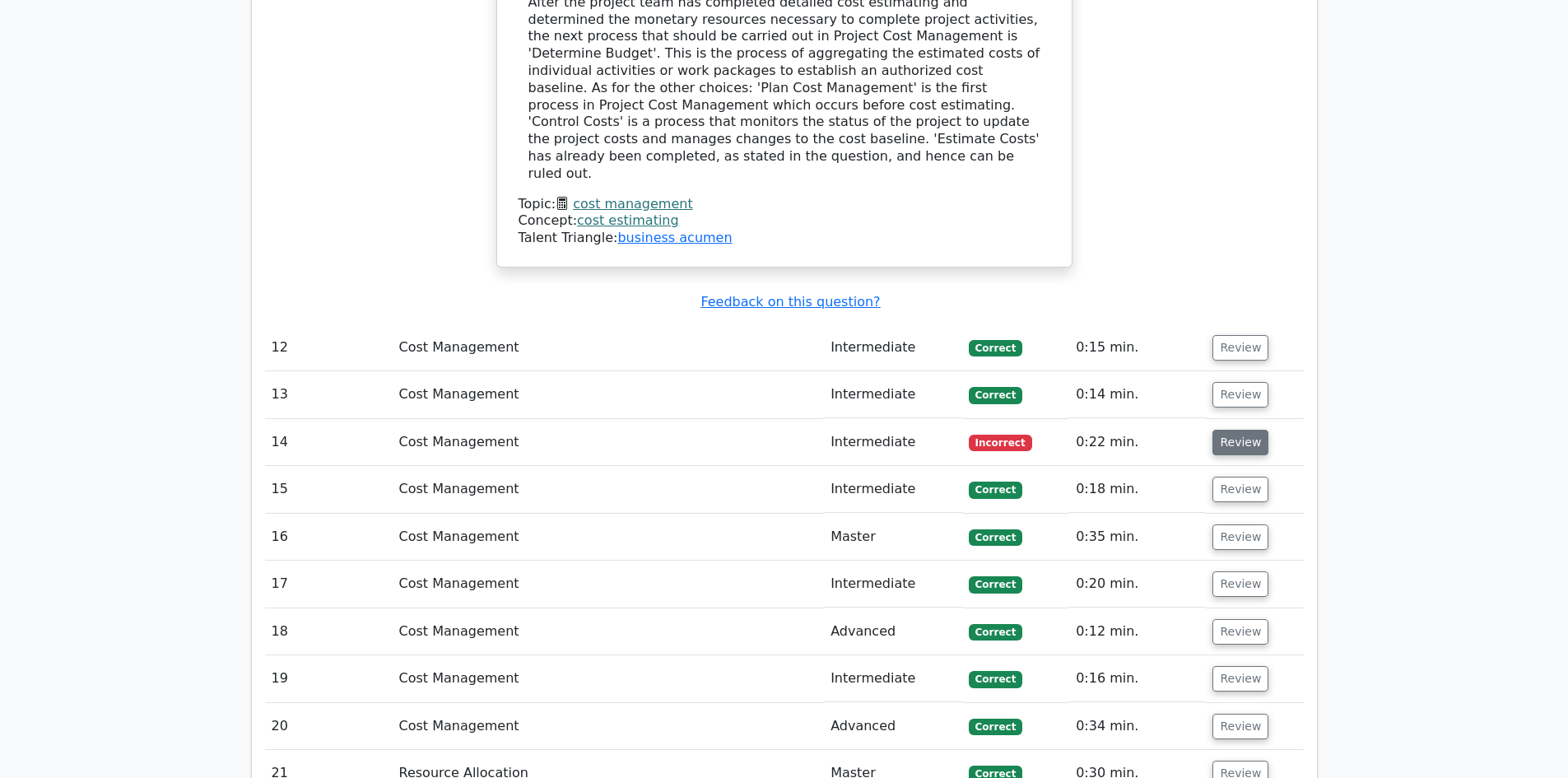
click at [1241, 430] on button "Review" at bounding box center [1241, 443] width 56 height 25
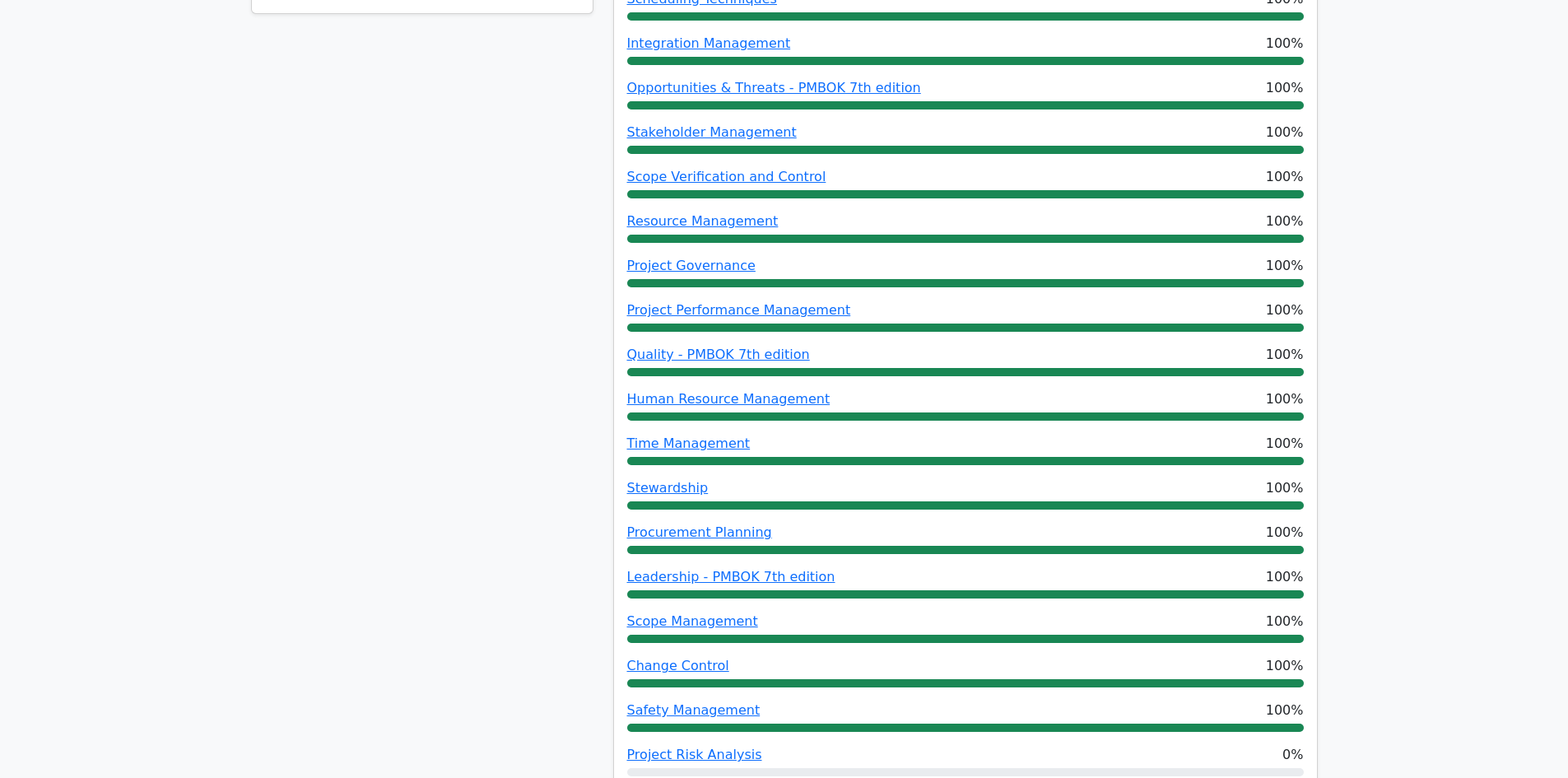
scroll to position [1317, 0]
